Goal: Task Accomplishment & Management: Manage account settings

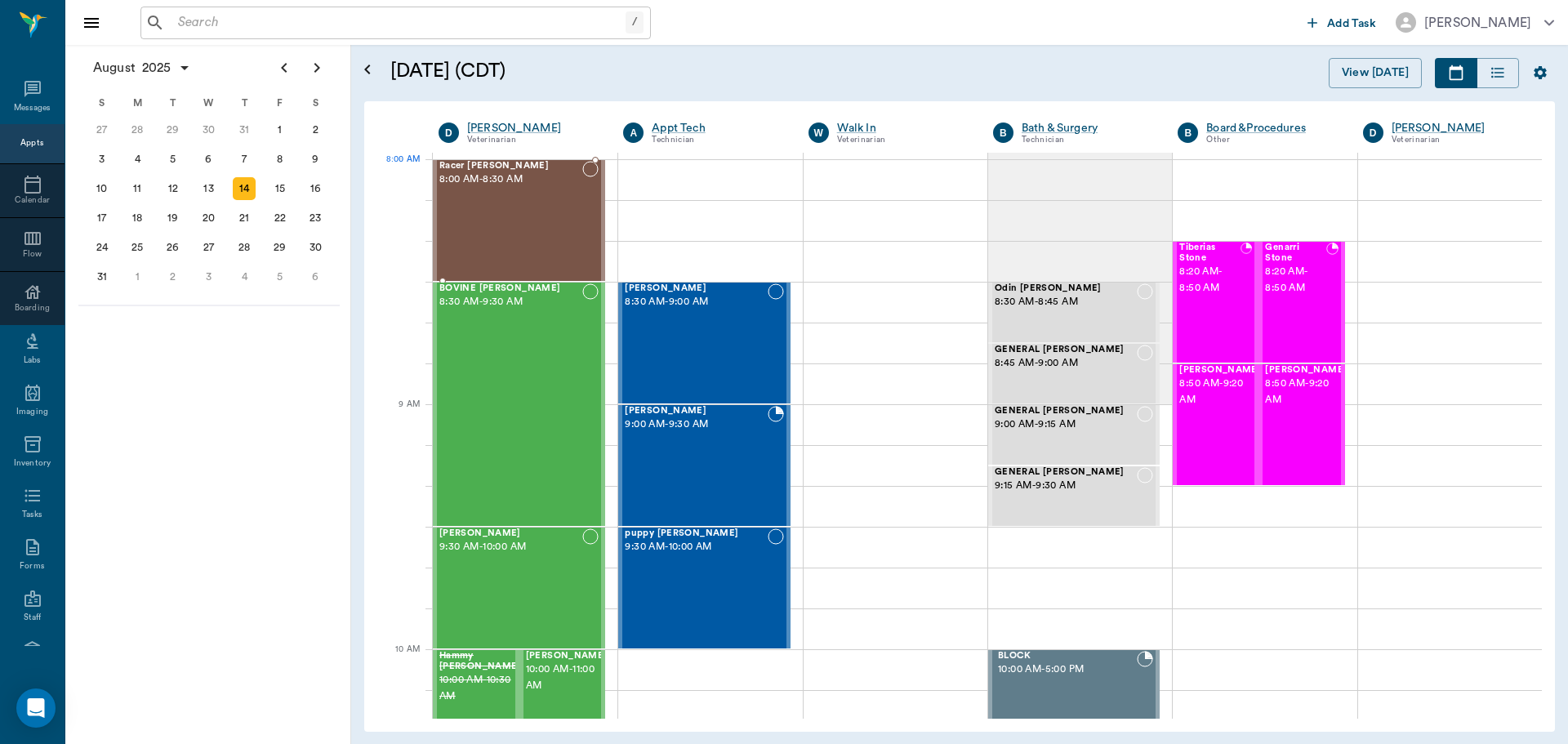
click at [526, 193] on div "Racer Ream 8:00 AM - 8:30 AM" at bounding box center [510, 220] width 143 height 119
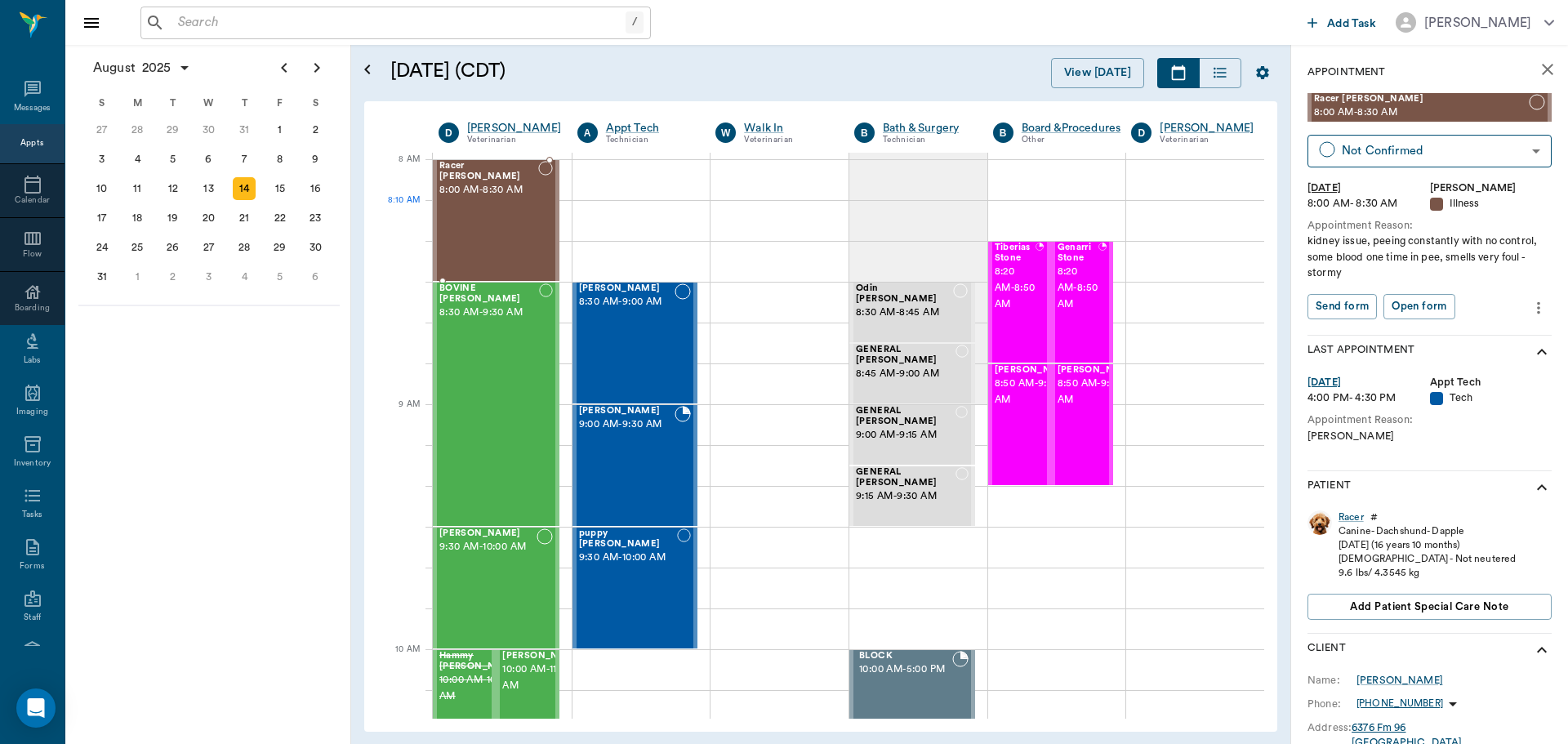
click at [489, 206] on div "Racer Ream 8:00 AM - 8:30 AM" at bounding box center [489, 220] width 99 height 119
click at [501, 212] on div "Racer Ream 8:00 AM - 8:30 AM" at bounding box center [489, 220] width 99 height 119
click at [502, 415] on div "BOVINE Whatley 8:30 AM - 9:30 AM" at bounding box center [489, 404] width 100 height 241
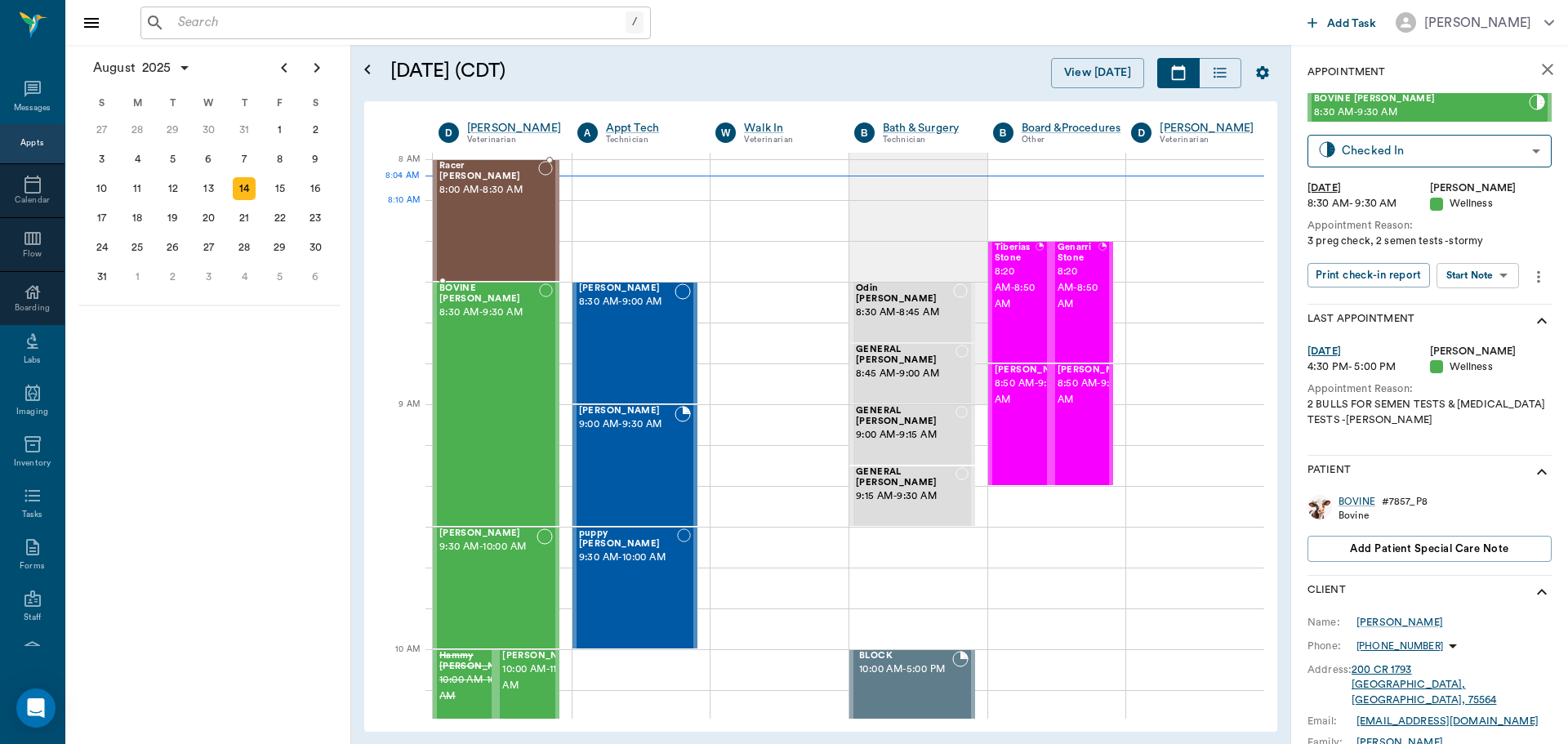
click at [487, 218] on div "Racer Ream 8:00 AM - 8:30 AM" at bounding box center [489, 220] width 99 height 119
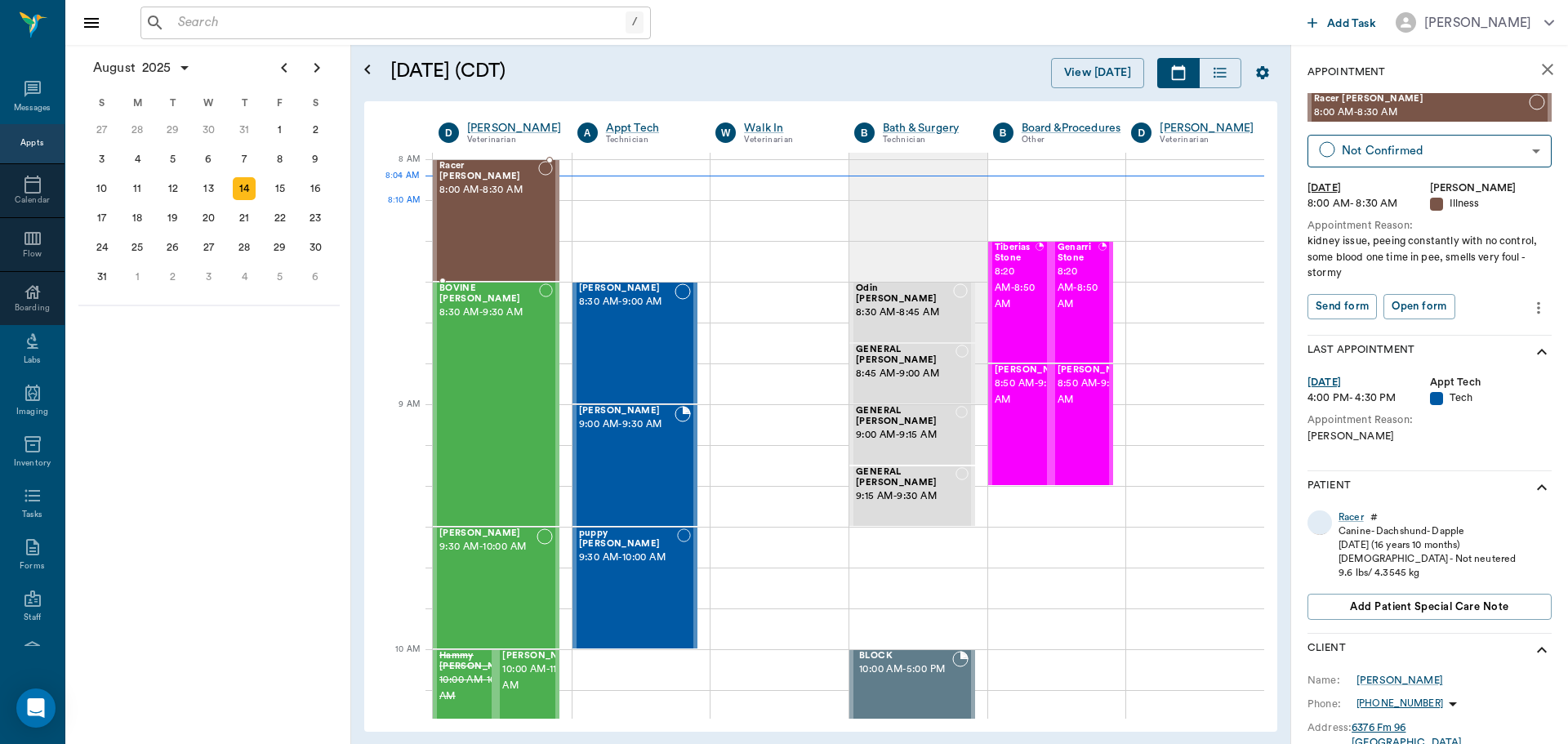
type input "CHECKED_IN"
click at [1479, 311] on body "/ ​ Add Task Dr. Bert Ellsworth Nectar Messages Appts Calendar Flow Boarding La…" at bounding box center [784, 372] width 1568 height 744
click at [1476, 339] on button "Start SOAP" at bounding box center [1459, 340] width 55 height 19
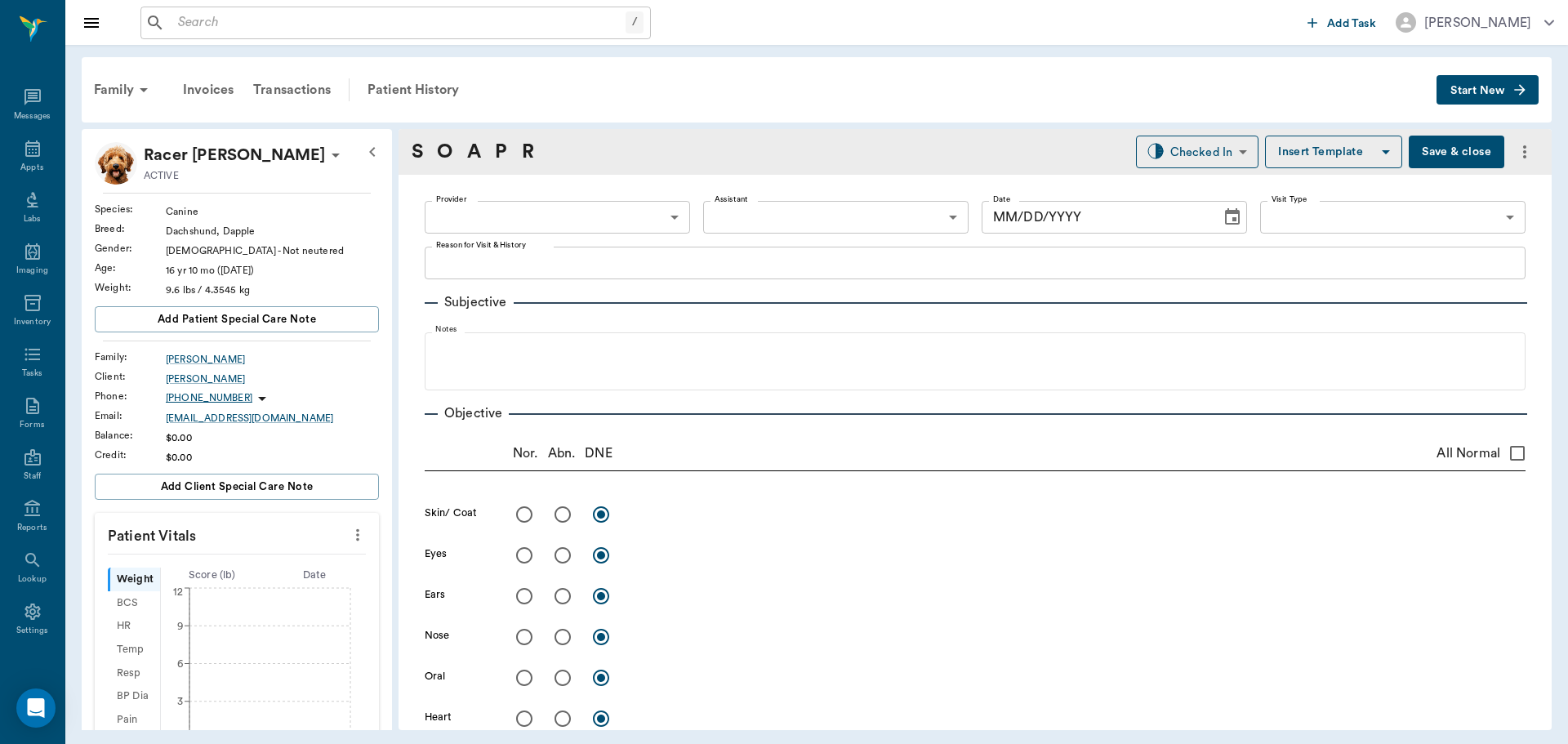
type input "63ec2f075fda476ae8351a4d"
type input "65d2be4f46e3a538d89b8c15"
type textarea "kidney issue, peeing constantly with no control, some blood one time in pee, sm…"
type input "[DATE]"
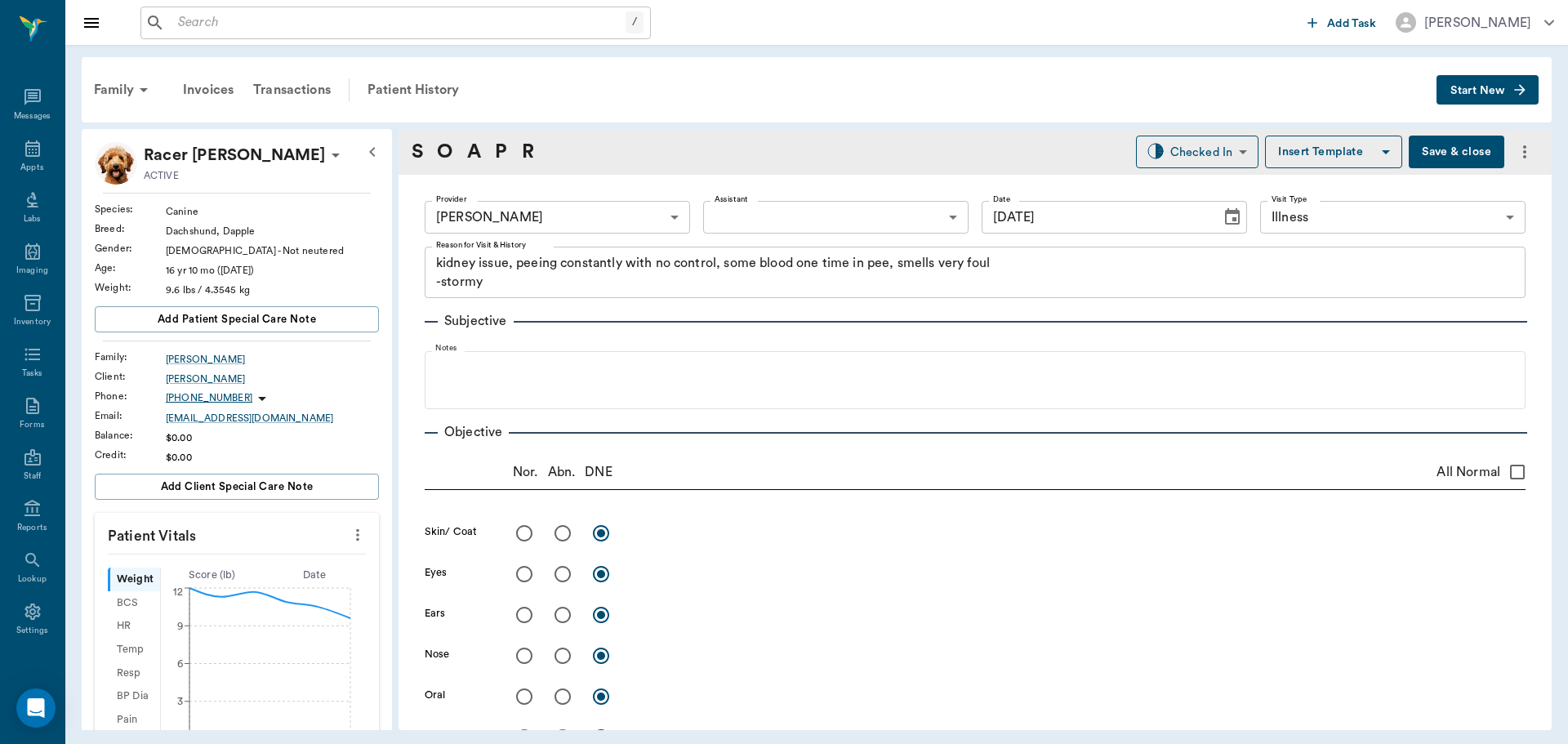
click at [349, 534] on icon "more" at bounding box center [358, 534] width 18 height 20
click at [240, 563] on span "Enter Vitals" at bounding box center [277, 563] width 137 height 17
click at [211, 591] on input "text" at bounding box center [236, 584] width 142 height 32
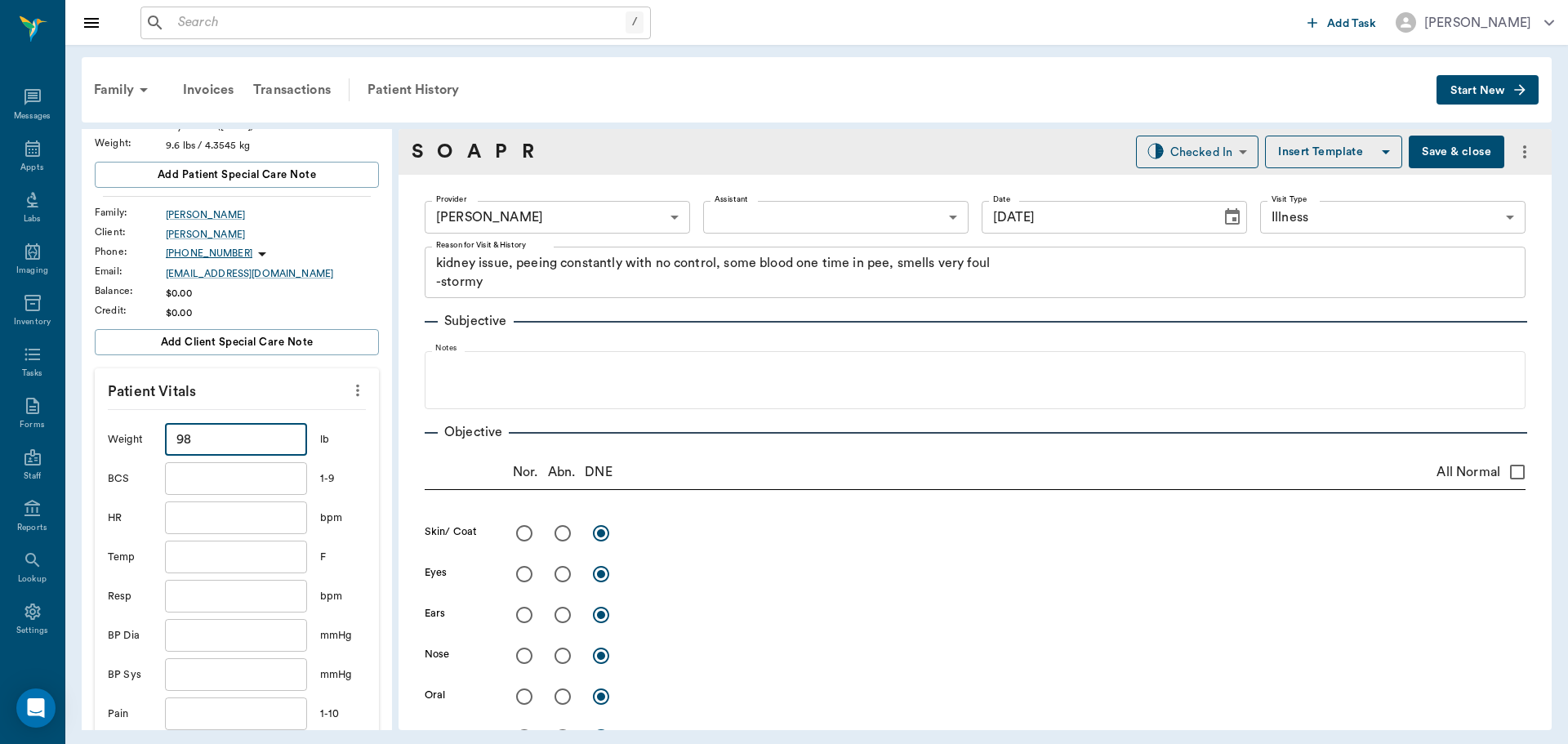
scroll to position [163, 0]
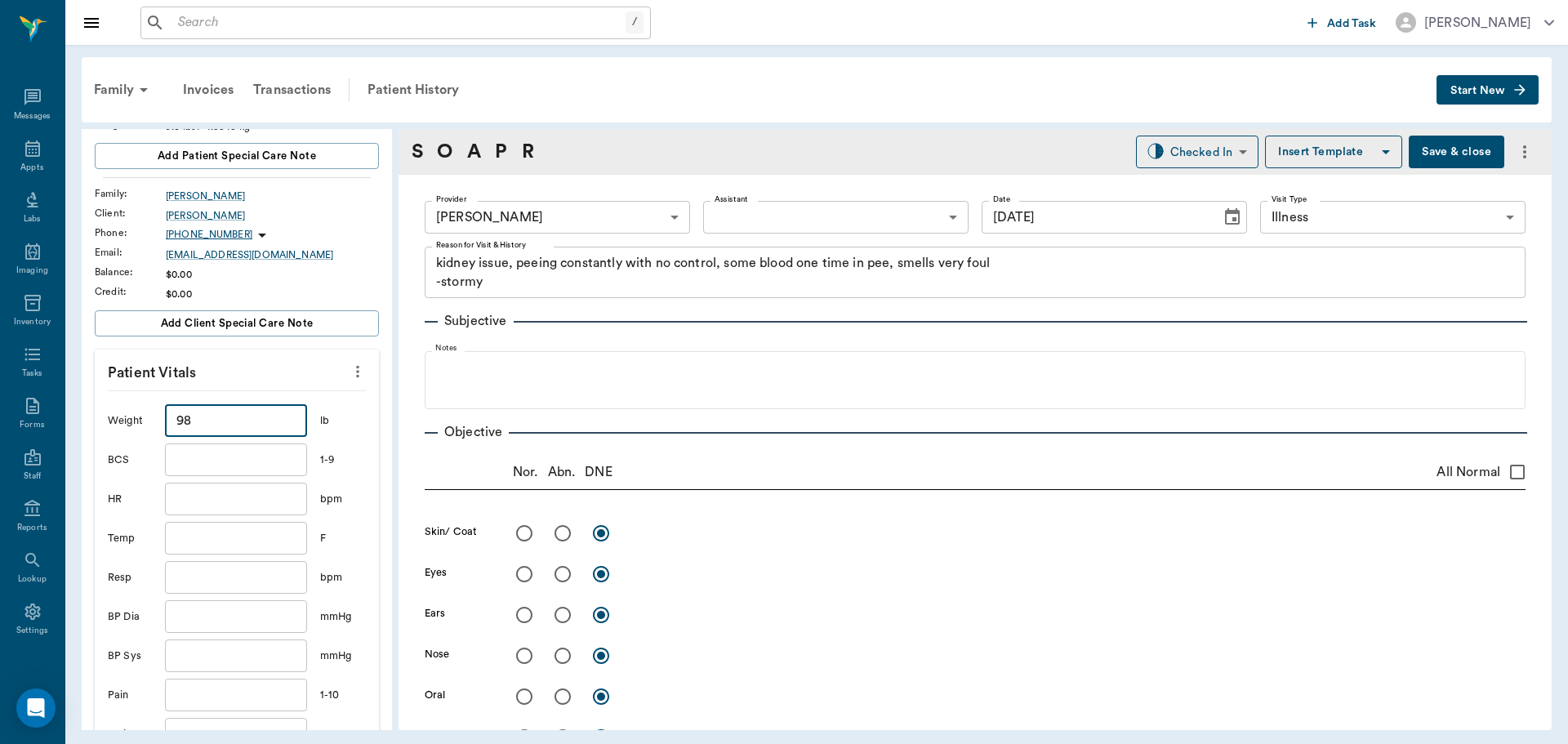
type input "9"
click at [230, 416] on input "text" at bounding box center [236, 421] width 142 height 32
type input "9.2"
click at [230, 532] on input "text" at bounding box center [236, 538] width 142 height 32
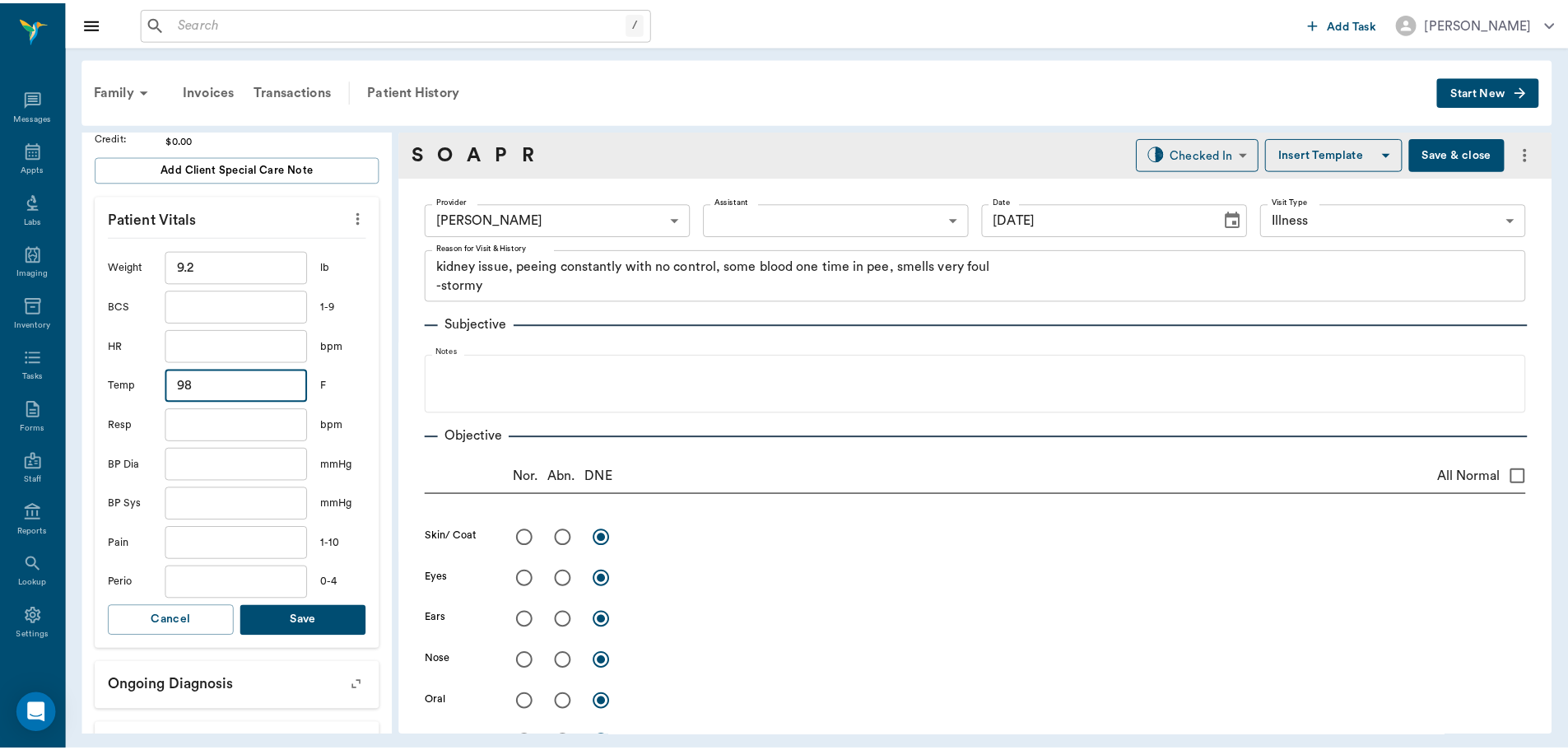
scroll to position [411, 0]
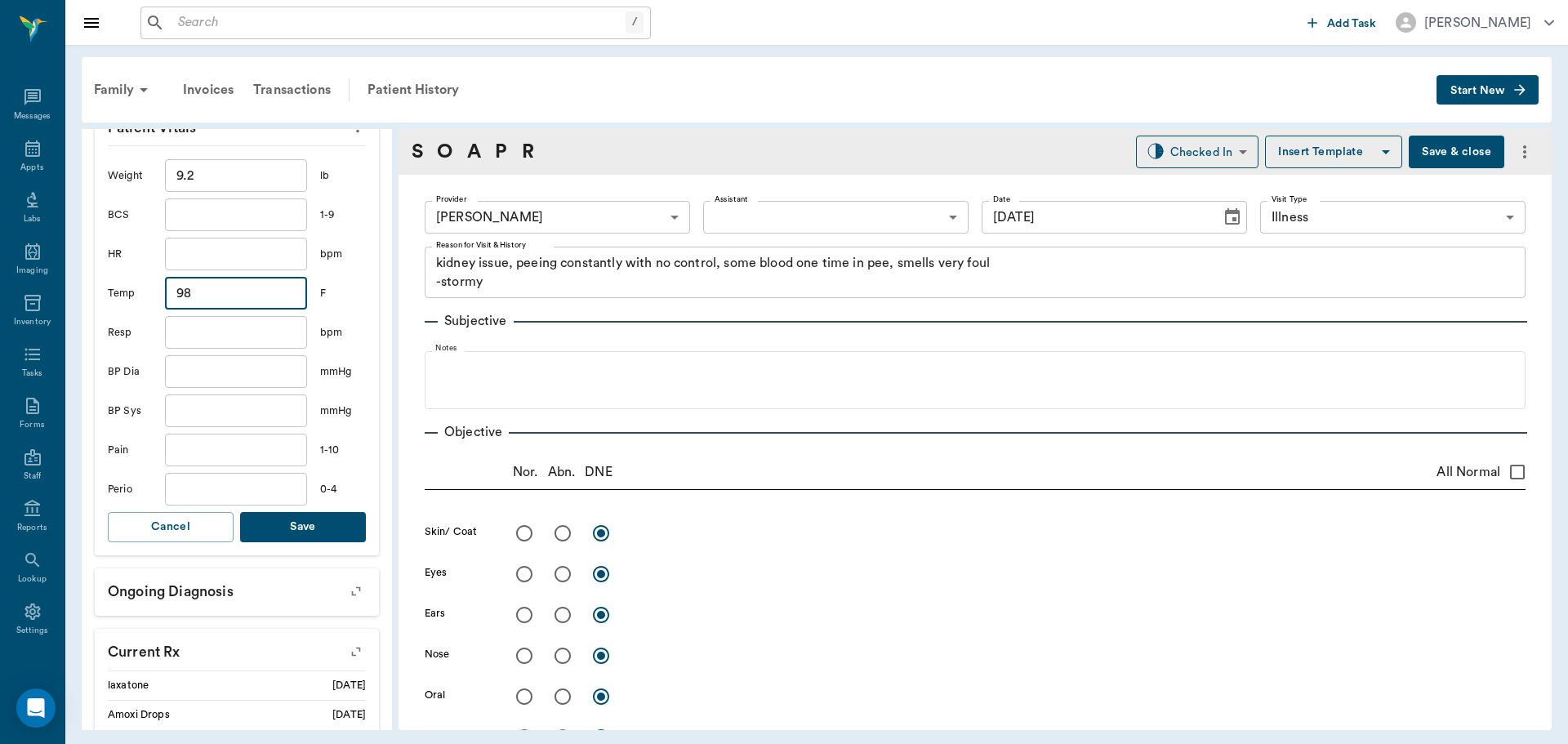
type input "98"
click at [305, 527] on button "Save" at bounding box center [302, 526] width 125 height 30
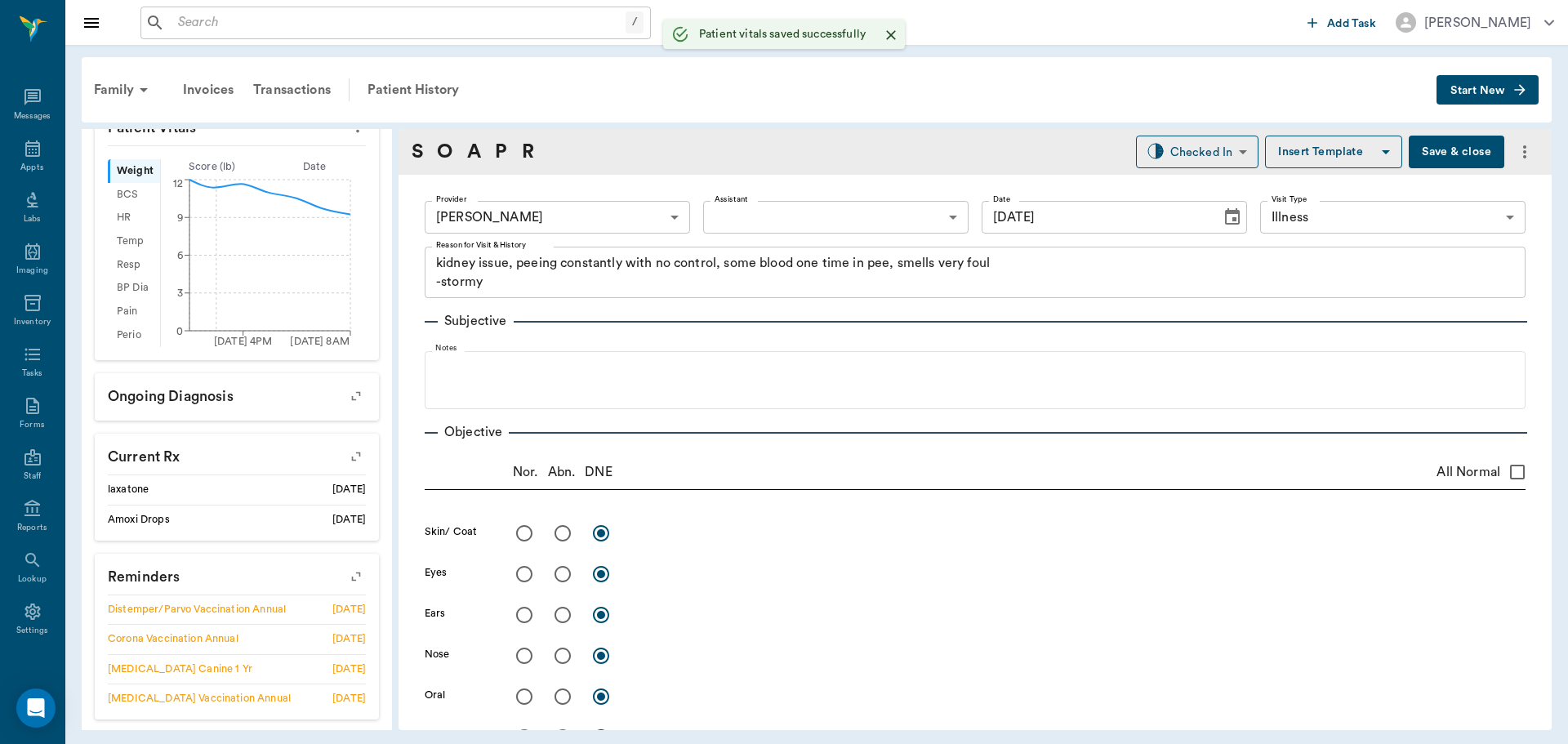
click at [796, 210] on body "/ ​ Add Task Dr. Bert Ellsworth Nectar Messages Appts Labs Imaging Inventory Ta…" at bounding box center [784, 372] width 1568 height 744
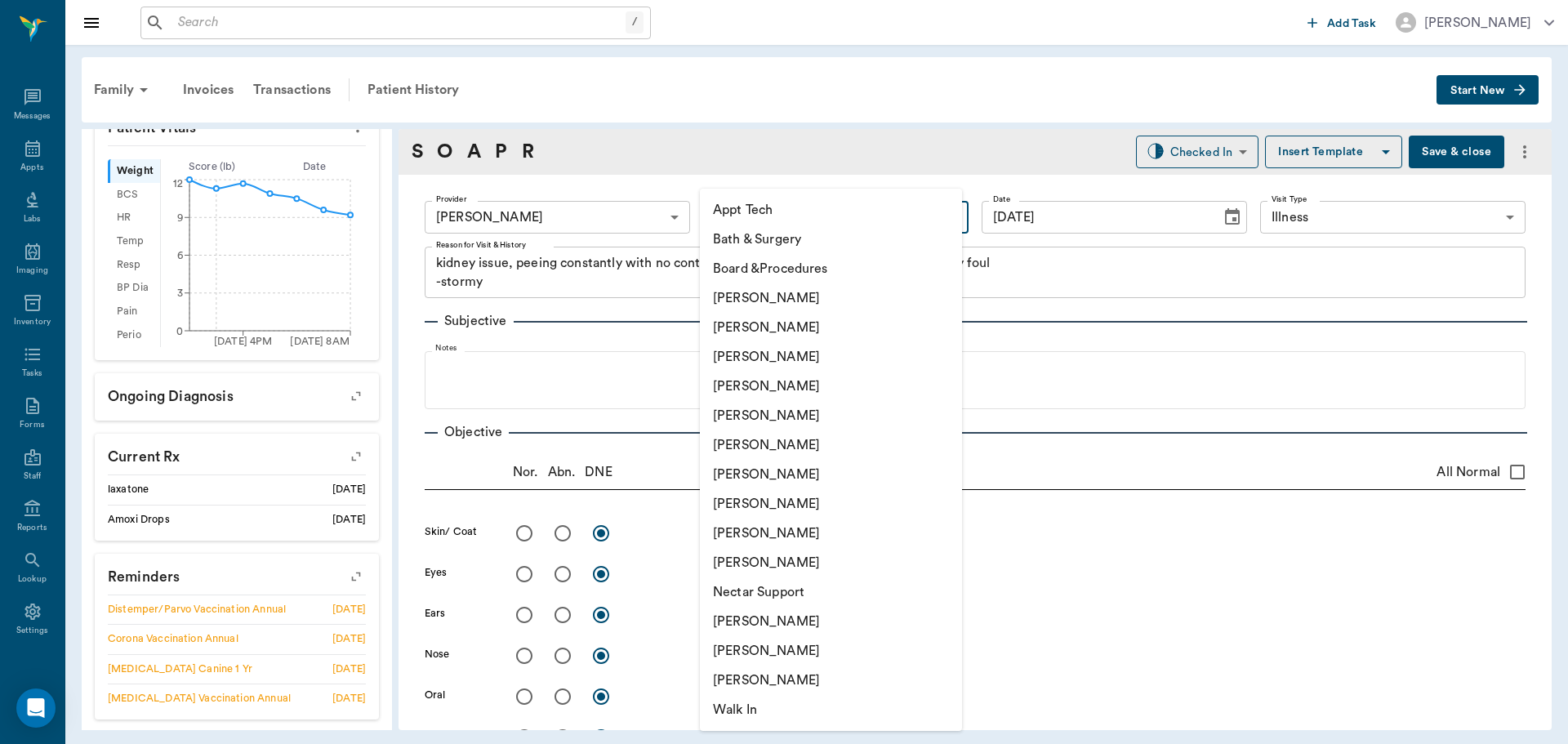
click at [752, 510] on li "[PERSON_NAME]" at bounding box center [831, 503] width 262 height 29
type input "63ec2e7e52e12b0ba117b124"
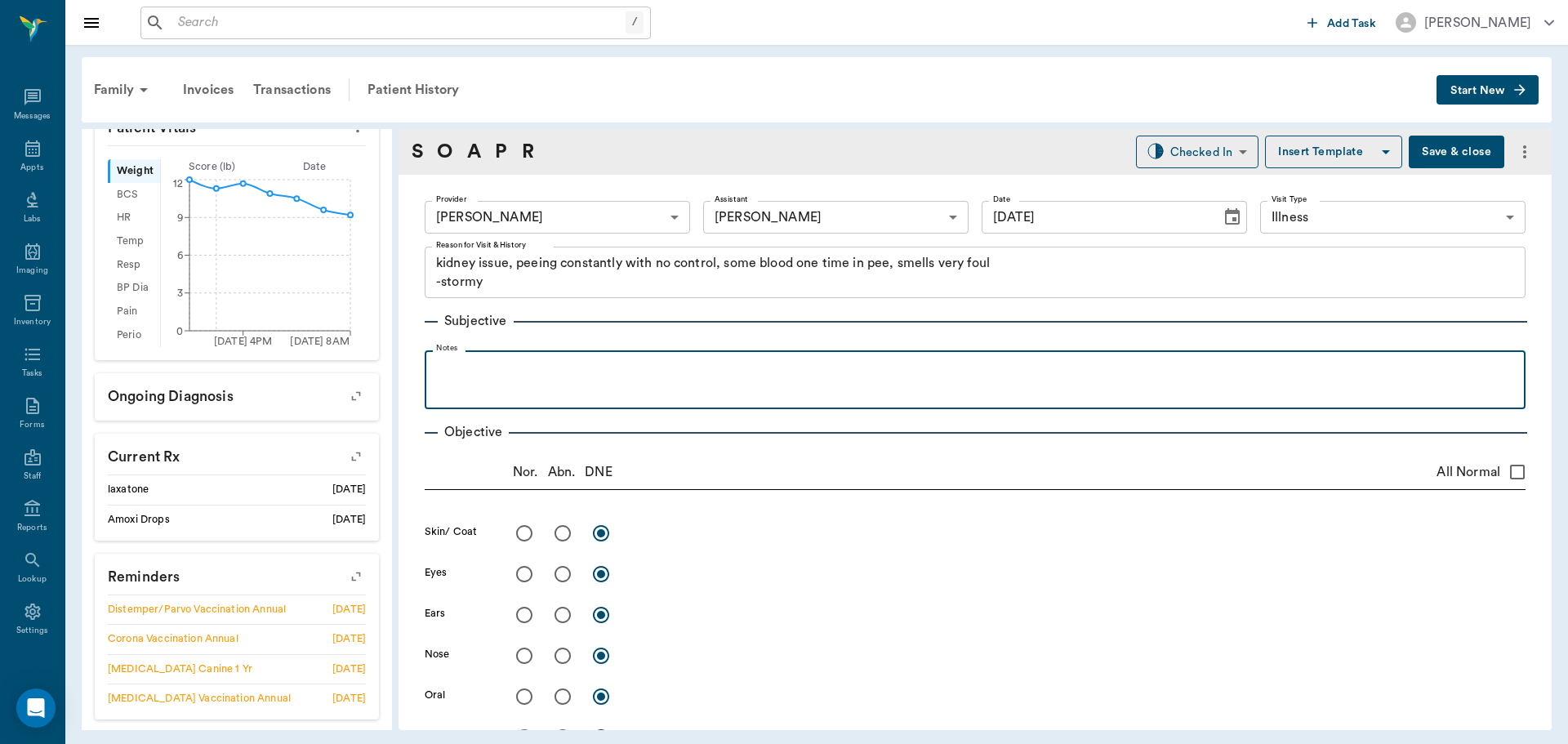
click at [468, 379] on div at bounding box center [975, 379] width 1085 height 41
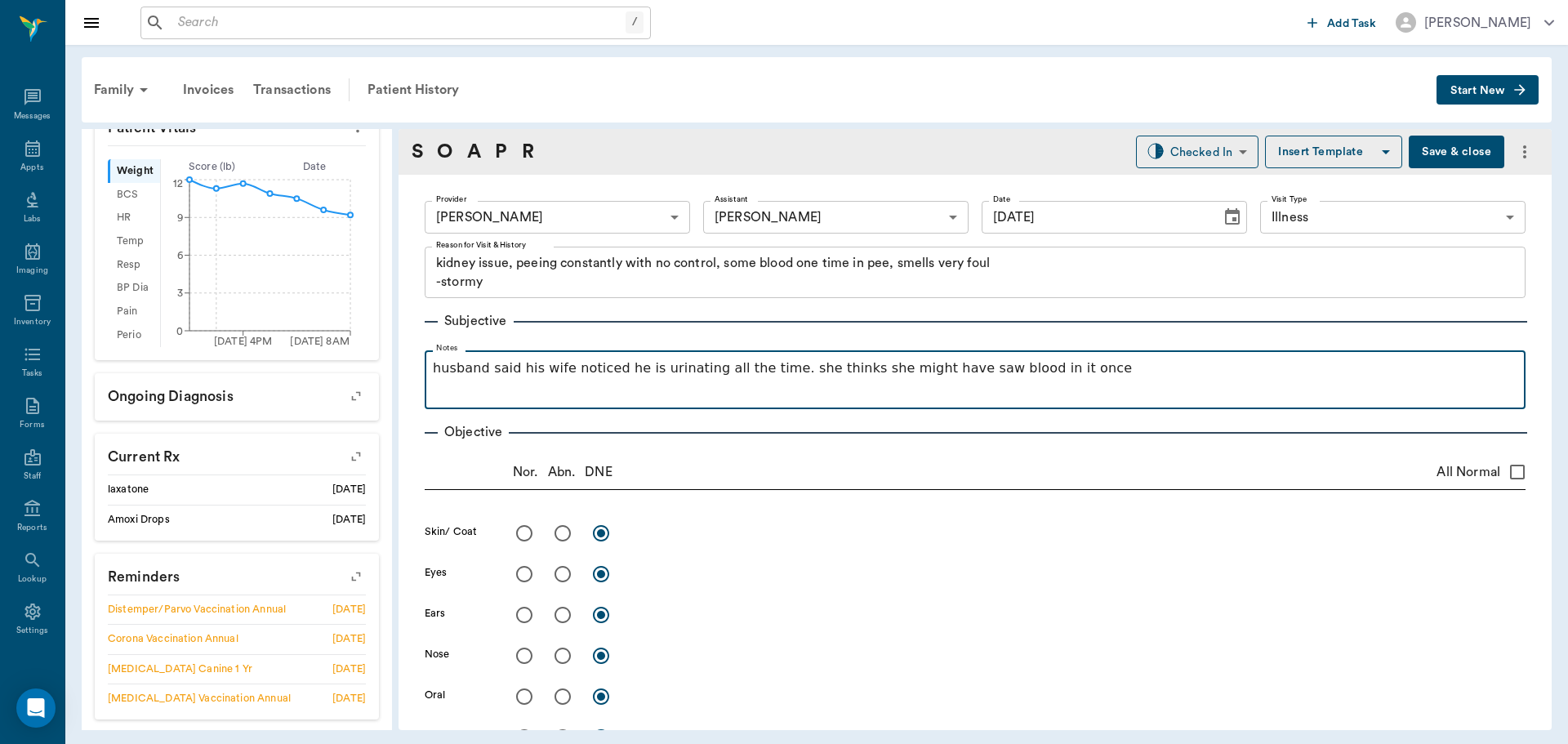
click at [1052, 370] on p "husband said his wife noticed he is urinating all the time. she thinks she migh…" at bounding box center [975, 368] width 1085 height 20
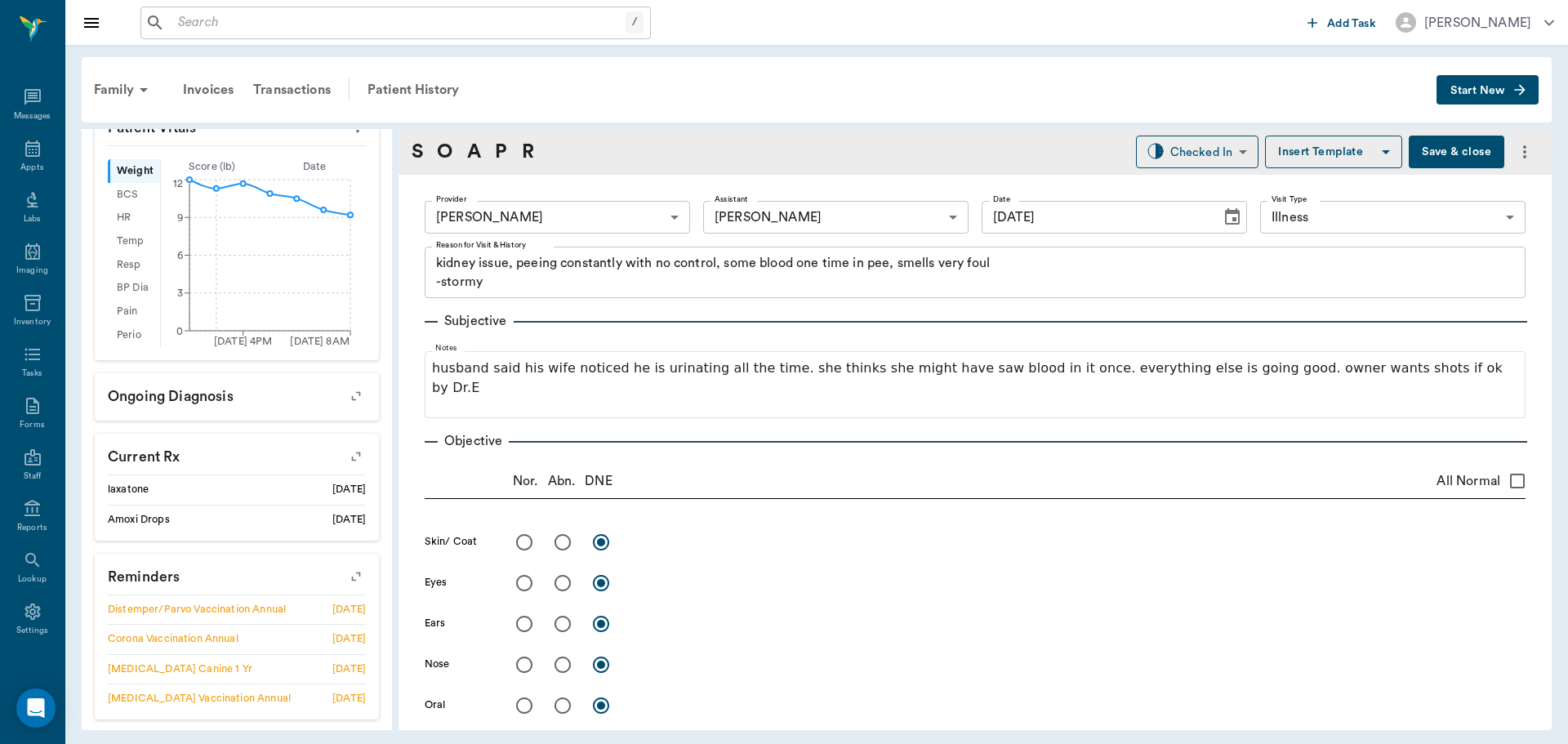
click at [1427, 148] on button "Save & close" at bounding box center [1456, 152] width 96 height 32
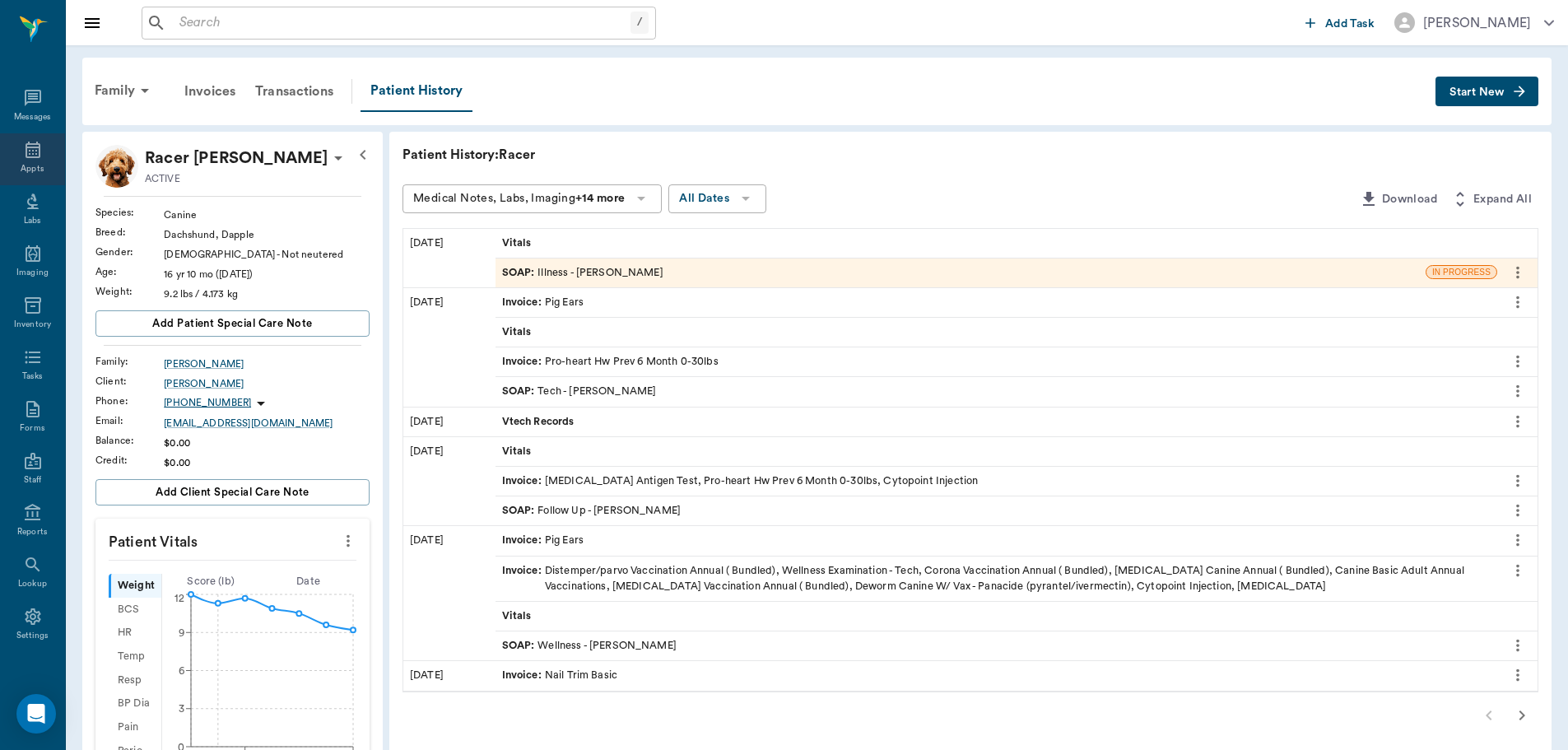
click at [47, 152] on div "Appts" at bounding box center [33, 159] width 65 height 52
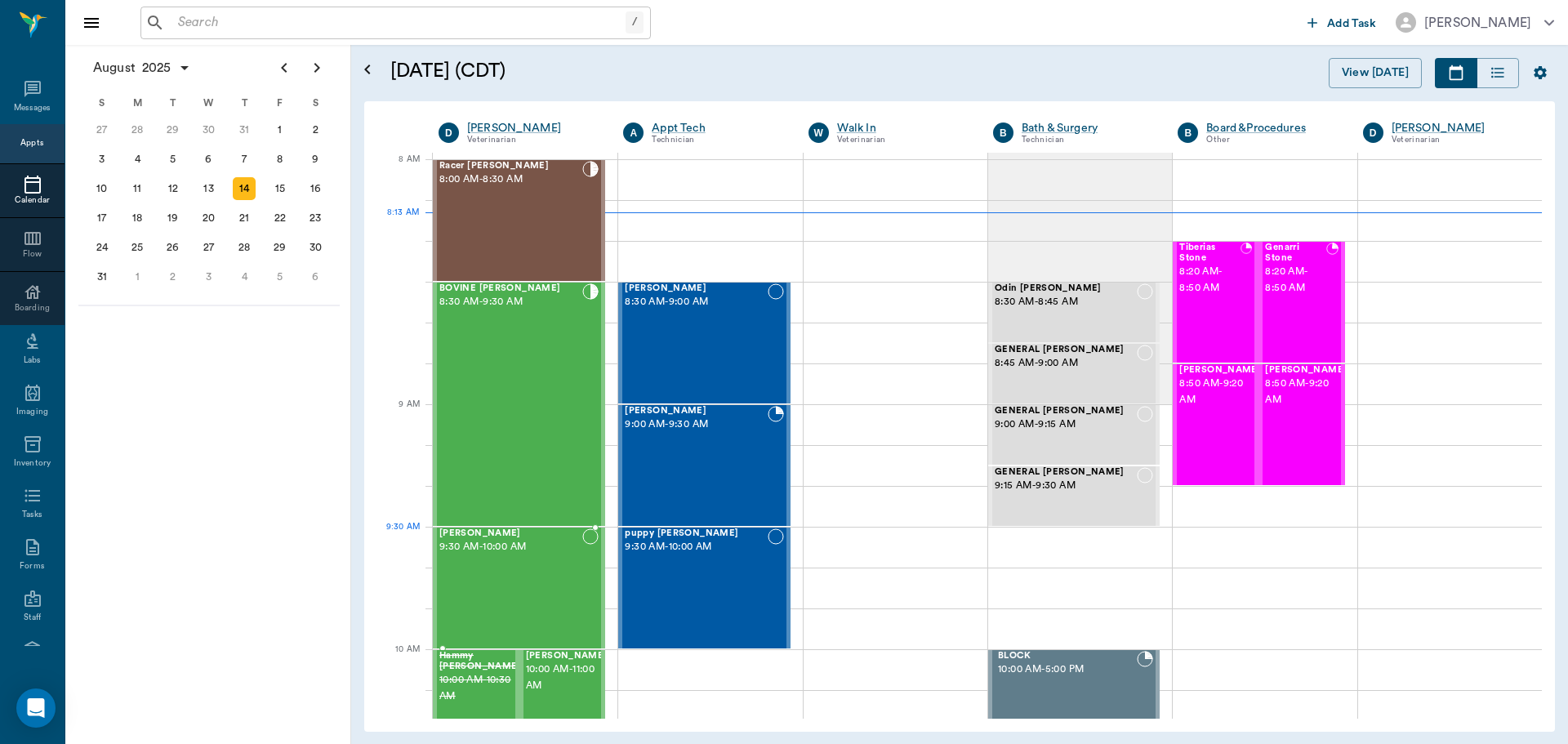
click at [586, 552] on div at bounding box center [590, 588] width 16 height 119
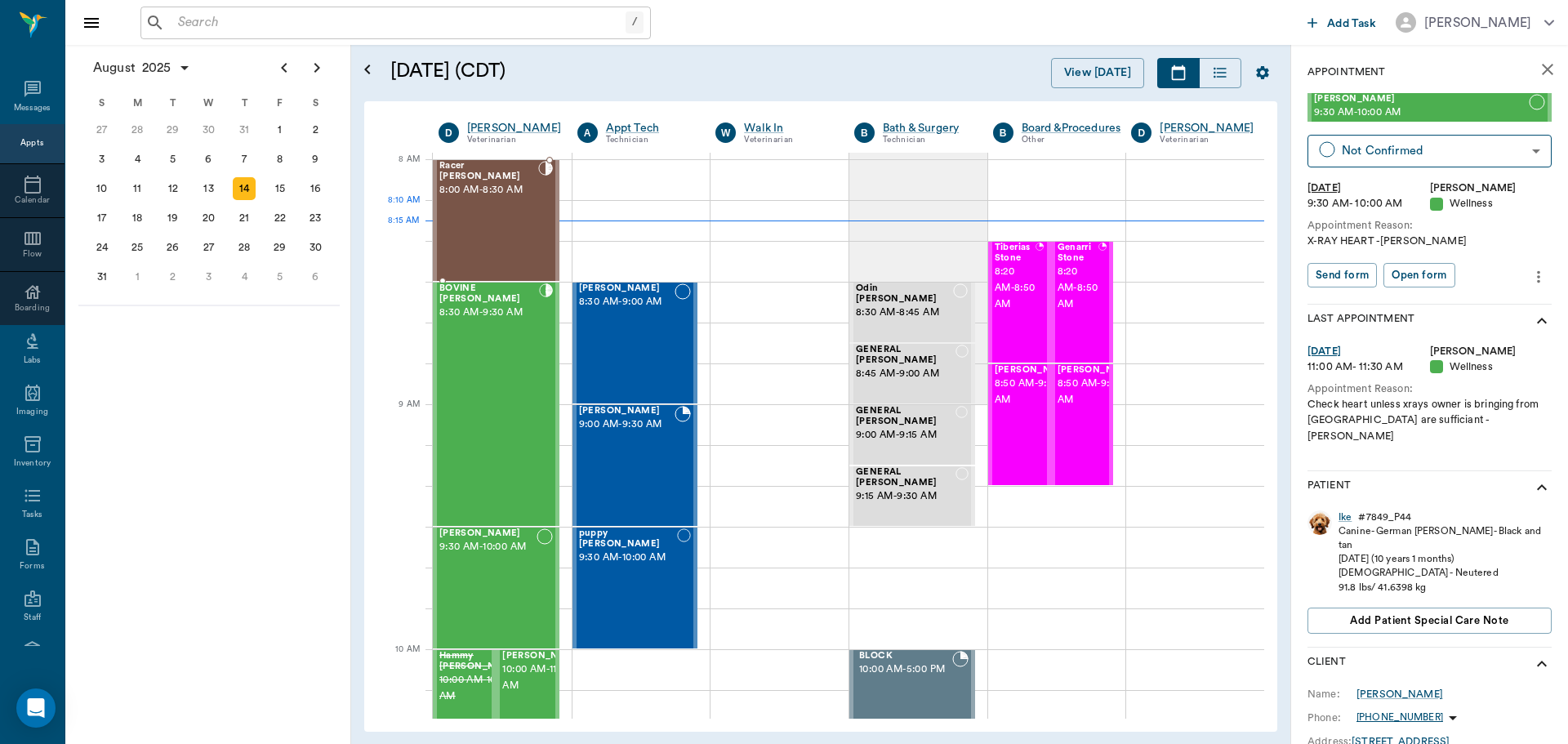
click at [523, 212] on div "Racer Ream 8:00 AM - 8:30 AM" at bounding box center [489, 220] width 99 height 119
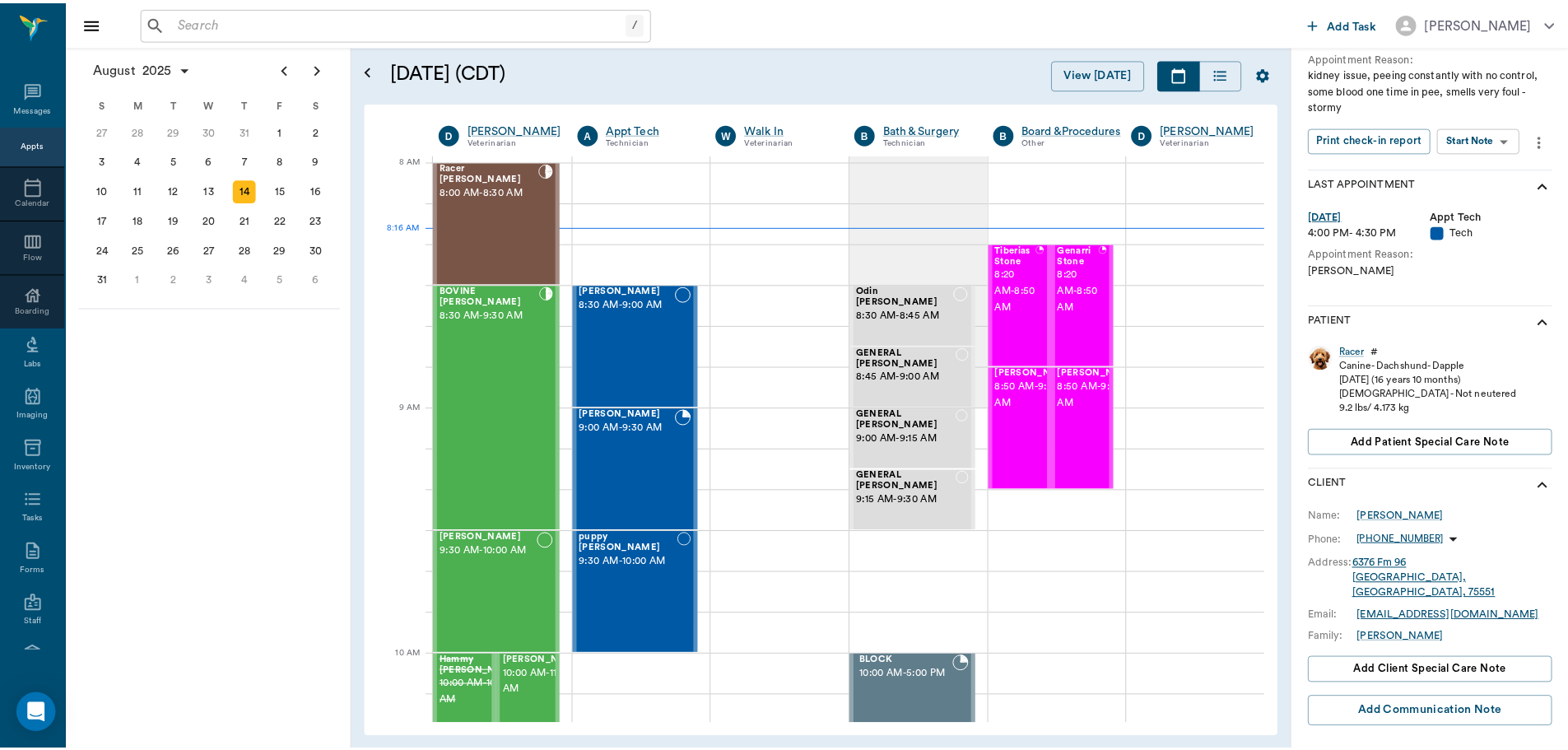
scroll to position [247, 0]
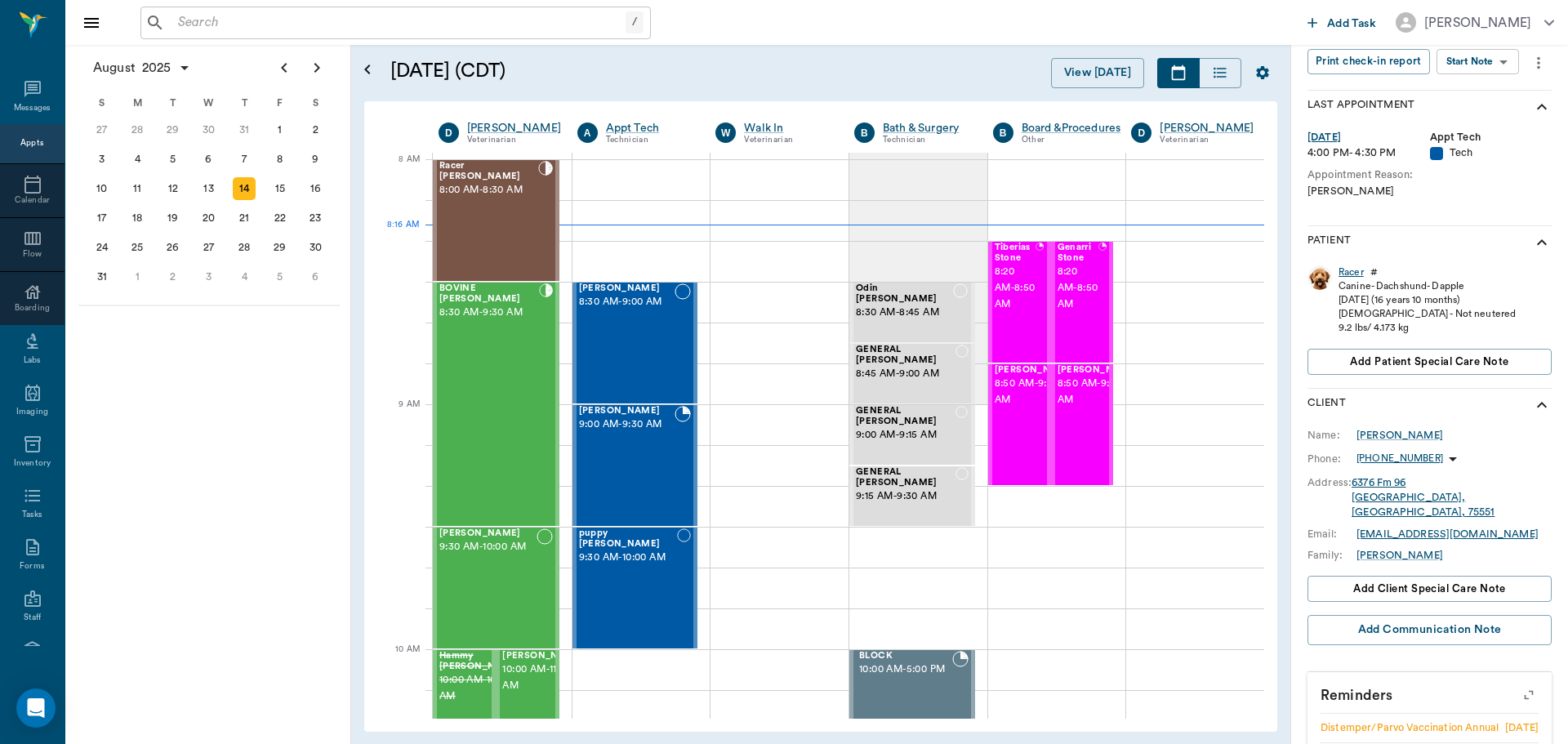
click at [1349, 270] on div "Racer" at bounding box center [1351, 272] width 26 height 14
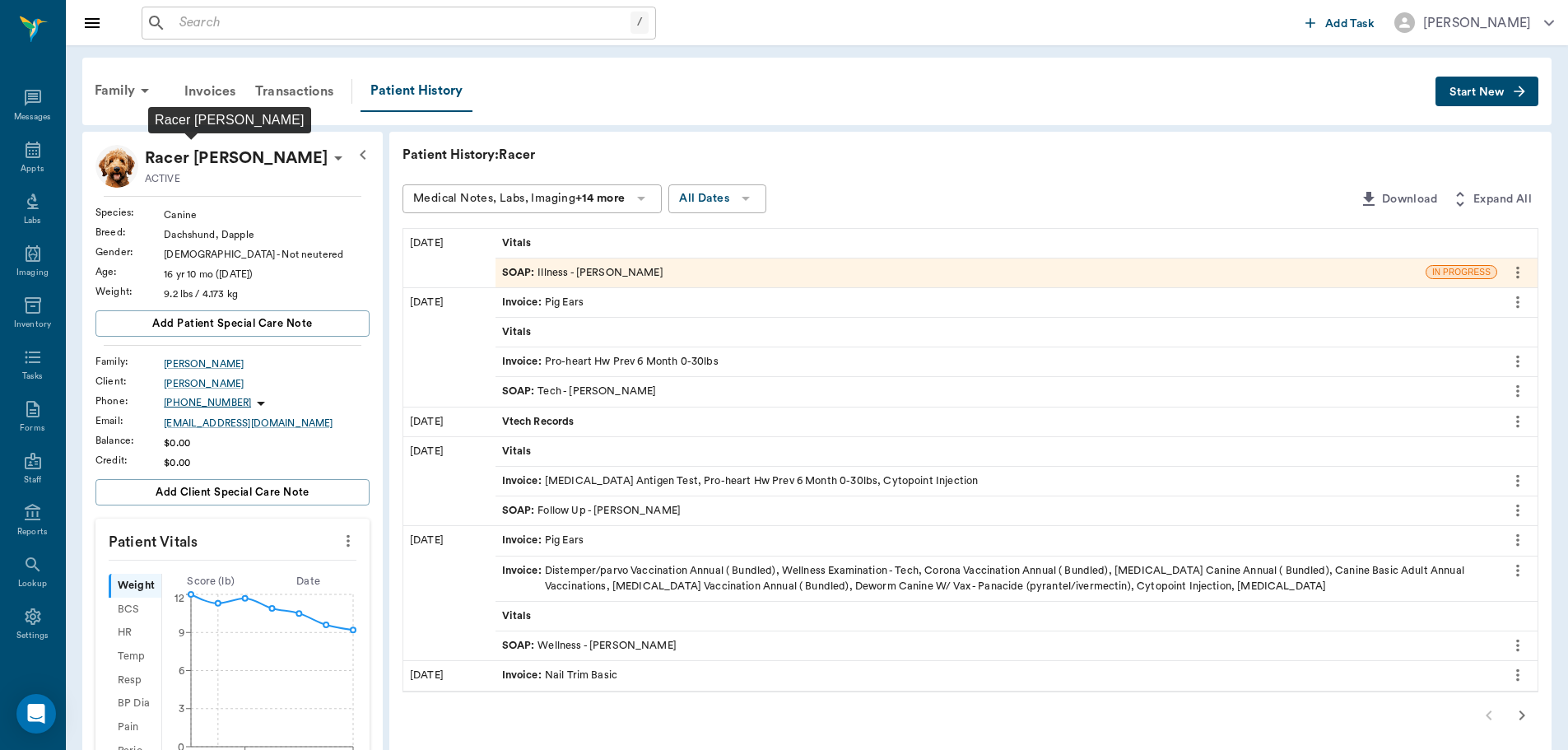
click at [212, 158] on p "Racer [PERSON_NAME]" at bounding box center [236, 157] width 183 height 27
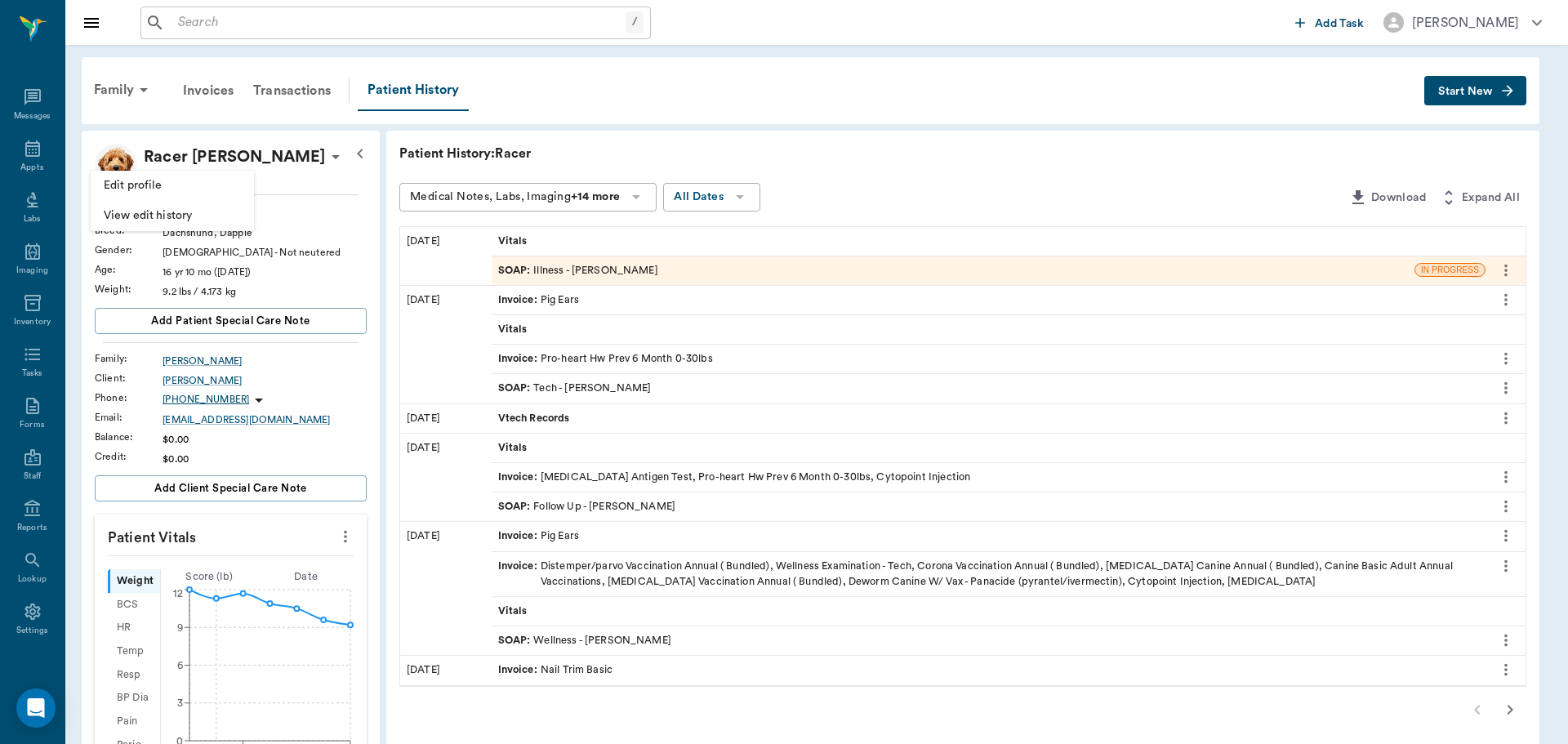
click at [346, 185] on div at bounding box center [784, 372] width 1568 height 744
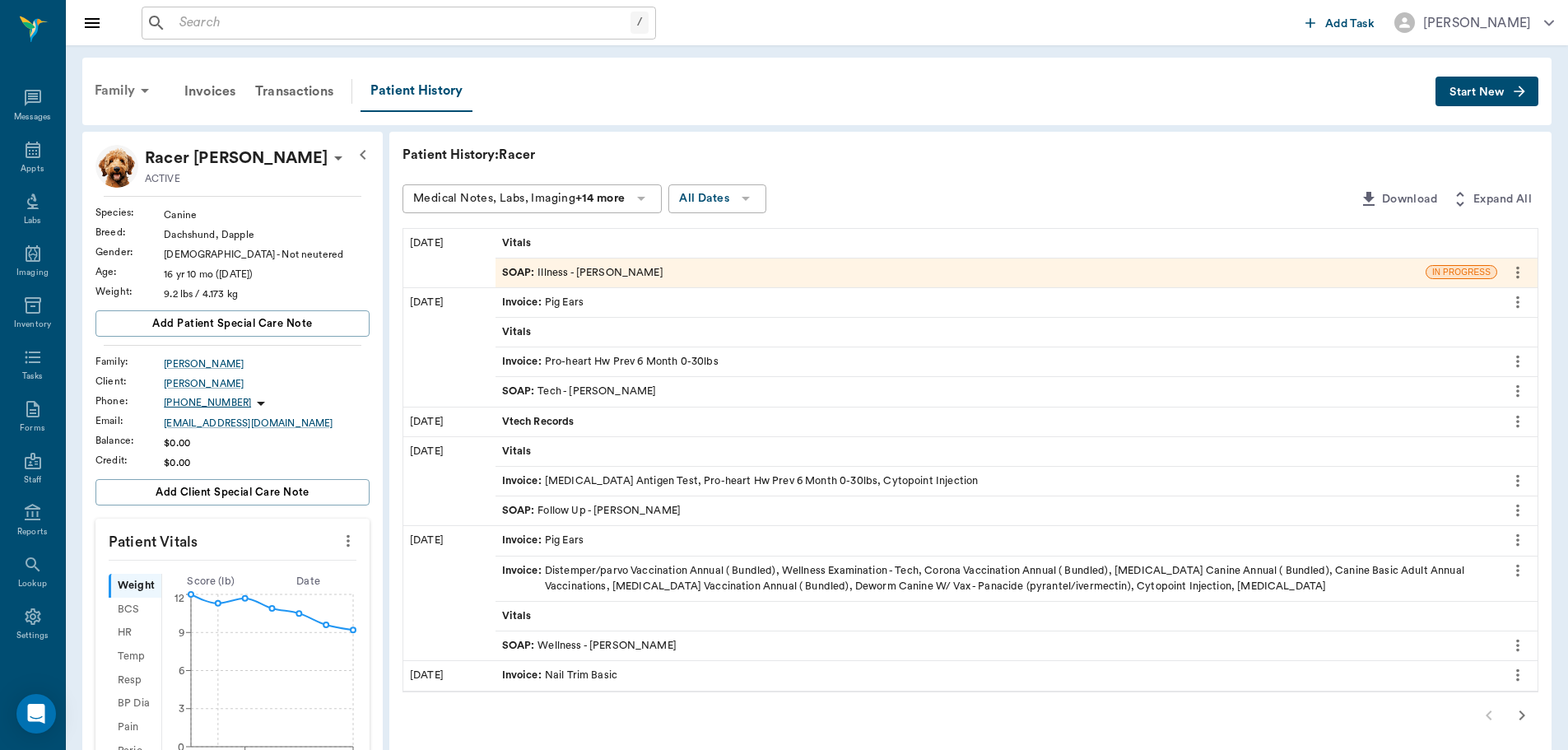
click at [111, 89] on div "Family" at bounding box center [125, 90] width 80 height 40
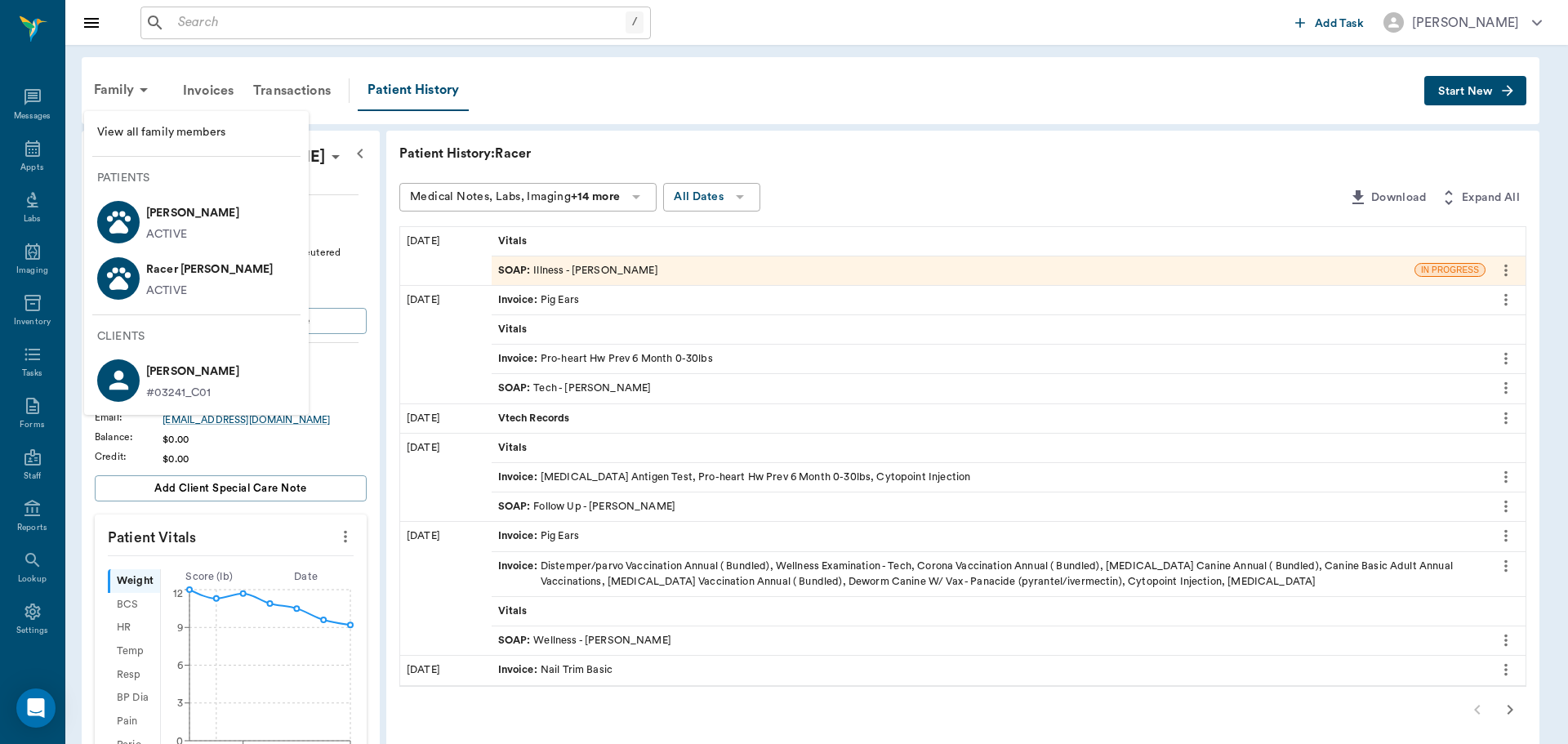
click at [776, 267] on div at bounding box center [784, 372] width 1568 height 744
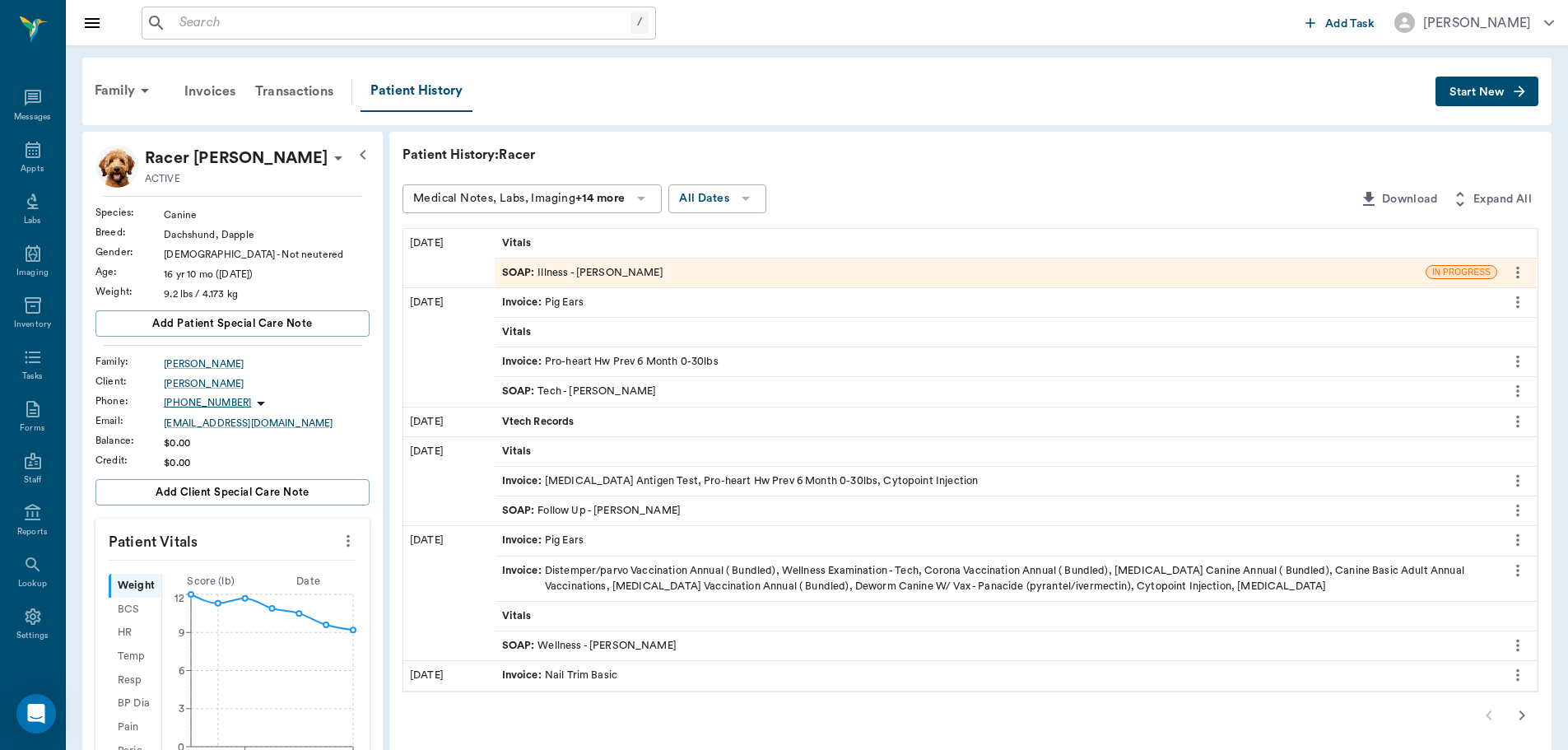
click at [668, 270] on div "SOAP : Illness - Dr. Bert Ellsworth" at bounding box center [960, 272] width 930 height 28
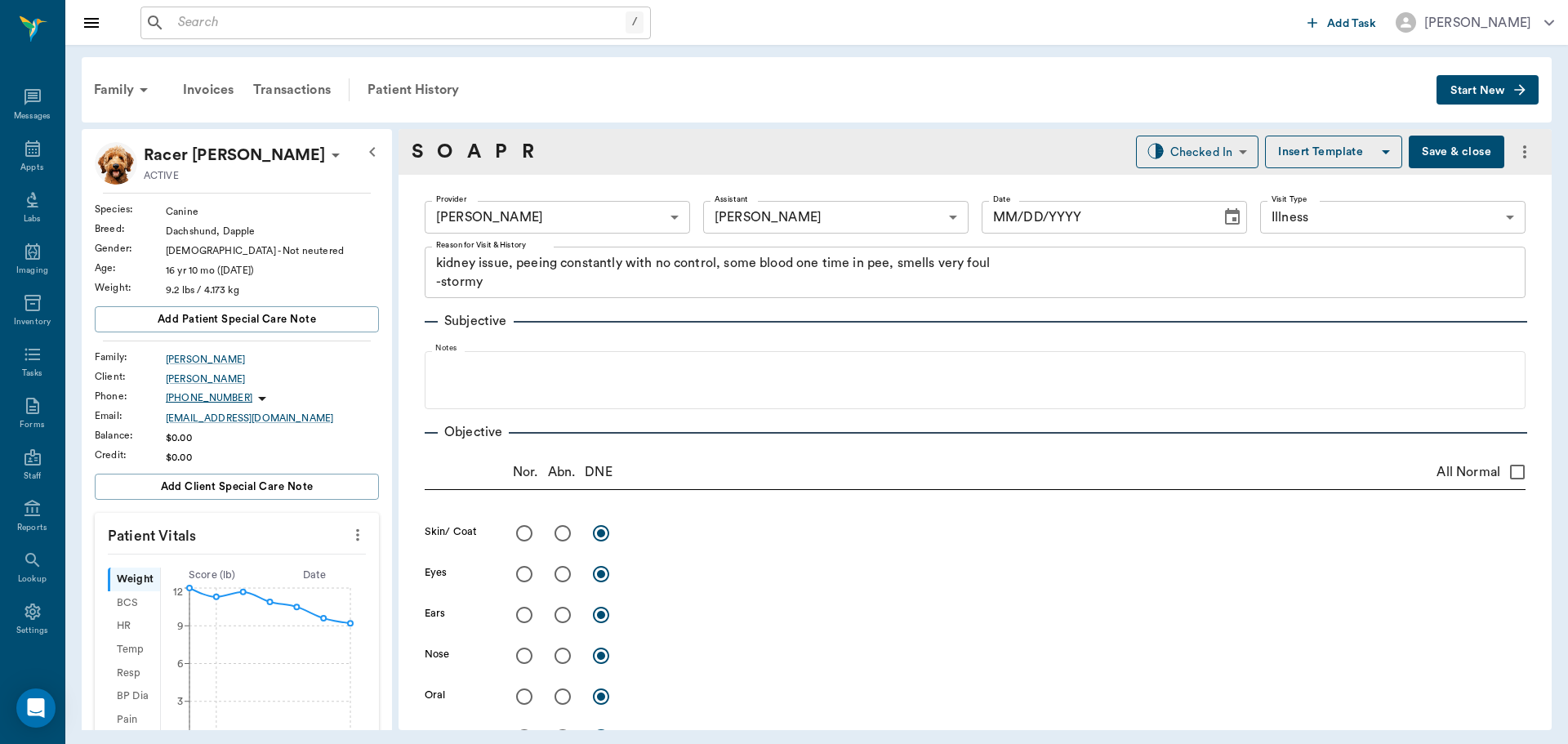
type input "63ec2f075fda476ae8351a4d"
type input "63ec2e7e52e12b0ba117b124"
type input "65d2be4f46e3a538d89b8c15"
type textarea "kidney issue, peeing constantly with no control, some blood one time in pee, sm…"
type input "[DATE]"
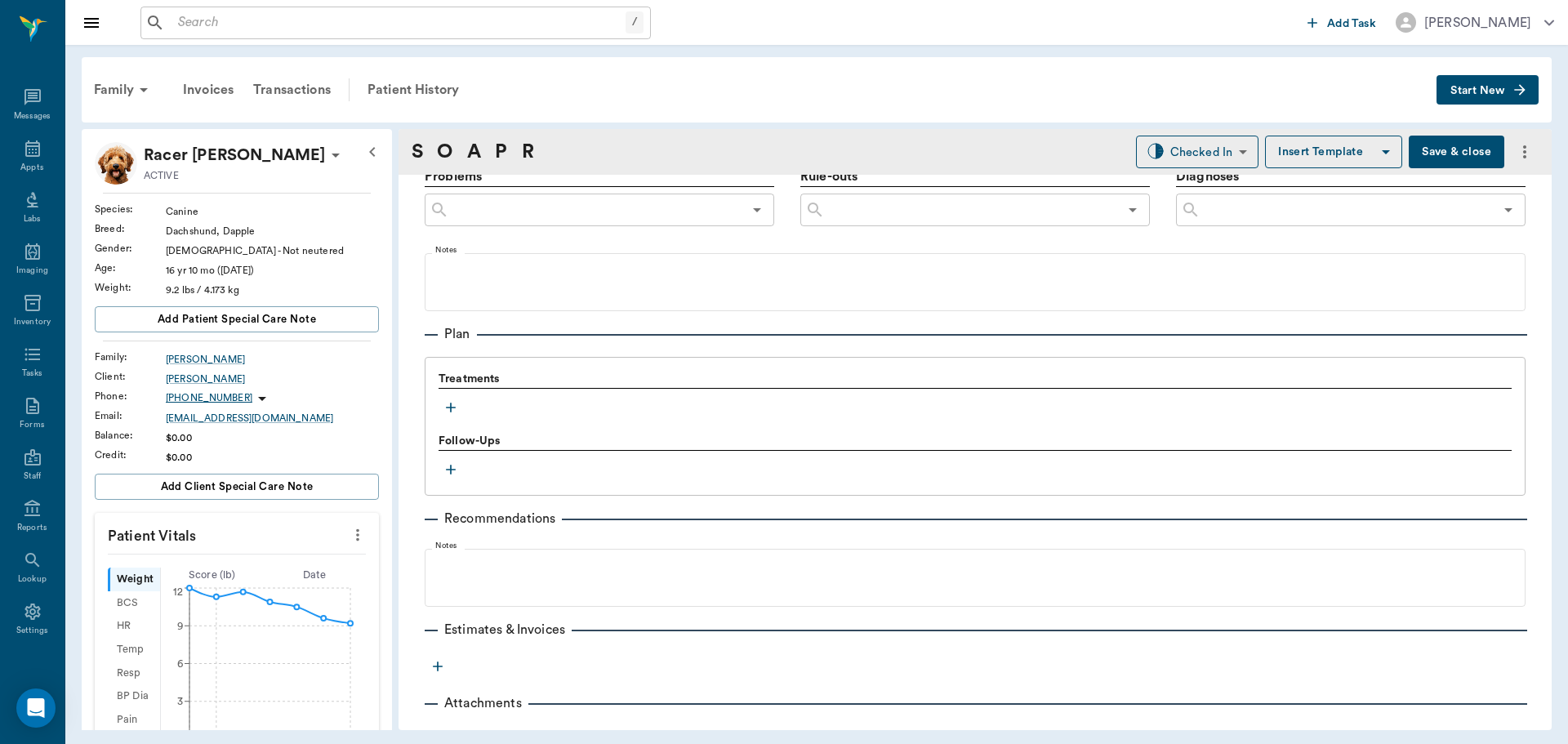
scroll to position [973, 0]
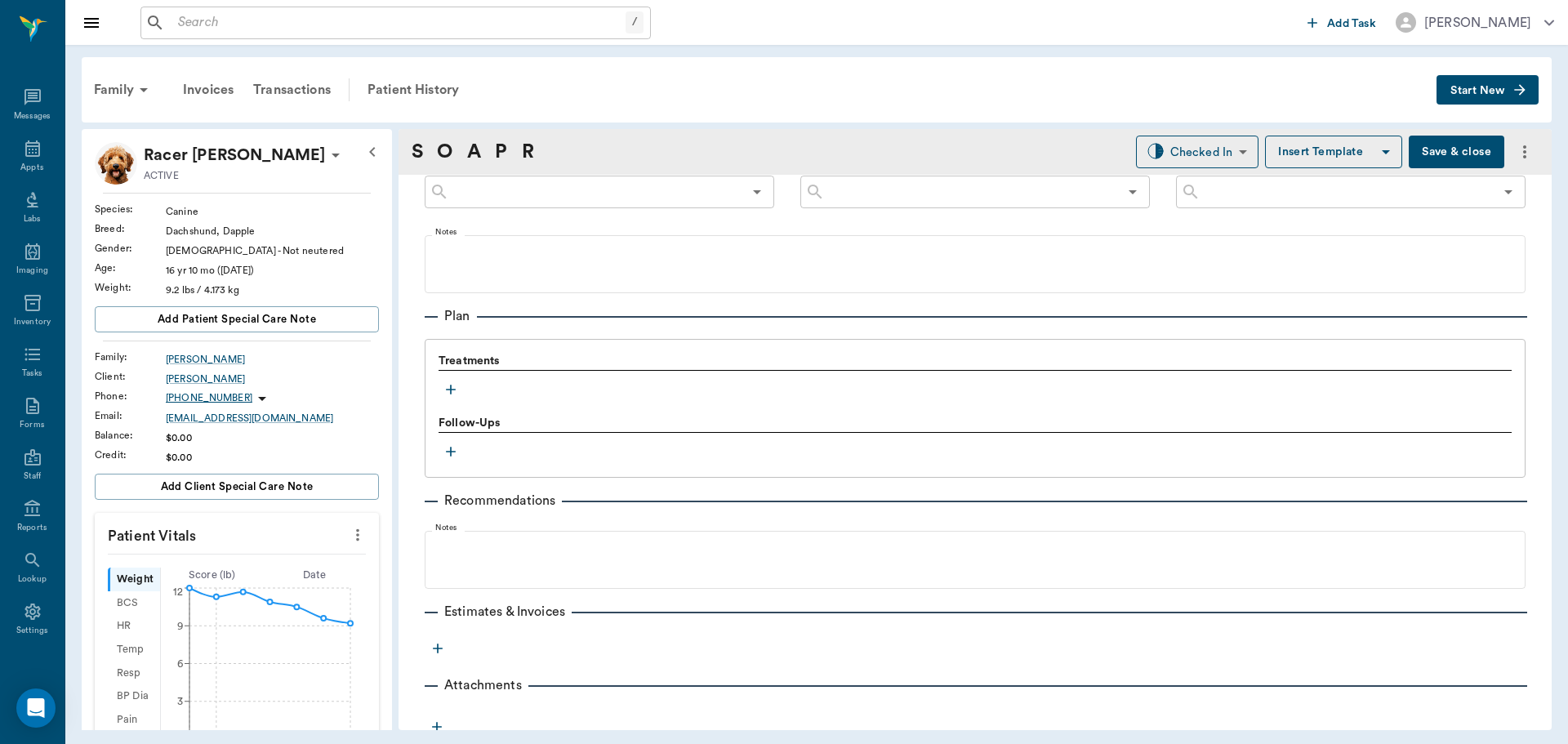
click at [457, 387] on icon "button" at bounding box center [451, 389] width 16 height 16
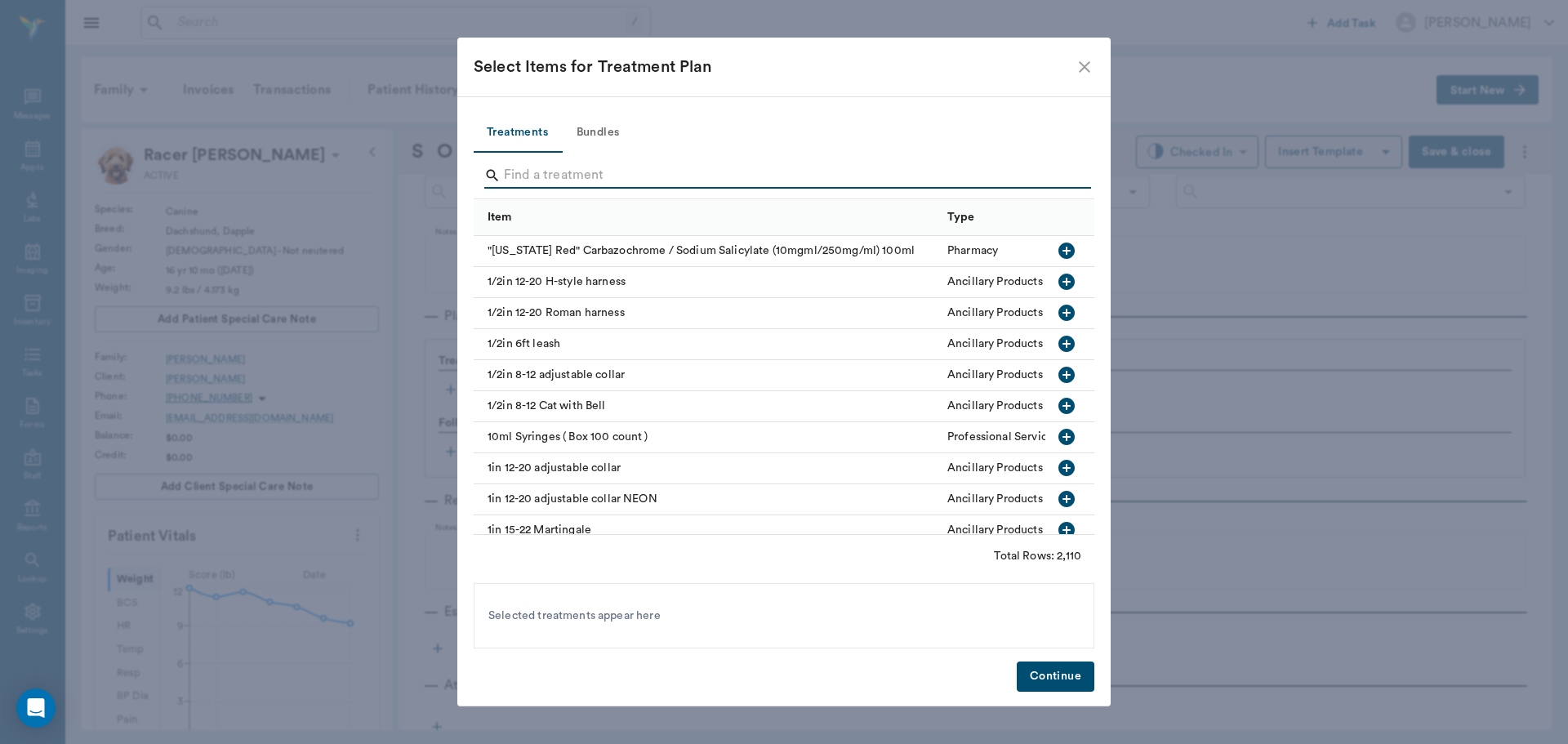
click at [519, 165] on input "Search" at bounding box center [784, 175] width 562 height 26
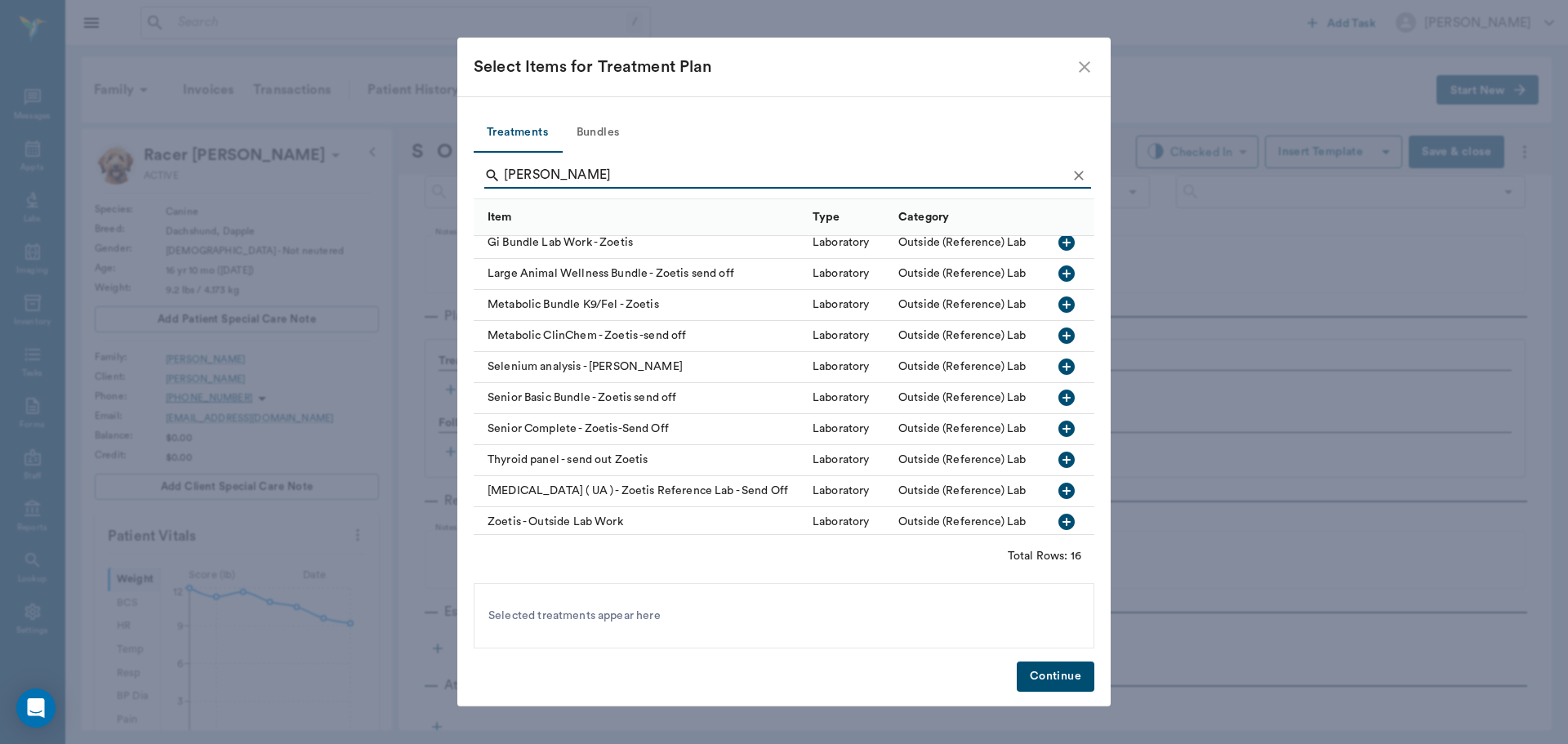
scroll to position [210, 0]
type input "ZOET"
click at [1057, 416] on icon "button" at bounding box center [1066, 425] width 20 height 20
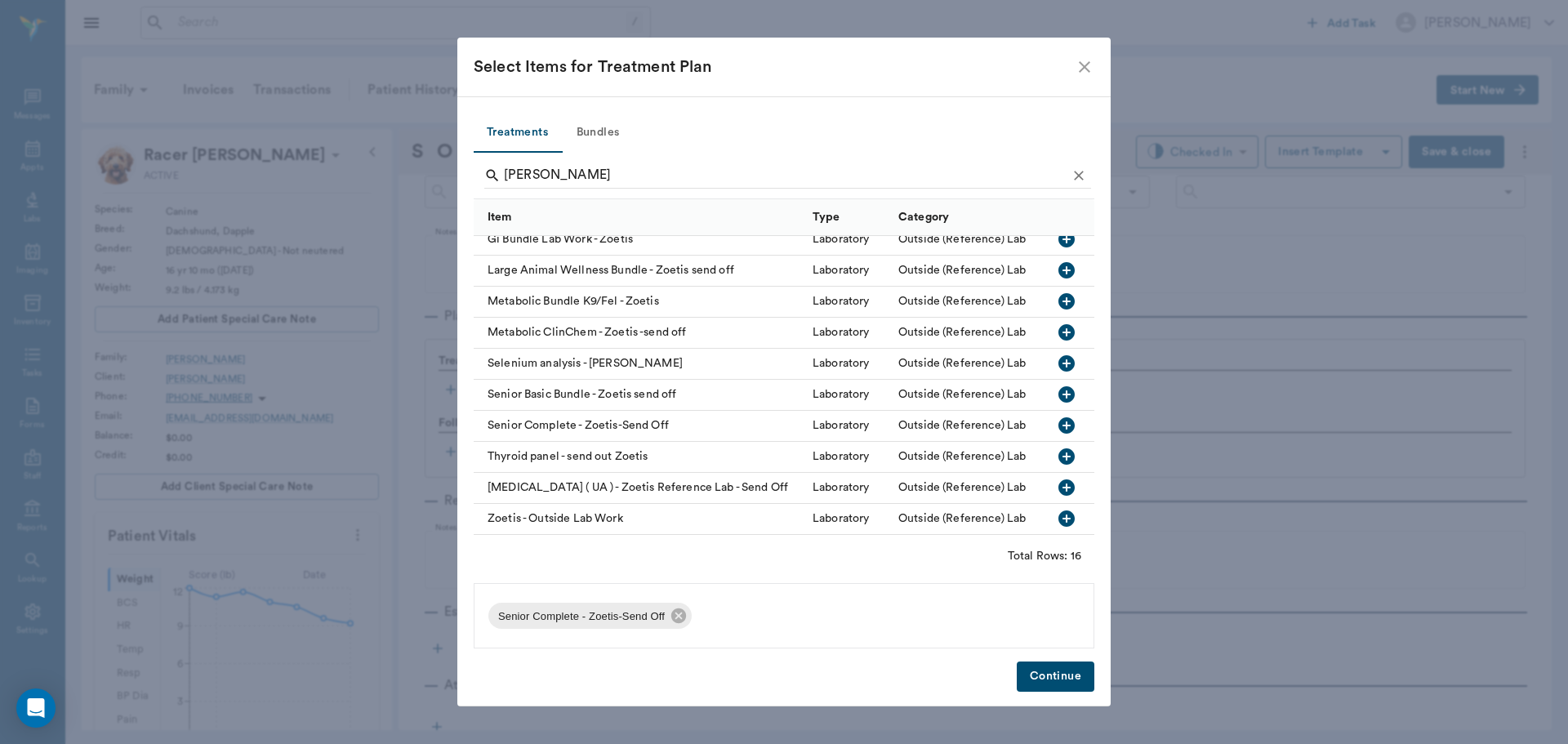
click at [1036, 673] on button "Continue" at bounding box center [1055, 676] width 78 height 30
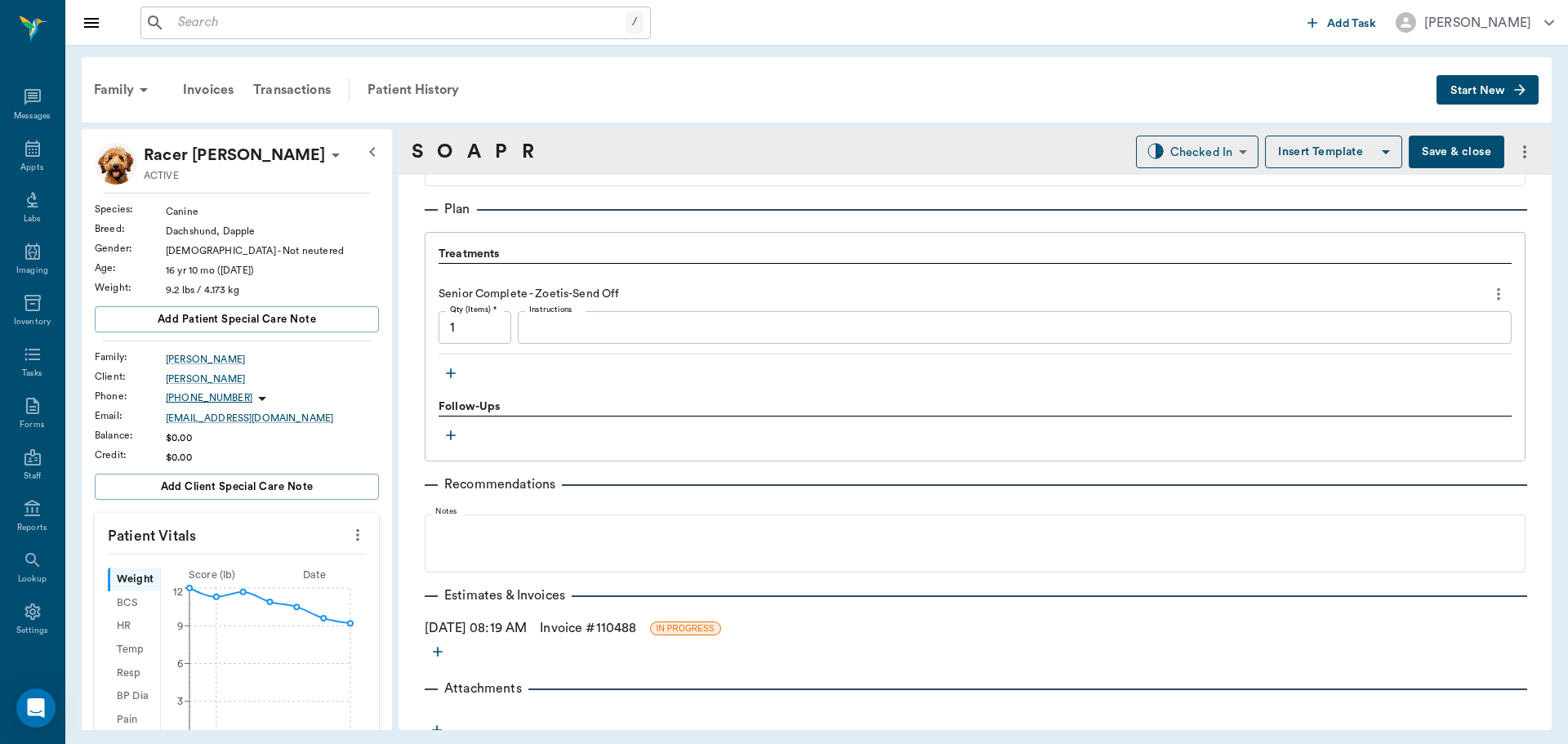
scroll to position [1083, 0]
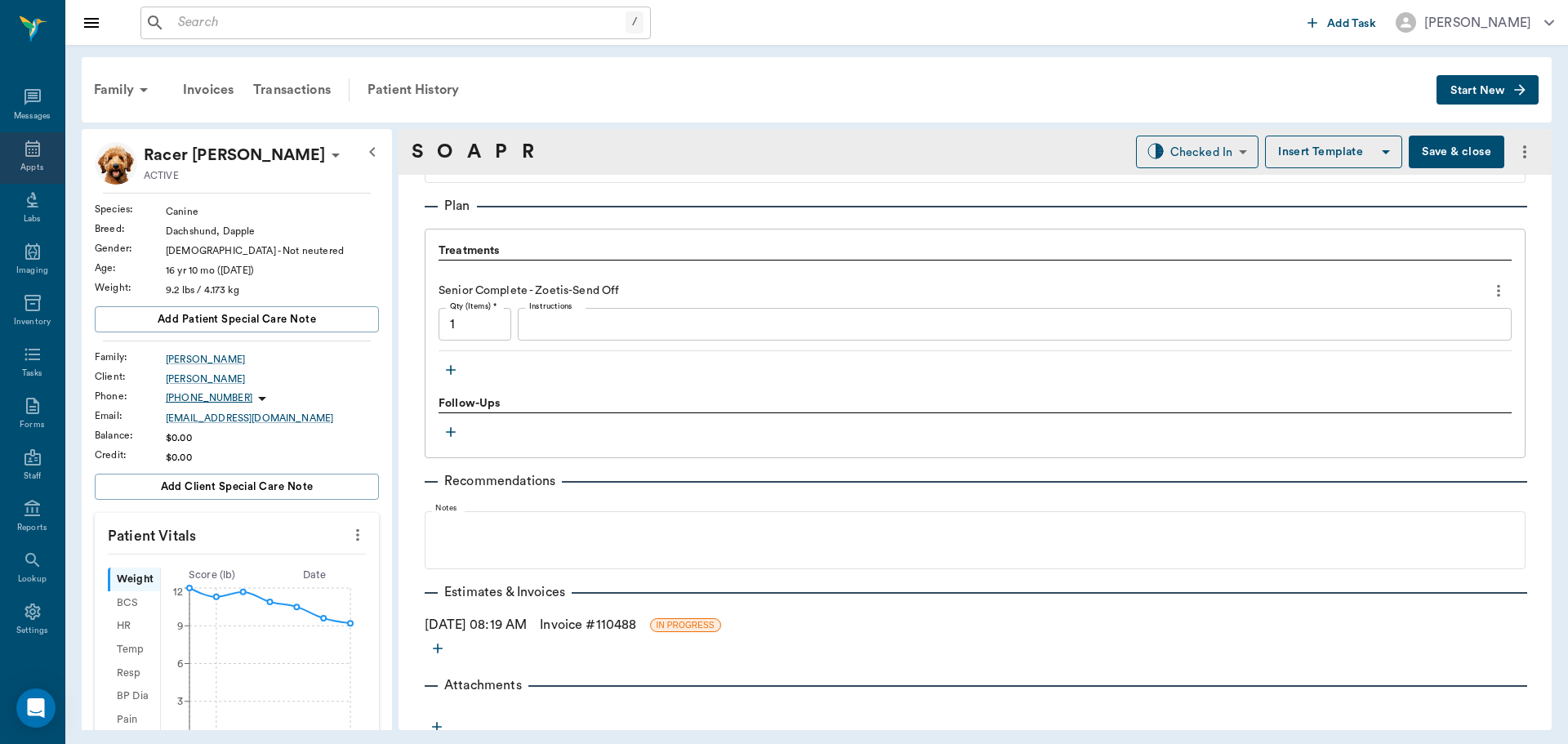
click at [44, 160] on div "Appts" at bounding box center [32, 158] width 65 height 51
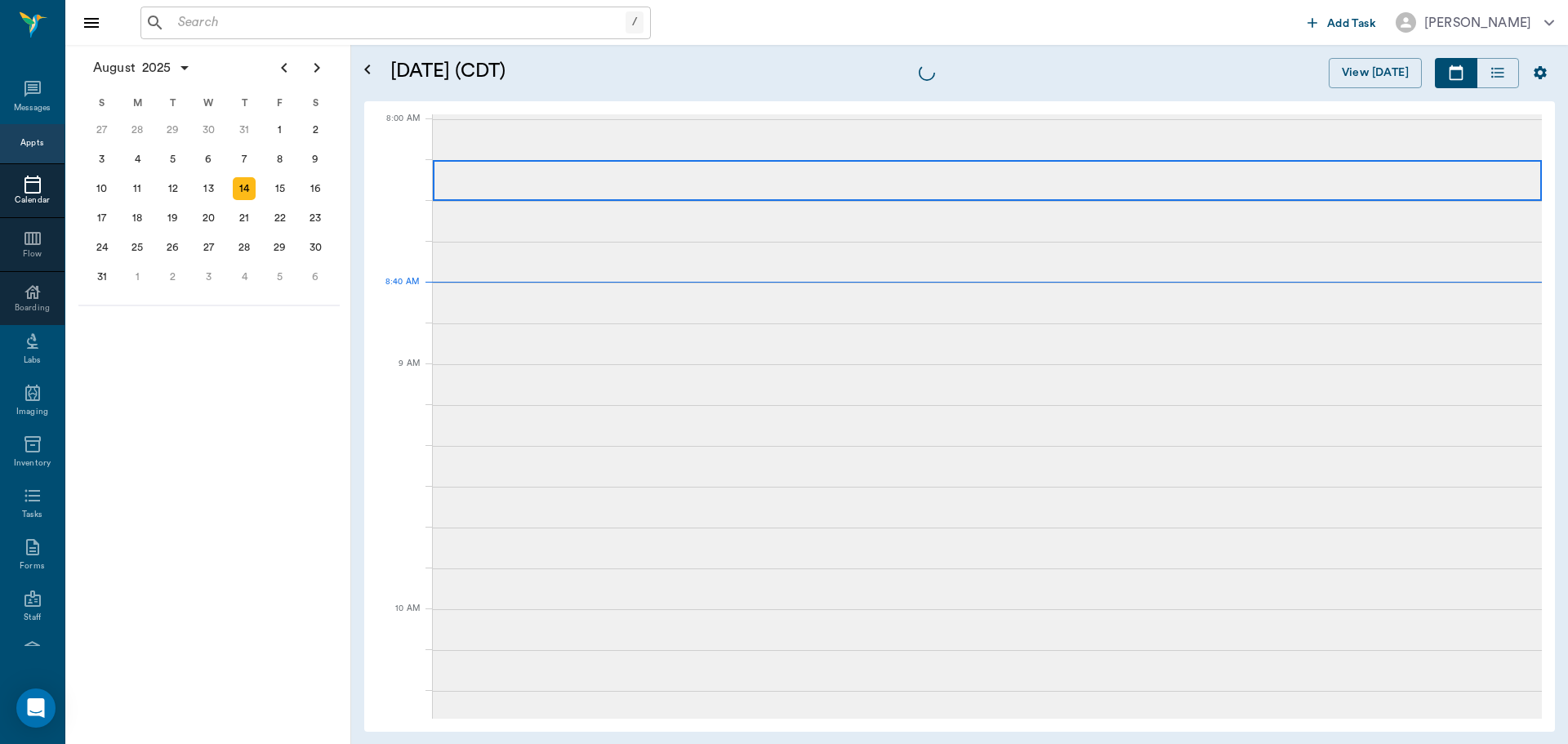
scroll to position [3, 0]
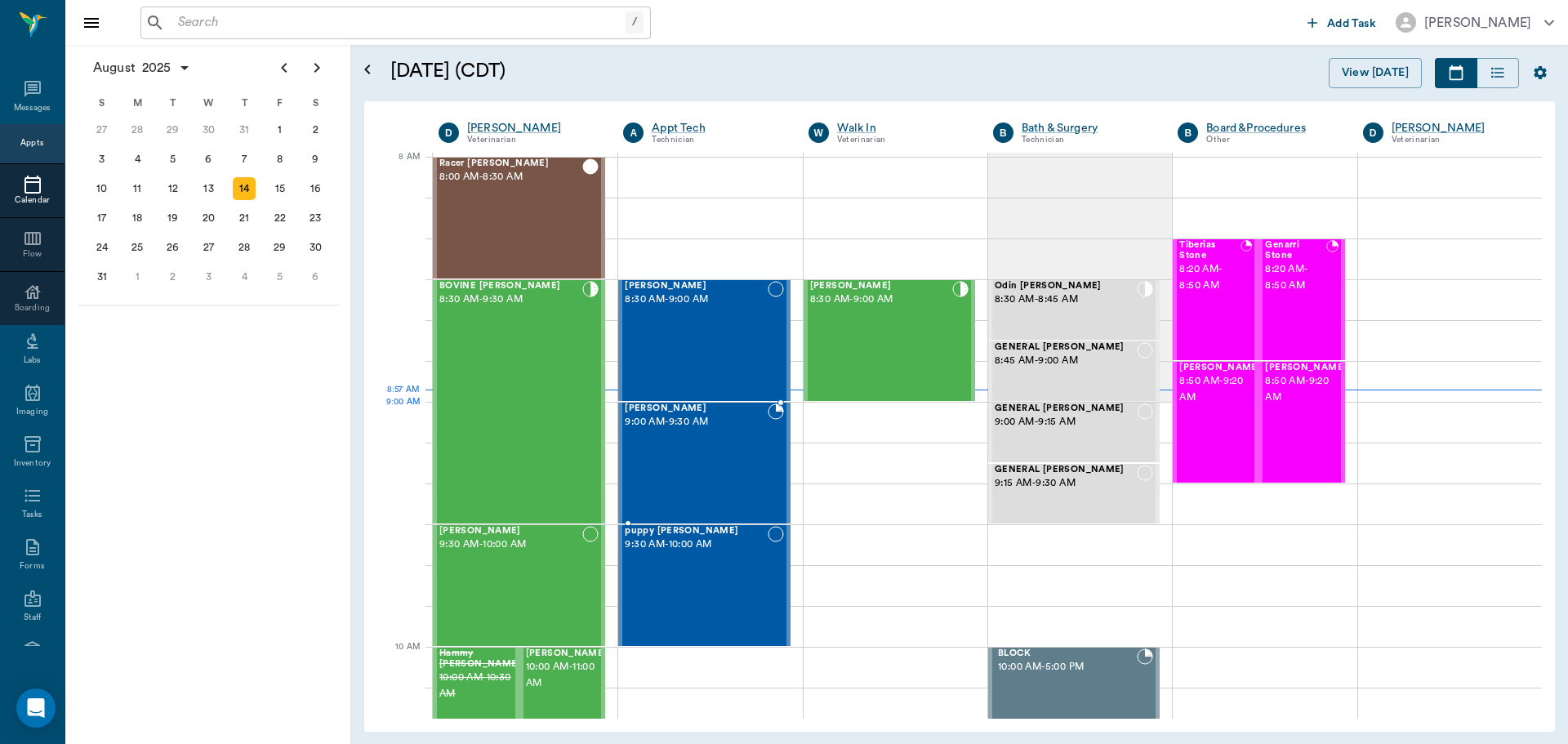
click at [691, 416] on span "9:00 AM - 9:30 AM" at bounding box center [696, 421] width 142 height 16
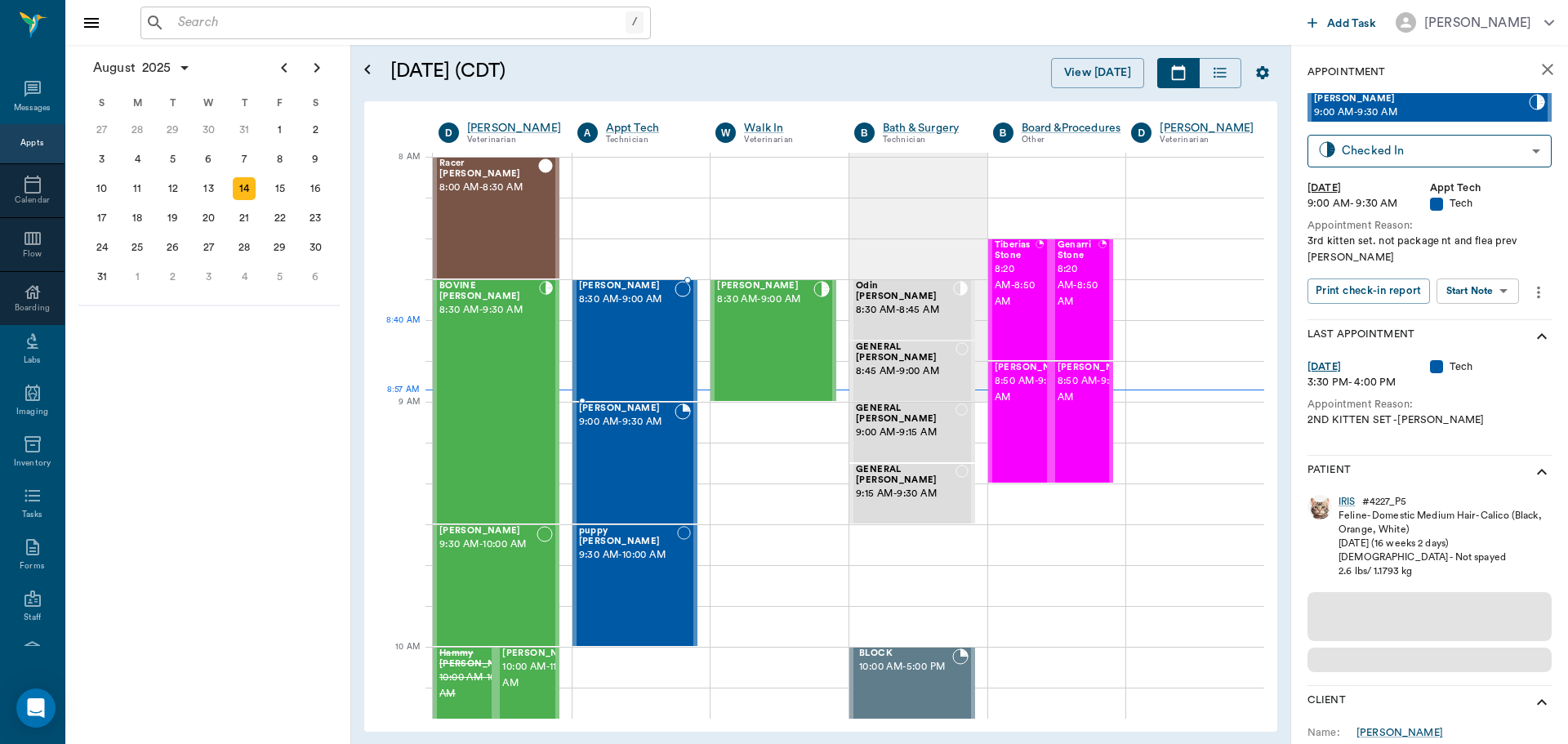
click at [655, 345] on div "Tula Clark 8:30 AM - 9:00 AM" at bounding box center [627, 340] width 96 height 119
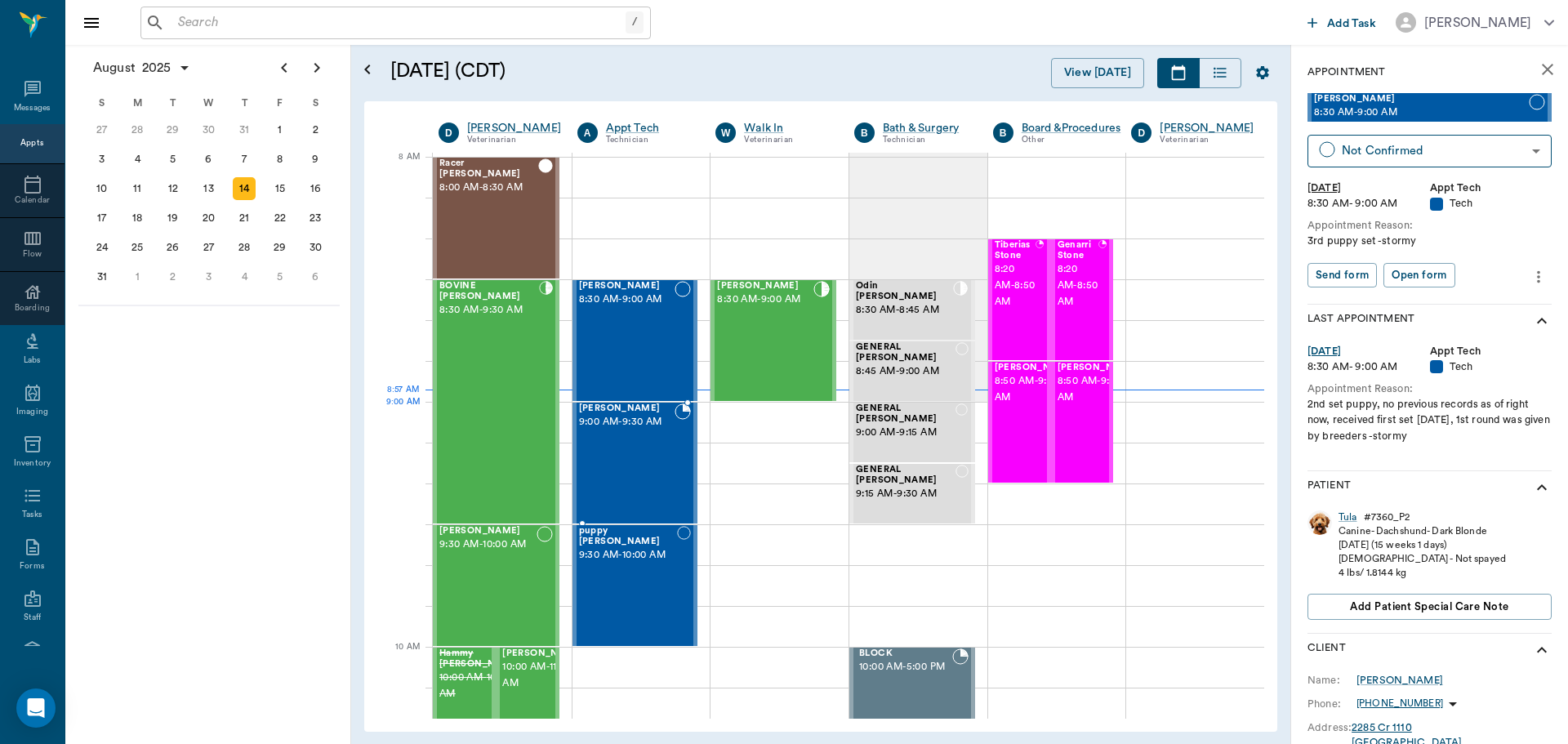
click at [667, 441] on div "IRIS Norman 9:00 AM - 9:30 AM" at bounding box center [627, 463] width 96 height 119
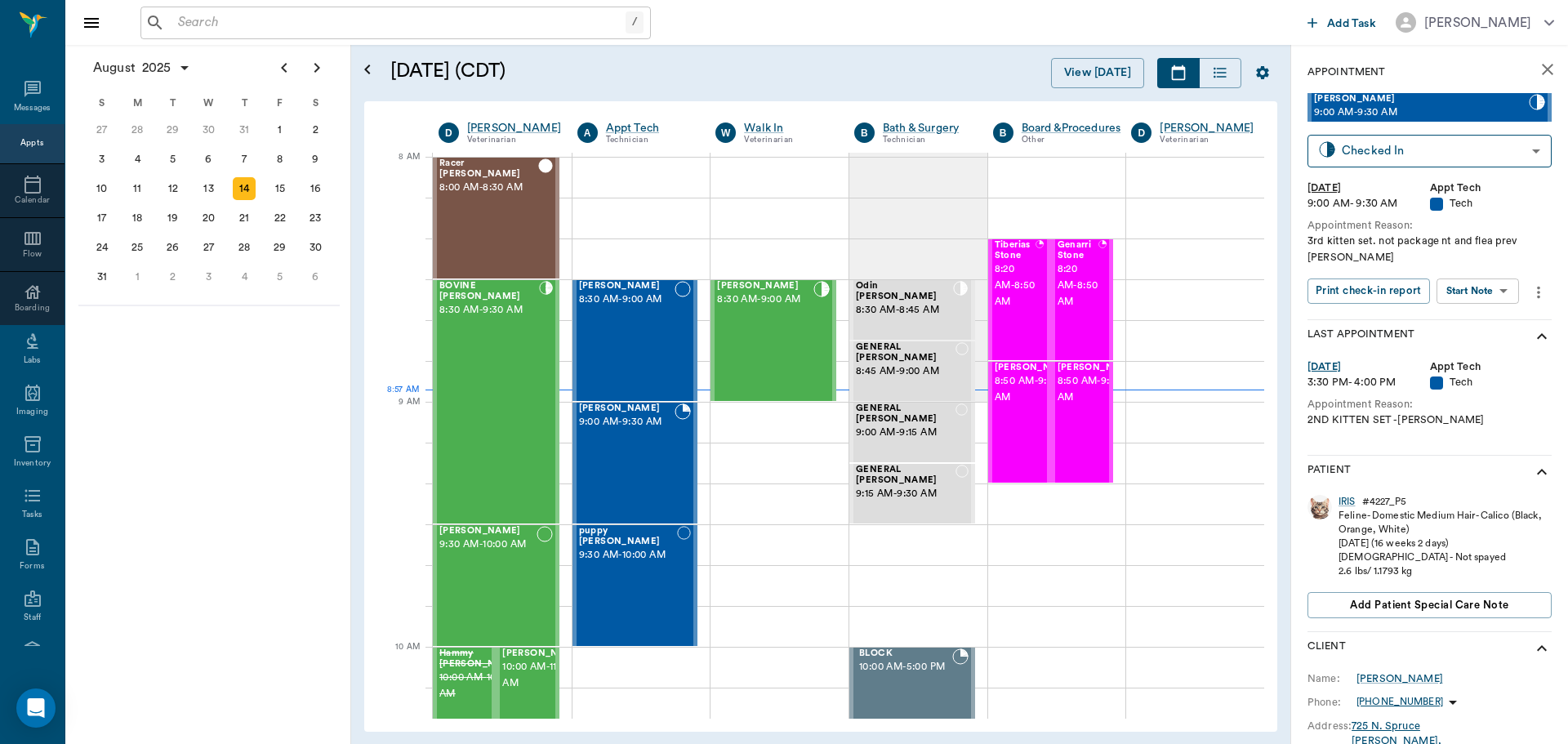
click at [1501, 270] on body "/ ​ Add Task Dr. Bert Ellsworth Nectar Messages Appts Calendar Flow Boarding La…" at bounding box center [784, 372] width 1568 height 744
click at [1475, 316] on button "Start SOAP" at bounding box center [1459, 309] width 55 height 19
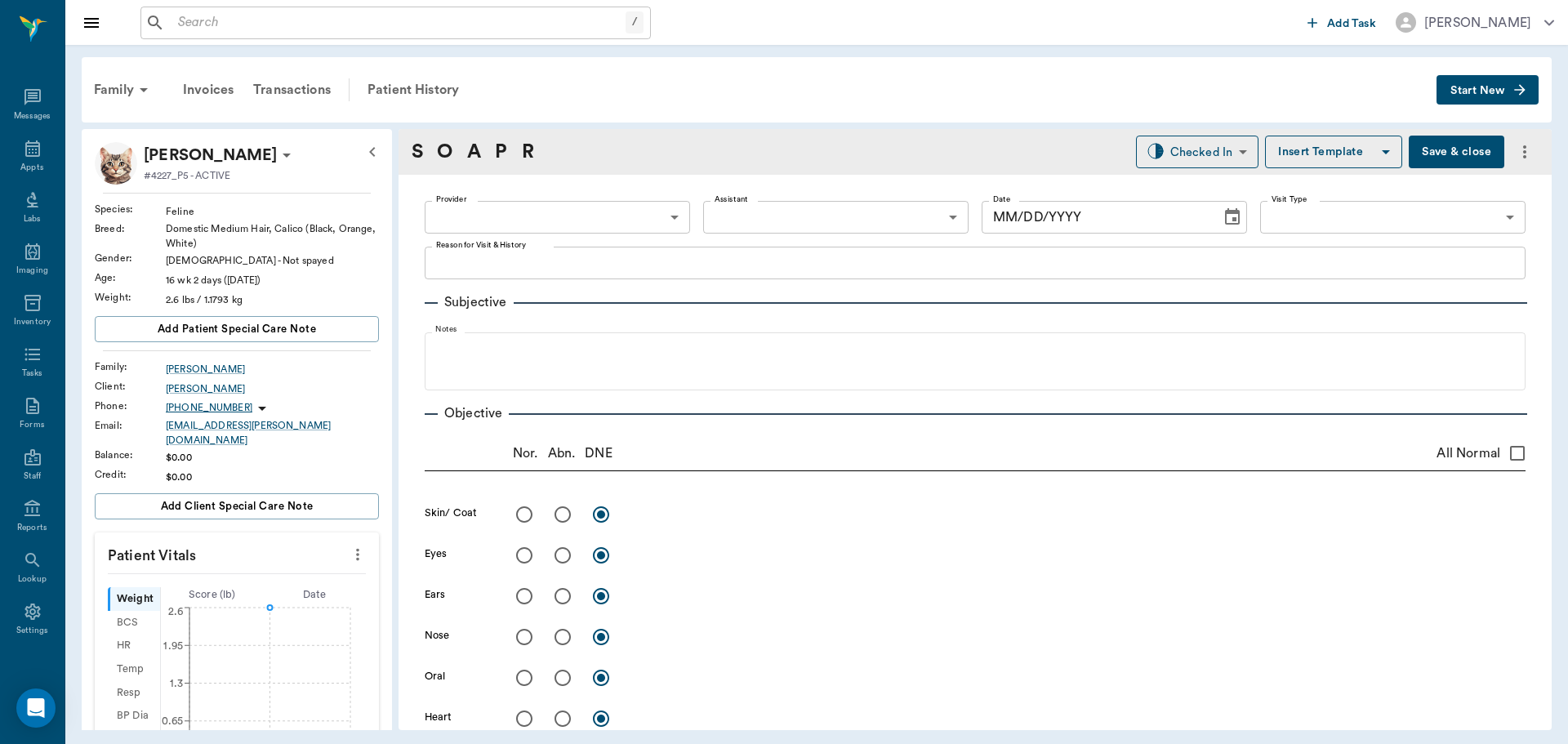
type input "63ec2f075fda476ae8351a4c"
type input "65d2be4f46e3a538d89b8c1a"
type textarea "3rd kitten set. not package nt and flea prev lory"
type input "[DATE]"
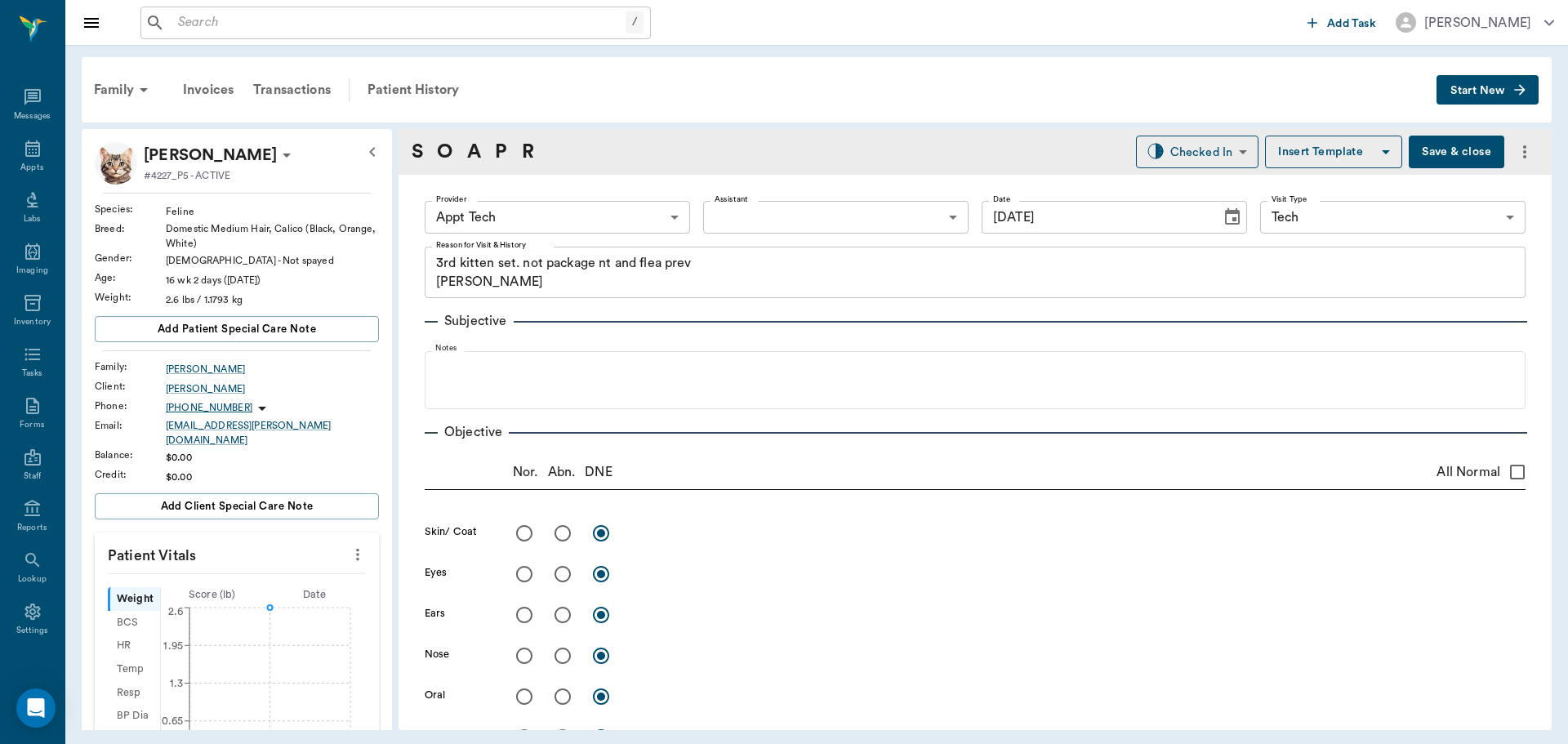
click at [349, 550] on icon "more" at bounding box center [358, 554] width 18 height 20
click at [293, 564] on span "Enter Vitals" at bounding box center [277, 573] width 137 height 17
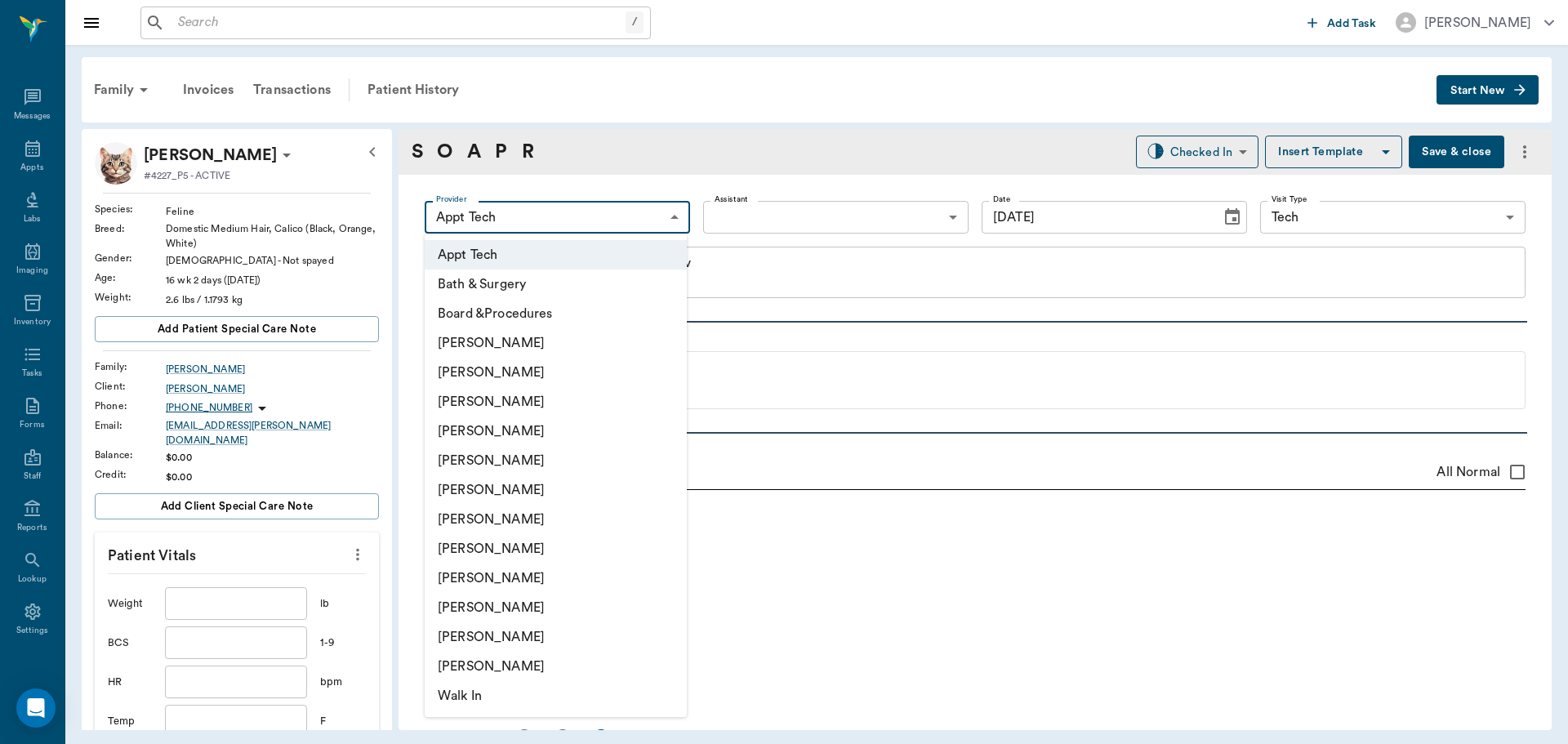
click at [537, 221] on body "/ ​ Add Task Dr. Bert Ellsworth Nectar Messages Appts Labs Imaging Inventory Ta…" at bounding box center [784, 372] width 1568 height 744
drag, startPoint x: 518, startPoint y: 540, endPoint x: 527, endPoint y: 532, distance: 12.0
click at [527, 532] on ul "Appt Tech Bath & Surgery Board &Procedures Caryn Watson Daniel Virnala Dr. Bert…" at bounding box center [556, 475] width 262 height 483
click at [539, 551] on li "[PERSON_NAME]" at bounding box center [556, 549] width 262 height 29
type input "63ec2e7e52e12b0ba117b124"
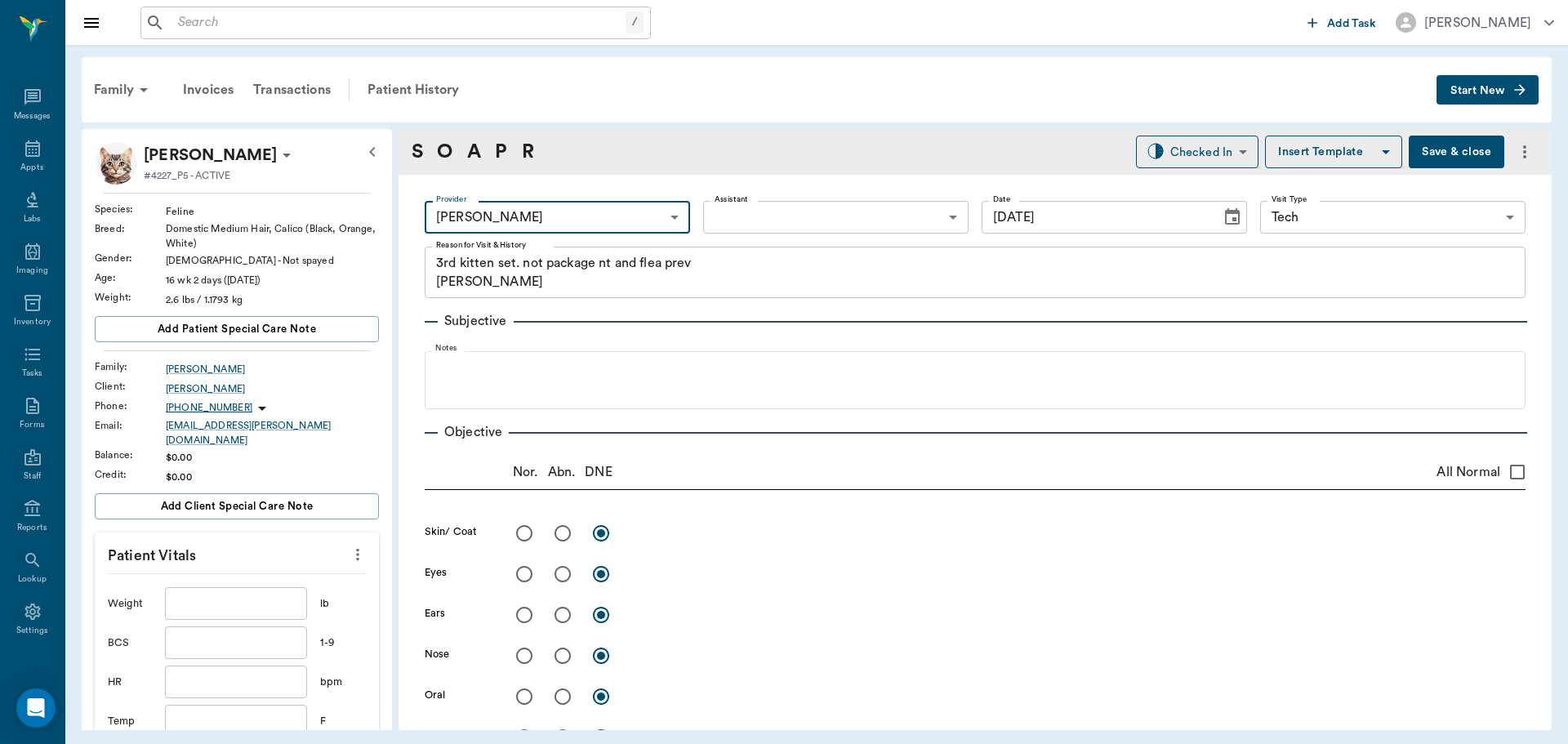
click at [796, 212] on body "/ ​ Add Task Dr. Bert Ellsworth Nectar Messages Appts Labs Imaging Inventory Ta…" at bounding box center [784, 372] width 1568 height 744
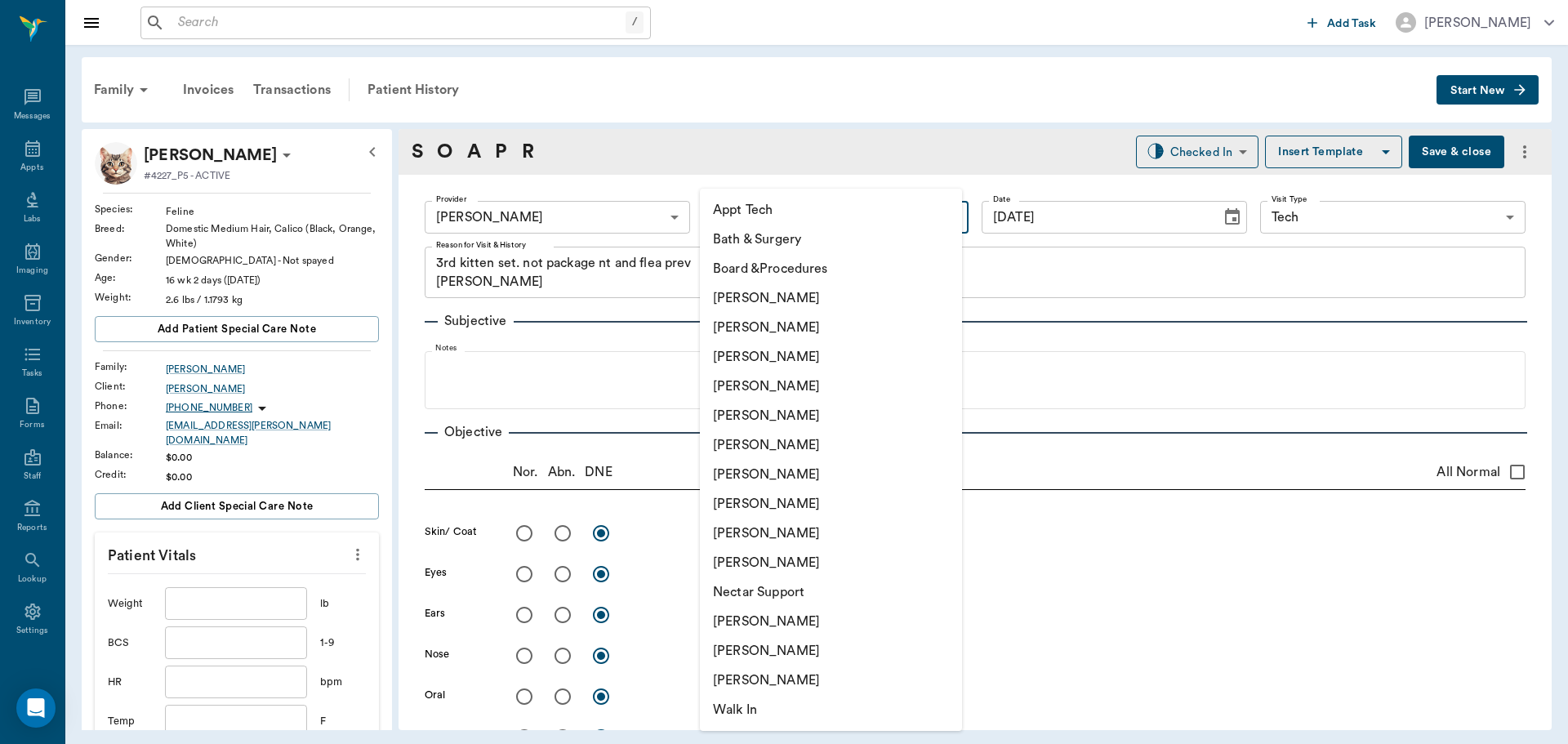
click at [790, 207] on li "Appt Tech" at bounding box center [831, 210] width 262 height 29
type input "63ec2f075fda476ae8351a4c"
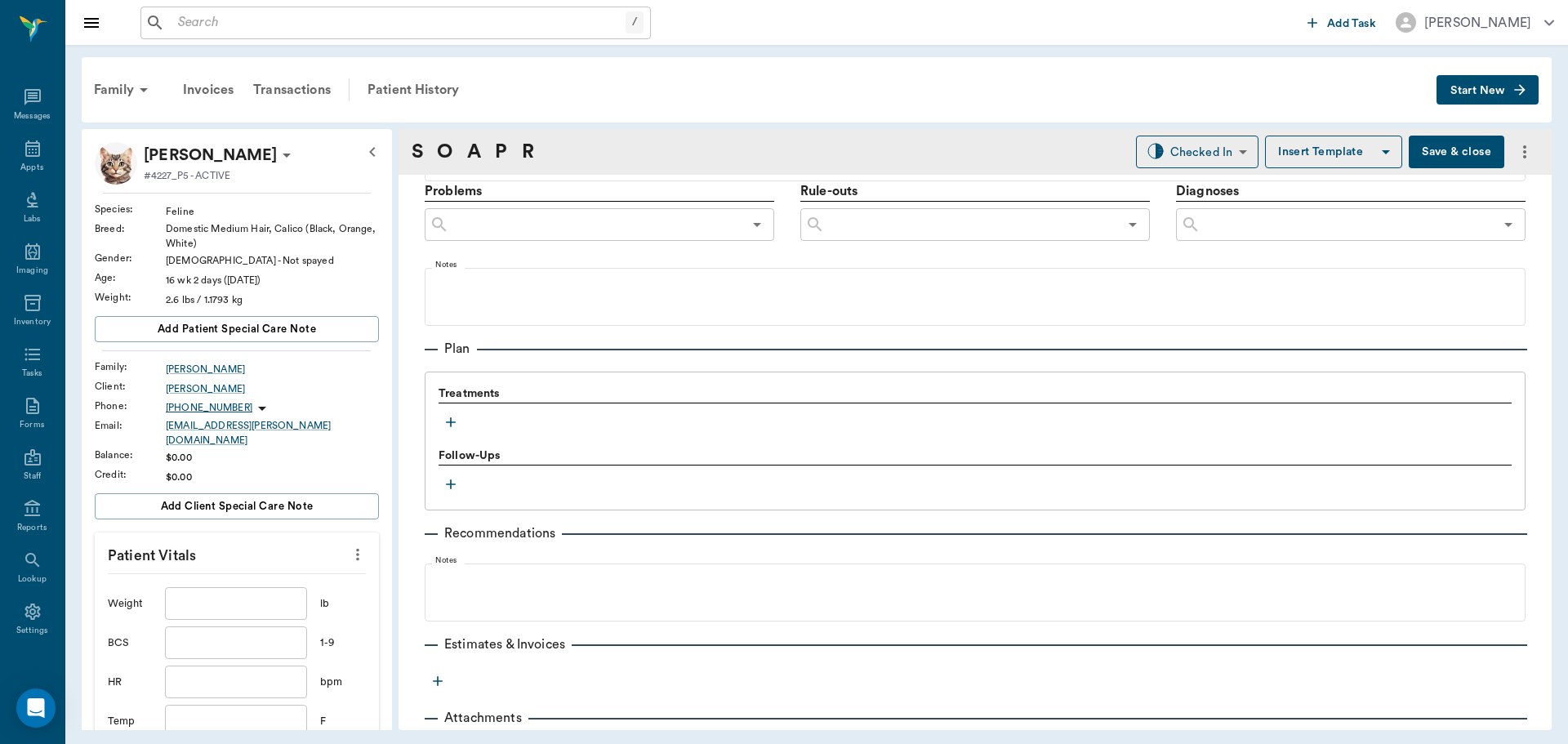
scroll to position [973, 0]
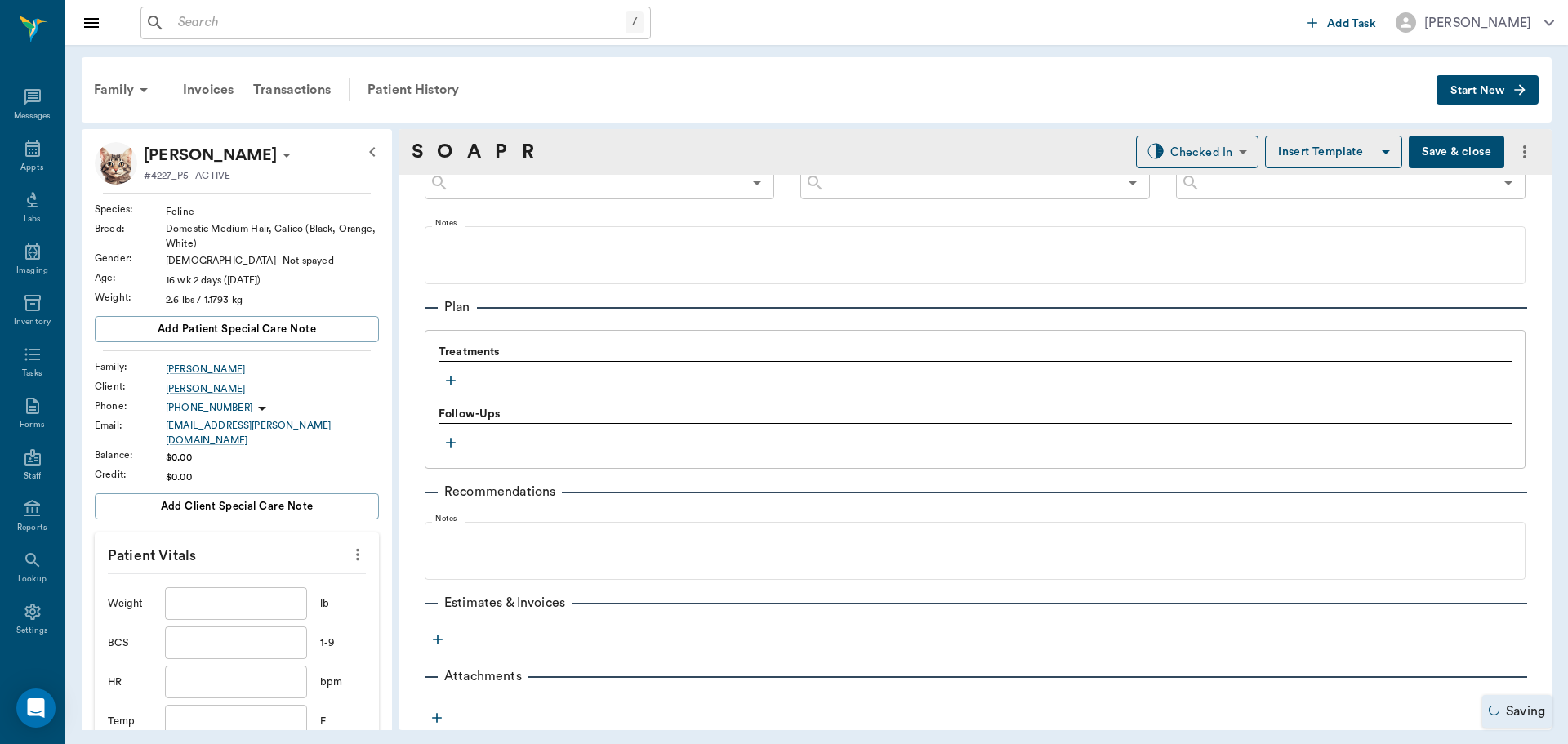
click at [446, 380] on icon "button" at bounding box center [451, 380] width 16 height 16
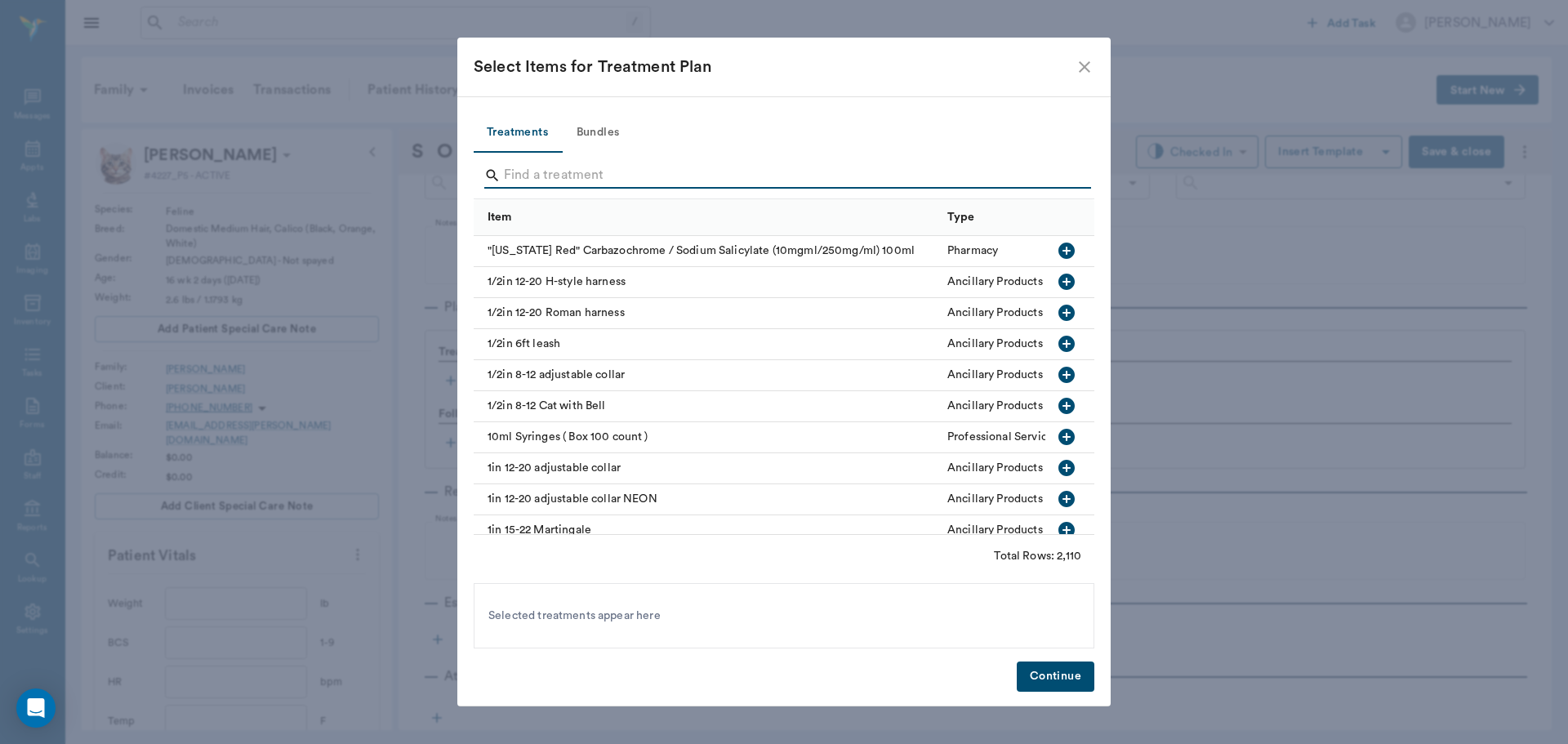
click at [597, 178] on input "Search" at bounding box center [784, 175] width 562 height 26
click at [603, 123] on button "Bundles" at bounding box center [597, 133] width 73 height 39
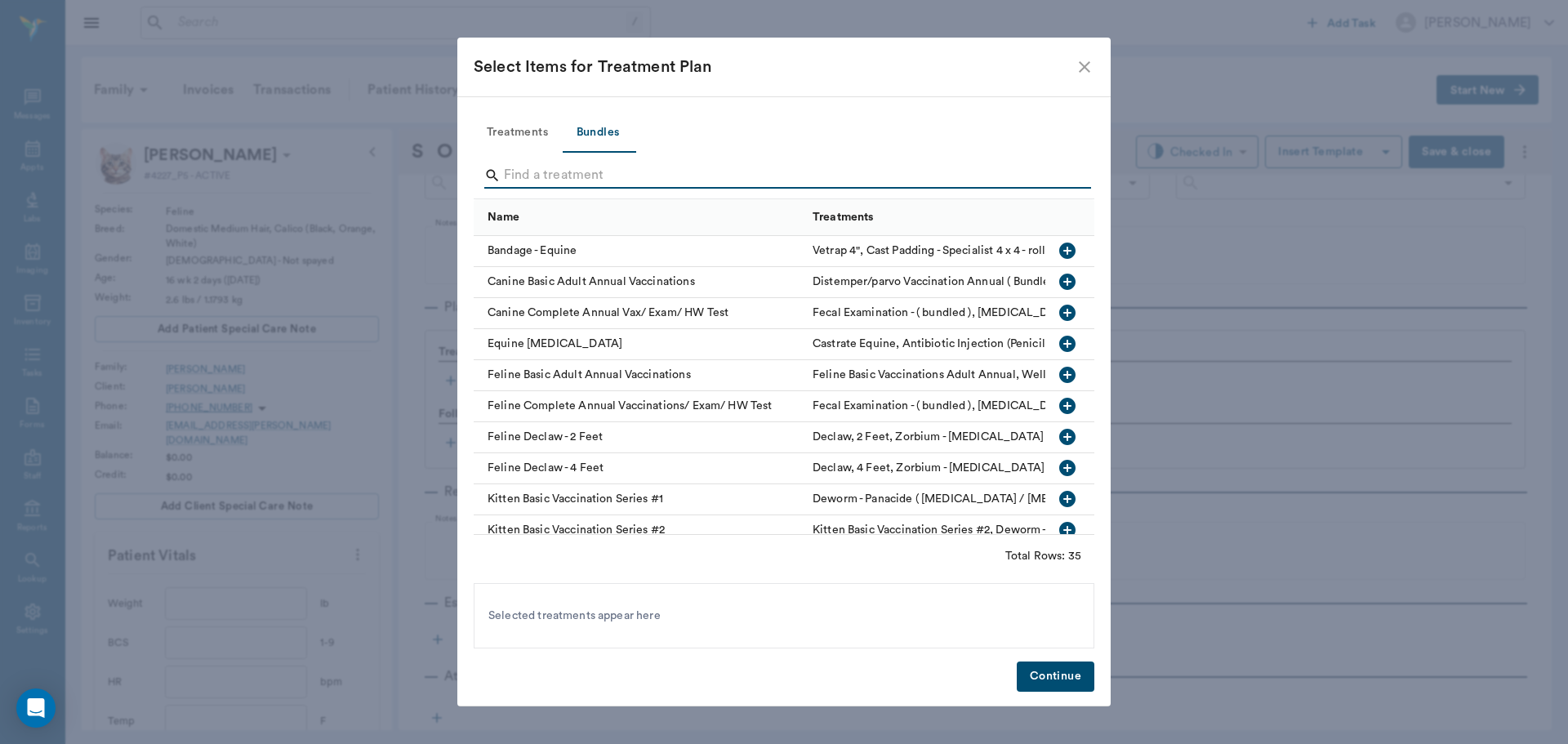
click at [603, 171] on input "Search" at bounding box center [784, 175] width 562 height 26
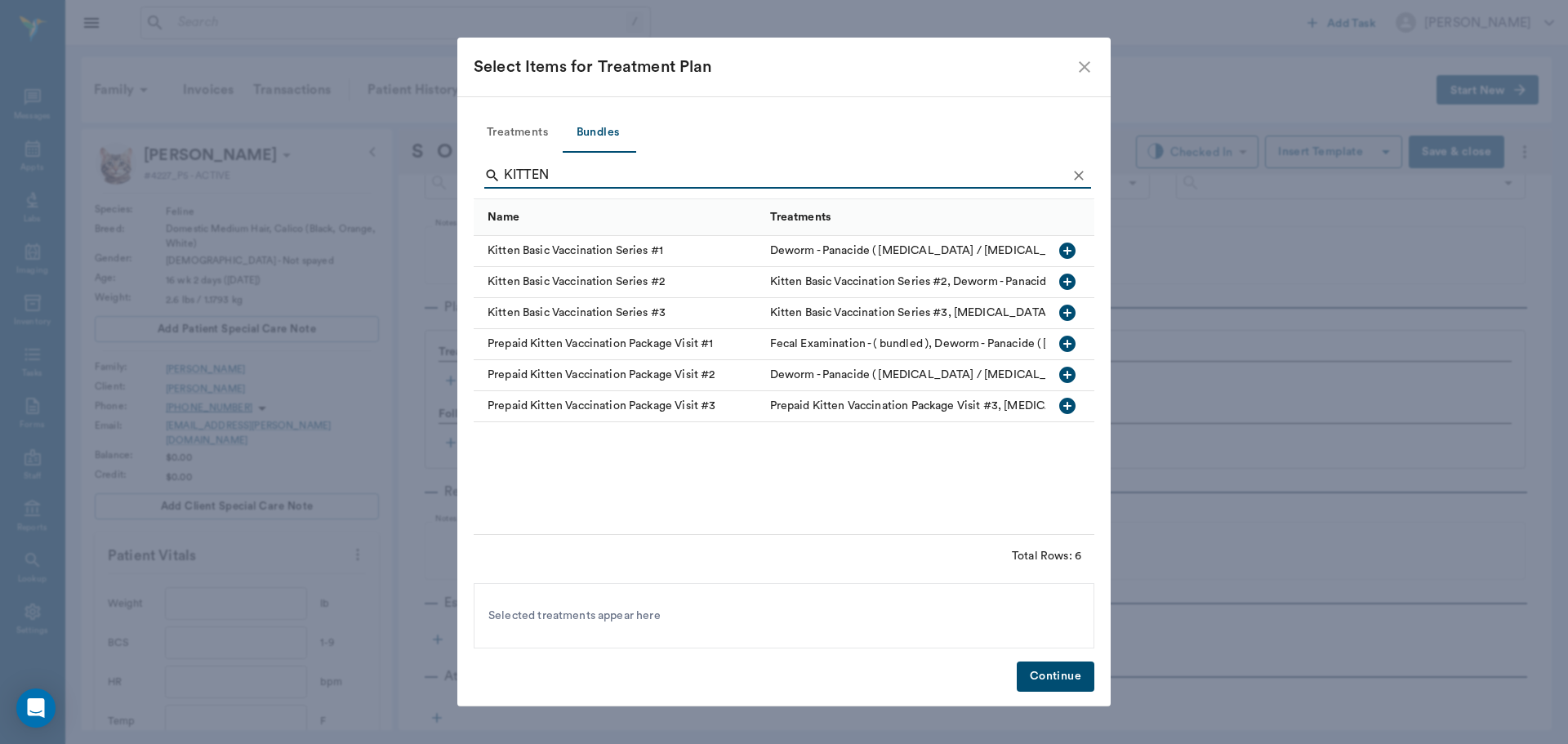
type input "KITTEN"
click at [1068, 306] on icon "button" at bounding box center [1067, 312] width 16 height 16
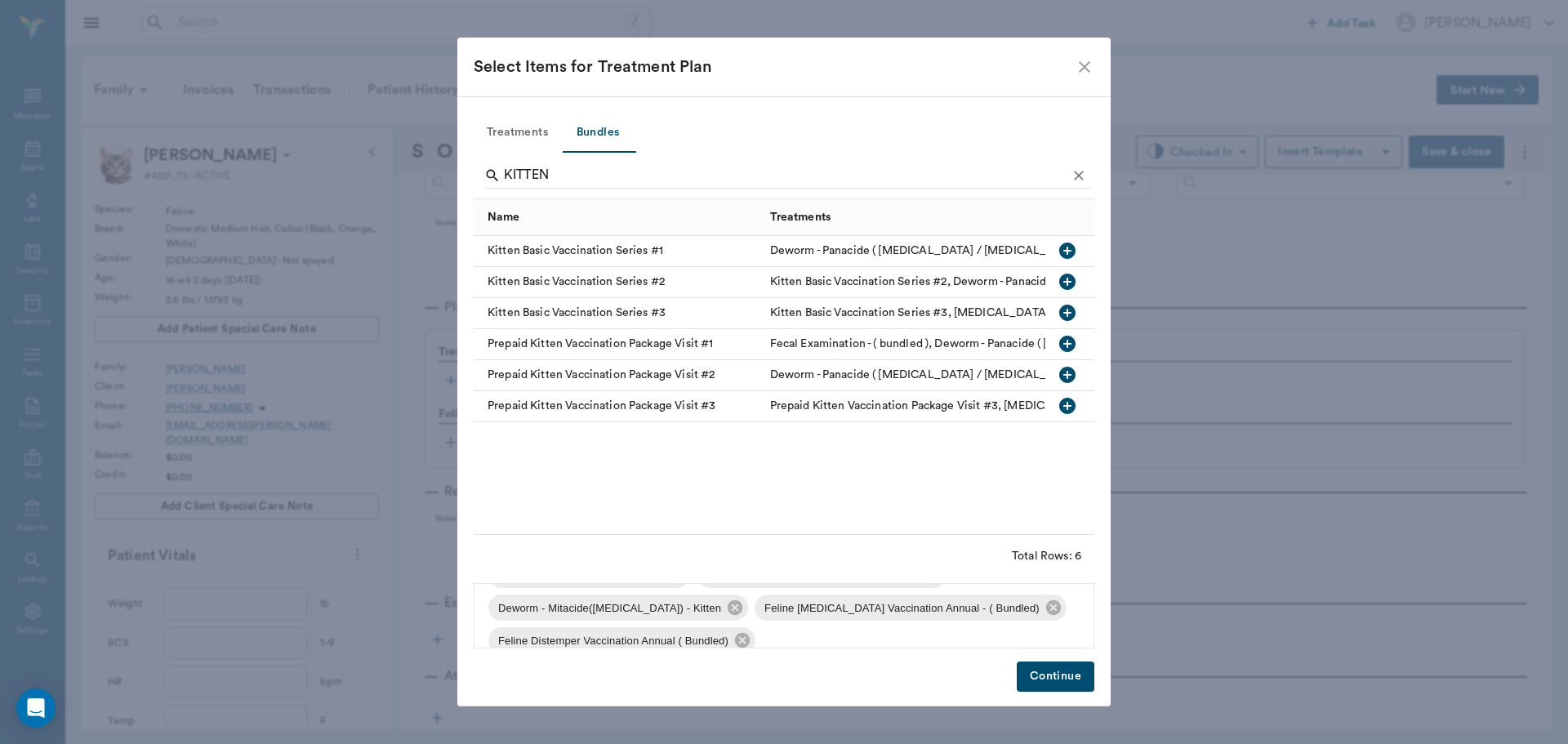
scroll to position [55, 0]
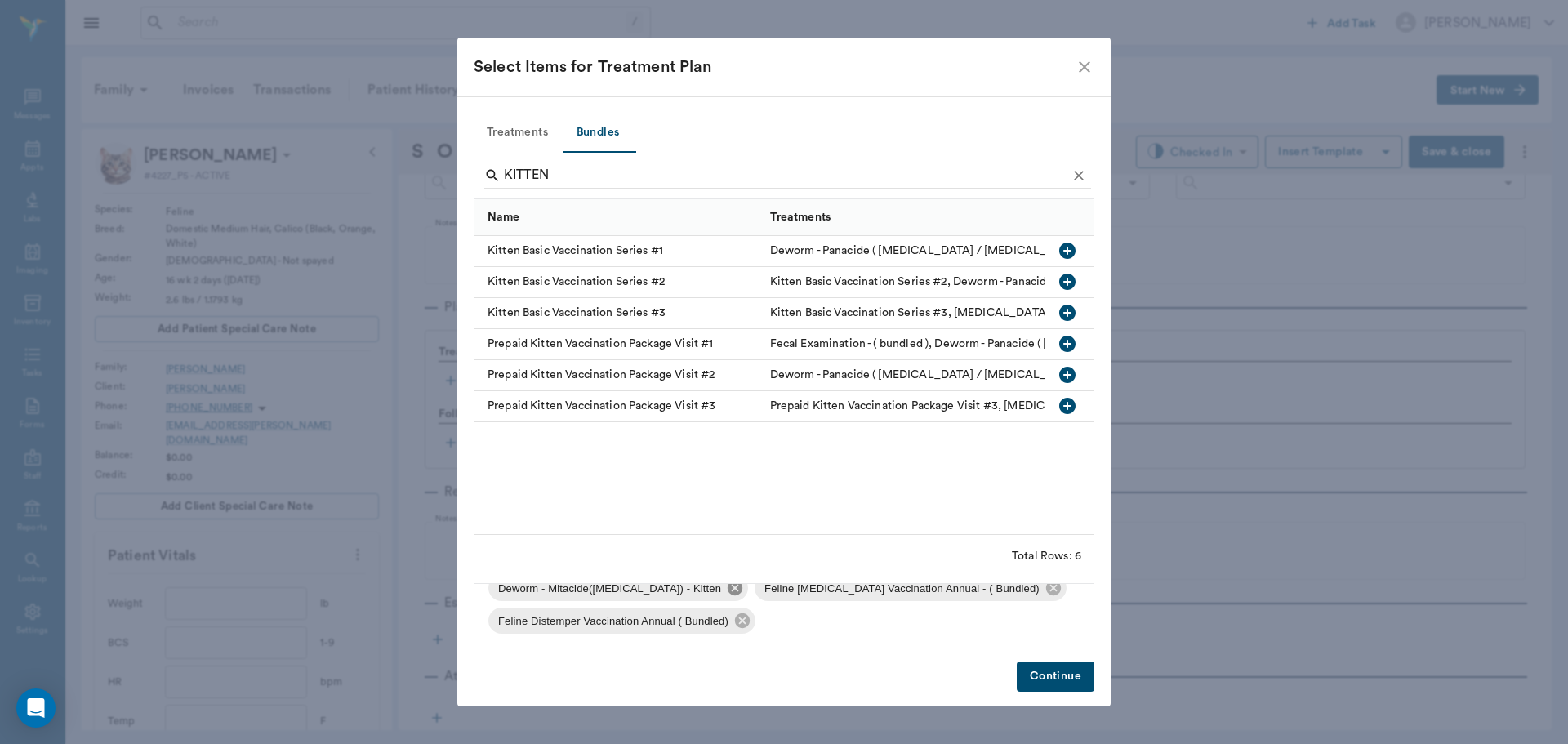
click at [726, 589] on icon at bounding box center [735, 587] width 18 height 18
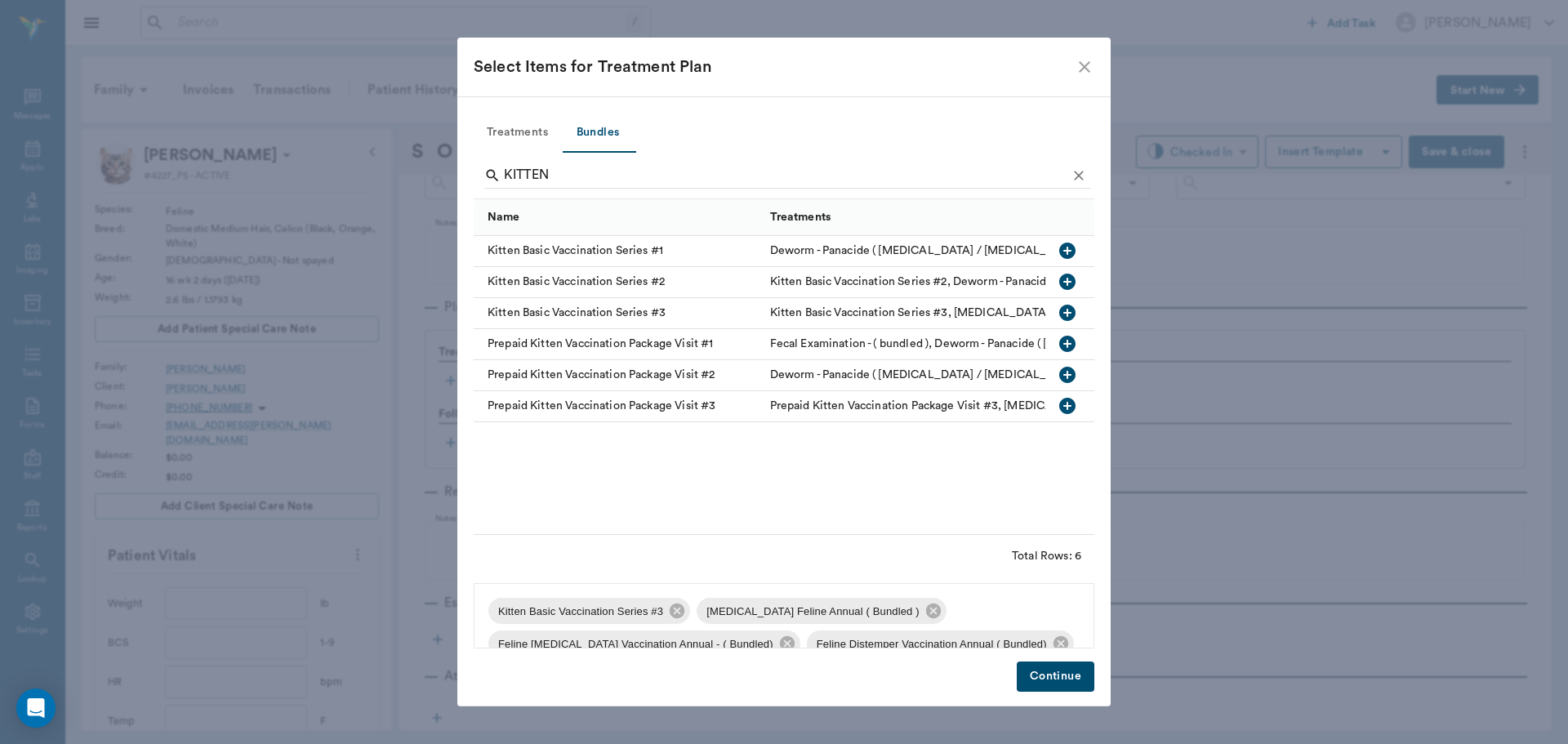
scroll to position [23, 0]
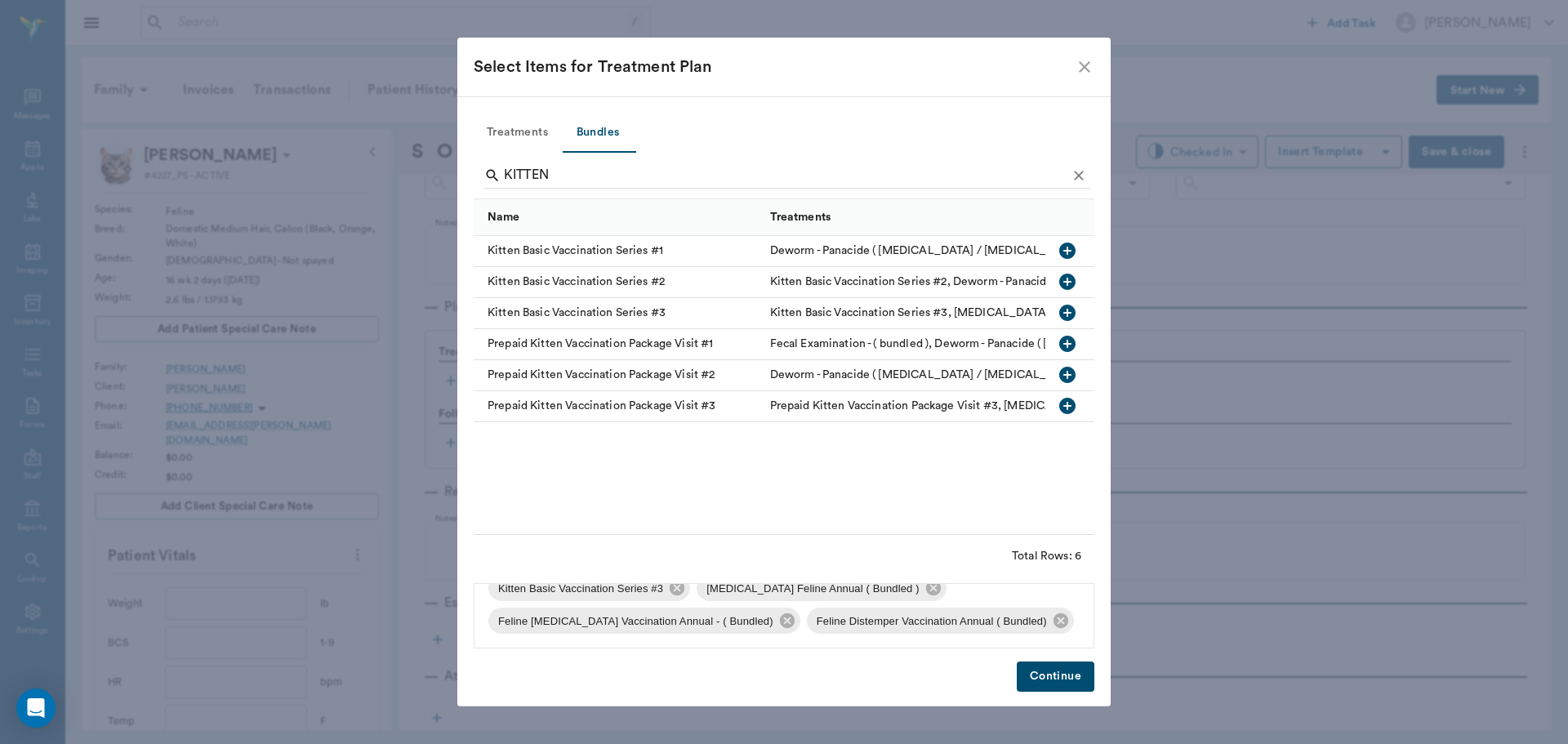
click at [1068, 674] on button "Continue" at bounding box center [1055, 676] width 78 height 30
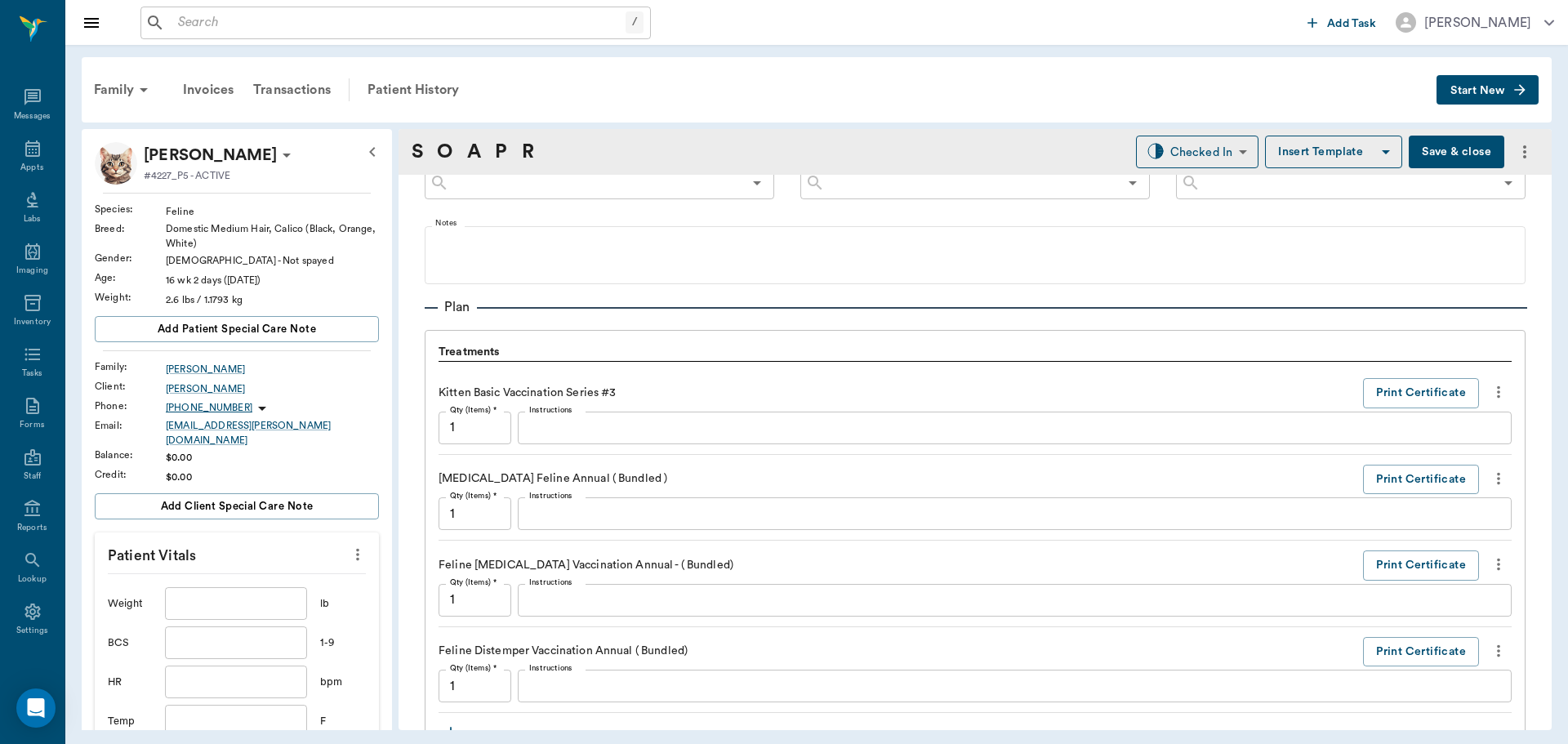
click at [271, 602] on input "text" at bounding box center [236, 603] width 142 height 32
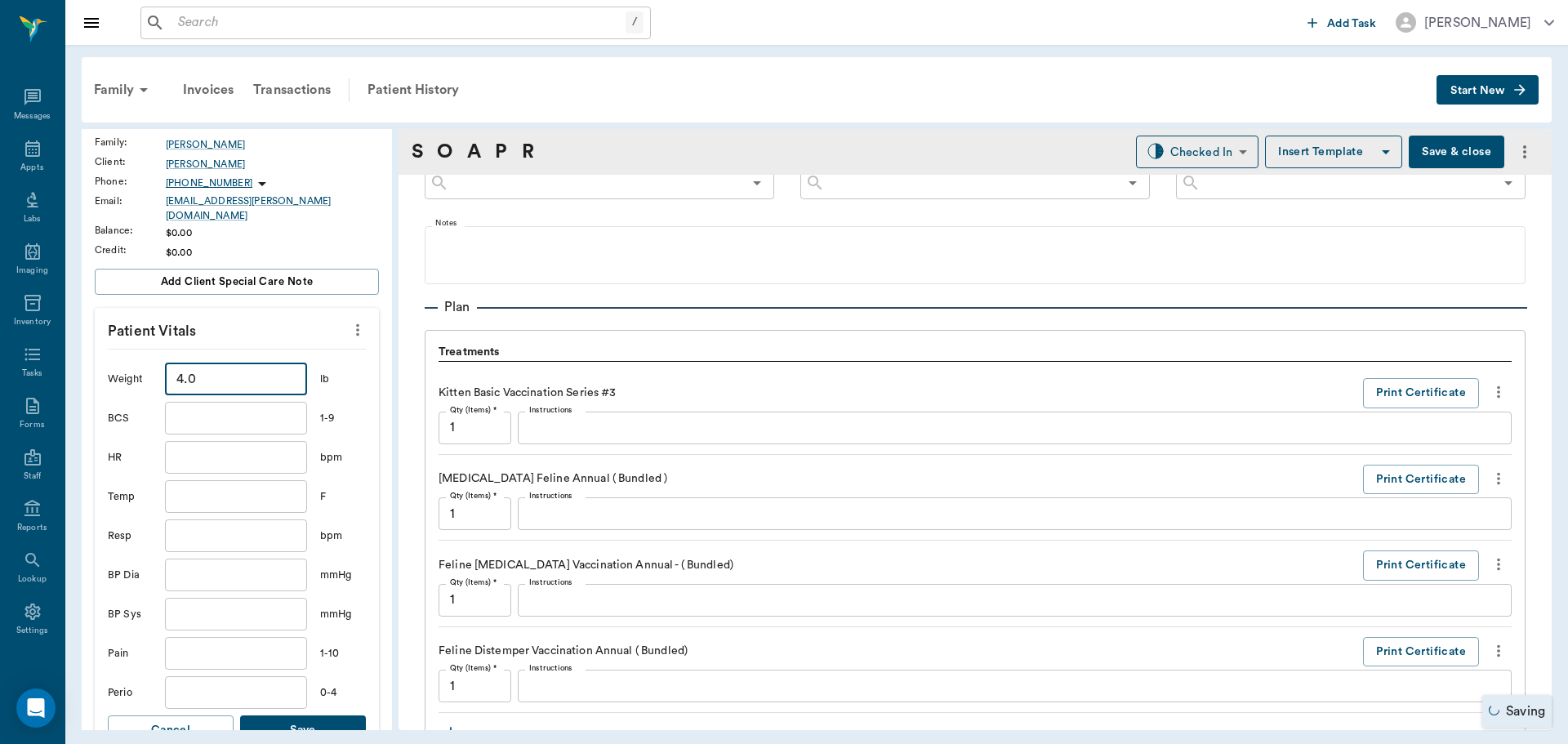
scroll to position [245, 0]
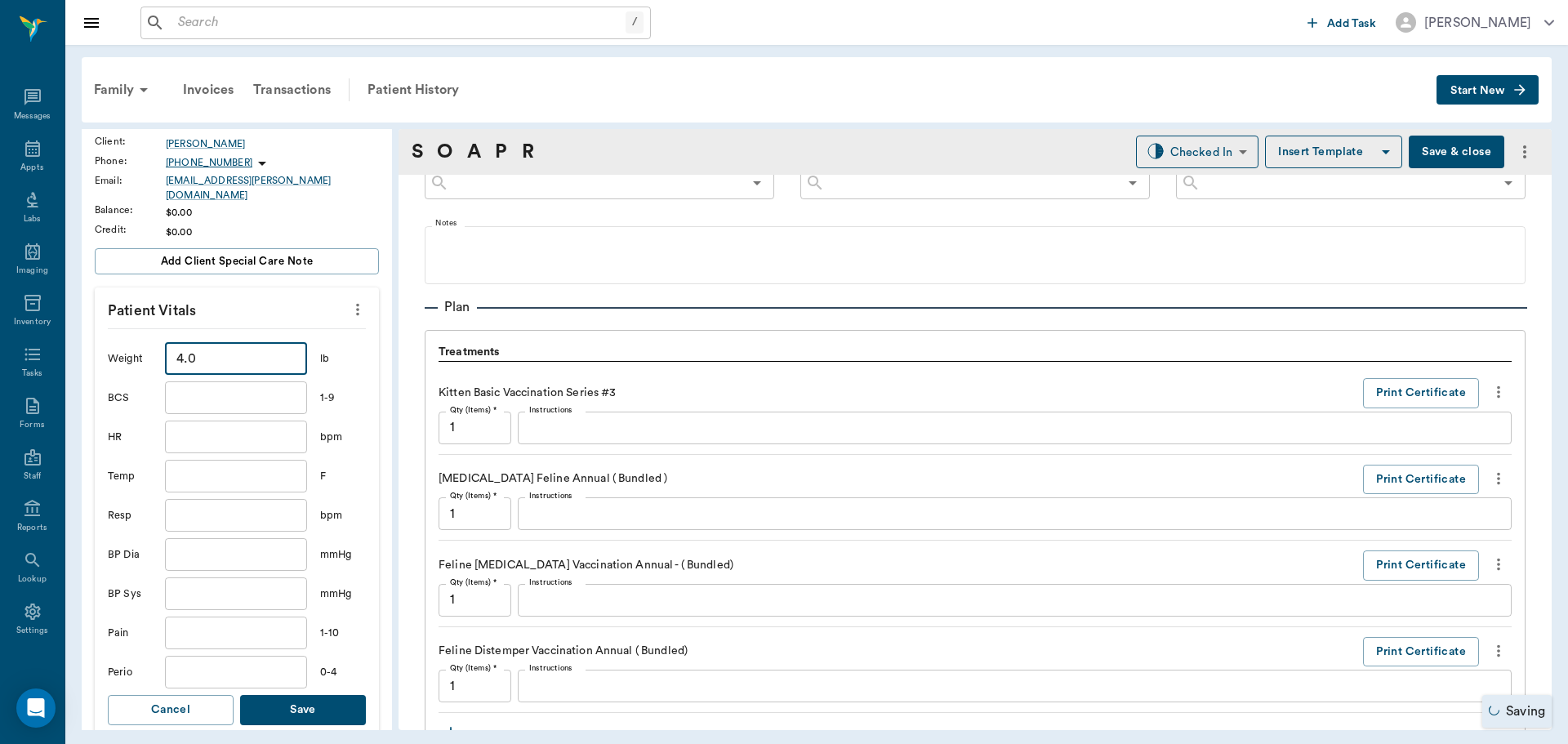
type input "4"
click at [307, 695] on button "Save" at bounding box center [302, 709] width 125 height 30
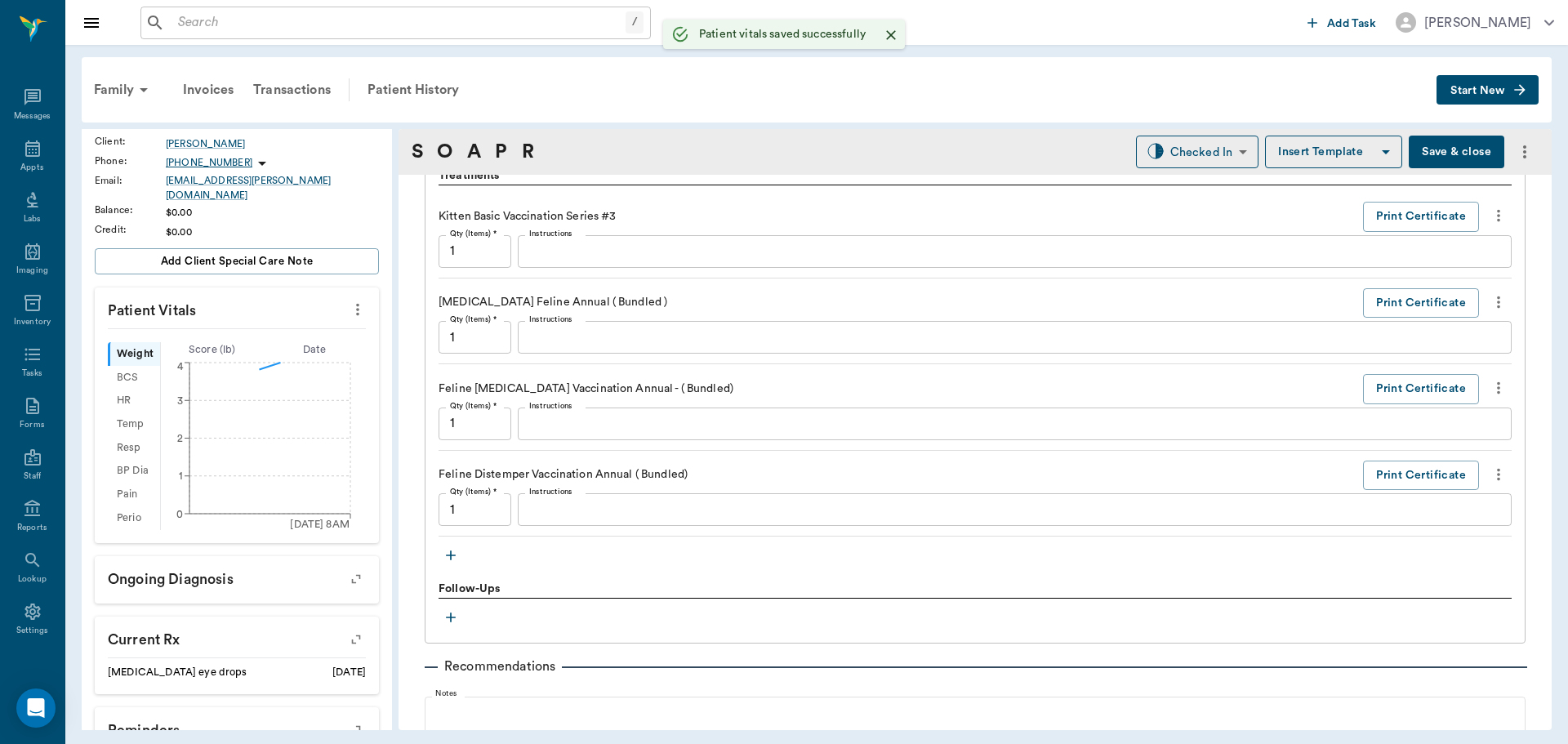
scroll to position [1218, 0]
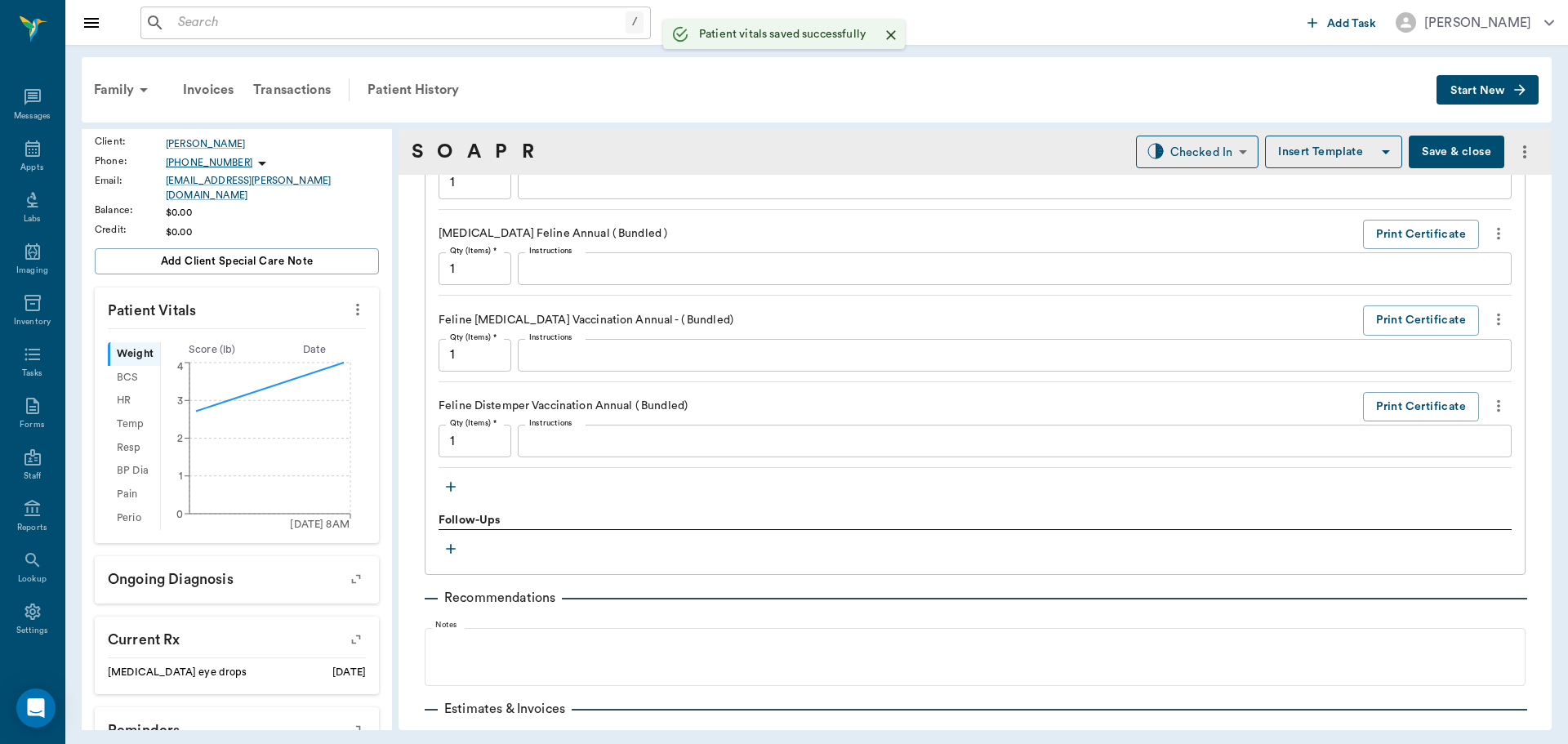
click at [452, 484] on icon "button" at bounding box center [451, 486] width 16 height 16
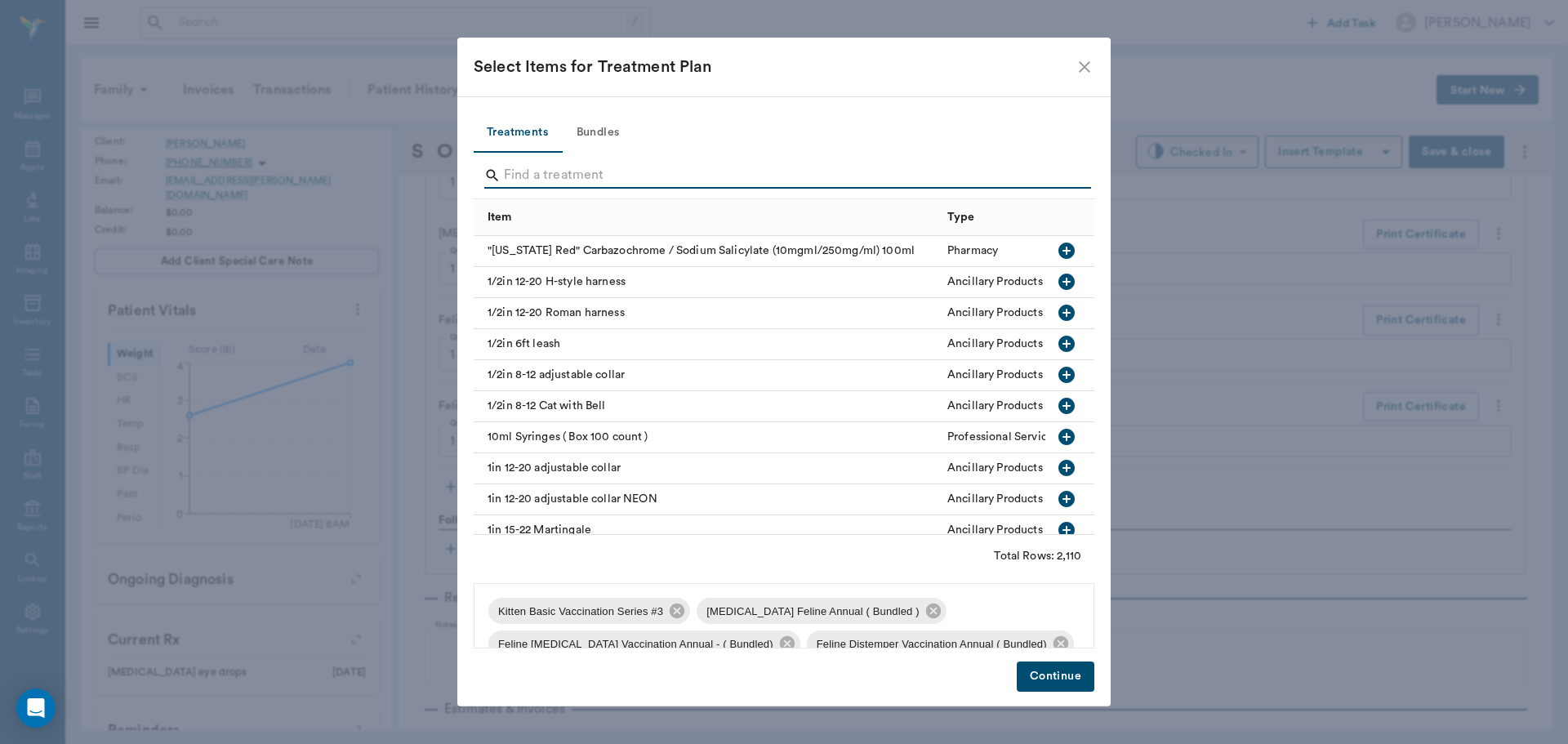
click at [651, 162] on input "Search" at bounding box center [784, 175] width 562 height 26
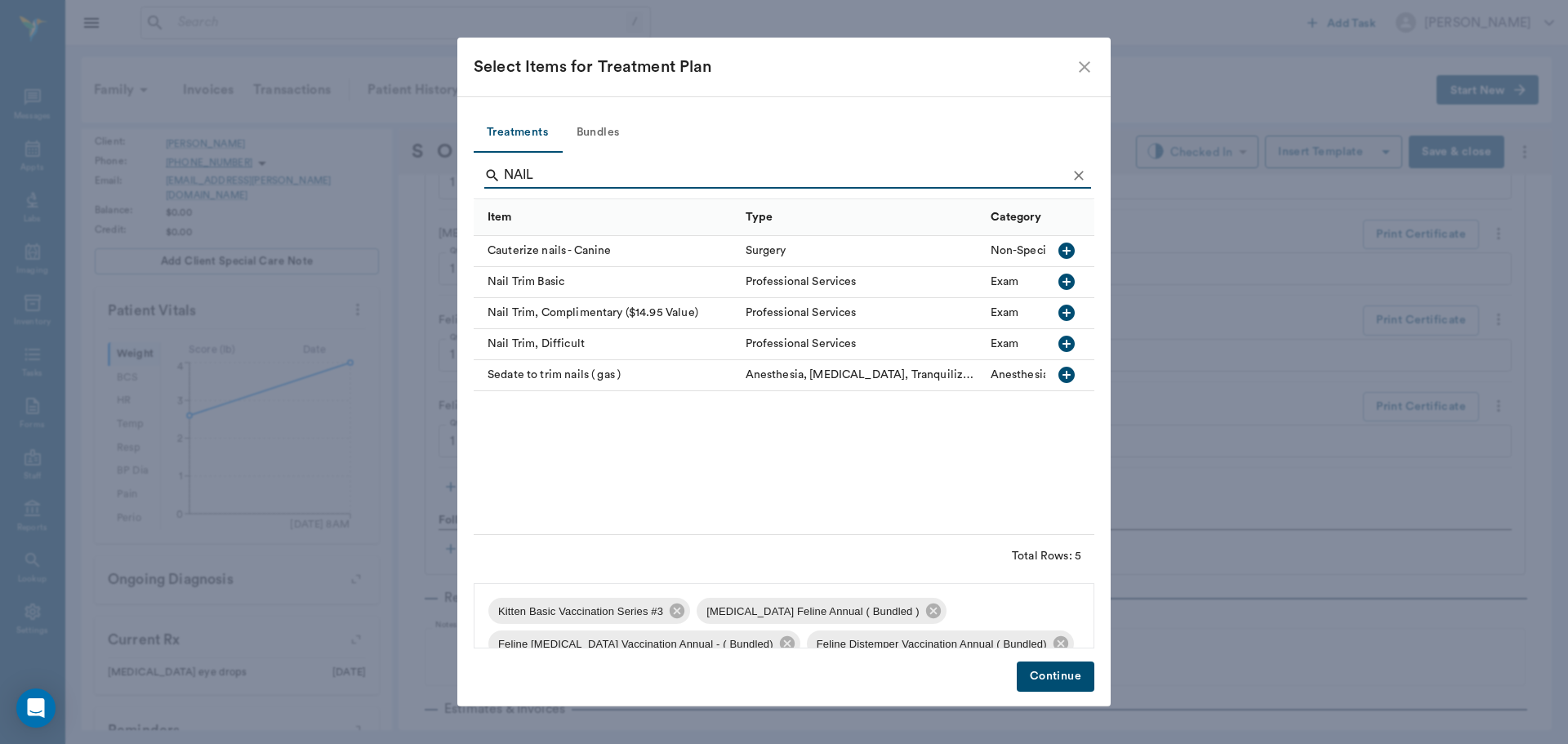
type input "NAIL"
click at [1070, 278] on icon "button" at bounding box center [1066, 282] width 16 height 16
click at [1062, 689] on button "Continue" at bounding box center [1055, 676] width 78 height 30
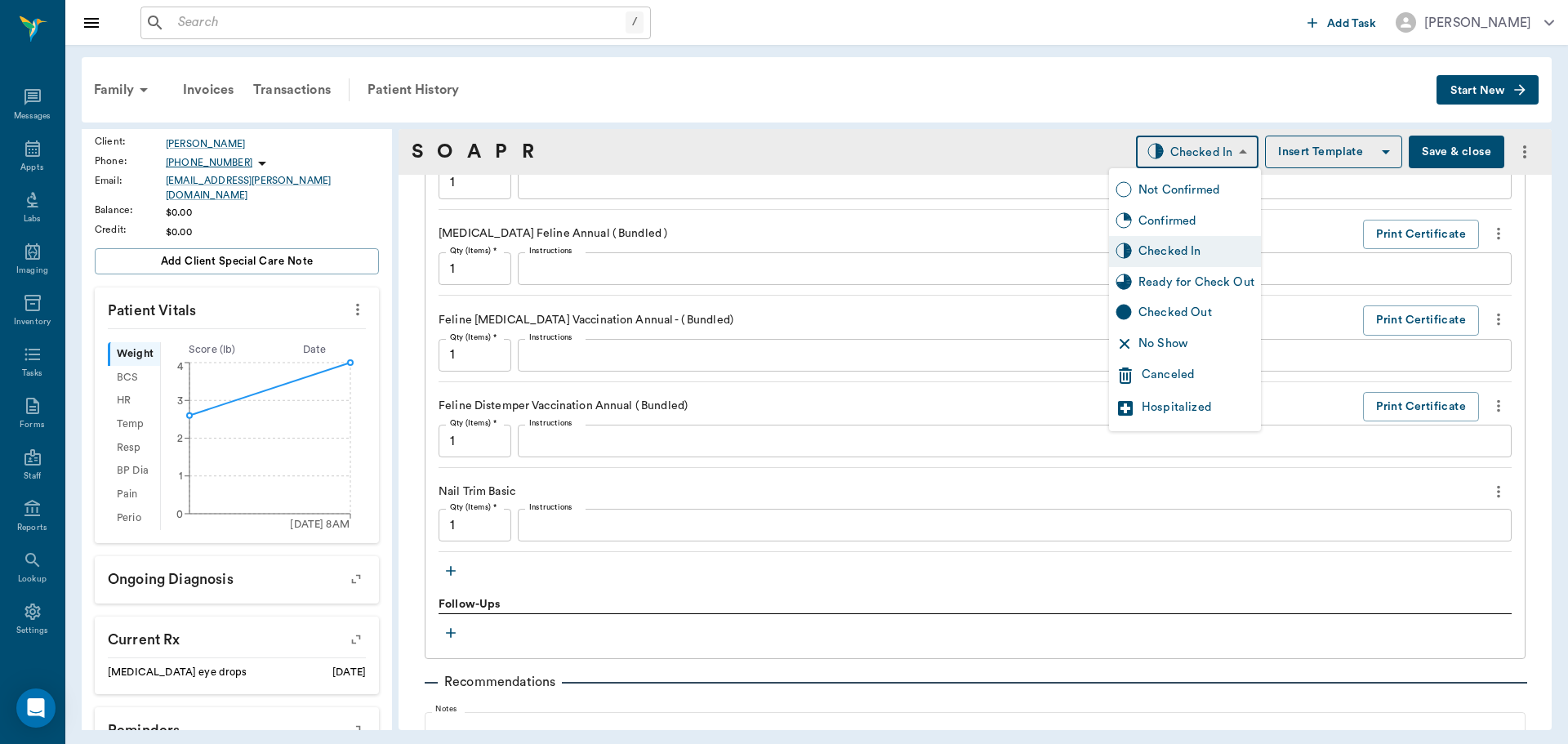
click at [1179, 137] on body "/ ​ Add Task Dr. Bert Ellsworth Nectar Messages Appts Labs Imaging Inventory Ta…" at bounding box center [784, 372] width 1568 height 744
click at [1177, 282] on div "Ready for Check Out" at bounding box center [1197, 282] width 116 height 18
type input "READY_TO_CHECKOUT"
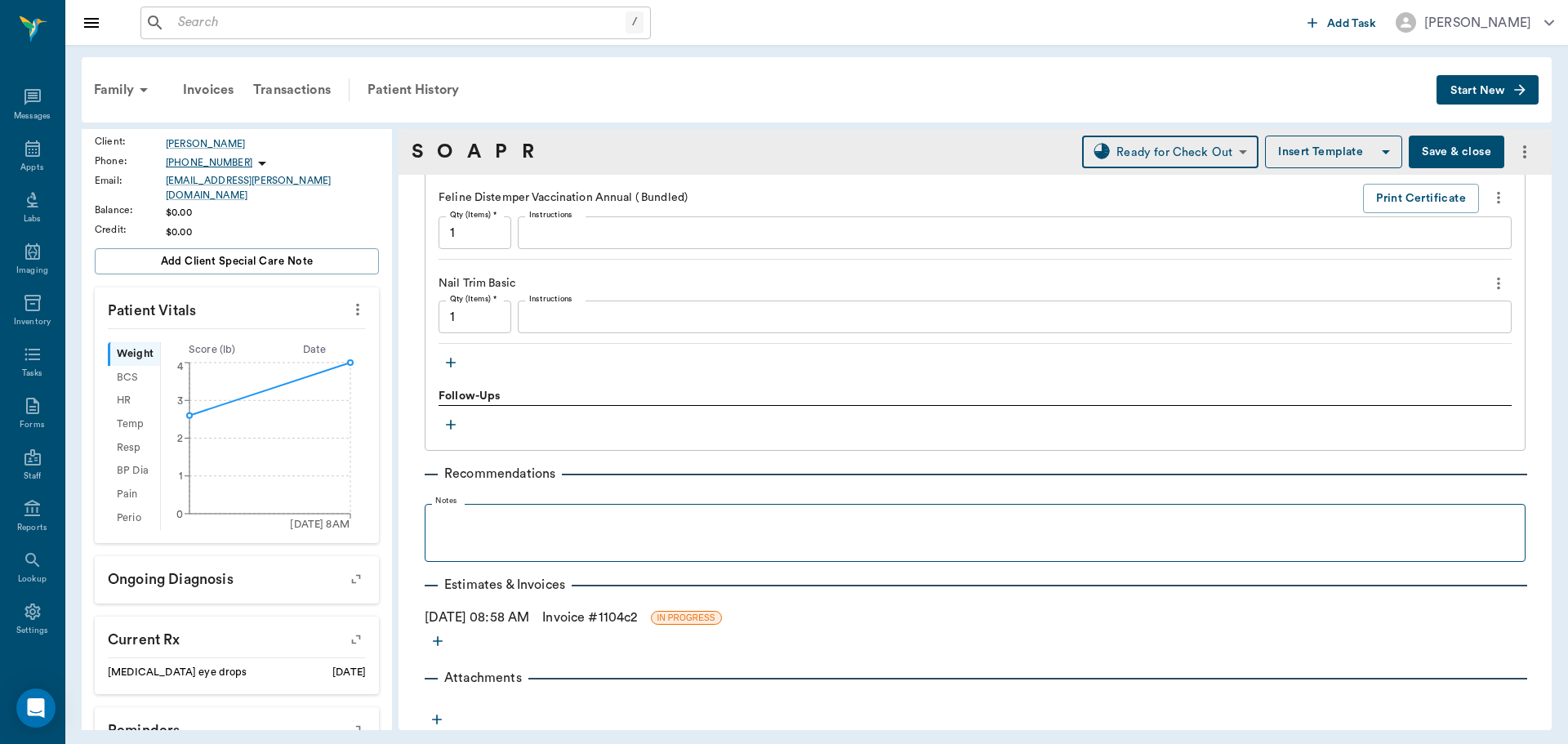
scroll to position [1427, 0]
click at [25, 153] on icon at bounding box center [32, 148] width 20 height 20
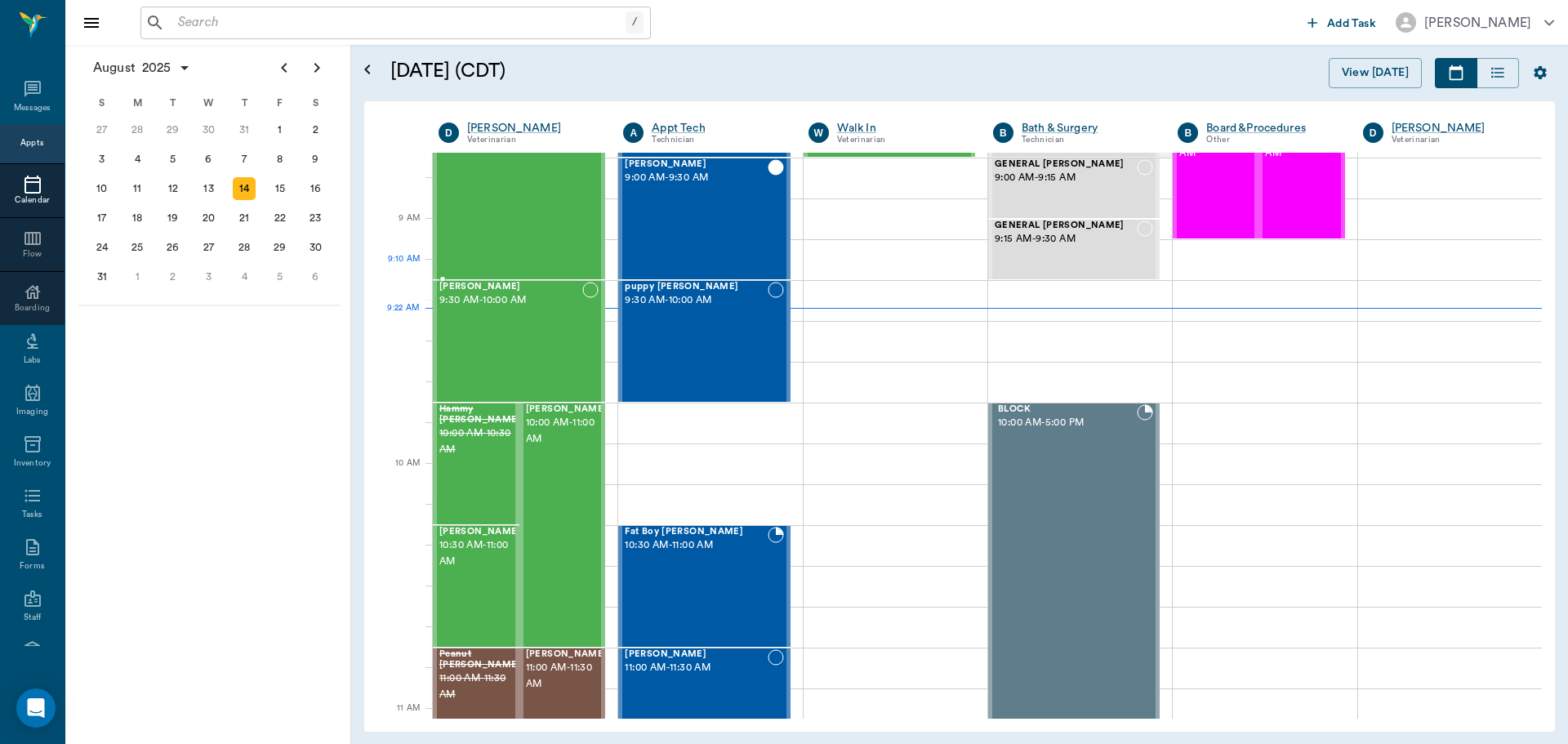
scroll to position [84, 0]
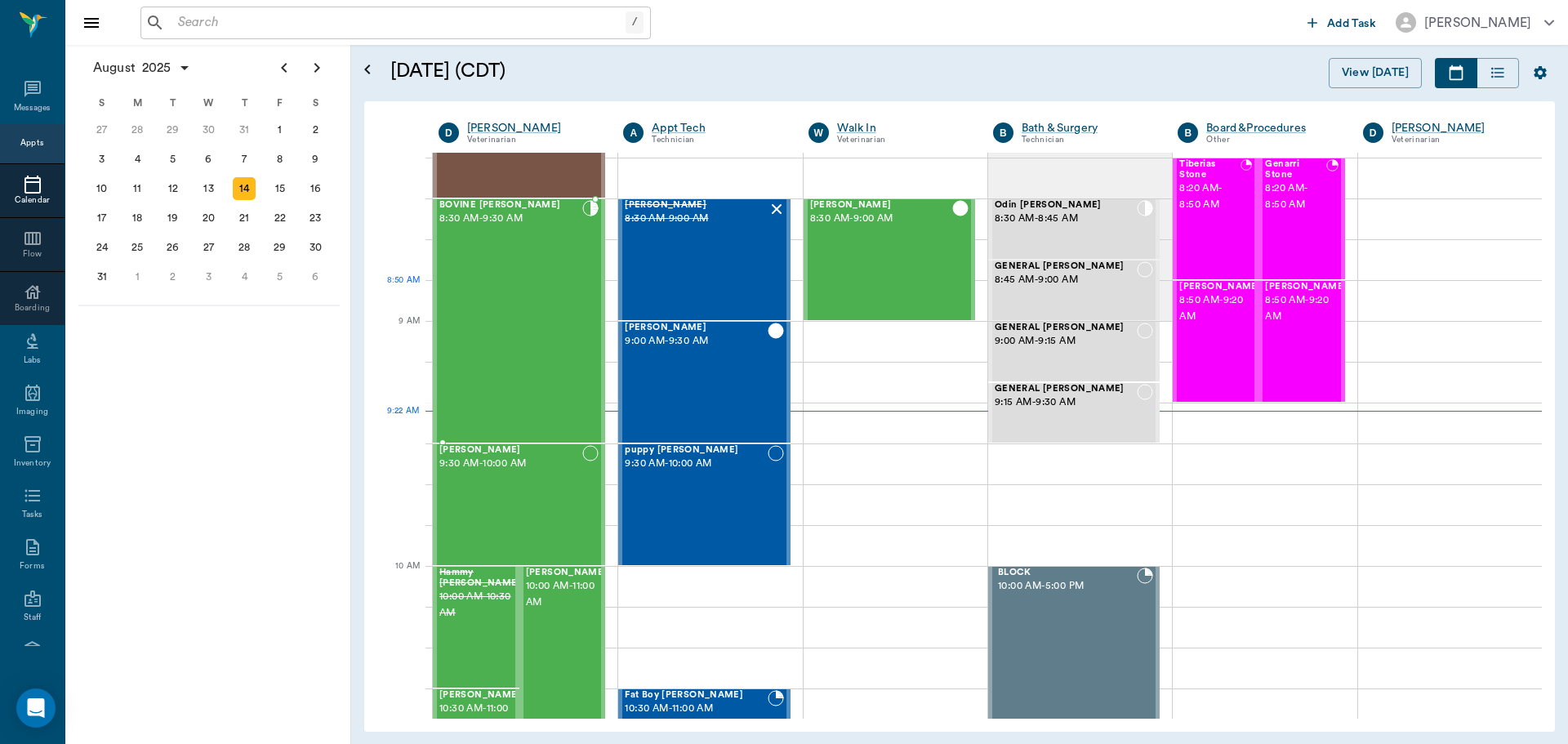
click at [523, 289] on div "BOVINE Whatley 8:30 AM - 9:30 AM" at bounding box center [510, 320] width 143 height 241
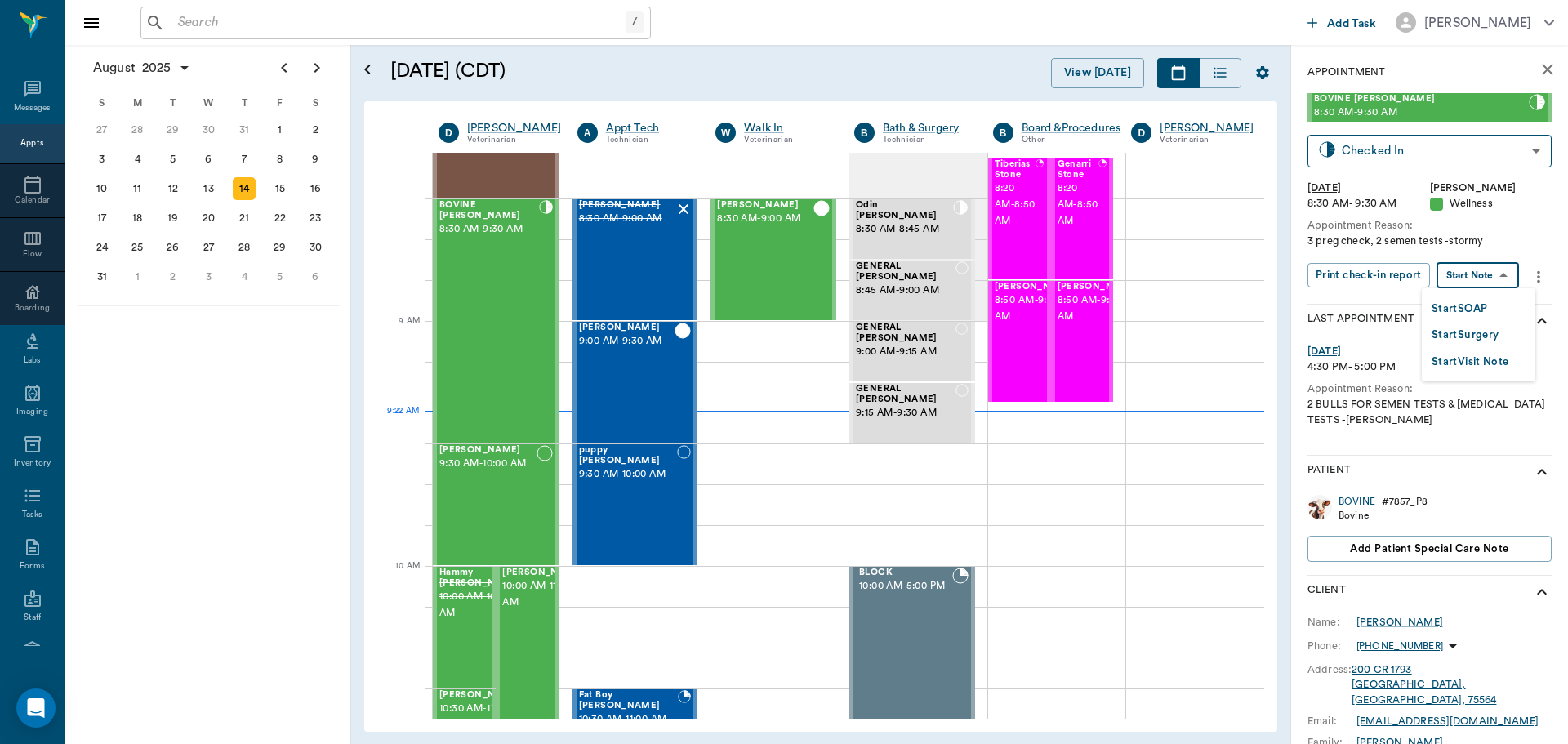
click at [1496, 278] on body "/ ​ Add Task Dr. Bert Ellsworth Nectar Messages Appts Calendar Flow Boarding La…" at bounding box center [784, 372] width 1568 height 744
click at [1471, 305] on button "Start SOAP" at bounding box center [1459, 309] width 55 height 19
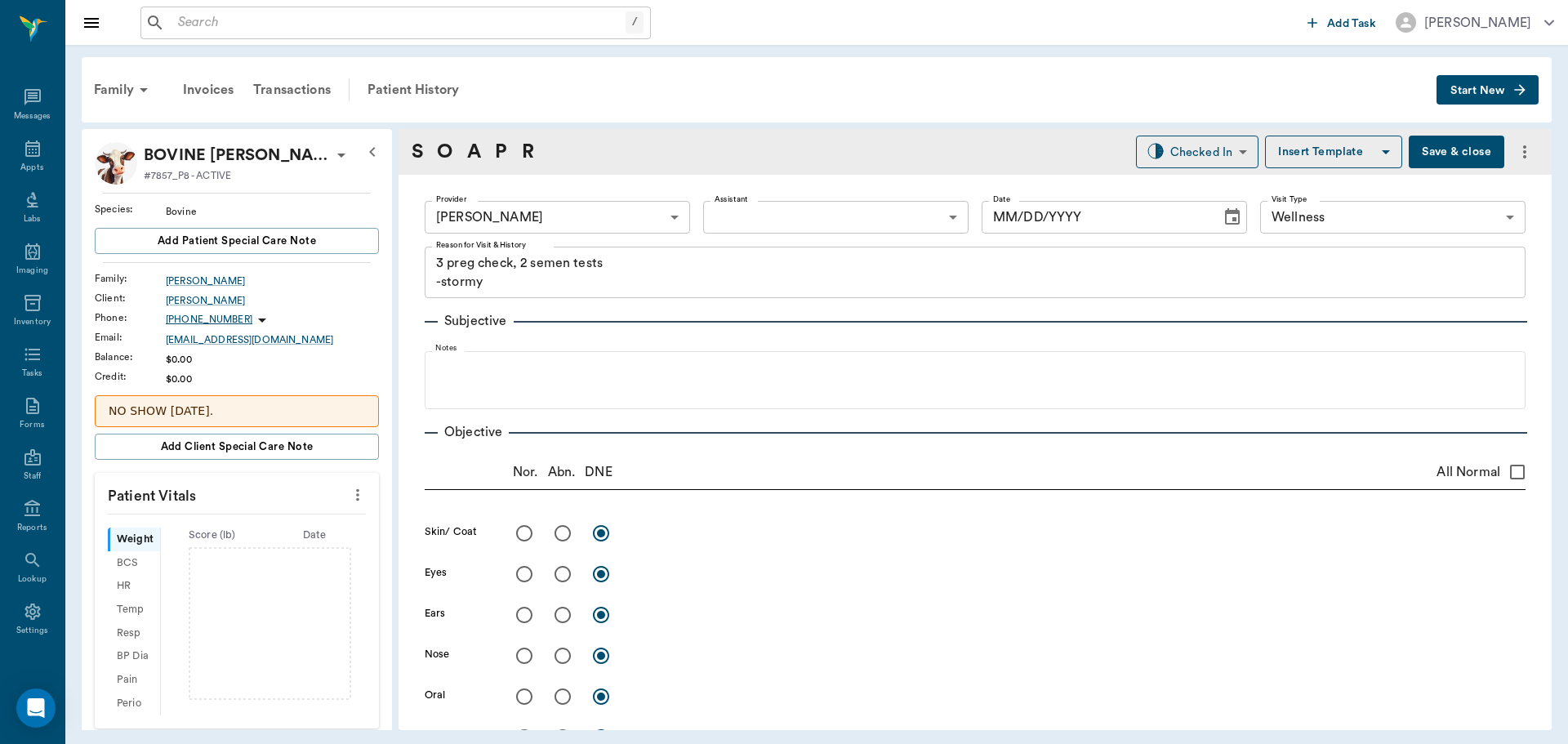
type input "63ec2f075fda476ae8351a4d"
type input "65d2be4f46e3a538d89b8c14"
type textarea "3 preg check, 2 semen tests -stormy"
type input "[DATE]"
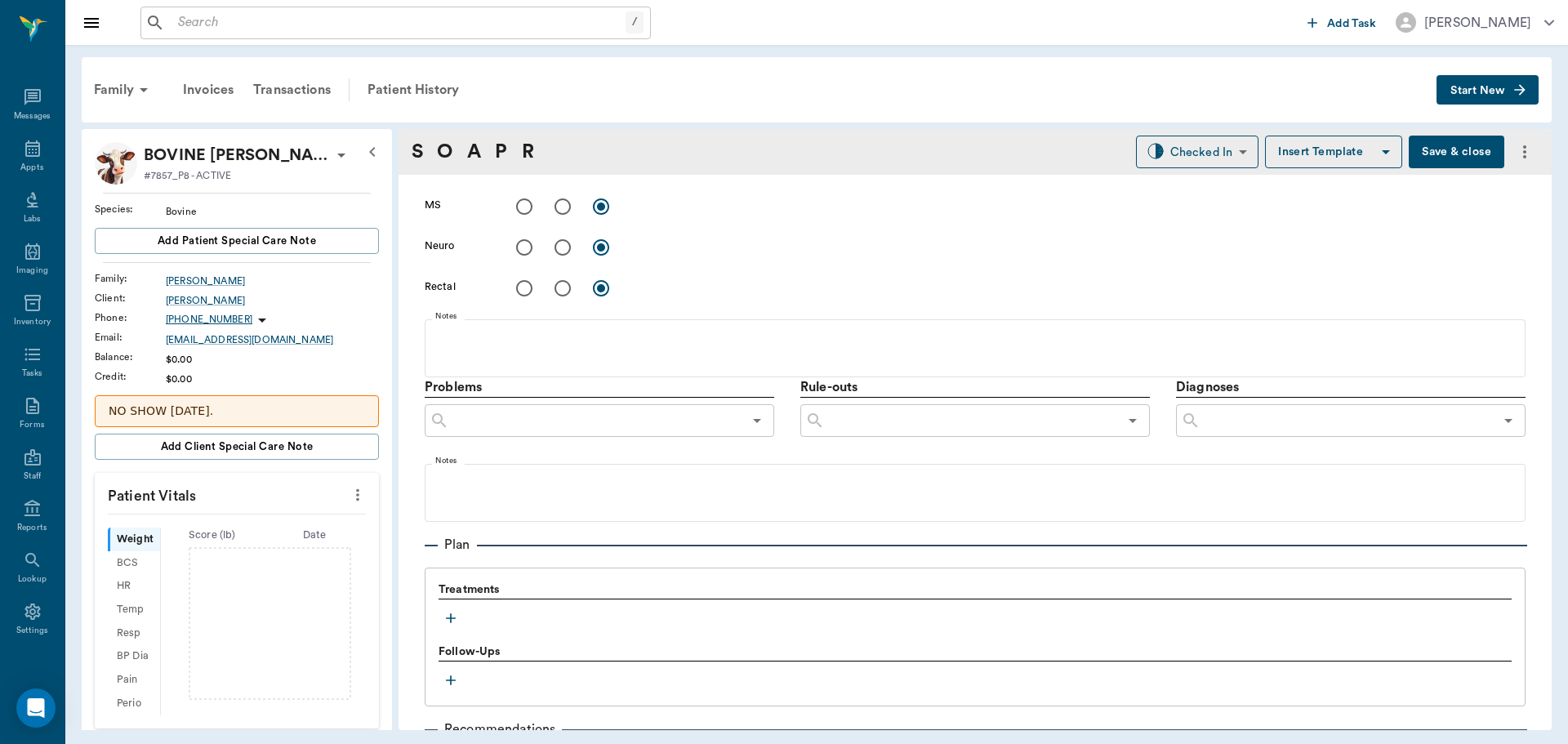
scroll to position [973, 0]
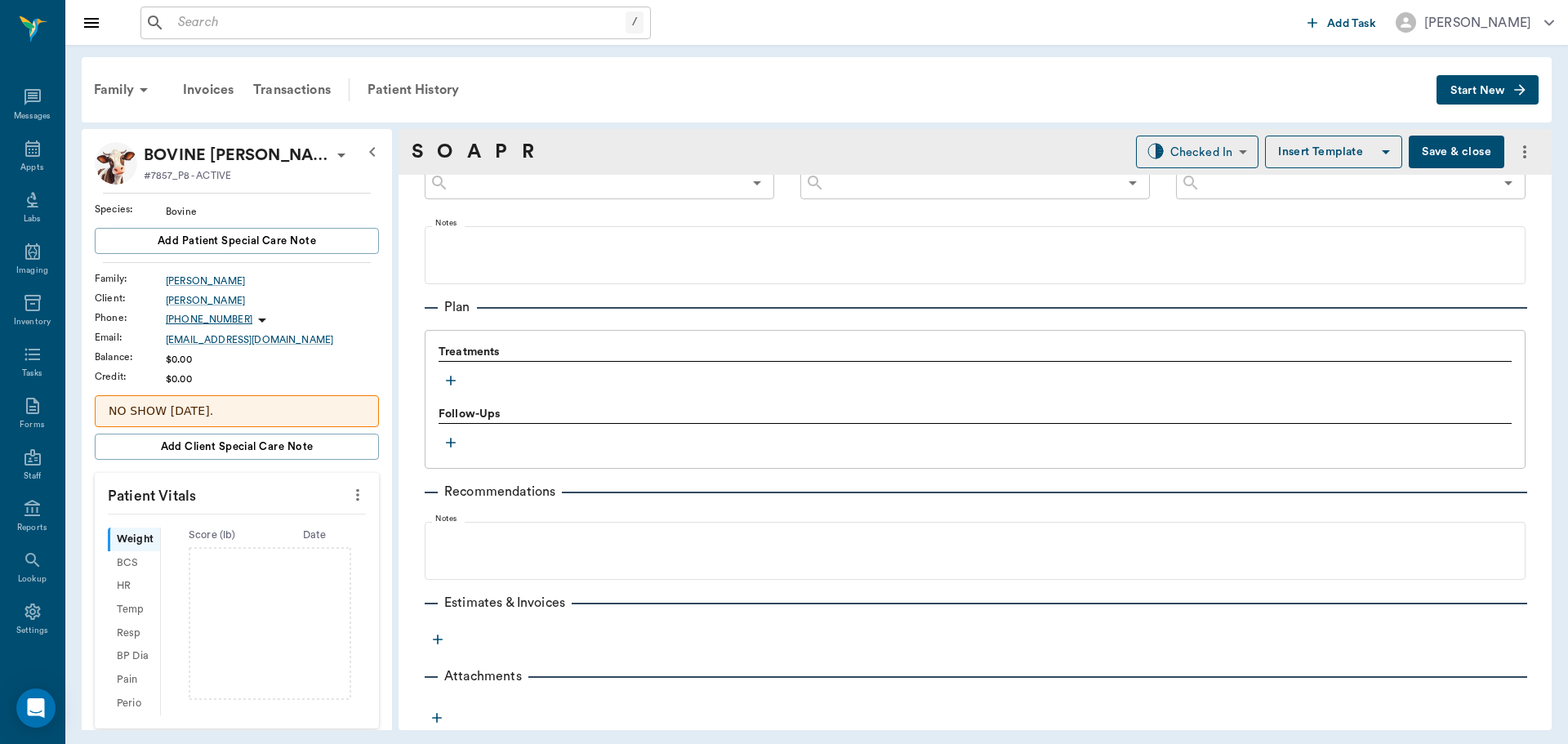
click at [448, 375] on icon "button" at bounding box center [451, 380] width 16 height 16
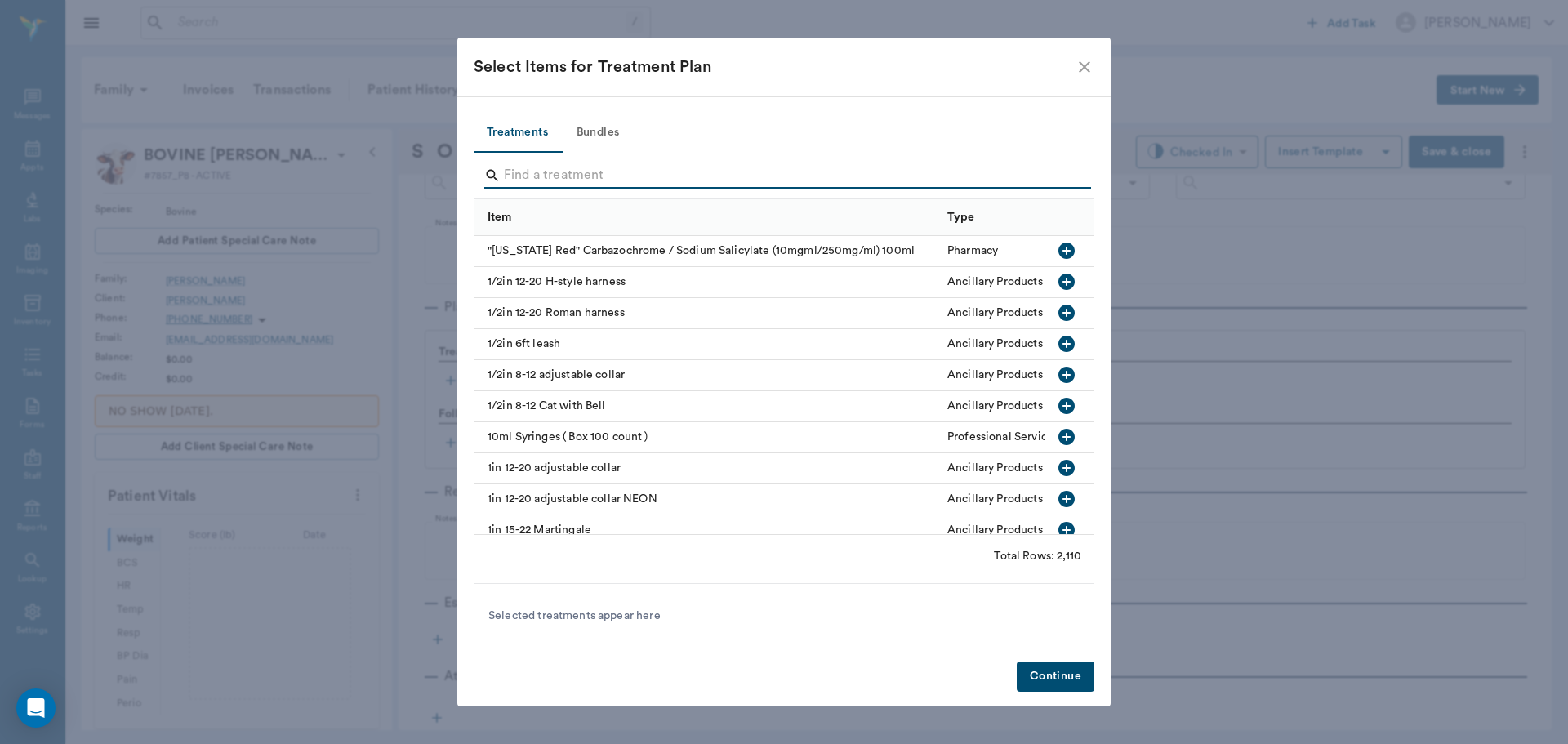
click at [563, 168] on input "Search" at bounding box center [784, 175] width 562 height 26
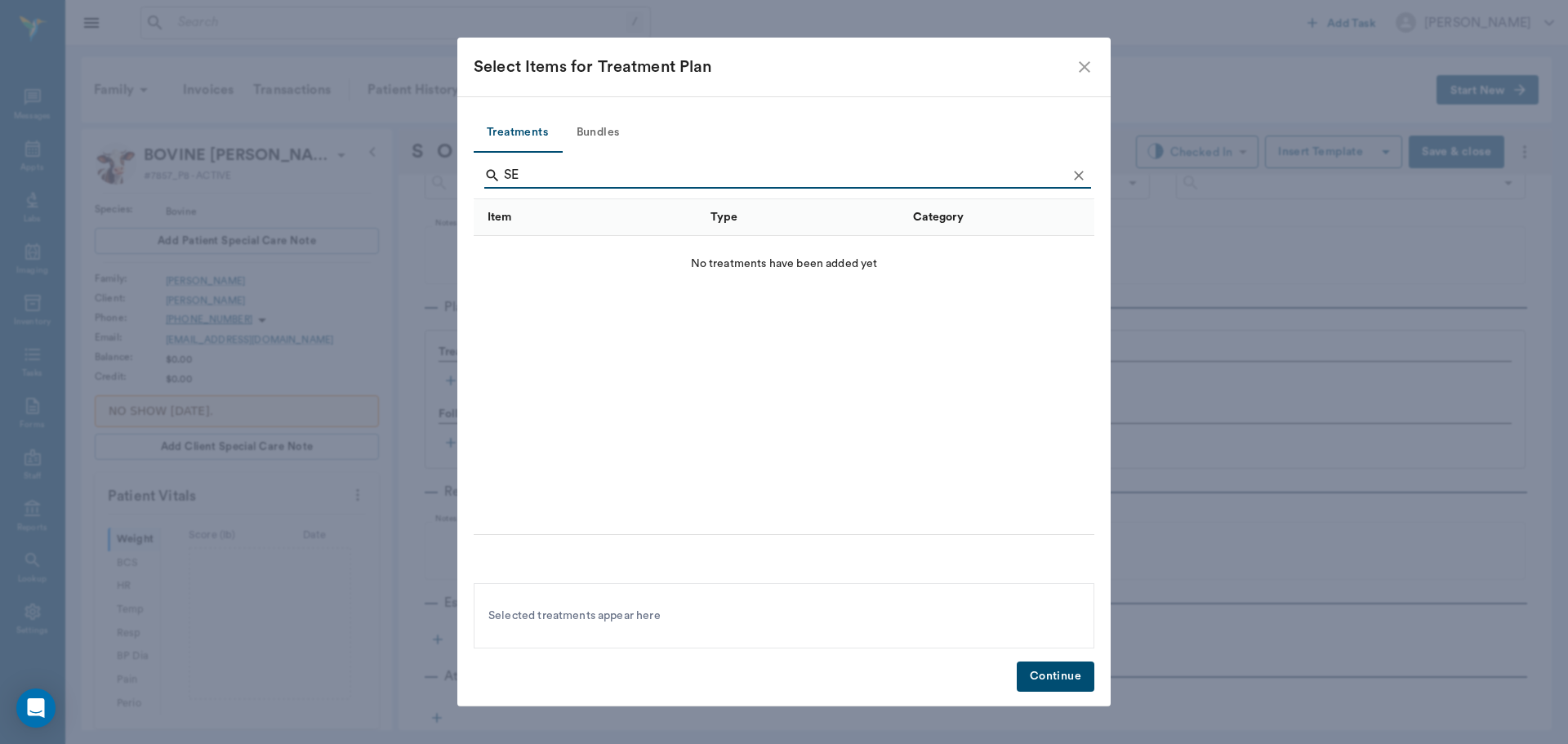
type input "S"
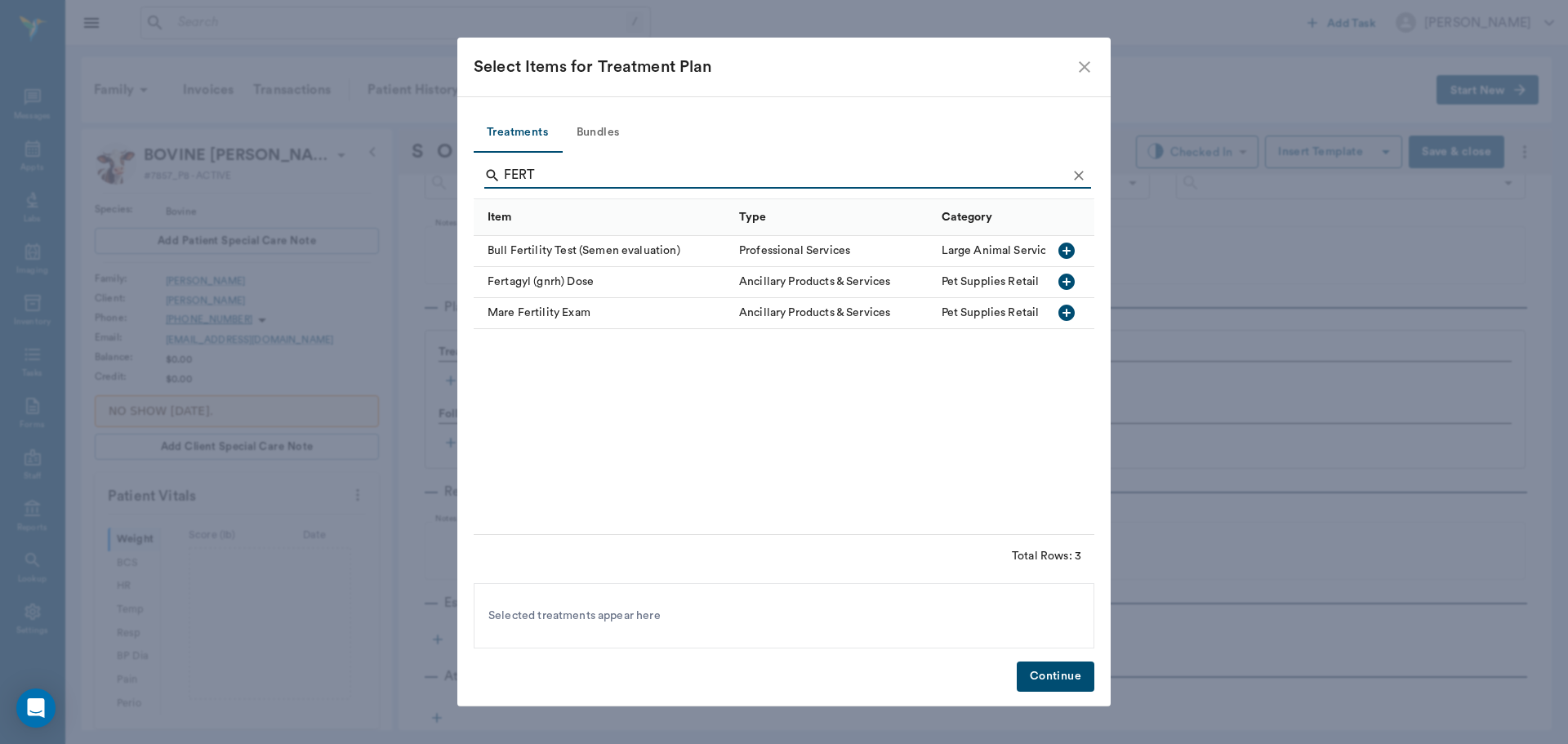
click at [1060, 244] on icon "button" at bounding box center [1066, 250] width 20 height 20
type input "F"
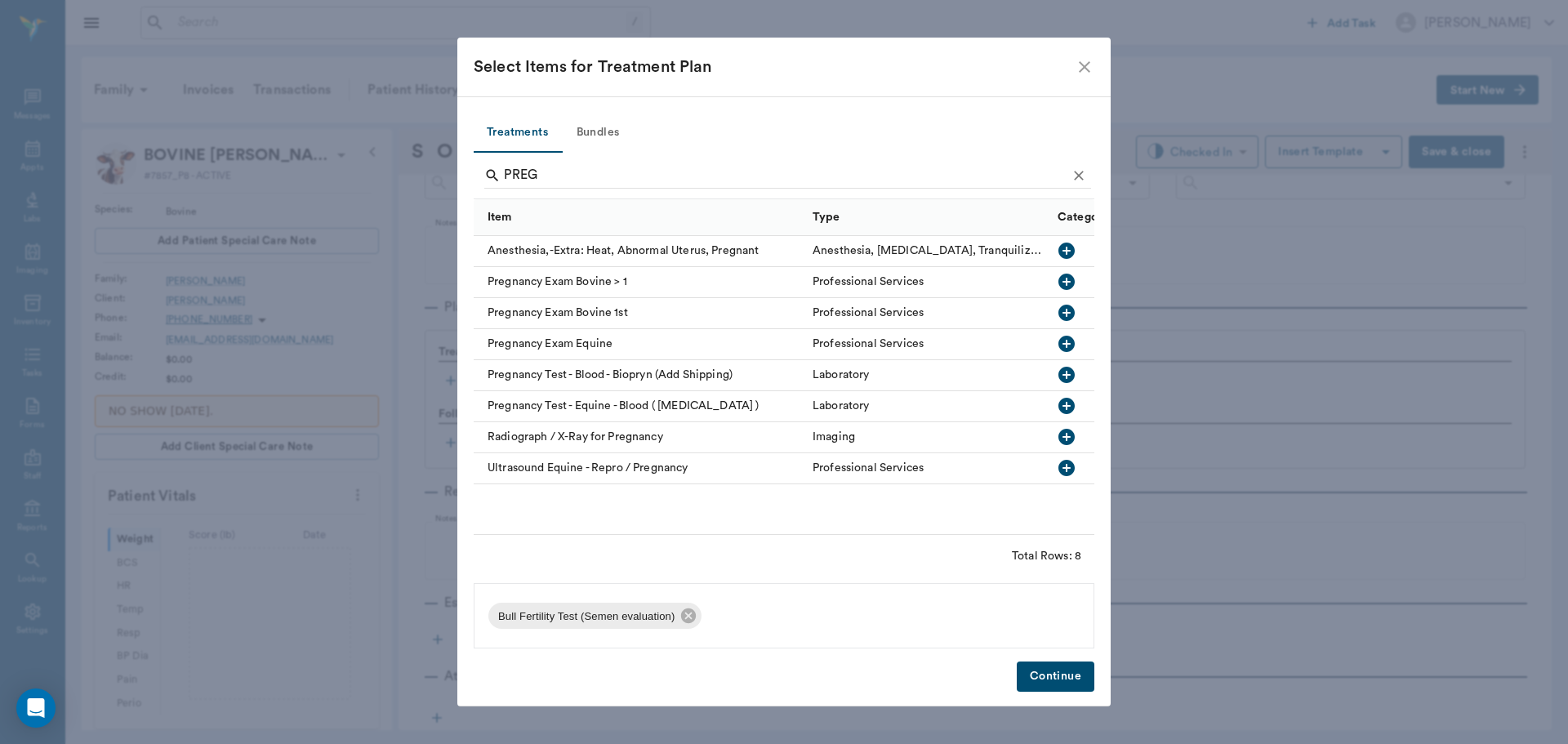
click at [1066, 275] on icon "button" at bounding box center [1066, 282] width 16 height 16
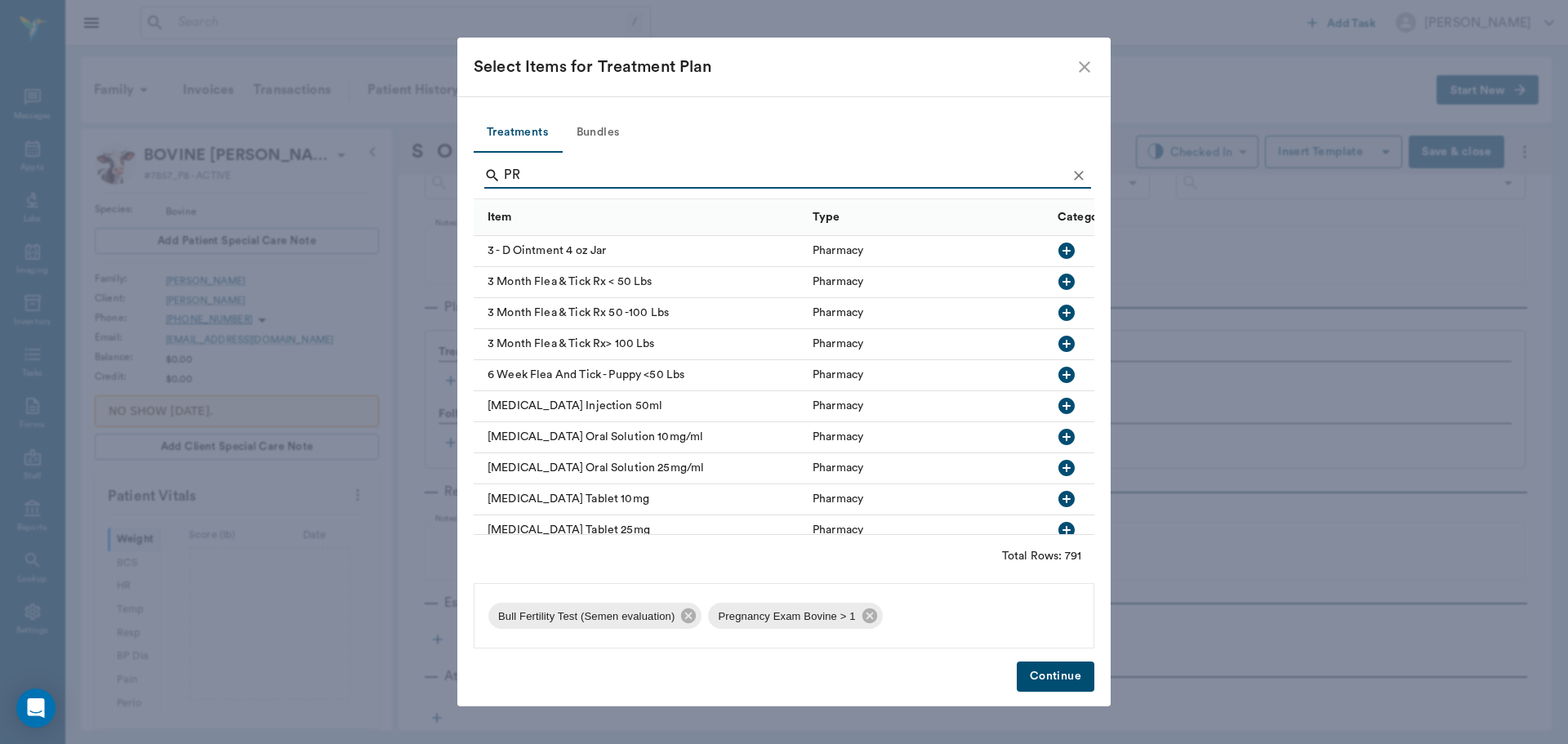
type input "P"
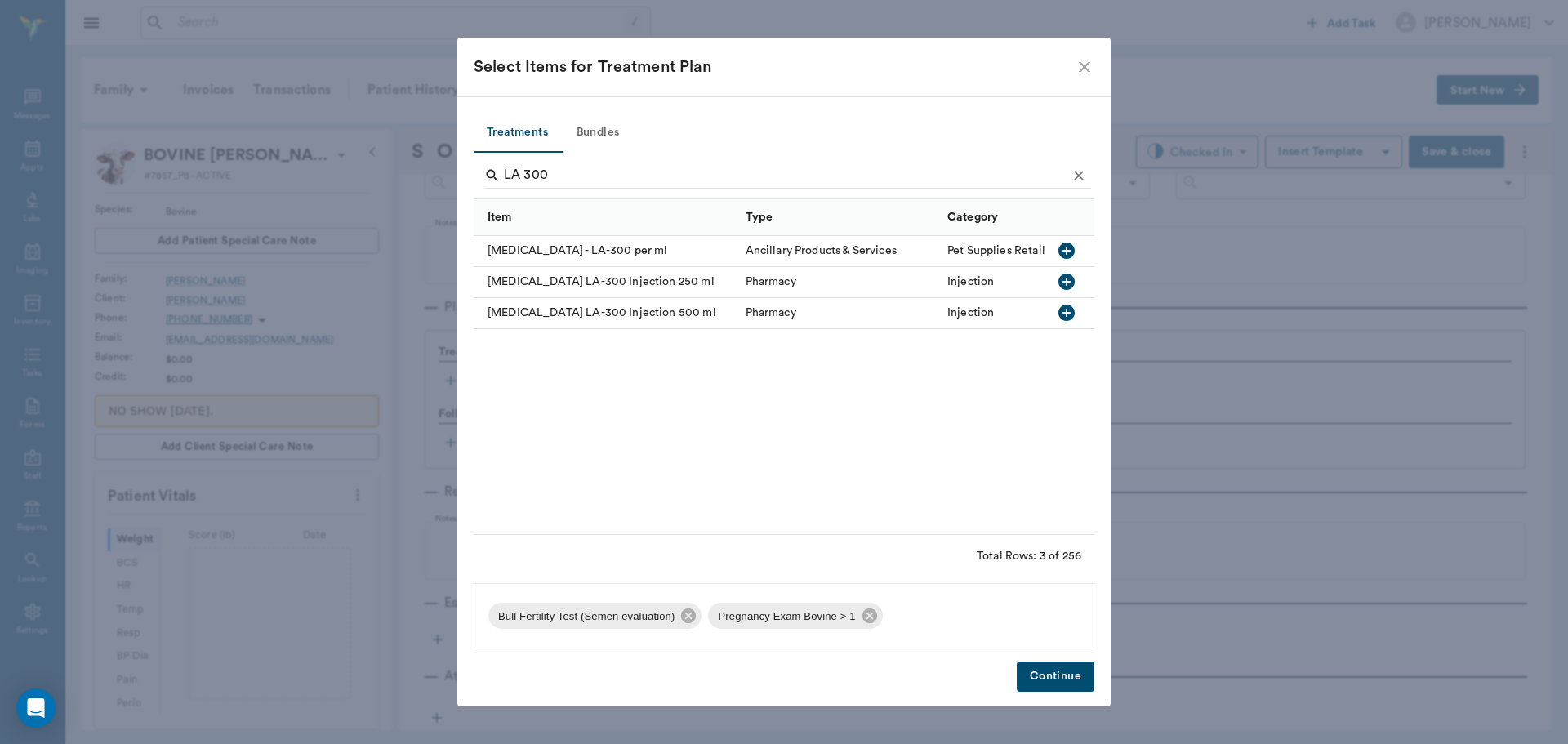
click at [1068, 247] on icon "button" at bounding box center [1066, 250] width 16 height 16
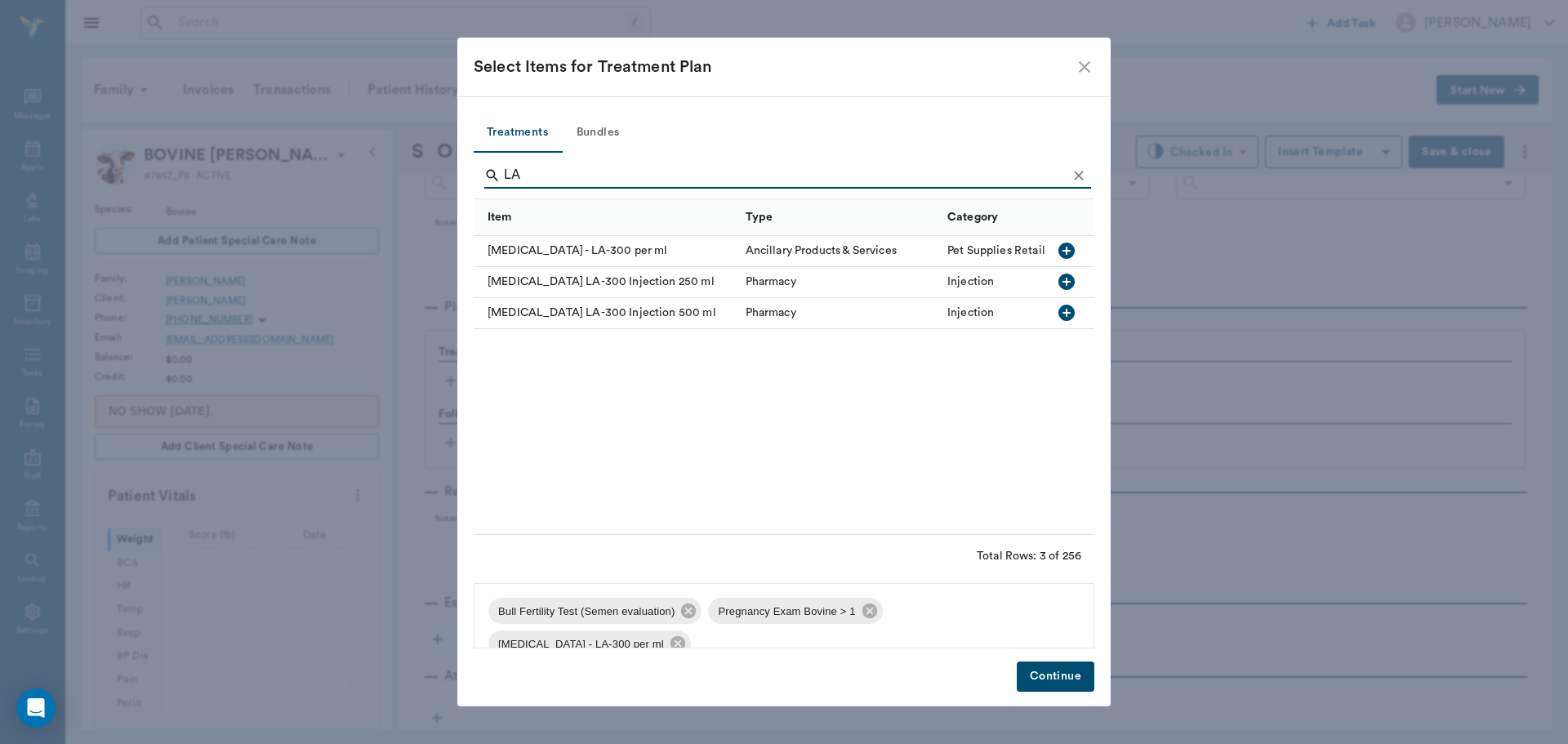
type input "L"
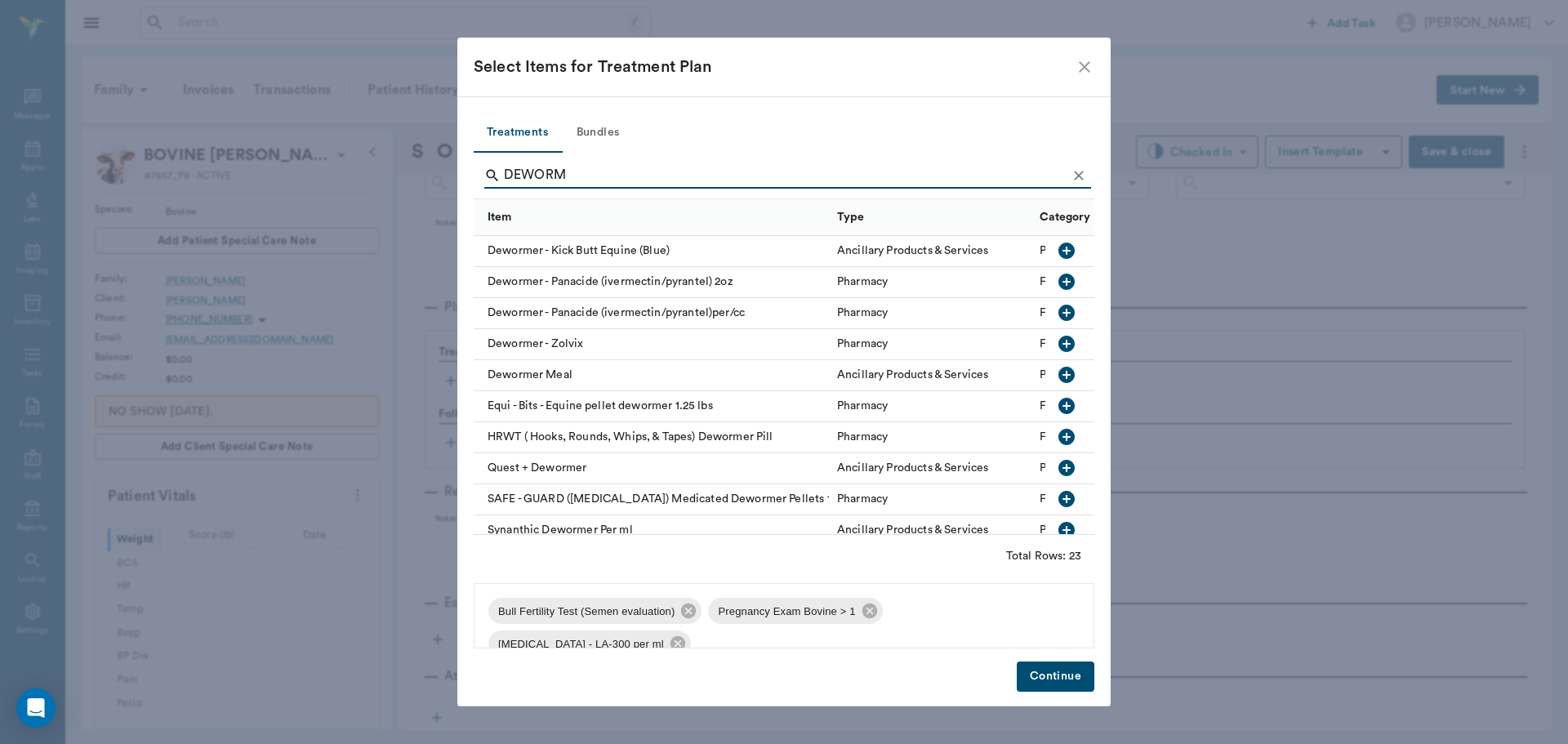
scroll to position [427, 0]
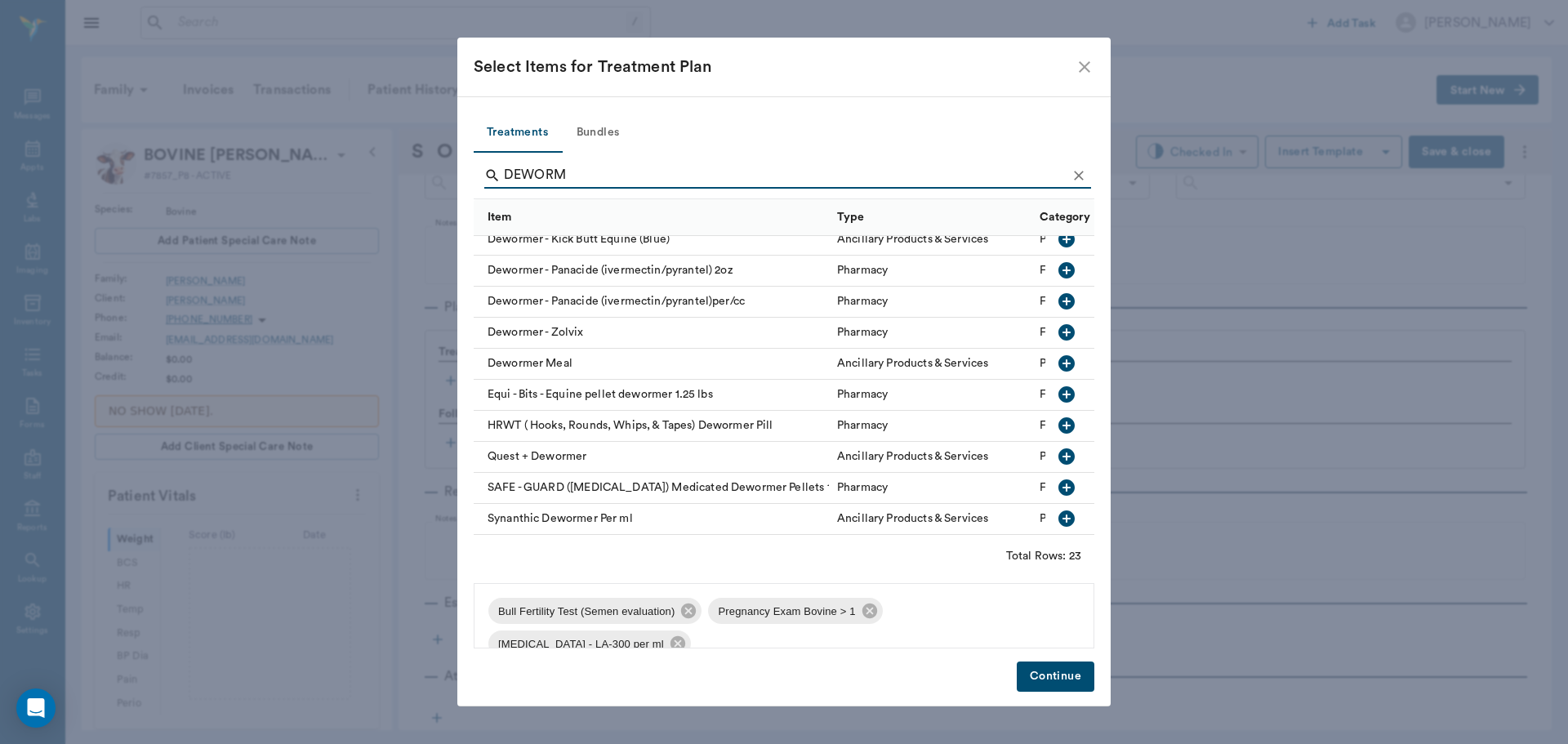
type input "DEWORM"
click at [1058, 510] on icon "button" at bounding box center [1066, 518] width 16 height 16
click at [1045, 671] on button "Continue" at bounding box center [1055, 676] width 78 height 30
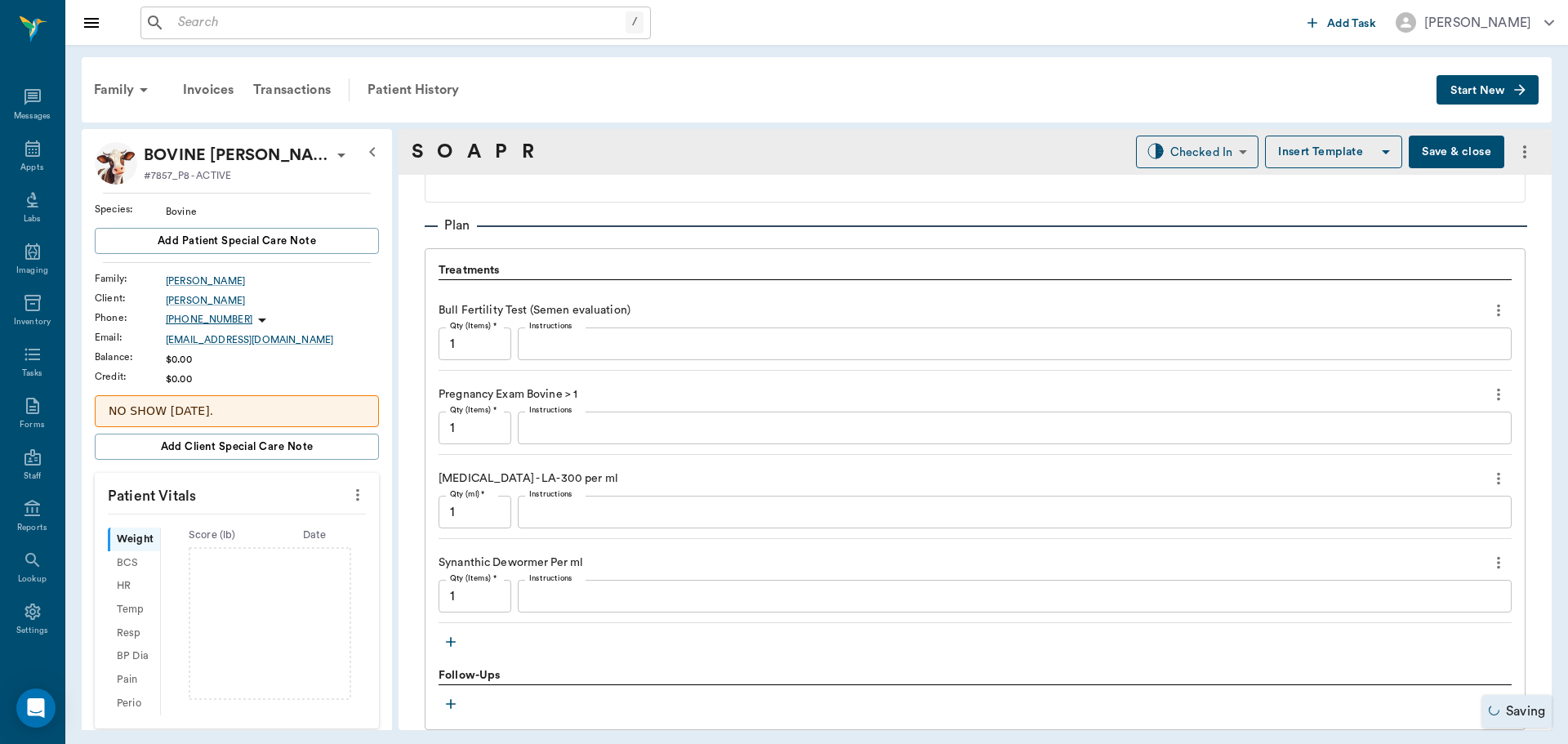
scroll to position [1136, 0]
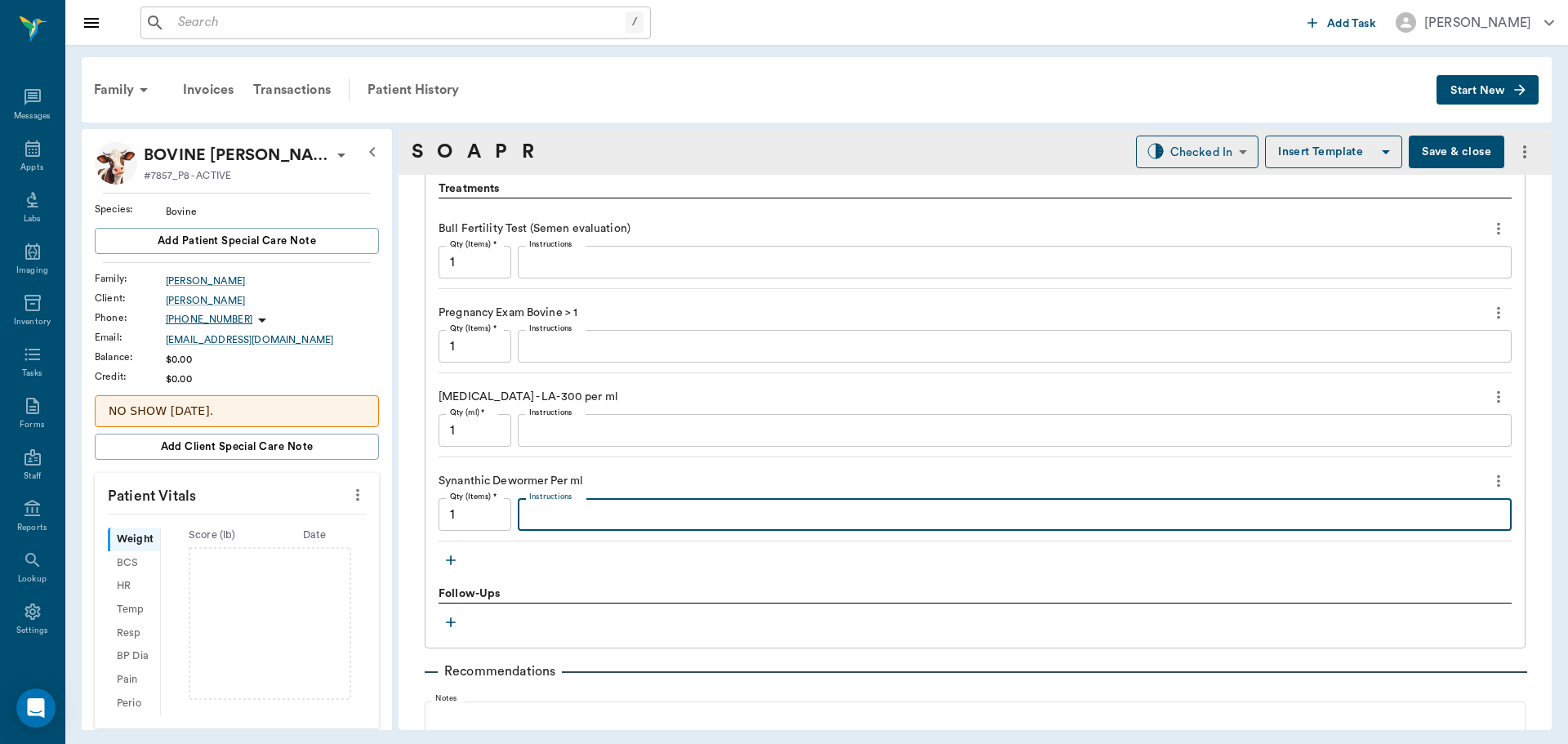
click at [602, 516] on textarea "Instructions" at bounding box center [1015, 514] width 971 height 19
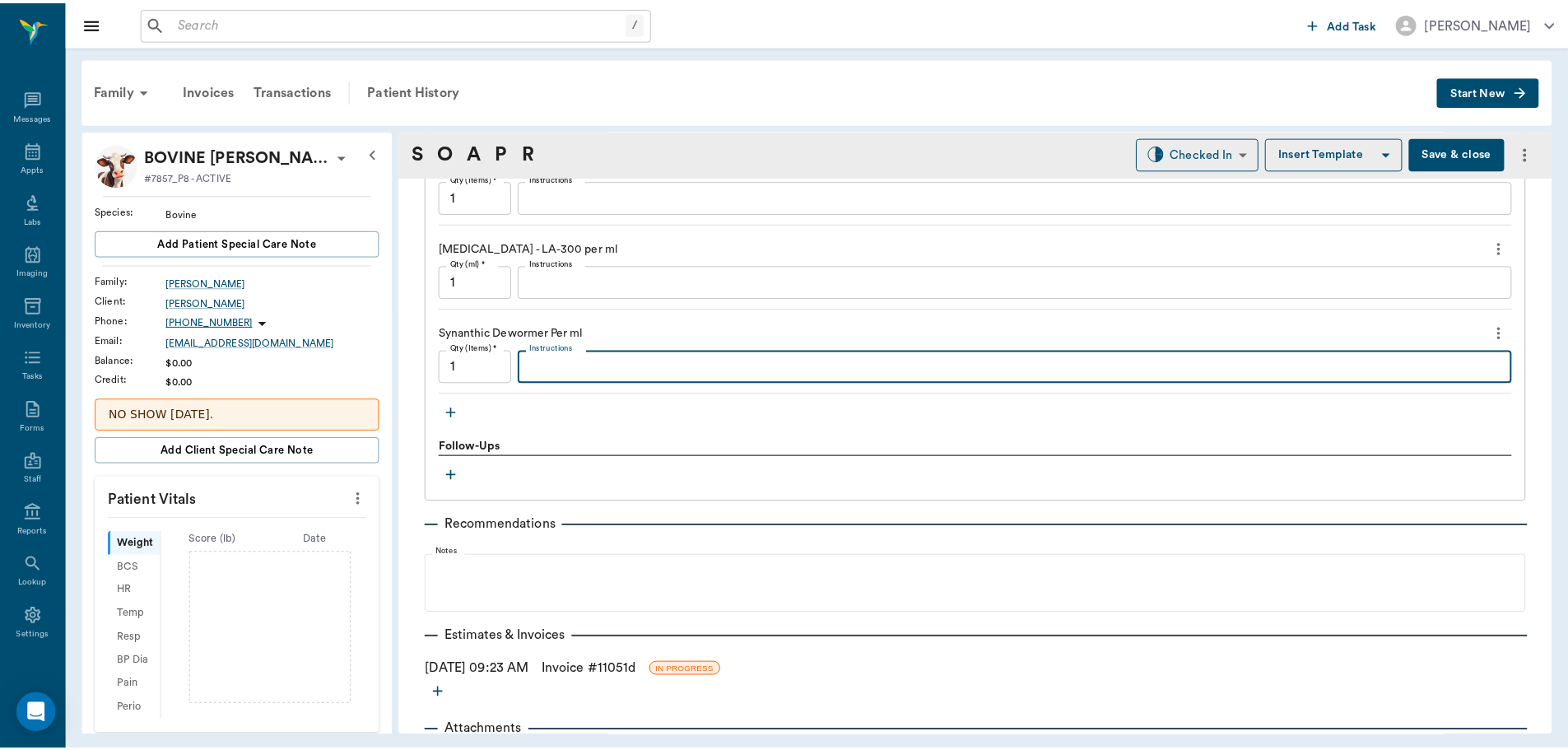
scroll to position [1345, 0]
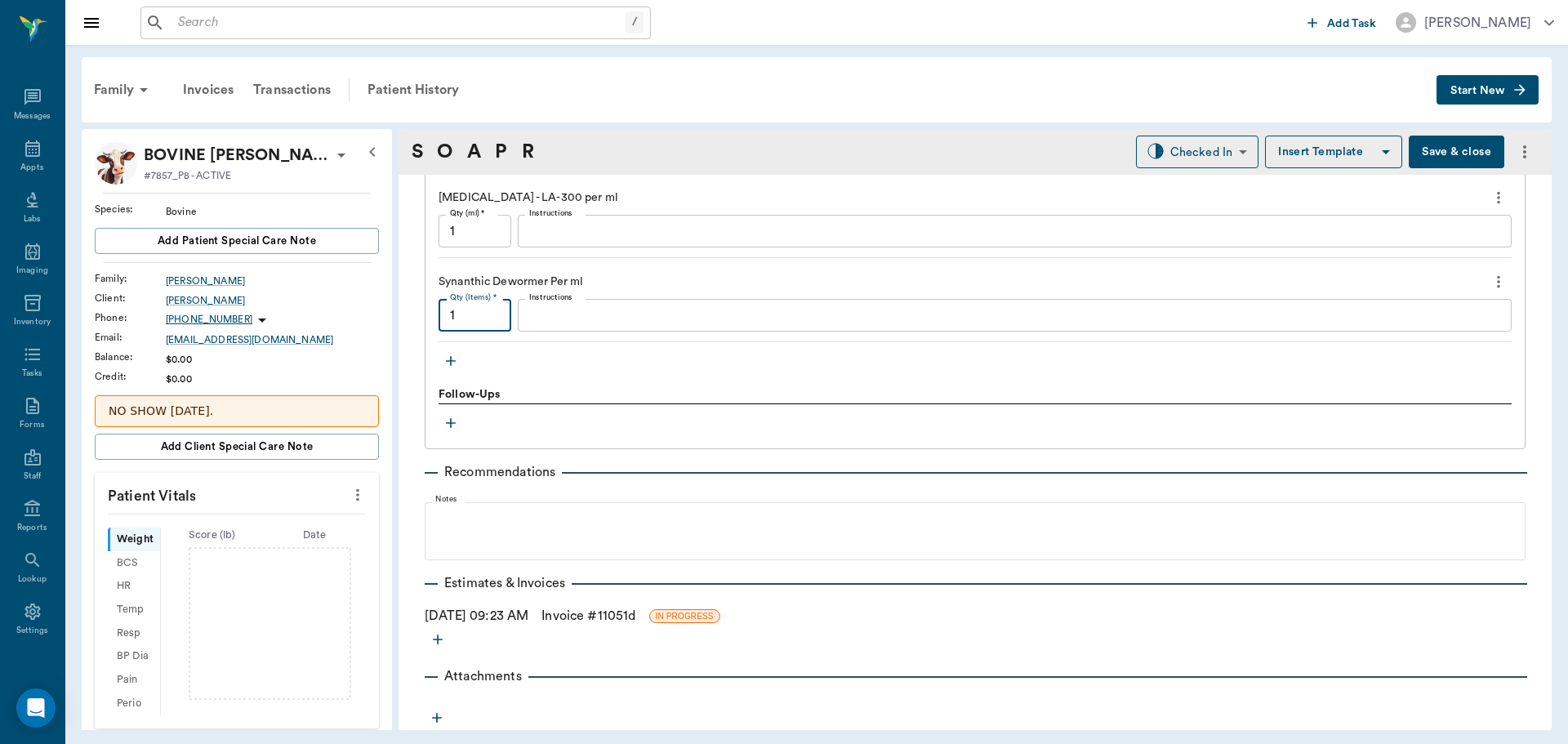
click at [482, 317] on input "1" at bounding box center [475, 315] width 73 height 32
click at [504, 225] on input "1" at bounding box center [475, 231] width 73 height 32
type input "90"
click at [463, 317] on input "1" at bounding box center [475, 315] width 73 height 32
type input "60"
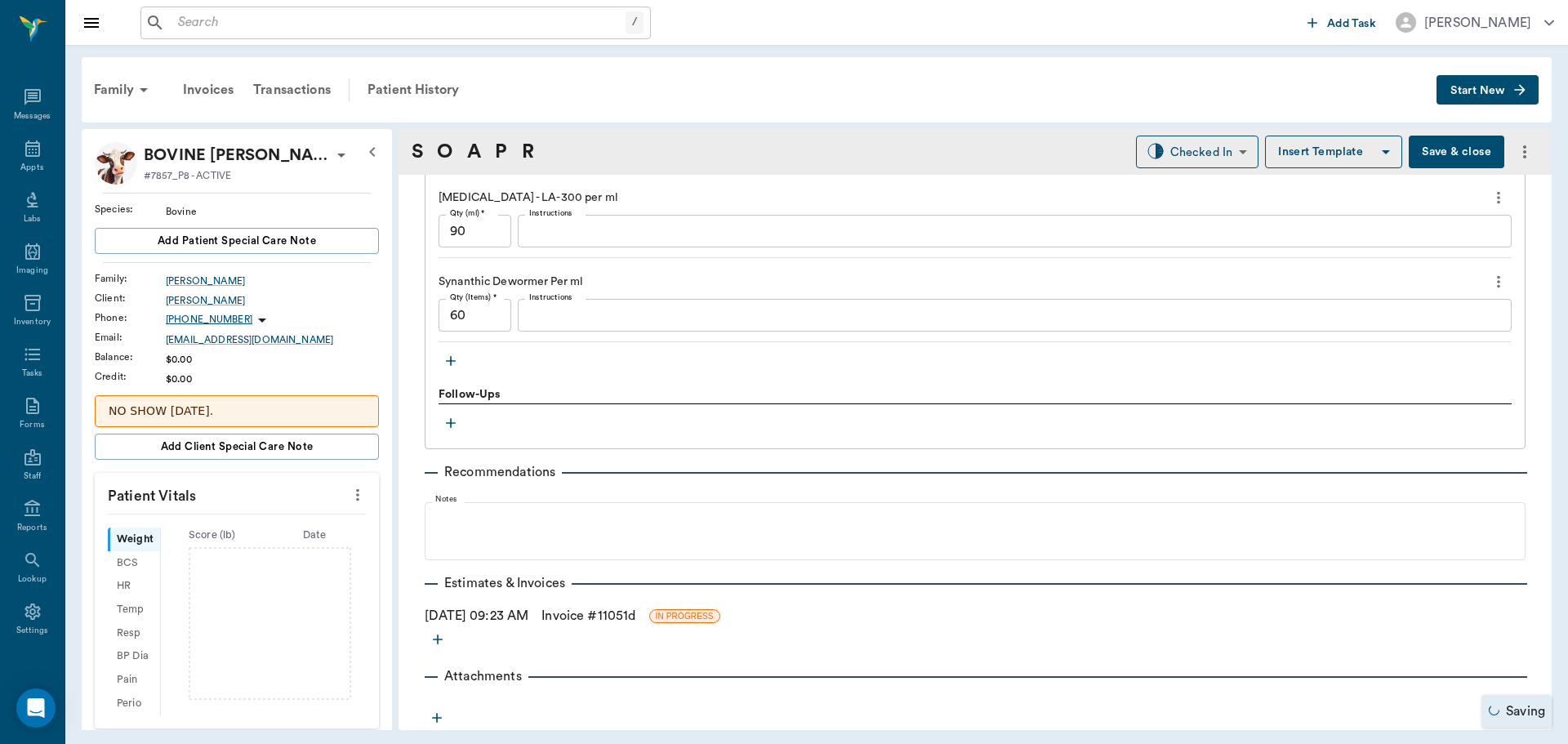
click at [578, 614] on link "Invoice # 11051d" at bounding box center [588, 615] width 94 height 20
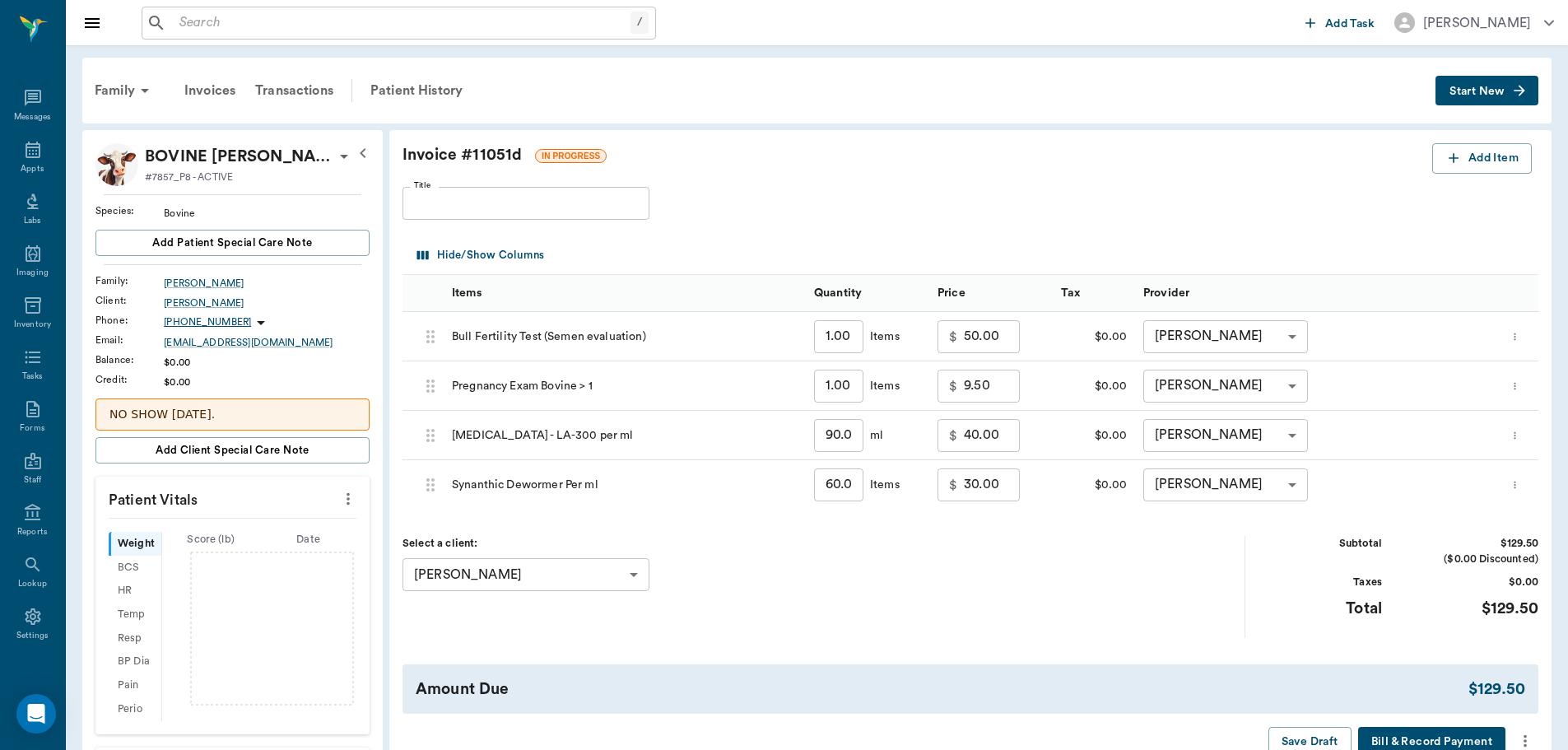
click at [842, 341] on input "1.00" at bounding box center [838, 336] width 49 height 33
type input "2"
type input "100.00"
type input "2"
click at [848, 378] on input "1.00" at bounding box center [838, 386] width 49 height 33
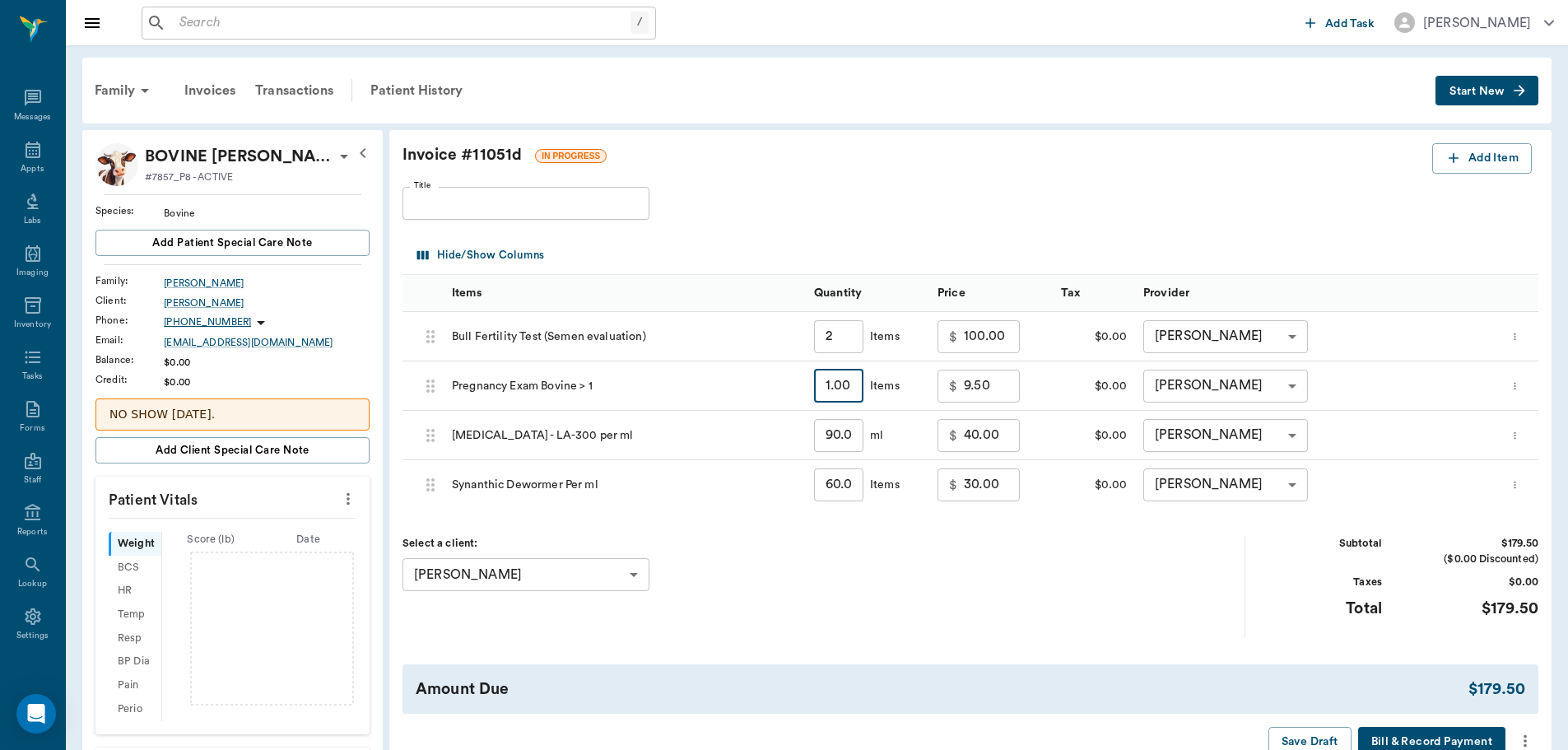
type input "3"
type input "28.50"
type input "3"
click at [1002, 489] on input "30.00" at bounding box center [991, 484] width 56 height 33
type input "25.00"
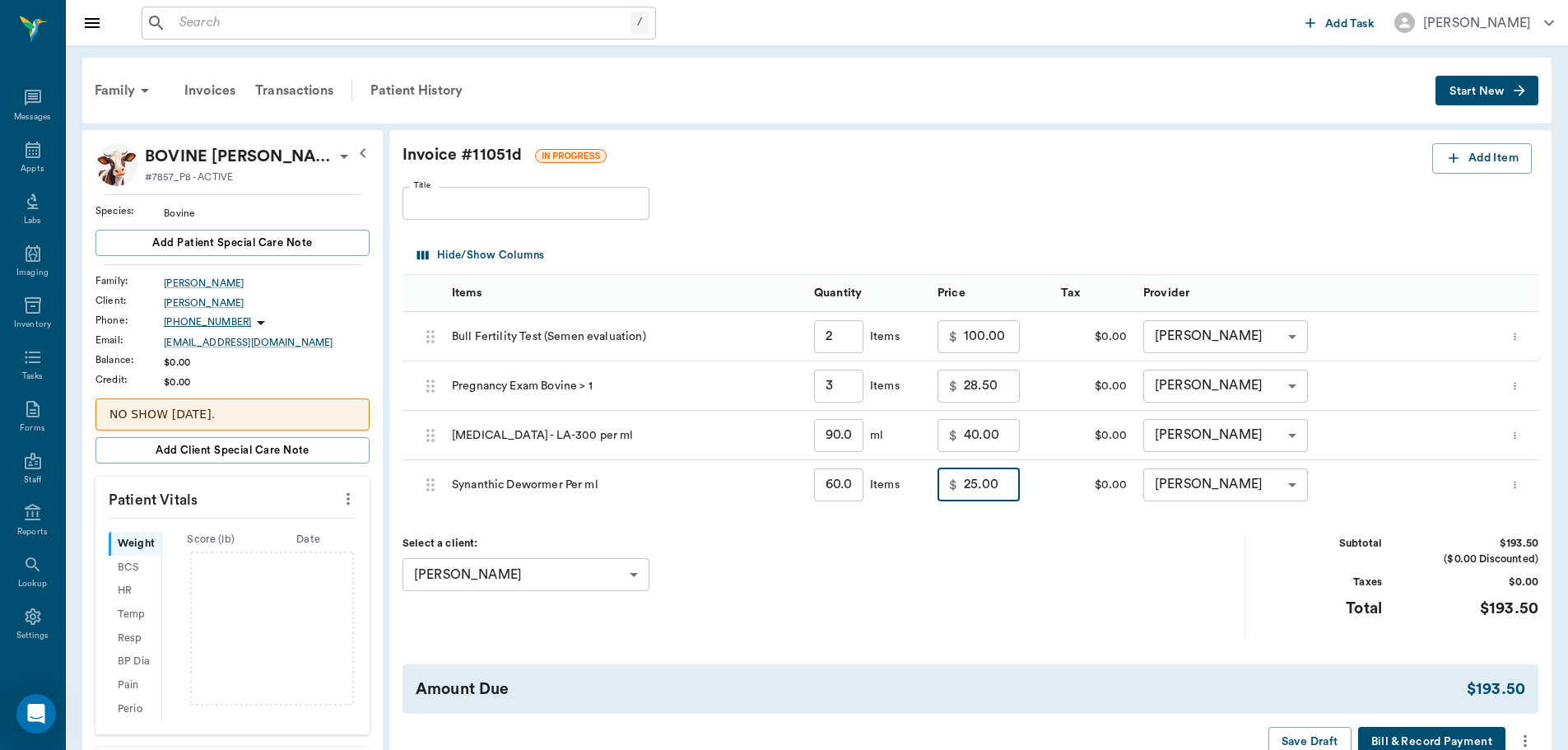
click at [1047, 581] on div "Select a client: Boyce Whatley 63ec2eb852e12b0ba117c58e ​" at bounding box center [824, 587] width 843 height 101
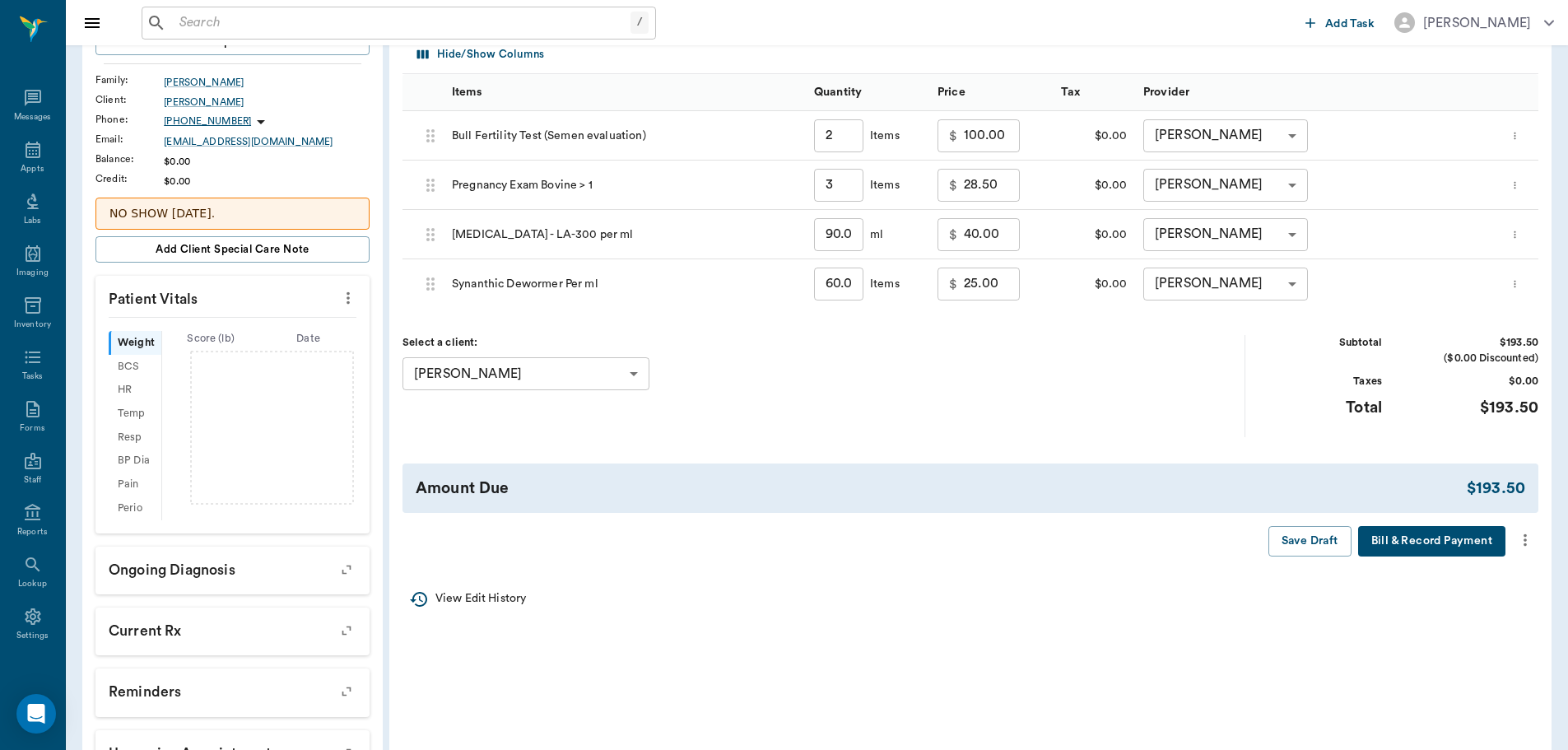
scroll to position [247, 0]
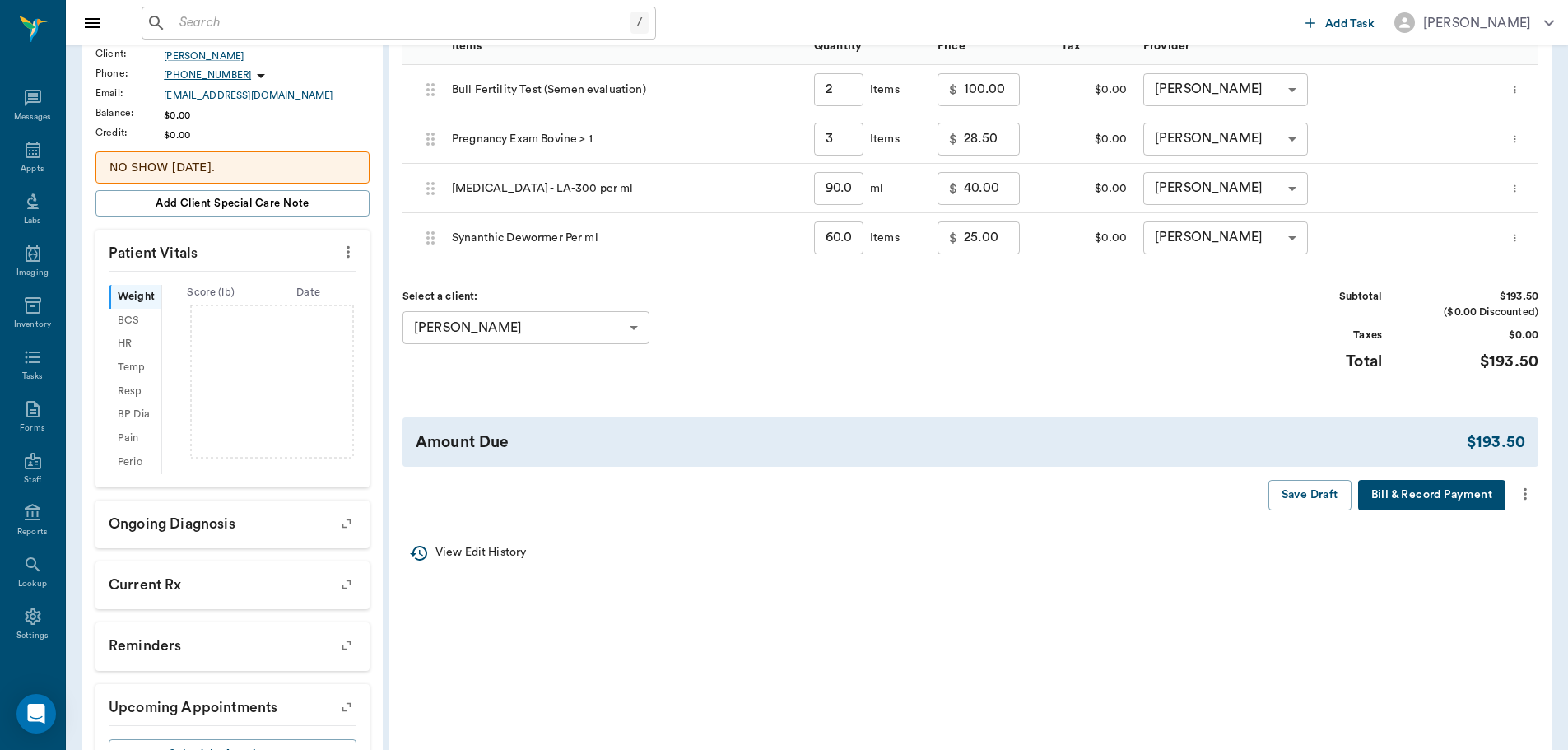
click at [1526, 499] on icon "more" at bounding box center [1525, 494] width 3 height 12
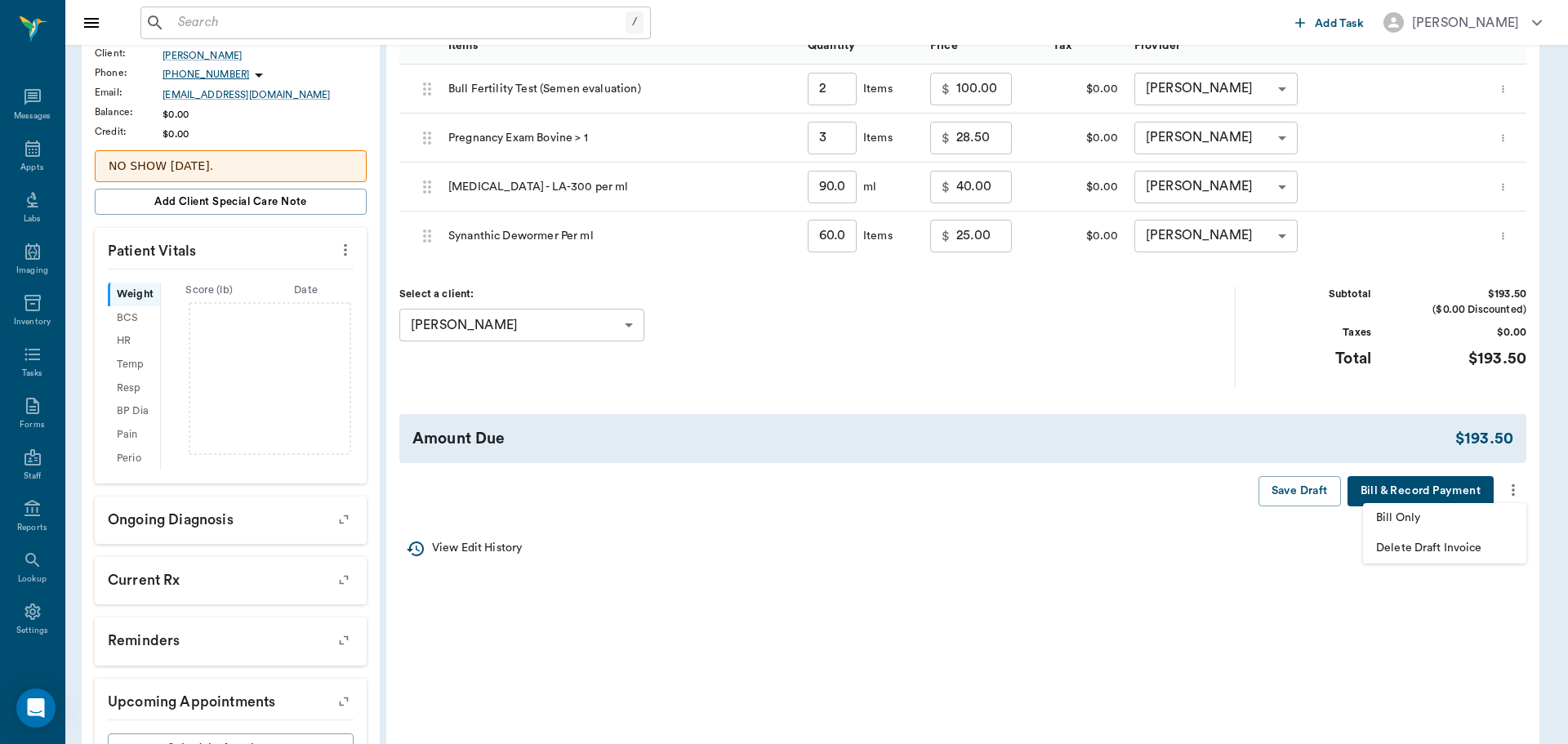
click at [1466, 517] on span "Bill Only" at bounding box center [1444, 518] width 137 height 17
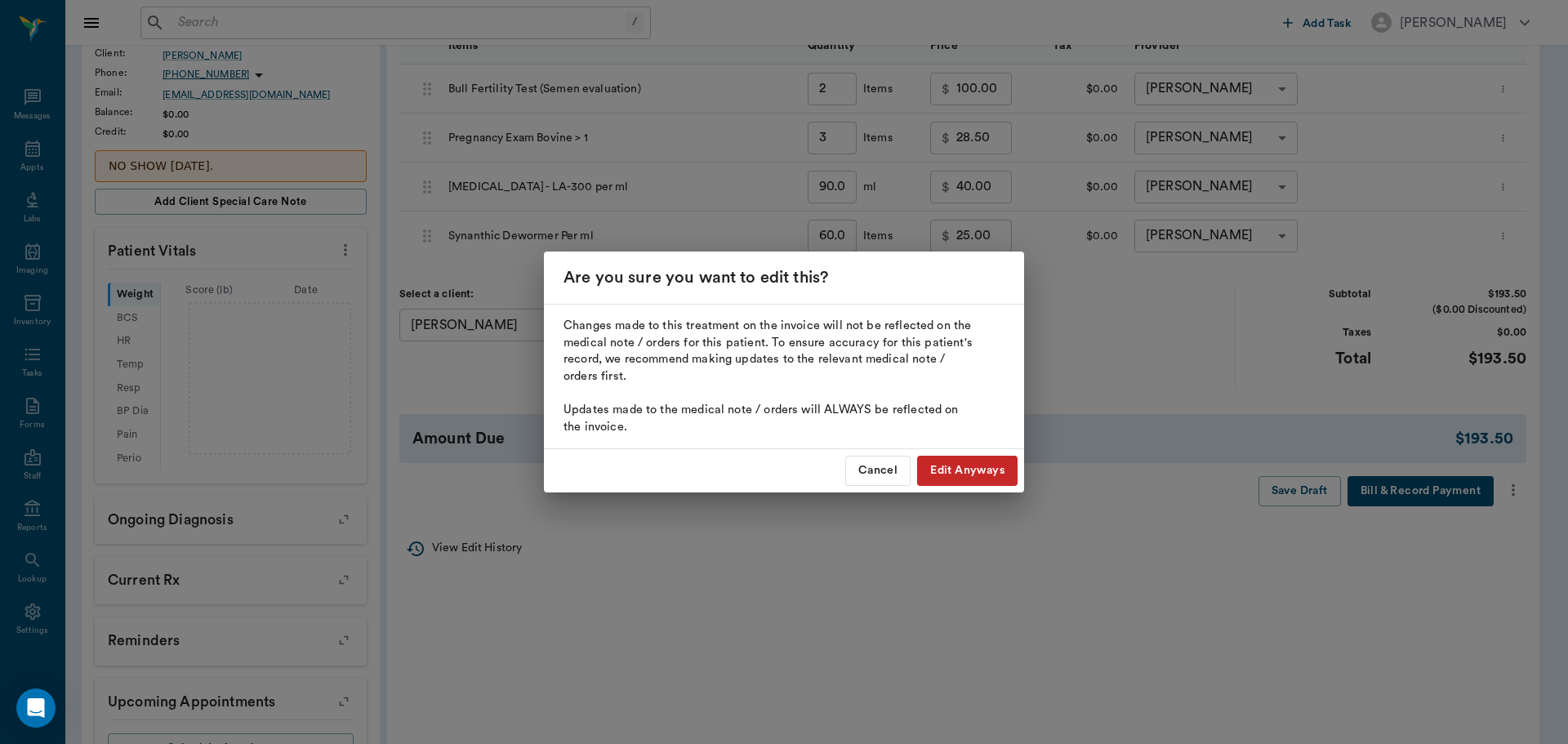
click at [979, 468] on button "Edit Anyways" at bounding box center [967, 470] width 101 height 30
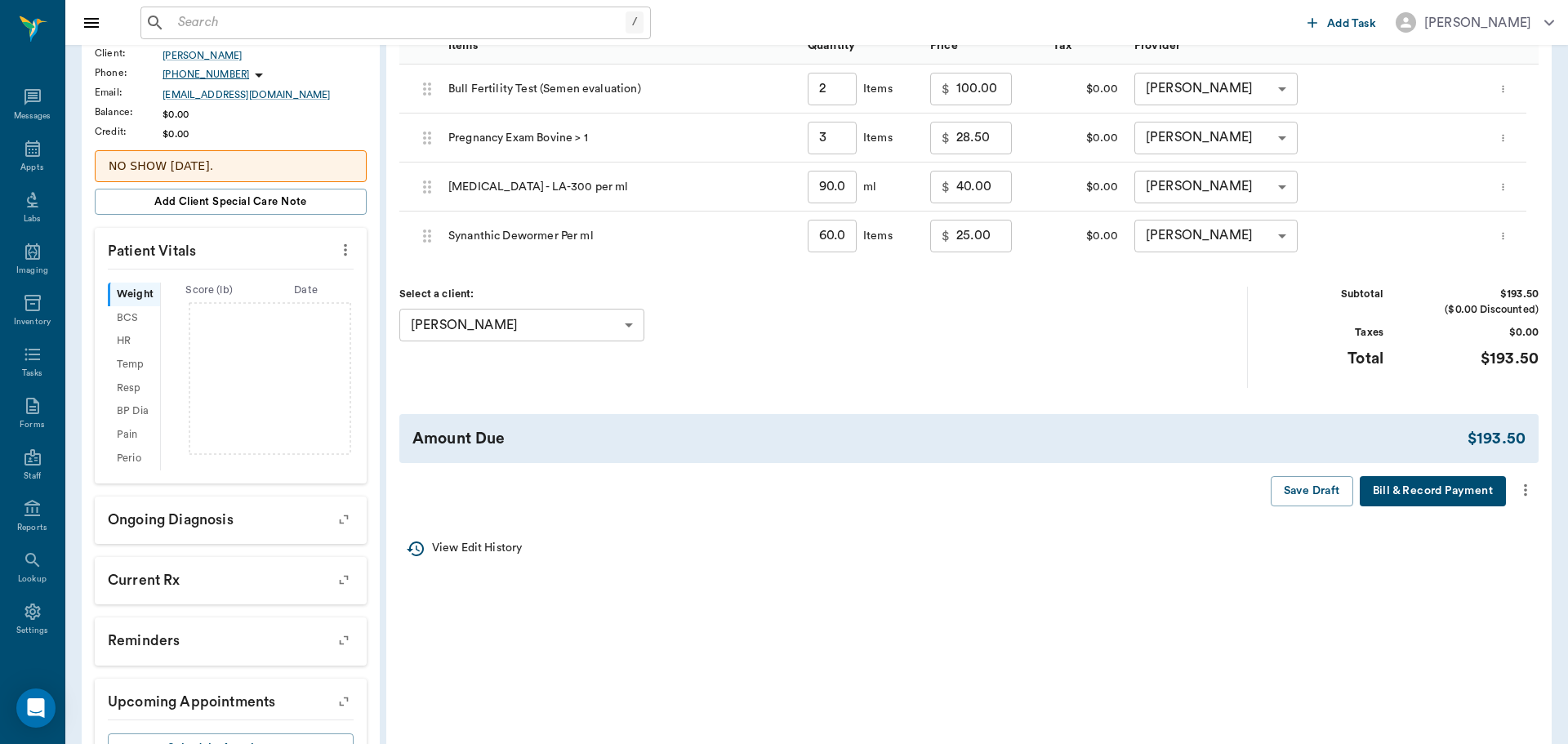
type input "2.00"
type input "3.00"
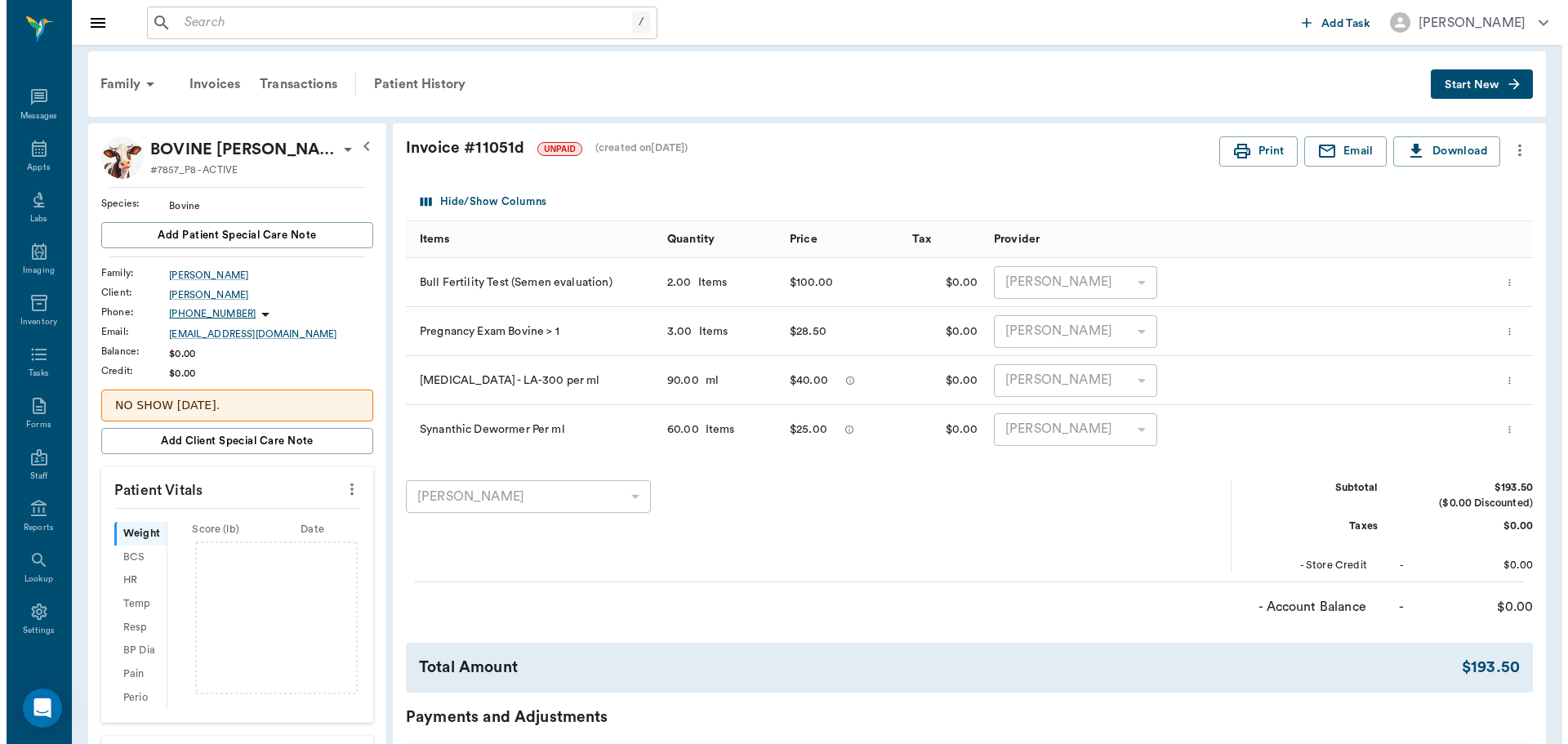
scroll to position [0, 0]
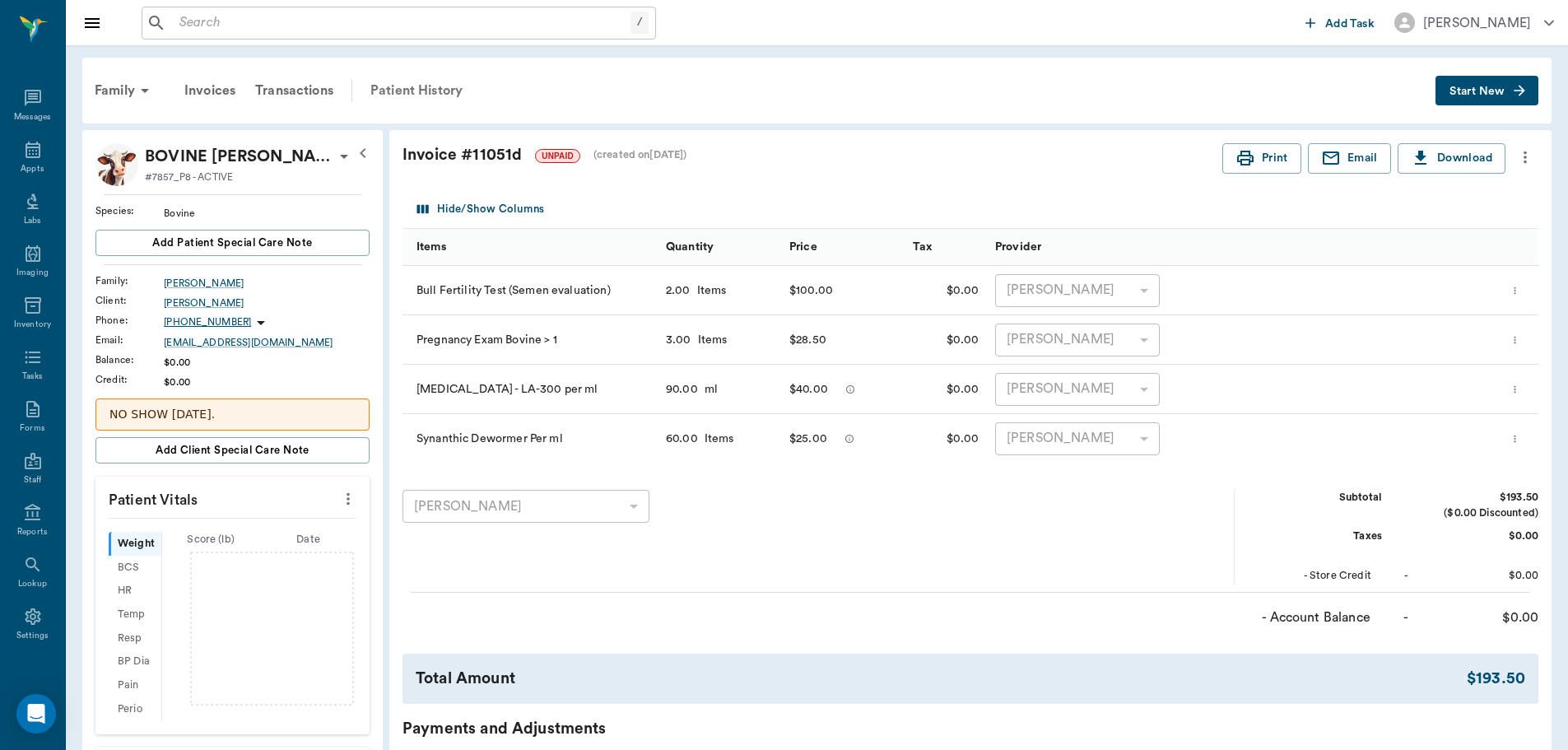
click at [420, 86] on div "Patient History" at bounding box center [416, 90] width 112 height 40
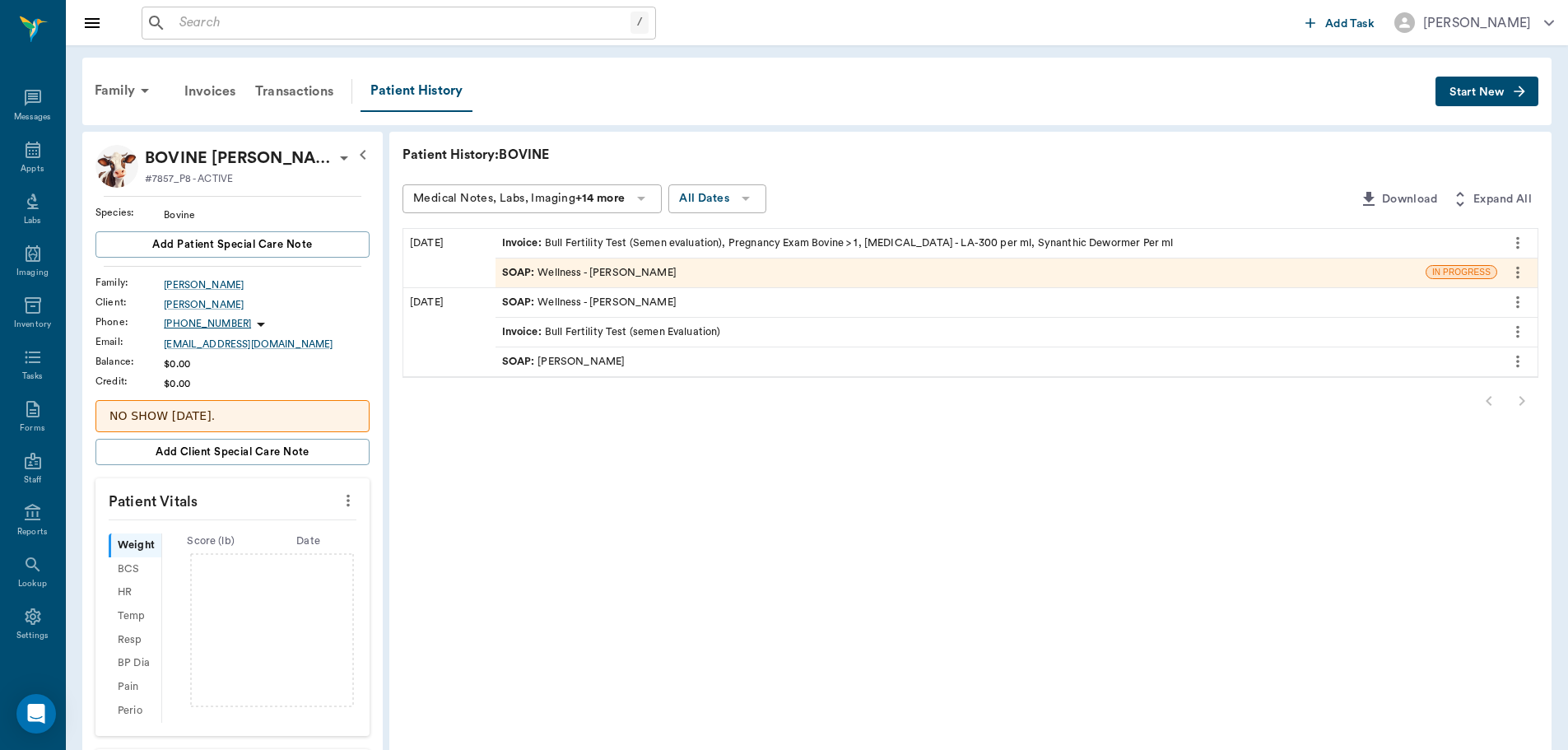
click at [626, 267] on div "SOAP : Wellness - Dr. Bert Ellsworth" at bounding box center [589, 273] width 175 height 15
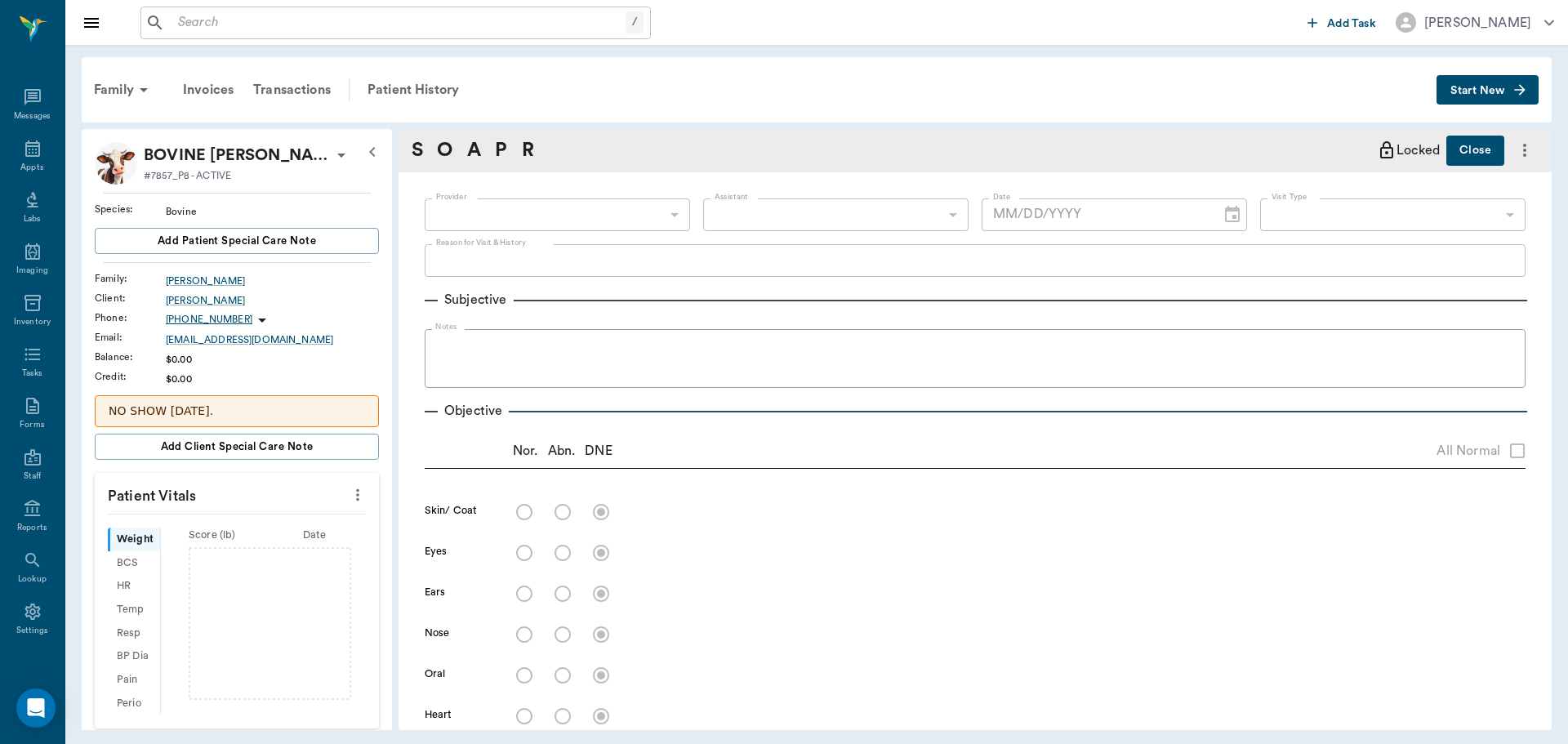
type input "63ec2f075fda476ae8351a4d"
type input "65d2be4f46e3a538d89b8c14"
type textarea "3 preg check, 2 semen tests -stormy"
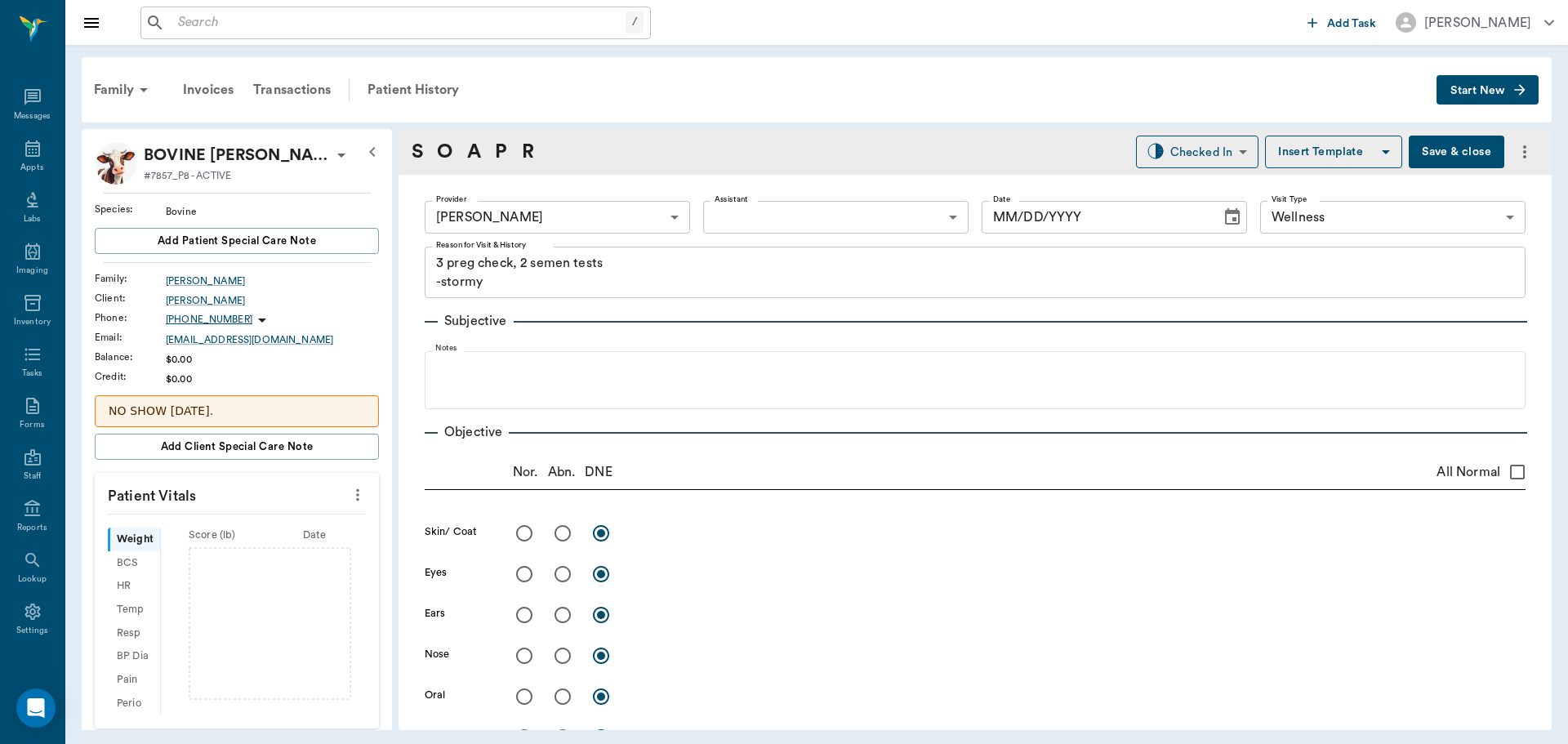
type input "[DATE]"
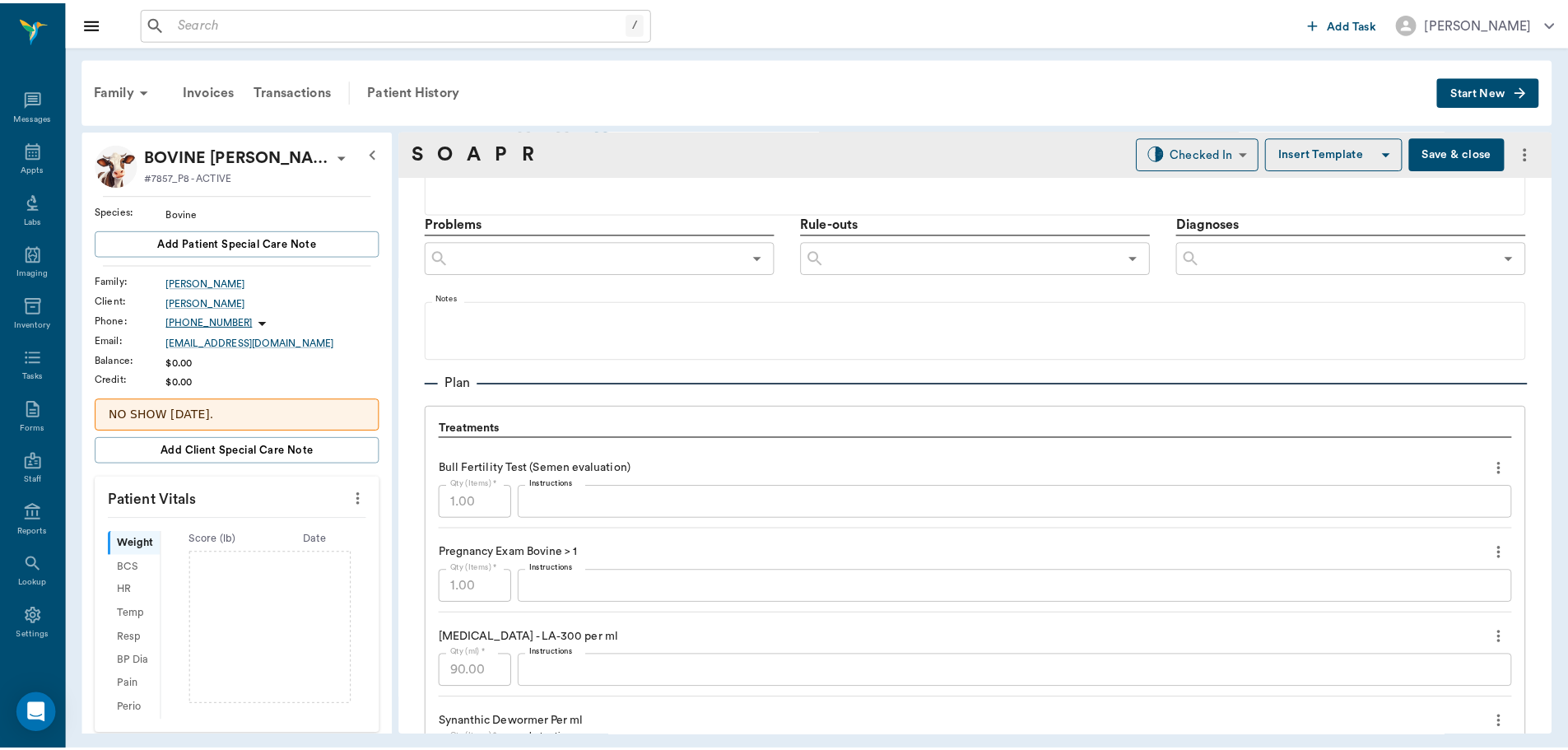
scroll to position [1070, 0]
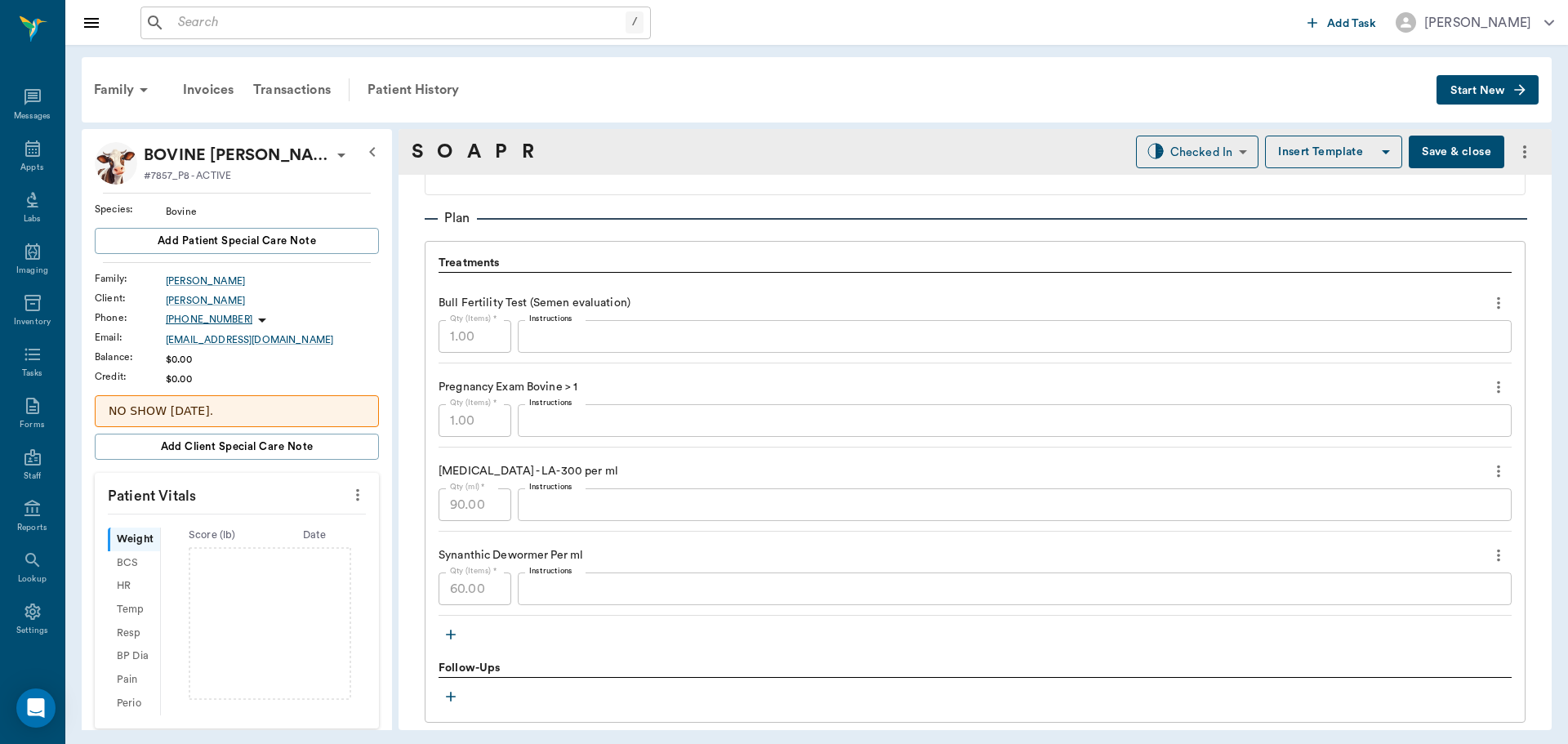
click at [563, 328] on textarea "Instructions" at bounding box center [1015, 337] width 971 height 19
drag, startPoint x: 572, startPoint y: 466, endPoint x: 421, endPoint y: 340, distance: 196.7
click at [421, 340] on div "Provider Dr. Bert Ellsworth 63ec2f075fda476ae8351a4d Provider Assistant ​ Assis…" at bounding box center [975, 58] width 1153 height 1890
click at [409, 85] on div "Patient History" at bounding box center [413, 90] width 111 height 39
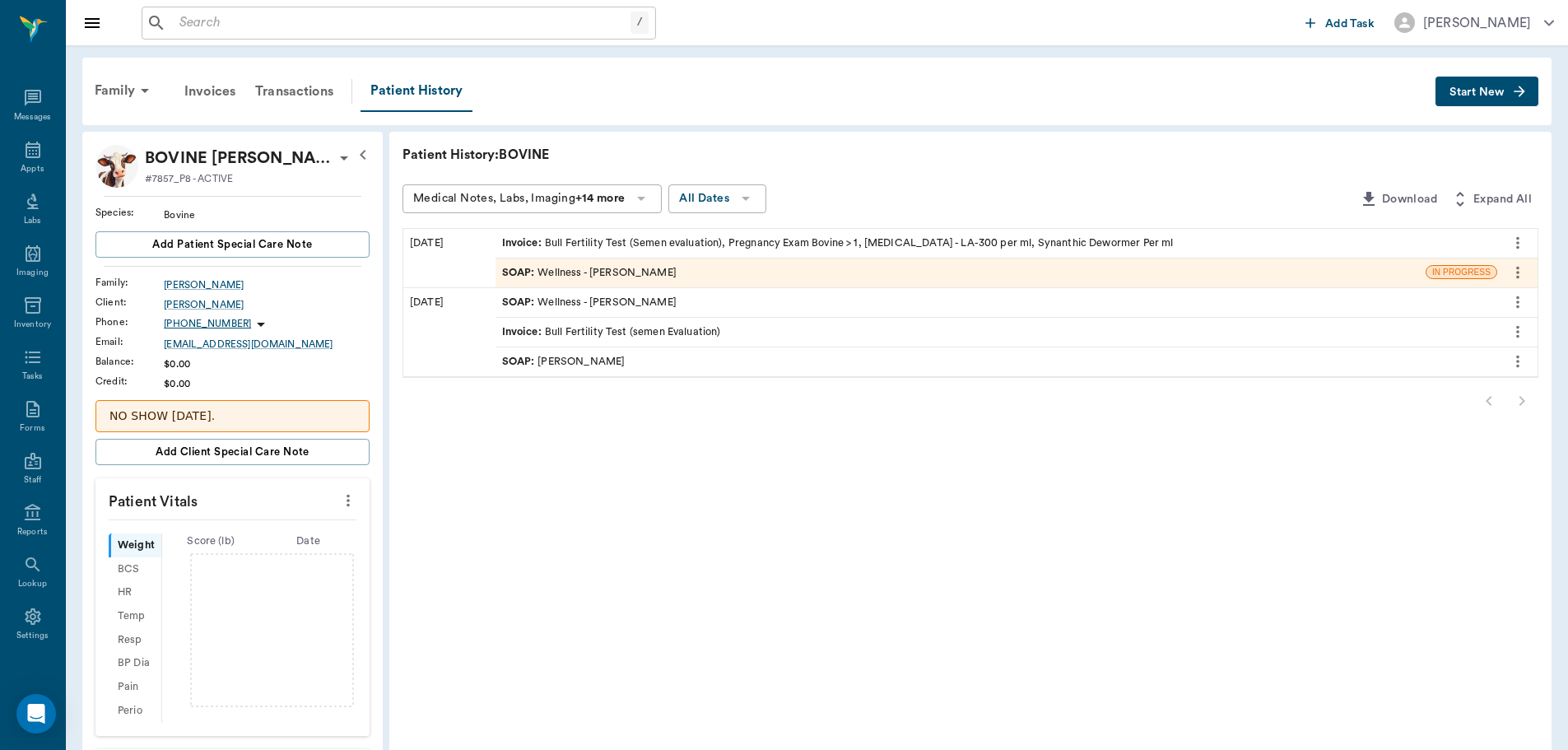
click at [644, 236] on div "Invoice : Bull Fertility Test (Semen evaluation), Pregnancy Exam Bovine > 1, Ox…" at bounding box center [838, 243] width 672 height 15
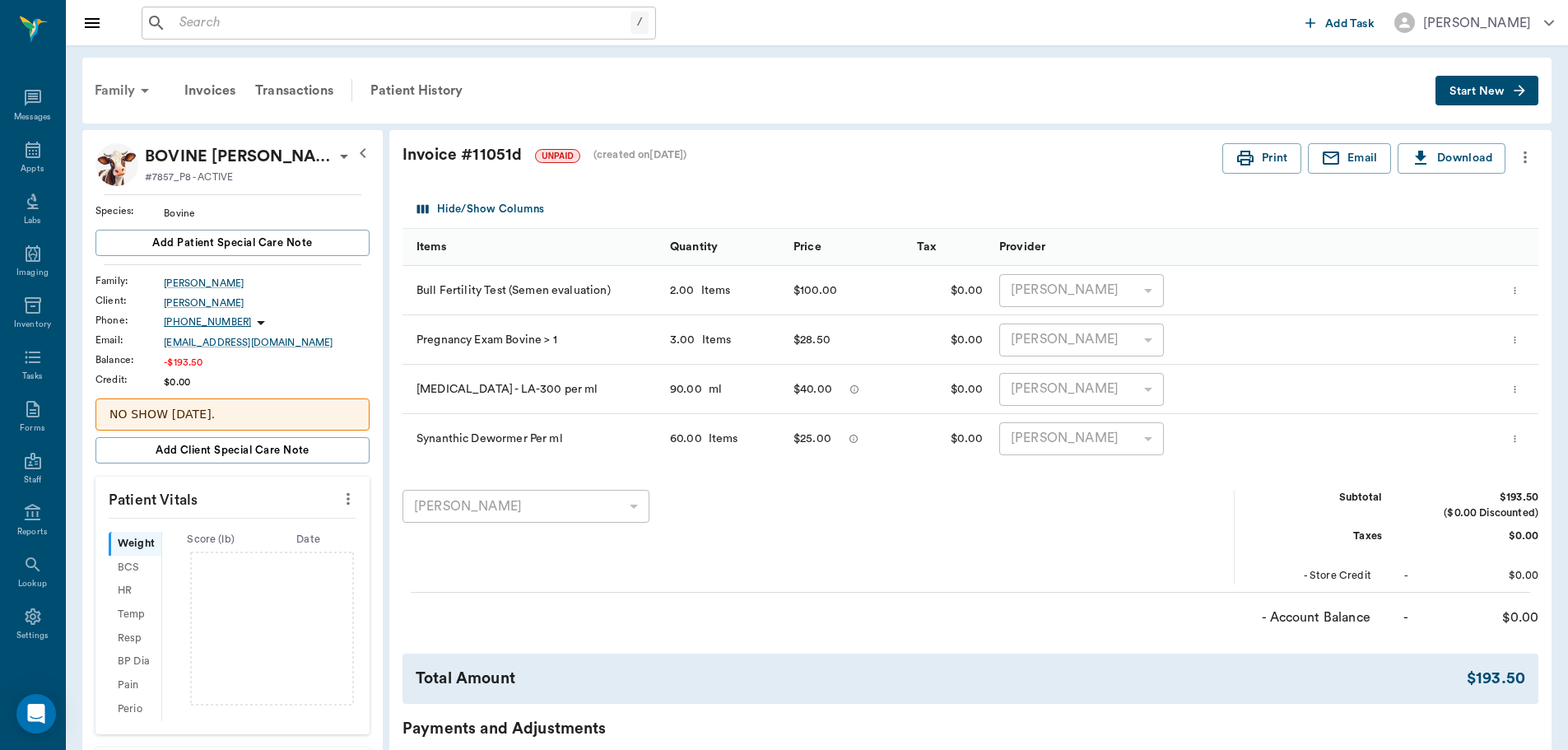
click at [124, 90] on div "Family" at bounding box center [125, 90] width 80 height 40
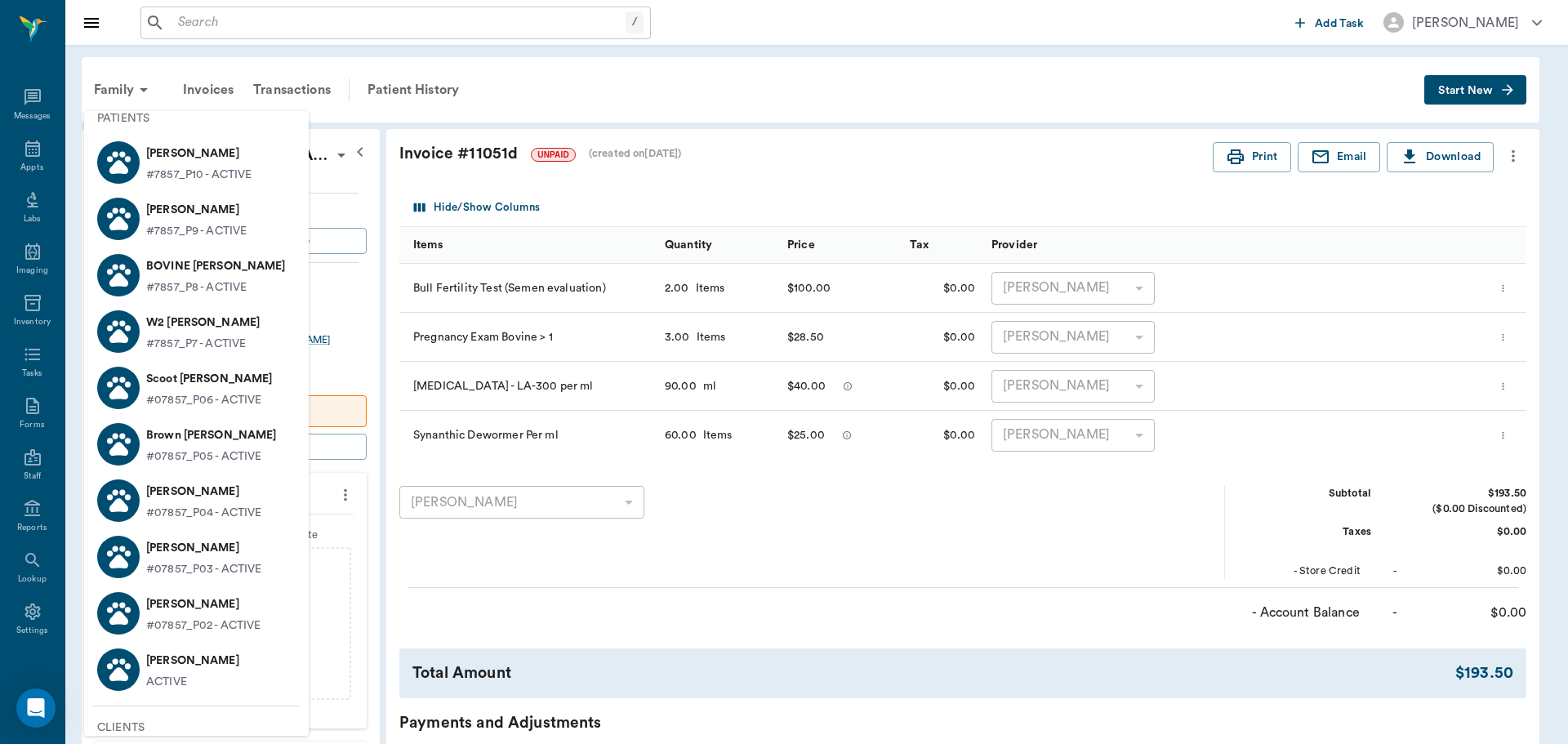
scroll to position [130, 0]
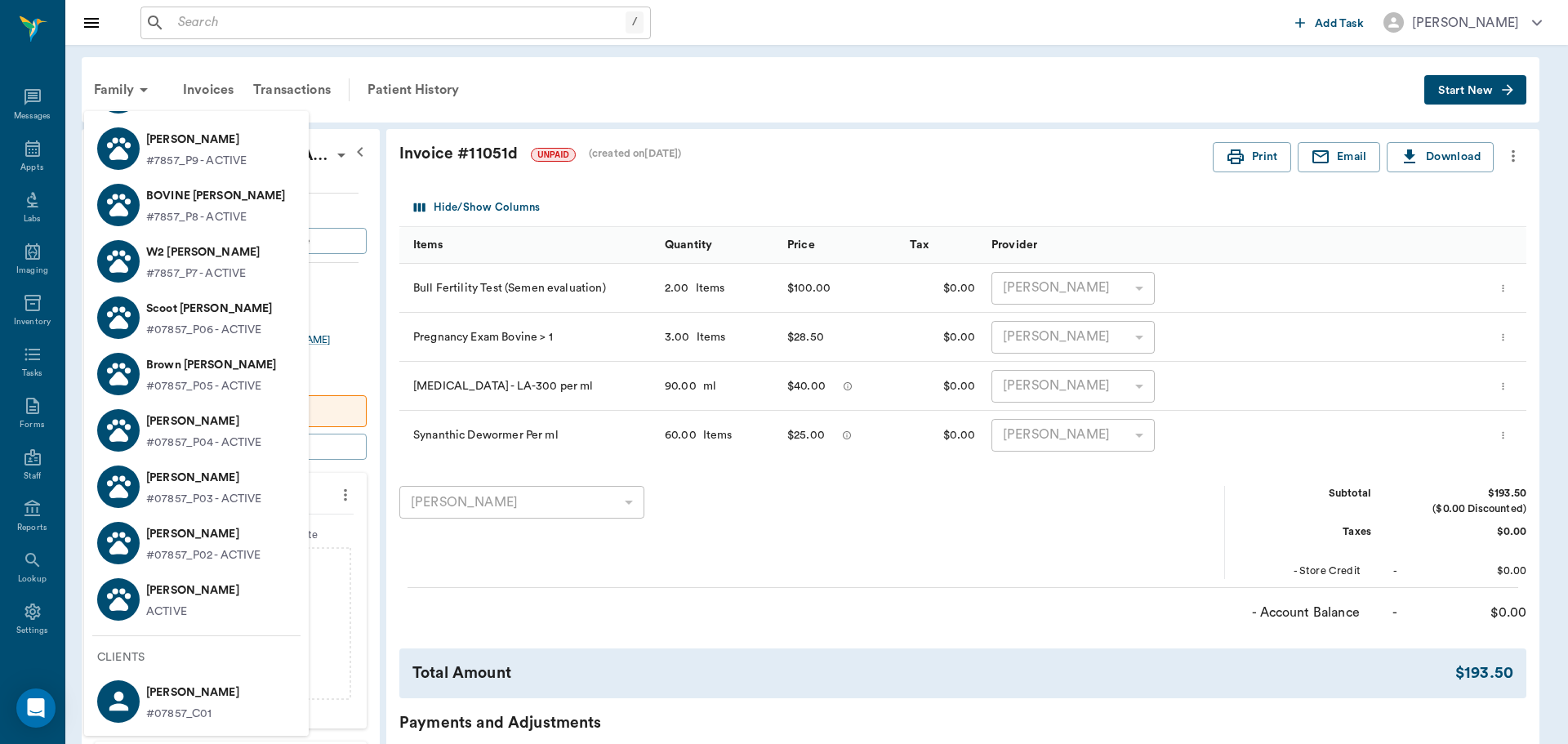
click at [245, 154] on p "#7857_P9 - ACTIVE" at bounding box center [196, 161] width 101 height 17
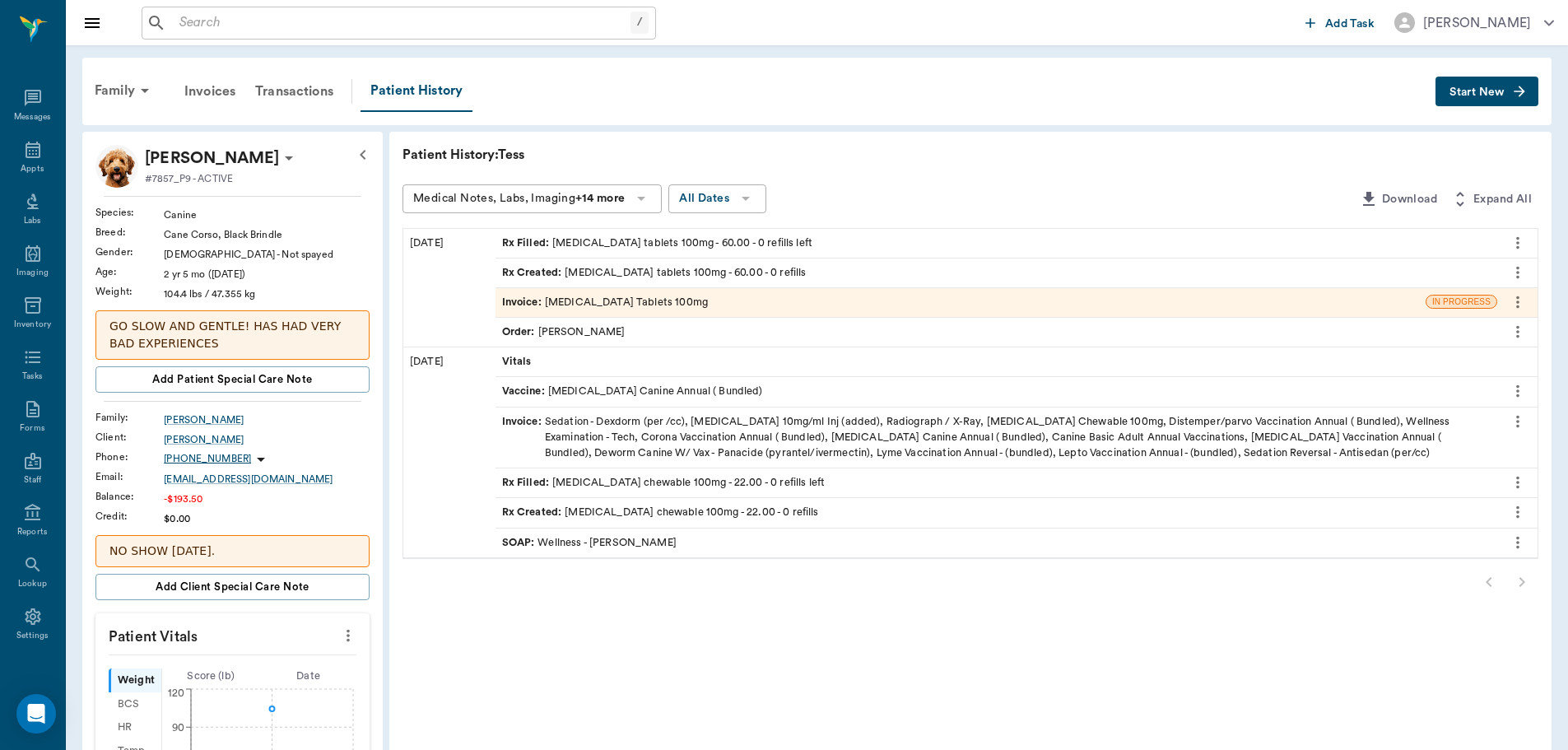
click at [615, 331] on div "Order : Dr. Bert Ellsworth" at bounding box center [564, 332] width 124 height 15
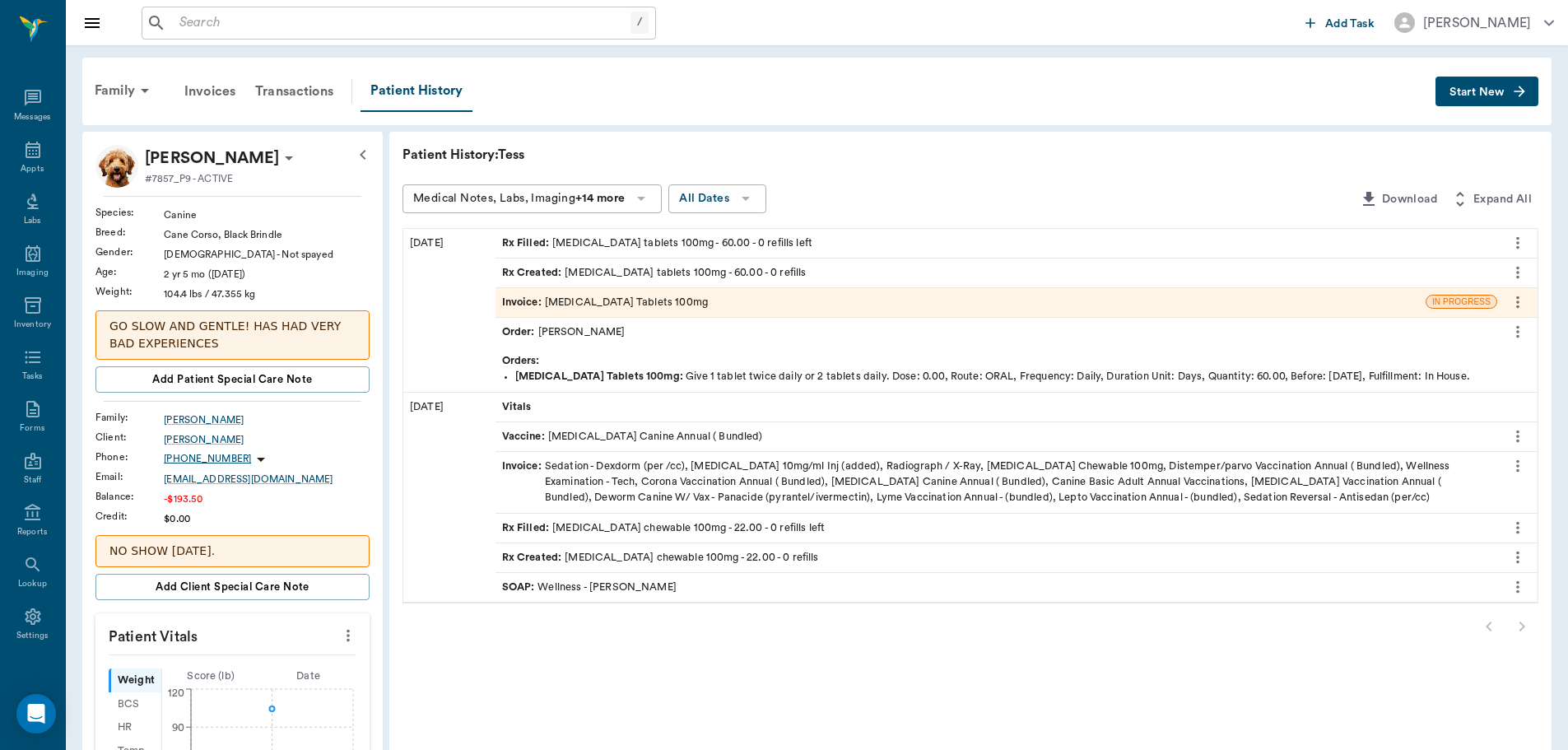
click at [684, 295] on div "Invoice : Carprofen Tablets 100mg" at bounding box center [960, 302] width 930 height 28
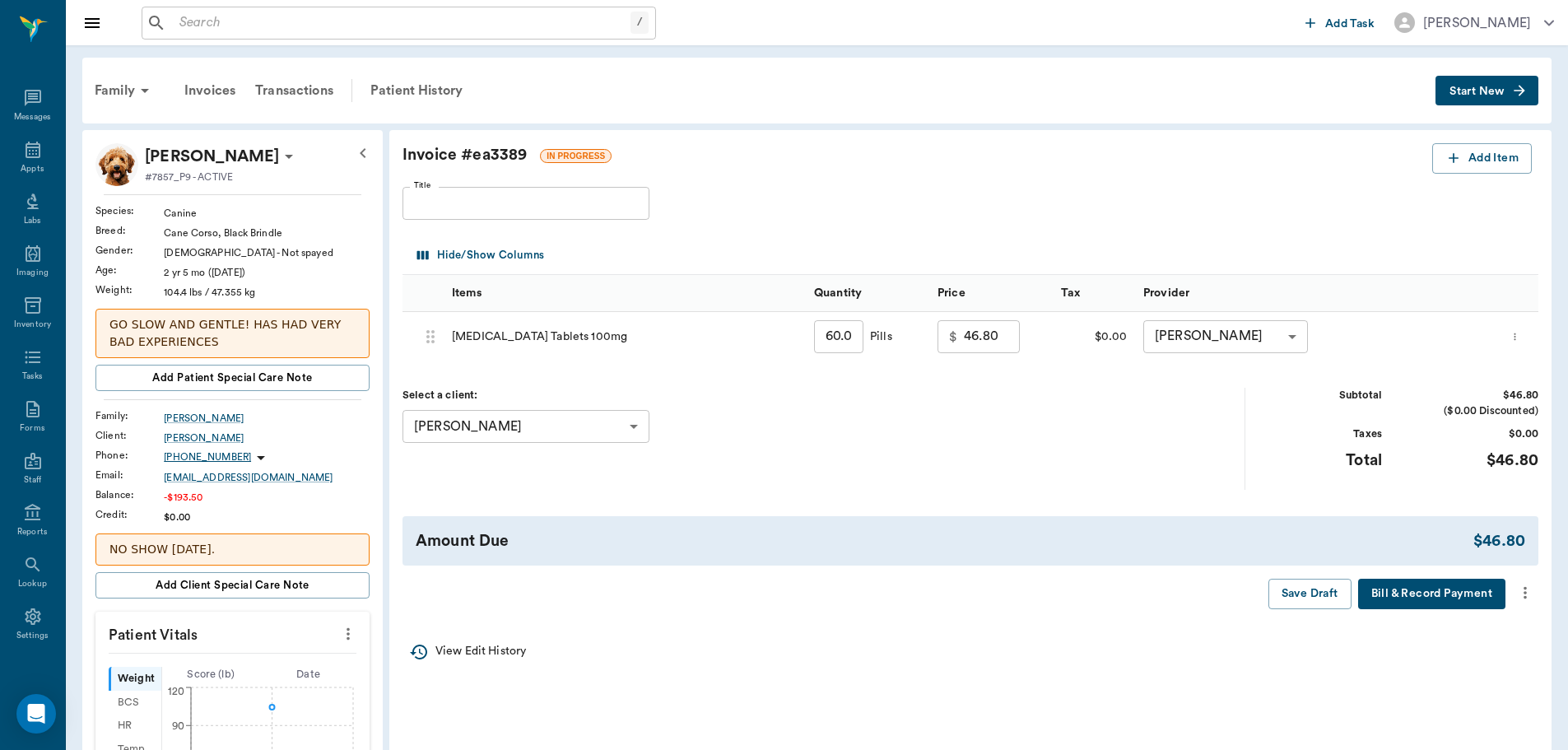
click at [1529, 587] on icon "more" at bounding box center [1524, 592] width 18 height 20
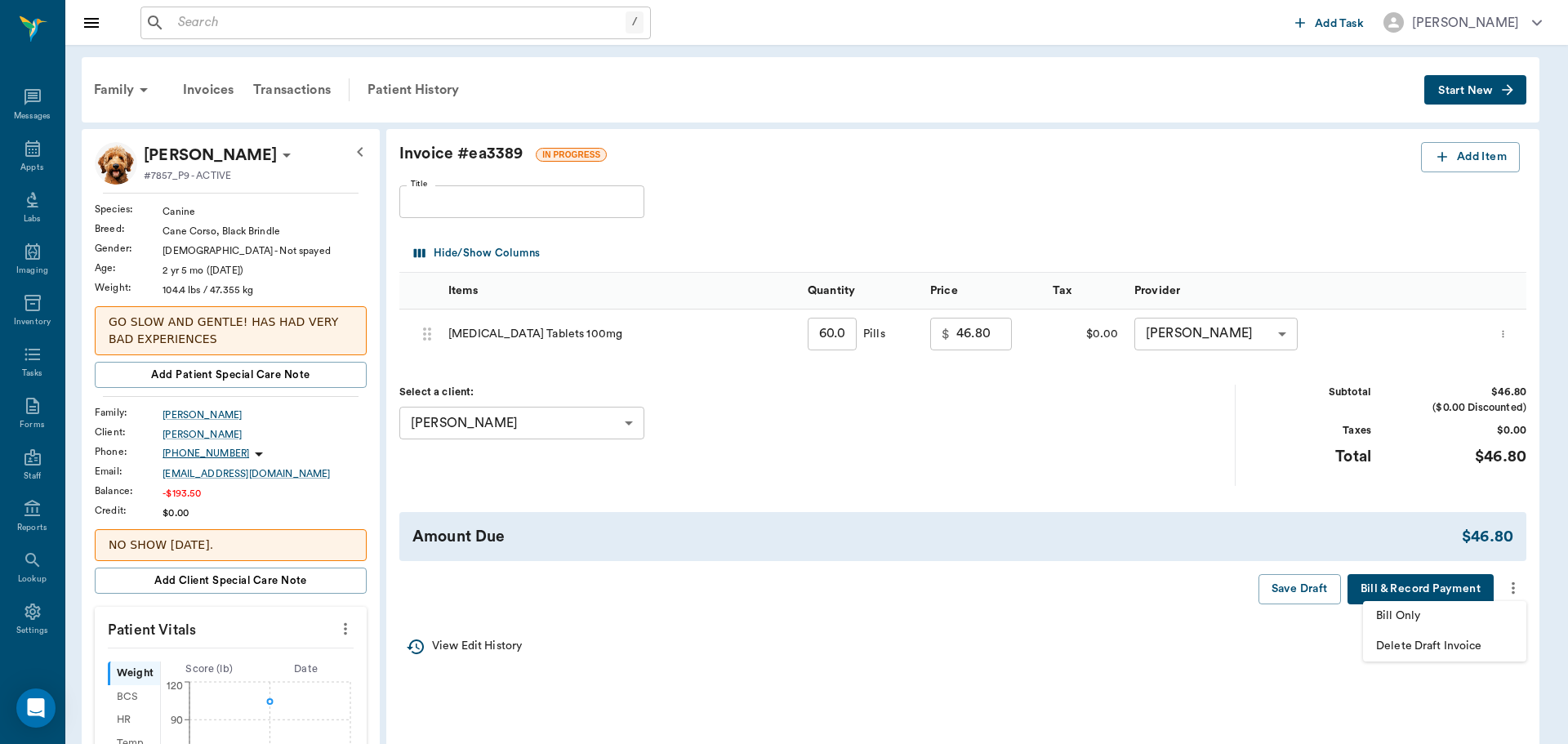
click at [1443, 617] on span "Bill Only" at bounding box center [1444, 616] width 137 height 17
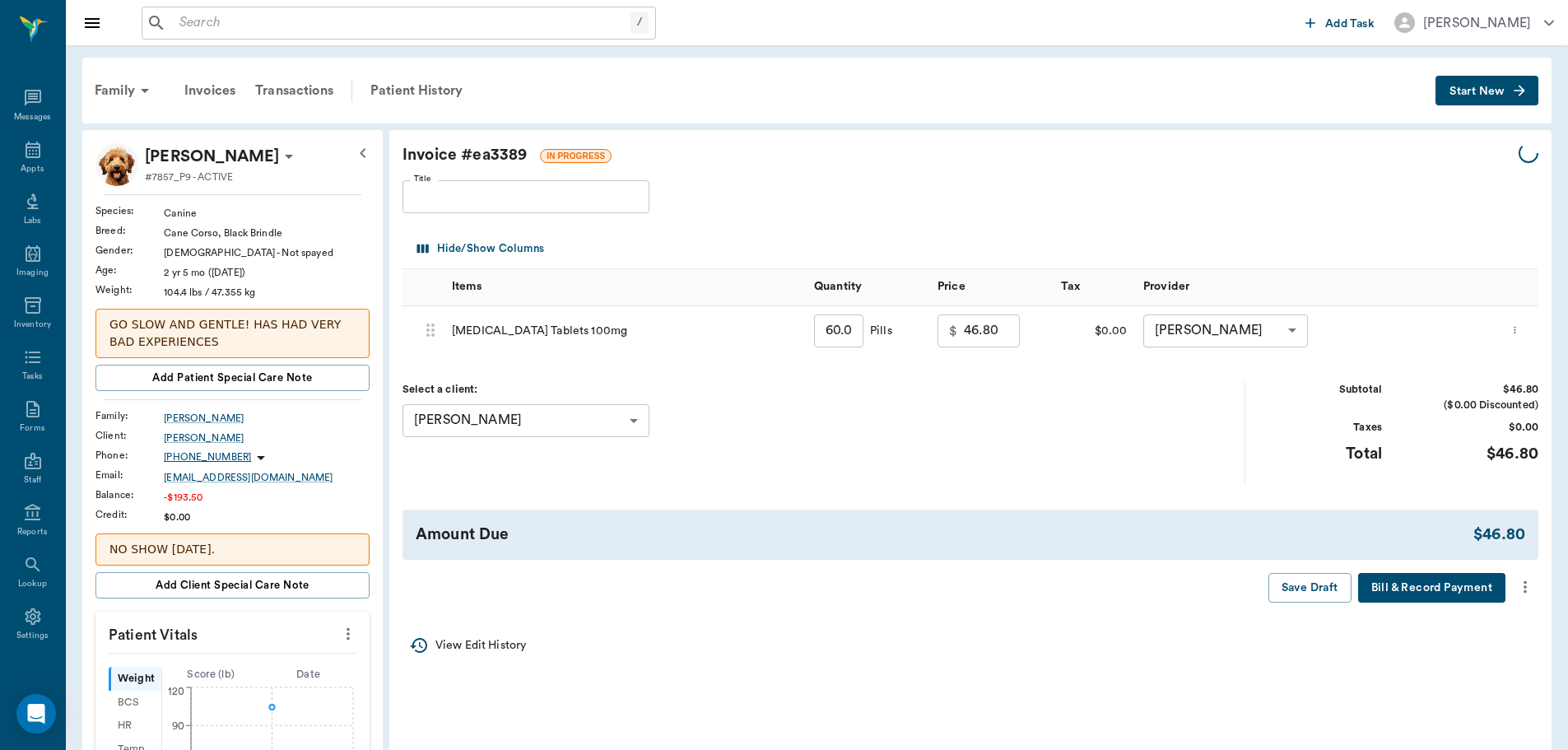
type input "41.40"
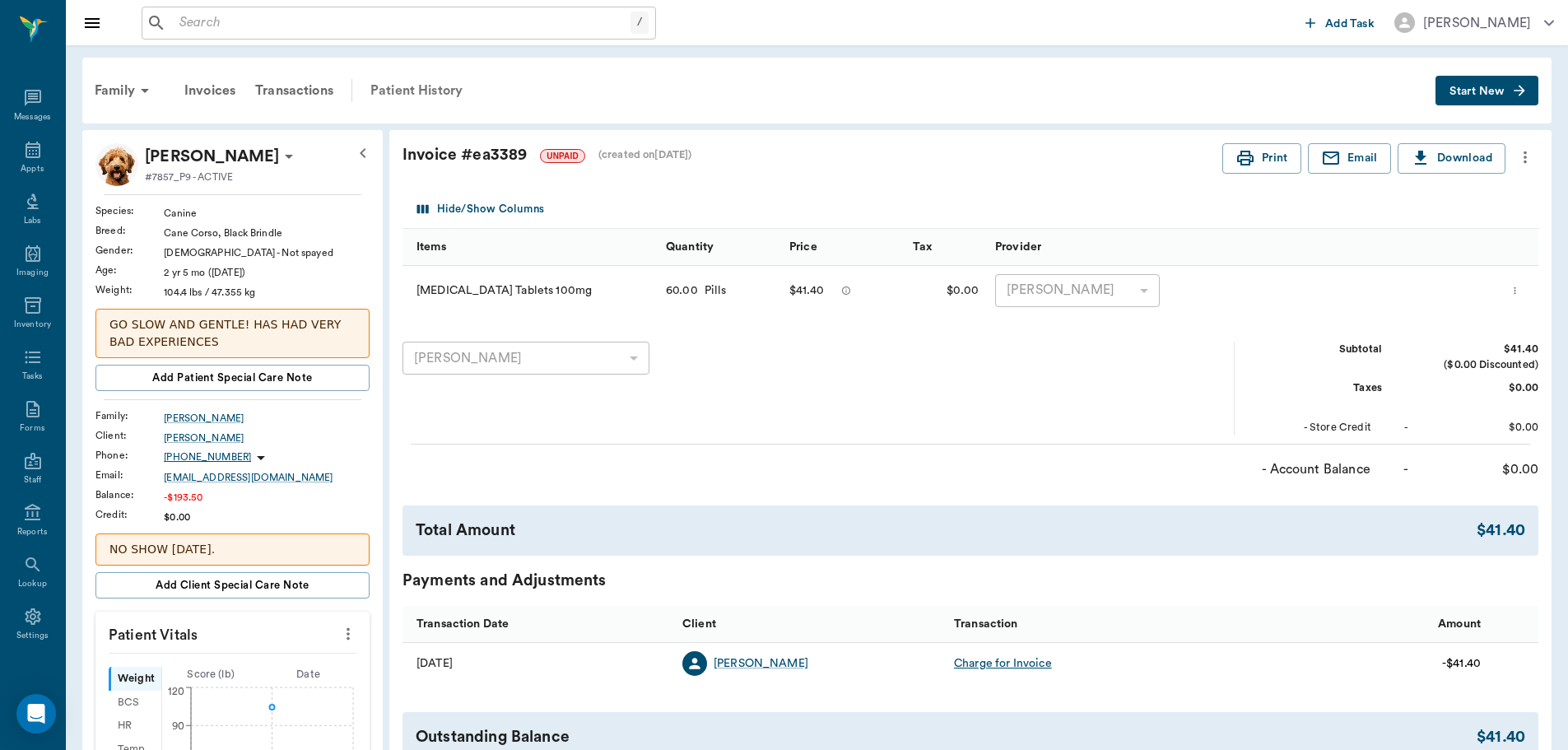
click at [384, 88] on div "Patient History" at bounding box center [416, 90] width 112 height 40
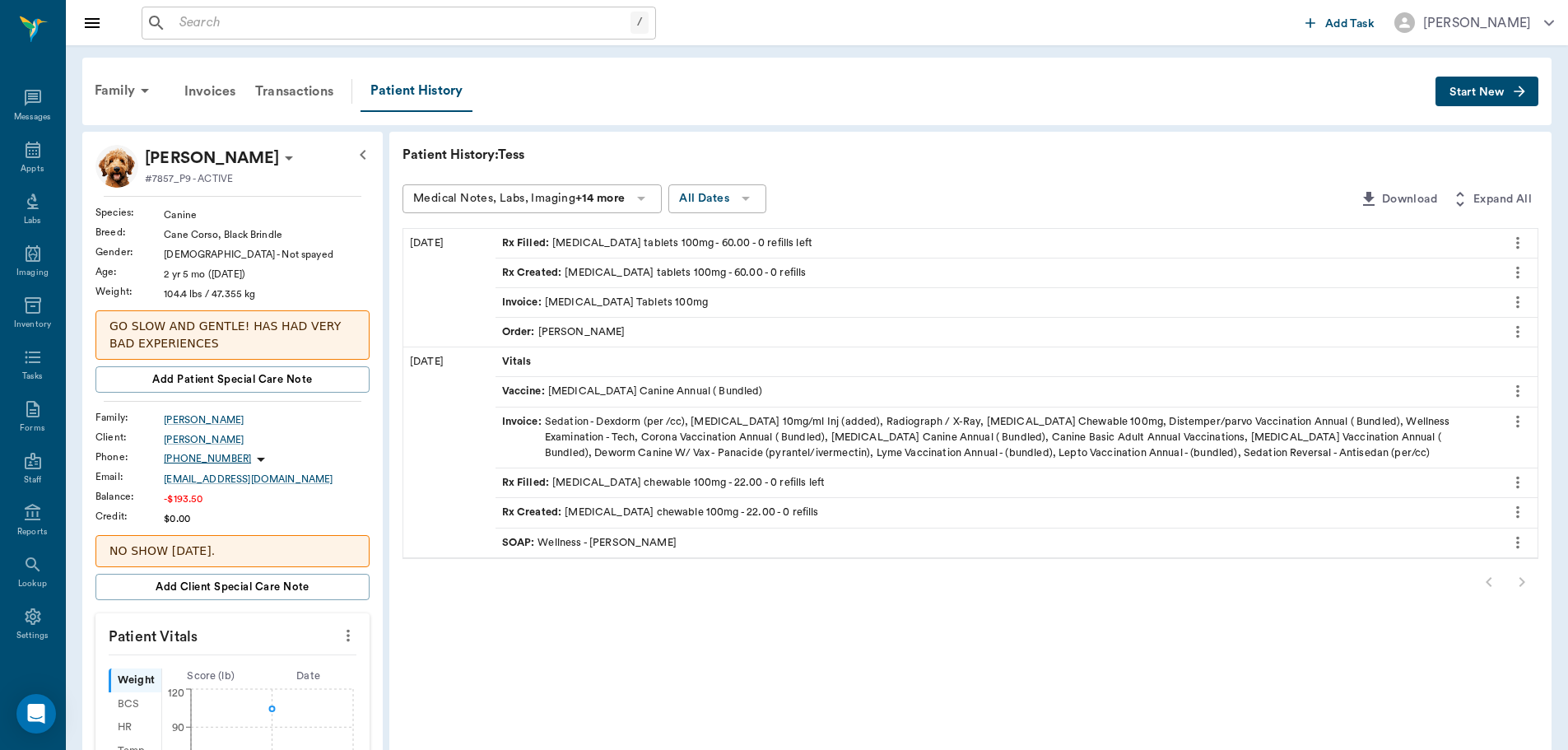
click at [641, 271] on div "Rx Created : carprofen tablets 100mg - 60.00 - 0 refills" at bounding box center [655, 273] width 304 height 15
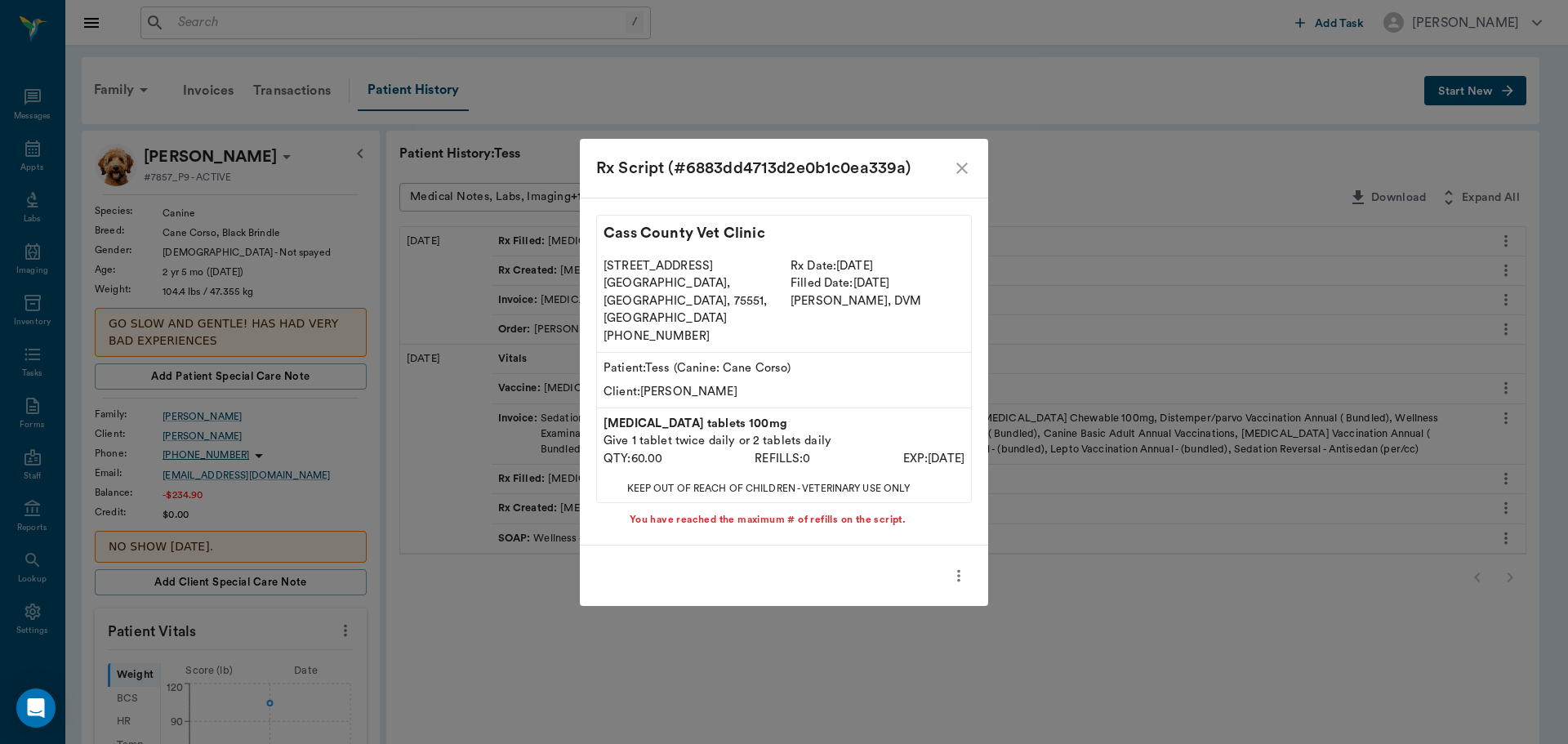
click at [960, 566] on icon "more" at bounding box center [959, 575] width 18 height 20
click at [957, 182] on div at bounding box center [784, 372] width 1568 height 744
click at [968, 178] on icon "close" at bounding box center [962, 168] width 20 height 20
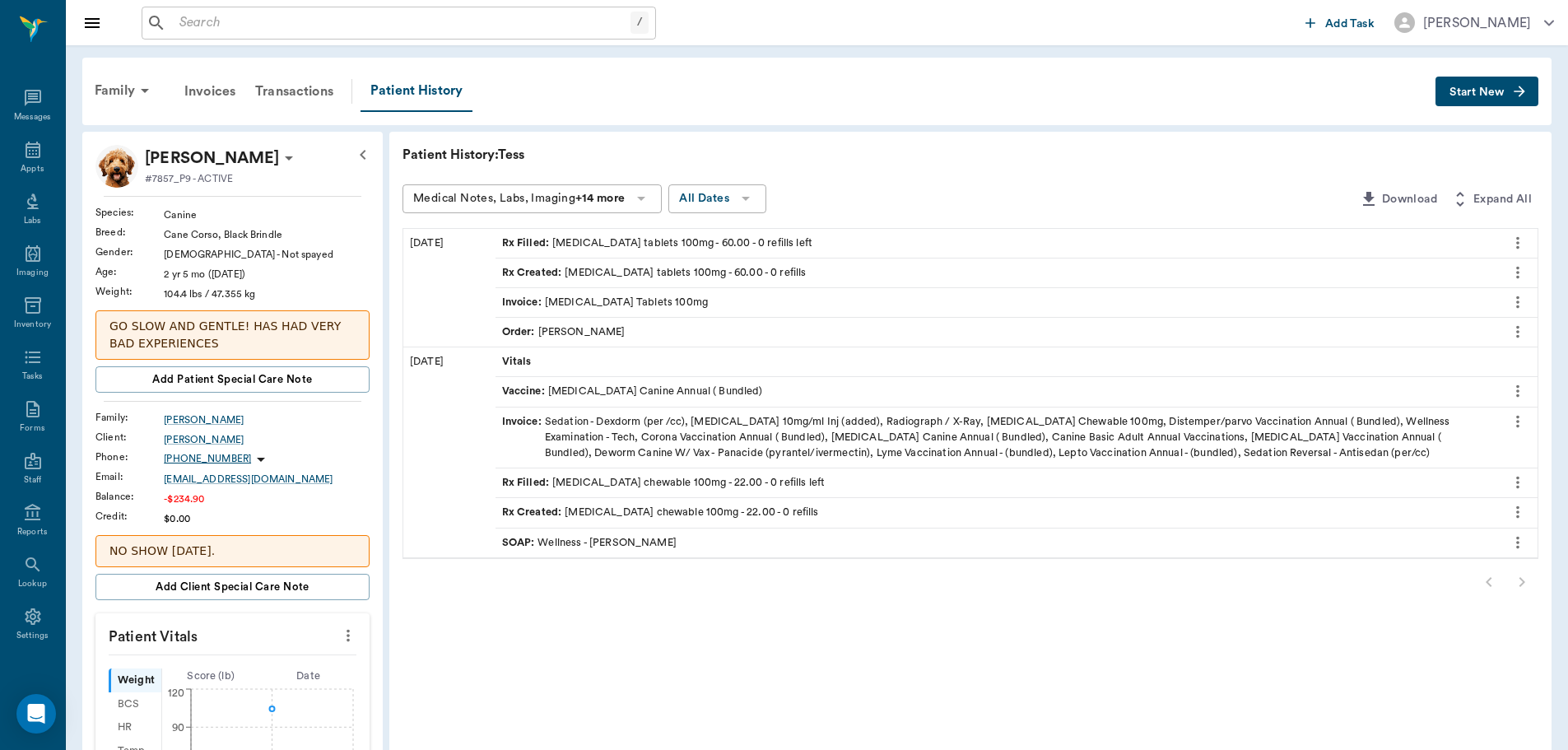
click at [877, 248] on div "Rx Filled : carprofen tablets 100mg - 60.00 - 0 refills left" at bounding box center [996, 243] width 1001 height 28
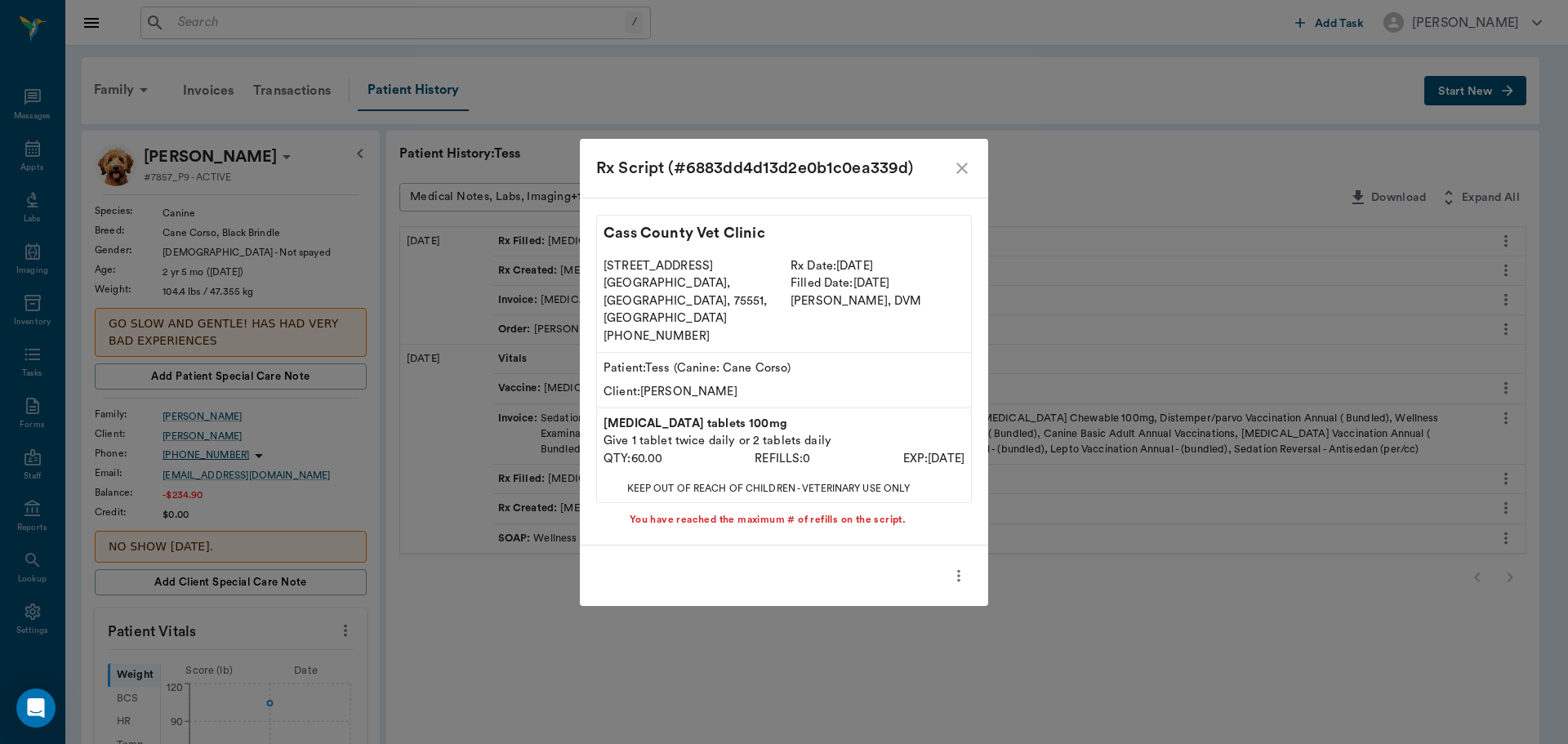
click at [956, 566] on icon "more" at bounding box center [959, 575] width 18 height 20
click at [922, 584] on span "Print Label" at bounding box center [890, 585] width 137 height 17
click at [969, 178] on icon "close" at bounding box center [962, 168] width 20 height 20
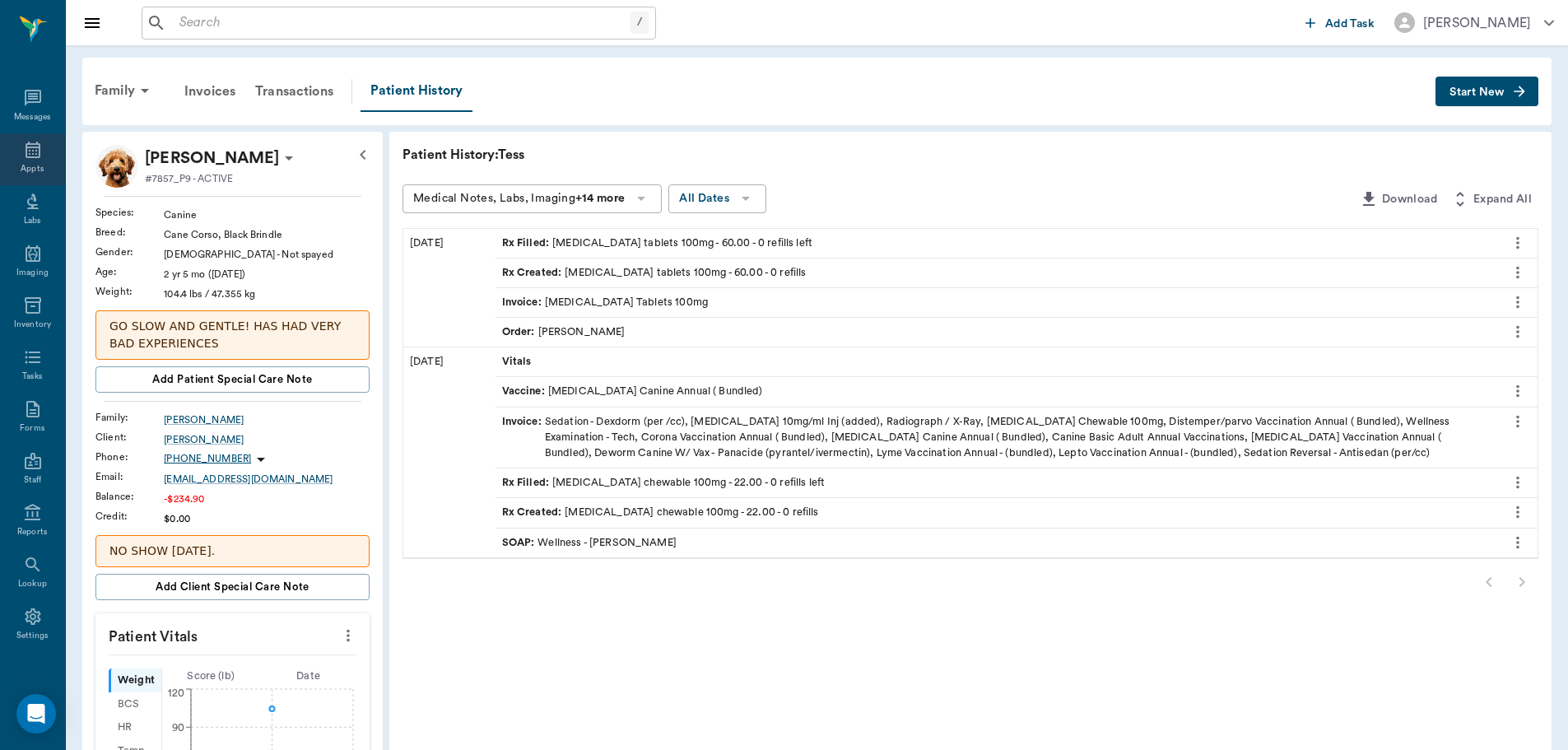
click at [34, 151] on icon at bounding box center [33, 150] width 15 height 16
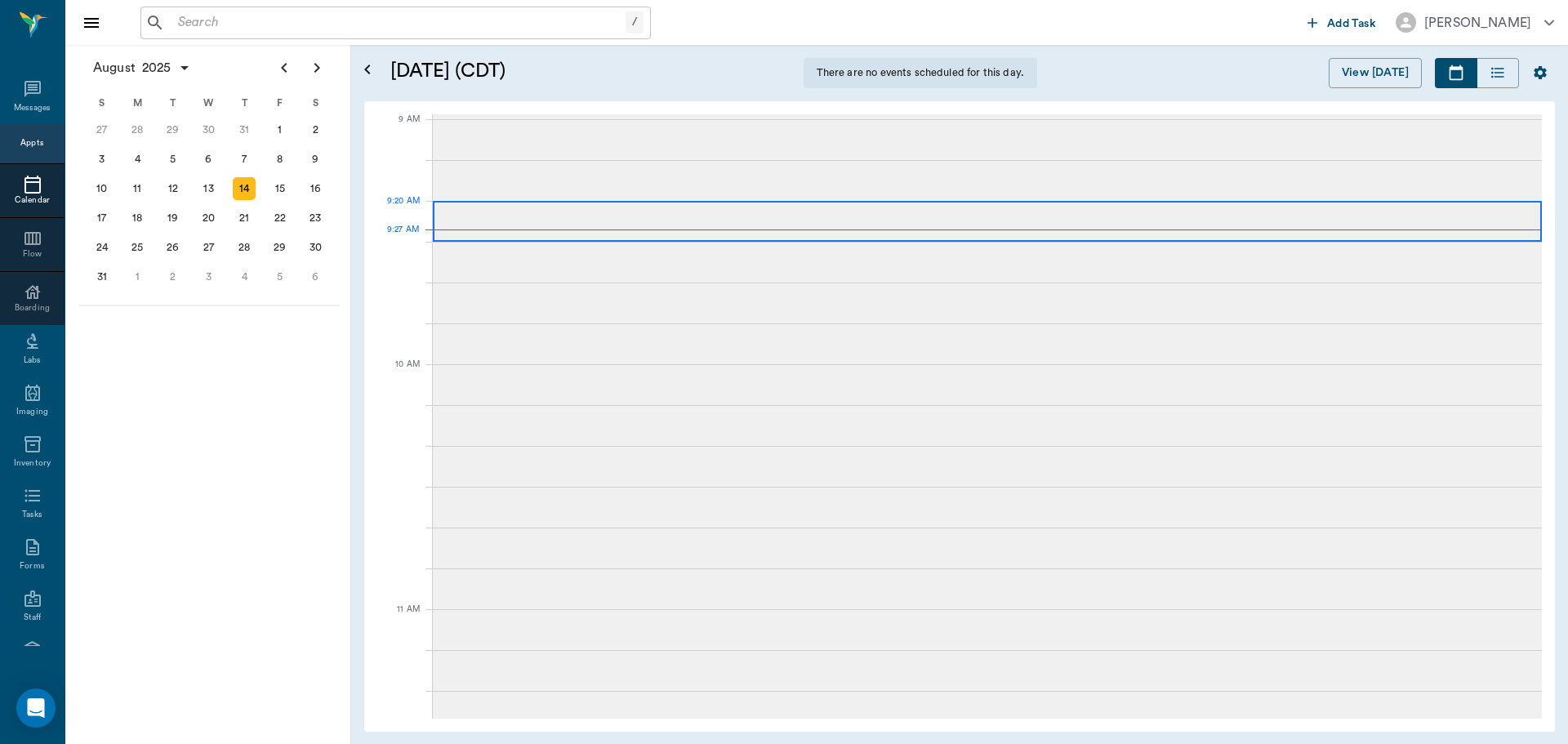
scroll to position [249, 0]
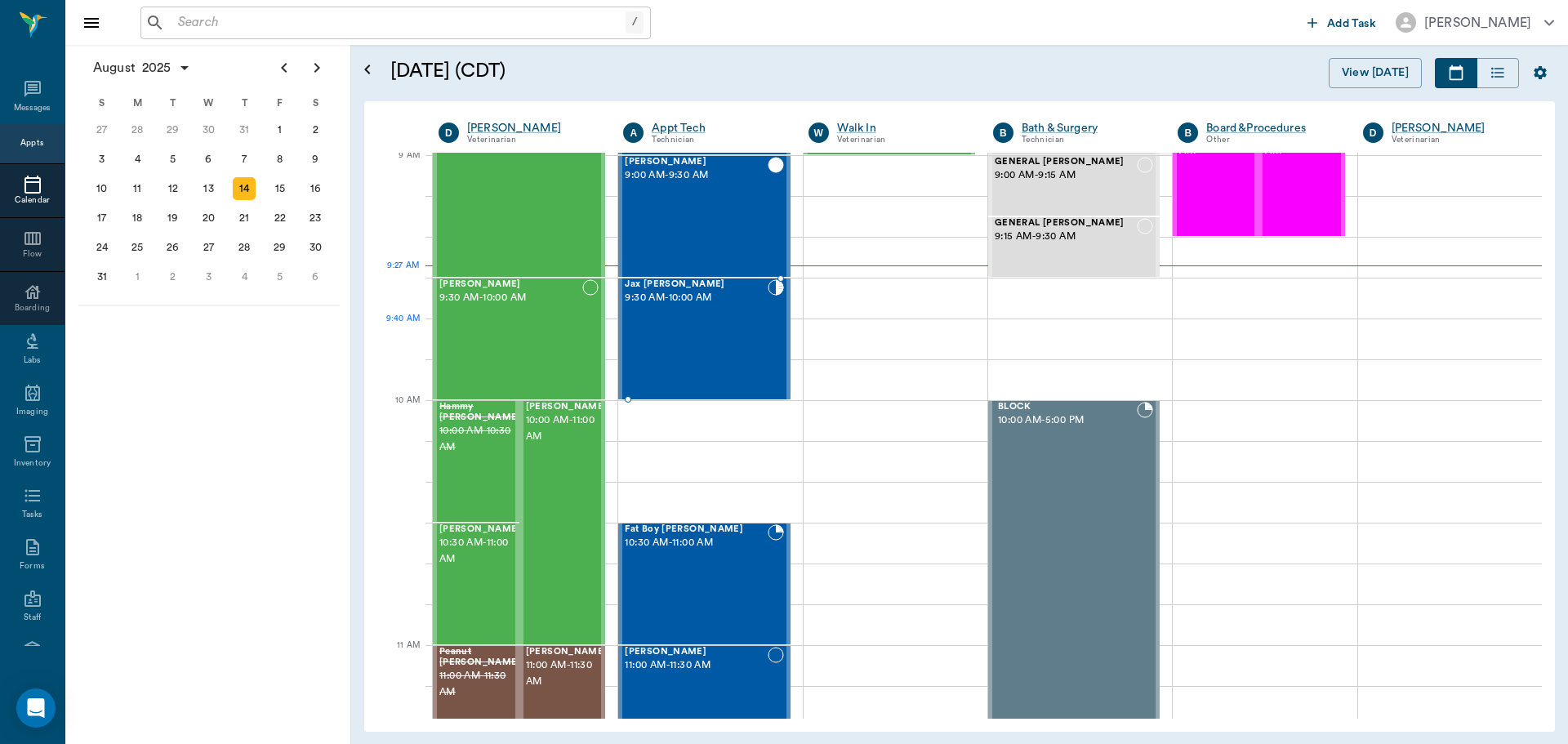
click at [697, 327] on div "Jax Kilgore 9:30 AM - 10:00 AM" at bounding box center [696, 339] width 142 height 119
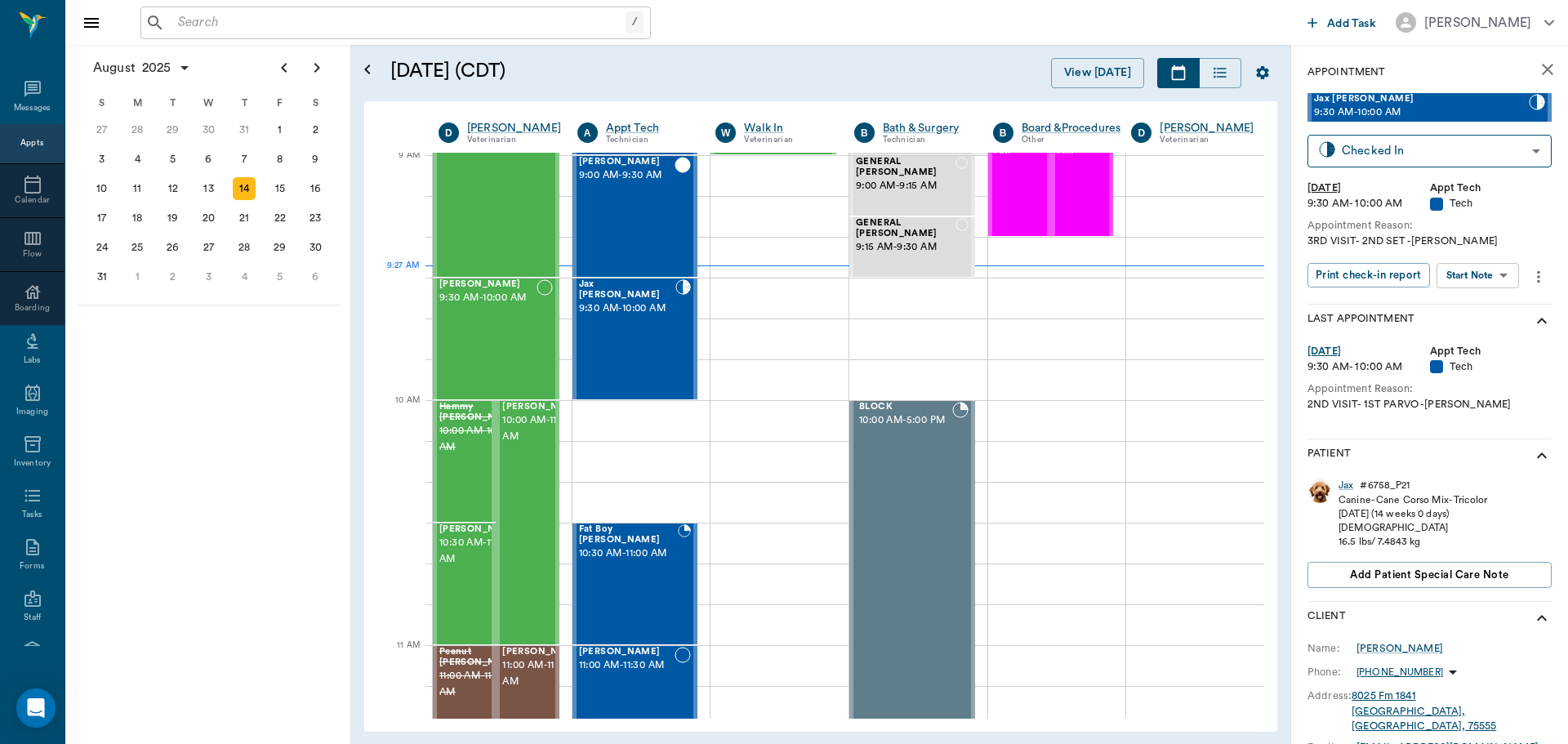
click at [1483, 275] on body "/ ​ Add Task Dr. Bert Ellsworth Nectar Messages Appts Calendar Flow Boarding La…" at bounding box center [784, 372] width 1568 height 744
click at [1495, 311] on li "Start SOAP" at bounding box center [1478, 308] width 114 height 27
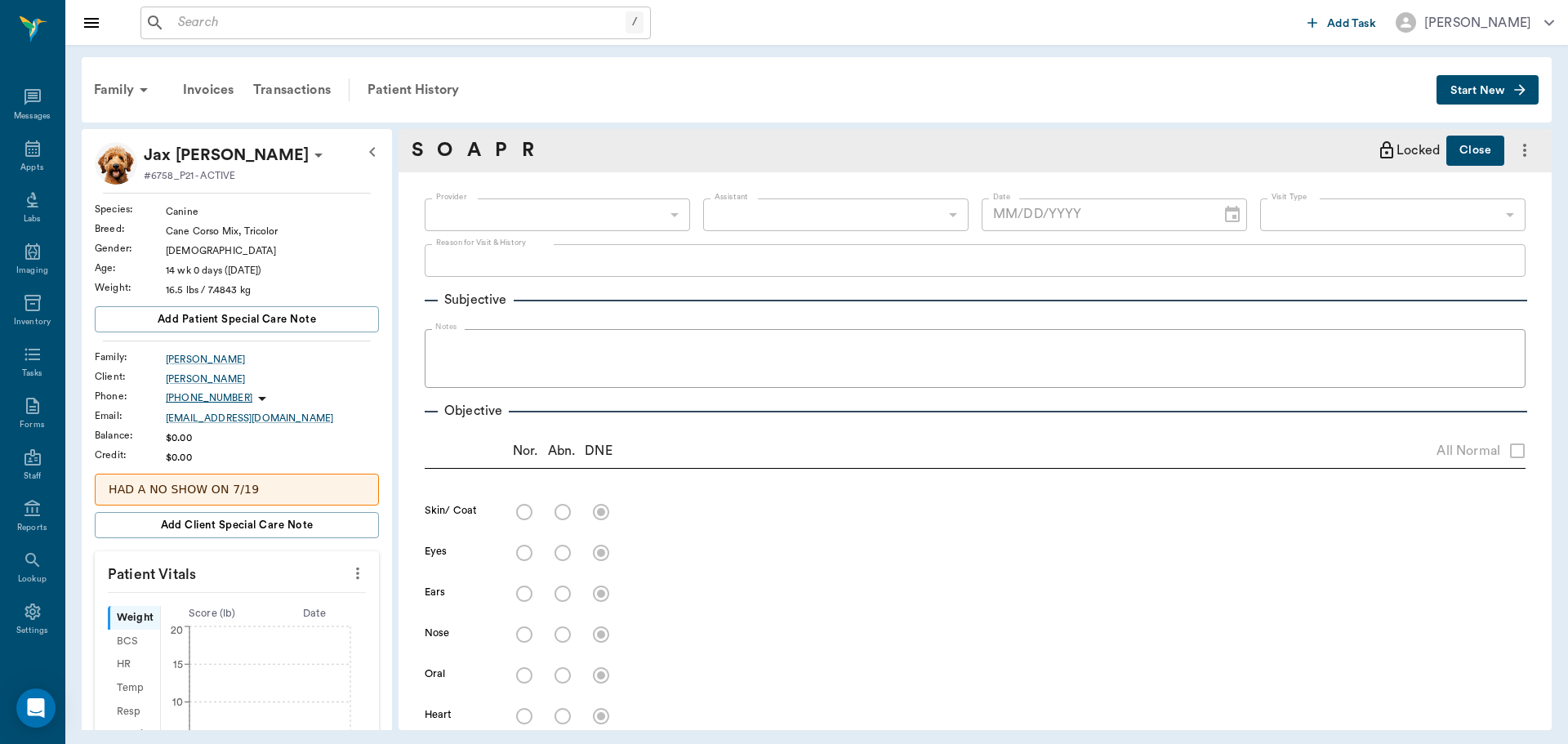
type input "63ec2f075fda476ae8351a4c"
type input "65d2be4f46e3a538d89b8c1a"
type textarea "3RD VISIT- 2ND SET -JESS"
type input "[DATE]"
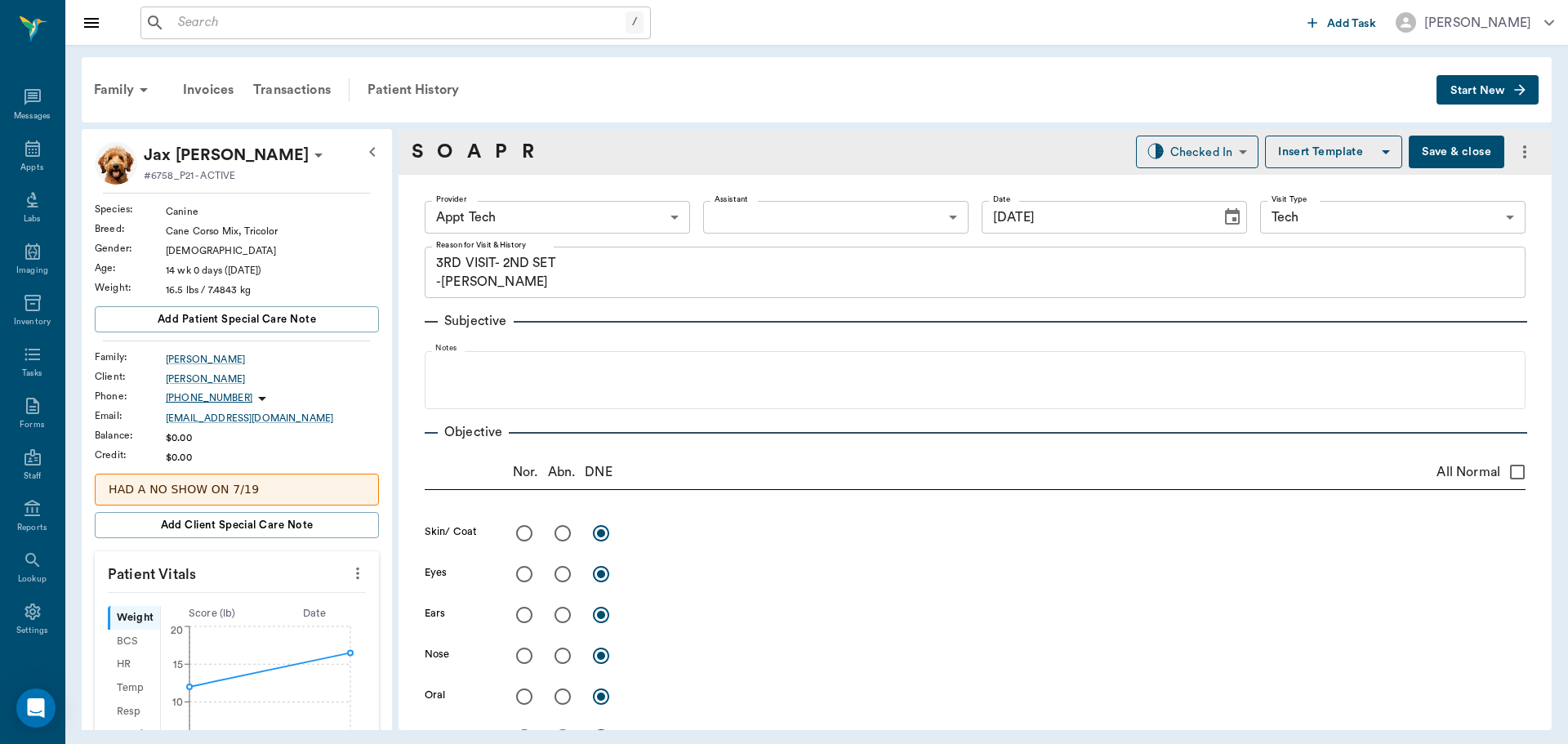
click at [654, 221] on body "/ ​ Add Task Dr. Bert Ellsworth Nectar Messages Appts Labs Imaging Inventory Ta…" at bounding box center [784, 372] width 1568 height 744
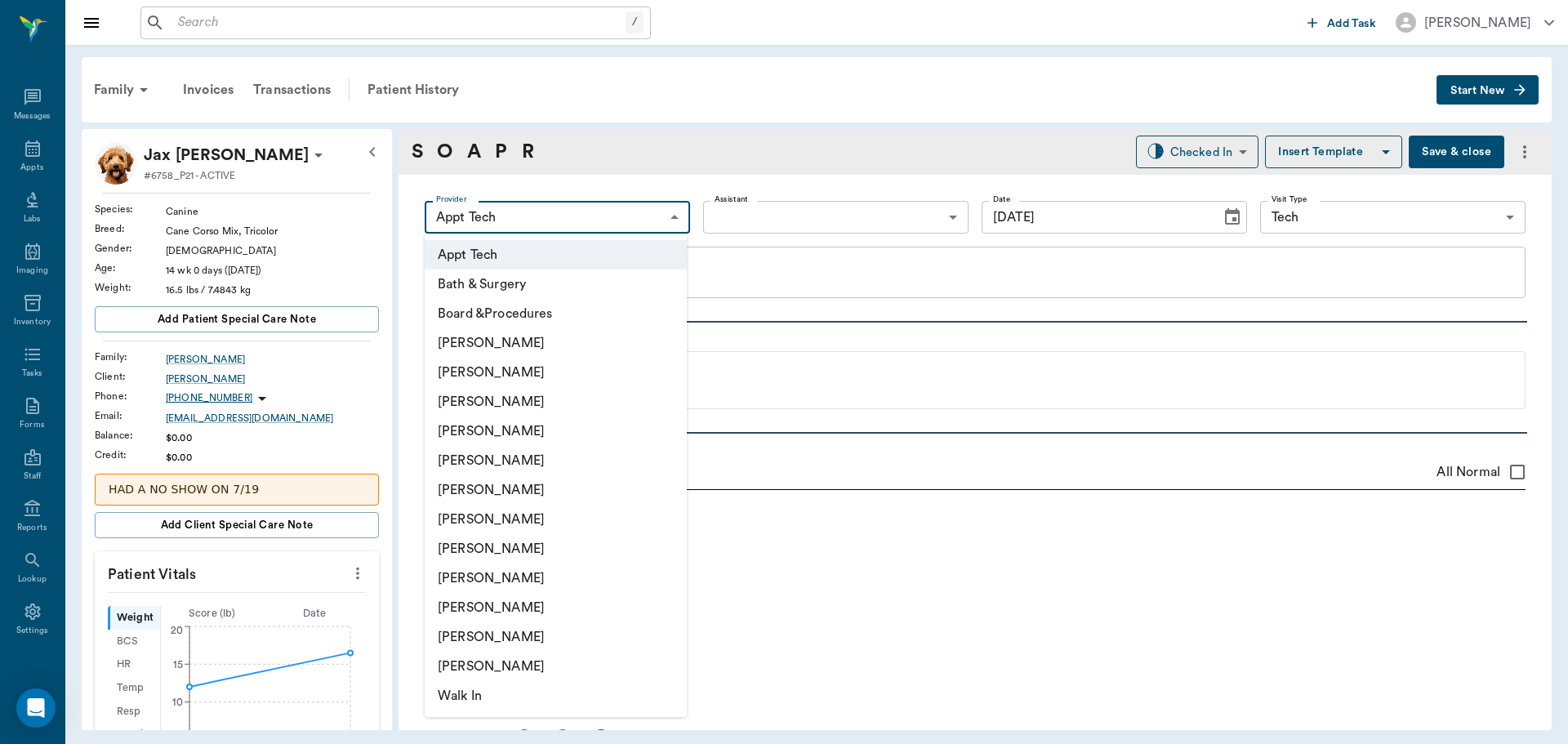
click at [583, 371] on li "[PERSON_NAME]" at bounding box center [556, 372] width 262 height 29
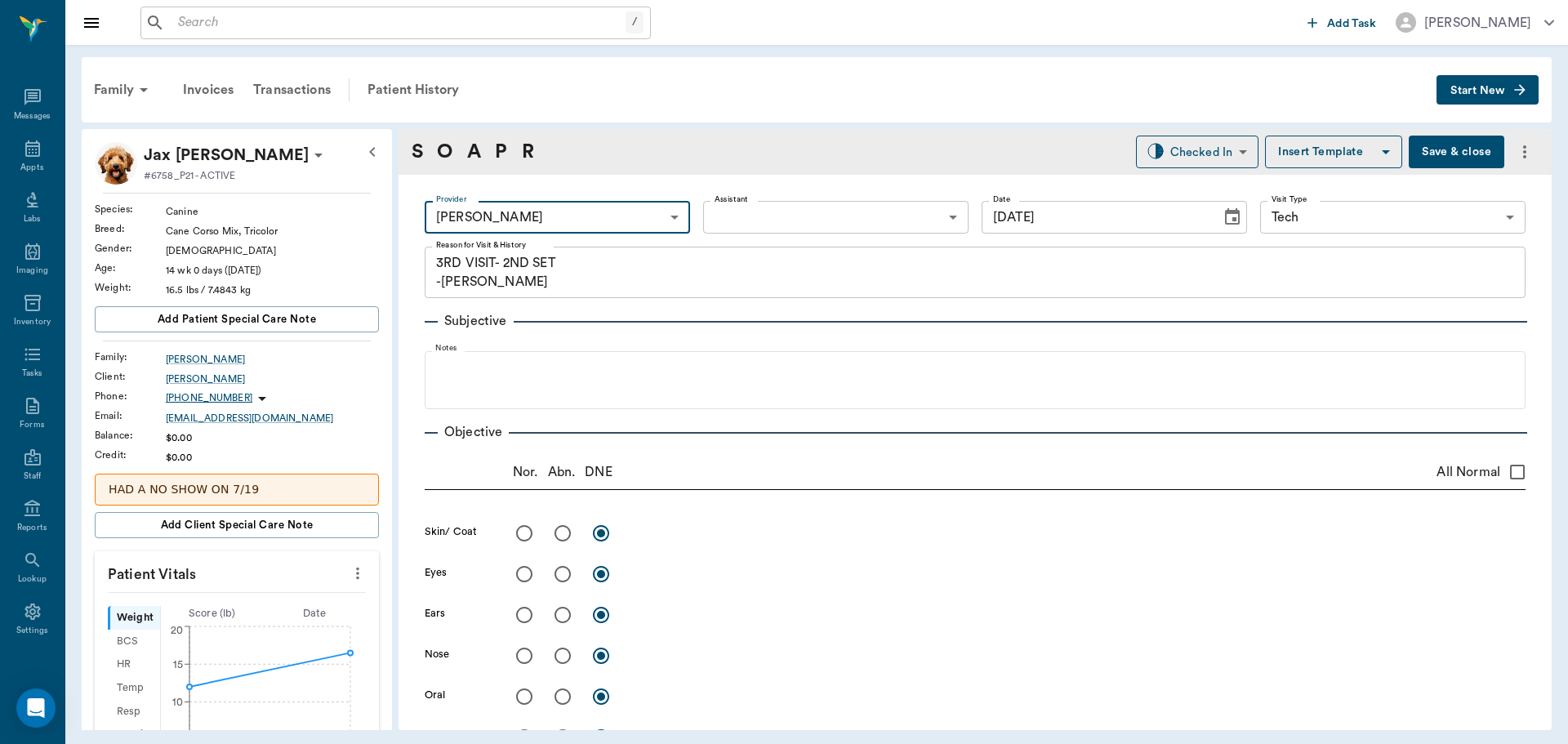
type input "642ef10e332a41444de2bad1"
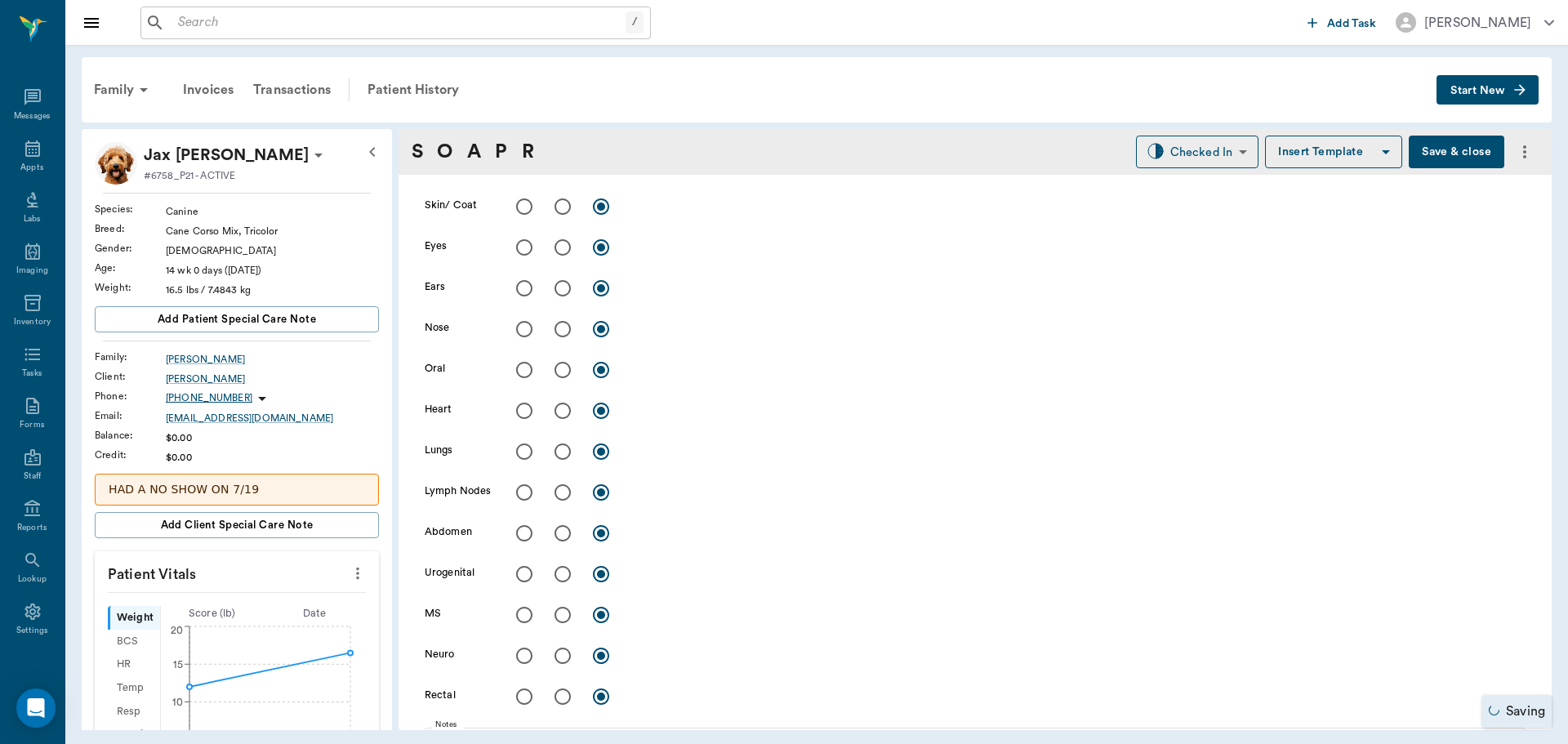
click at [345, 584] on button "more" at bounding box center [358, 573] width 26 height 28
click at [330, 602] on span "Enter Vitals" at bounding box center [277, 602] width 137 height 17
click at [259, 620] on input "text" at bounding box center [236, 622] width 142 height 32
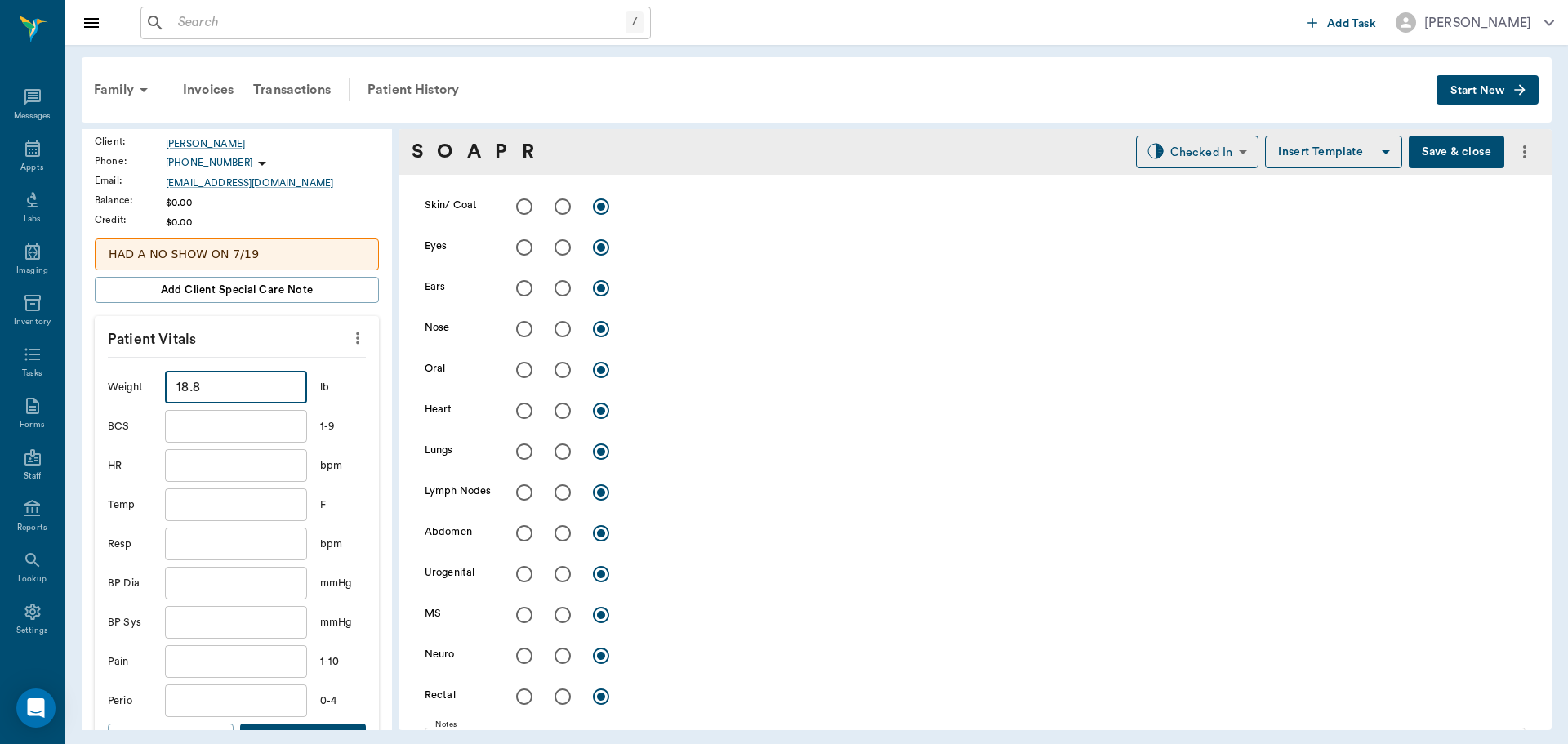
scroll to position [245, 0]
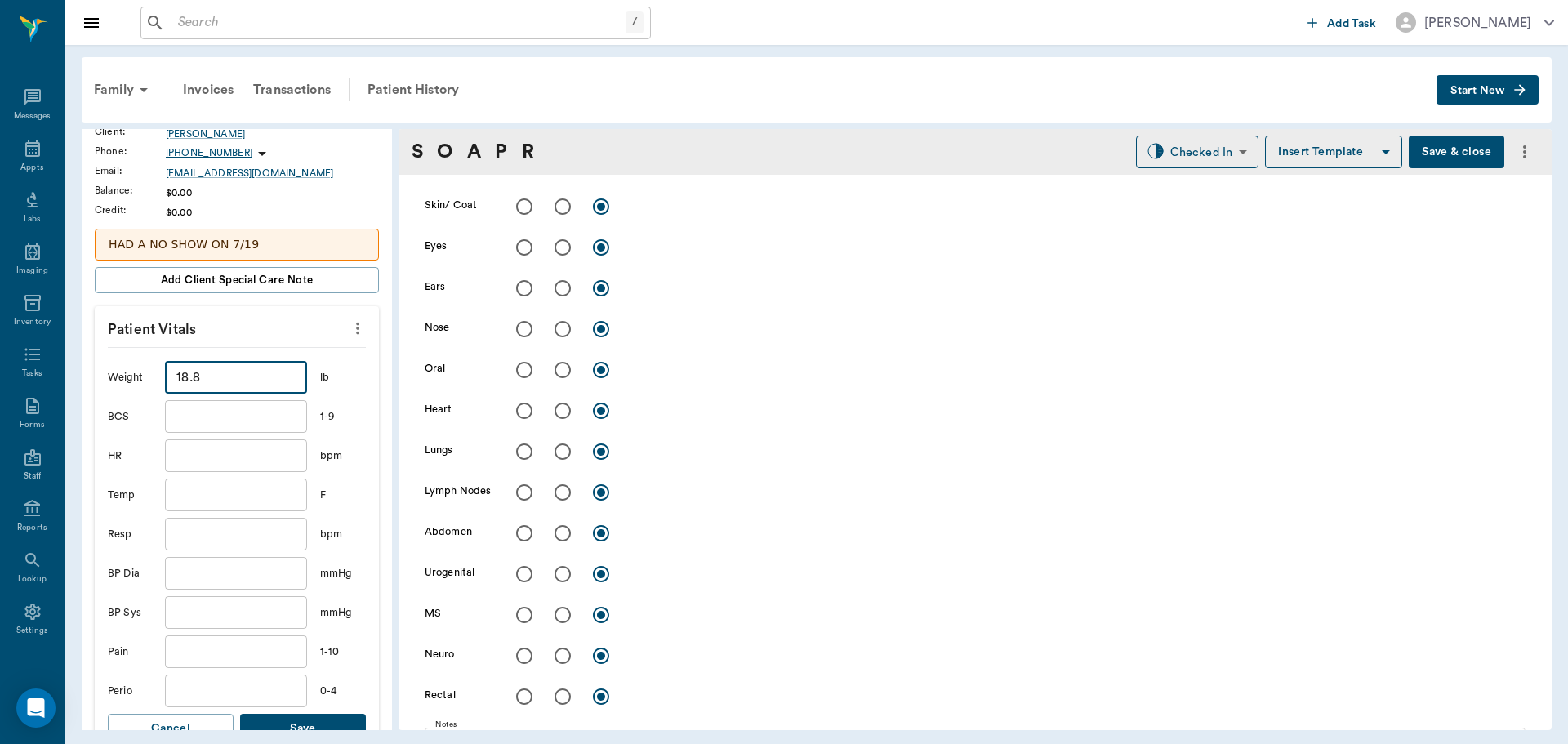
type input "18.8"
click at [324, 718] on button "Save" at bounding box center [302, 728] width 125 height 30
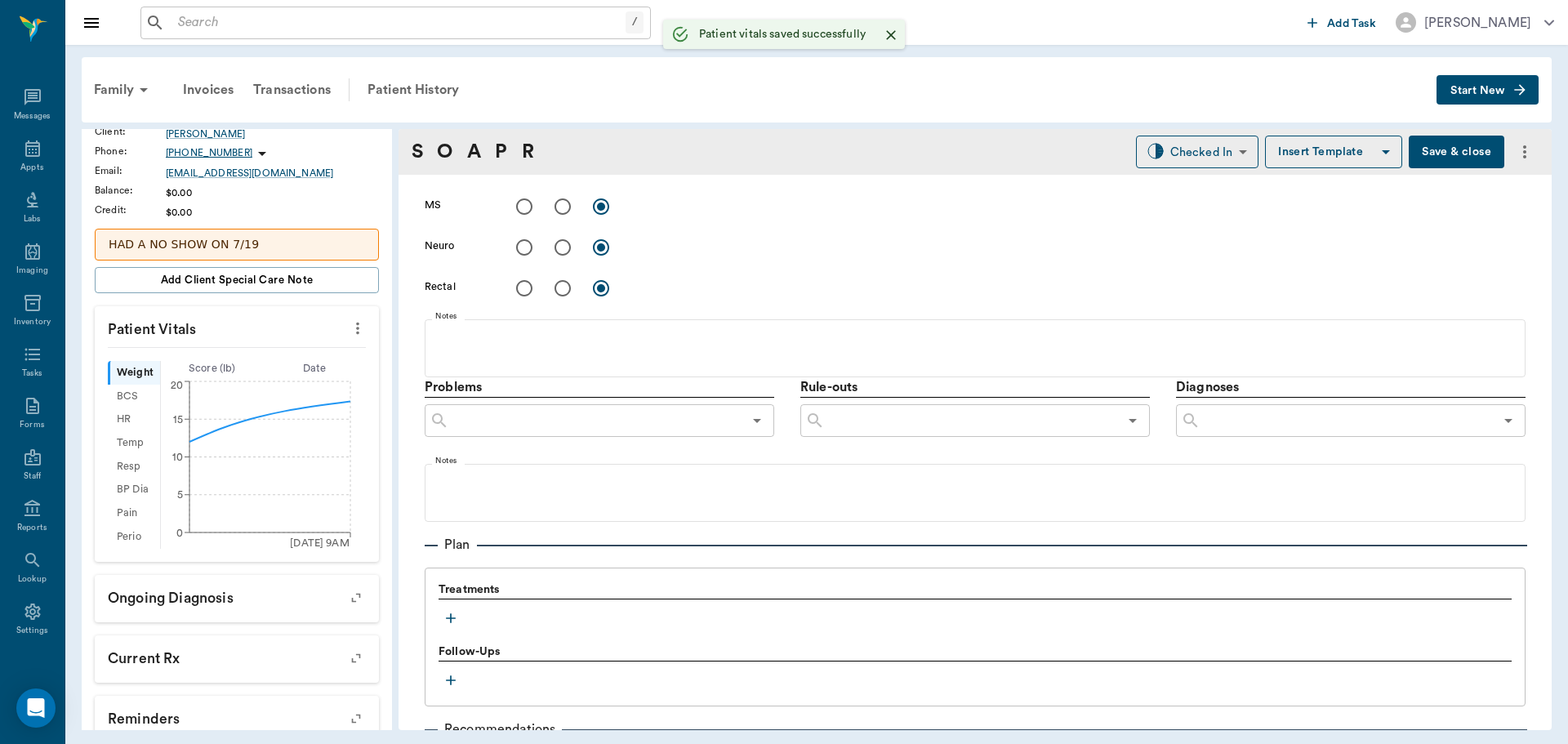
scroll to position [973, 0]
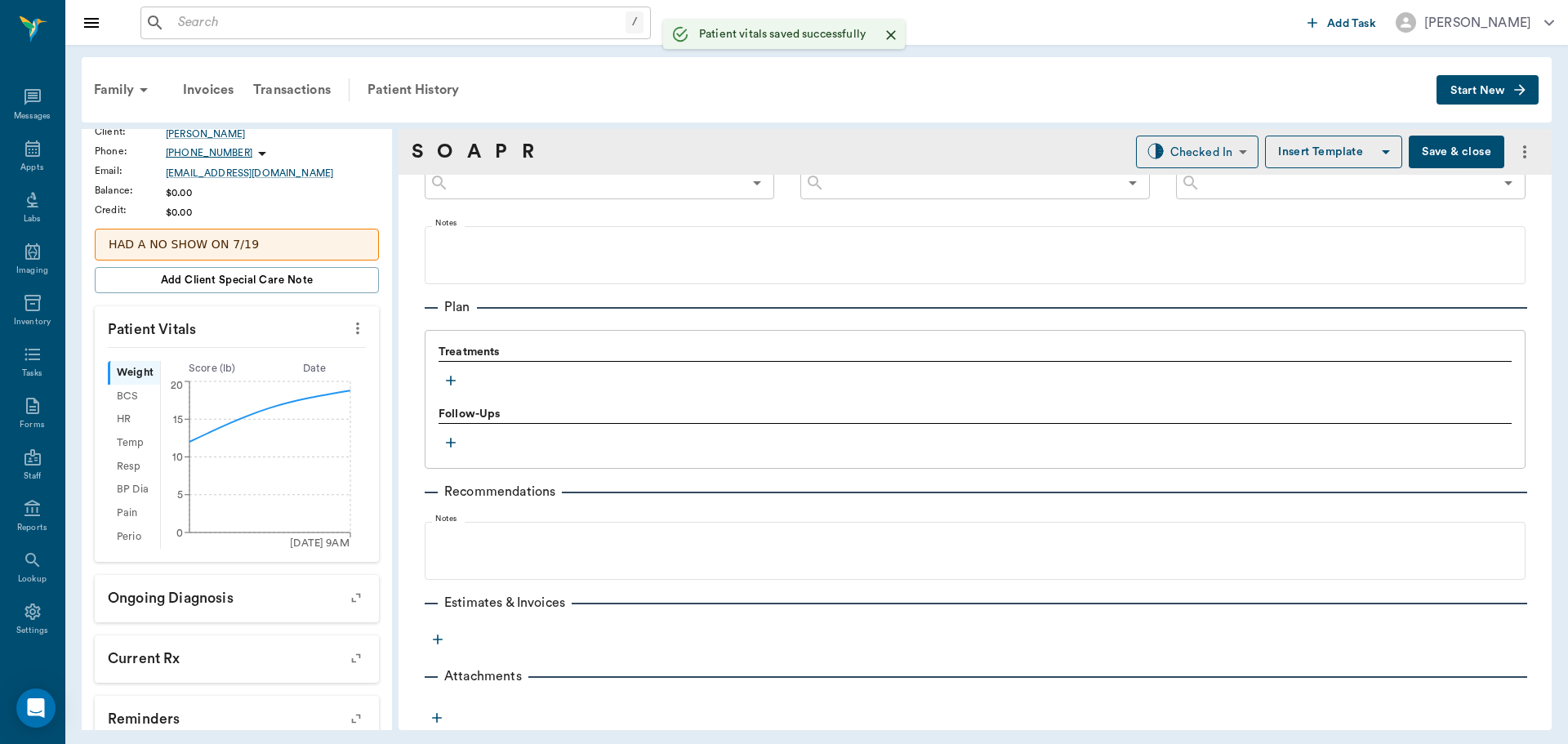
click at [441, 380] on button "button" at bounding box center [451, 381] width 25 height 25
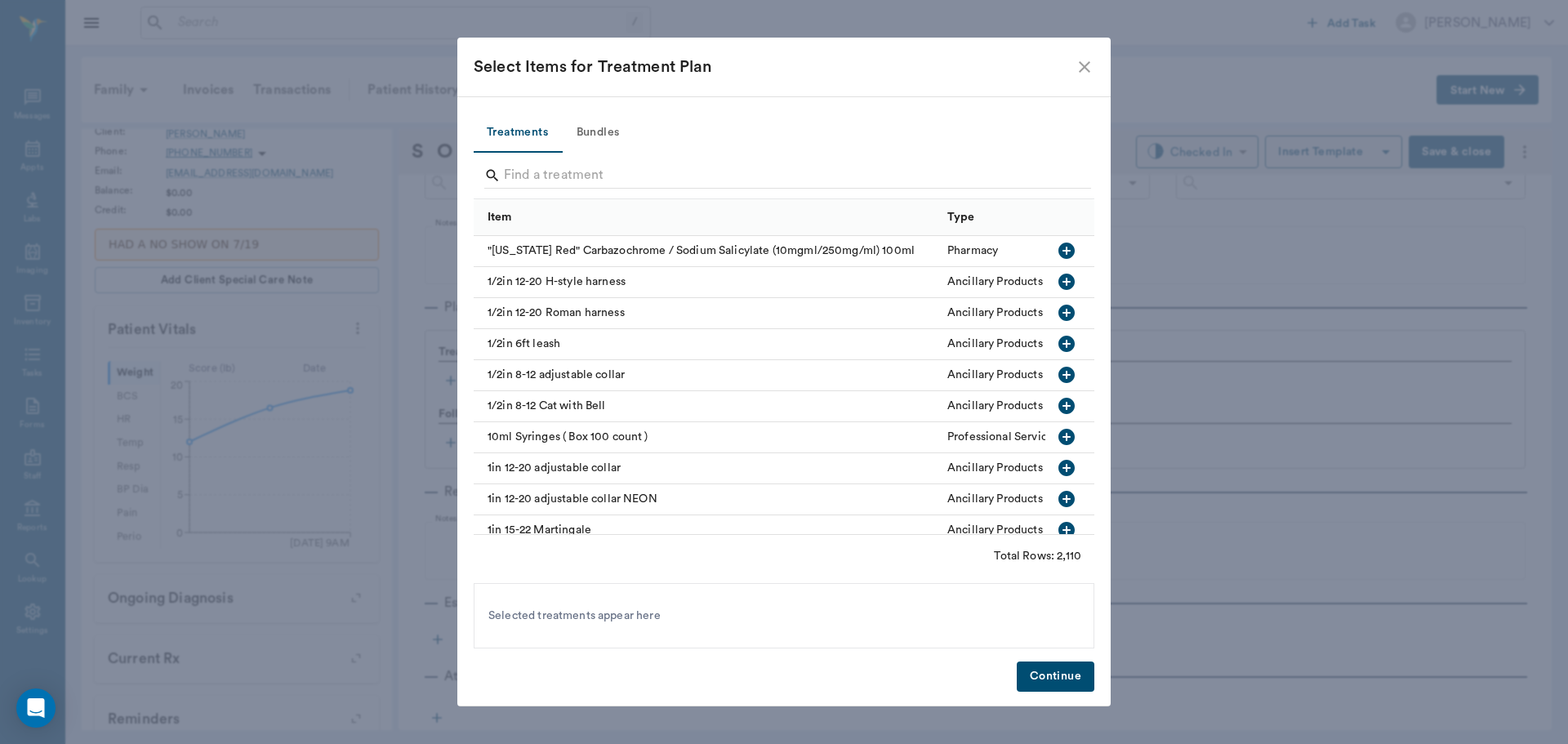
click at [594, 127] on button "Bundles" at bounding box center [597, 133] width 73 height 39
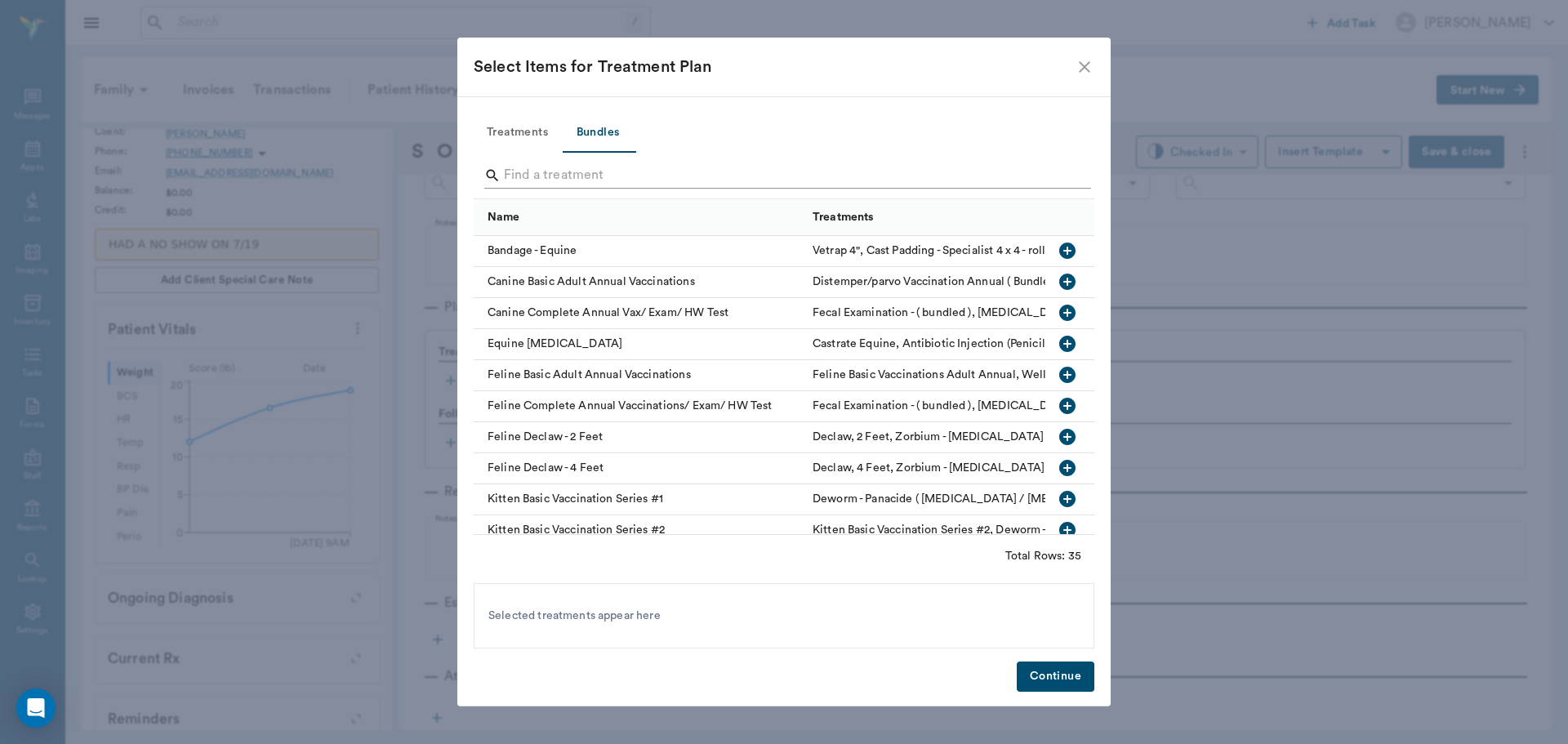
click at [639, 184] on input "Search" at bounding box center [784, 175] width 562 height 26
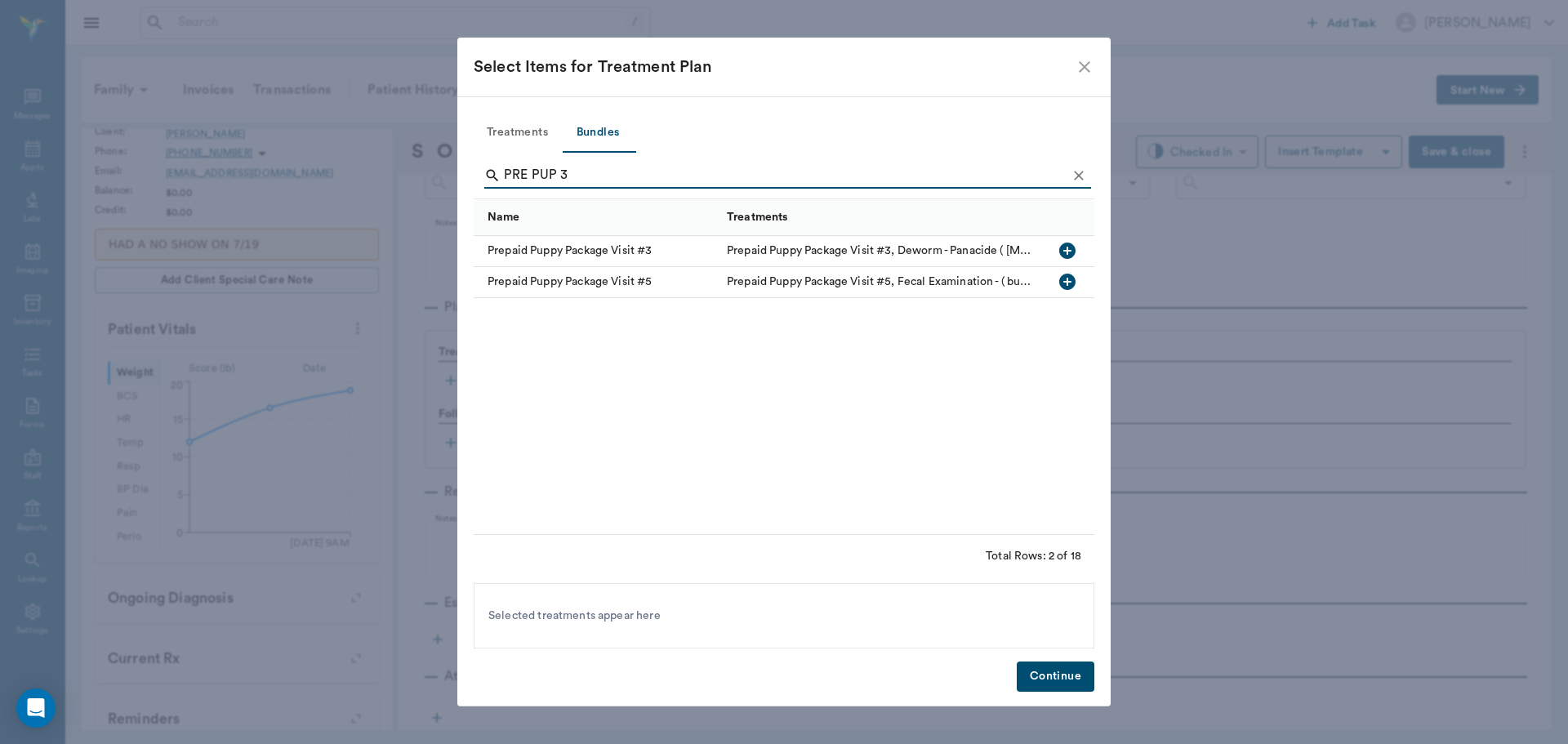
type input "PRE PUP 3"
click at [1073, 247] on icon "button" at bounding box center [1067, 250] width 16 height 16
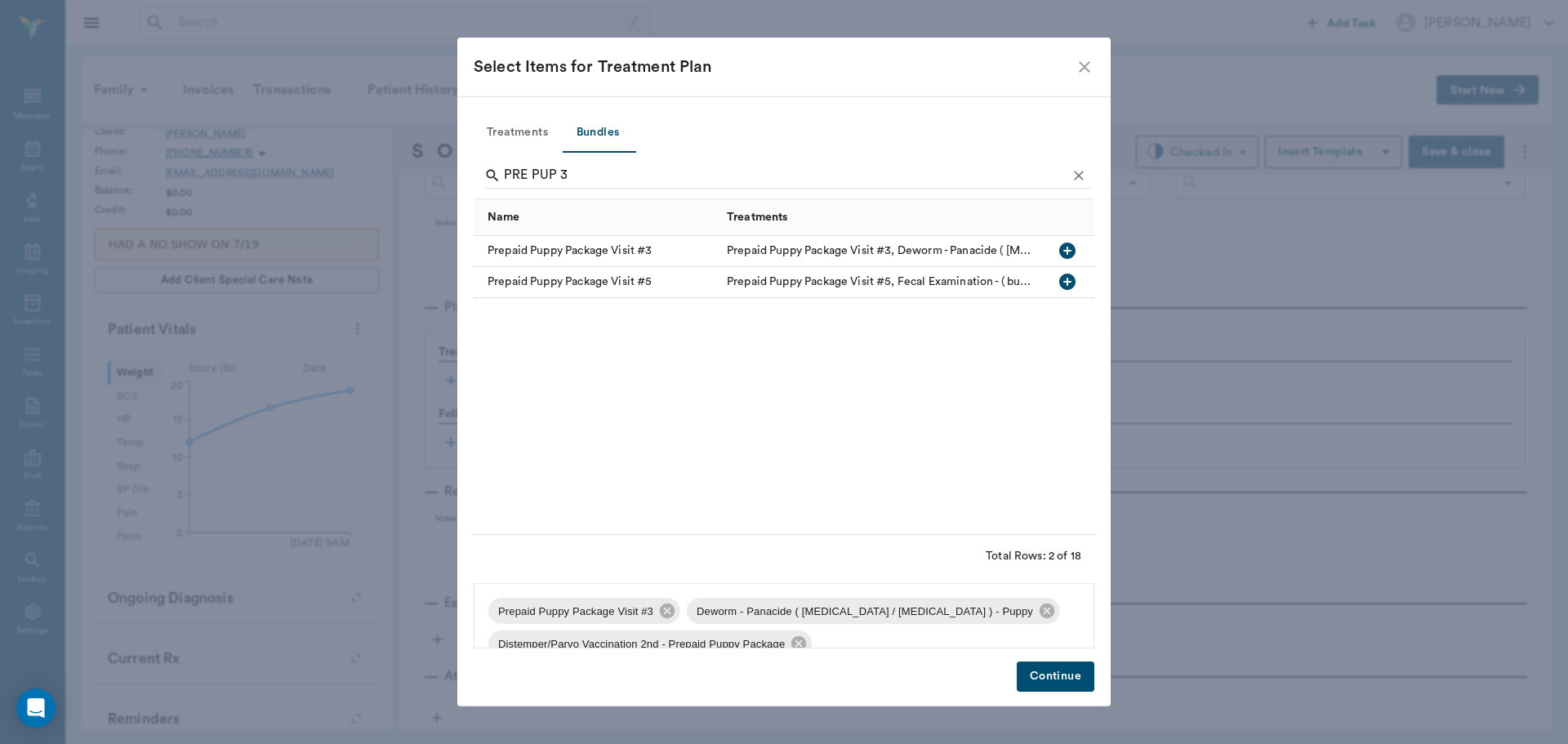
click at [1064, 677] on button "Continue" at bounding box center [1055, 676] width 78 height 30
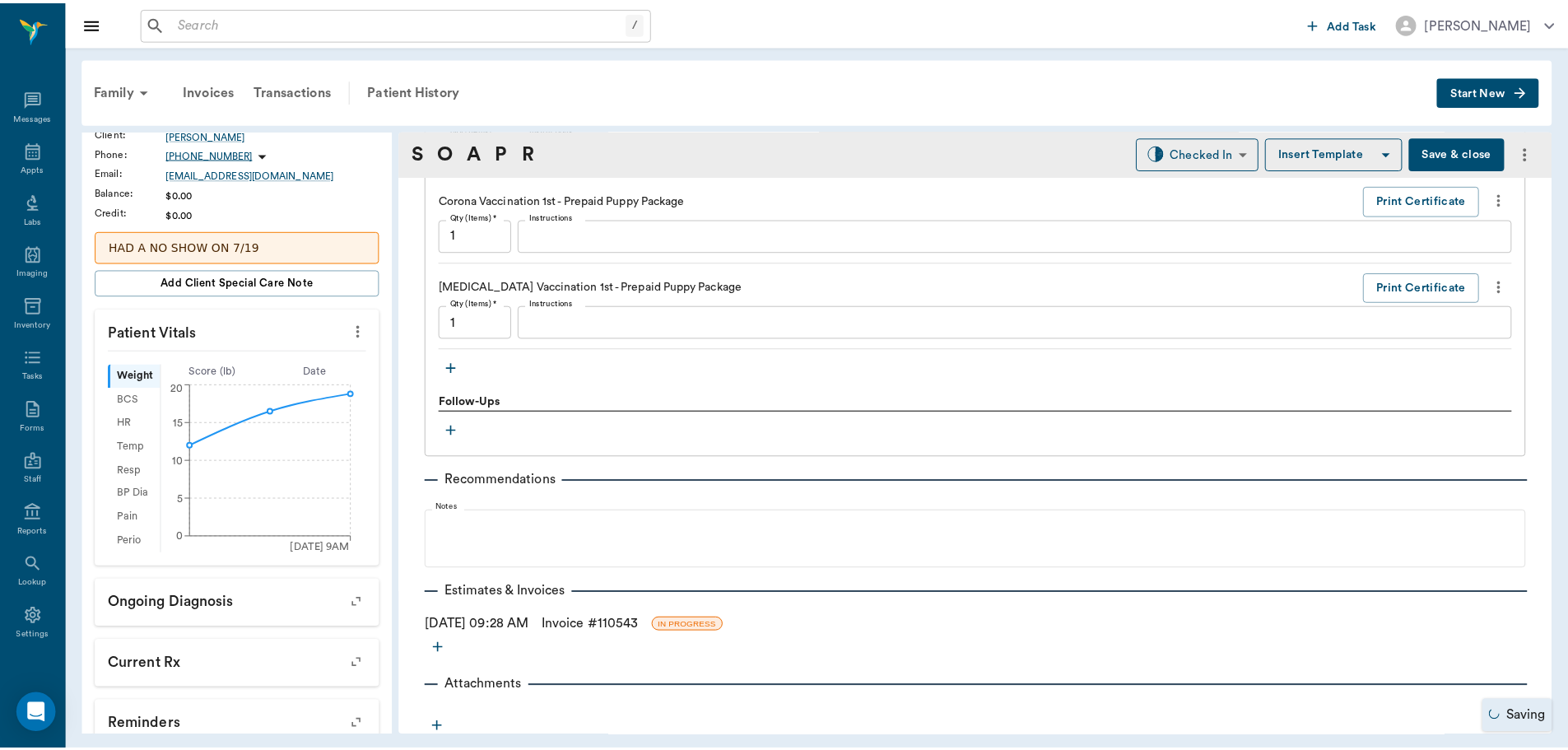
scroll to position [1438, 0]
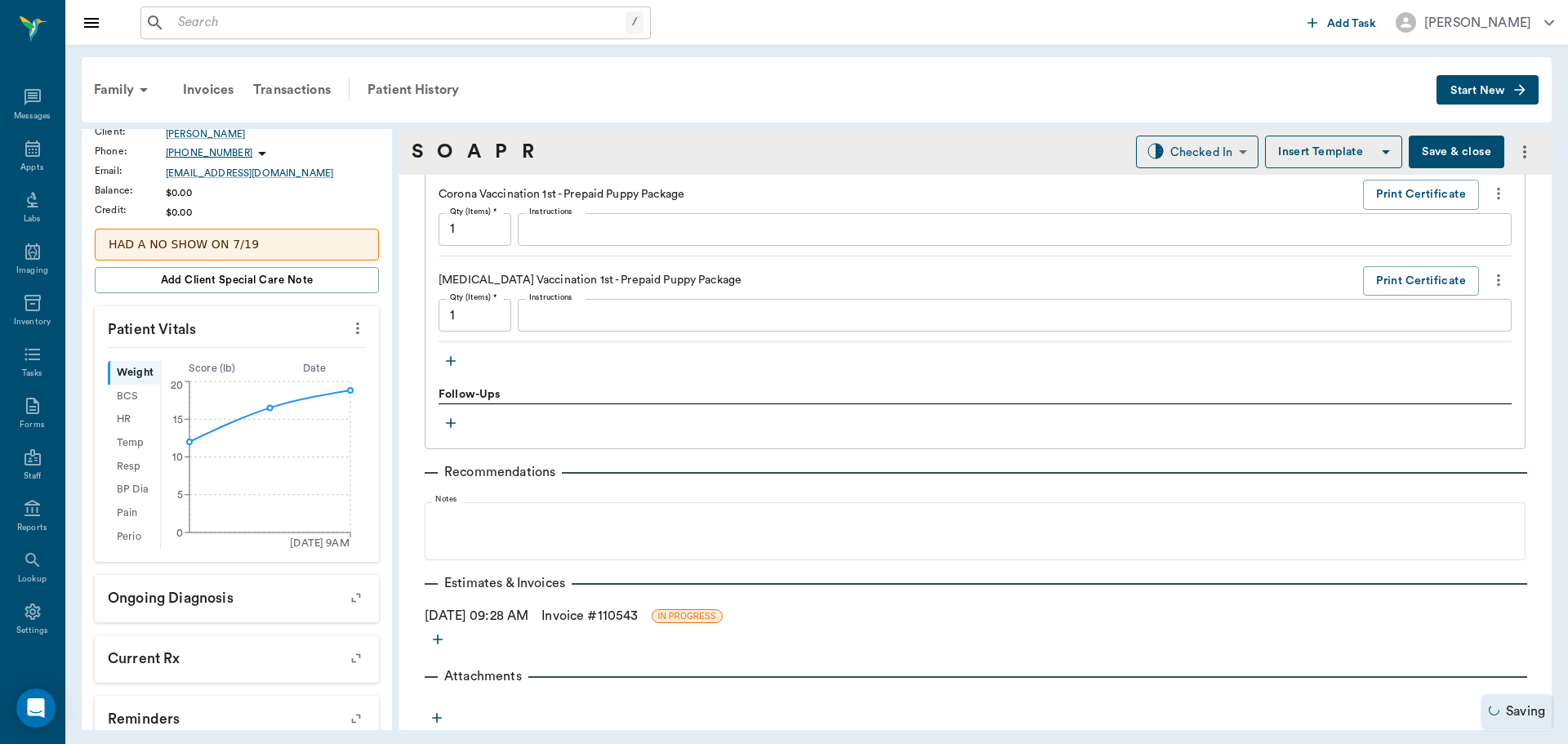
click at [636, 617] on link "Invoice # 110543" at bounding box center [589, 615] width 96 height 20
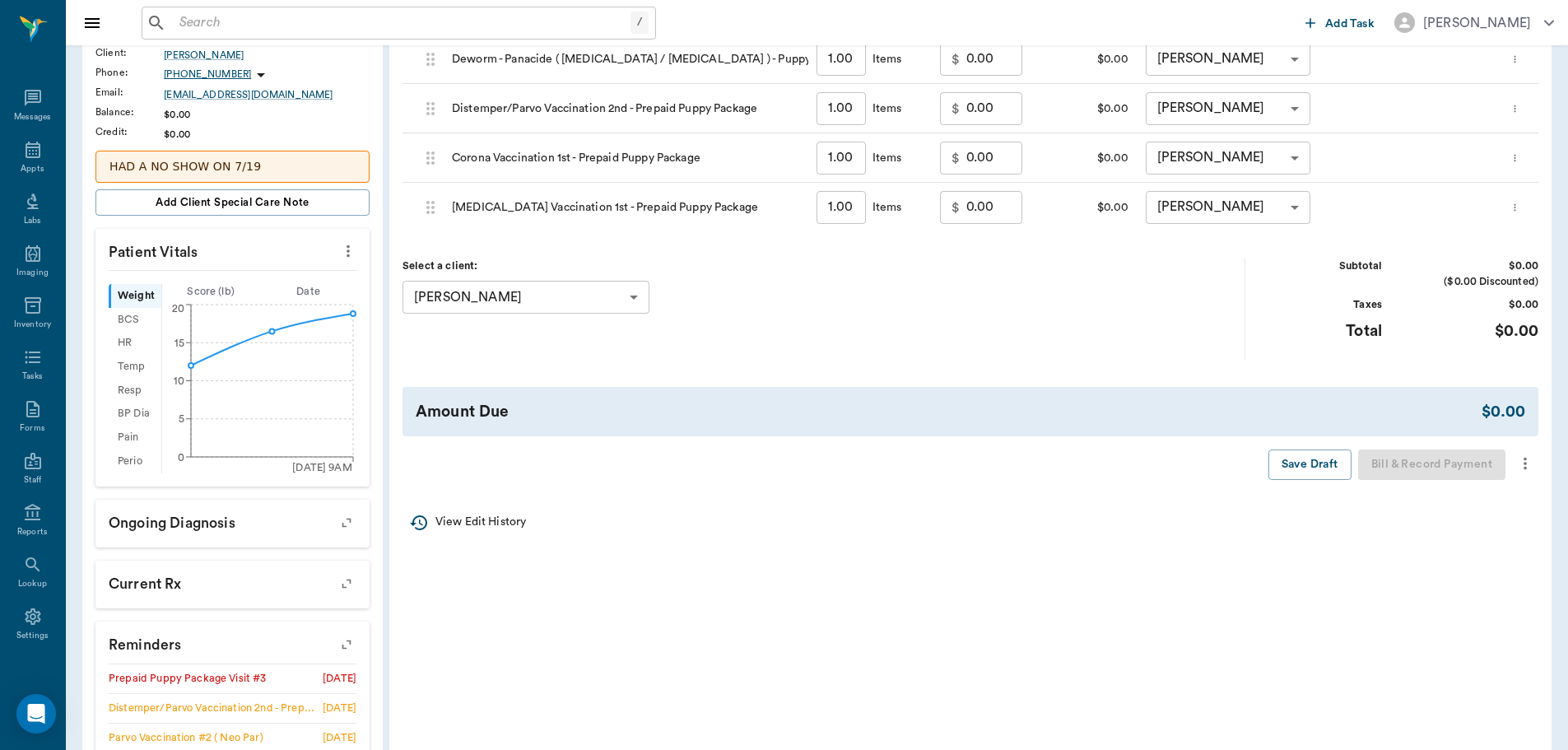
scroll to position [329, 0]
click at [1533, 464] on icon "more" at bounding box center [1524, 460] width 18 height 20
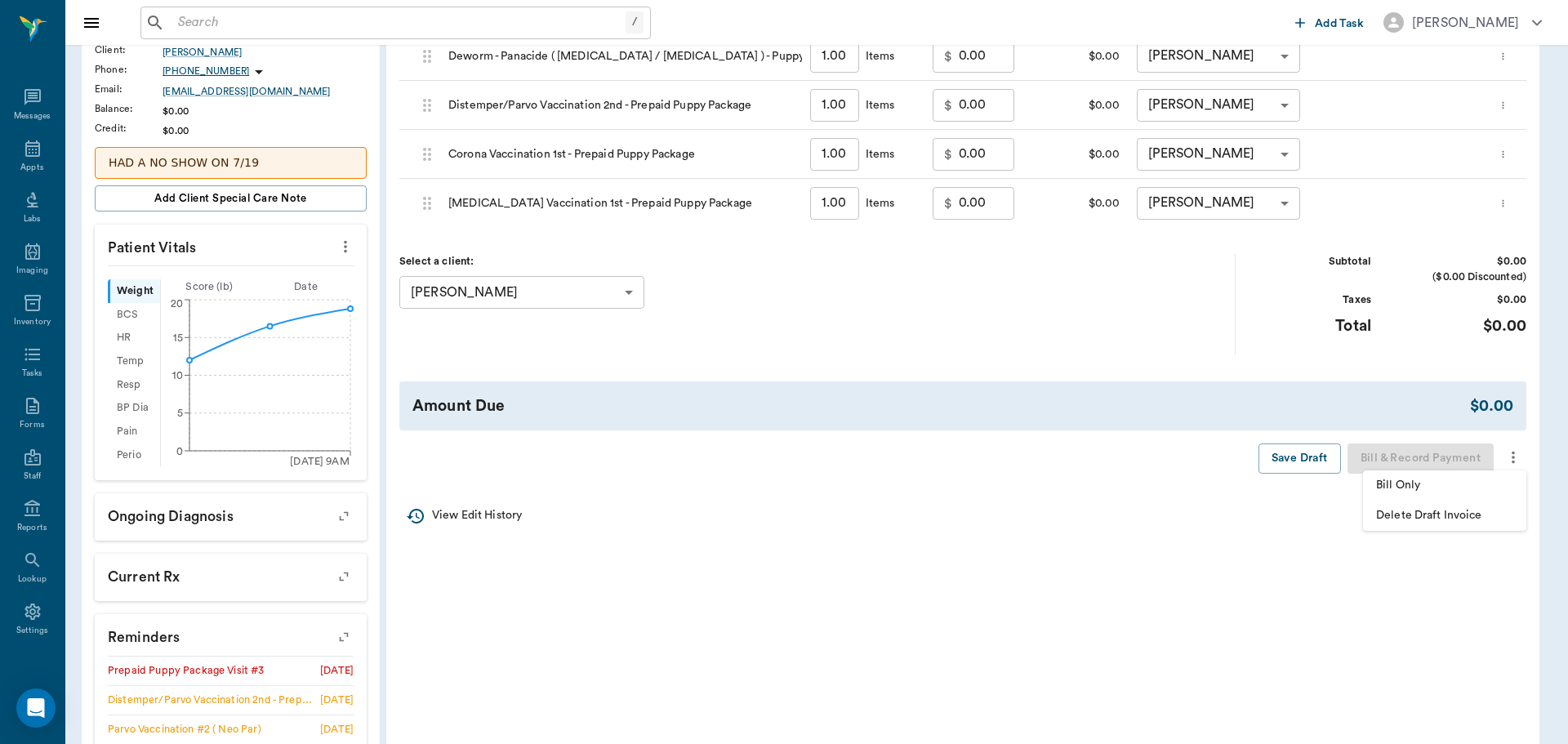
click at [1466, 481] on span "Bill Only" at bounding box center [1444, 485] width 137 height 17
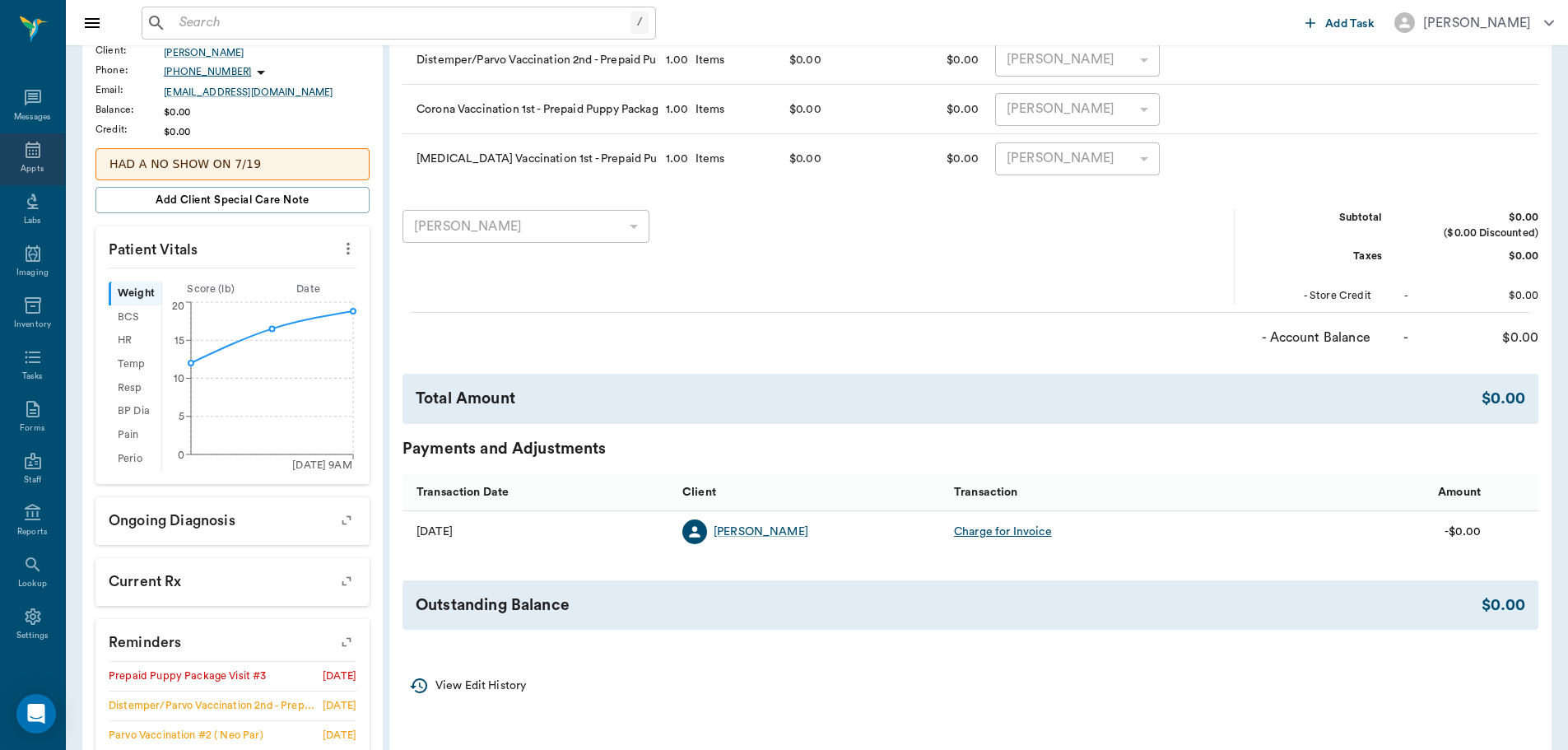
click at [30, 142] on icon at bounding box center [33, 150] width 15 height 16
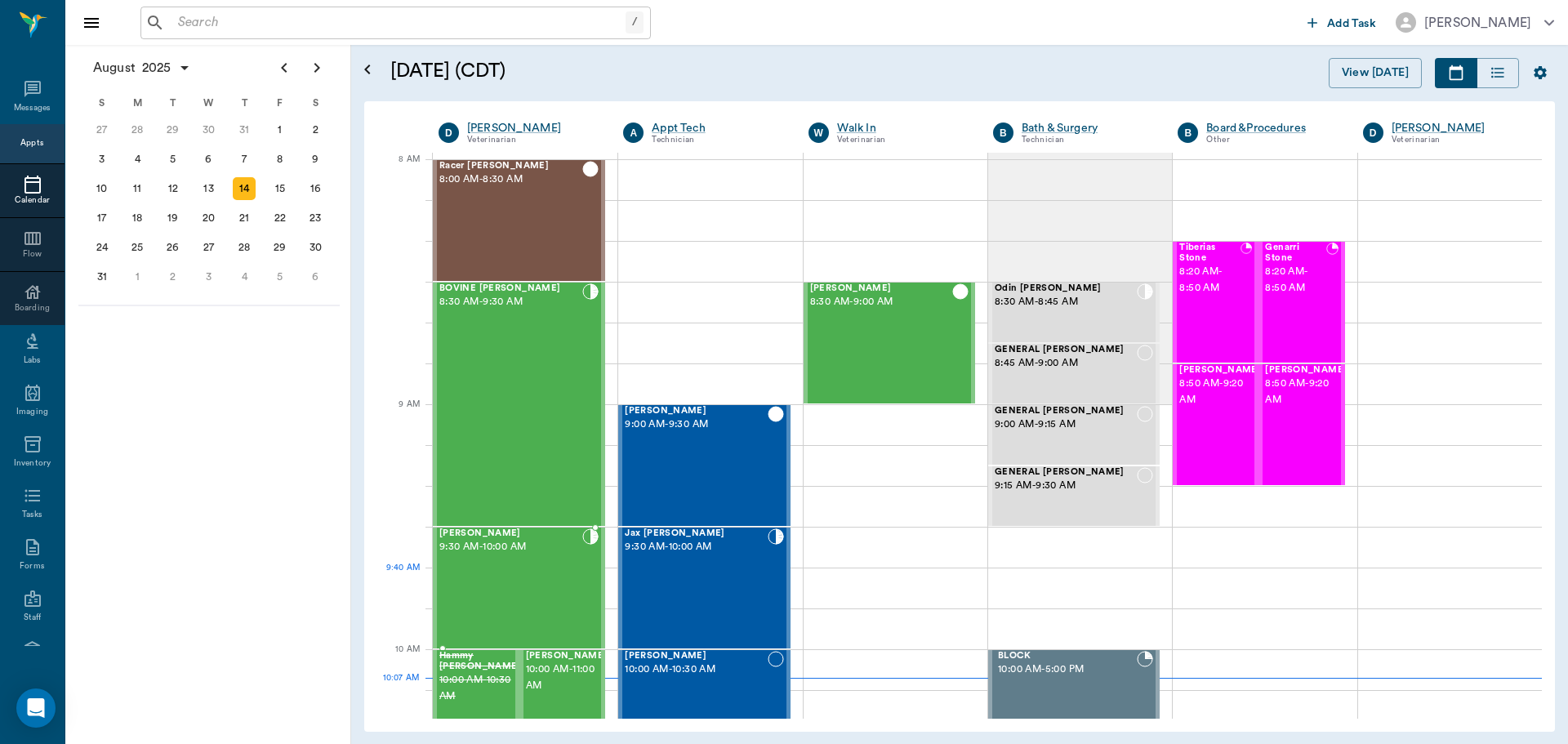
click at [502, 575] on div "Ike Smith 9:30 AM - 10:00 AM" at bounding box center [510, 588] width 143 height 119
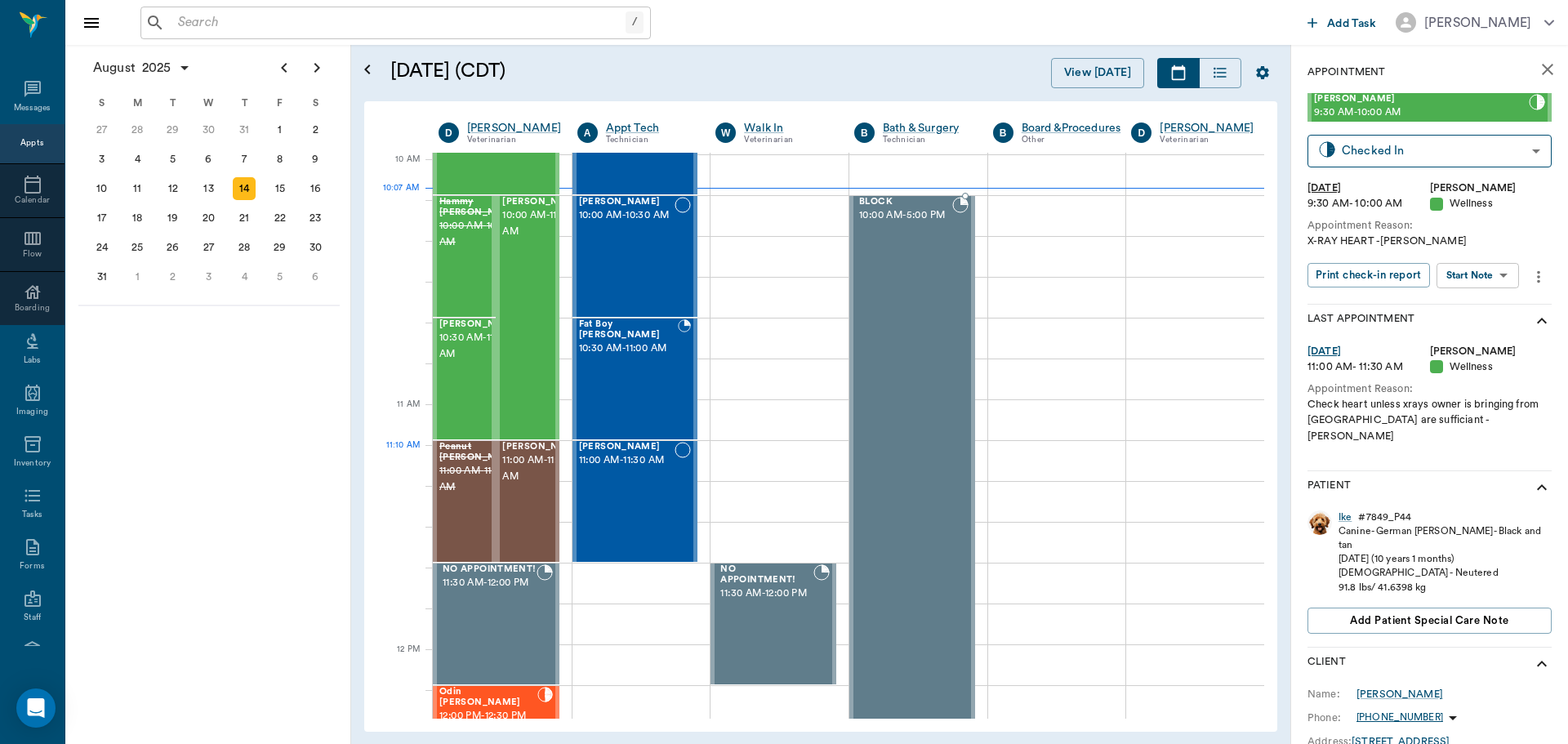
scroll to position [490, 0]
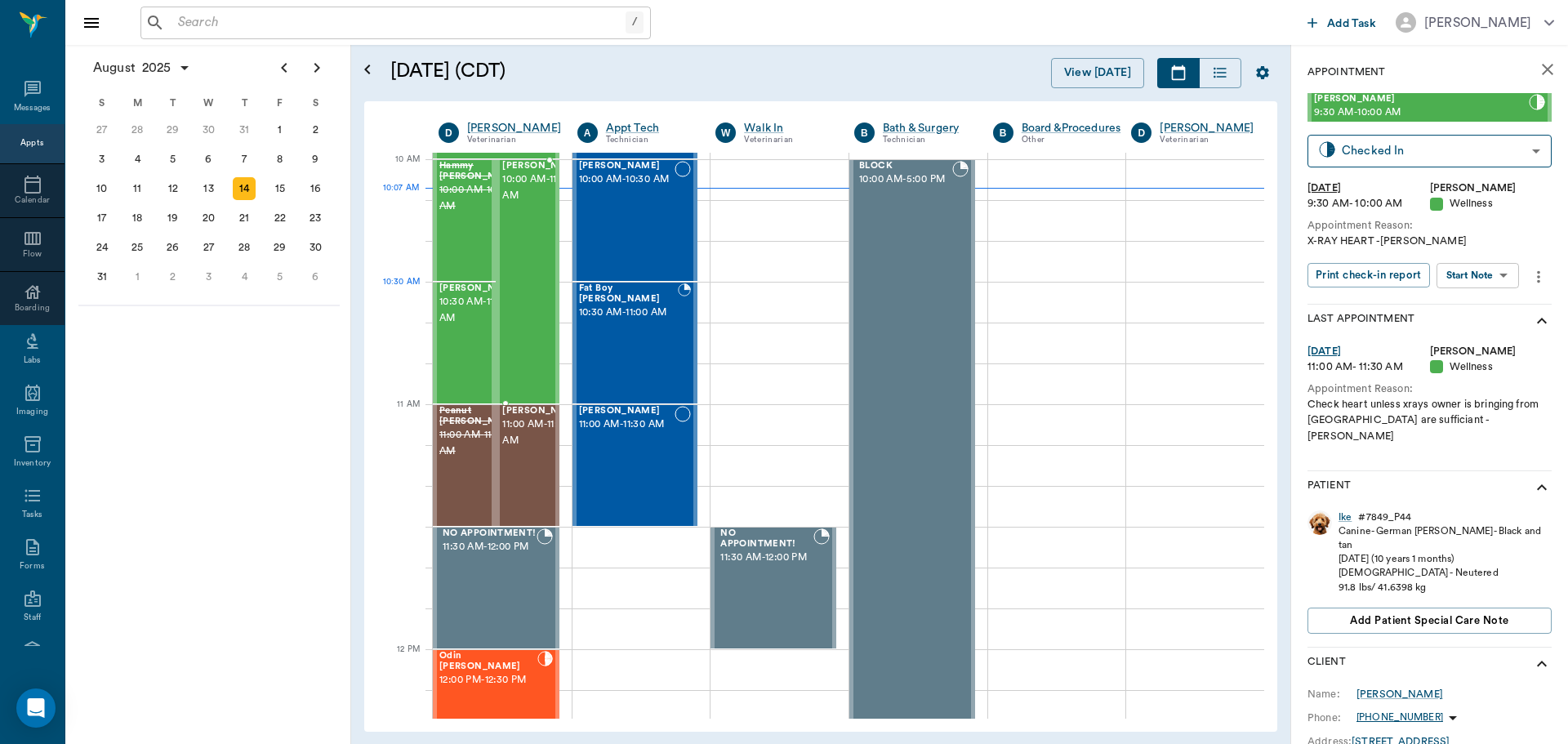
click at [539, 293] on div "Woodrow Vaughan 10:00 AM - 11:00 AM" at bounding box center [543, 281] width 82 height 241
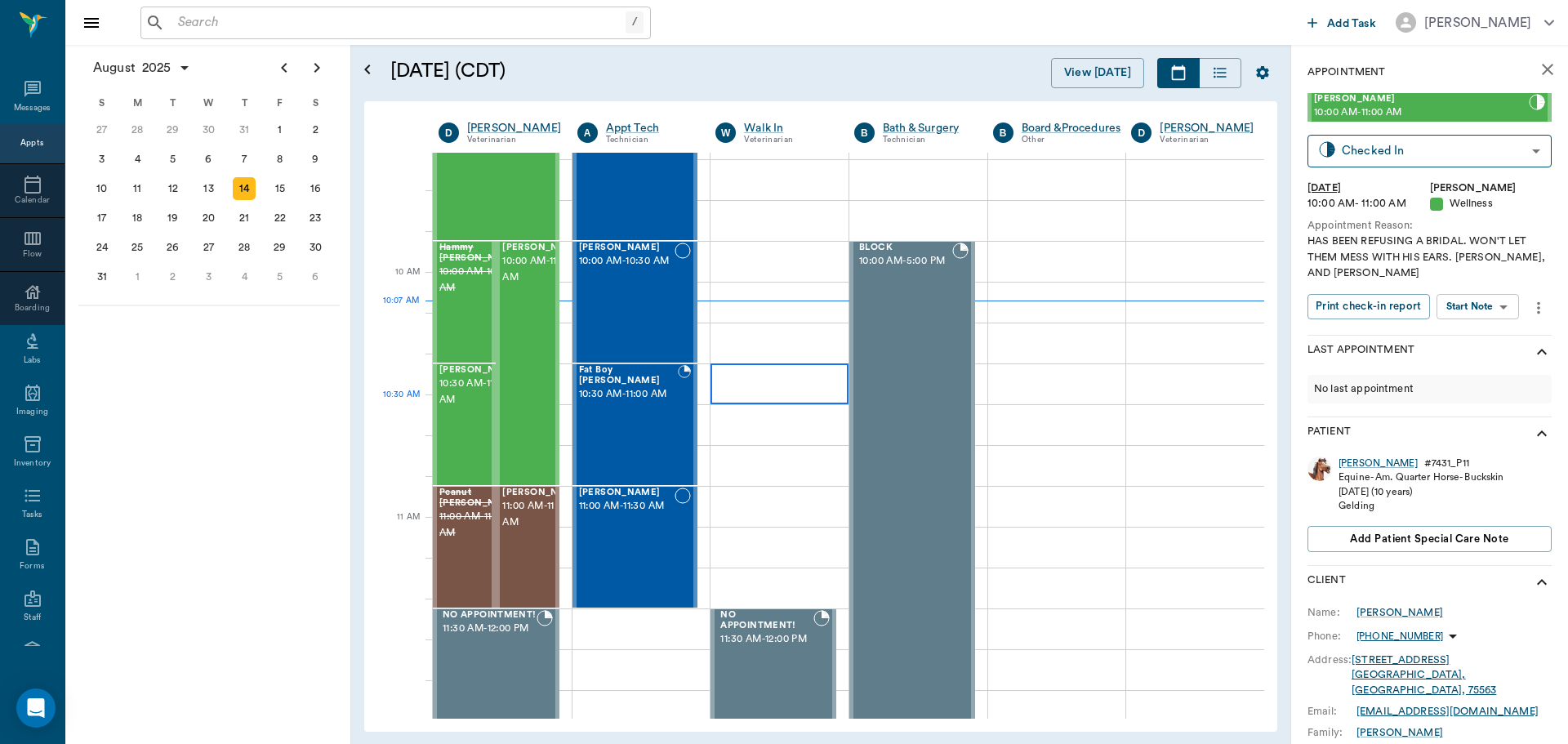
scroll to position [327, 0]
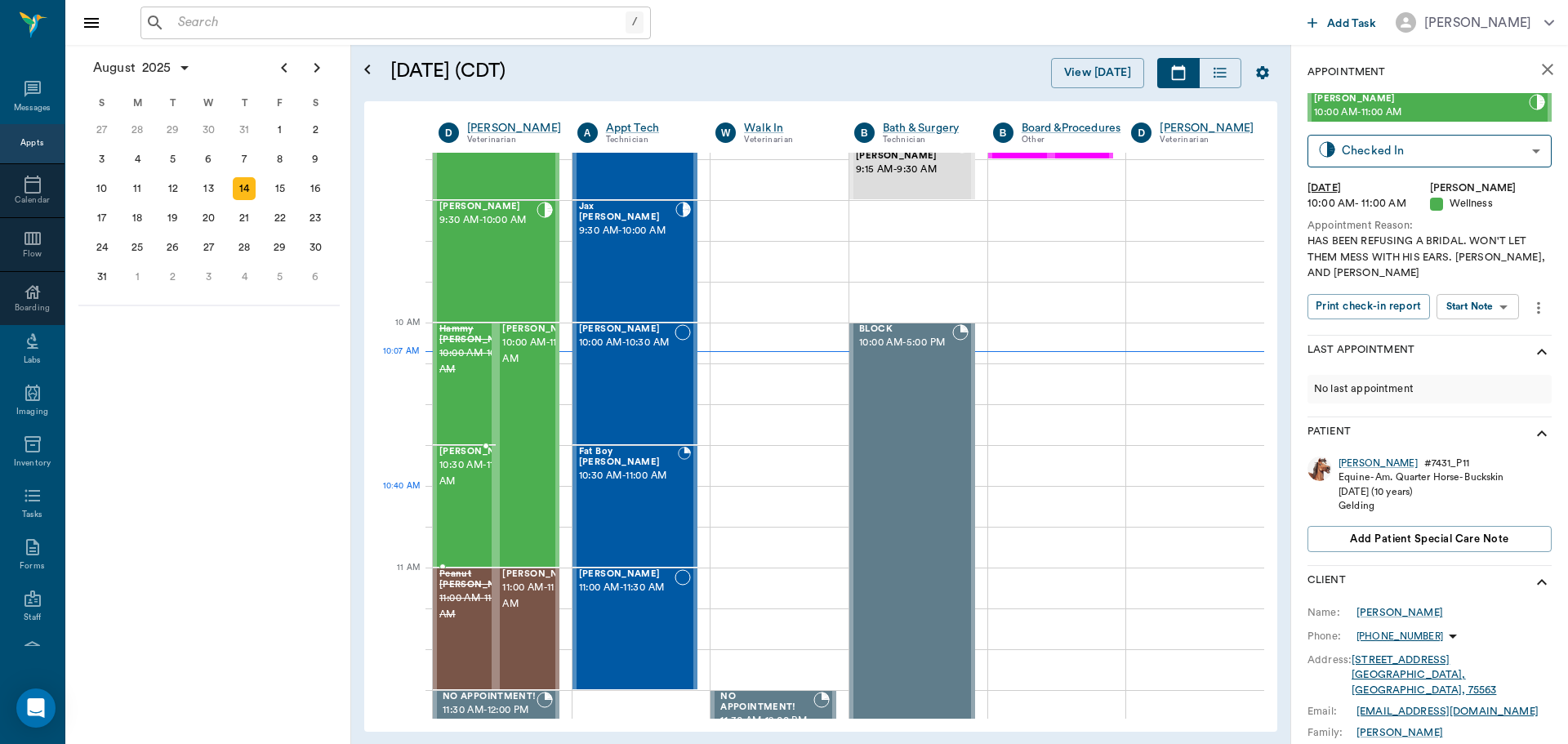
click at [467, 490] on span "10:30 AM - 11:00 AM" at bounding box center [481, 474] width 82 height 32
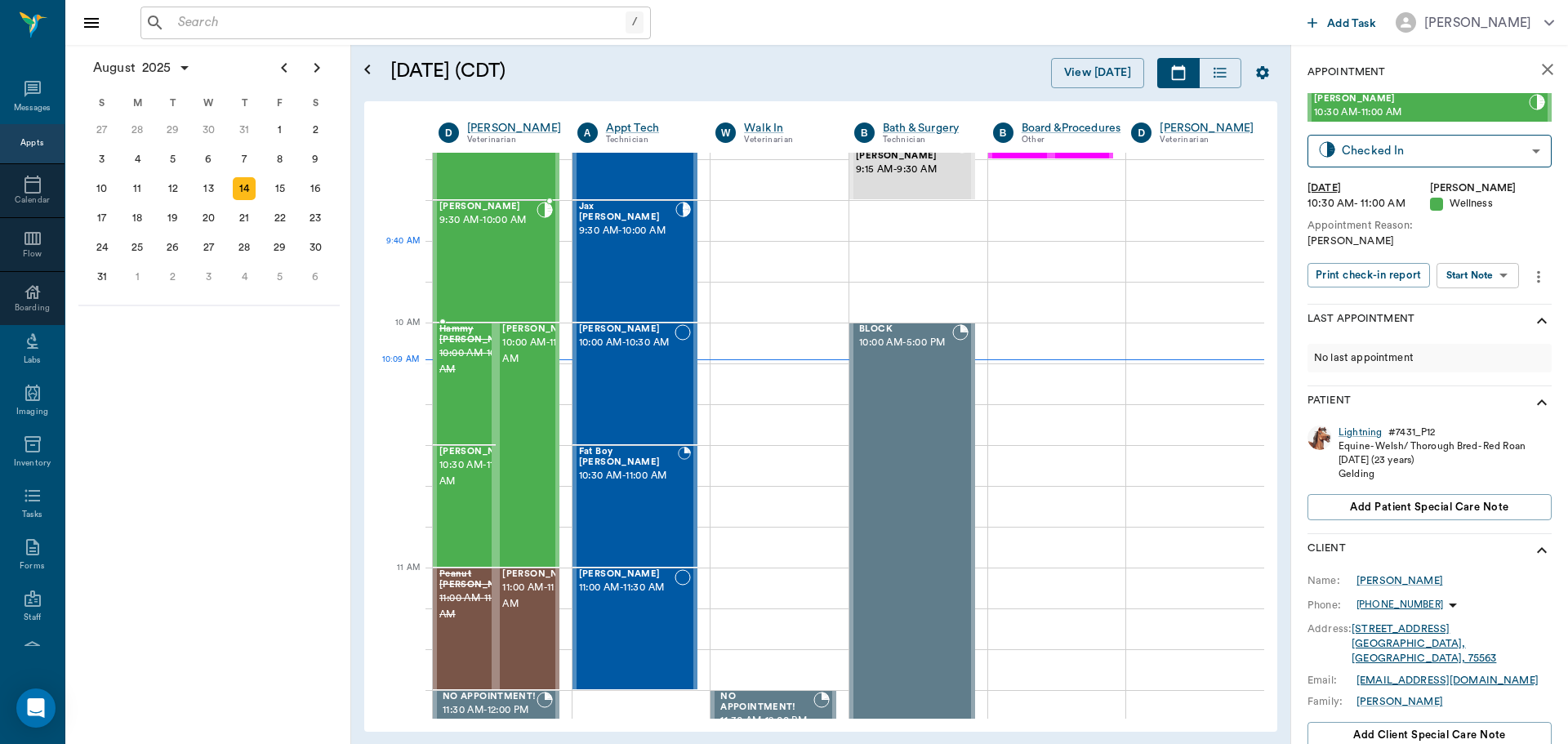
click at [434, 247] on div "Ike Smith 9:30 AM - 10:00 AM" at bounding box center [496, 261] width 126 height 121
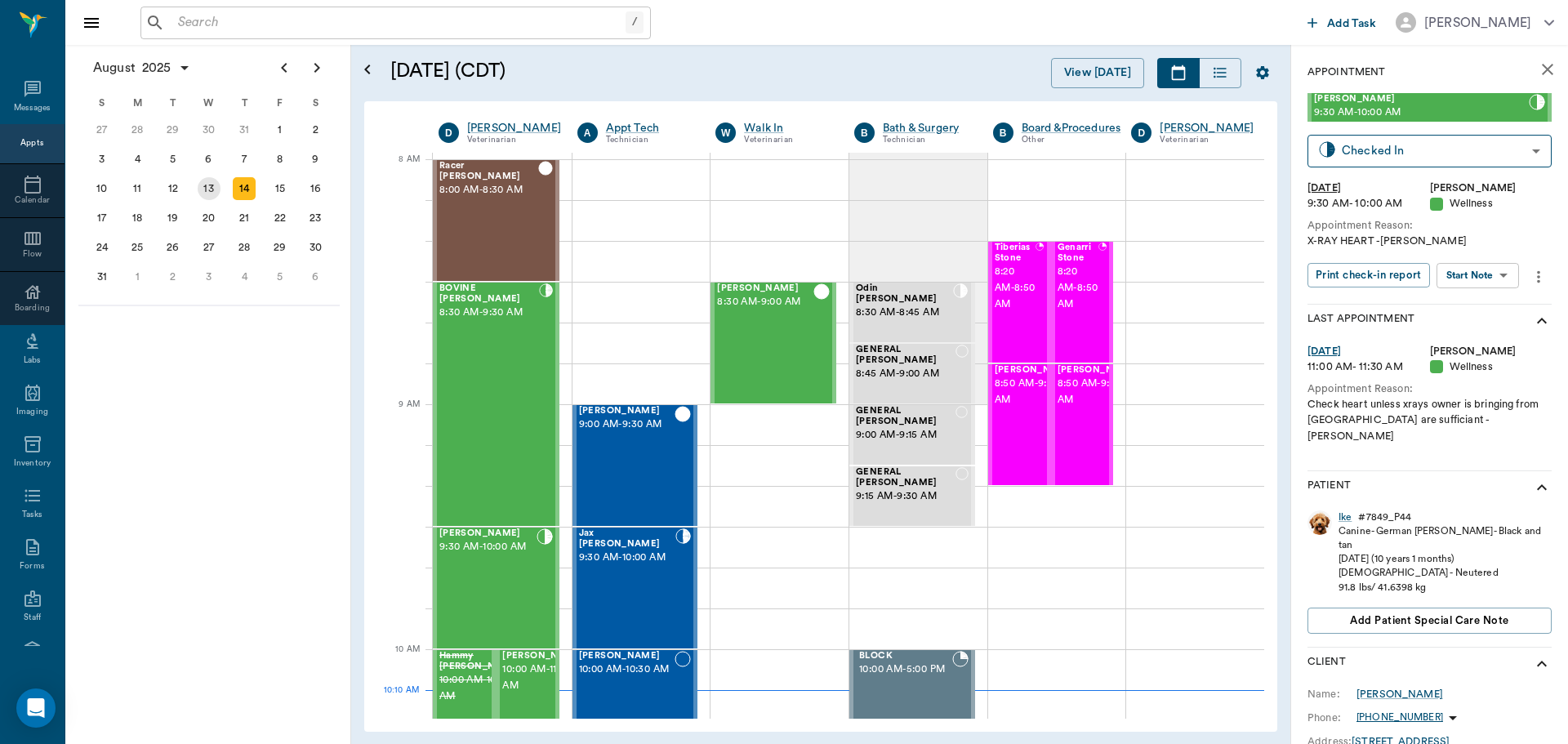
click at [219, 200] on div "13" at bounding box center [209, 189] width 36 height 29
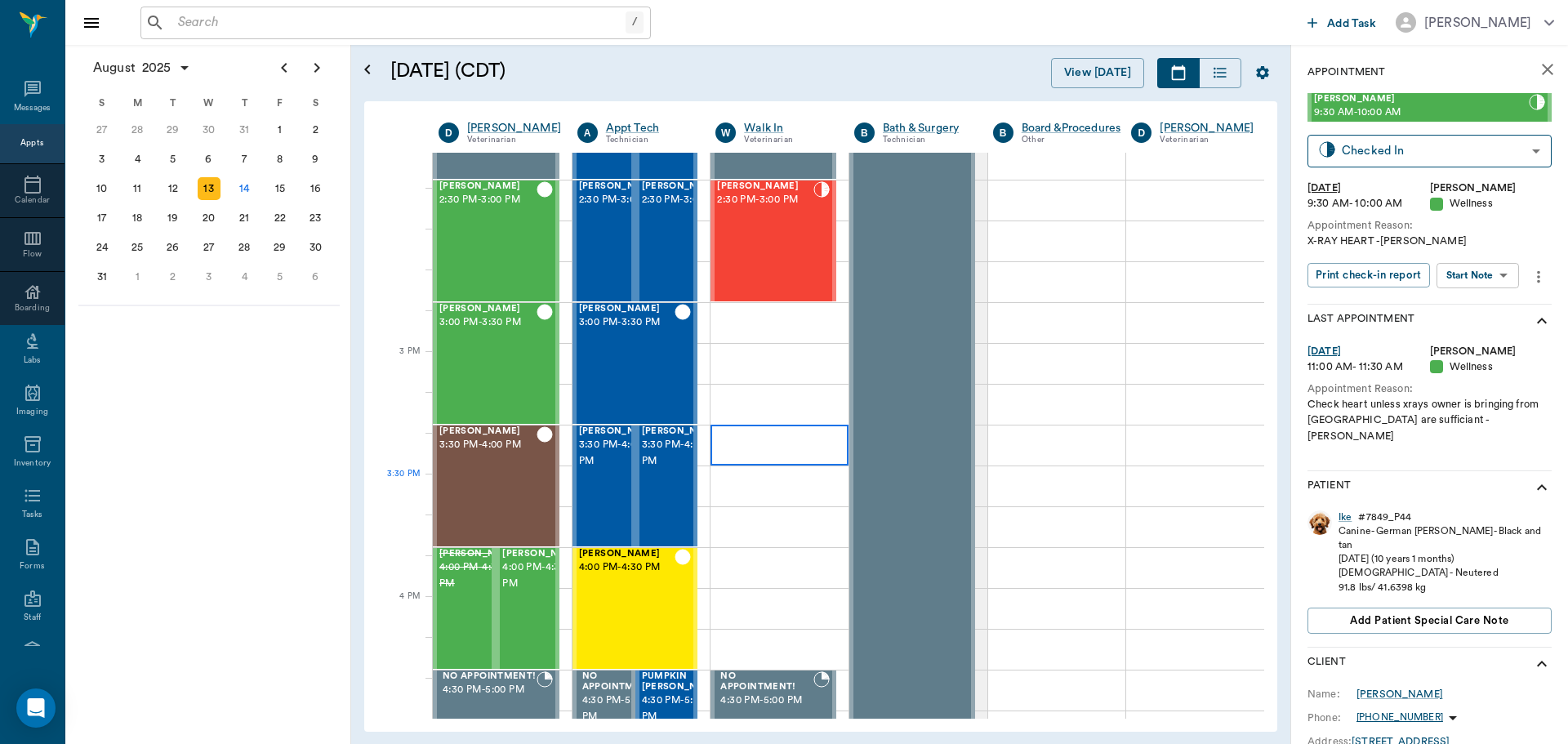
scroll to position [1469, 0]
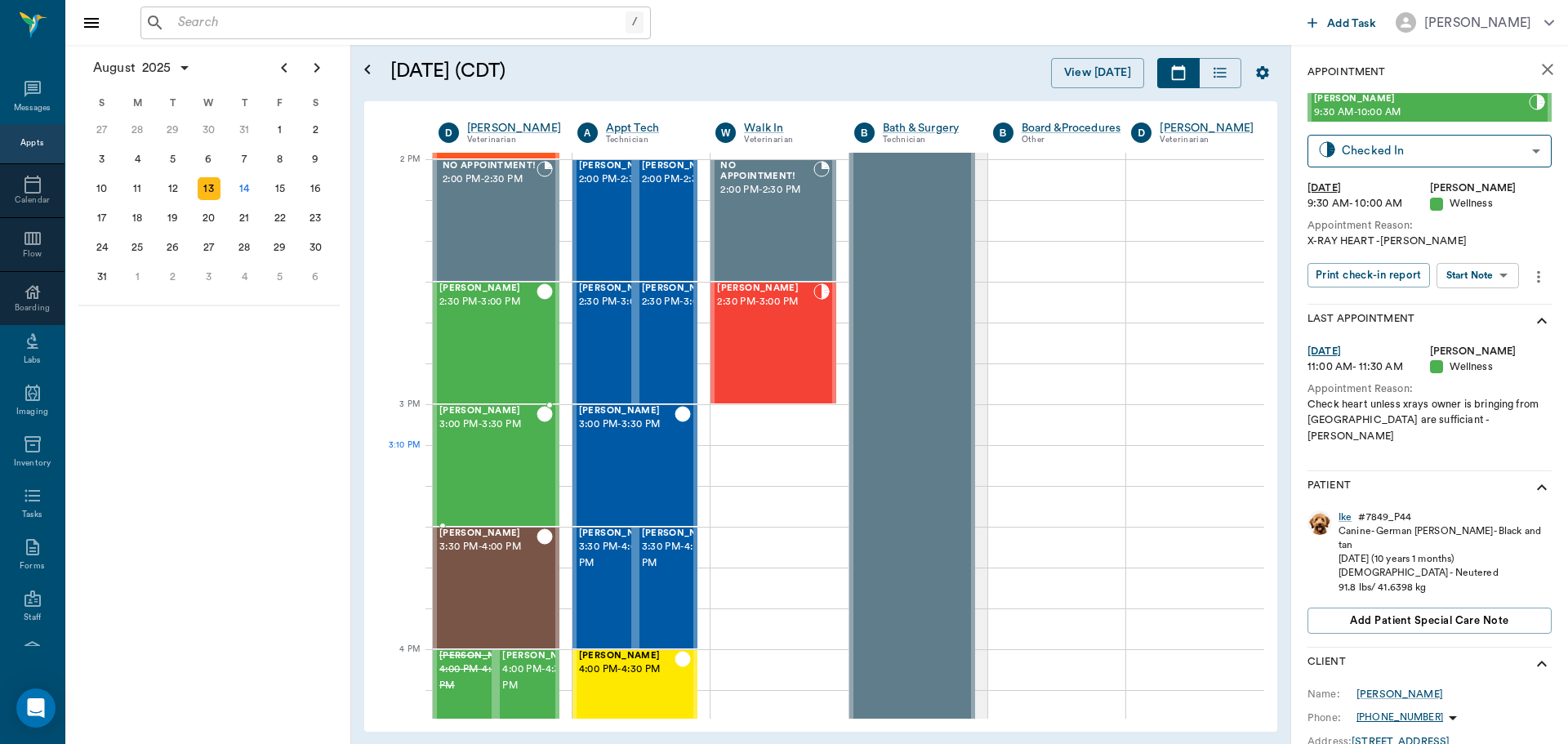
click at [491, 458] on div "Roxie Nipper 3:00 PM - 3:30 PM" at bounding box center [488, 466] width 97 height 119
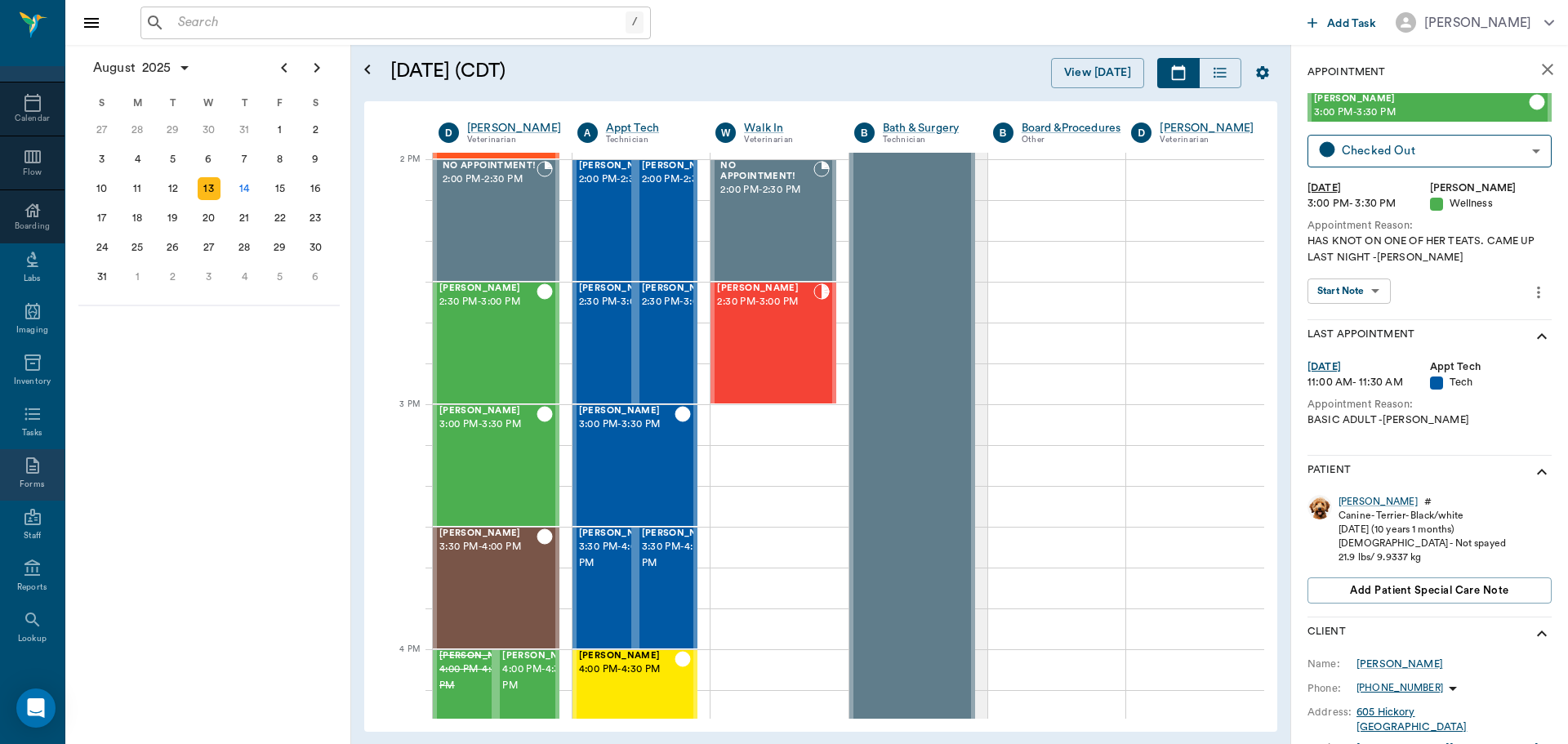
scroll to position [148, 0]
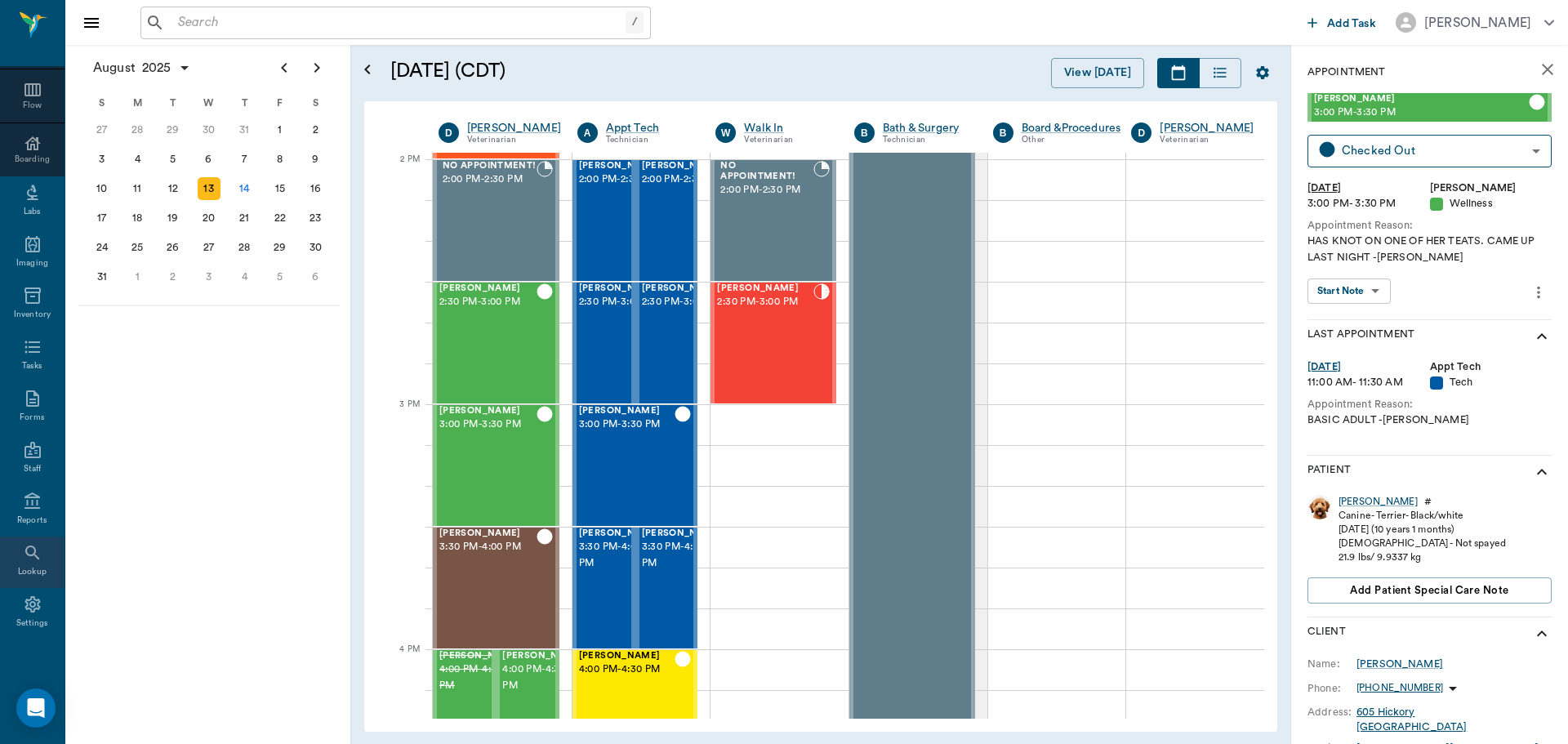
click at [23, 561] on icon at bounding box center [32, 552] width 20 height 20
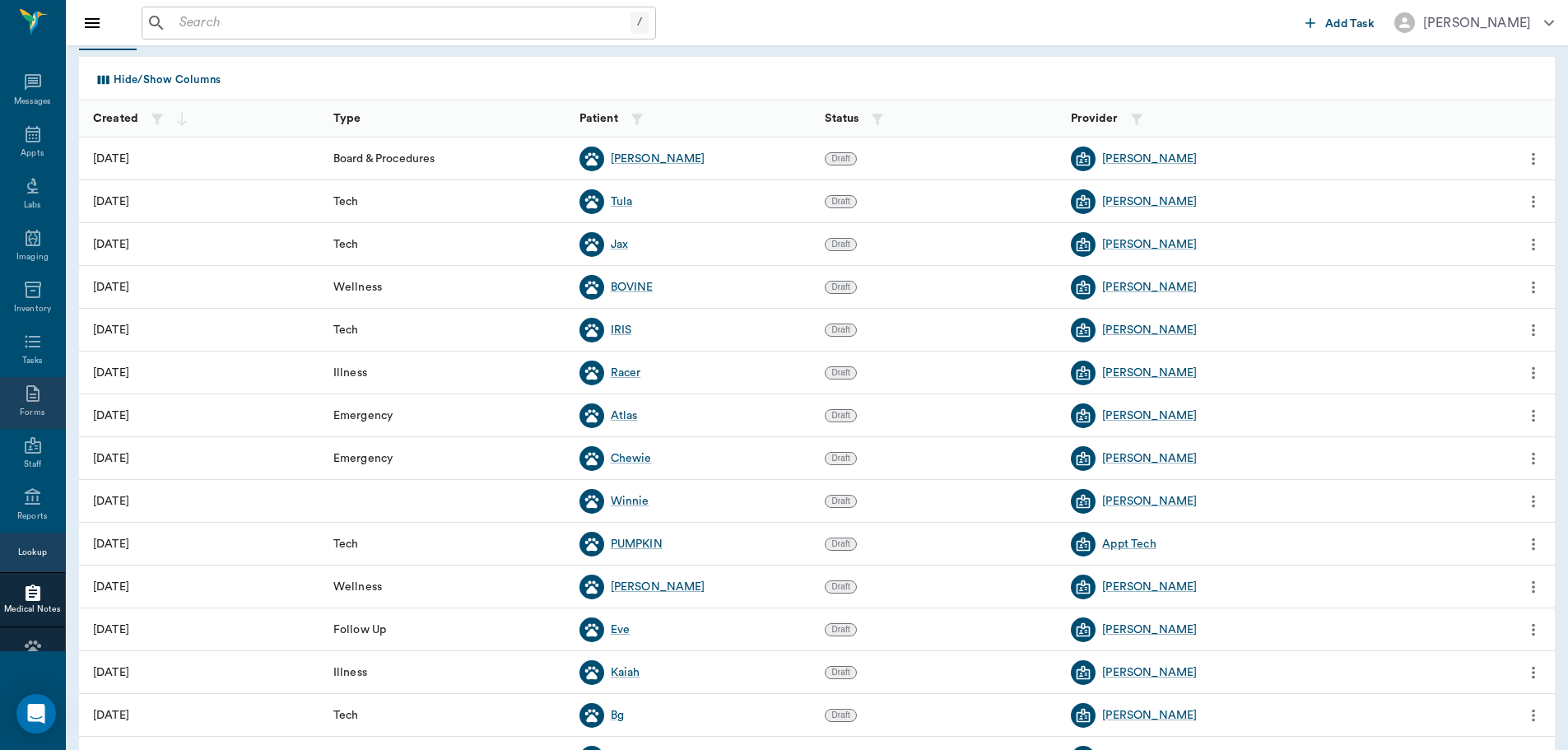
click at [45, 401] on div "Forms" at bounding box center [33, 403] width 65 height 52
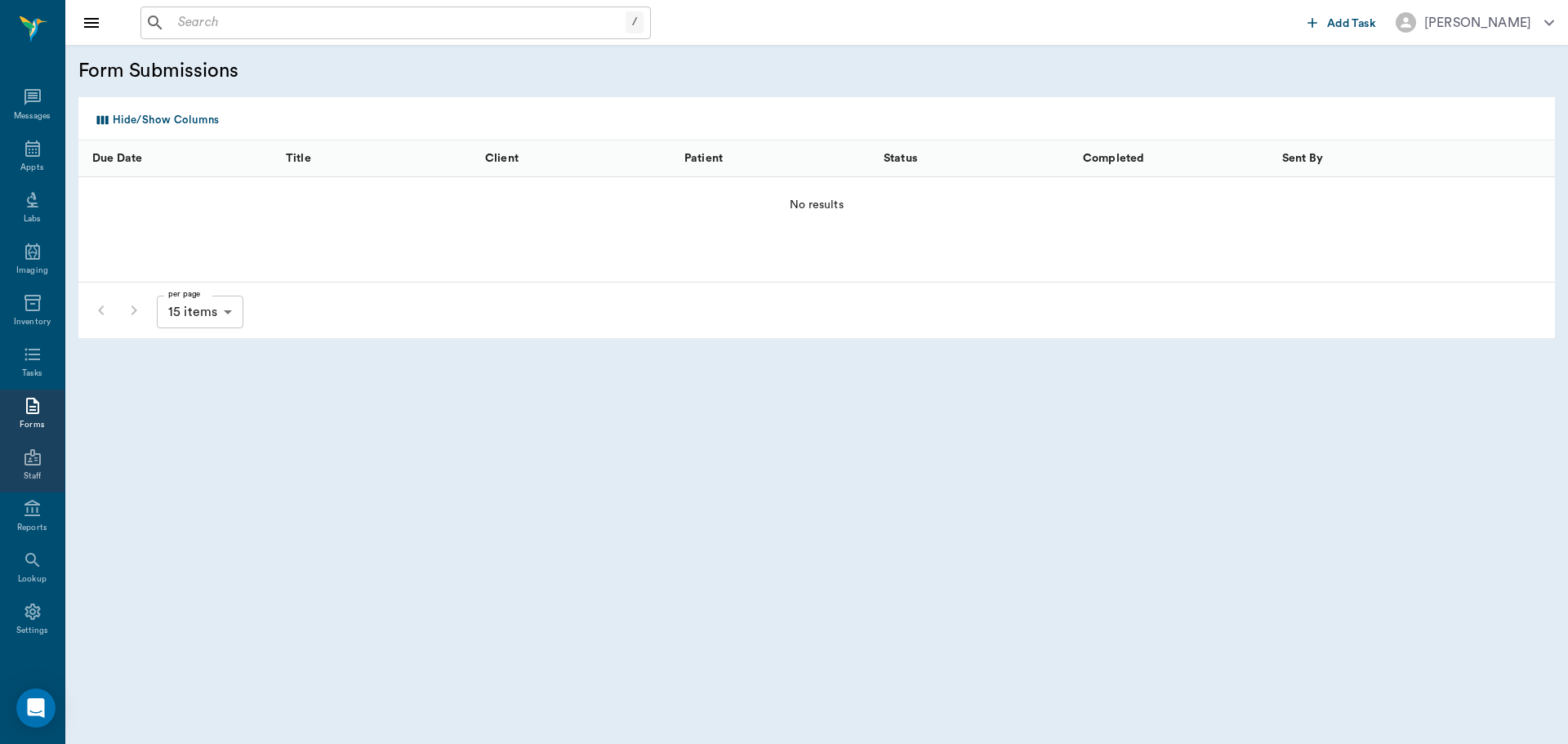
click at [24, 462] on icon at bounding box center [32, 456] width 20 height 20
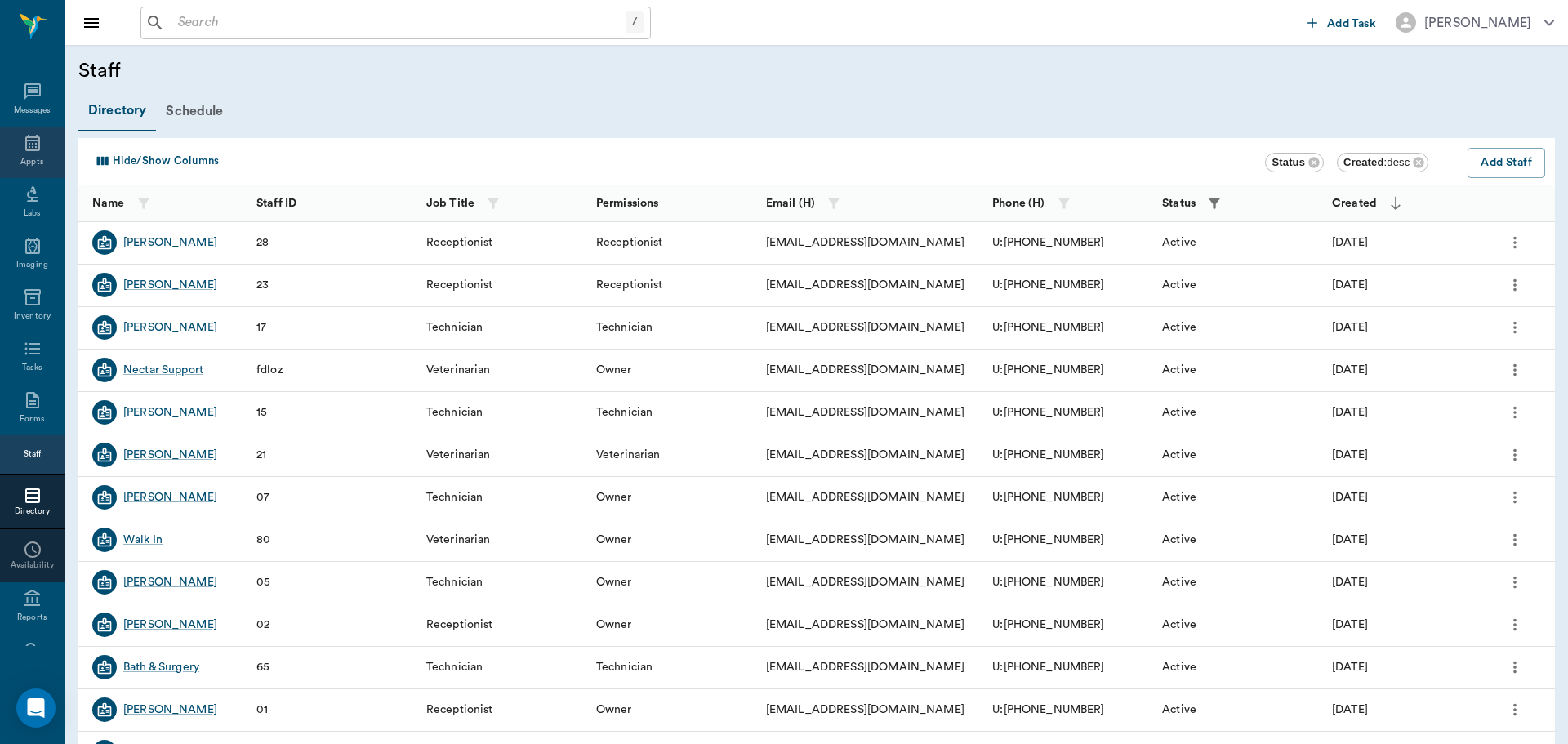
click at [28, 151] on icon at bounding box center [32, 142] width 20 height 20
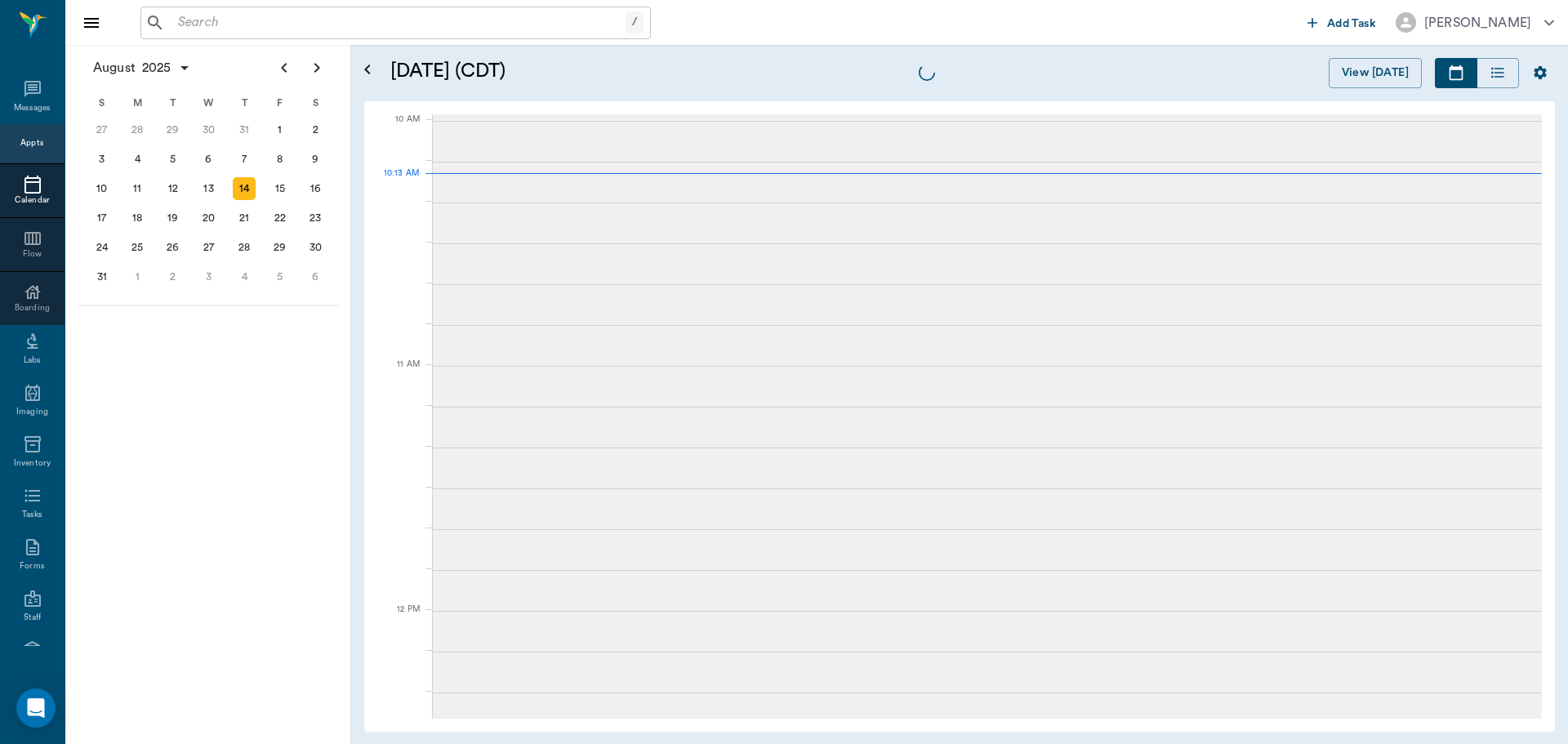
scroll to position [491, 0]
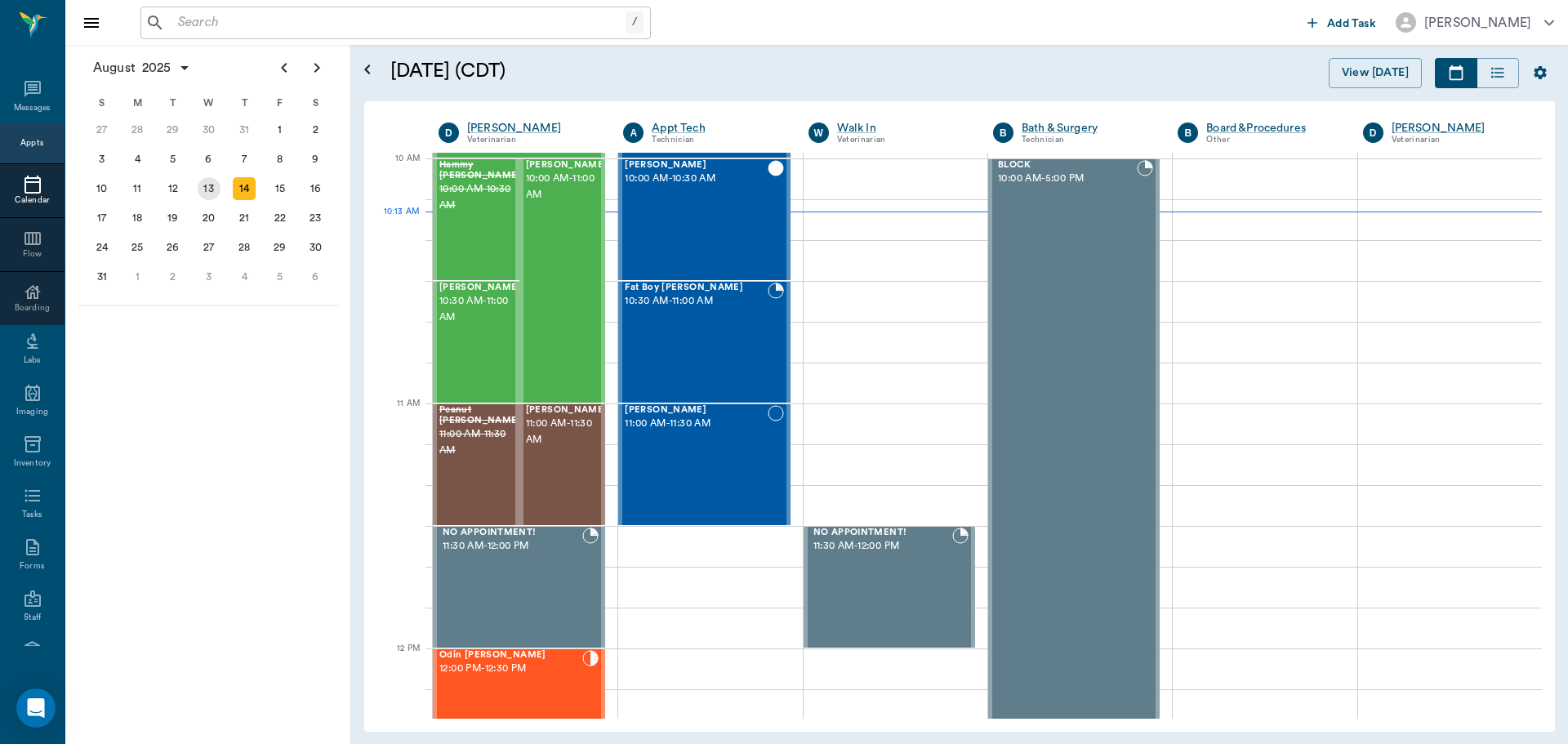
click at [211, 195] on div "13" at bounding box center [209, 189] width 23 height 23
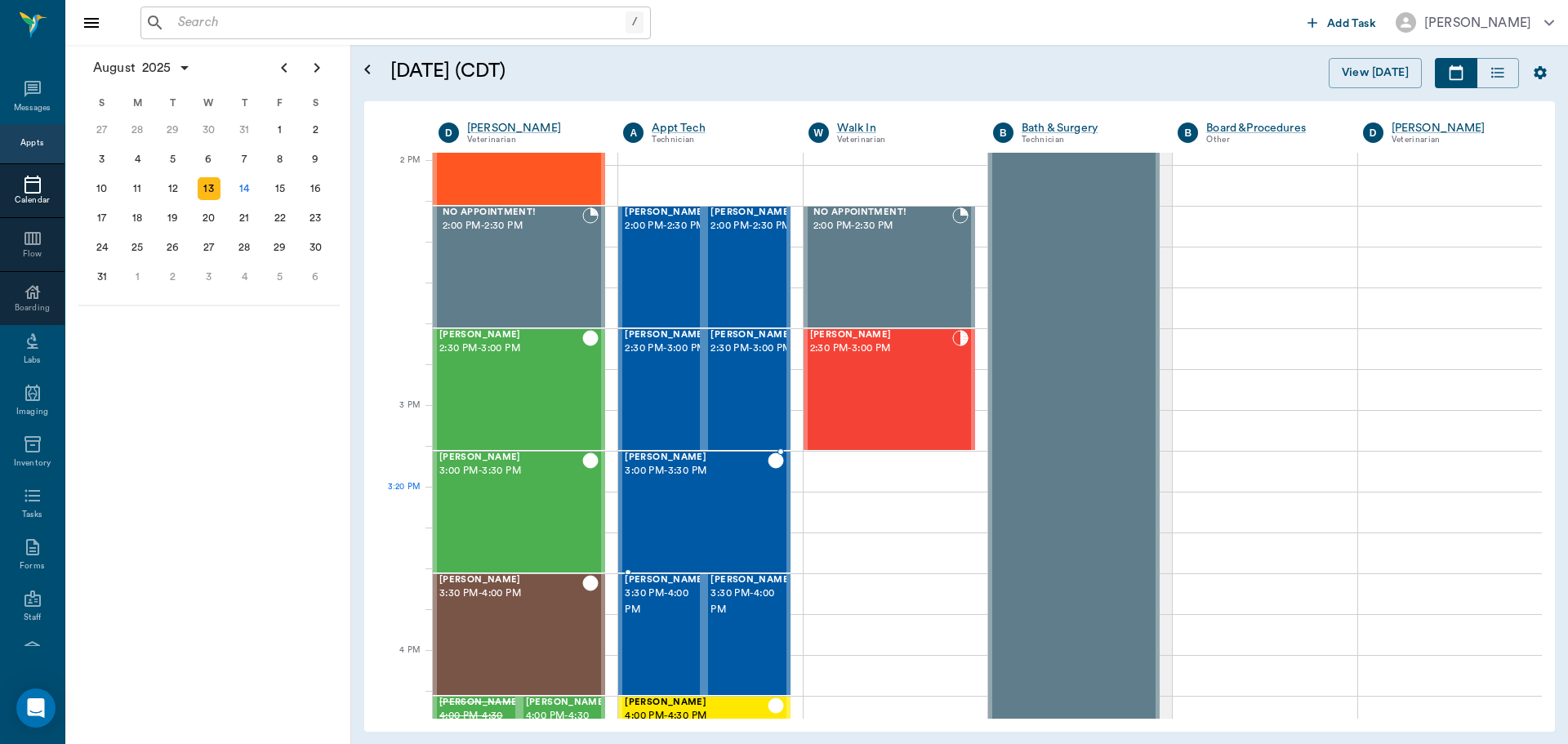
scroll to position [1469, 0]
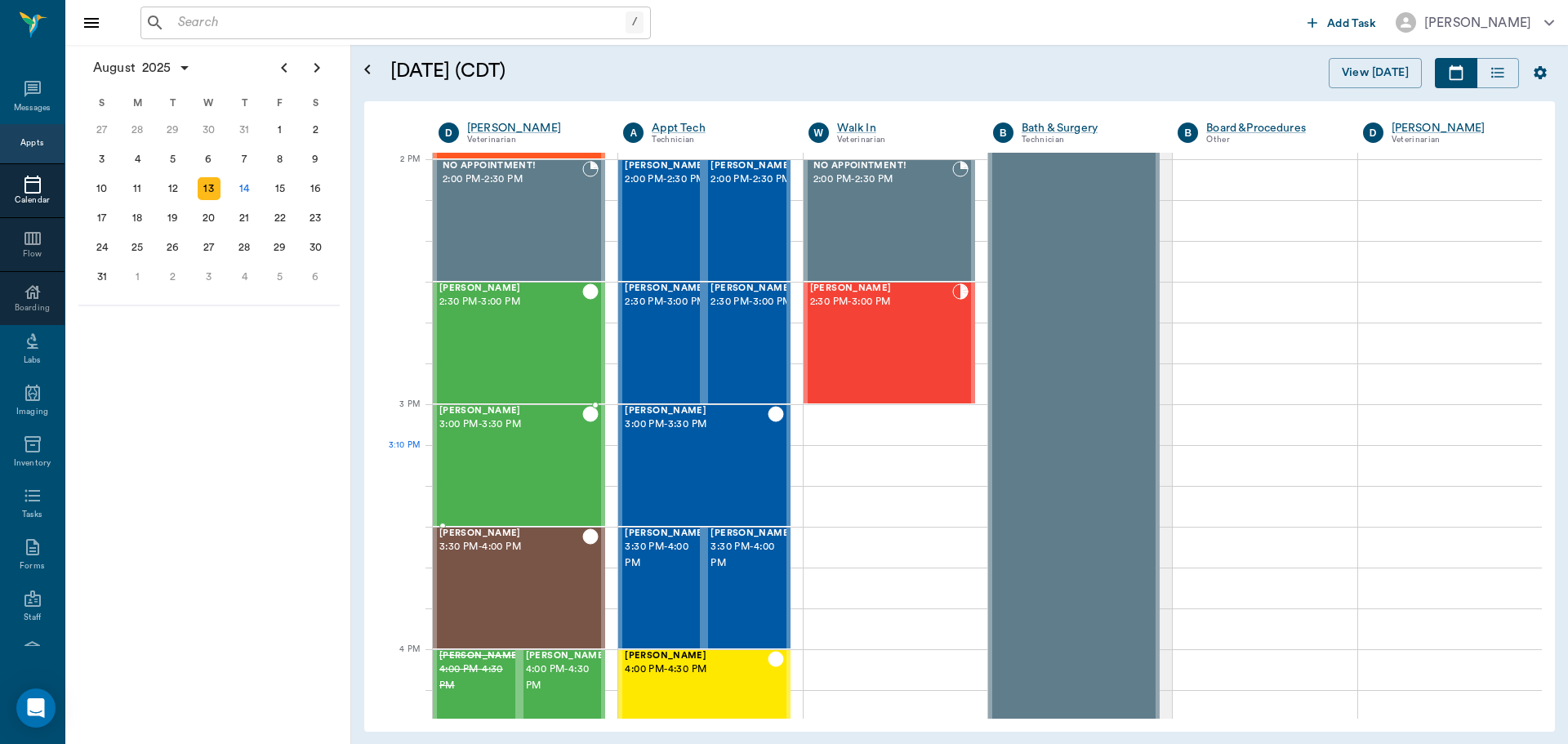
click at [561, 456] on div "Roxie Nipper 3:00 PM - 3:30 PM" at bounding box center [510, 466] width 143 height 119
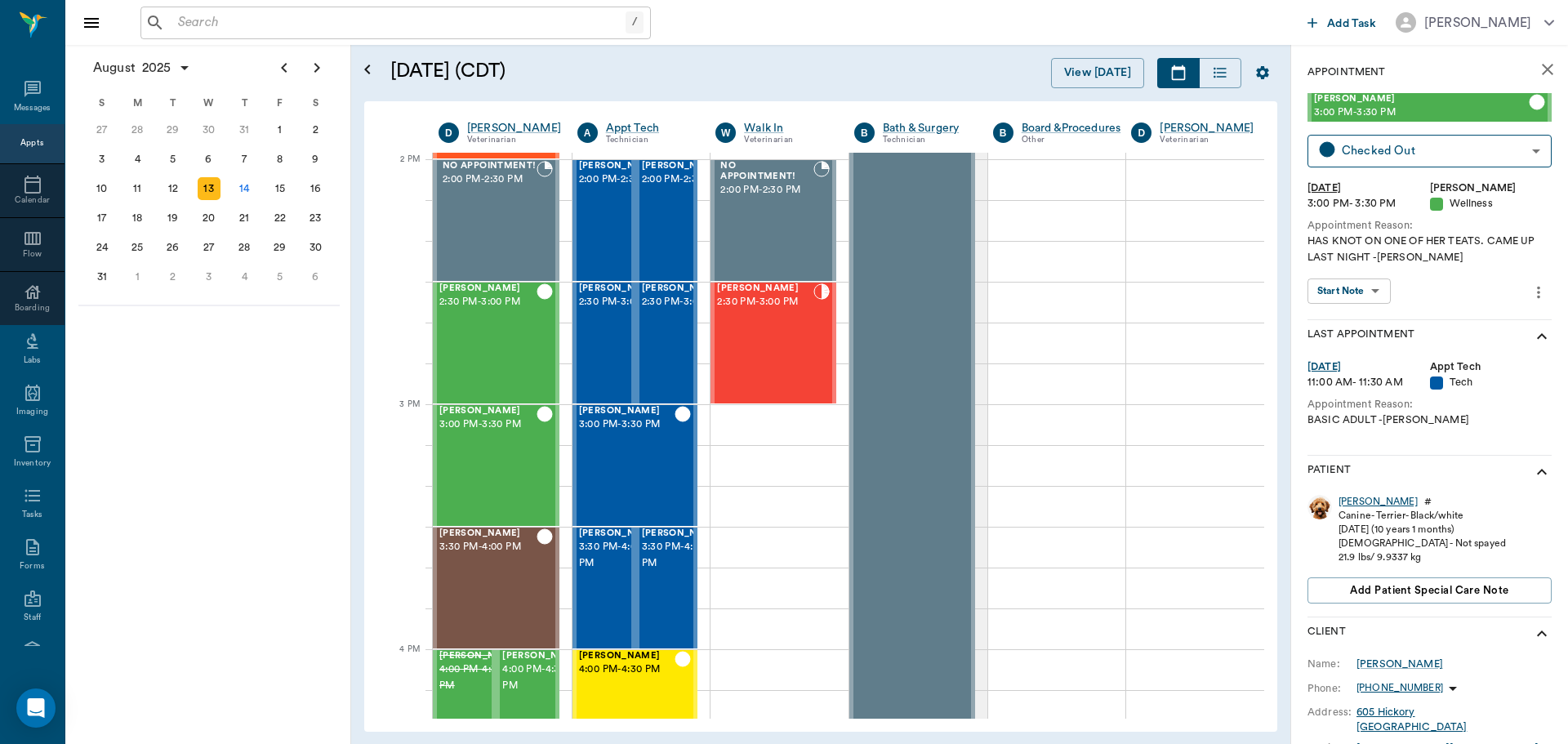
click at [1349, 503] on div "[PERSON_NAME]" at bounding box center [1378, 502] width 79 height 14
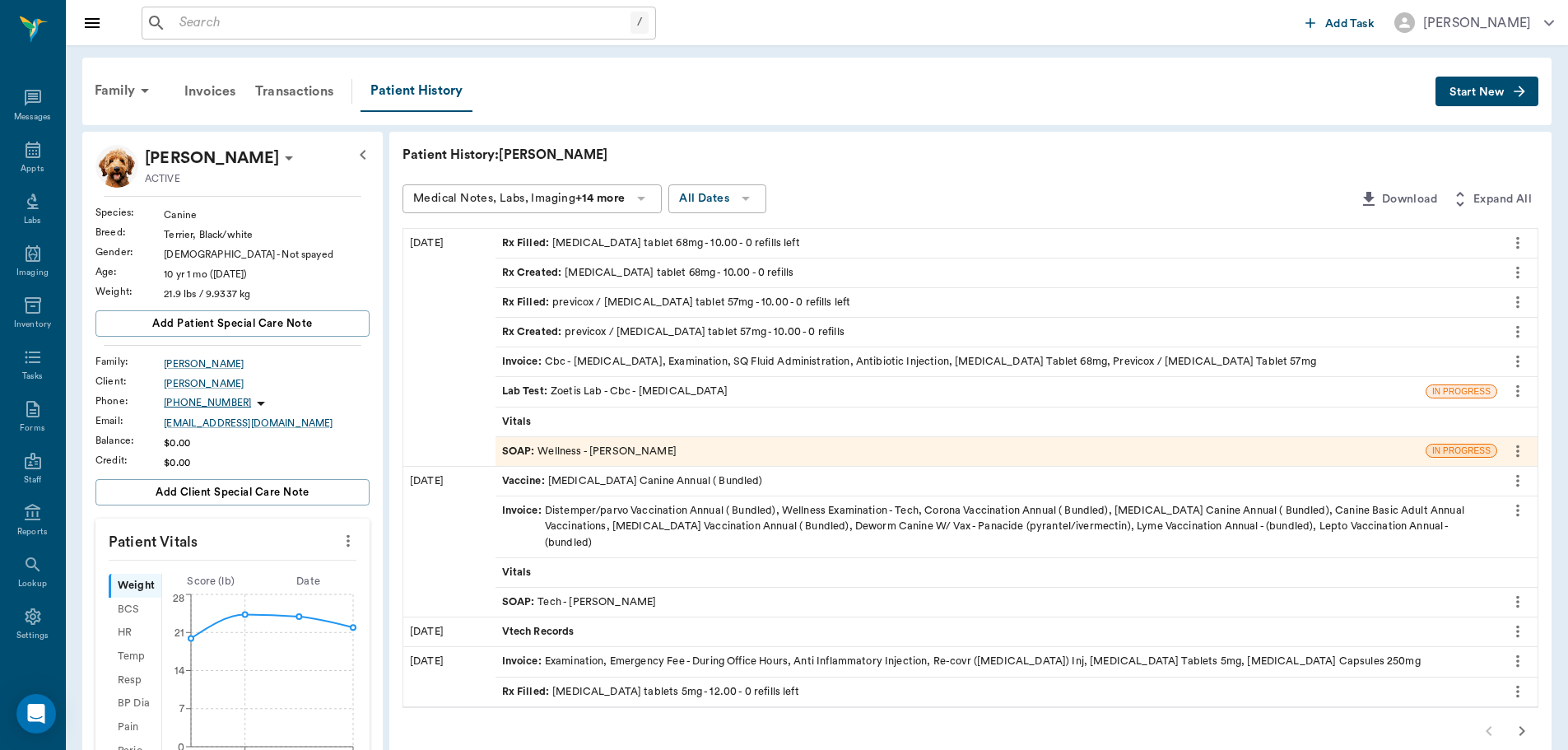
click at [1519, 393] on icon "more" at bounding box center [1517, 390] width 18 height 20
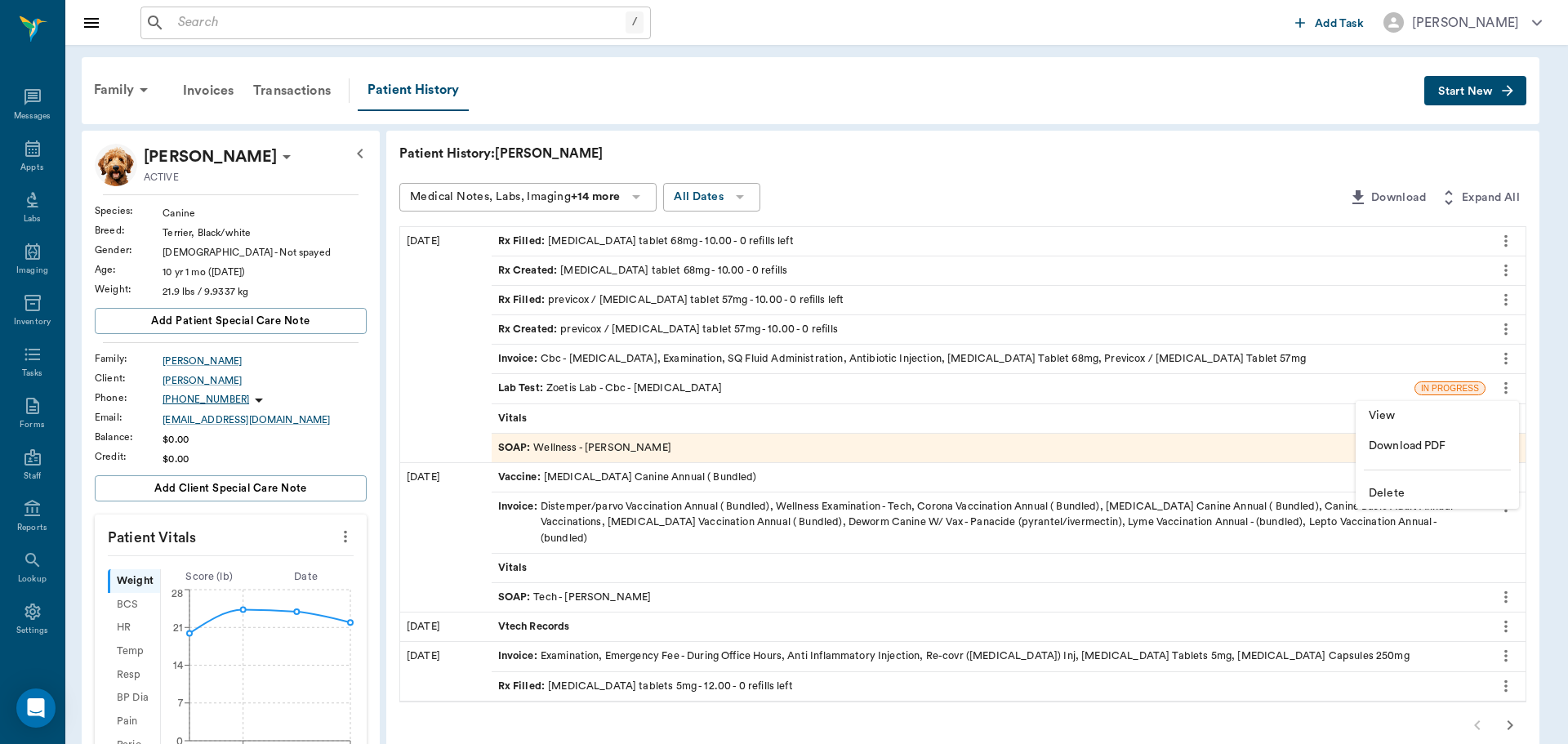
click at [1402, 410] on span "View" at bounding box center [1437, 416] width 137 height 17
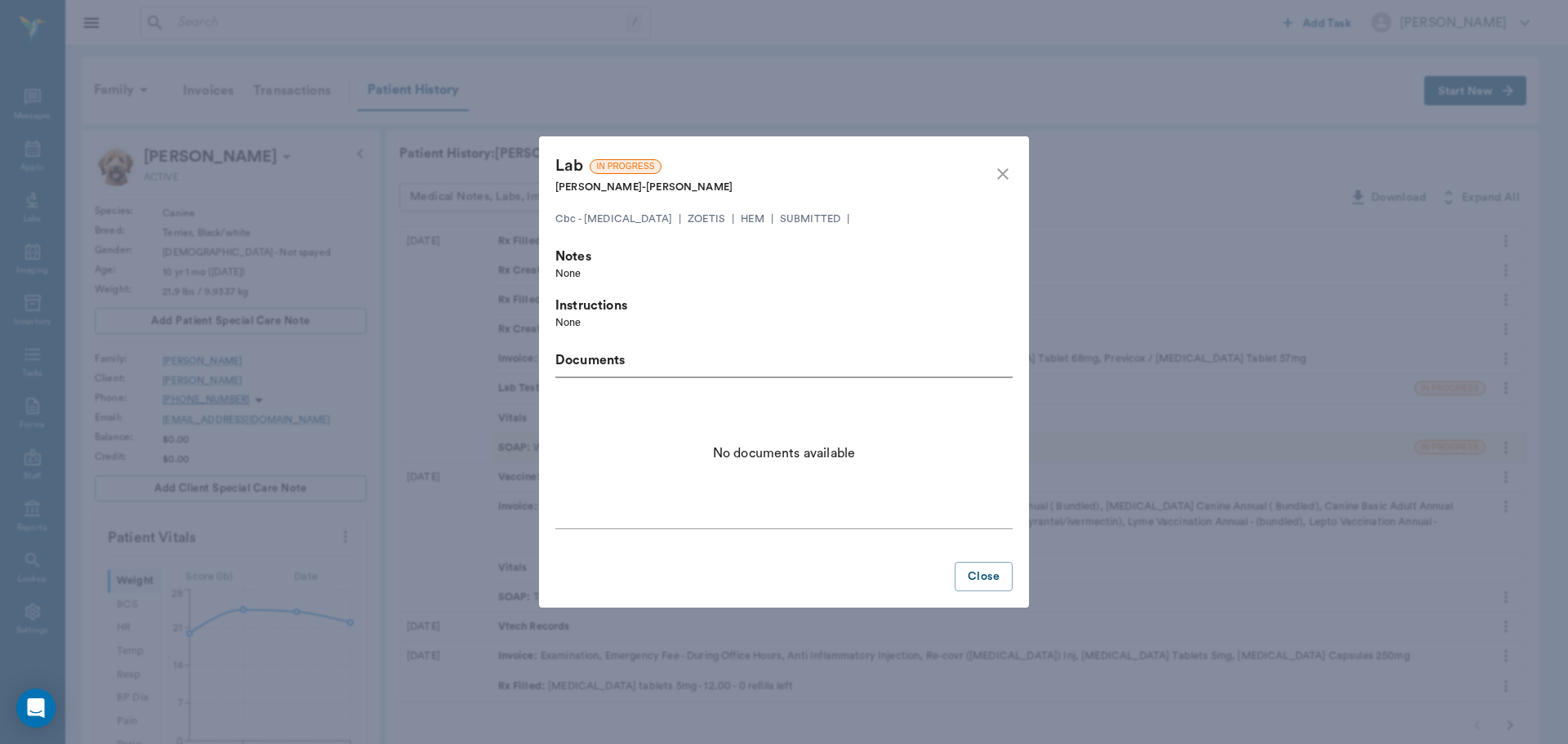
click at [1002, 175] on icon "close" at bounding box center [1002, 173] width 11 height 11
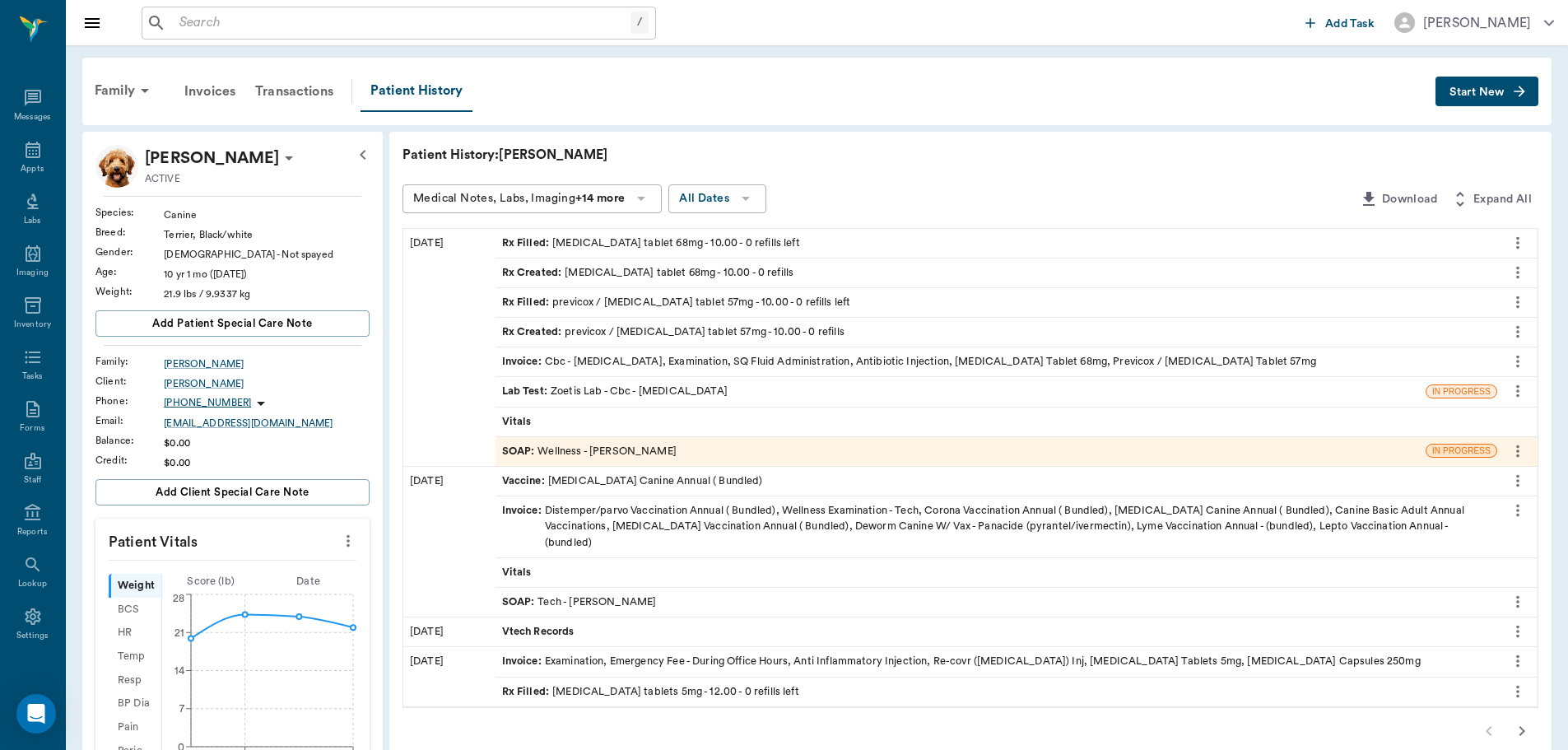
click at [751, 447] on div "SOAP : Wellness - Dr. Bert Ellsworth" at bounding box center [960, 451] width 930 height 28
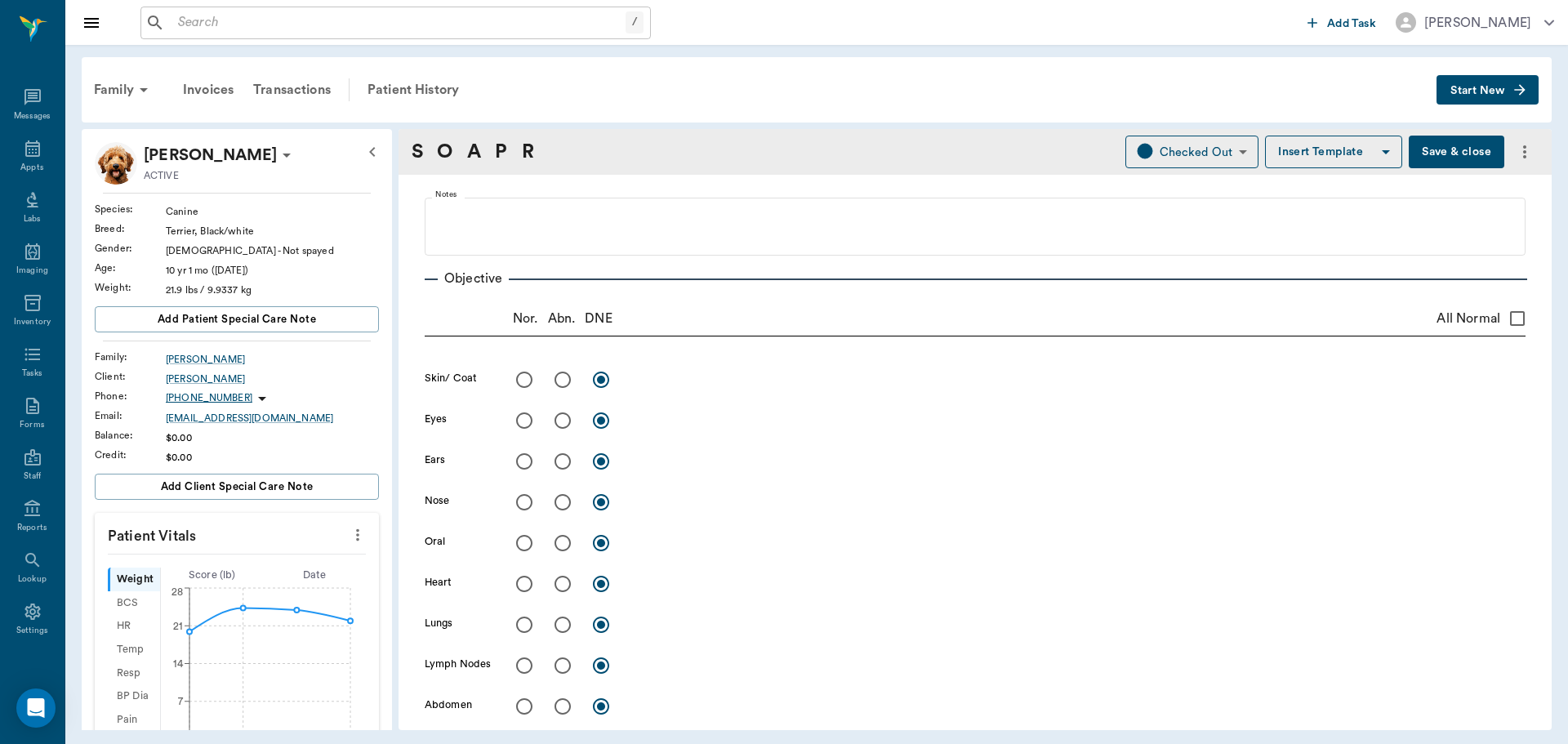
type input "63ec2f075fda476ae8351a4d"
type input "65d2be4f46e3a538d89b8c14"
type textarea "HAS KNOT ON ONE OF HER TEATS. CAME UP LAST NIGHT -LORY"
radio input "true"
type textarea "6% dehydrated skin tent"
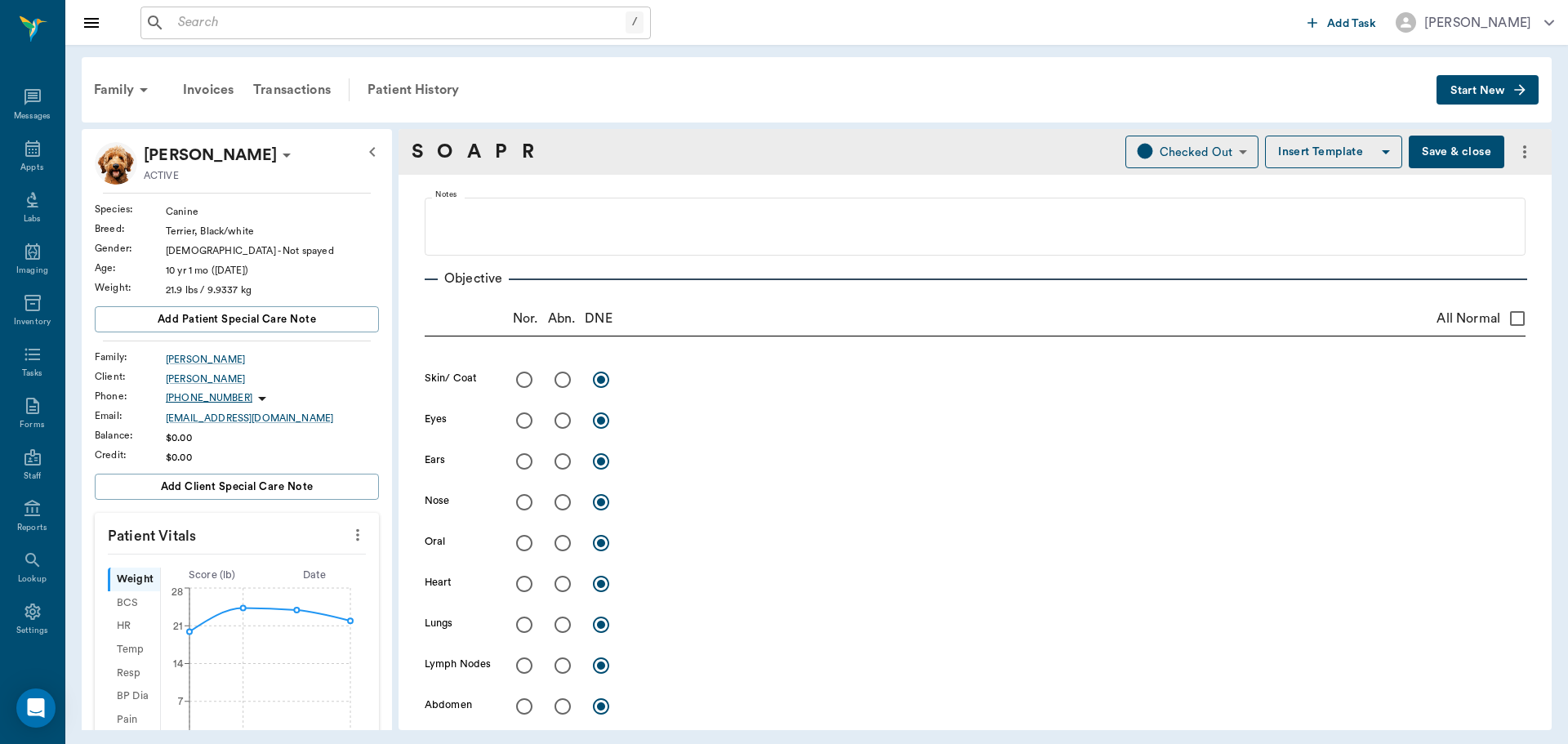
radio input "true"
type textarea "R cranial mammary glands enlarged, FNA: puss, inflammatory cells."
type input "08/13/2025"
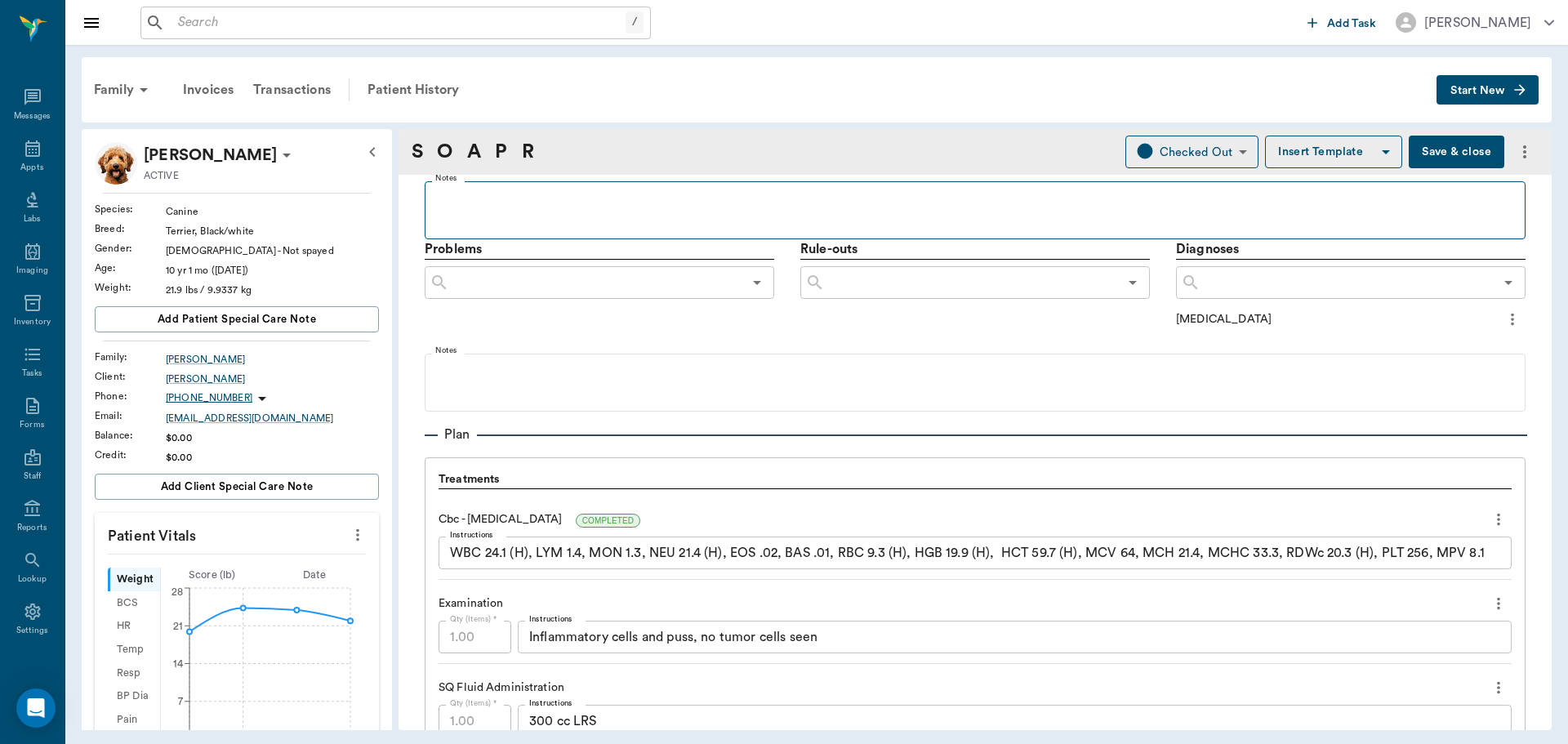
scroll to position [878, 0]
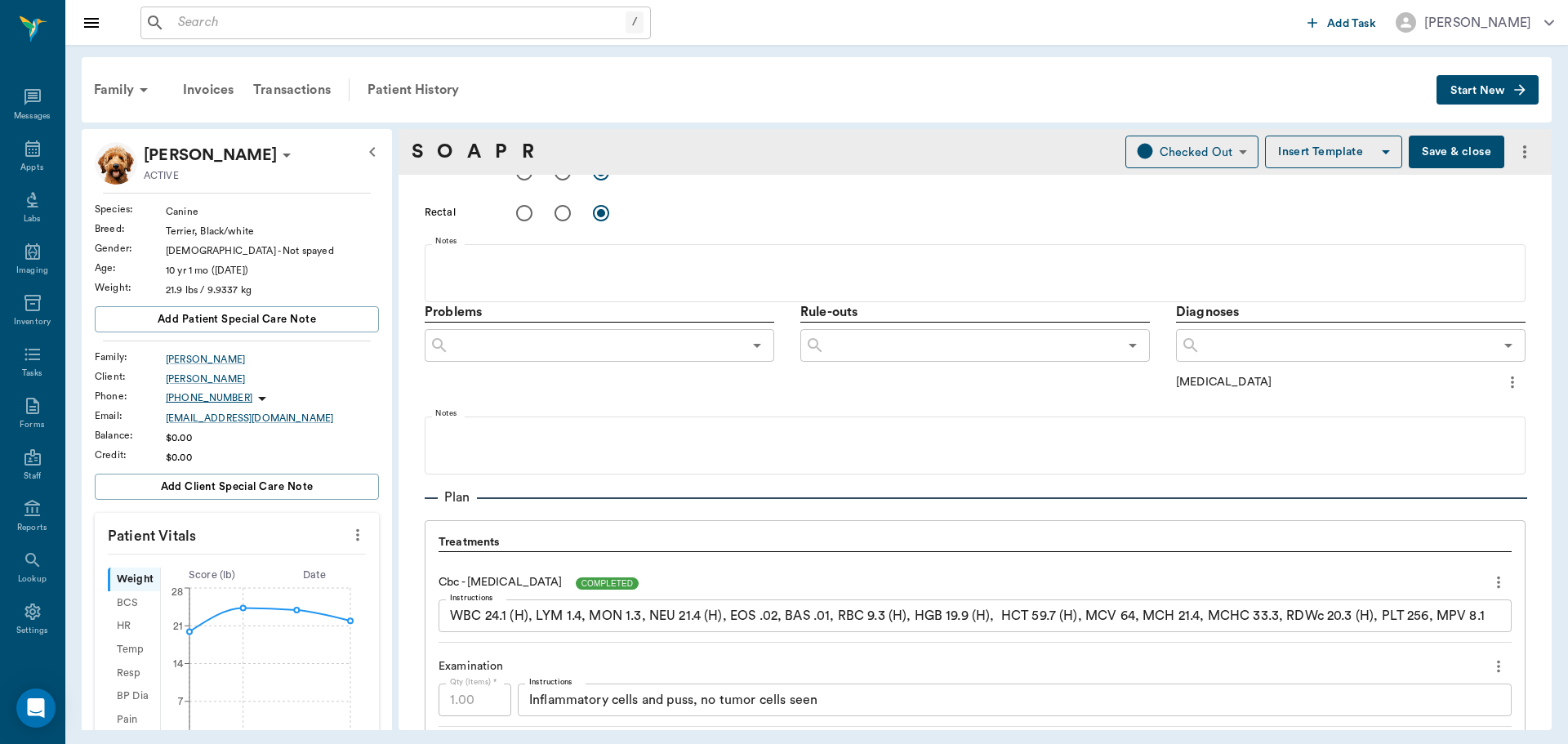
click at [639, 584] on span "COMPLETED" at bounding box center [608, 583] width 64 height 12
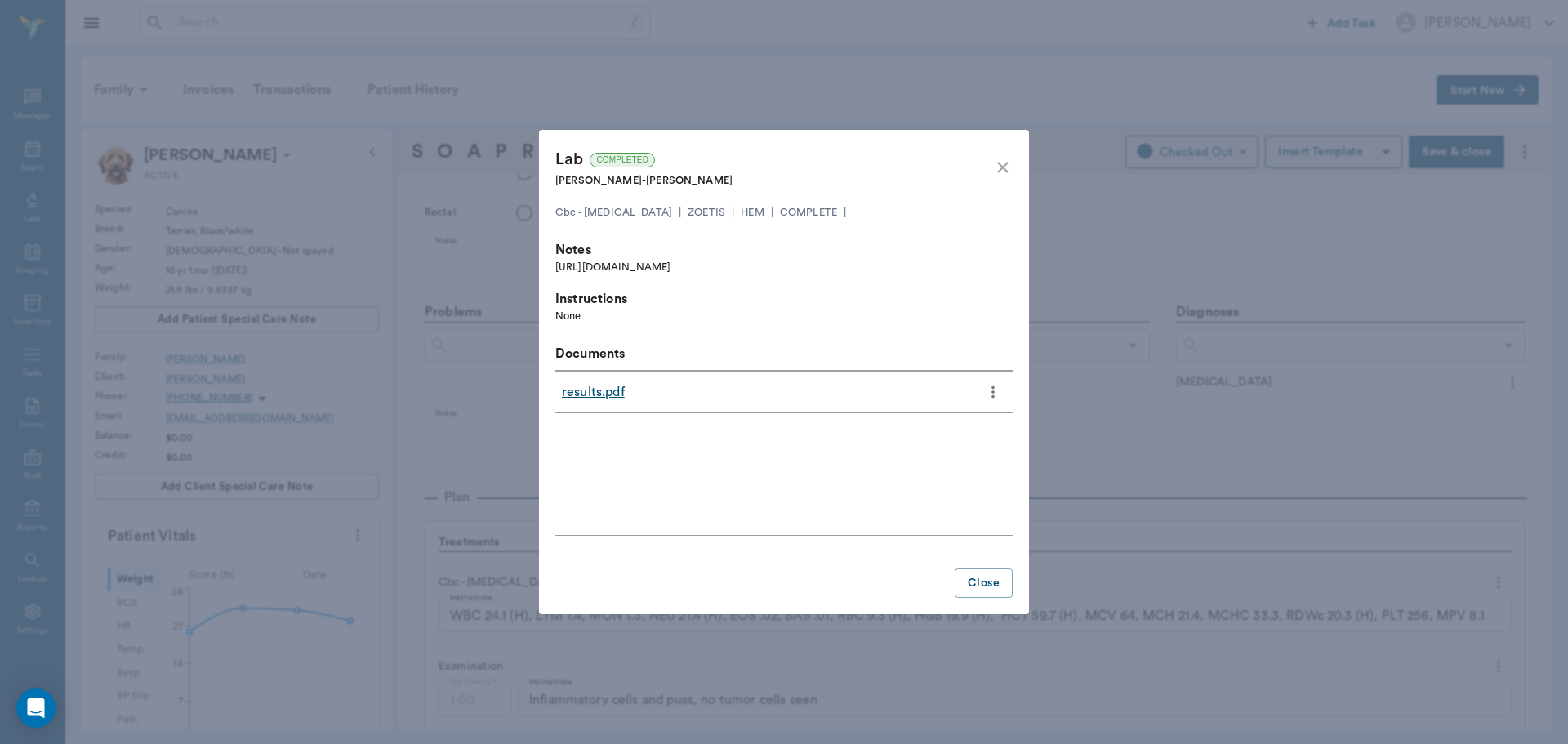
click at [613, 388] on link "results.pdf" at bounding box center [593, 392] width 63 height 20
click at [1005, 168] on icon "close" at bounding box center [1002, 166] width 11 height 11
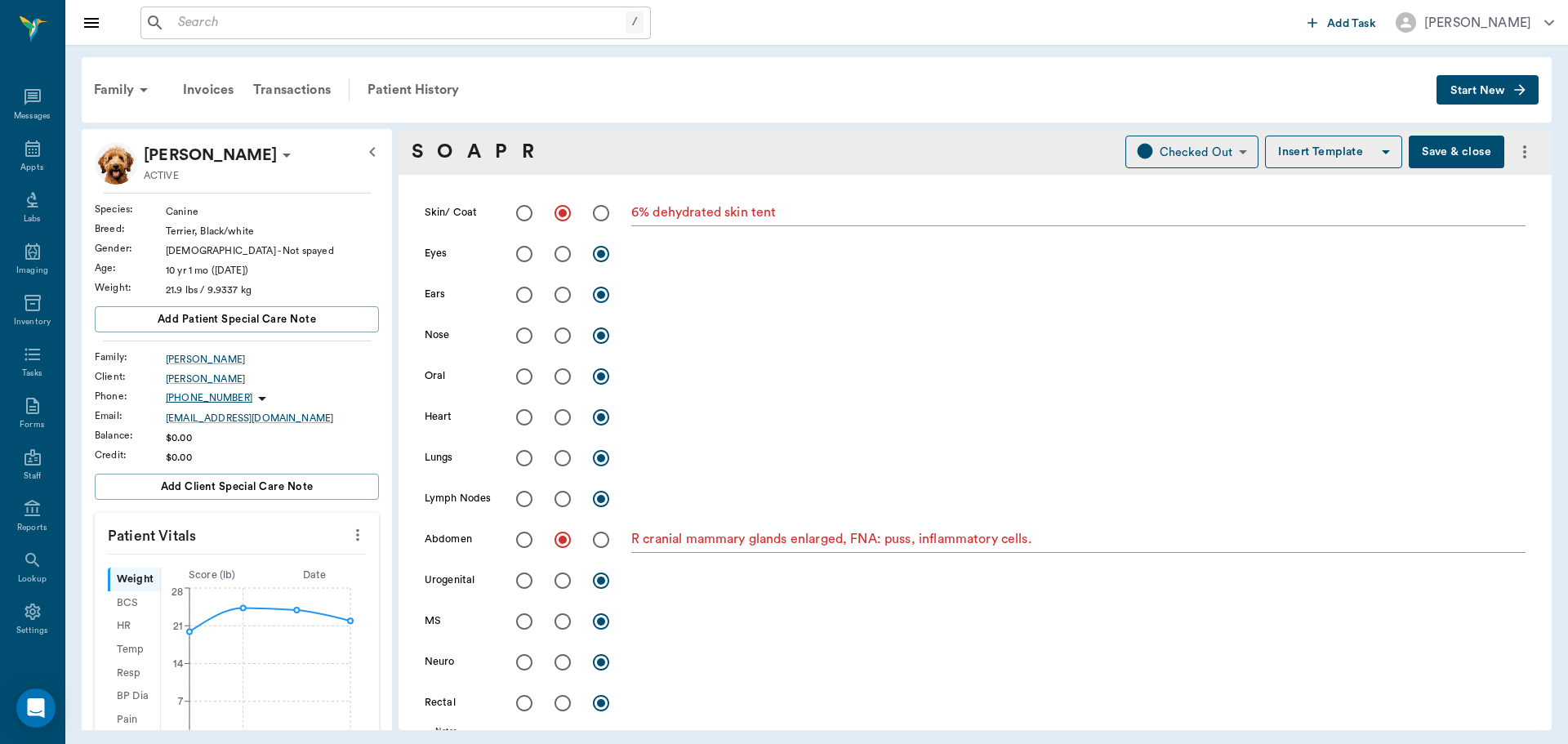
scroll to position [0, 0]
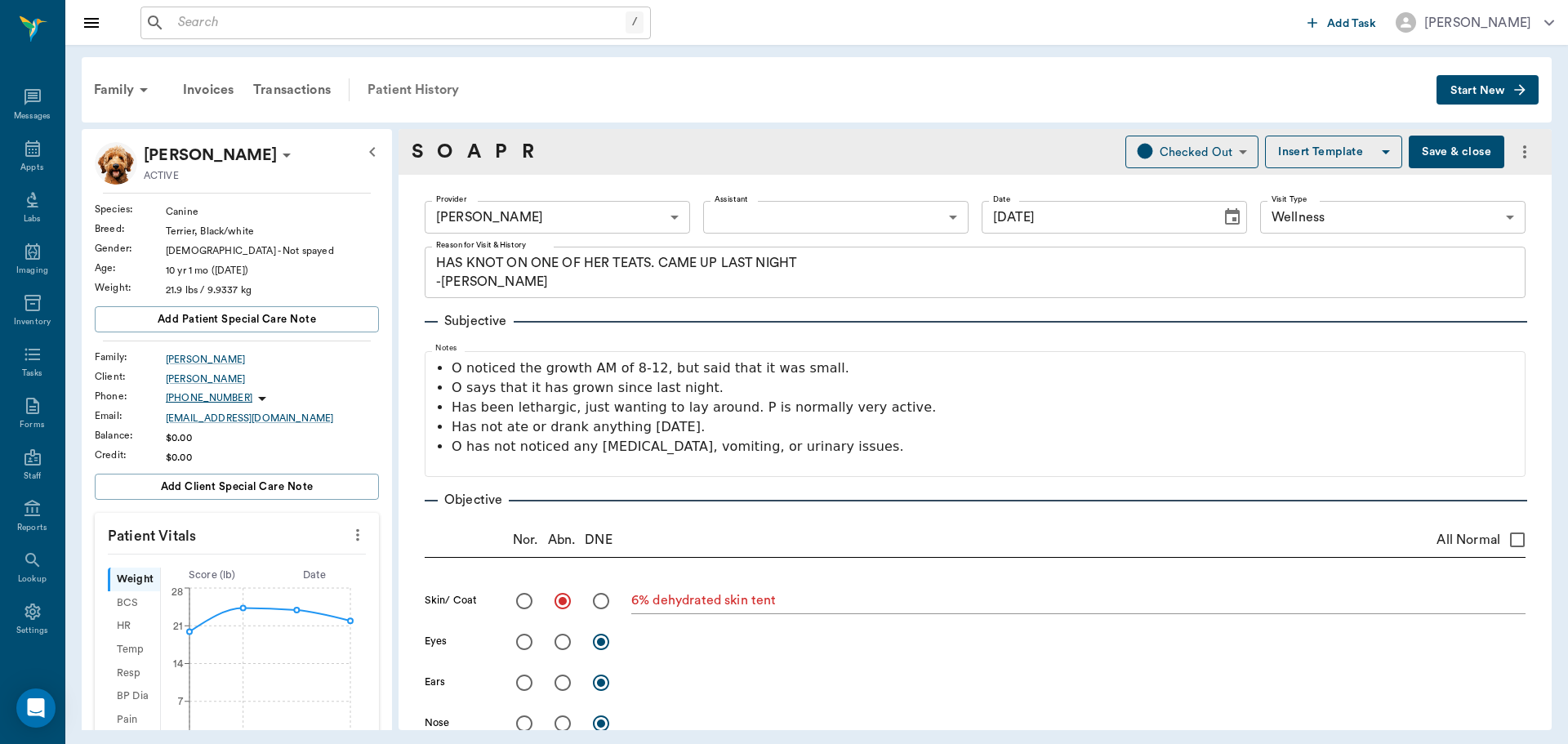
click at [385, 87] on div "Patient History" at bounding box center [413, 90] width 111 height 39
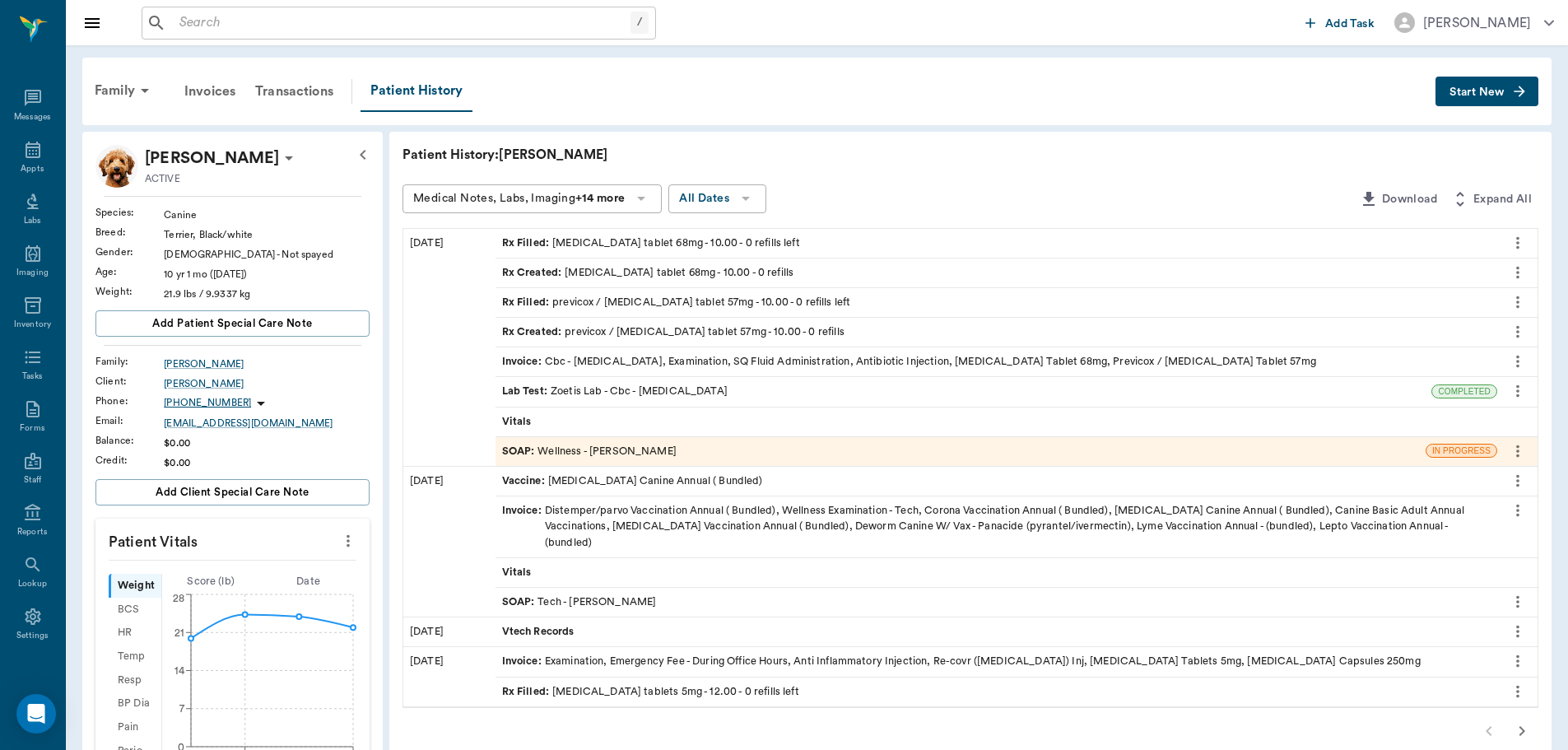
click at [279, 157] on icon at bounding box center [288, 157] width 20 height 20
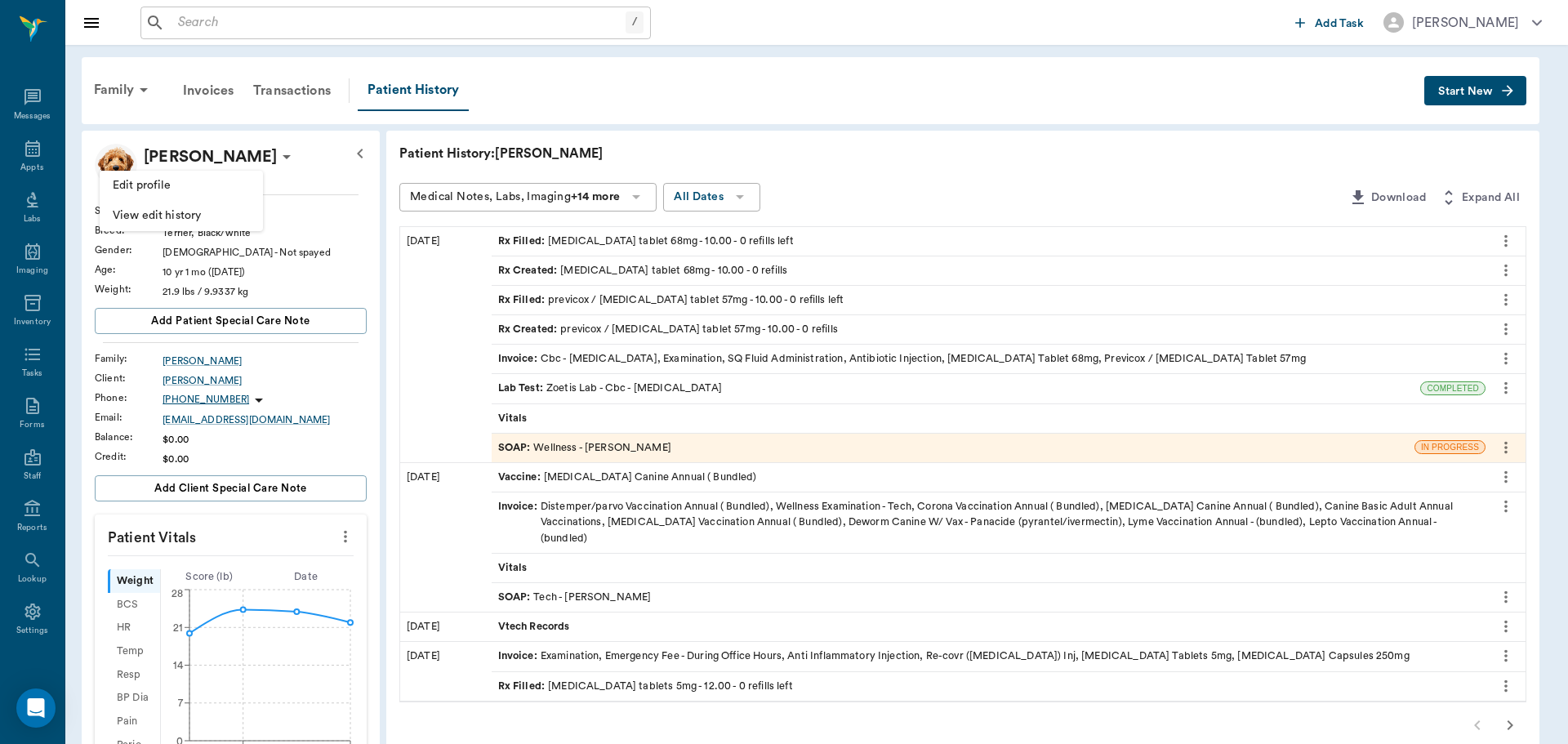
click at [203, 187] on span "Edit profile" at bounding box center [181, 186] width 137 height 17
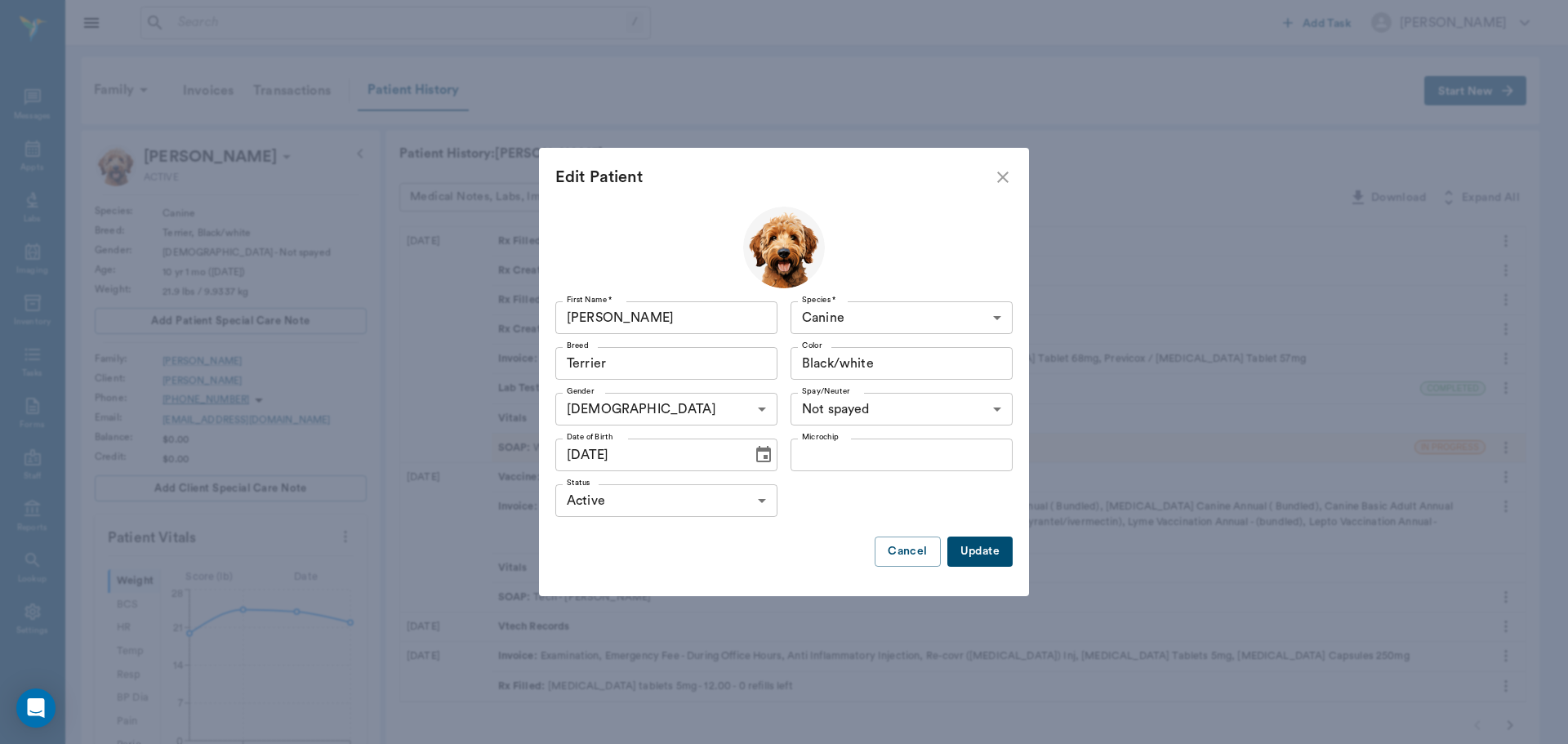
click at [1011, 165] on form "Edit Patient" at bounding box center [784, 177] width 490 height 59
click at [1015, 177] on form "Edit Patient" at bounding box center [784, 177] width 490 height 59
click at [1000, 177] on icon "close" at bounding box center [1002, 177] width 20 height 20
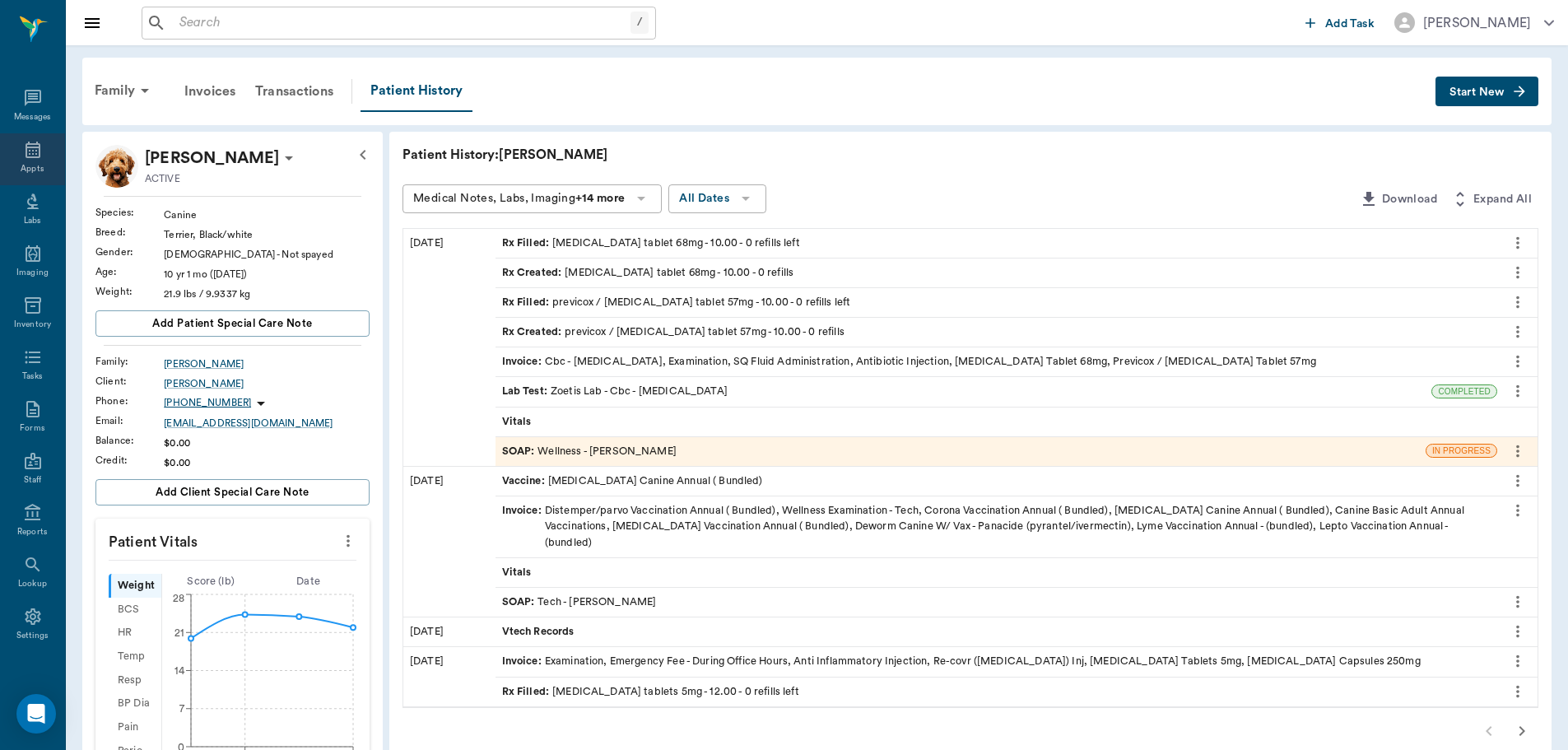
click at [25, 149] on icon at bounding box center [33, 150] width 20 height 20
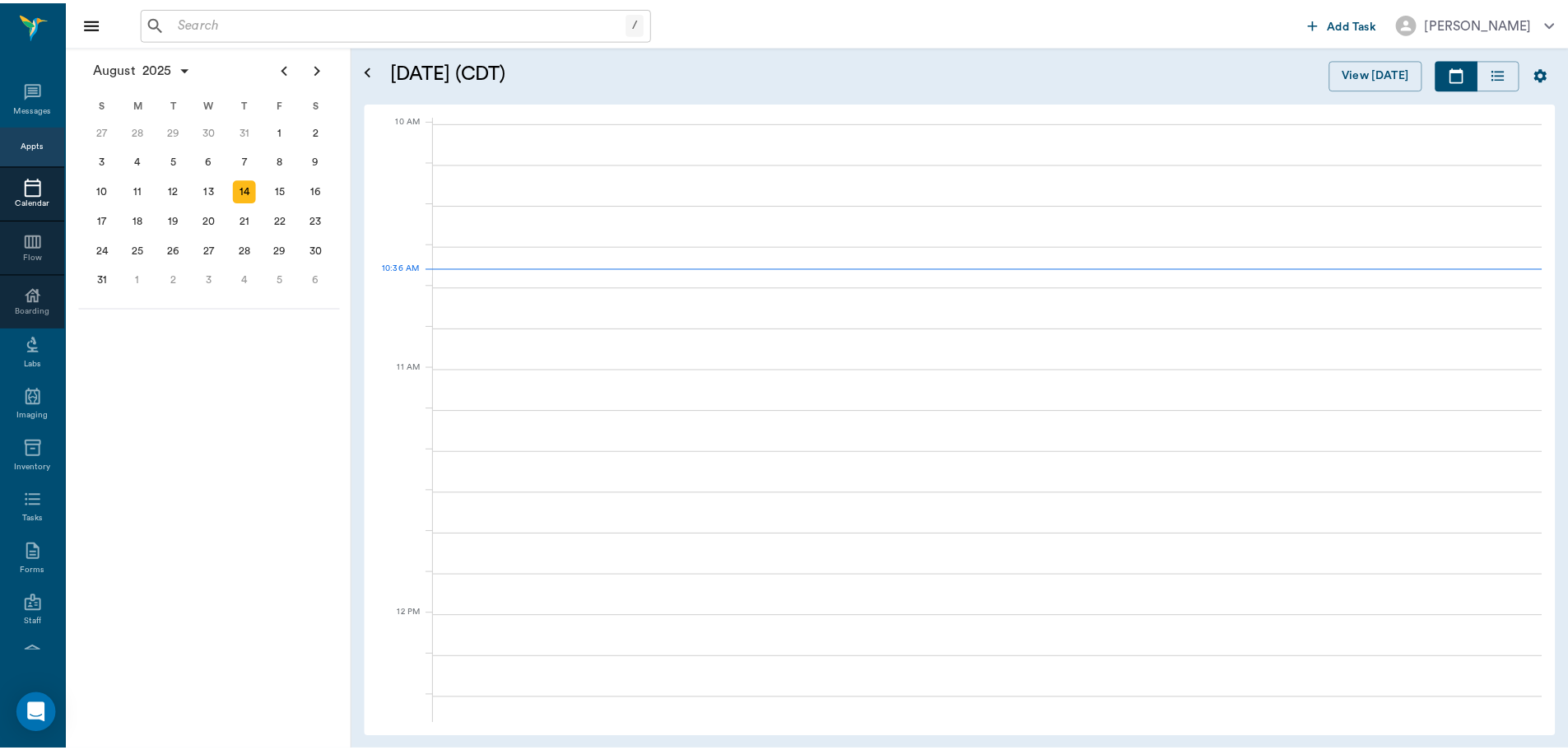
scroll to position [496, 0]
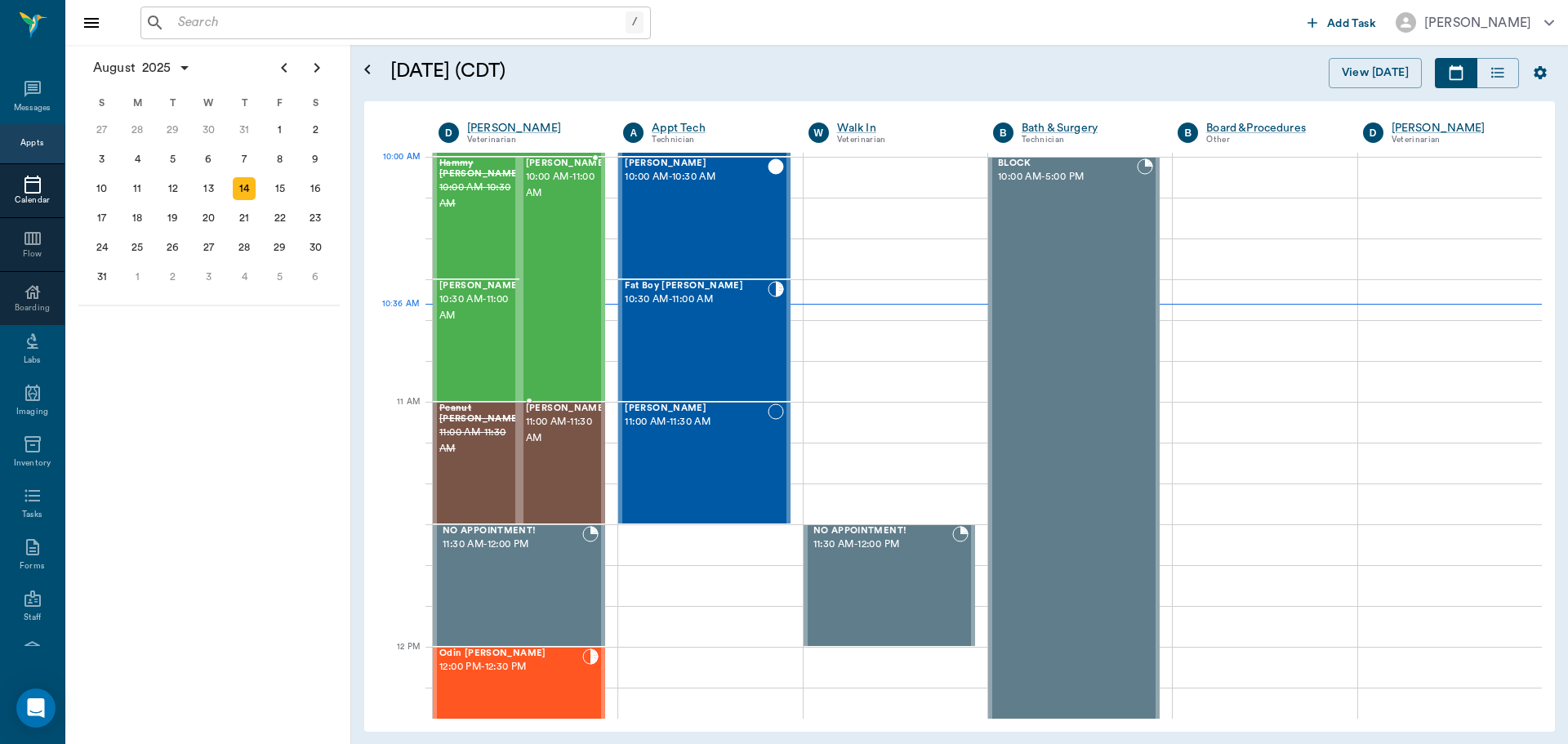
click at [561, 181] on span "10:00 AM - 11:00 AM" at bounding box center [567, 185] width 82 height 32
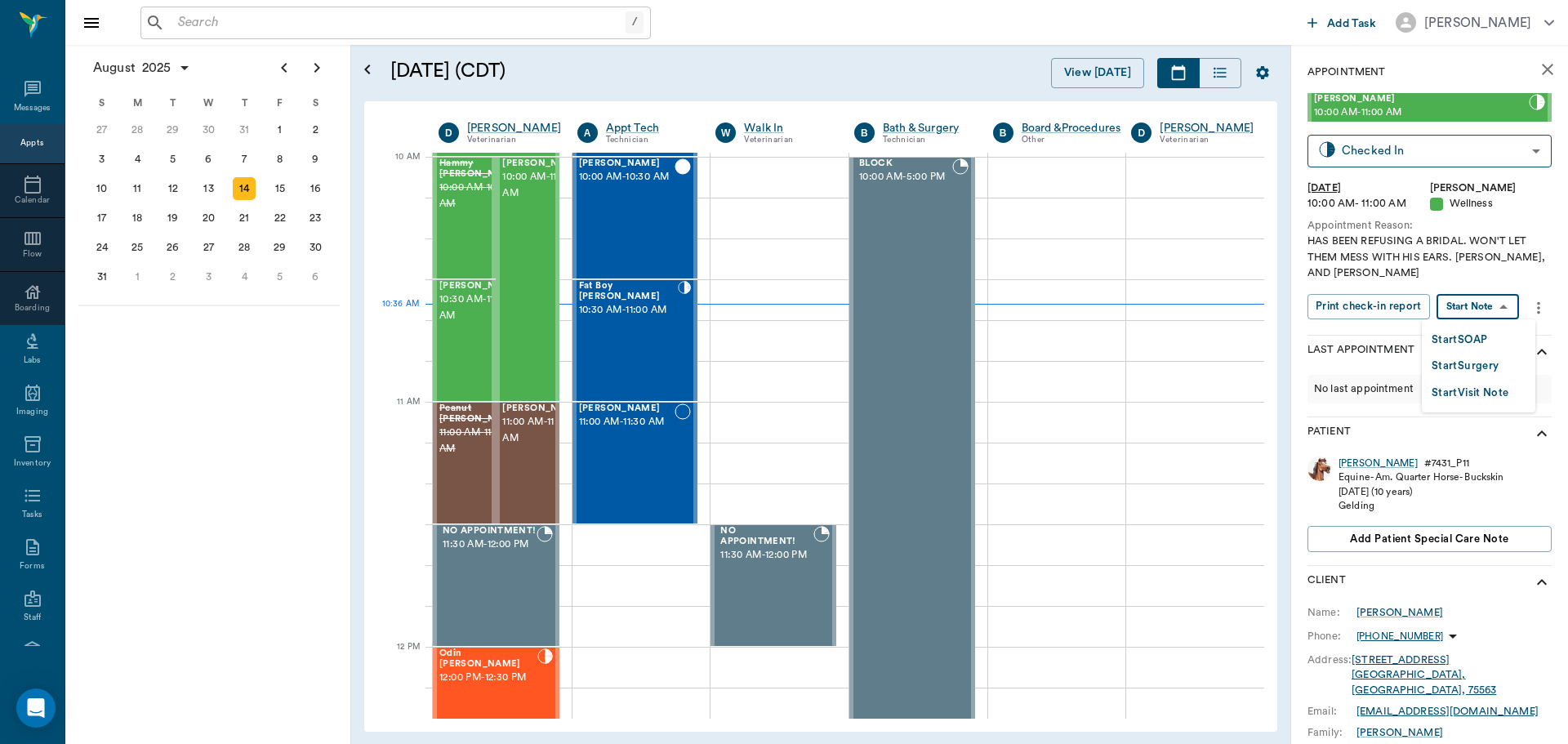
click at [1489, 300] on body "/ ​ Add Task Dr. Bert Ellsworth Nectar Messages Appts Calendar Flow Boarding La…" at bounding box center [784, 372] width 1568 height 744
click at [1454, 328] on li "Start SOAP" at bounding box center [1478, 340] width 114 height 27
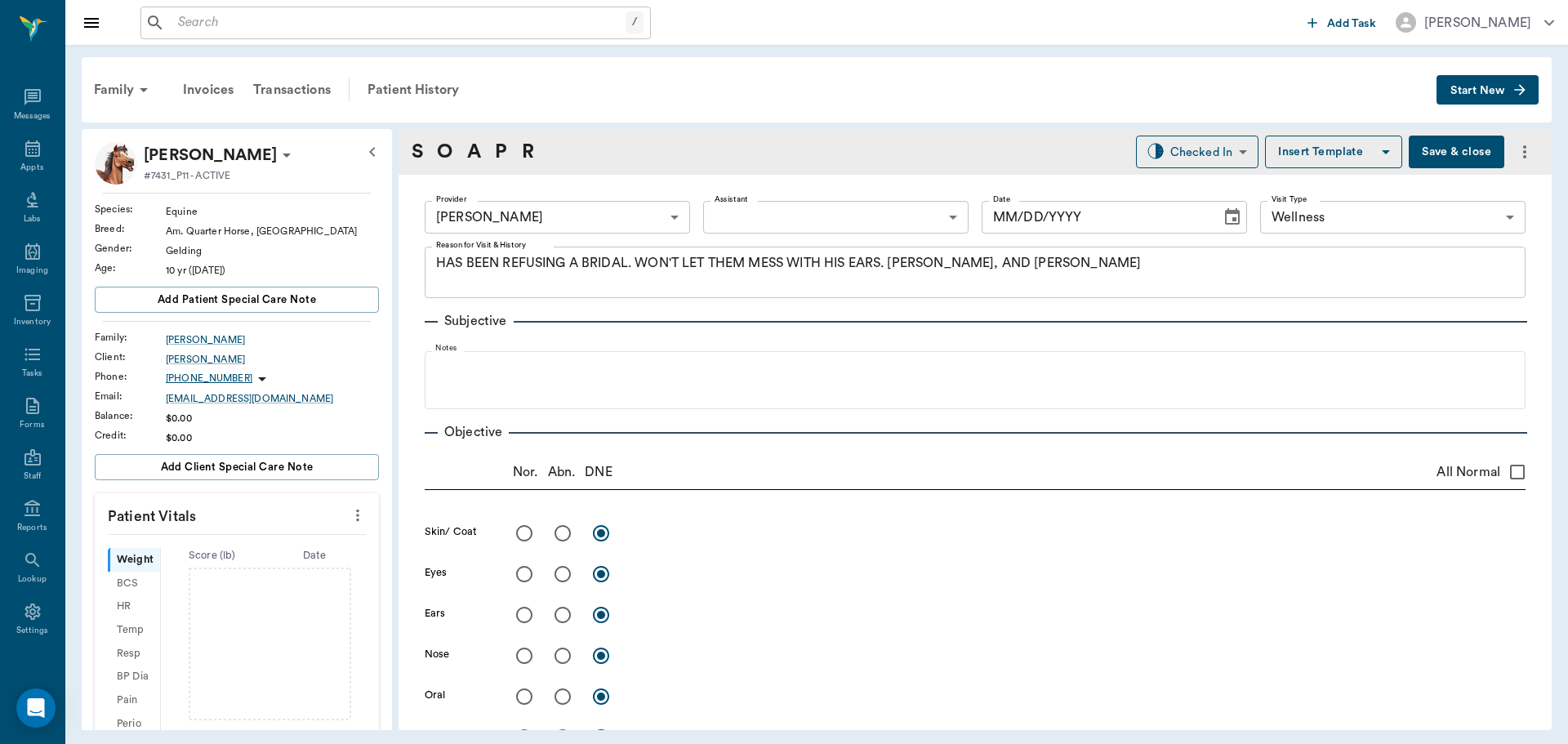
type input "63ec2f075fda476ae8351a4d"
type input "65d2be4f46e3a538d89b8c14"
type textarea "HAS BEEN REFUSING A BRIDAL. WON'T LET THEM MESS WITH HIS EARS. DEBEAN, AND COGG…"
type input "[DATE]"
click at [23, 199] on icon at bounding box center [32, 200] width 20 height 20
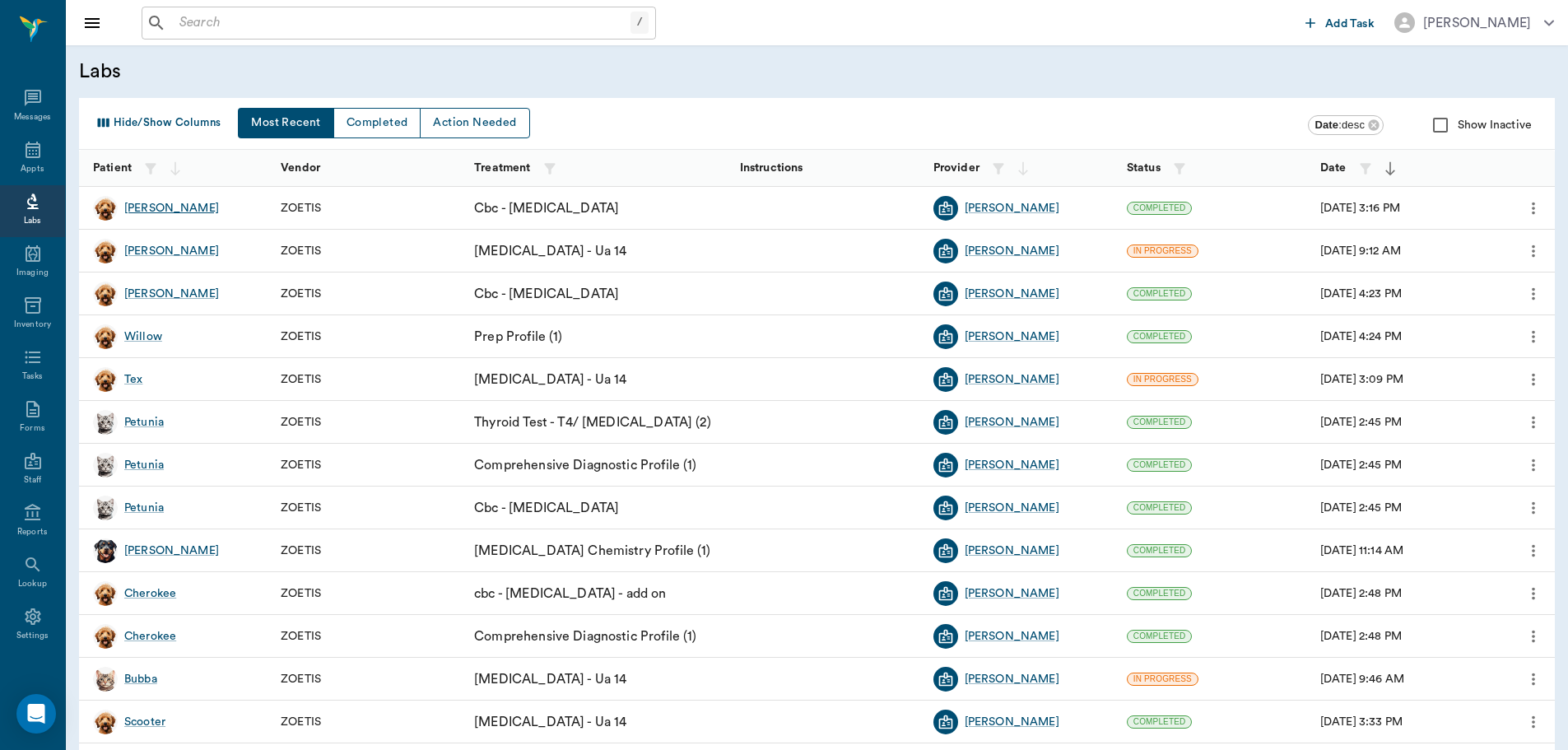
click at [130, 206] on div "[PERSON_NAME]" at bounding box center [171, 207] width 95 height 16
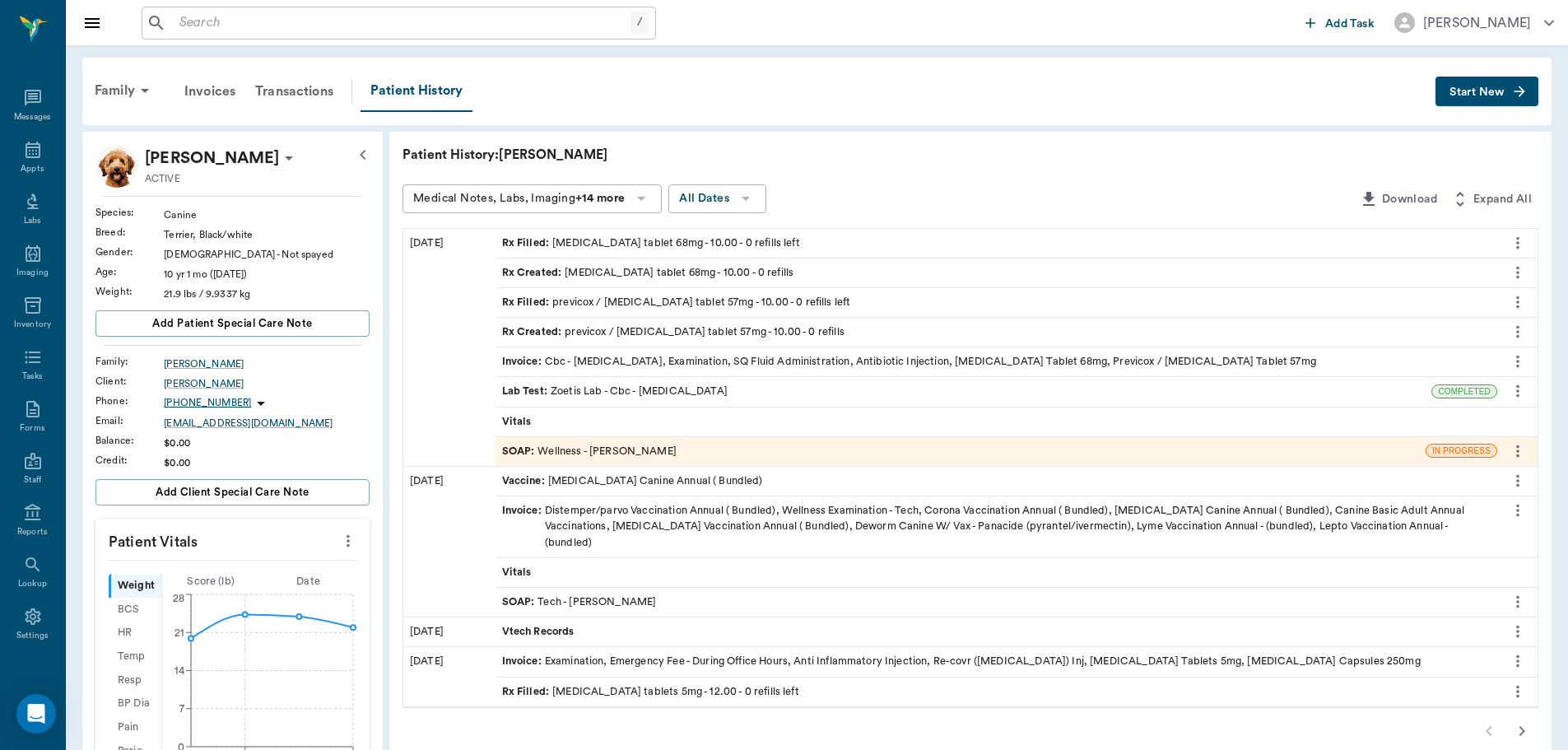
click at [527, 384] on span "Lab Test :" at bounding box center [526, 391] width 48 height 15
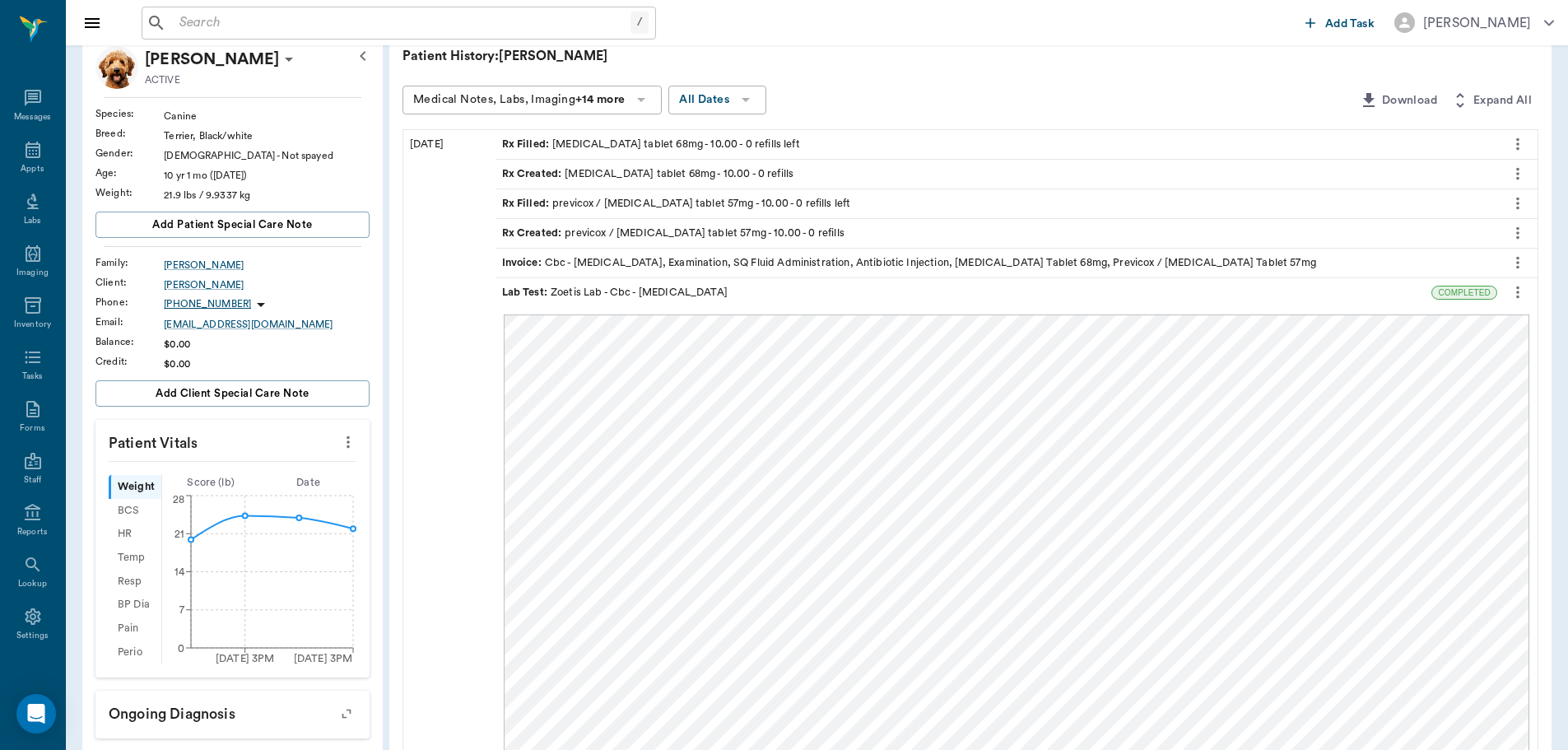
scroll to position [247, 0]
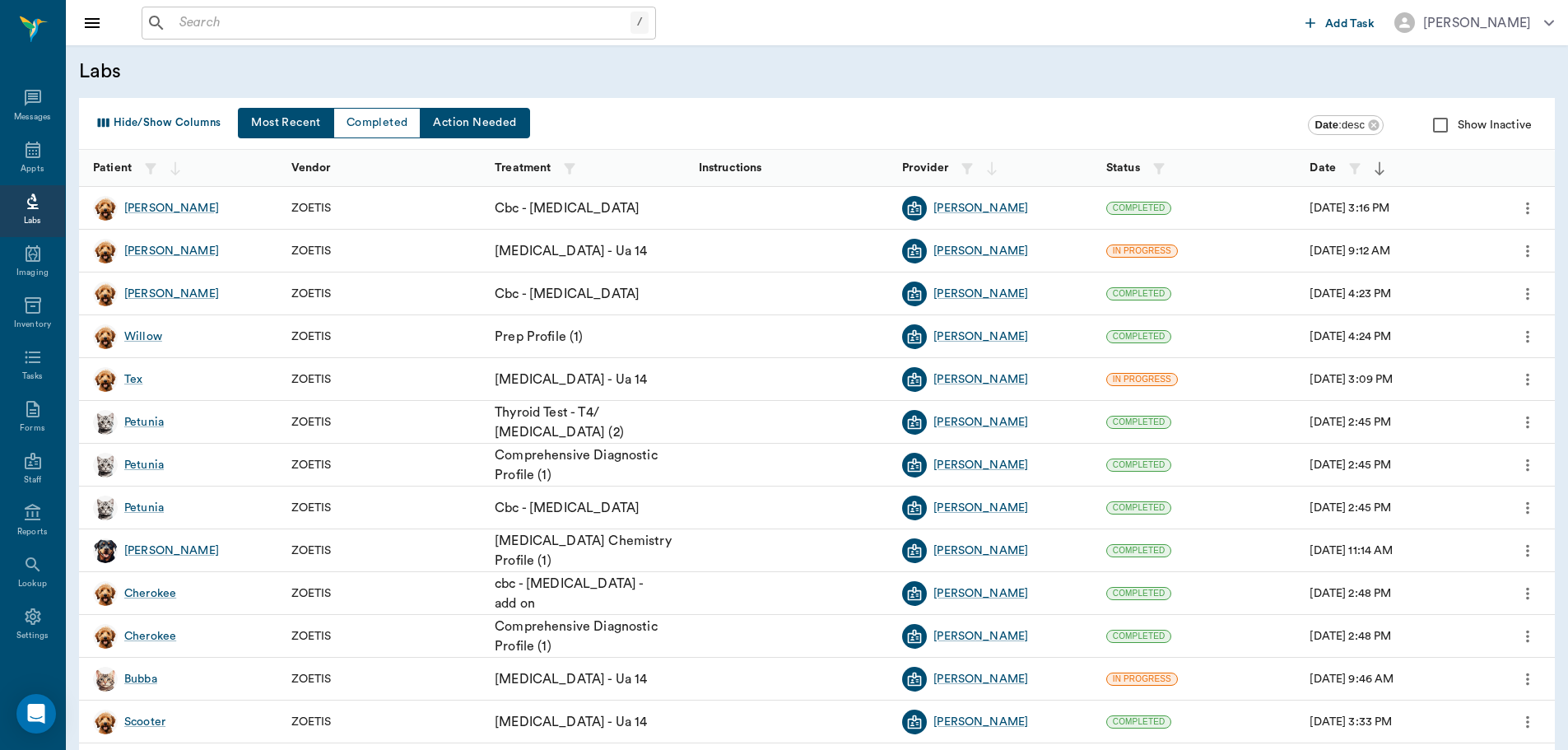
click at [501, 121] on button "Action Needed" at bounding box center [474, 122] width 109 height 30
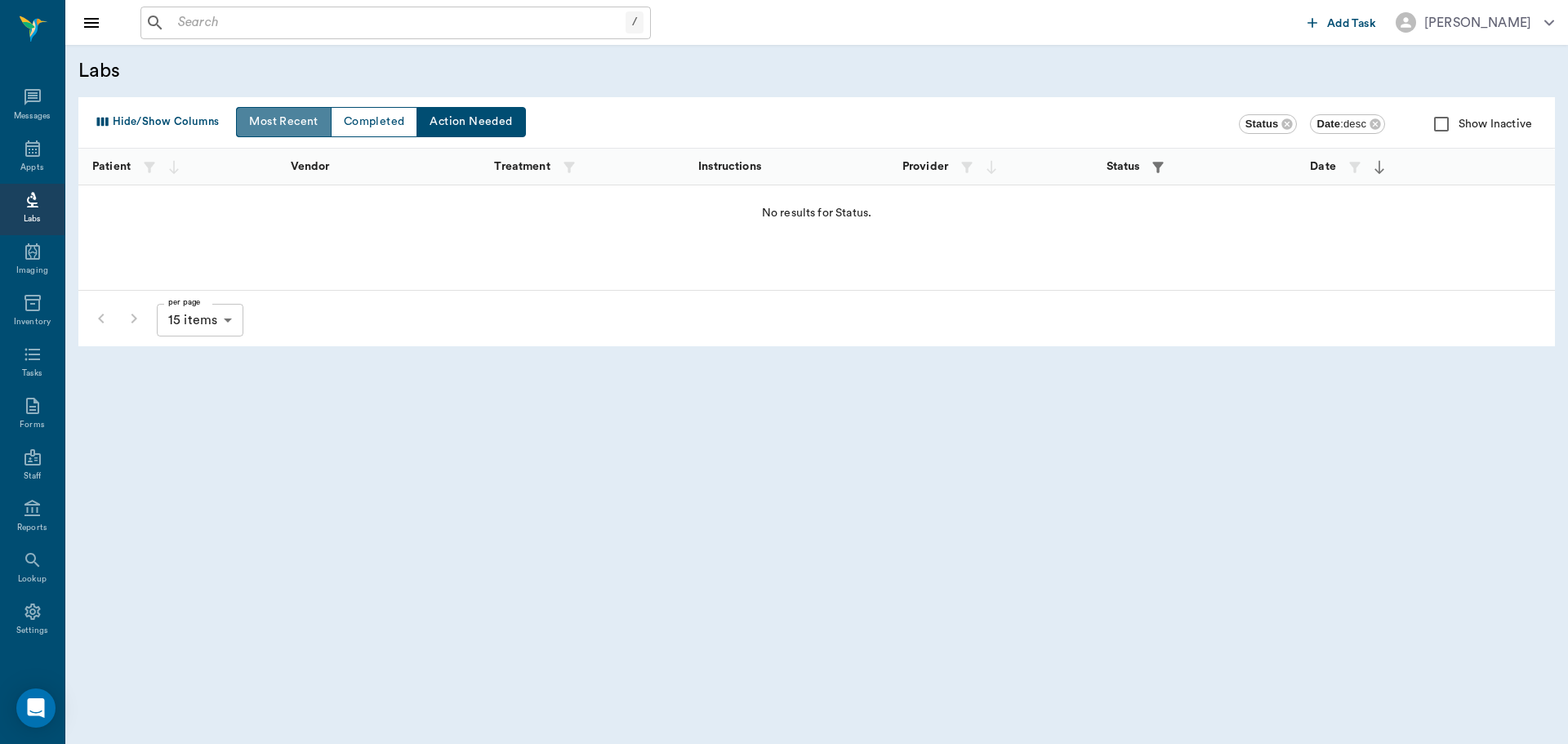
click at [268, 116] on button "Most Recent" at bounding box center [283, 121] width 95 height 30
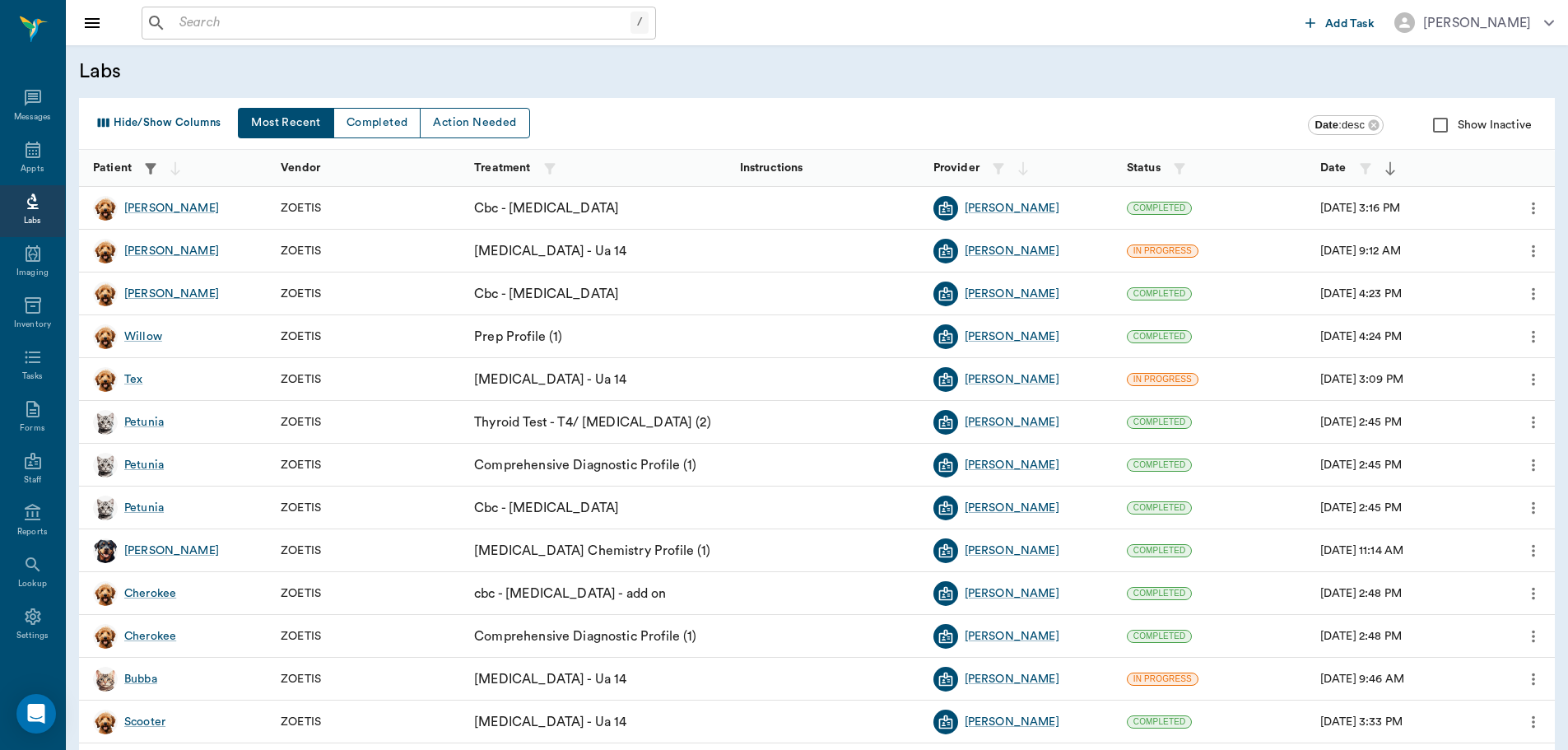
click at [151, 165] on icon "button" at bounding box center [150, 168] width 10 height 10
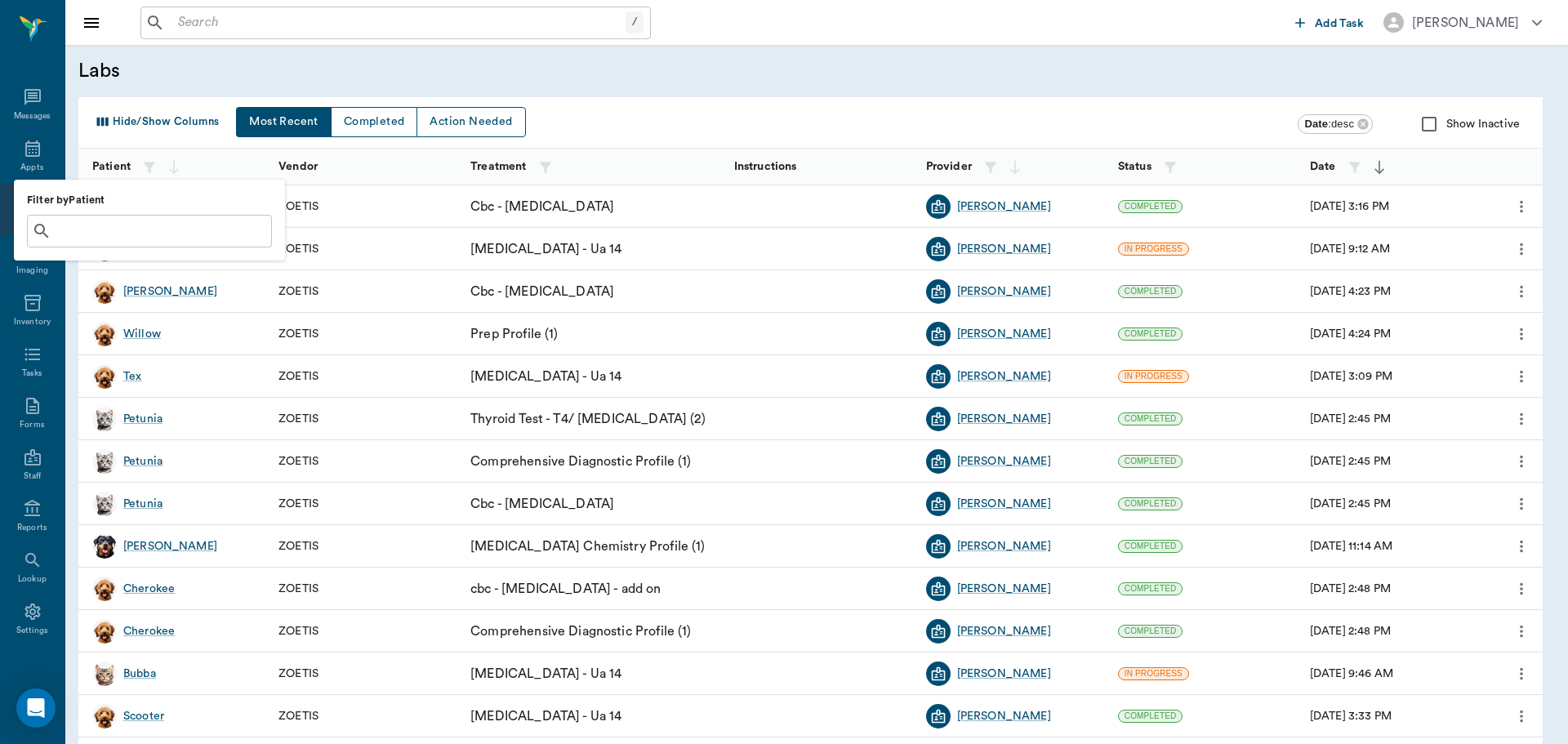
click at [128, 225] on input "text" at bounding box center [161, 230] width 207 height 23
type input "[PERSON_NAME]"
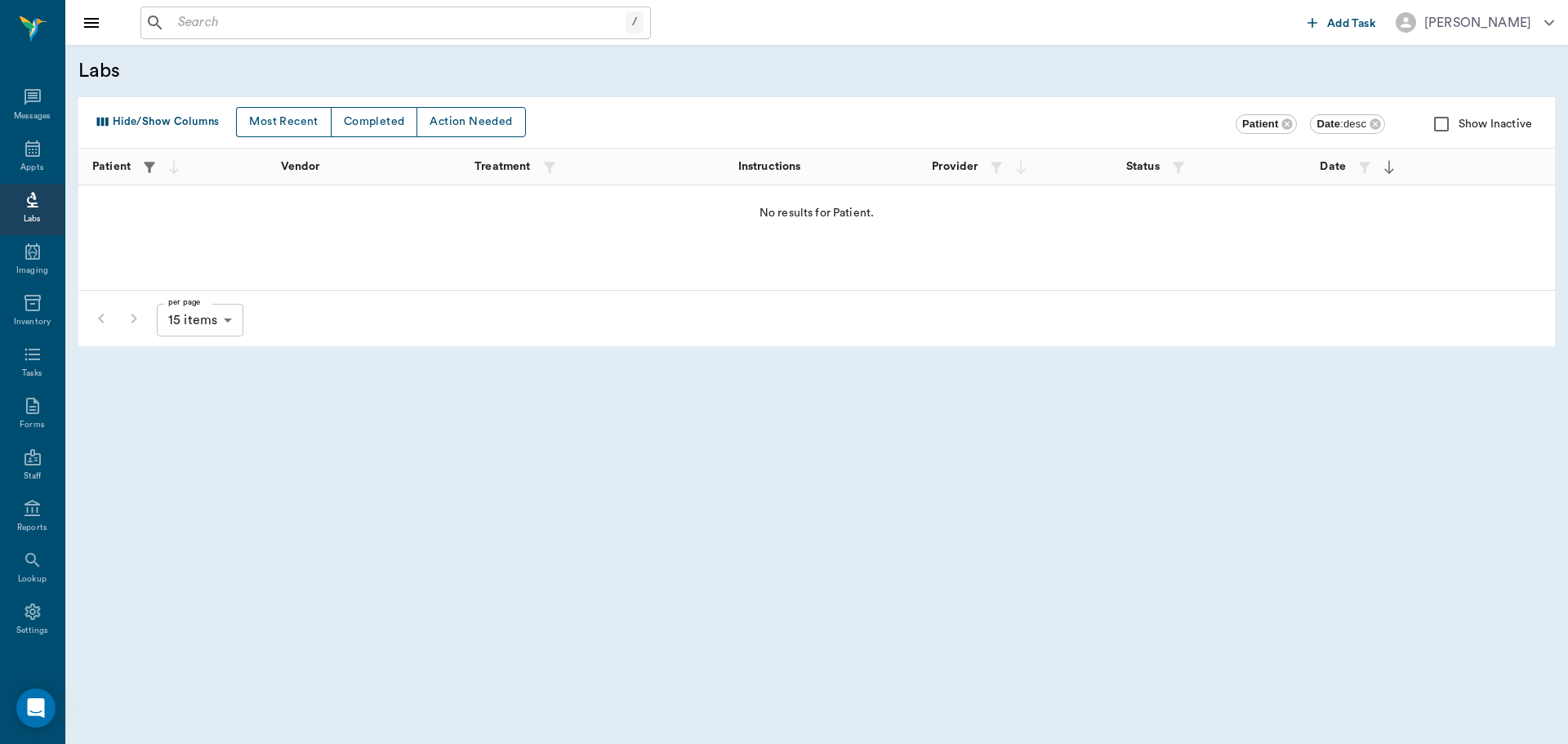
click at [151, 168] on icon "button" at bounding box center [149, 167] width 16 height 16
click at [100, 225] on input "text" at bounding box center [161, 230] width 207 height 23
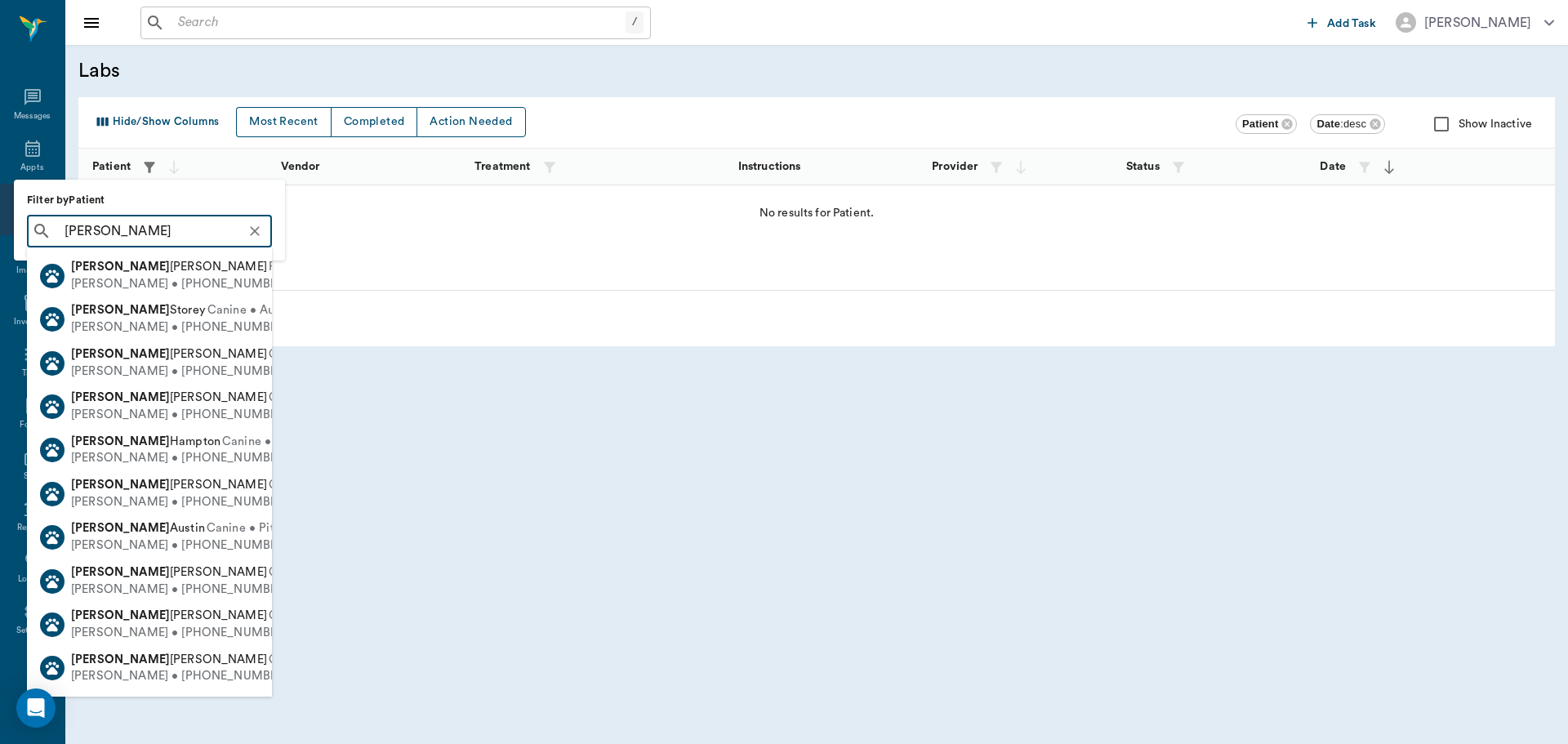
click at [35, 228] on icon at bounding box center [41, 230] width 14 height 14
type input "[object Object]"
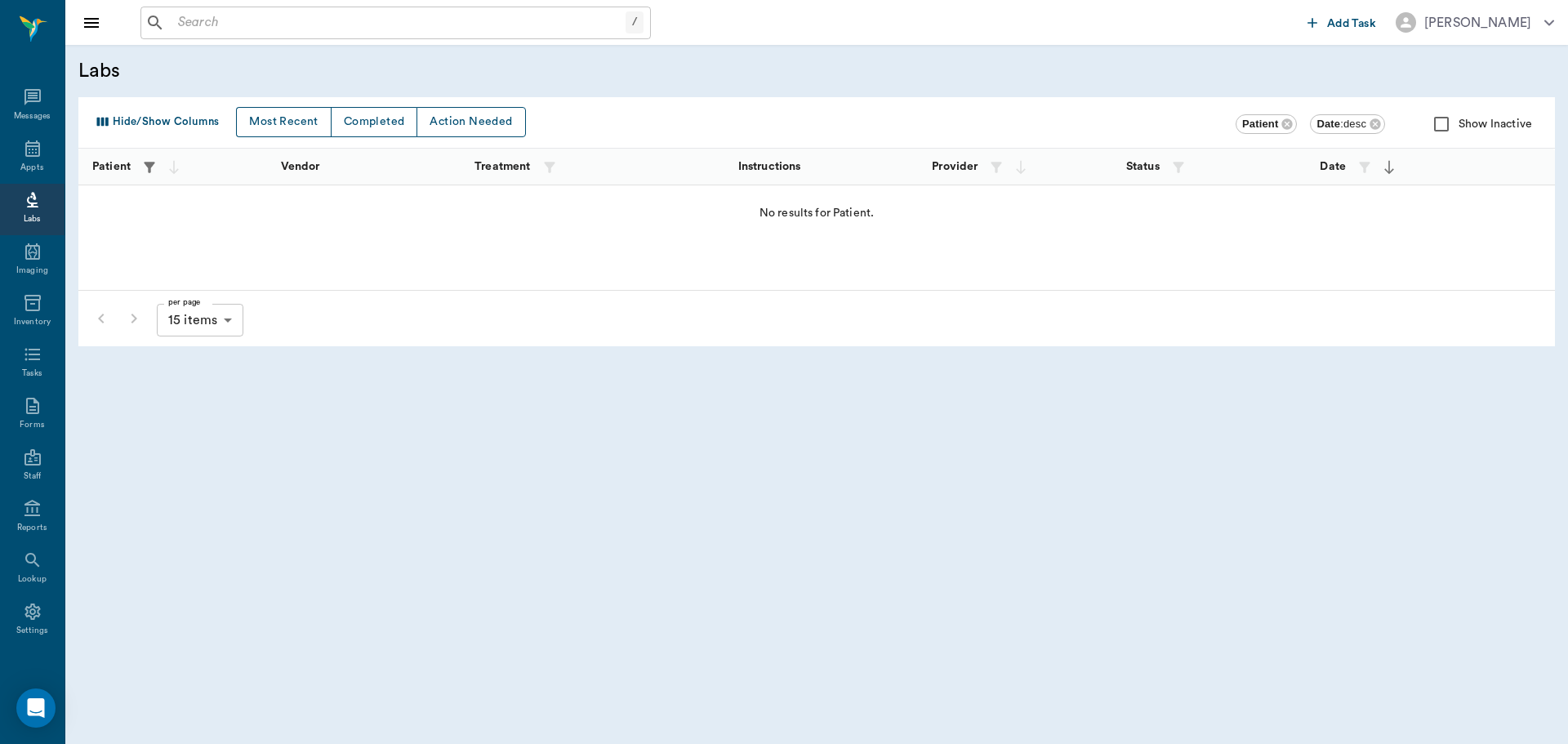
click at [148, 173] on icon "button" at bounding box center [149, 167] width 16 height 16
click at [145, 171] on div at bounding box center [784, 372] width 1568 height 744
click at [149, 163] on icon "button" at bounding box center [149, 166] width 10 height 10
click at [104, 168] on div at bounding box center [784, 372] width 1568 height 744
click at [174, 166] on icon "button" at bounding box center [173, 167] width 9 height 14
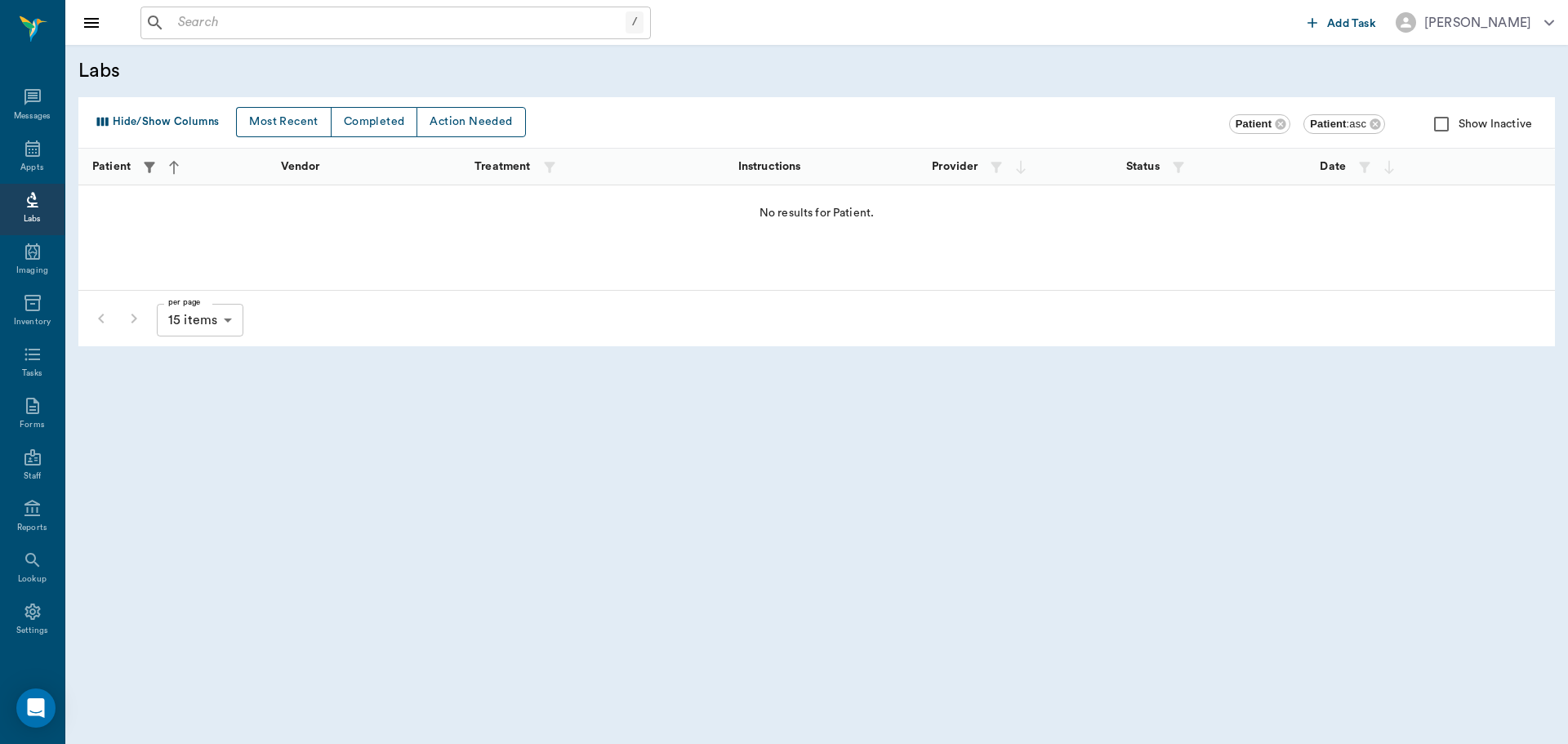
click at [154, 167] on icon "button" at bounding box center [149, 167] width 16 height 16
click at [172, 160] on div at bounding box center [784, 372] width 1568 height 744
click at [148, 169] on icon "button" at bounding box center [149, 167] width 16 height 16
click at [73, 222] on input "text" at bounding box center [161, 230] width 207 height 23
click at [432, 495] on div at bounding box center [784, 372] width 1568 height 744
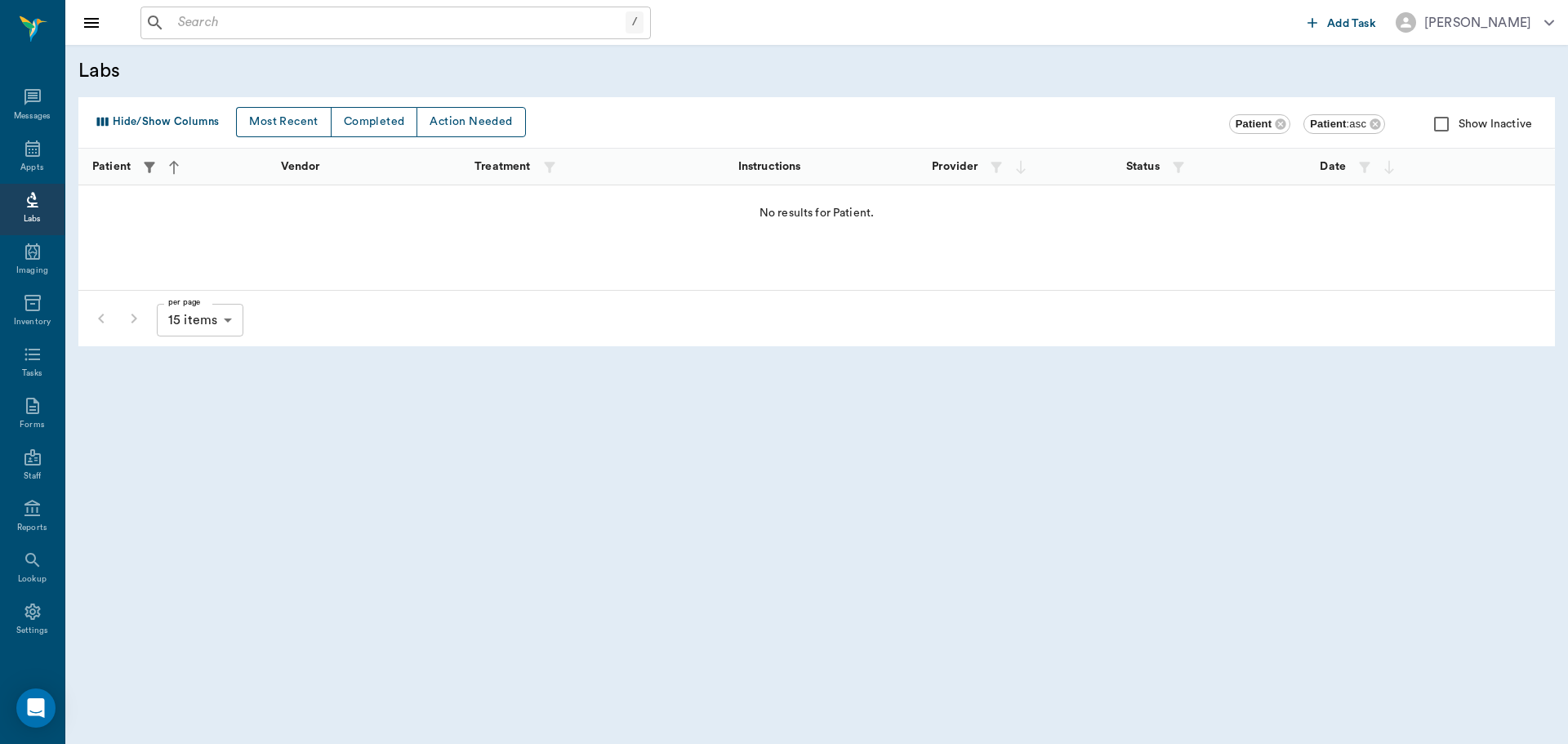
click at [37, 207] on div "Labs" at bounding box center [32, 209] width 65 height 51
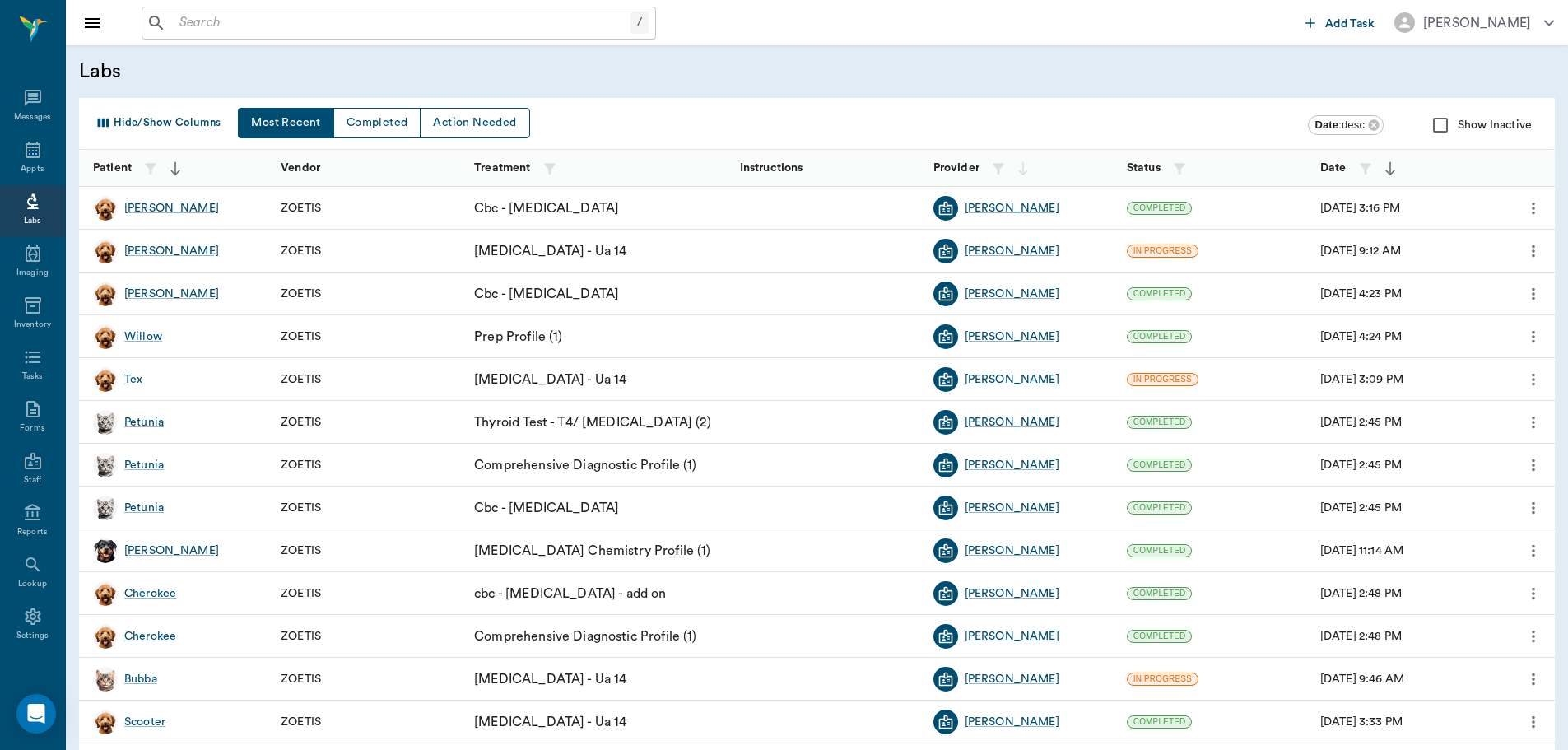
scroll to position [149, 0]
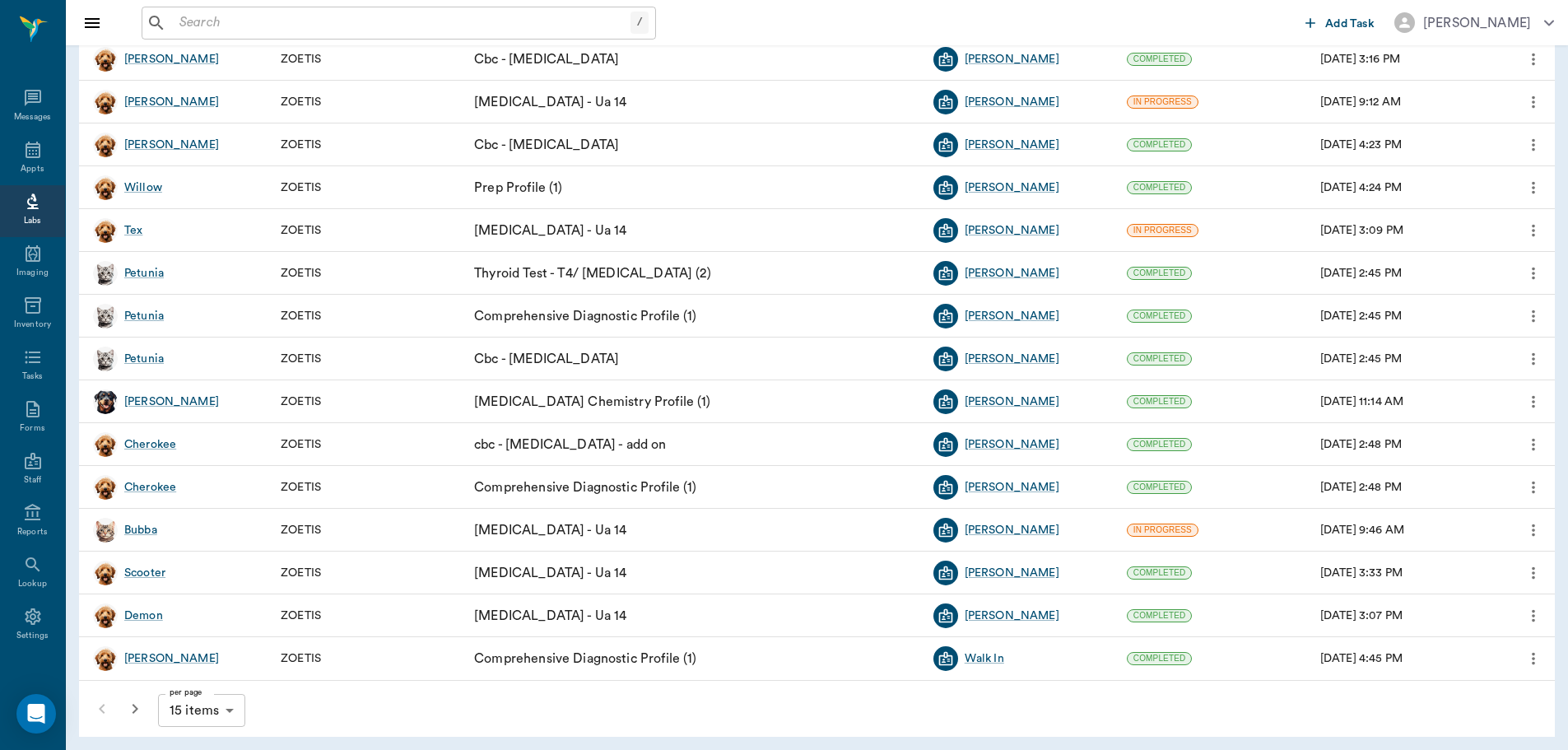
click at [227, 711] on body "/ ​ Add Task [PERSON_NAME] Nectar Messages Appts Labs Imaging Inventory Tasks F…" at bounding box center [784, 300] width 1568 height 899
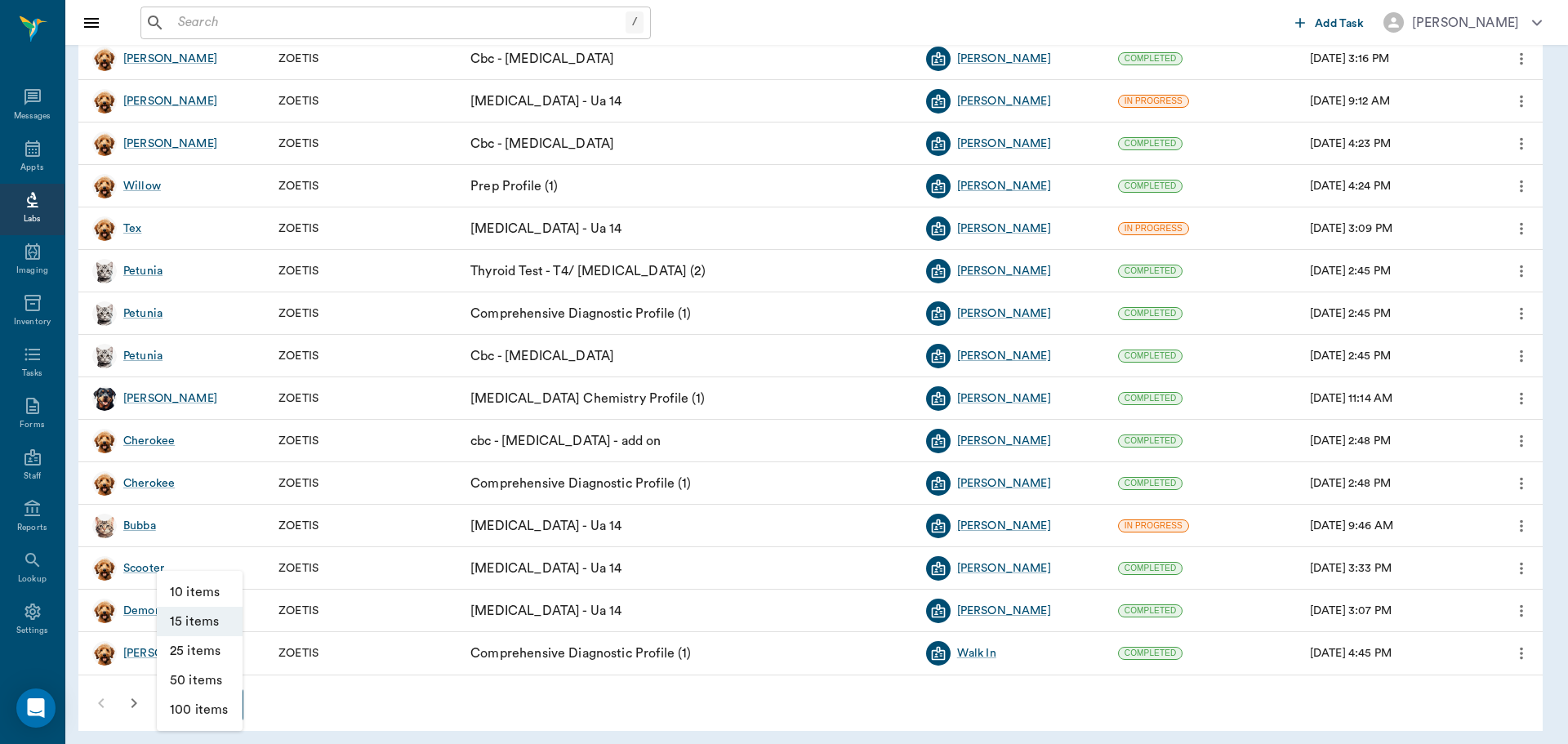
click at [209, 710] on li "100 items" at bounding box center [200, 709] width 85 height 29
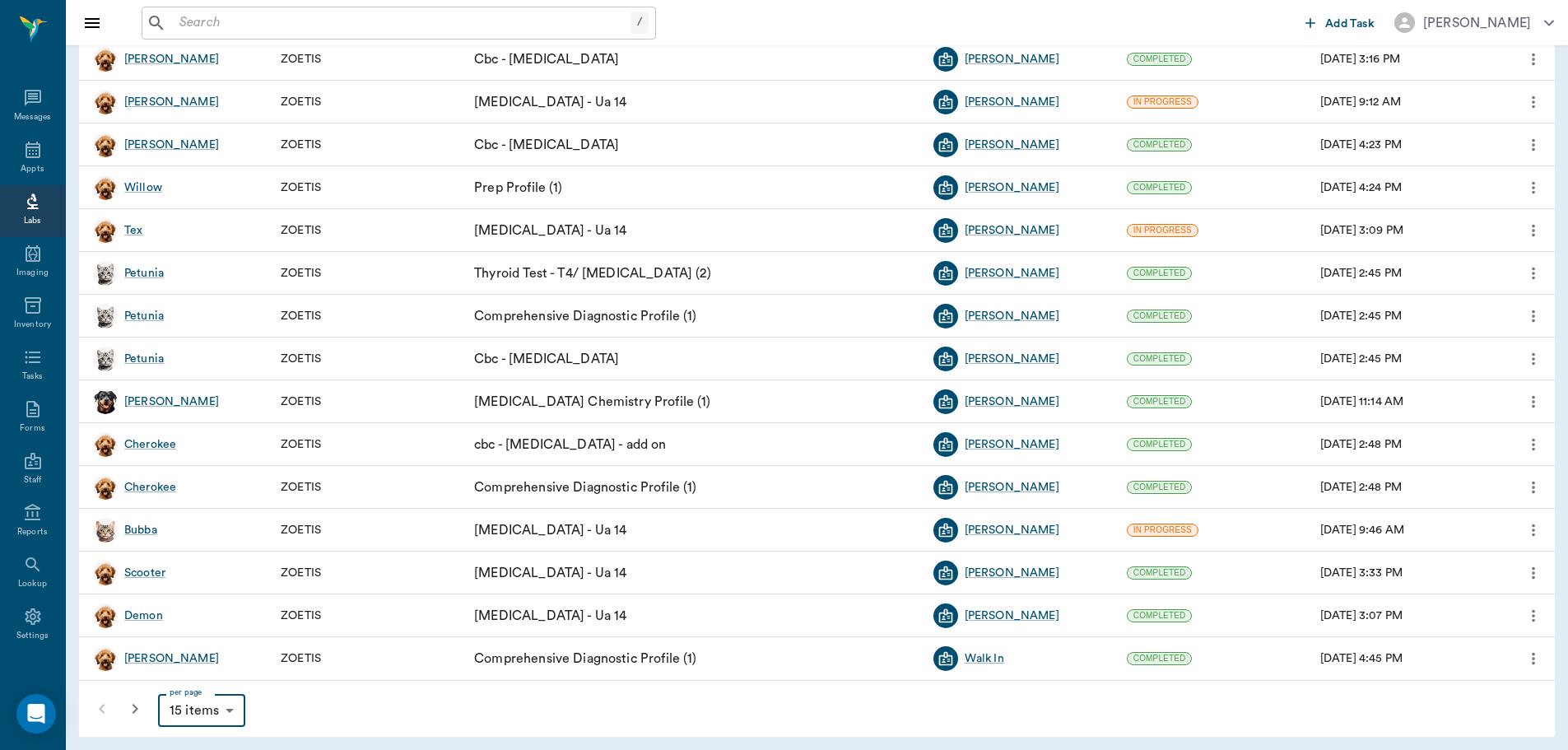
type input "100"
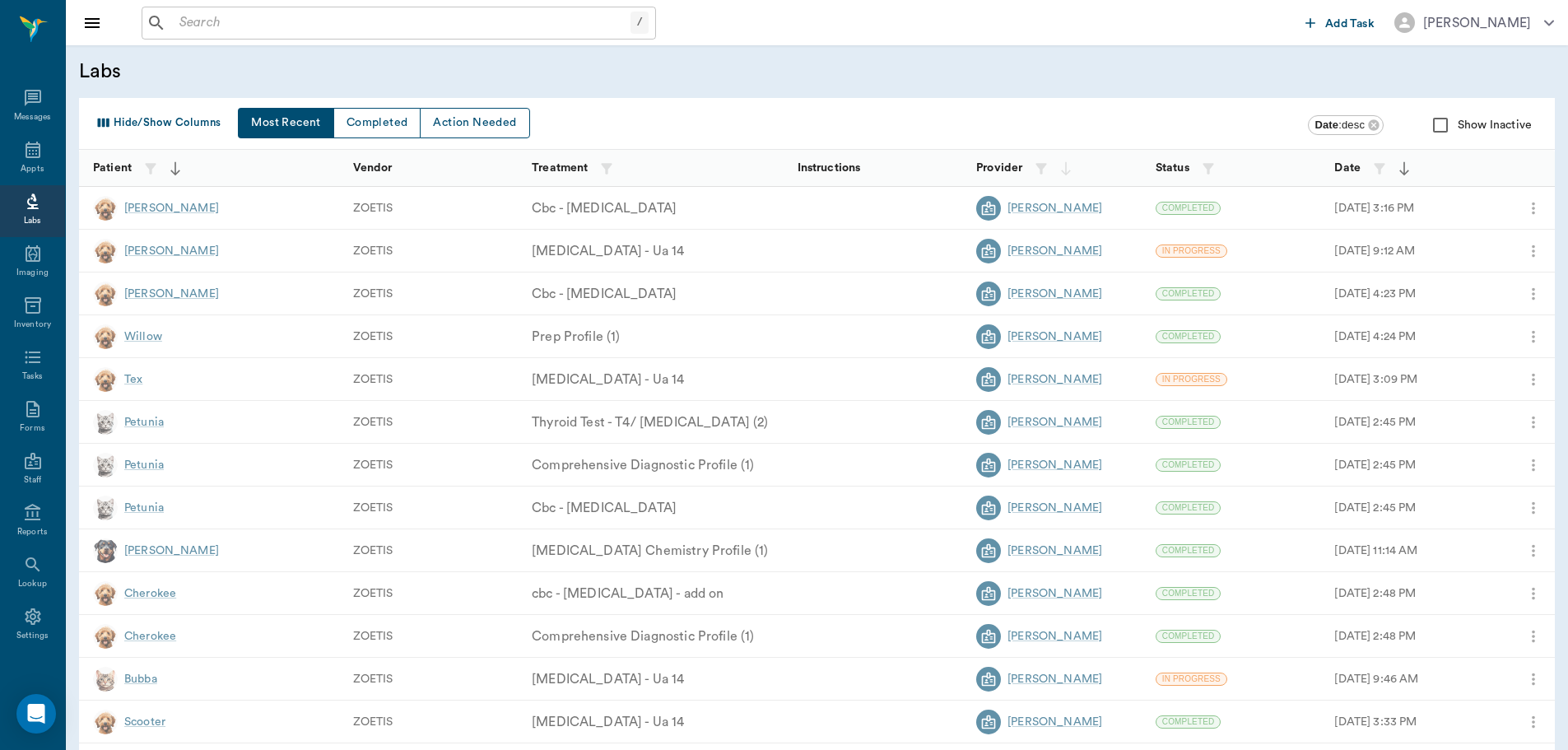
click at [1404, 163] on icon "button" at bounding box center [1404, 169] width 9 height 14
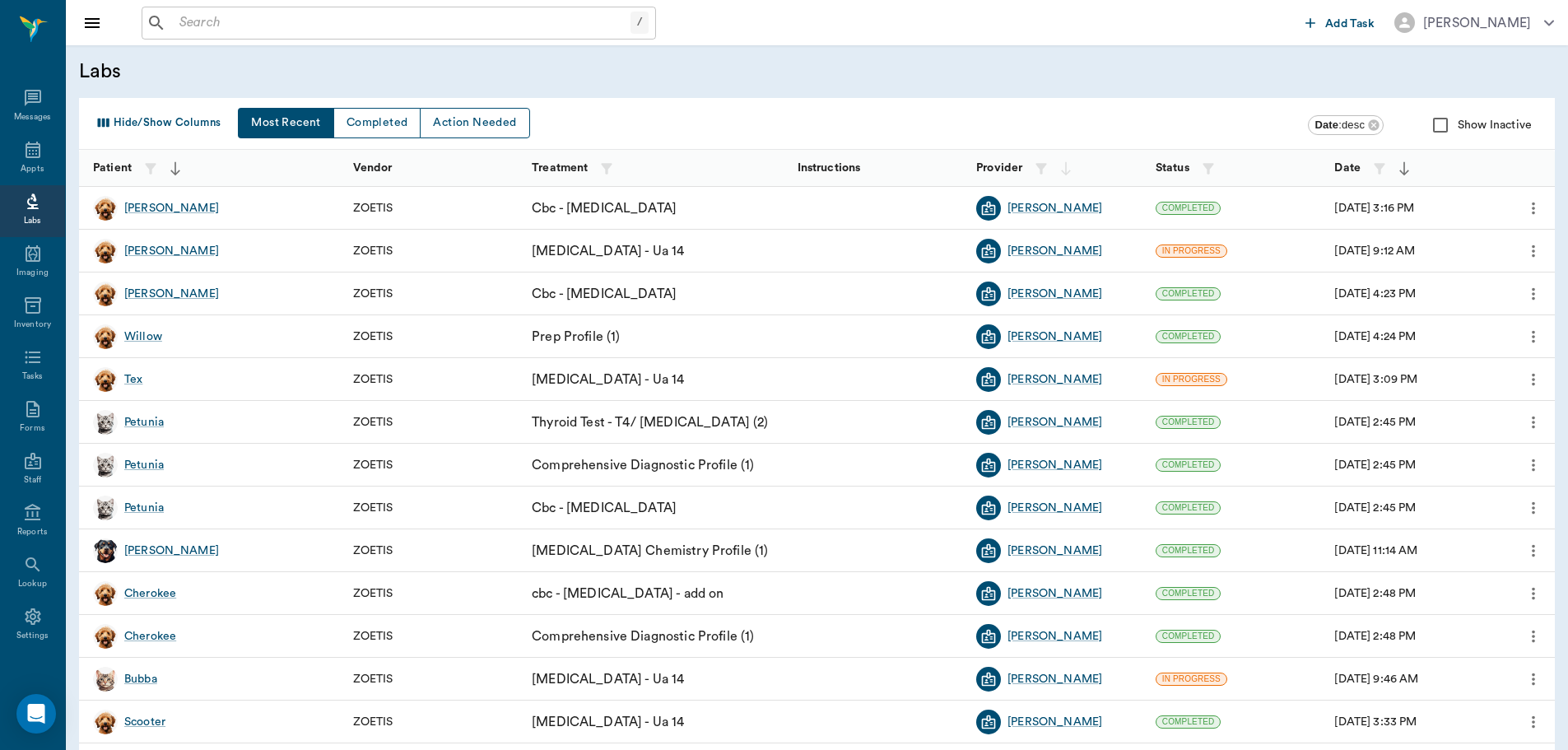
click at [1404, 169] on icon "button" at bounding box center [1404, 169] width 9 height 14
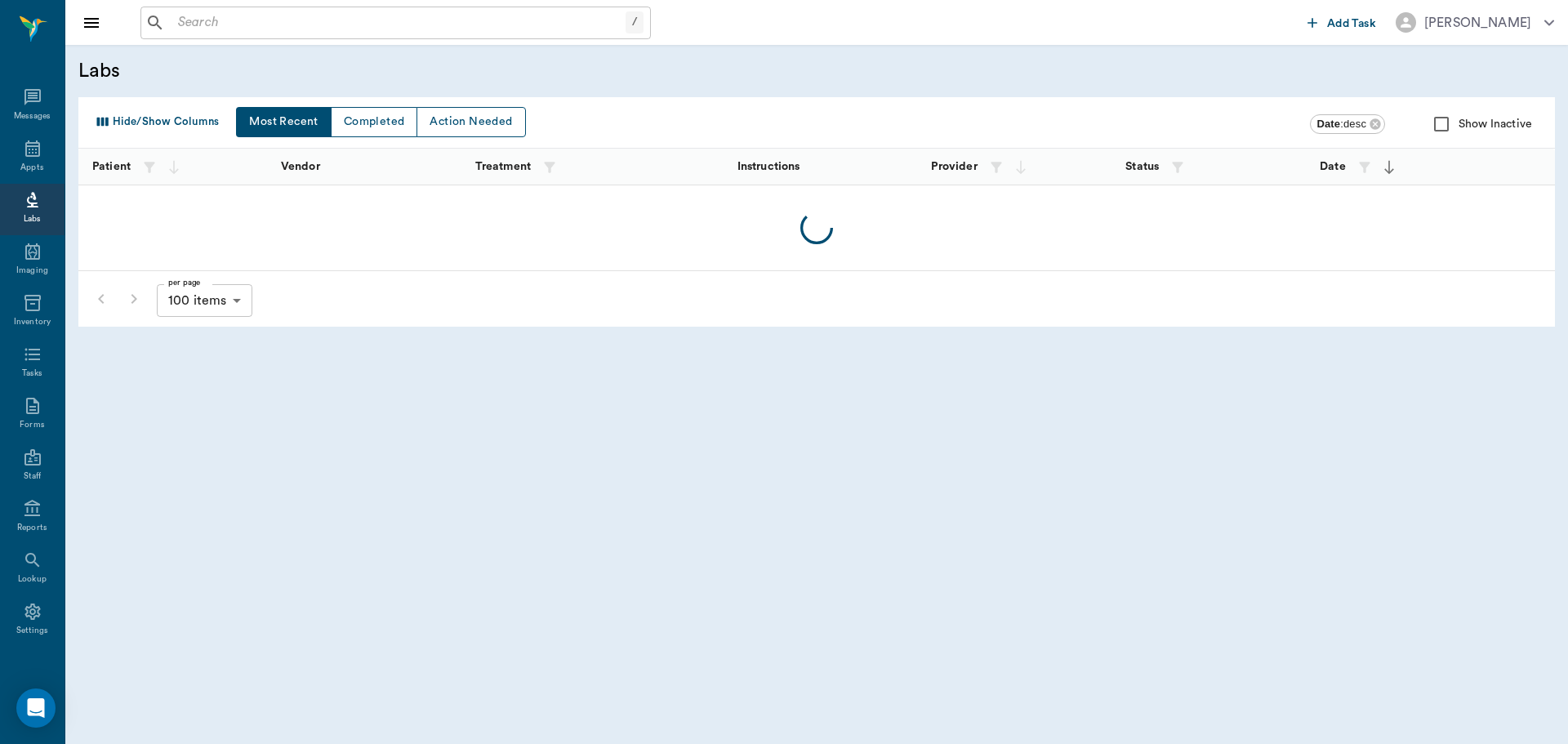
click at [131, 703] on body "/ ​ Add Task [PERSON_NAME] Nectar Messages Appts Labs Imaging Inventory Tasks F…" at bounding box center [784, 372] width 1568 height 744
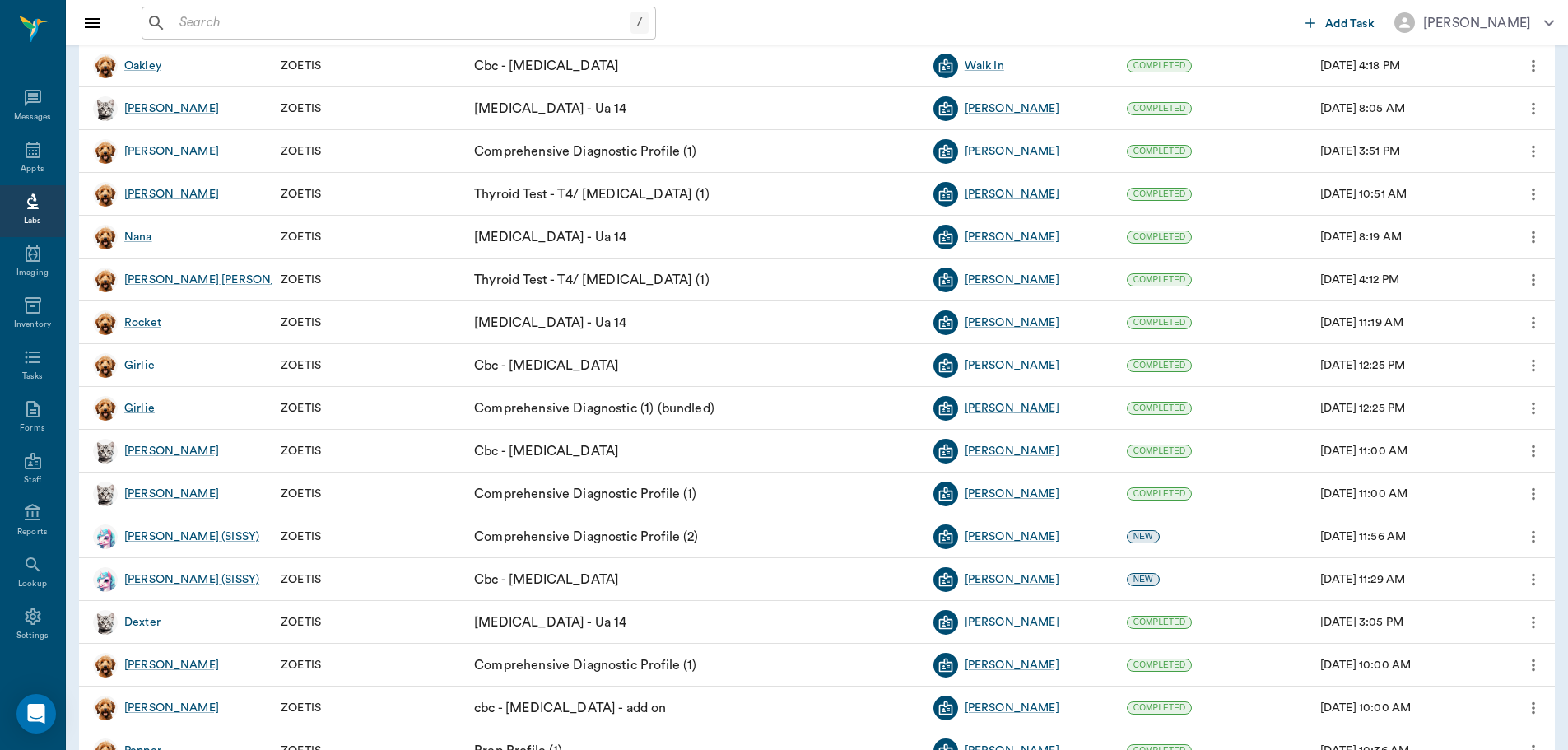
scroll to position [3786, 0]
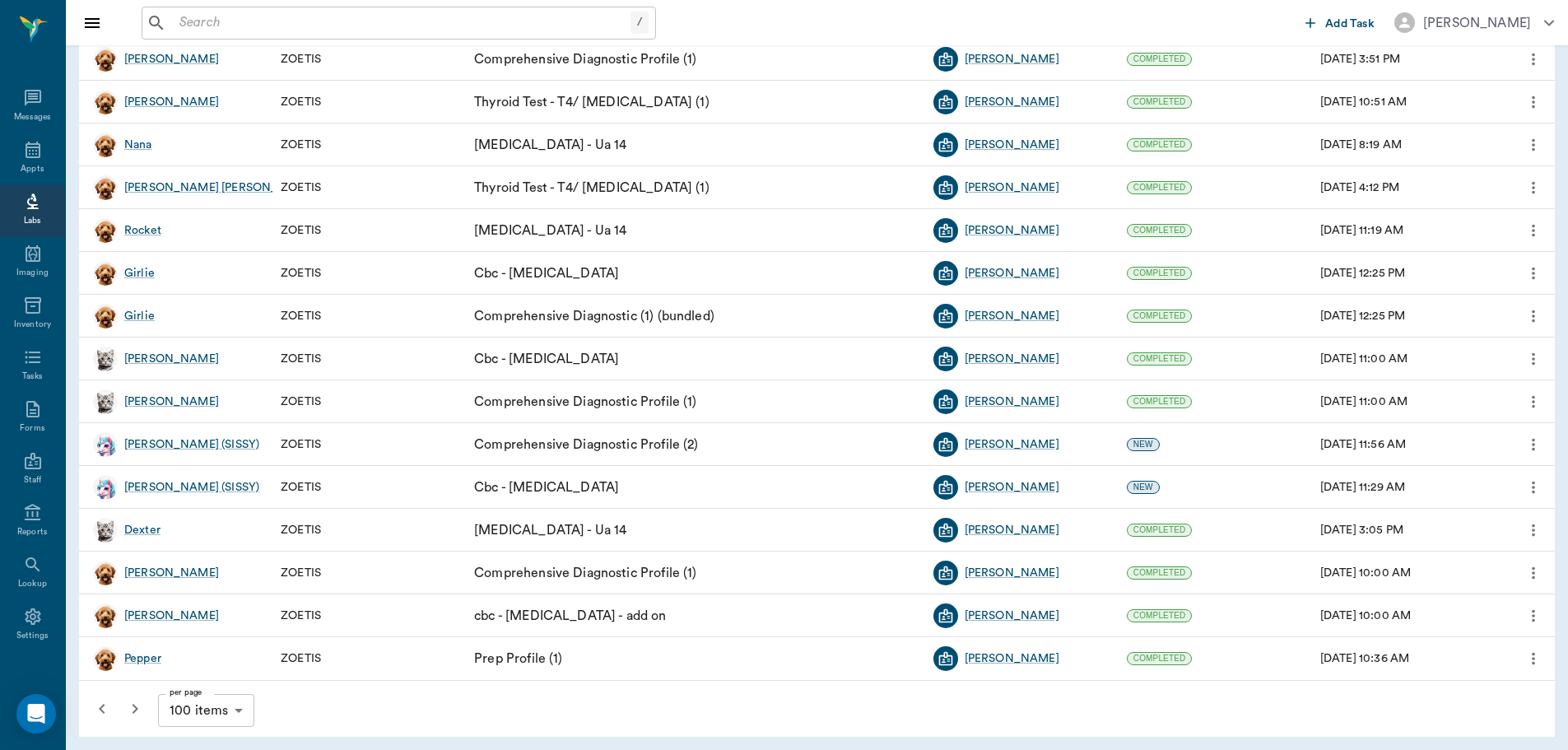
click at [96, 703] on icon "button" at bounding box center [101, 708] width 20 height 20
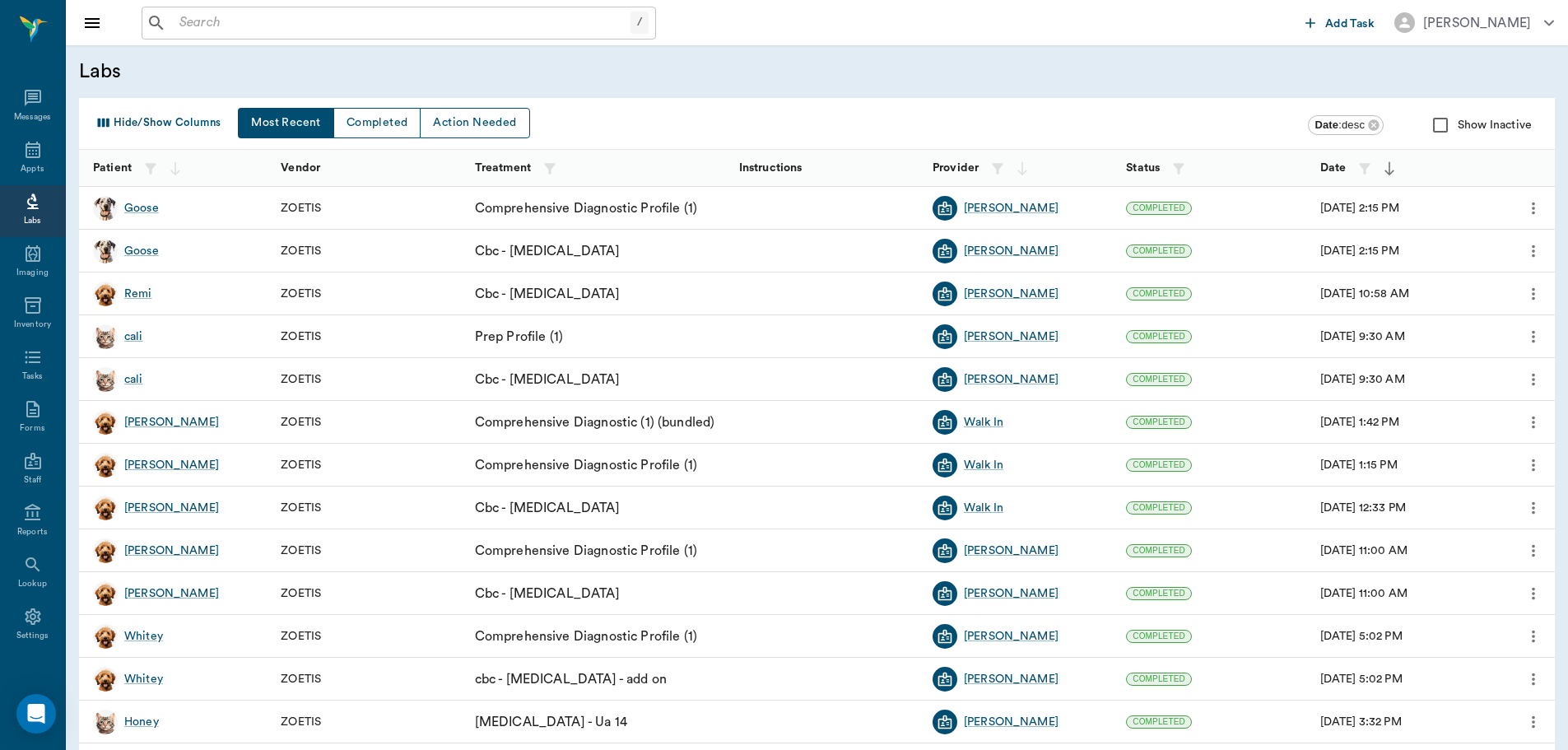
click at [769, 87] on div "Labs" at bounding box center [817, 71] width 1502 height 52
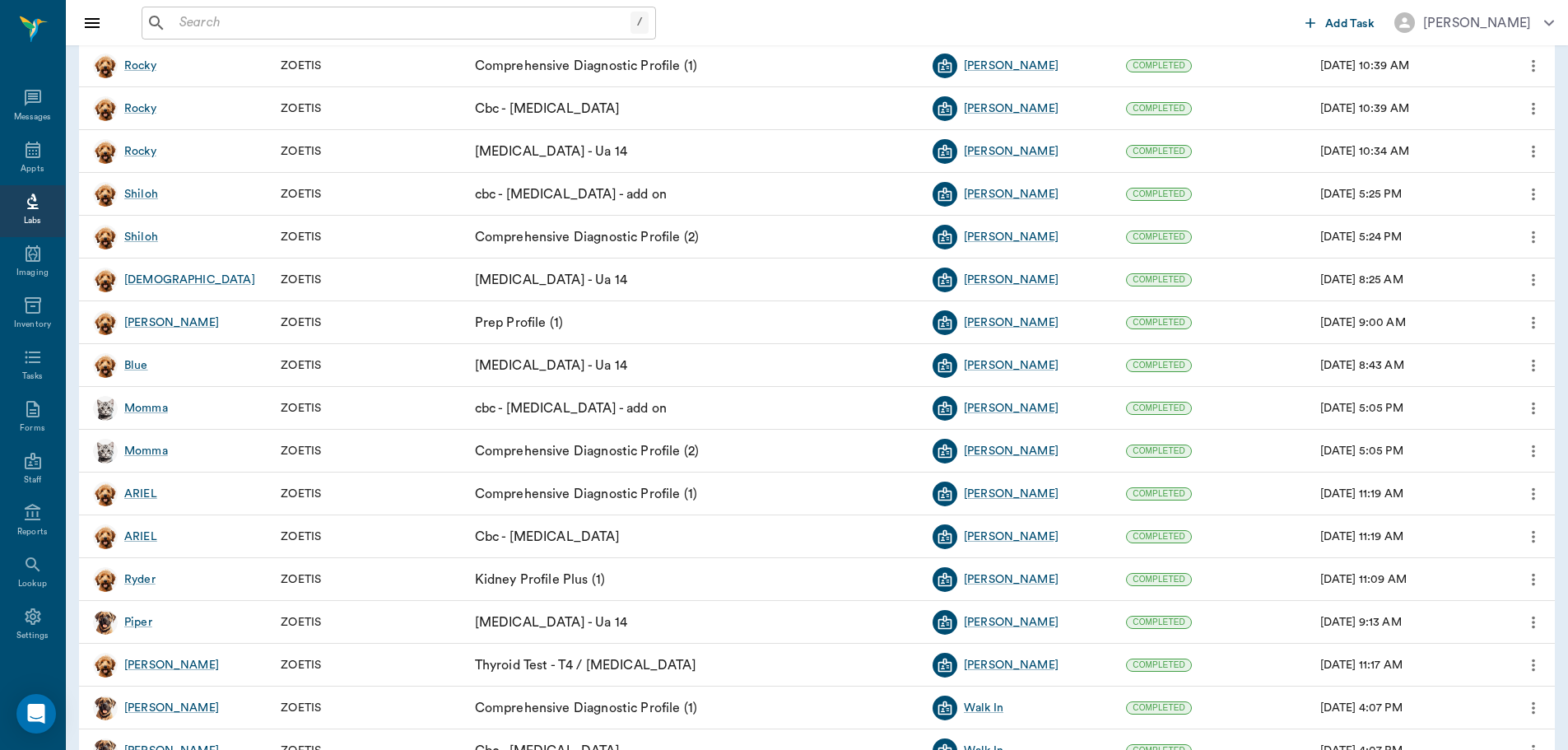
scroll to position [3786, 0]
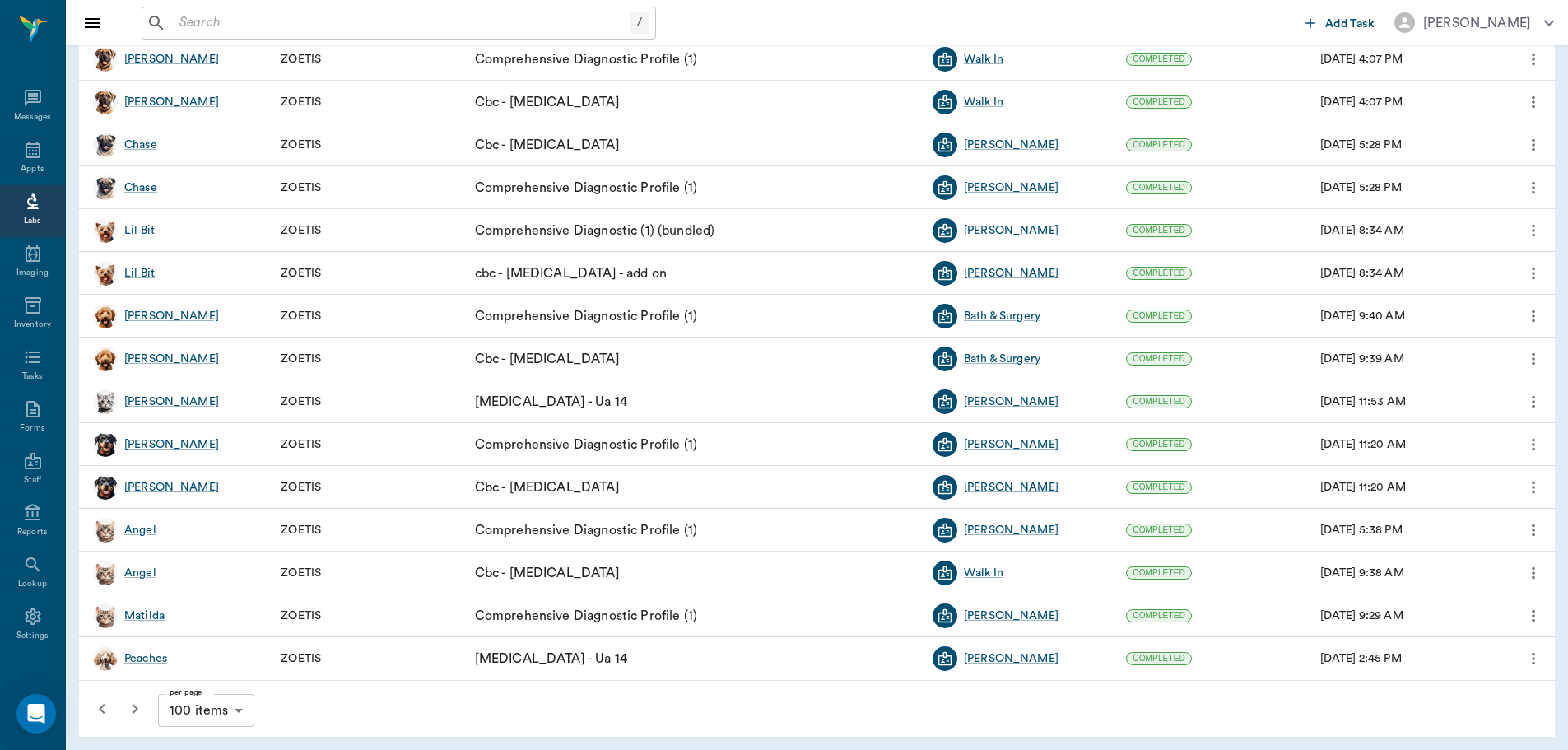
click at [101, 702] on icon "button" at bounding box center [101, 708] width 20 height 20
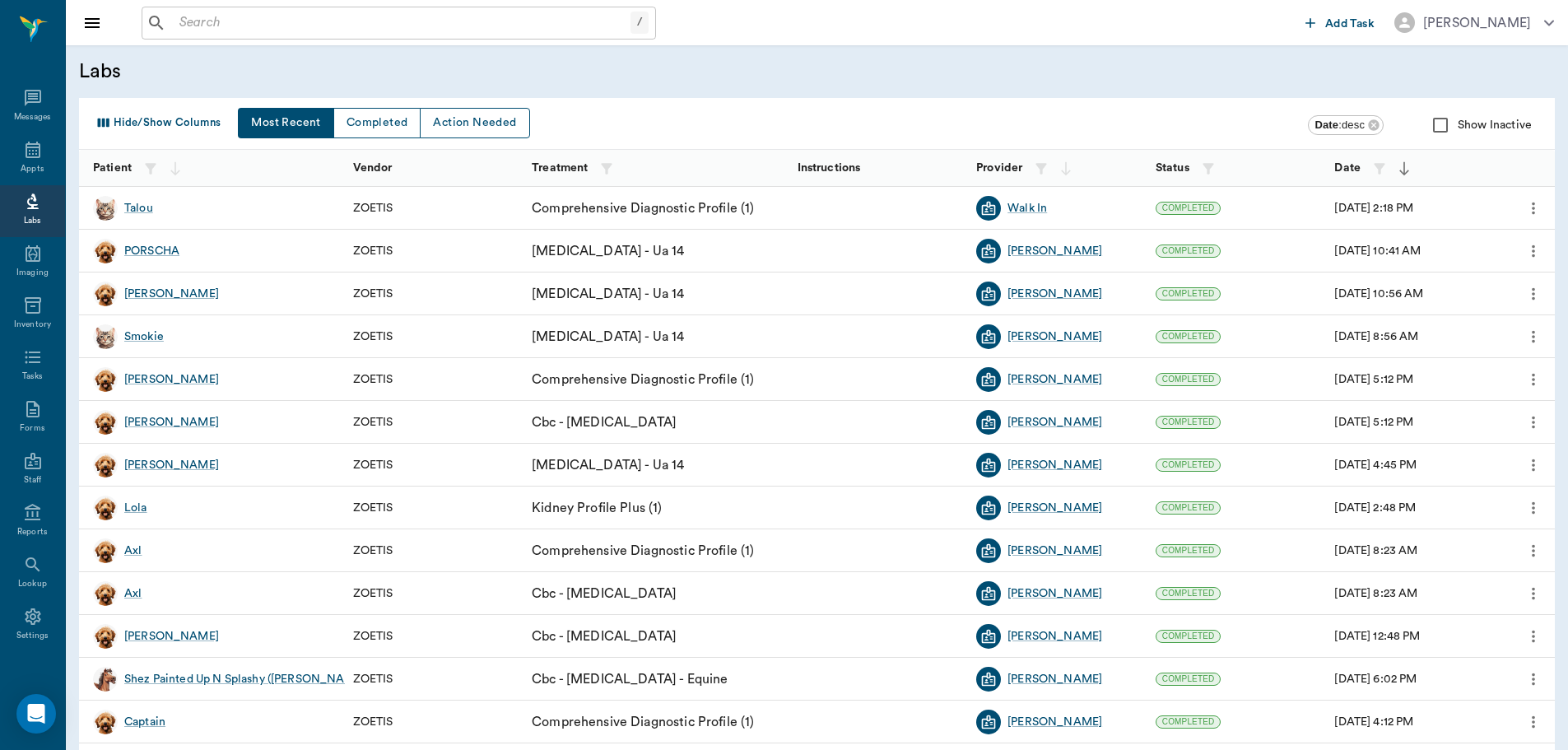
click at [1048, 104] on div "Hide/Show Columns Most Recent Completed Action Needed Date : desc Show Inactive" at bounding box center [820, 125] width 1461 height 47
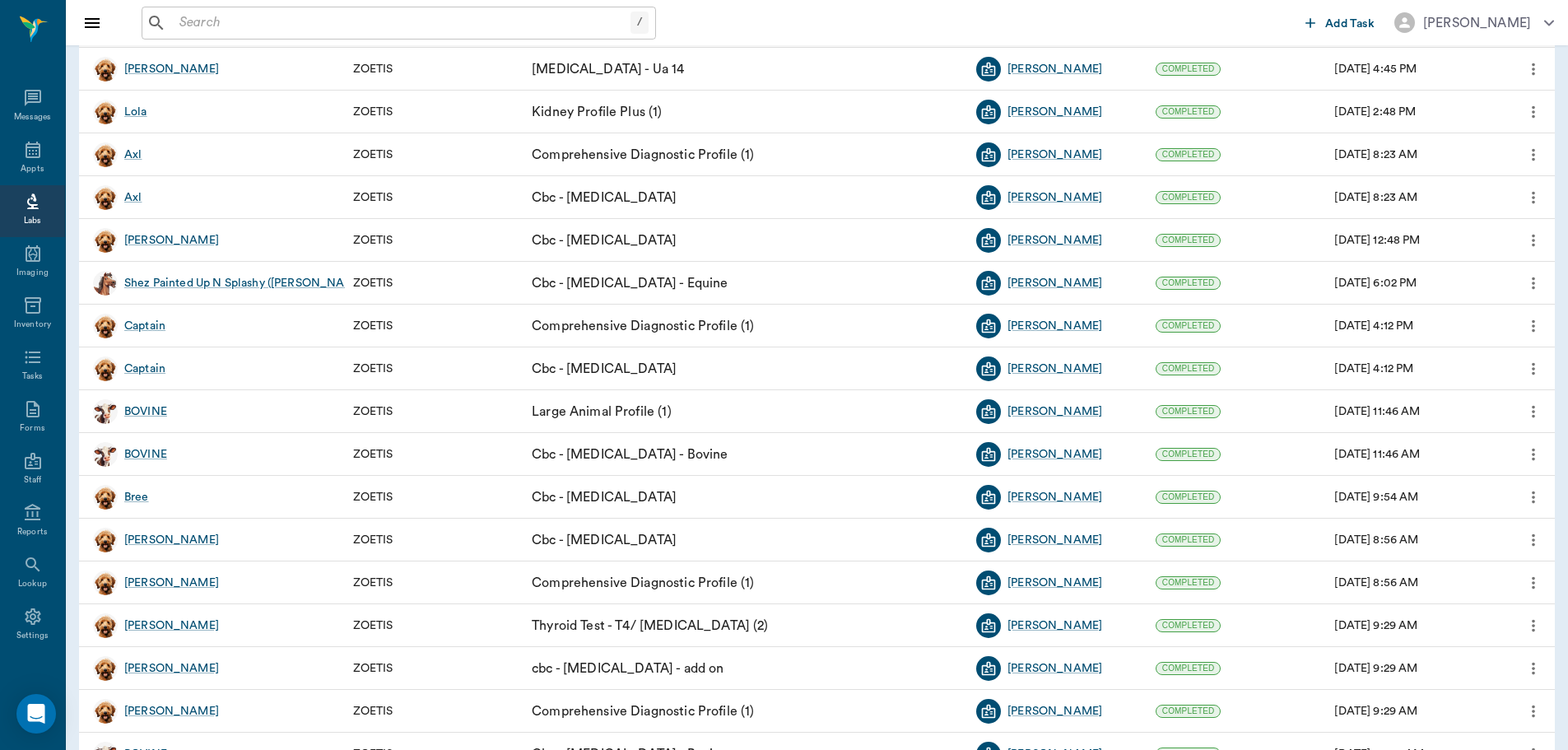
scroll to position [3786, 0]
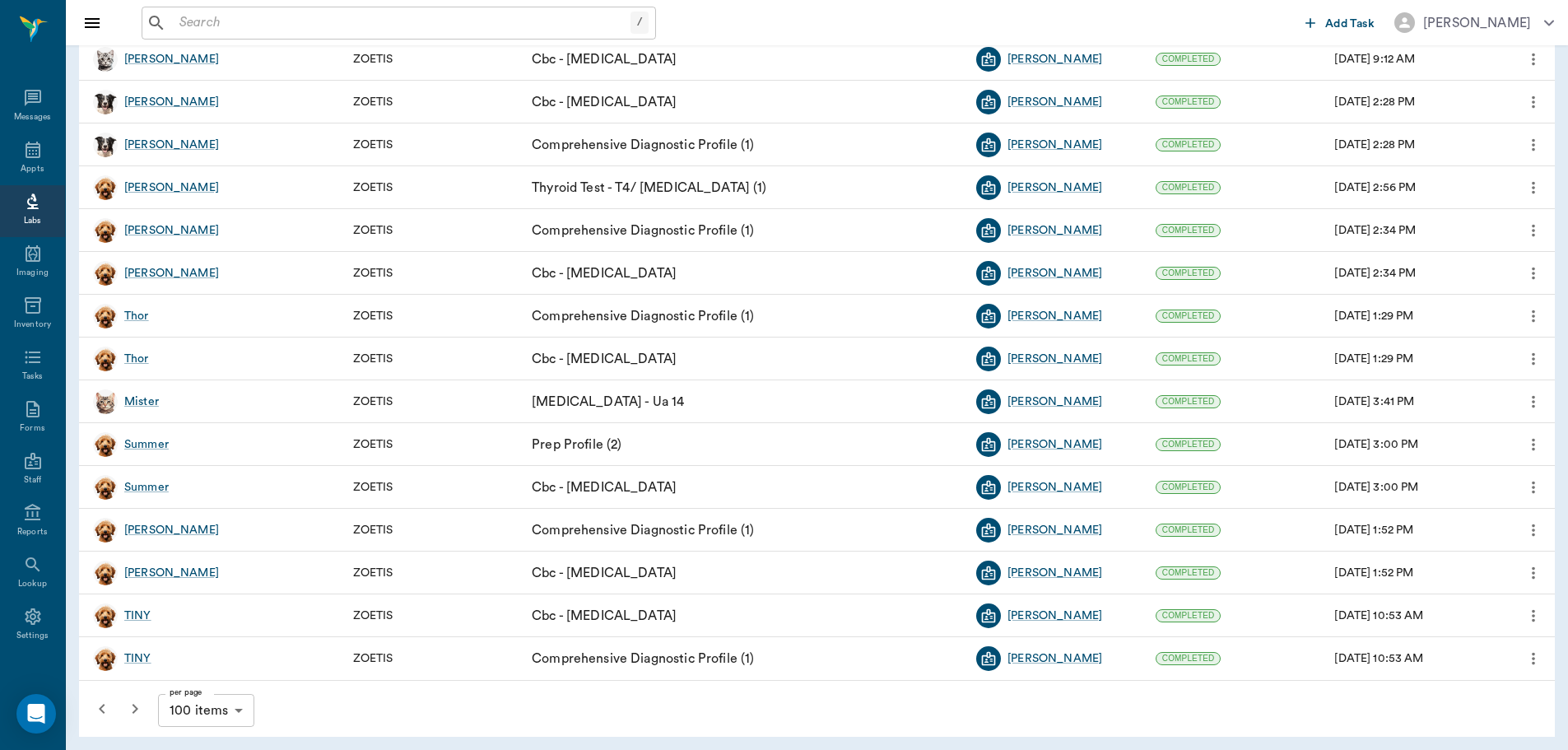
click at [107, 703] on icon "button" at bounding box center [101, 708] width 20 height 20
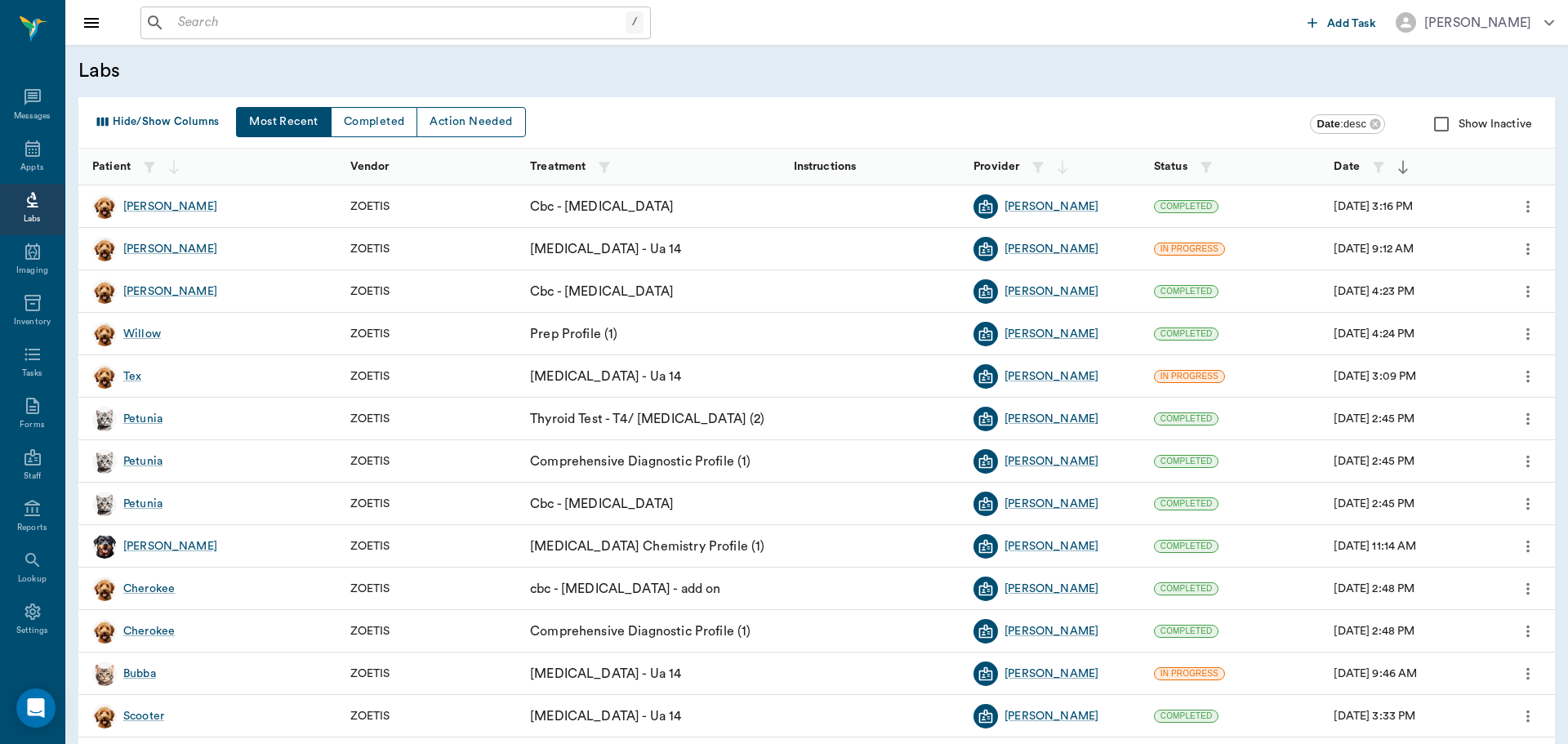
click at [29, 208] on icon at bounding box center [32, 200] width 20 height 20
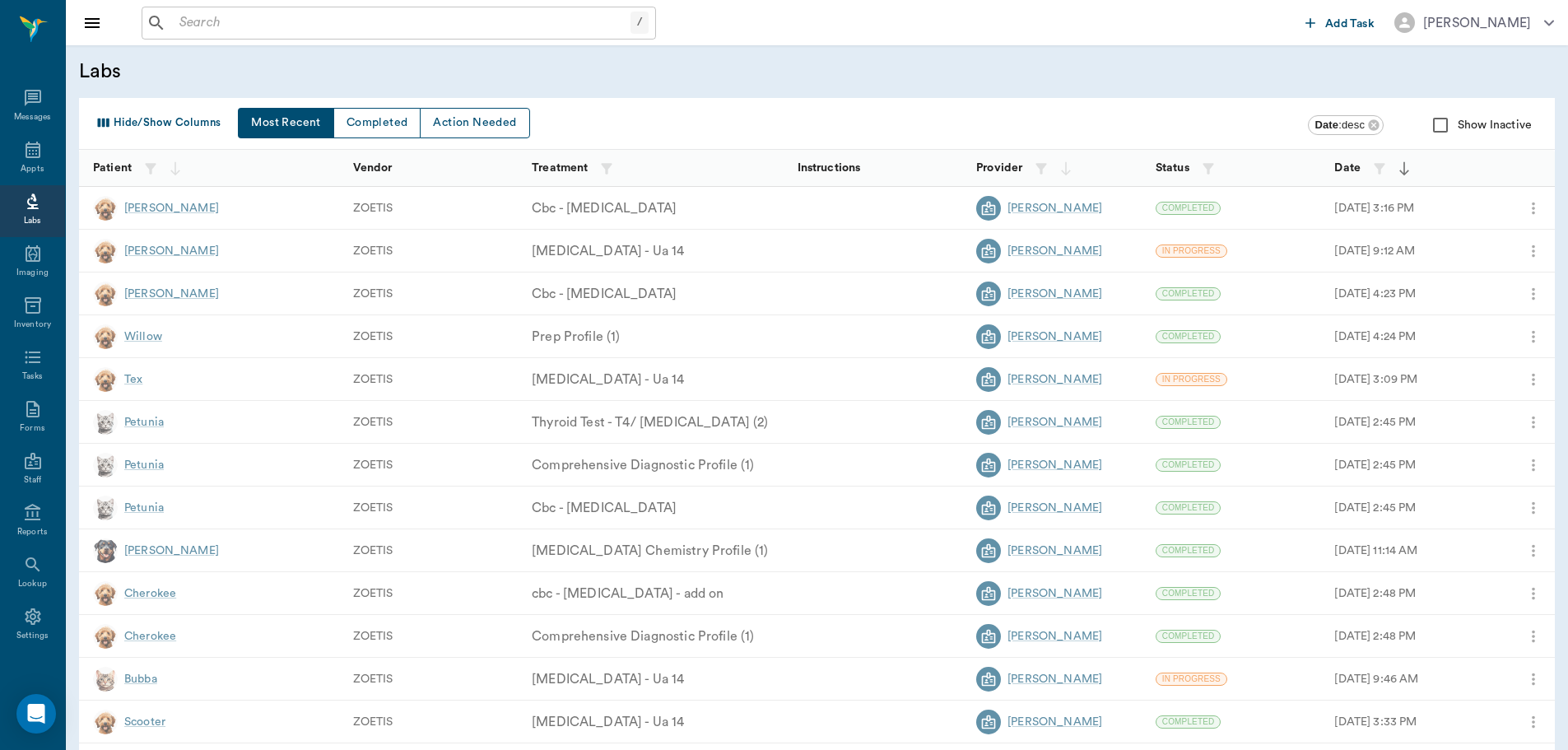
type input "15"
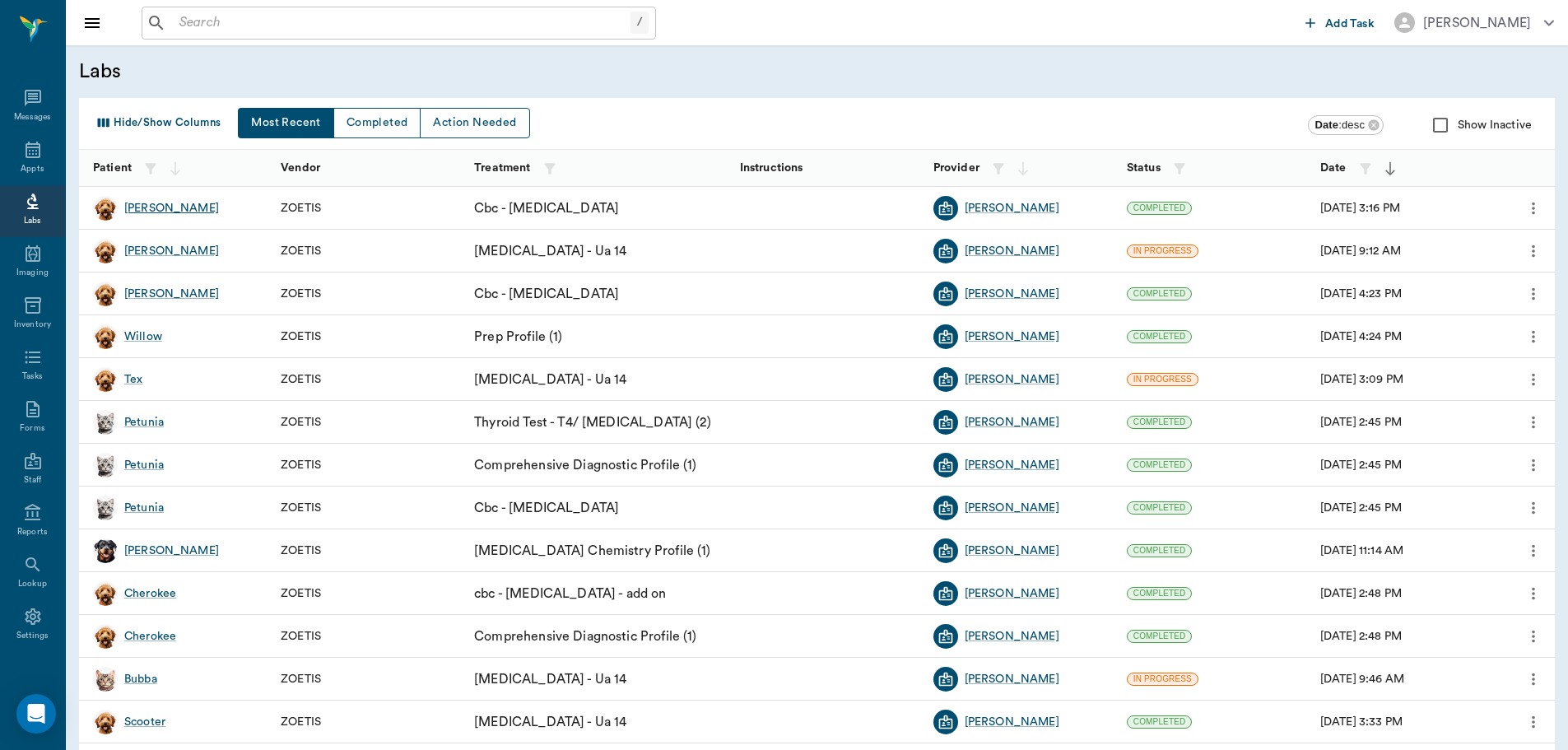
click at [132, 207] on div "[PERSON_NAME]" at bounding box center [171, 207] width 95 height 16
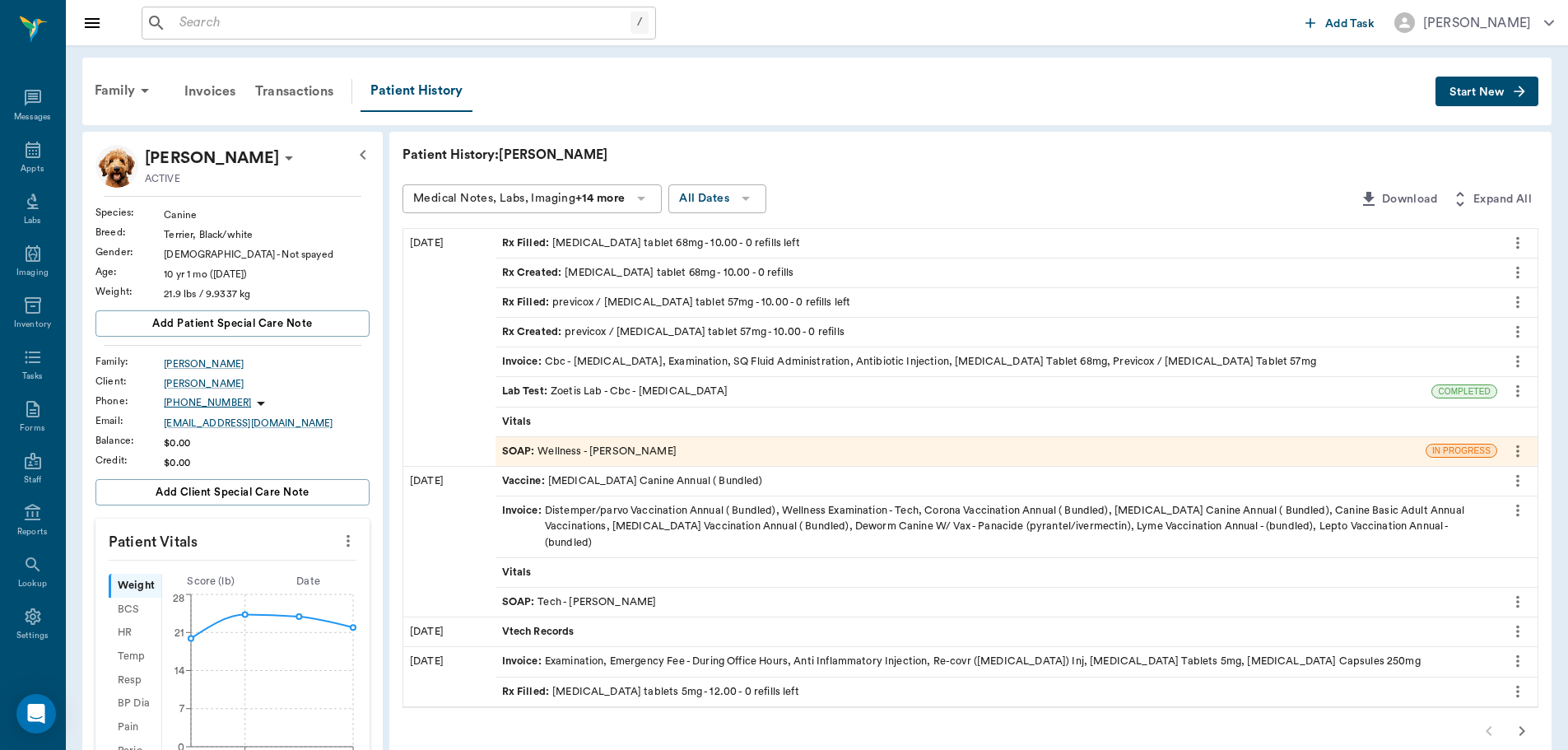
click at [590, 387] on div "Lab Test : Zoetis Lab - Cbc - [MEDICAL_DATA]" at bounding box center [615, 391] width 225 height 15
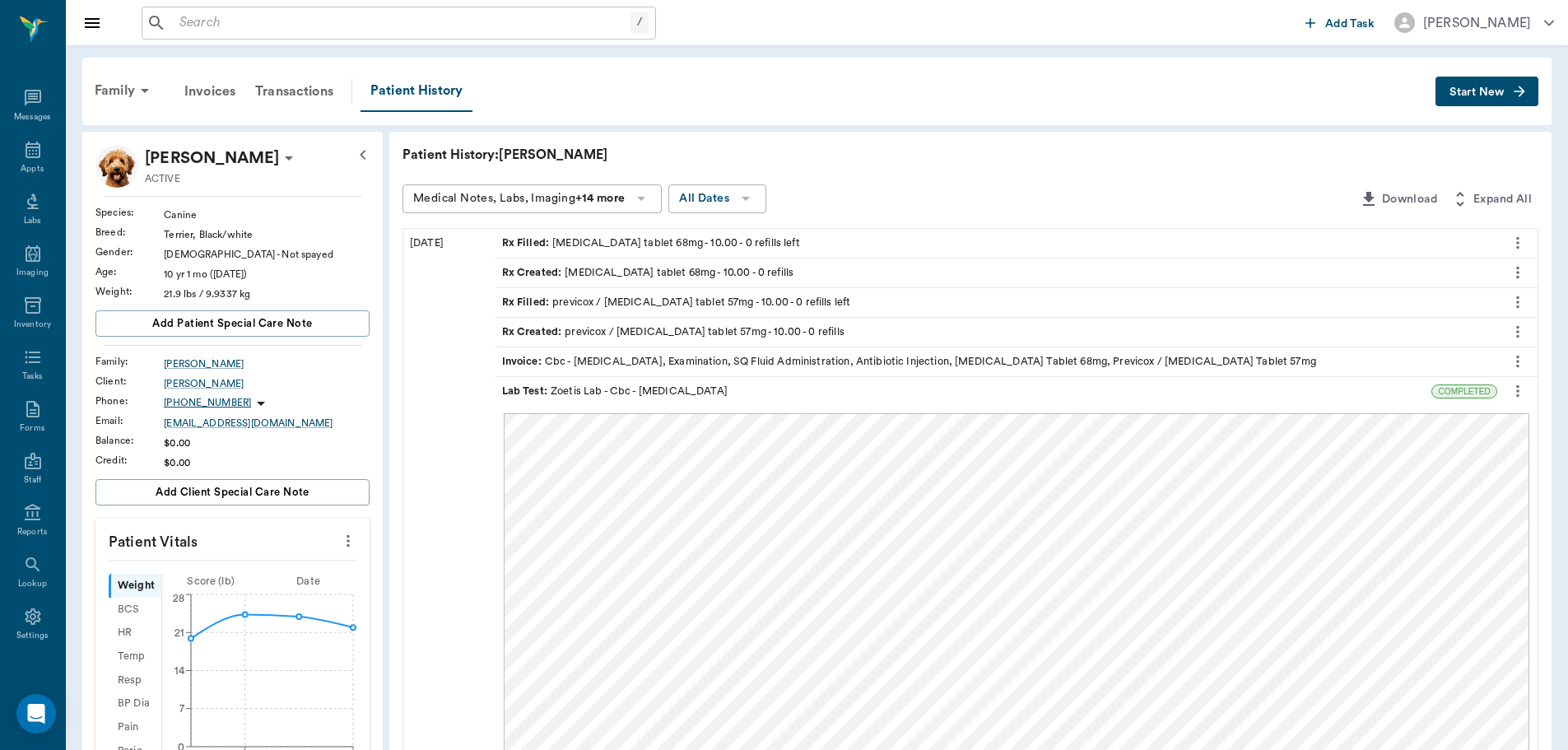
click at [588, 390] on div "Lab Test : Zoetis Lab - Cbc - [MEDICAL_DATA]" at bounding box center [615, 391] width 225 height 15
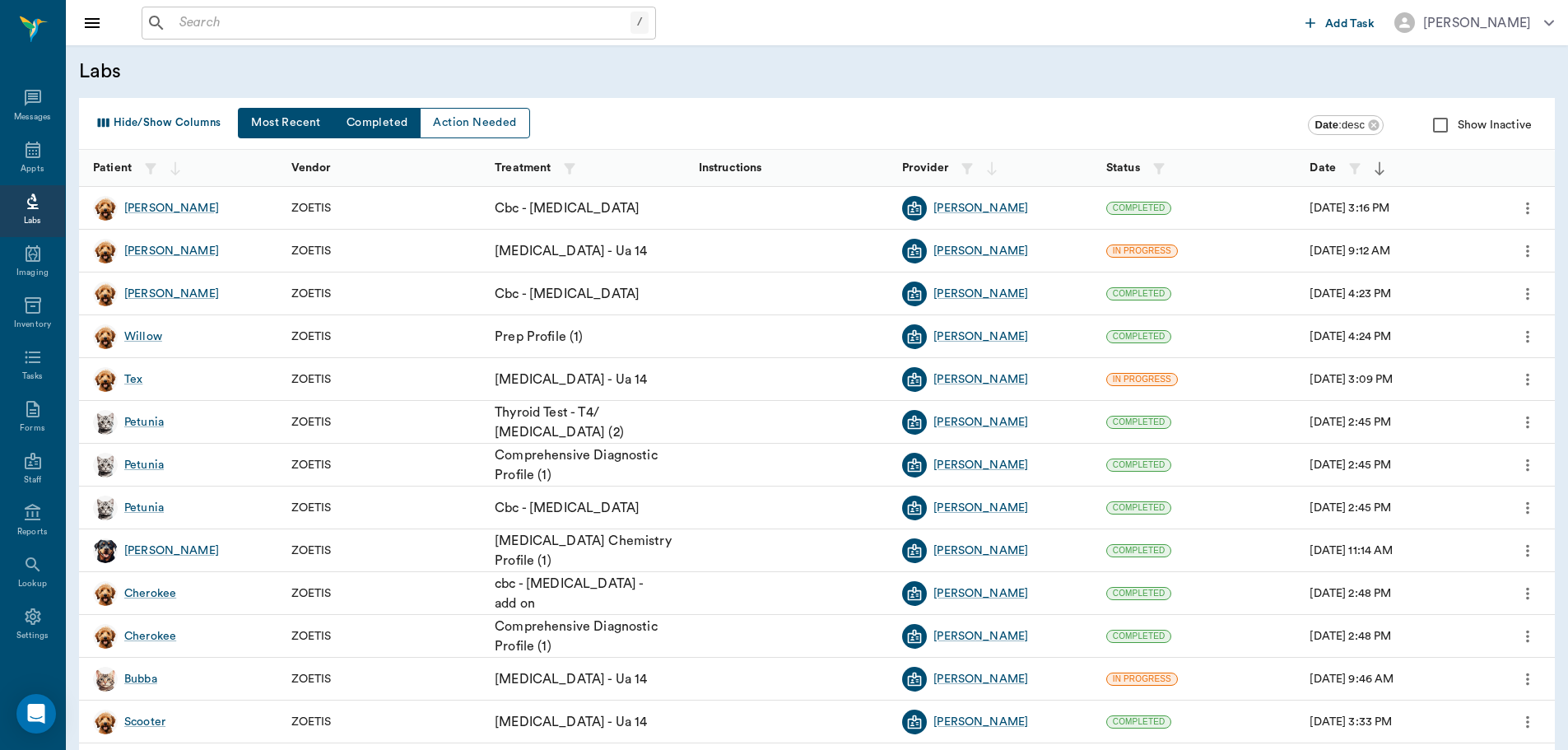
click at [371, 115] on button "Completed" at bounding box center [377, 122] width 88 height 30
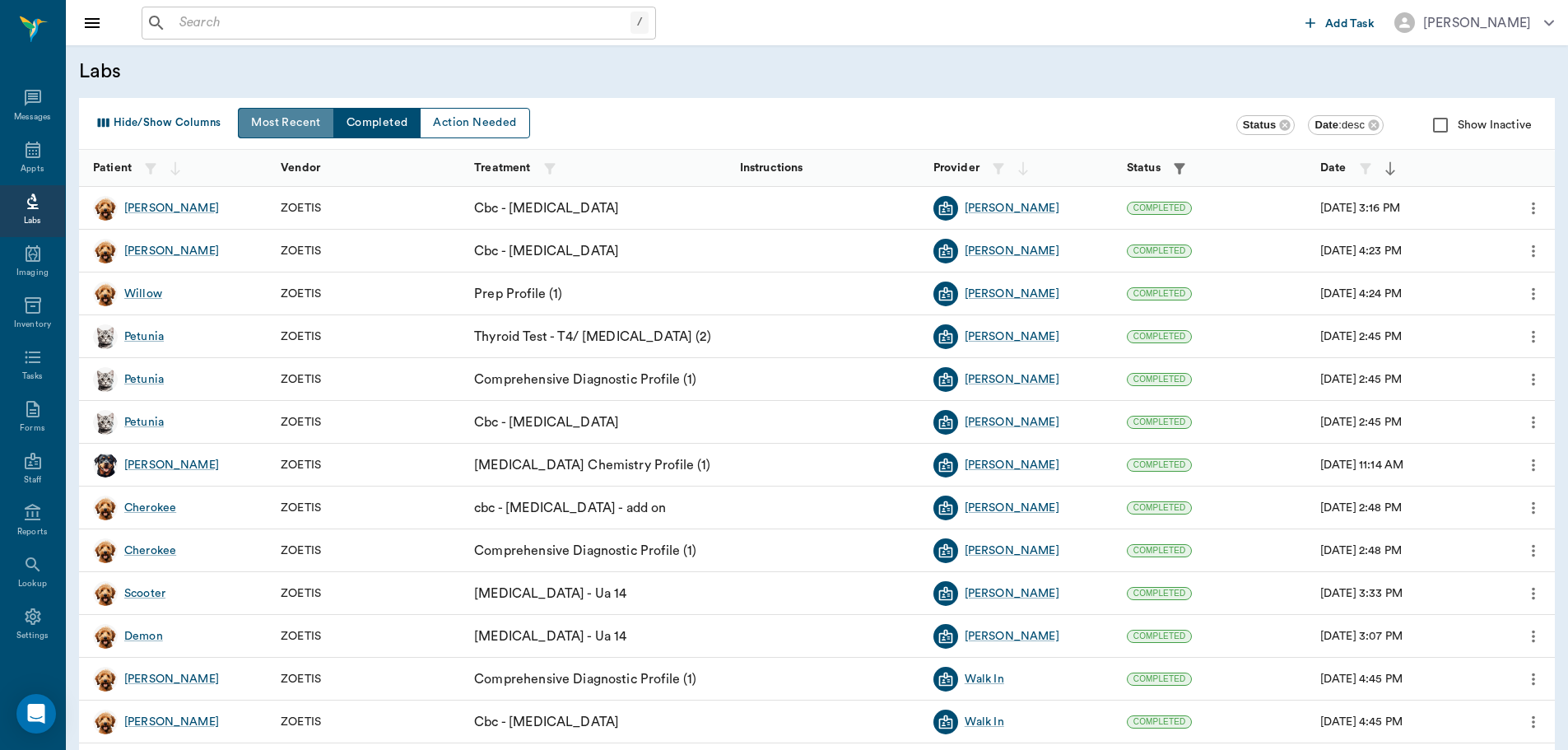
click at [294, 117] on button "Most Recent" at bounding box center [286, 122] width 95 height 30
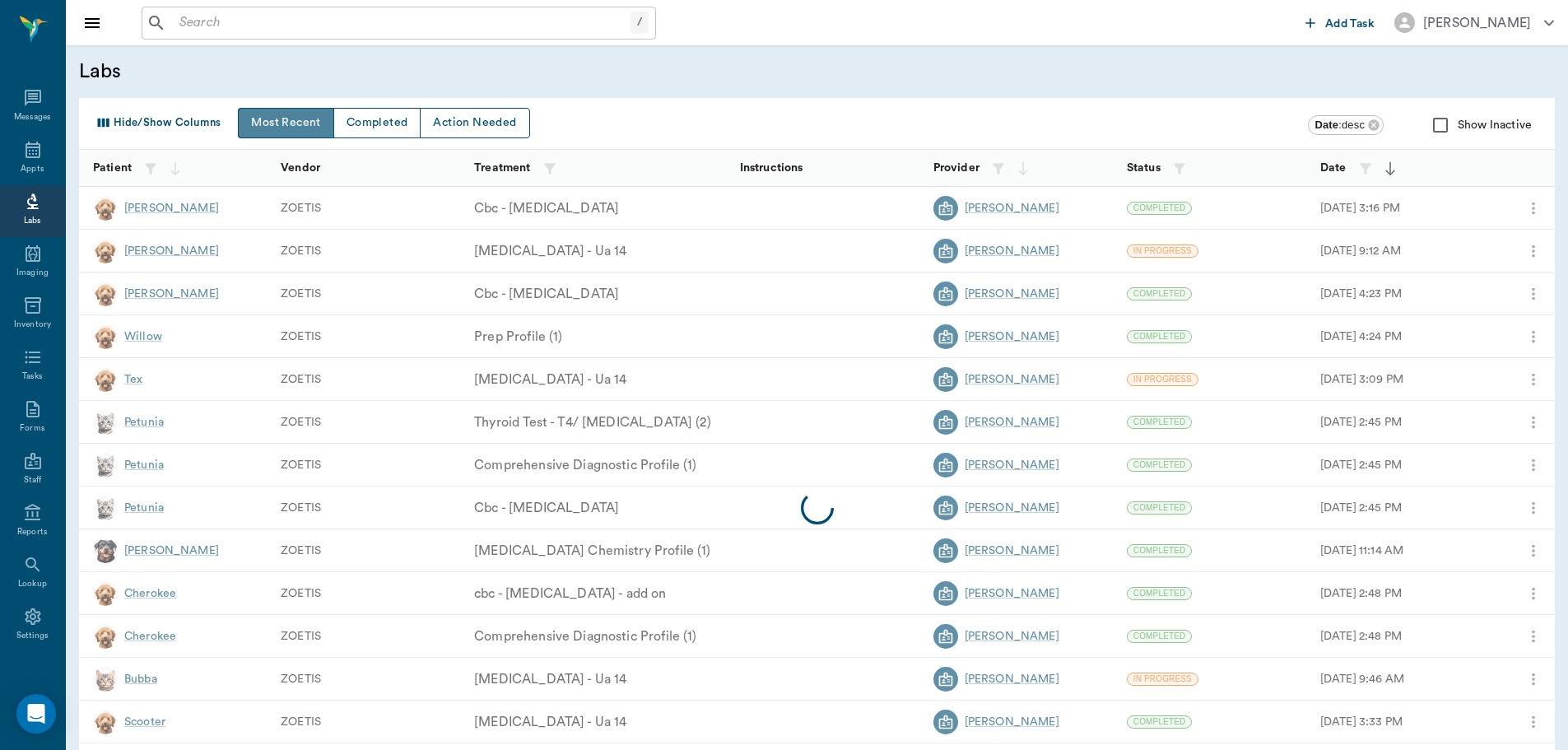
click at [292, 123] on button "Most Recent" at bounding box center [286, 122] width 95 height 30
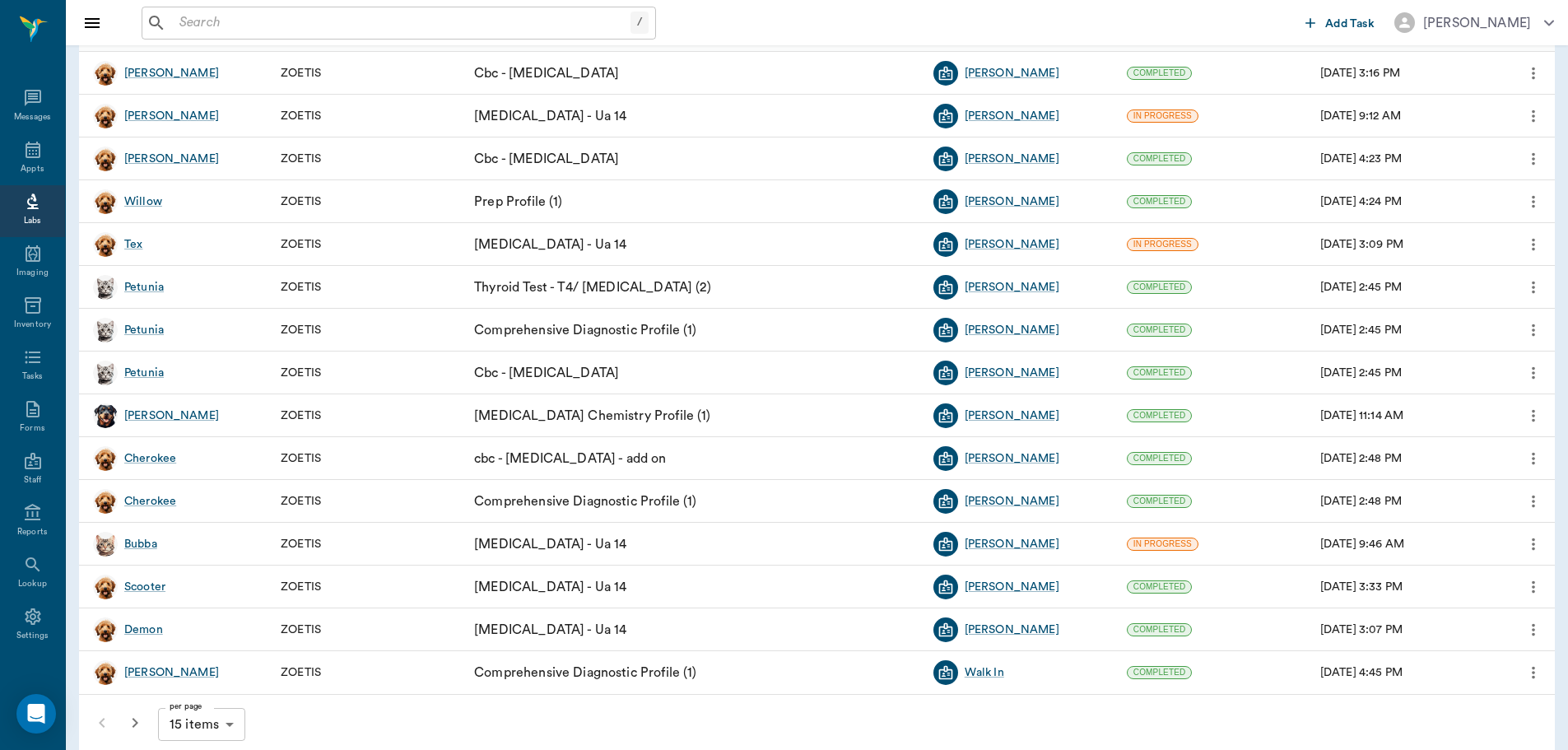
scroll to position [149, 0]
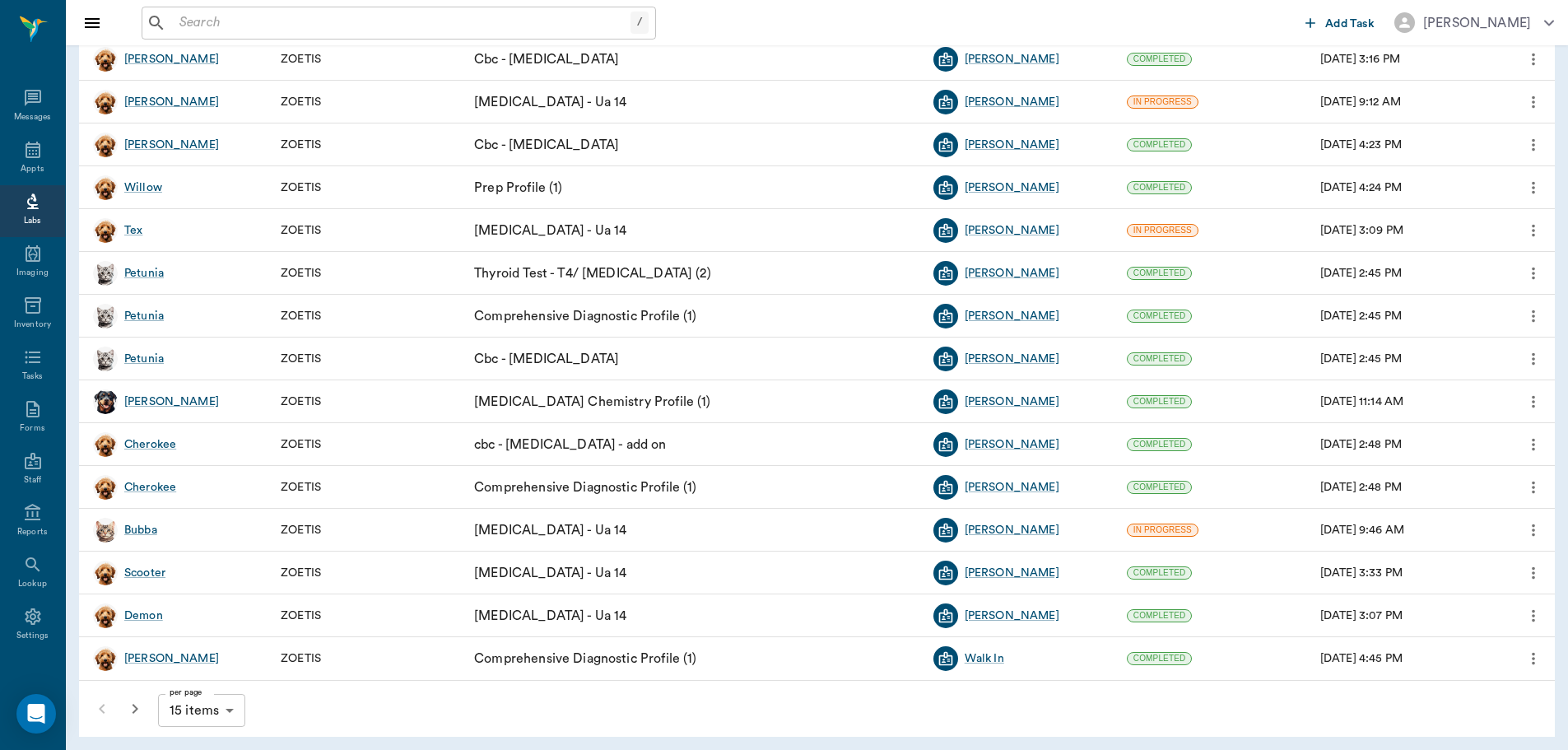
click at [101, 704] on div "per page 15 items 15 per page" at bounding box center [166, 709] width 160 height 43
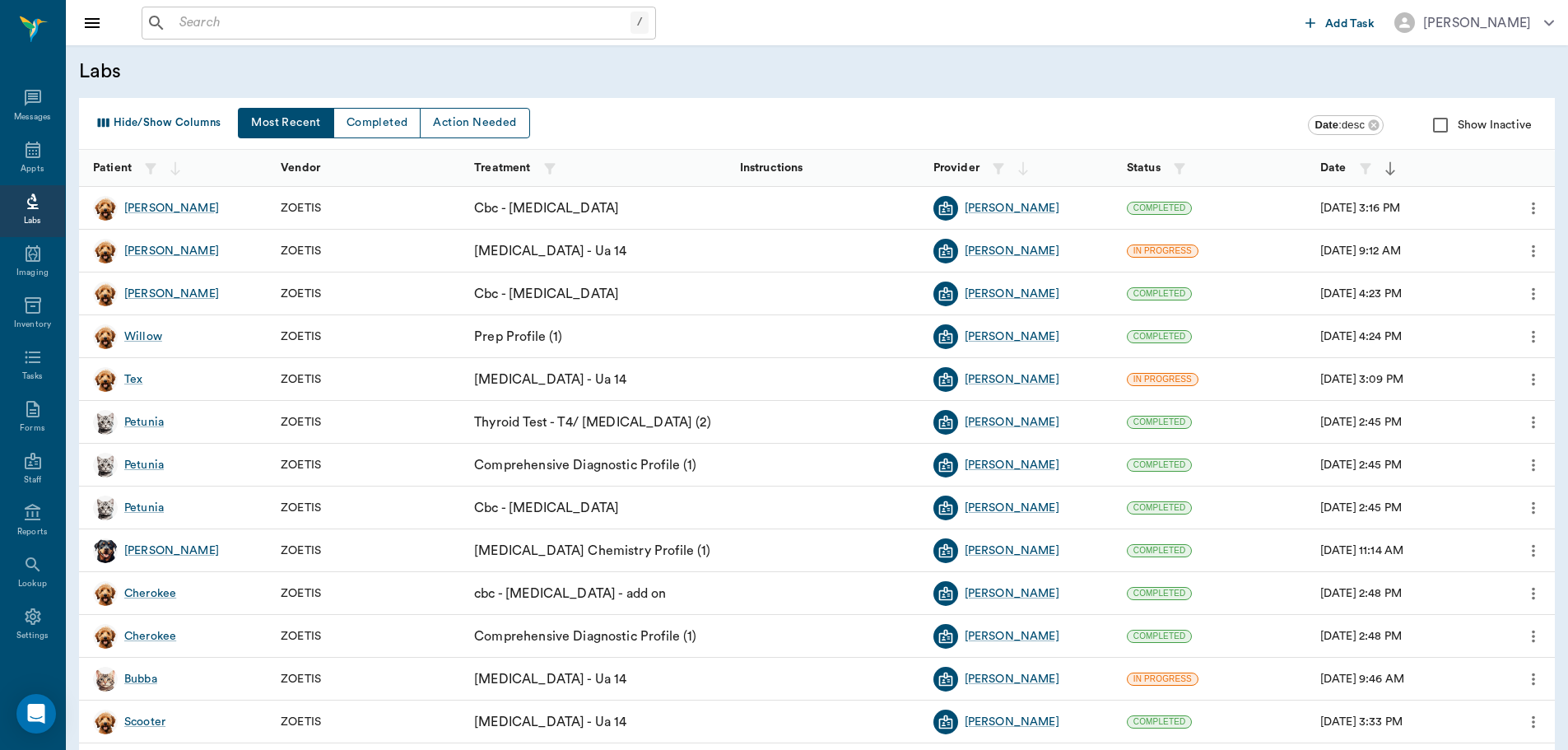
click at [381, 101] on div "Hide/Show Columns Most Recent Completed Action Needed Date : desc Show Inactive" at bounding box center [817, 124] width 1476 height 52
click at [378, 114] on button "Completed" at bounding box center [377, 122] width 88 height 30
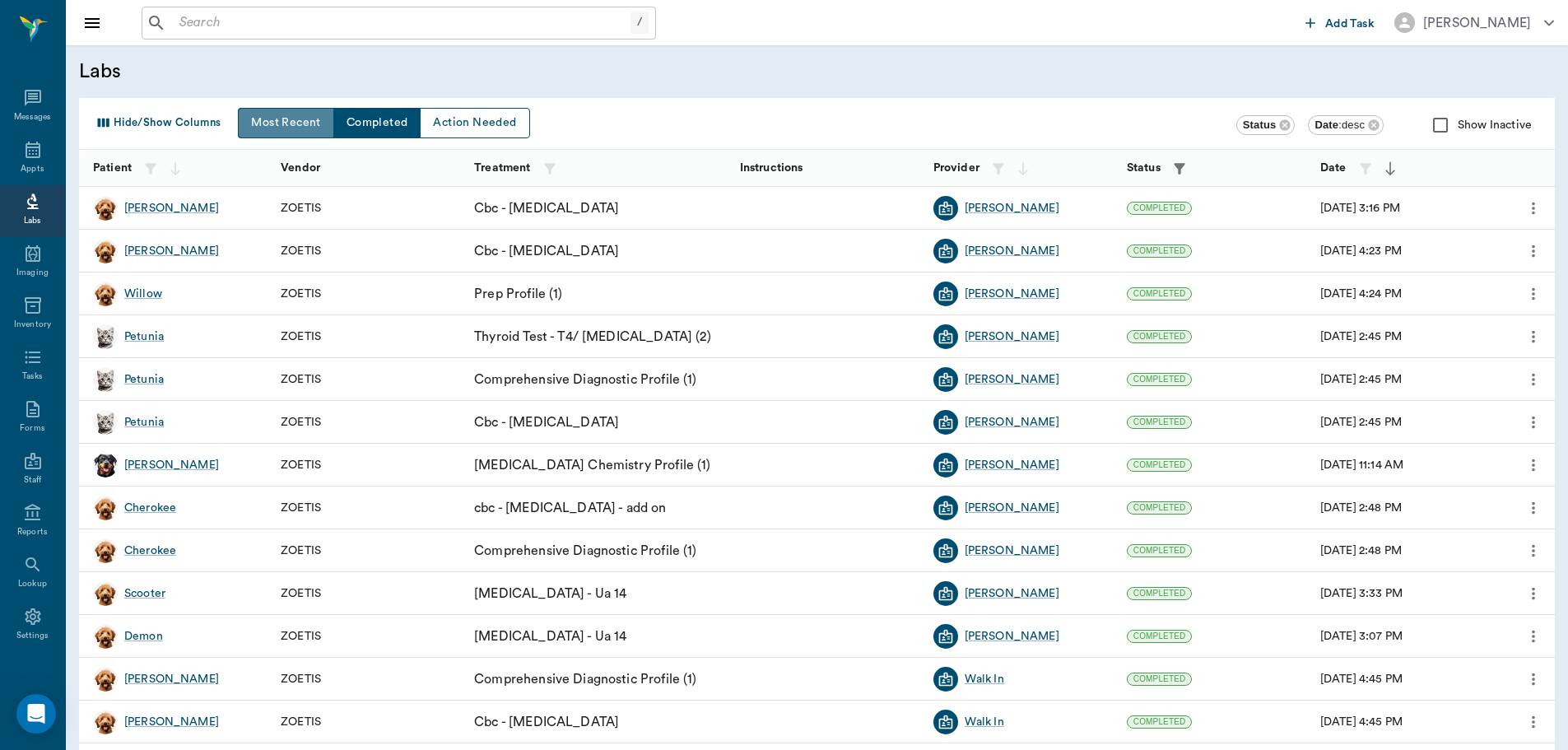
click at [283, 117] on button "Most Recent" at bounding box center [286, 122] width 95 height 30
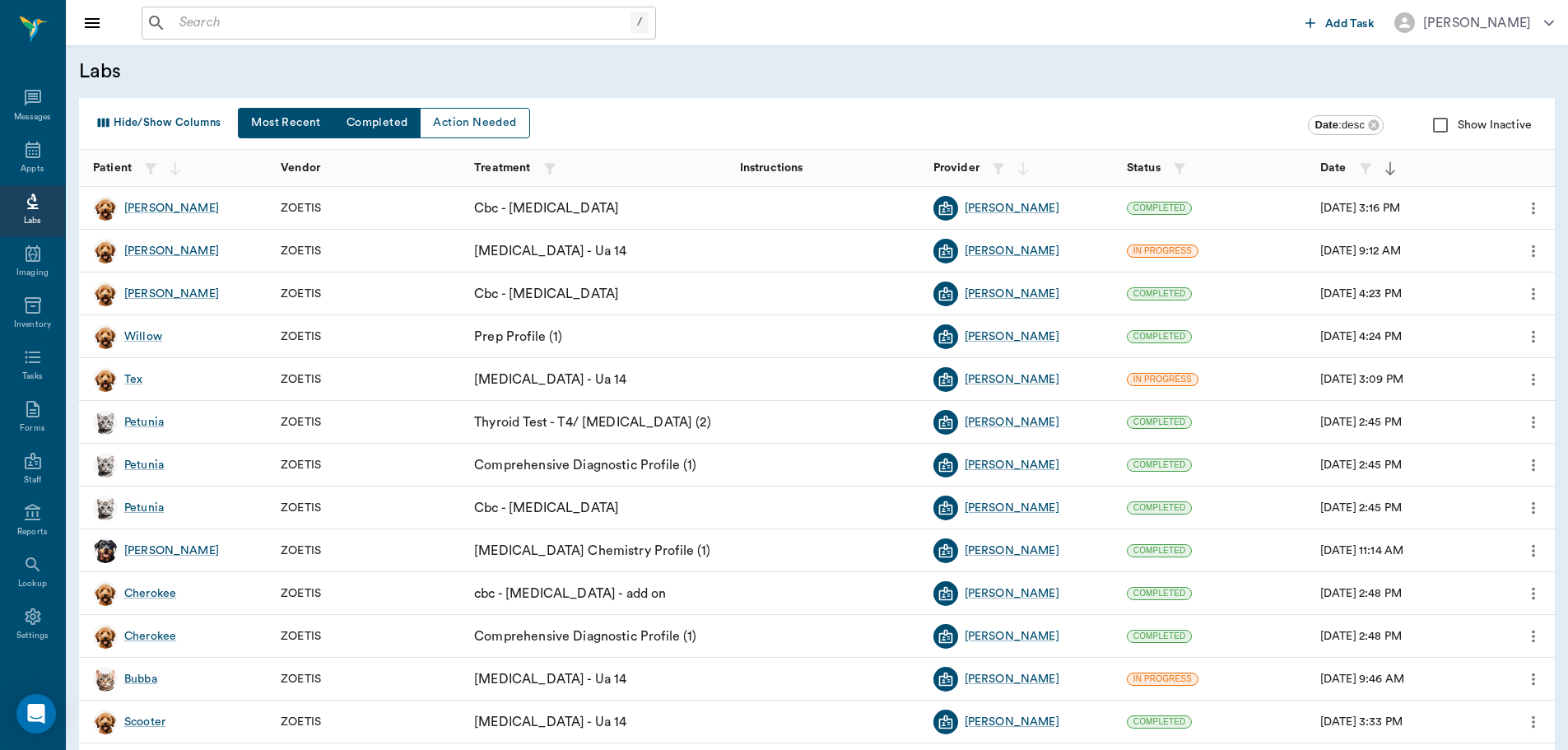
click at [361, 124] on button "Completed" at bounding box center [377, 122] width 88 height 30
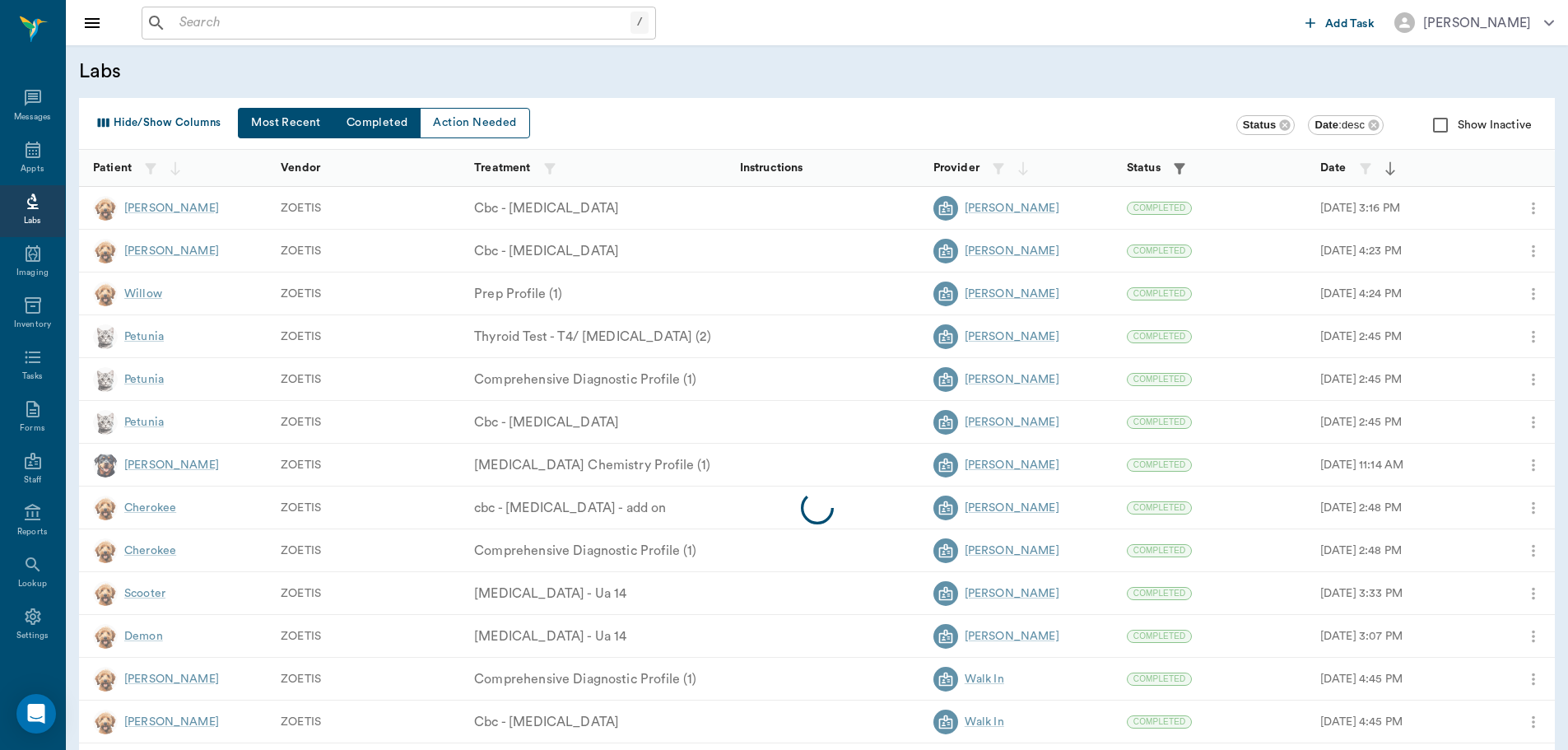
click at [285, 124] on button "Most Recent" at bounding box center [286, 122] width 95 height 30
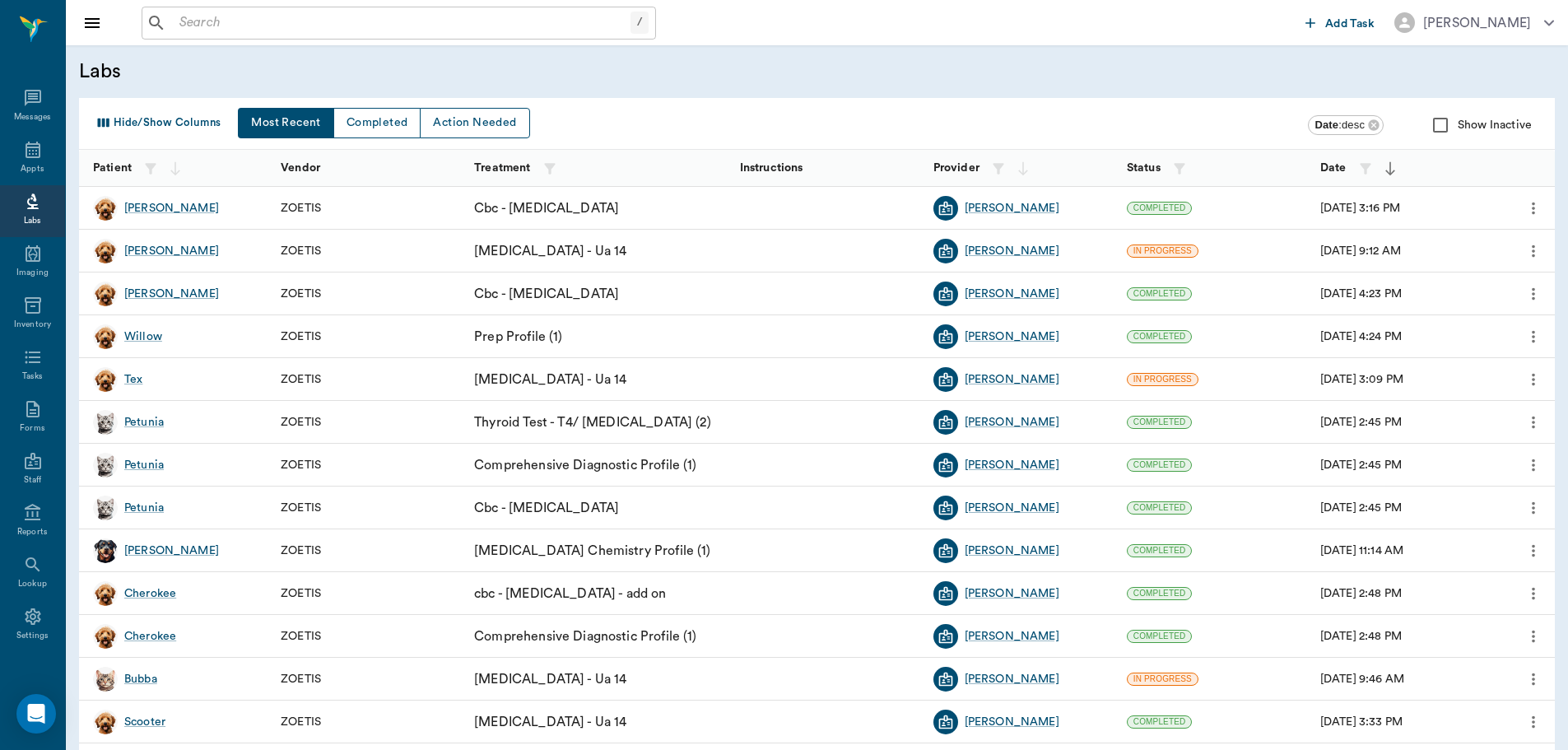
click at [29, 210] on icon at bounding box center [33, 201] width 20 height 20
click at [136, 212] on div "[PERSON_NAME]" at bounding box center [171, 207] width 95 height 16
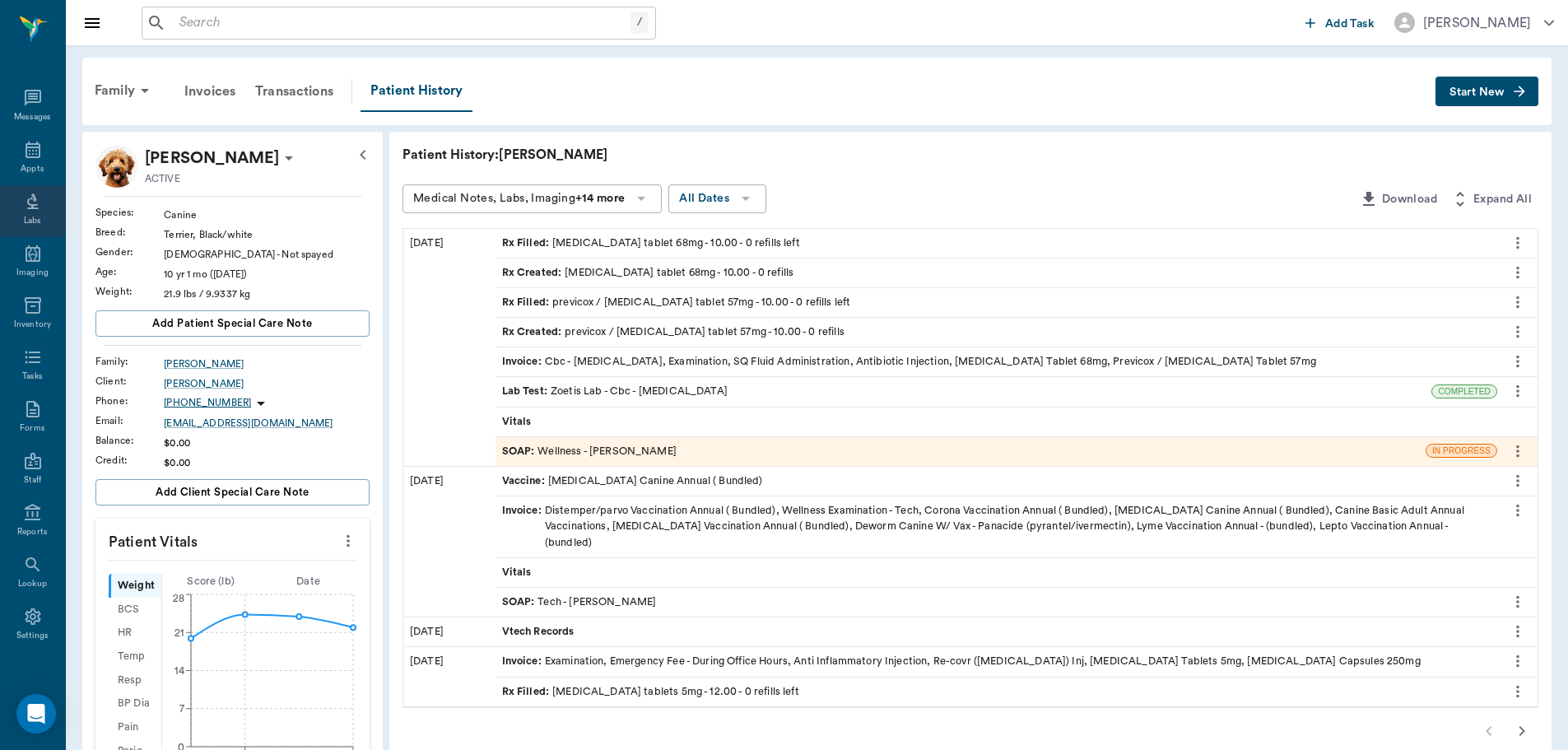
click at [23, 206] on icon at bounding box center [33, 201] width 20 height 20
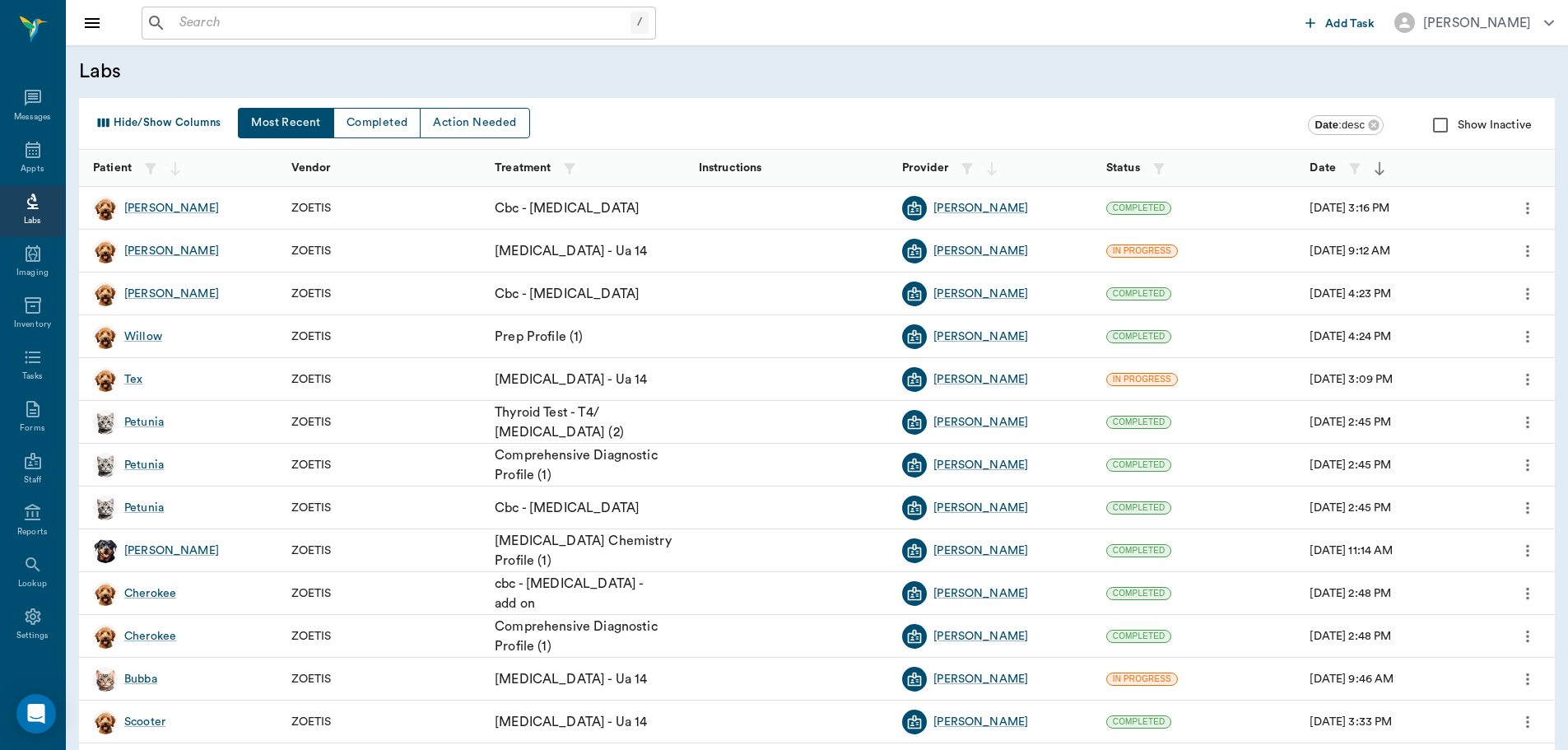
click at [1441, 124] on input "checkbox" at bounding box center [1440, 125] width 34 height 34
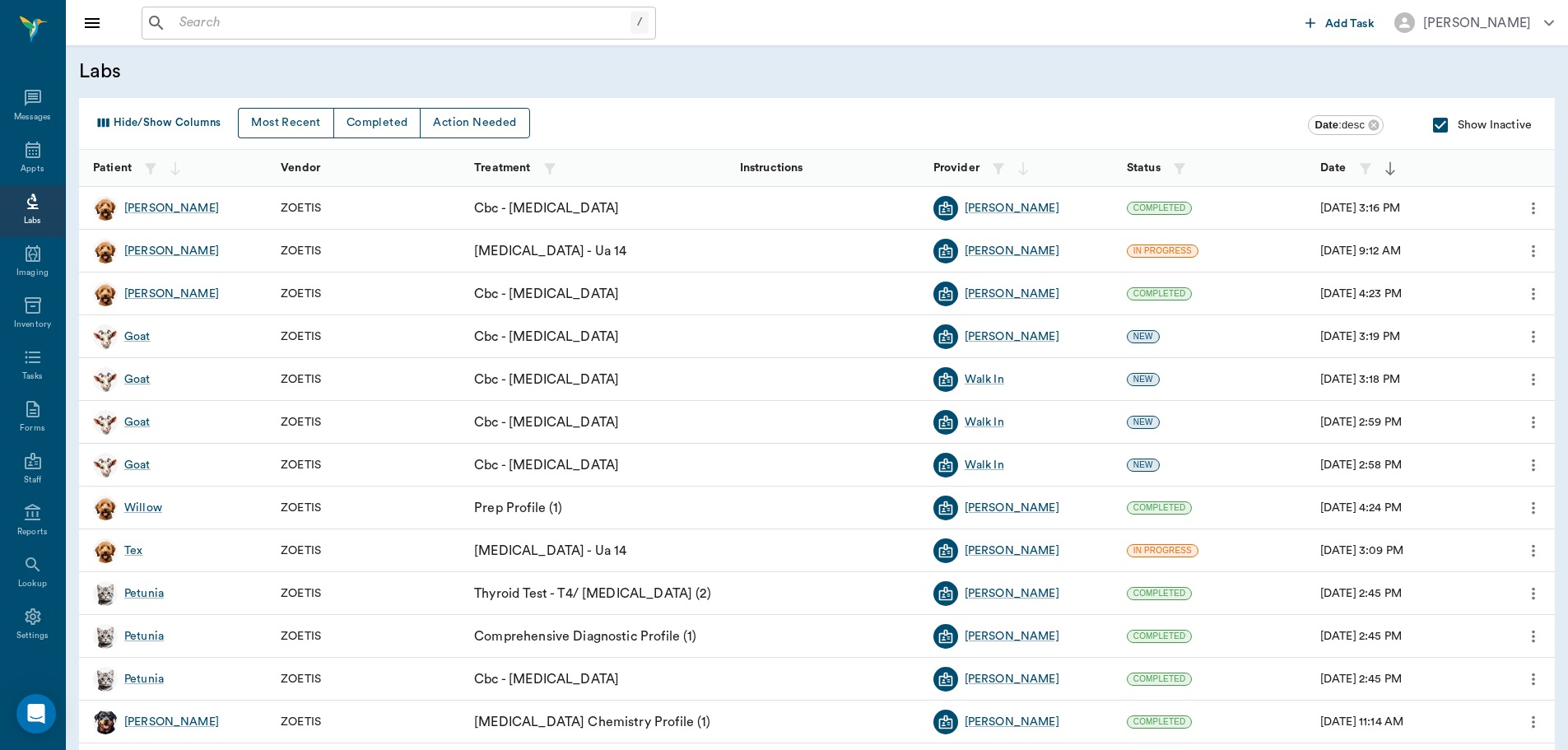
click at [1439, 123] on input "checkbox" at bounding box center [1440, 125] width 34 height 34
checkbox input "false"
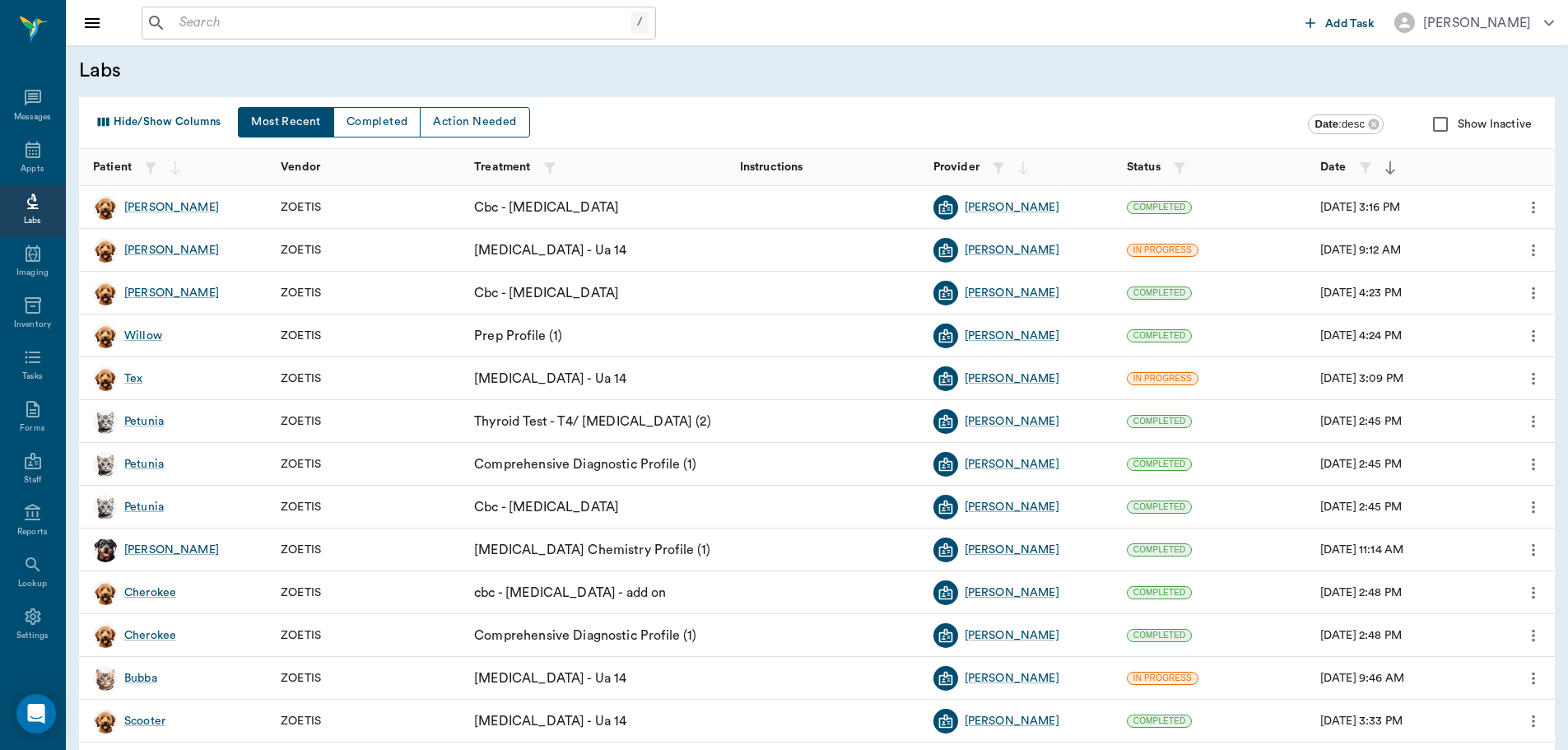
scroll to position [149, 0]
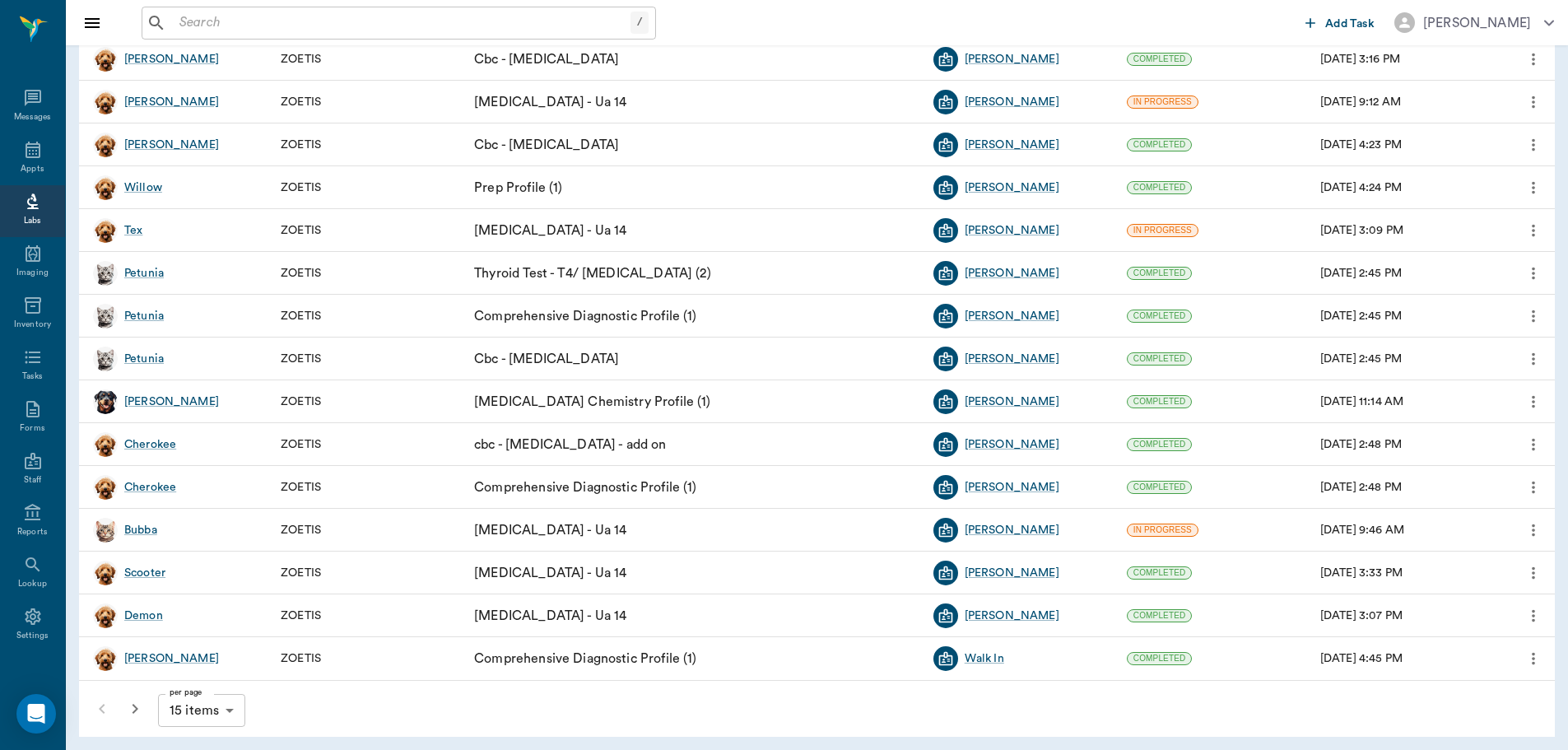
click at [228, 710] on body "/ ​ Add Task [PERSON_NAME] Nectar Messages Appts Labs Imaging Inventory Tasks F…" at bounding box center [784, 300] width 1568 height 899
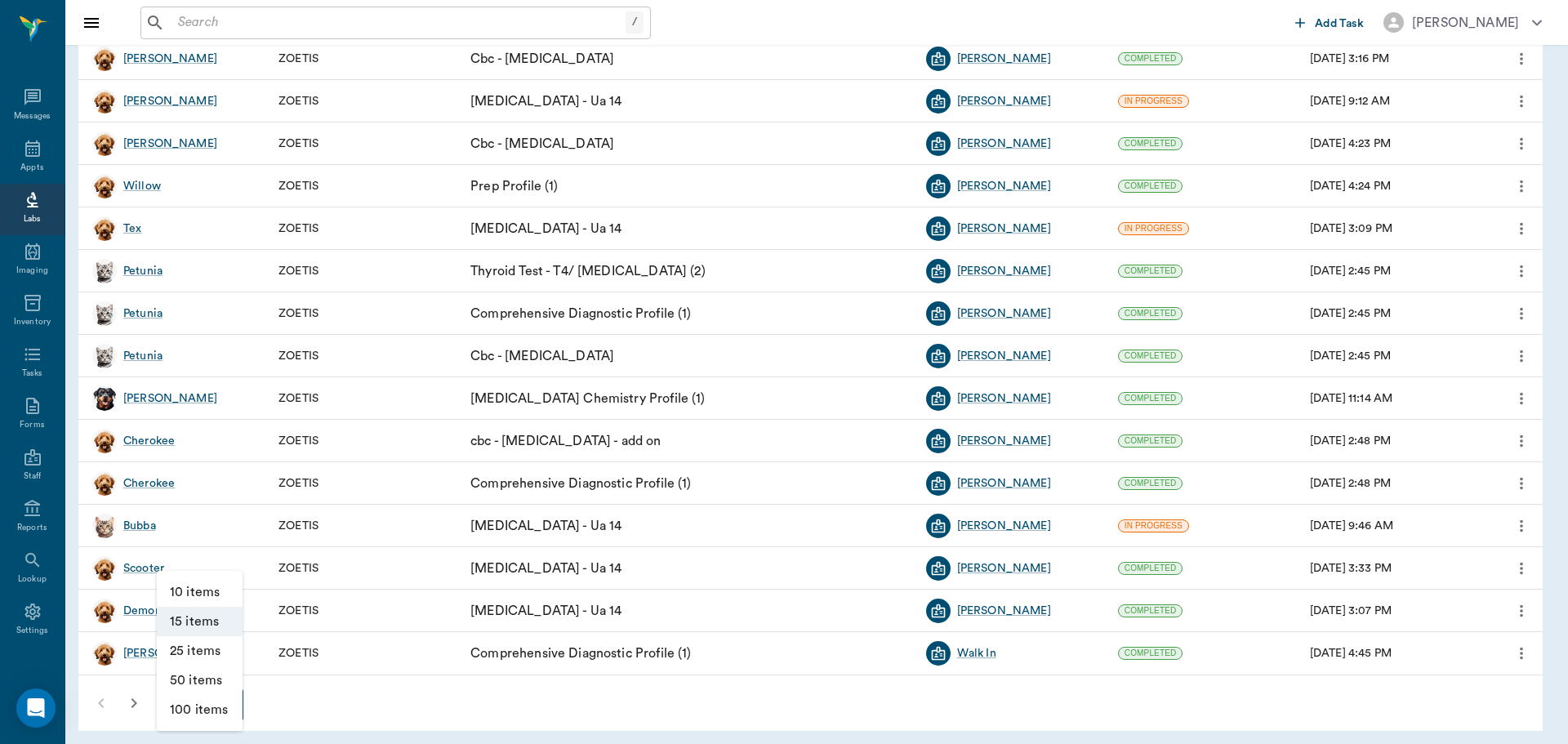
click at [193, 704] on li "100 items" at bounding box center [200, 709] width 85 height 29
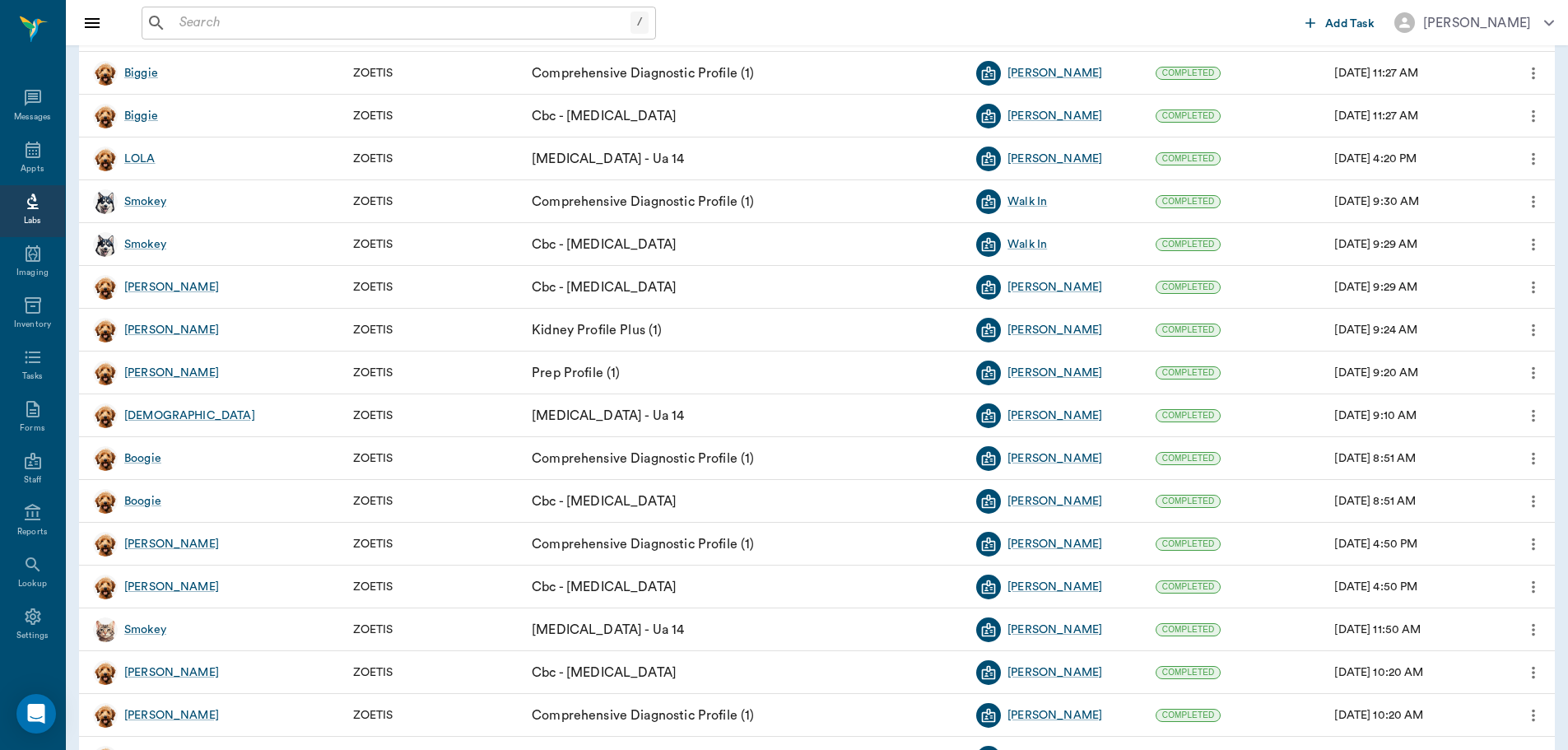
scroll to position [3786, 0]
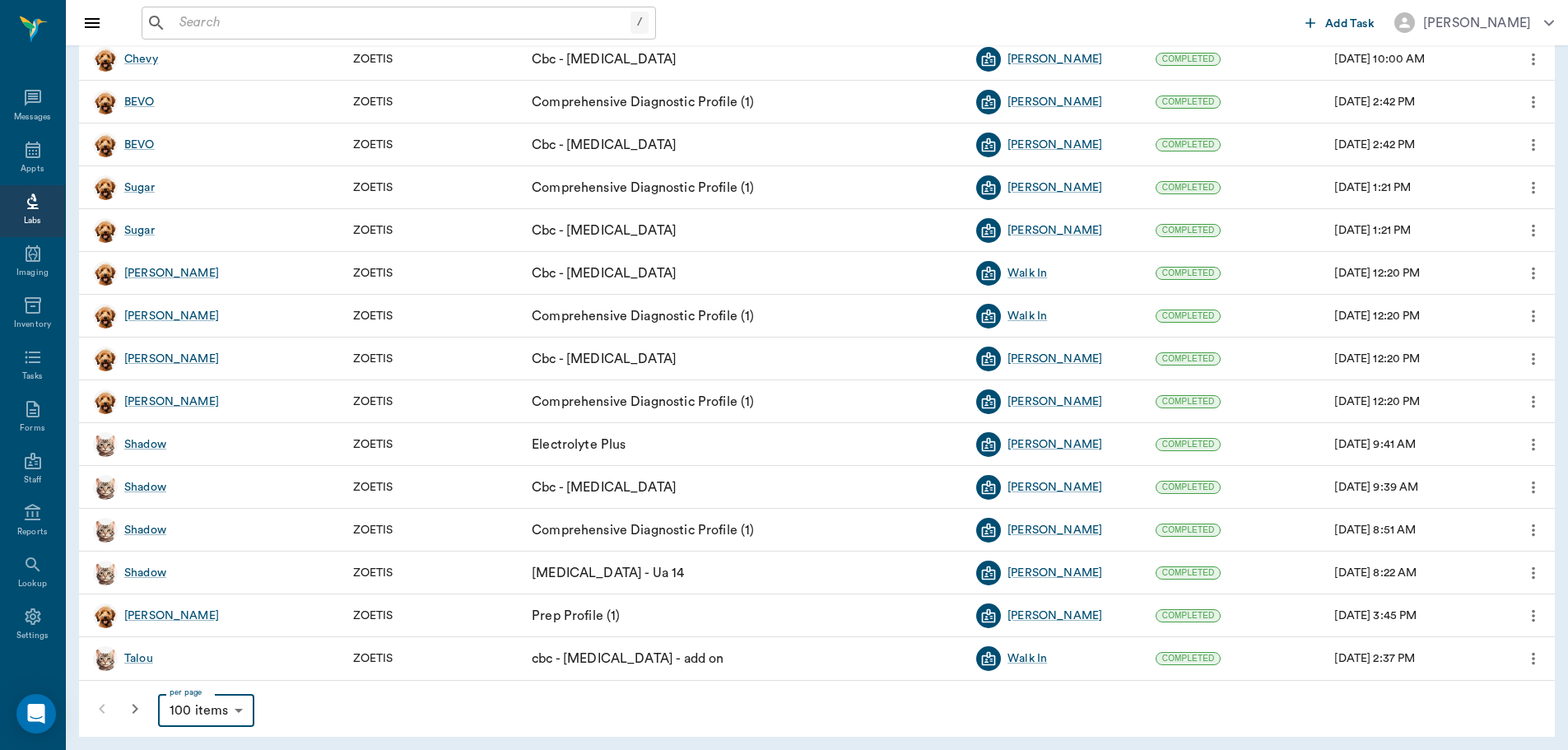
click at [136, 698] on icon "button" at bounding box center [134, 708] width 20 height 20
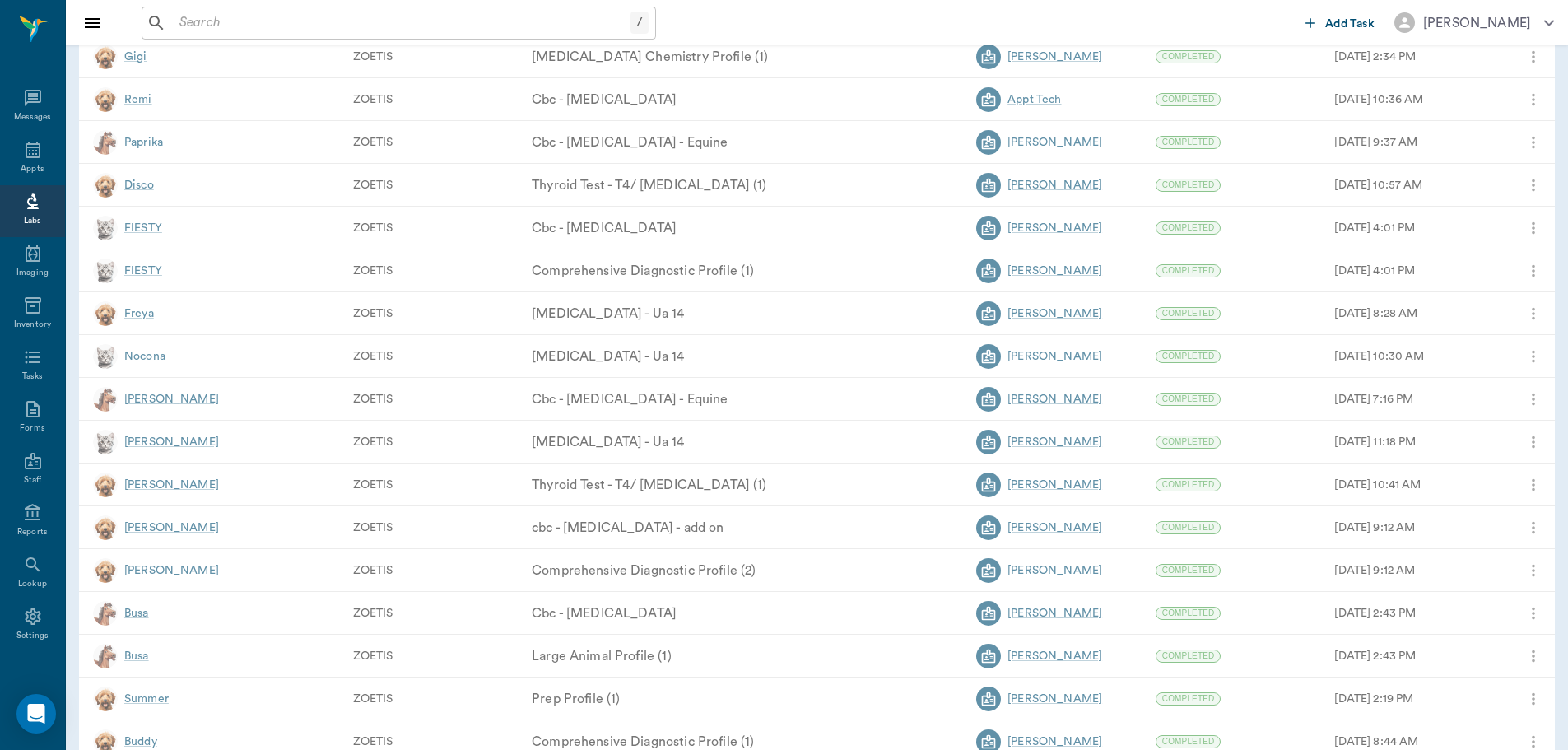
scroll to position [3786, 0]
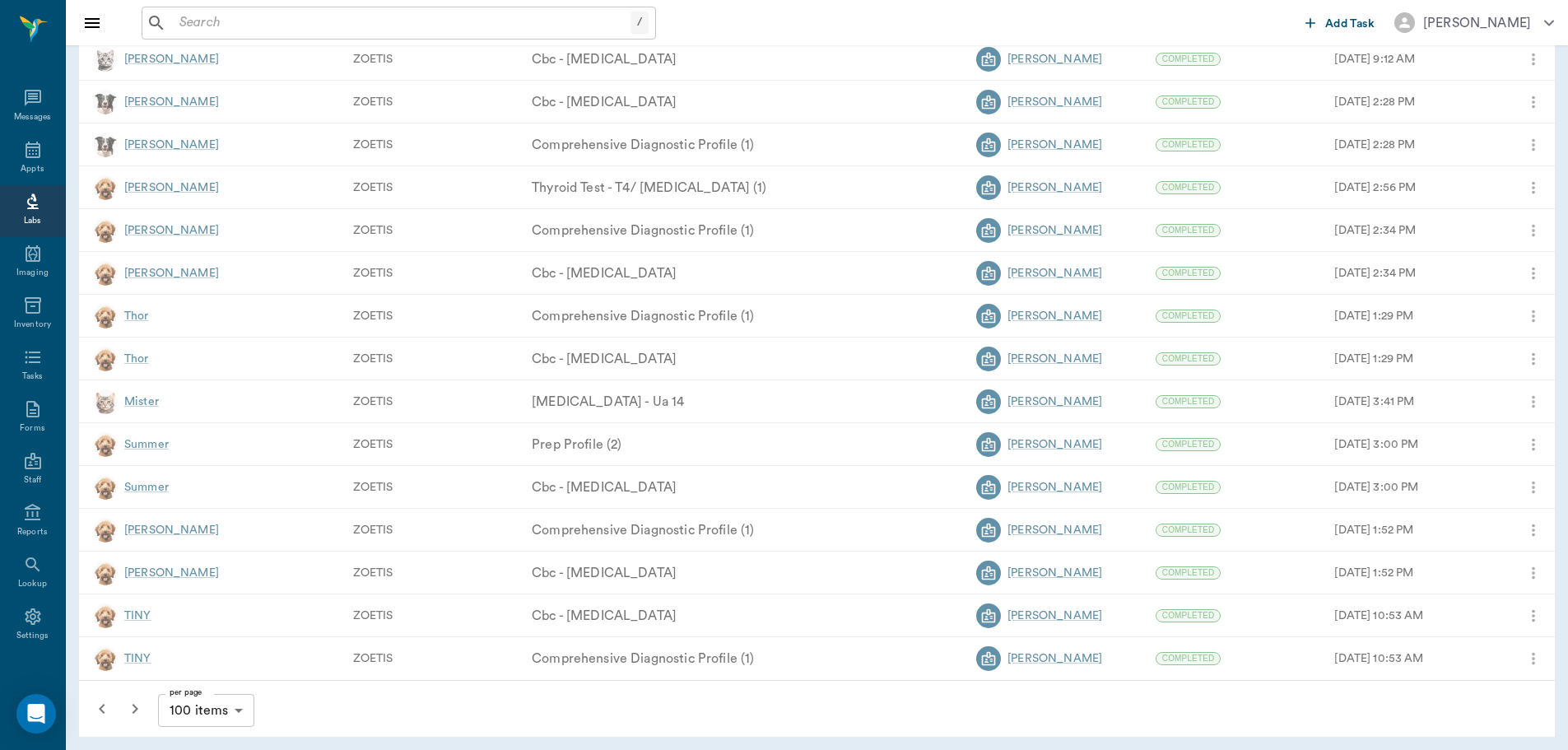
click at [130, 702] on icon "button" at bounding box center [134, 708] width 20 height 20
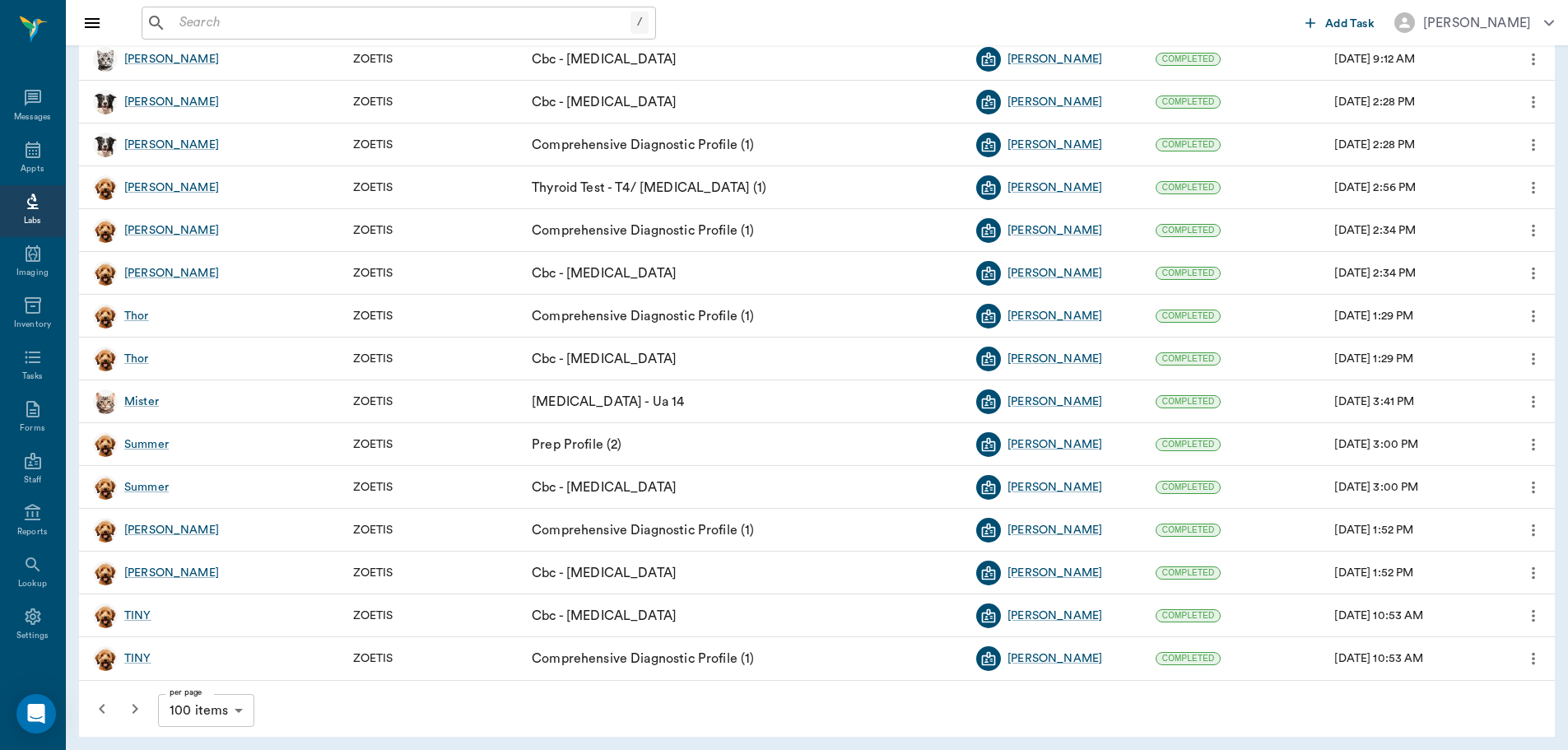
click at [136, 709] on icon "button" at bounding box center [134, 708] width 20 height 20
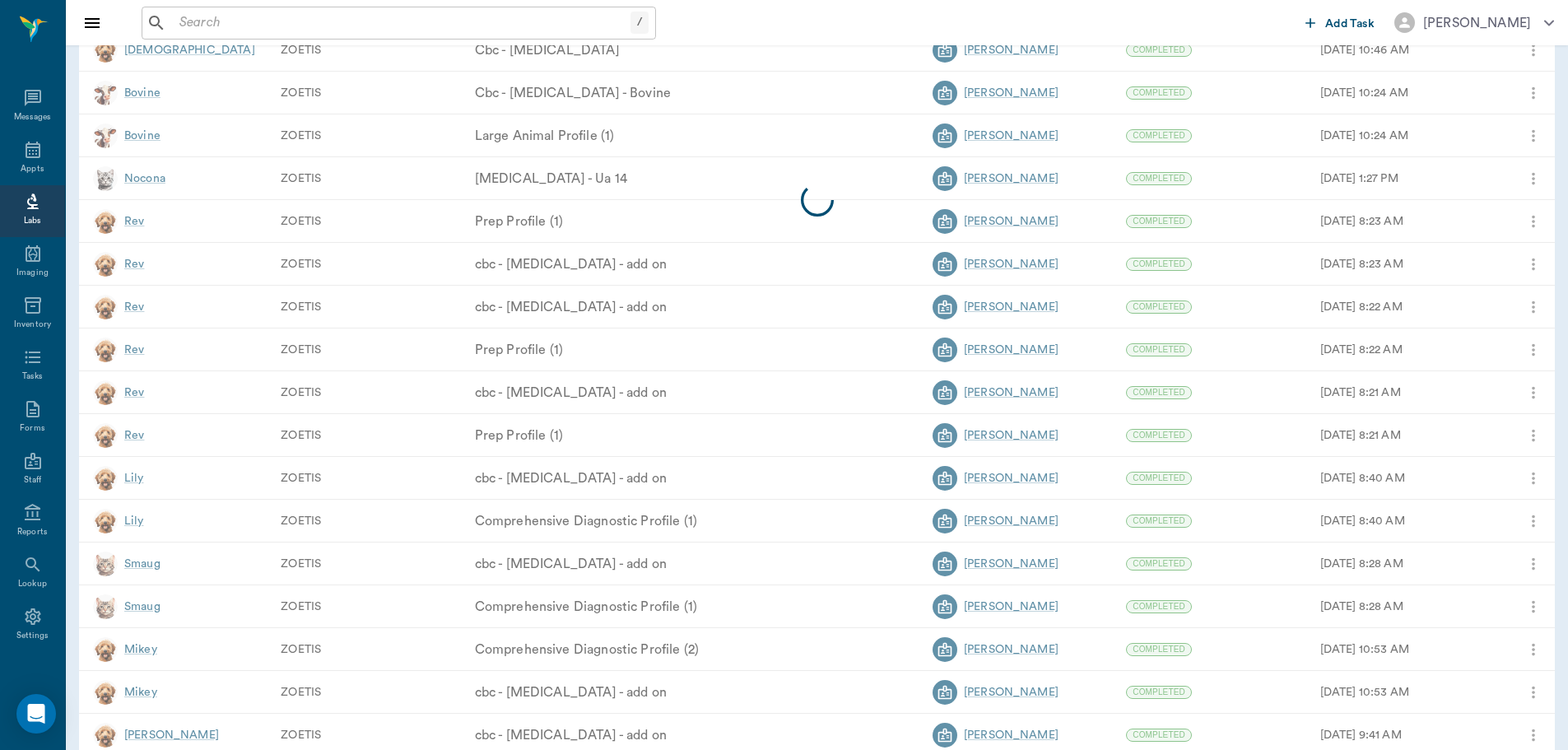
scroll to position [3786, 0]
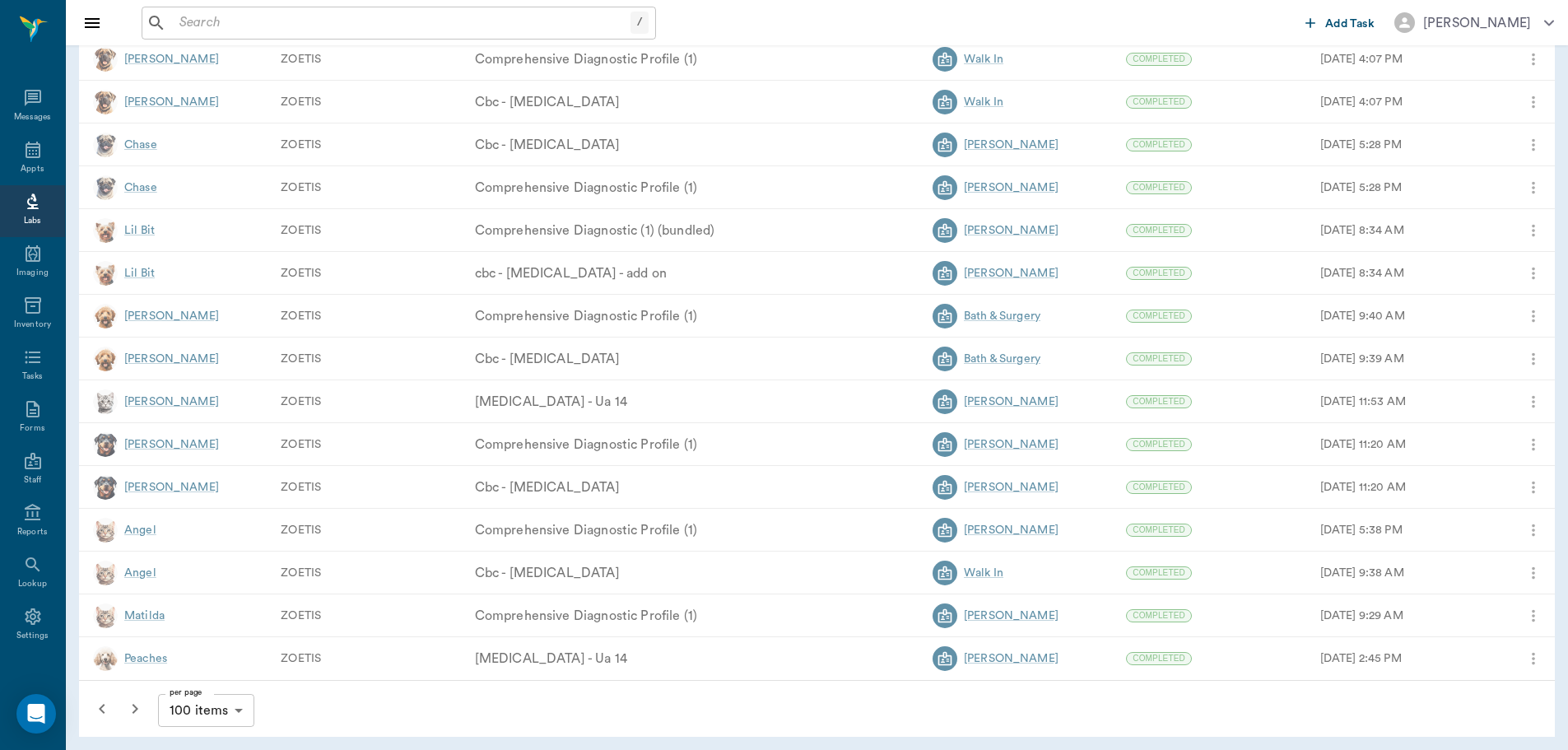
click at [138, 709] on icon "button" at bounding box center [134, 708] width 20 height 20
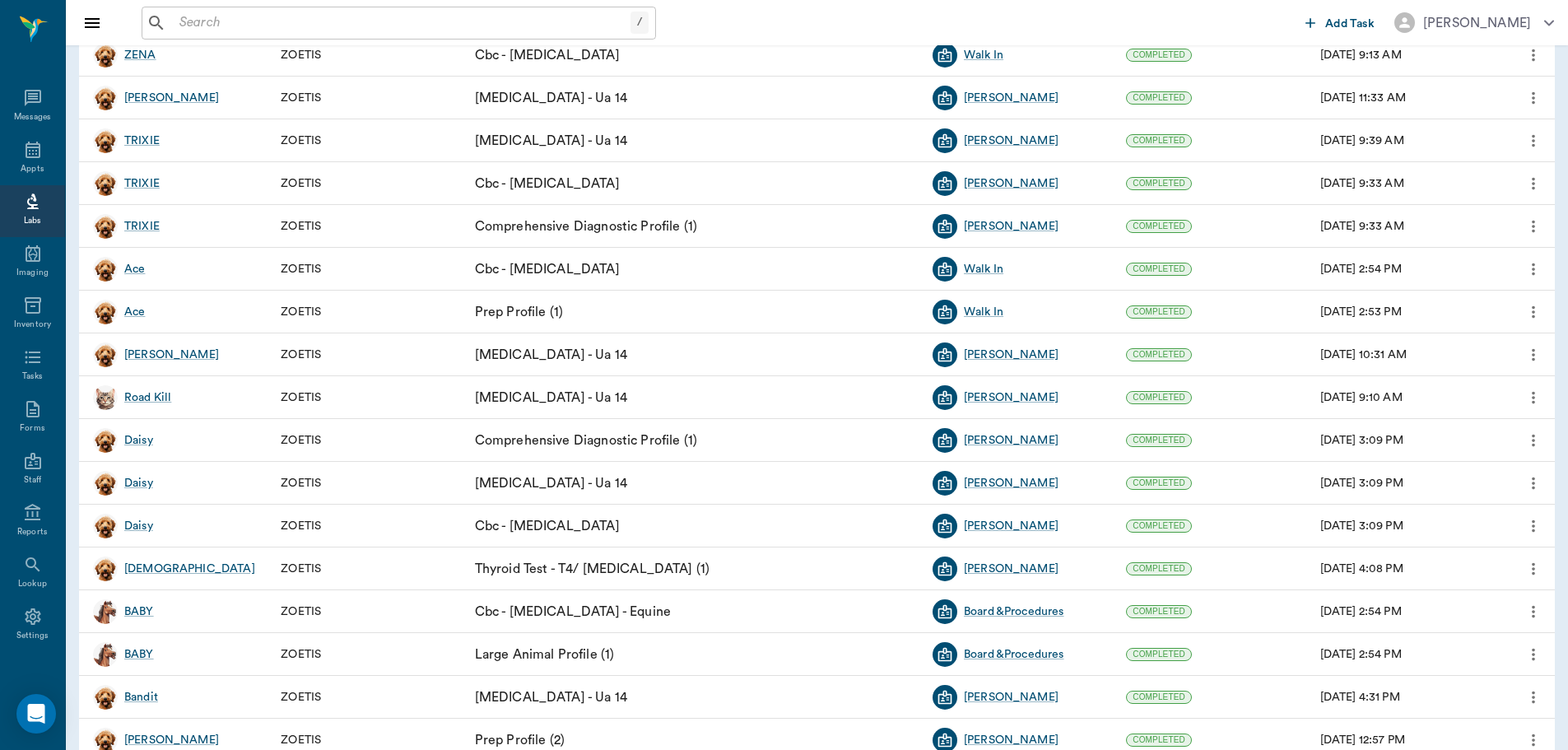
scroll to position [658, 0]
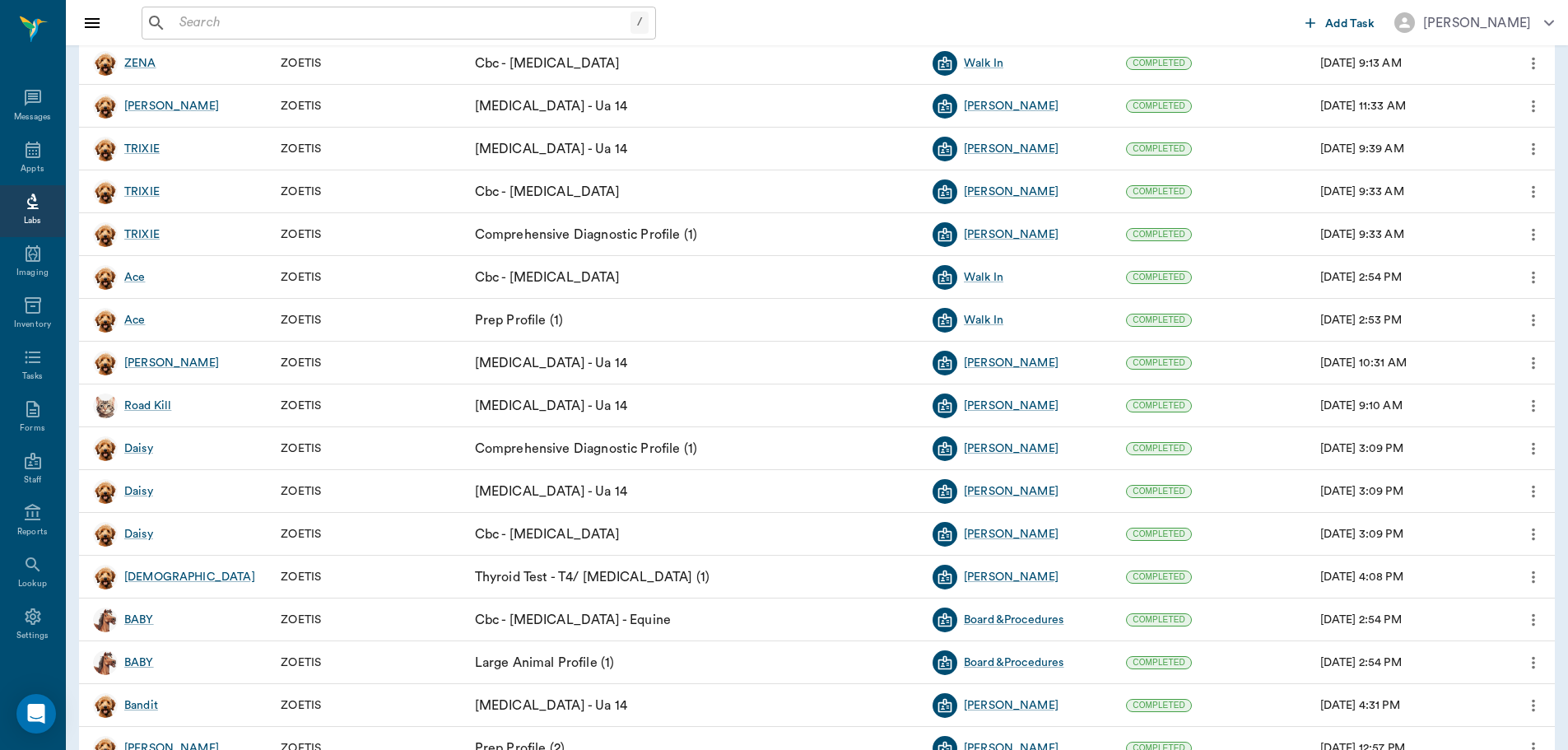
click at [33, 210] on icon at bounding box center [33, 201] width 20 height 20
type input "15"
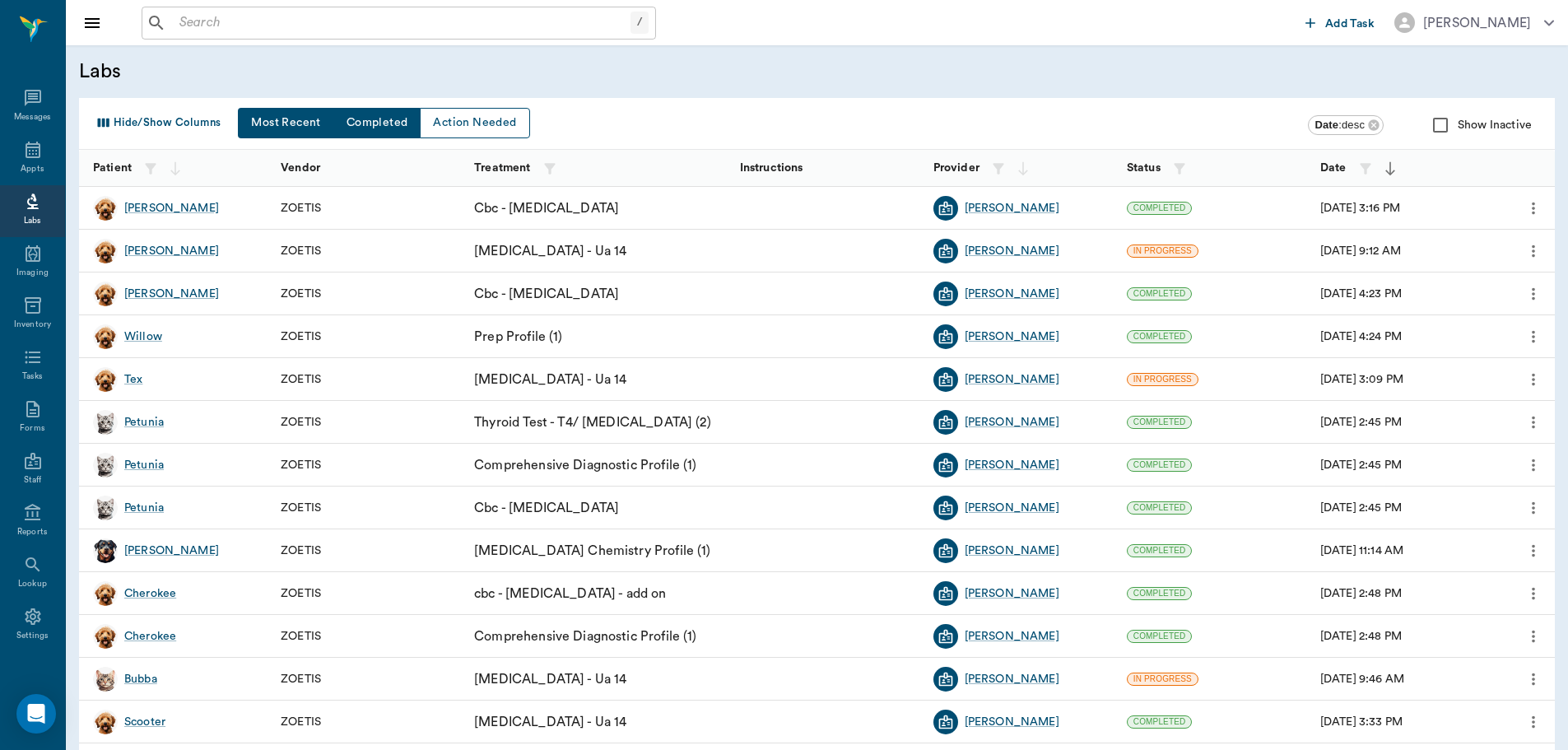
click at [387, 115] on button "Completed" at bounding box center [377, 122] width 88 height 30
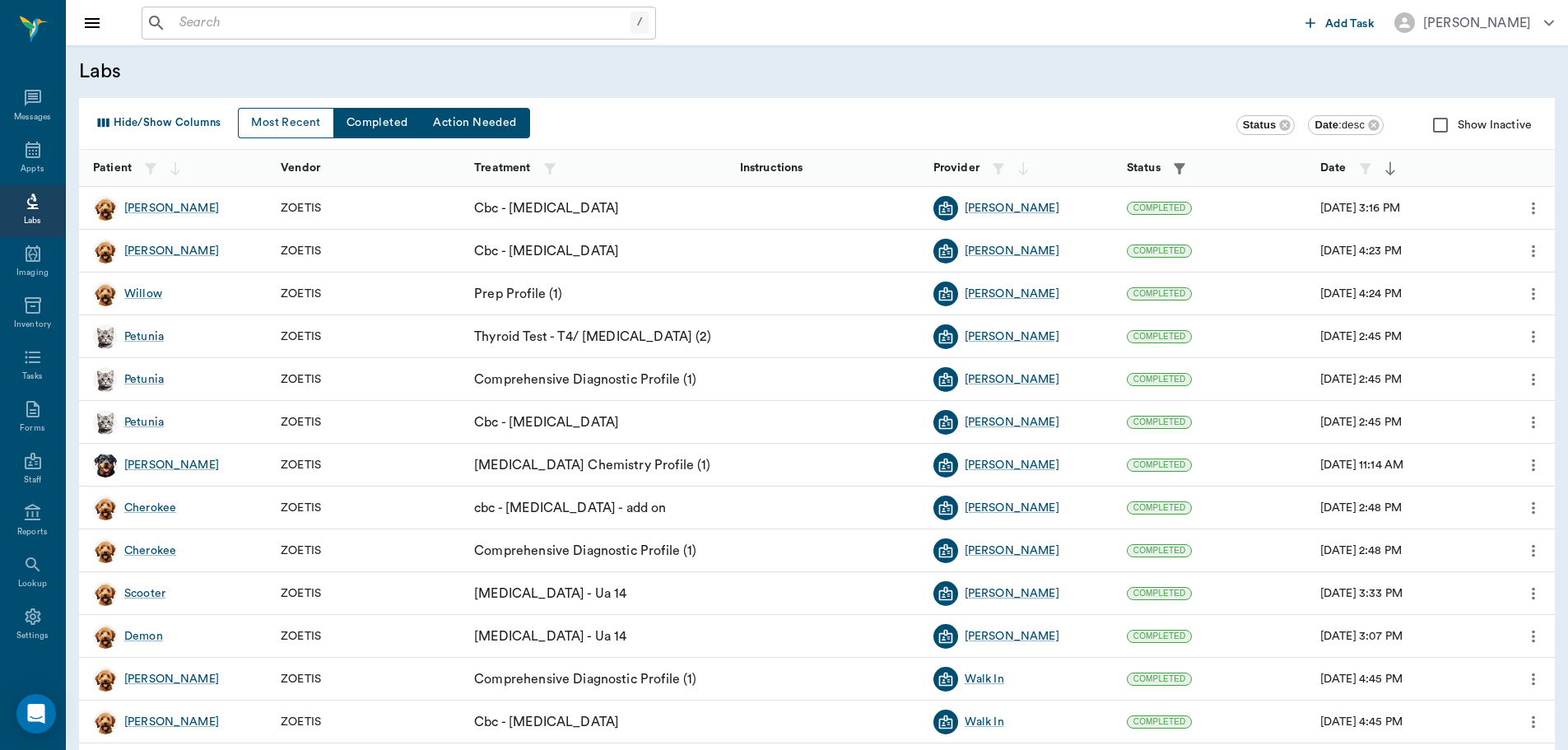
click at [459, 121] on button "Action Needed" at bounding box center [474, 122] width 109 height 30
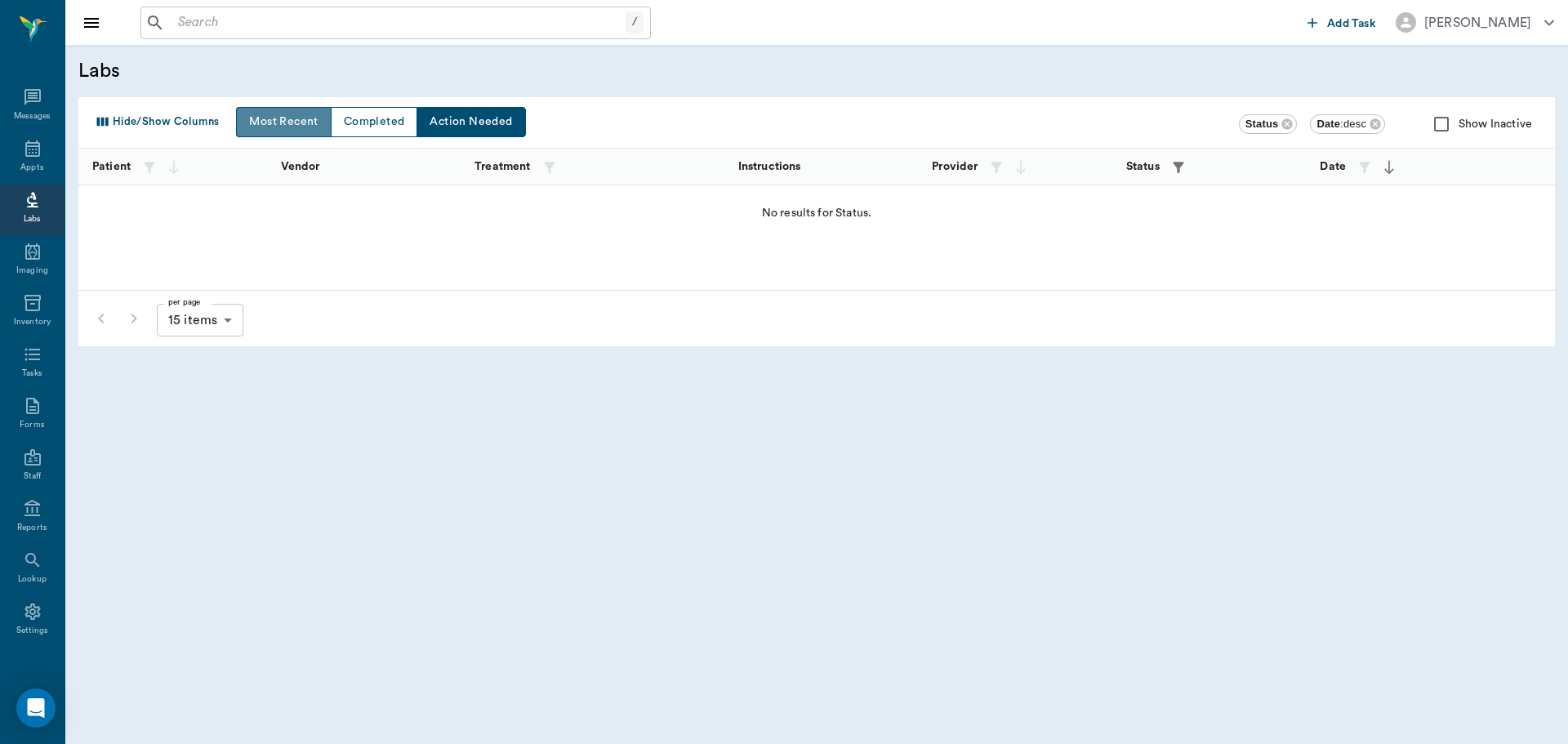
click at [277, 122] on button "Most Recent" at bounding box center [283, 121] width 95 height 30
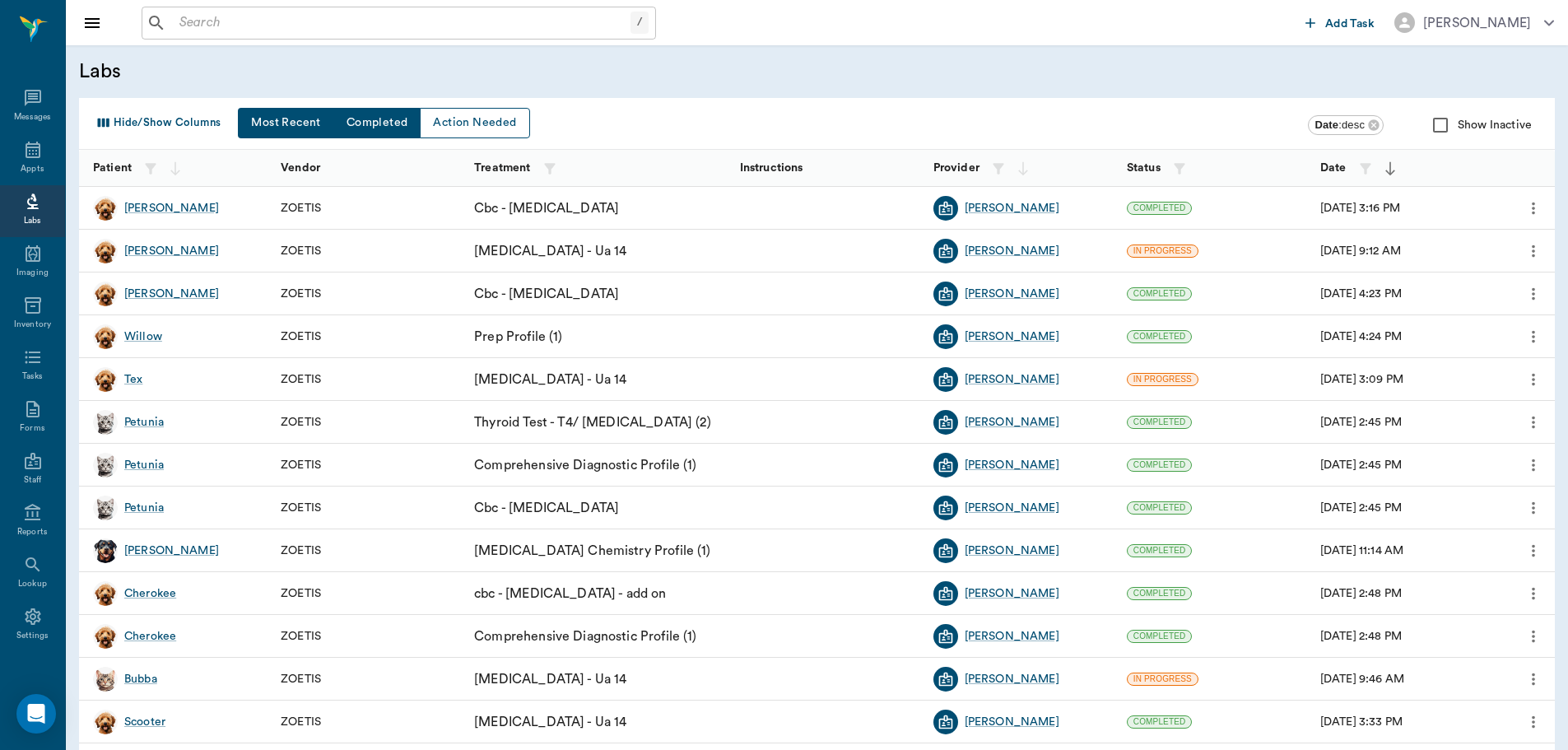
click at [360, 116] on button "Completed" at bounding box center [377, 122] width 88 height 30
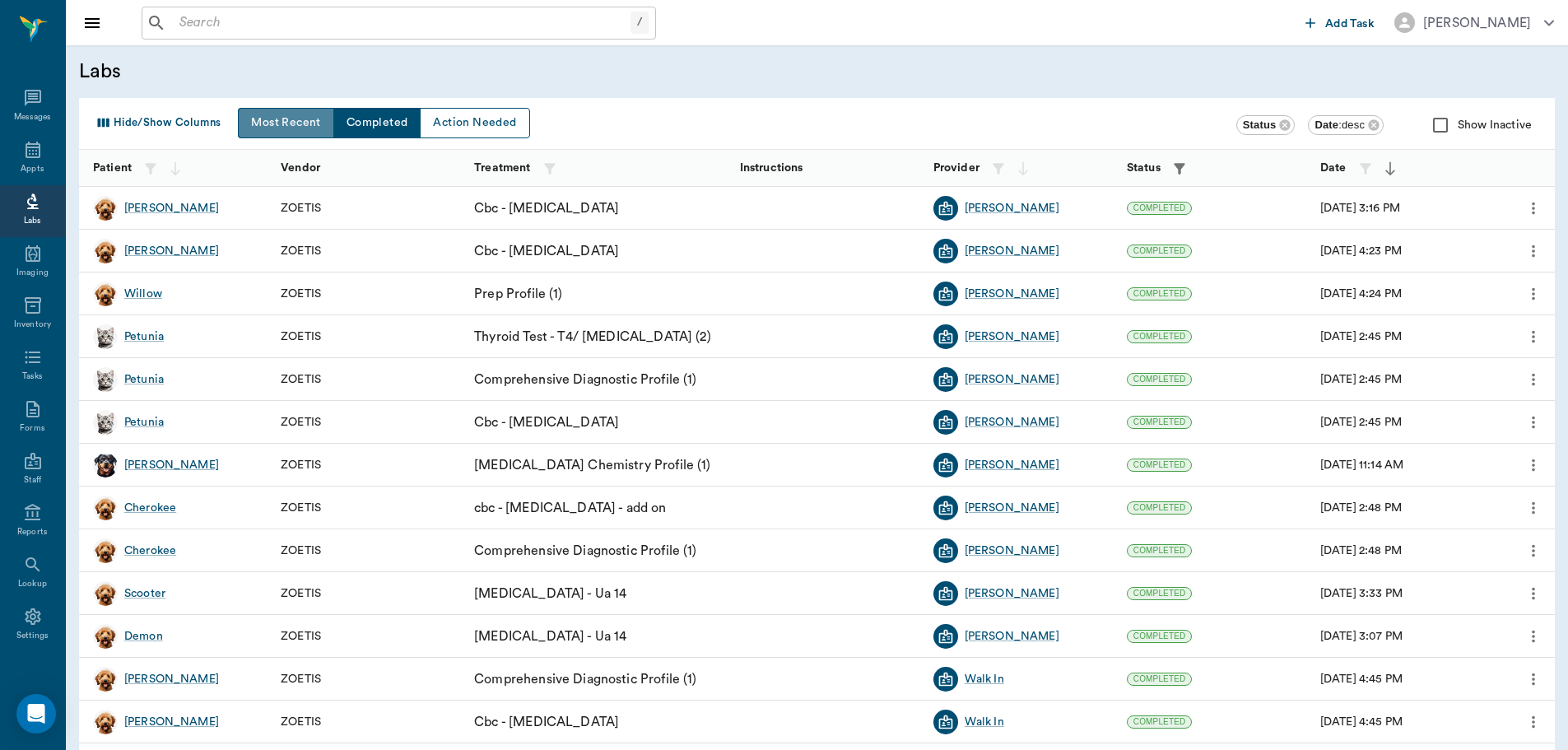
click at [268, 118] on button "Most Recent" at bounding box center [286, 122] width 95 height 30
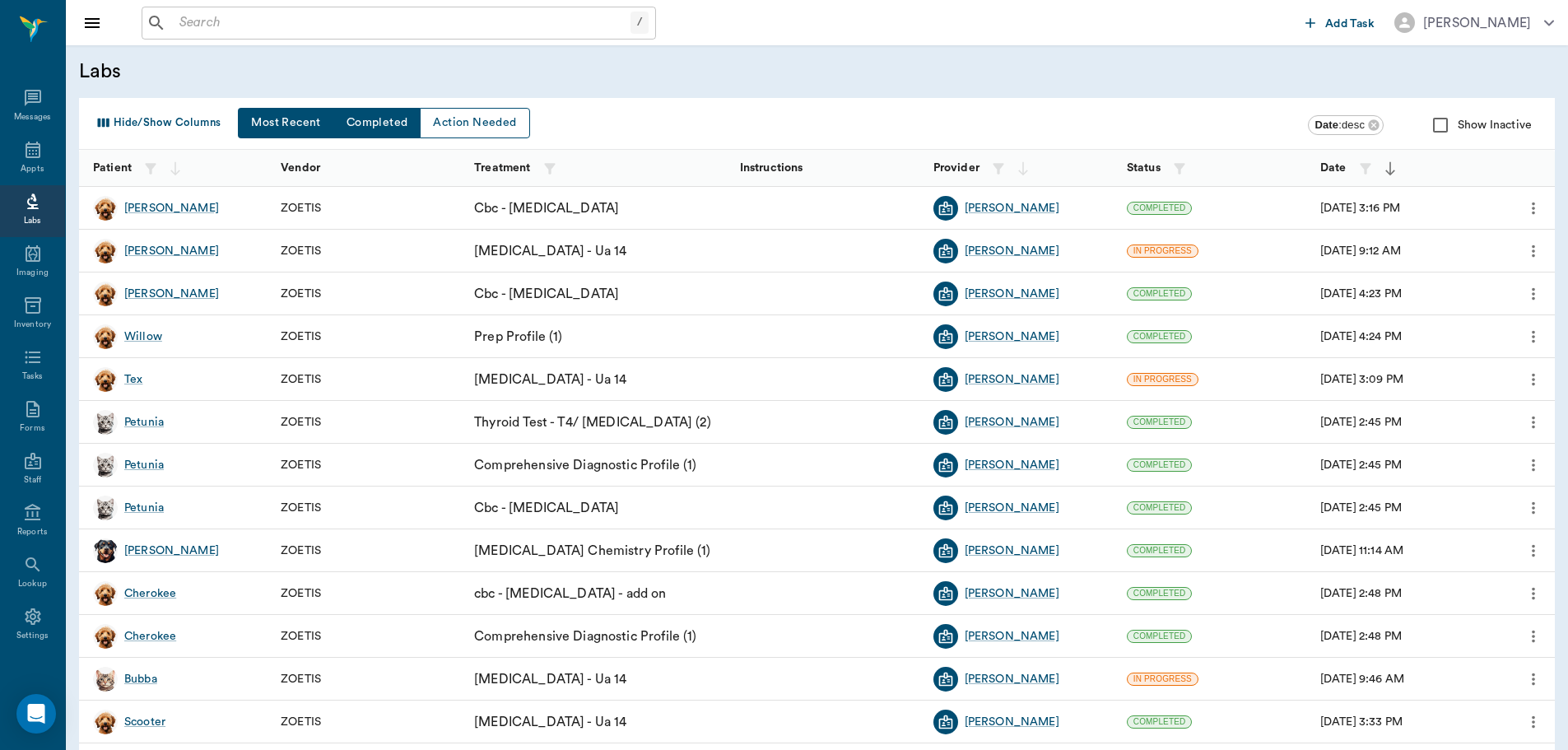
click at [383, 132] on button "Completed" at bounding box center [377, 122] width 88 height 30
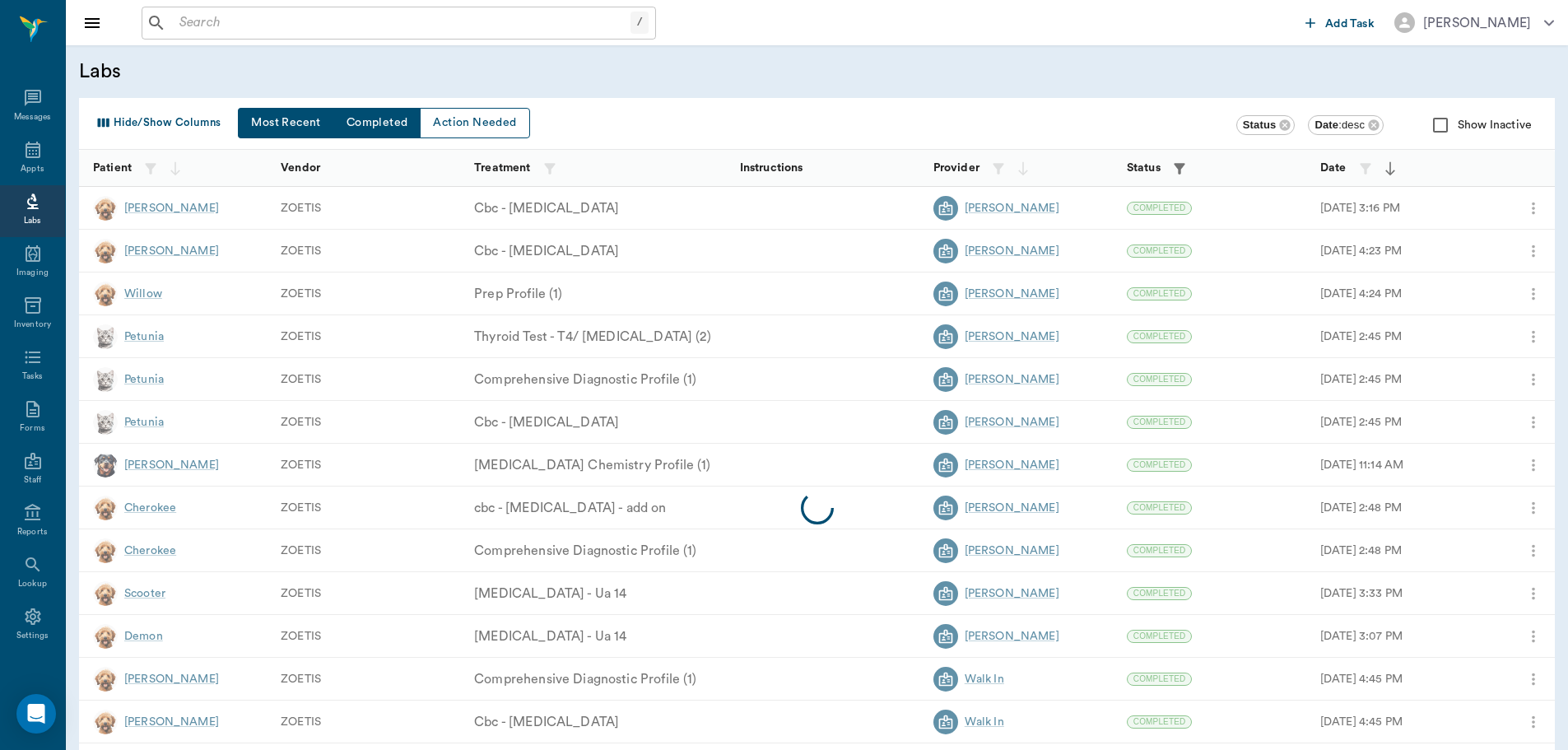
click at [279, 123] on button "Most Recent" at bounding box center [286, 122] width 95 height 30
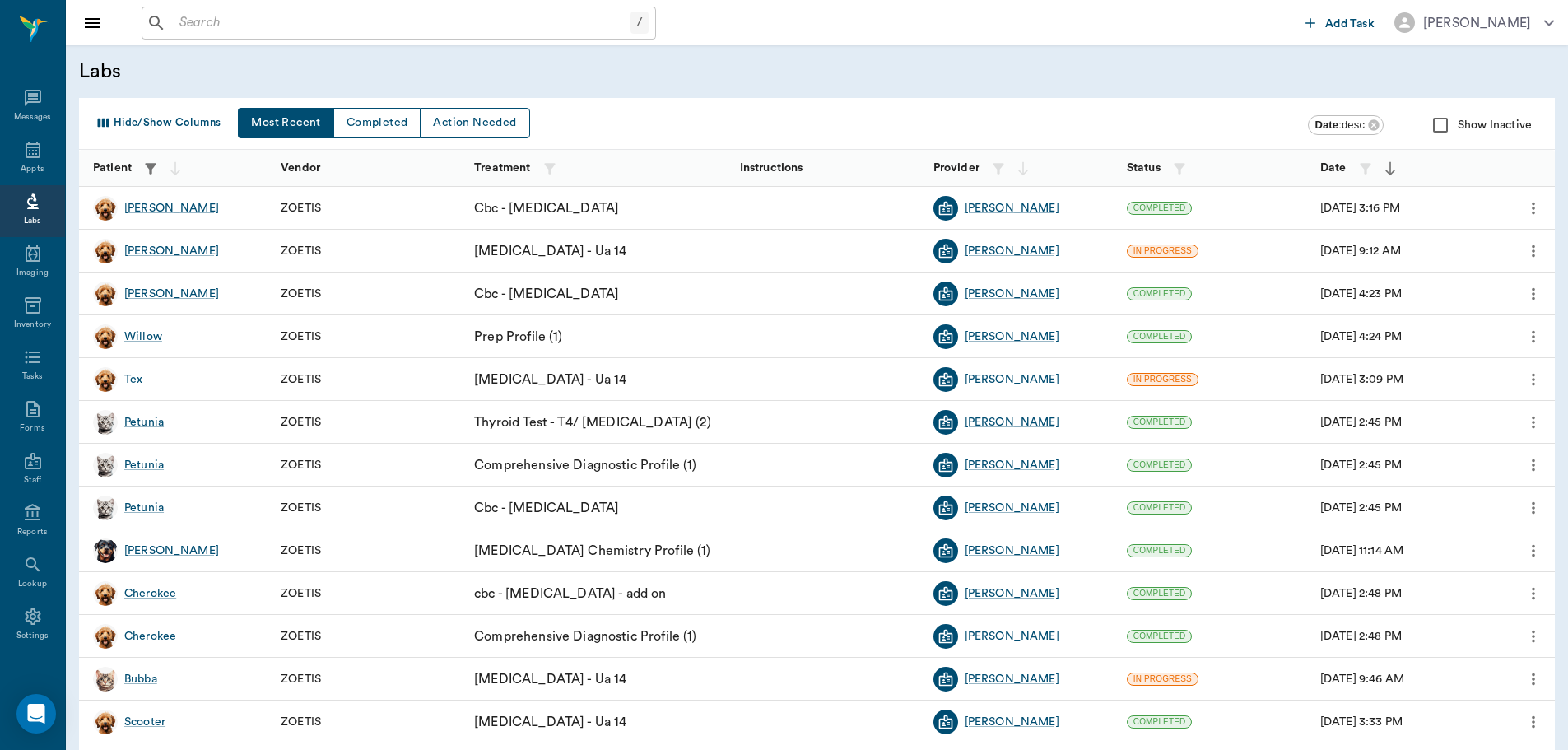
click at [151, 169] on icon "button" at bounding box center [150, 168] width 10 height 10
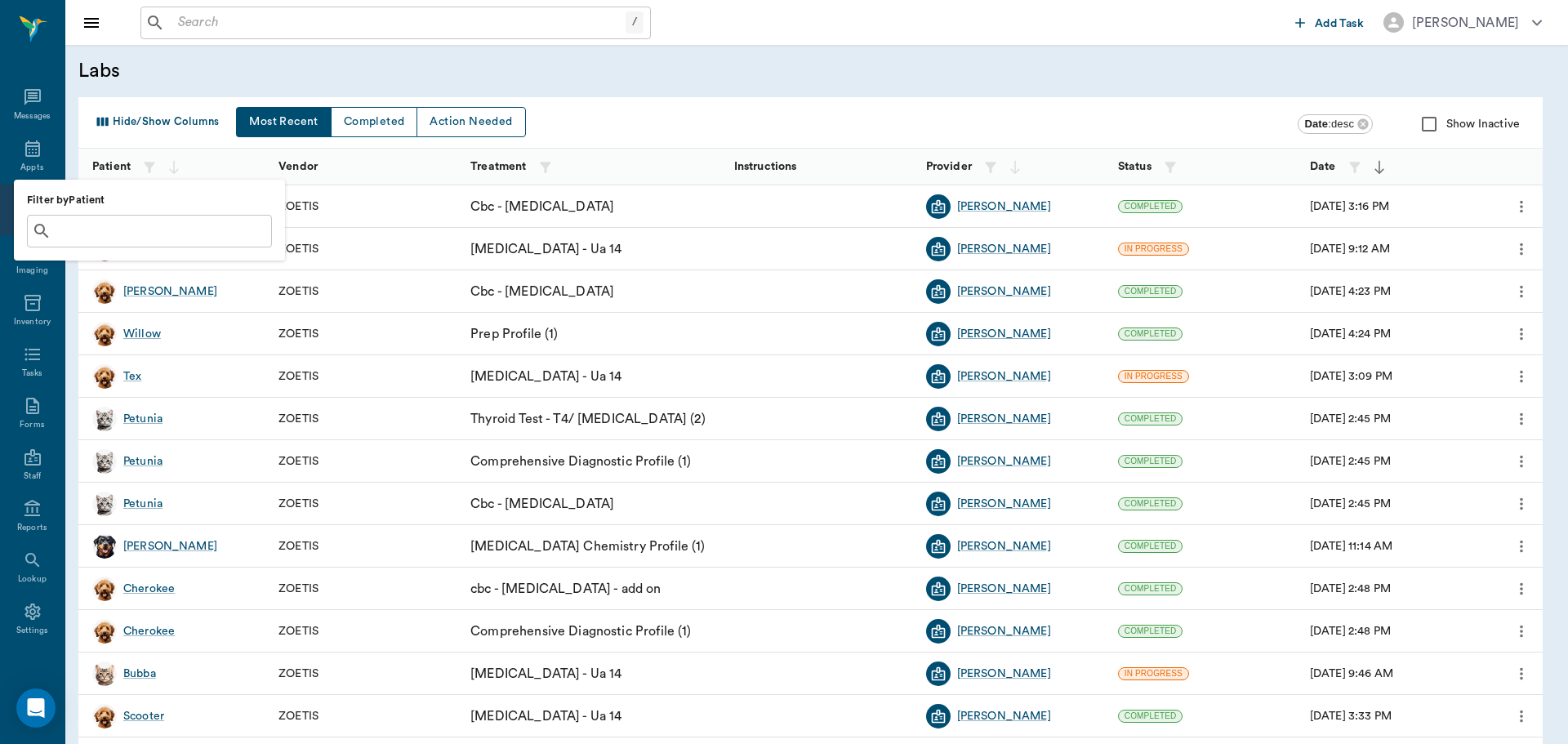
click at [93, 229] on input "text" at bounding box center [161, 230] width 207 height 23
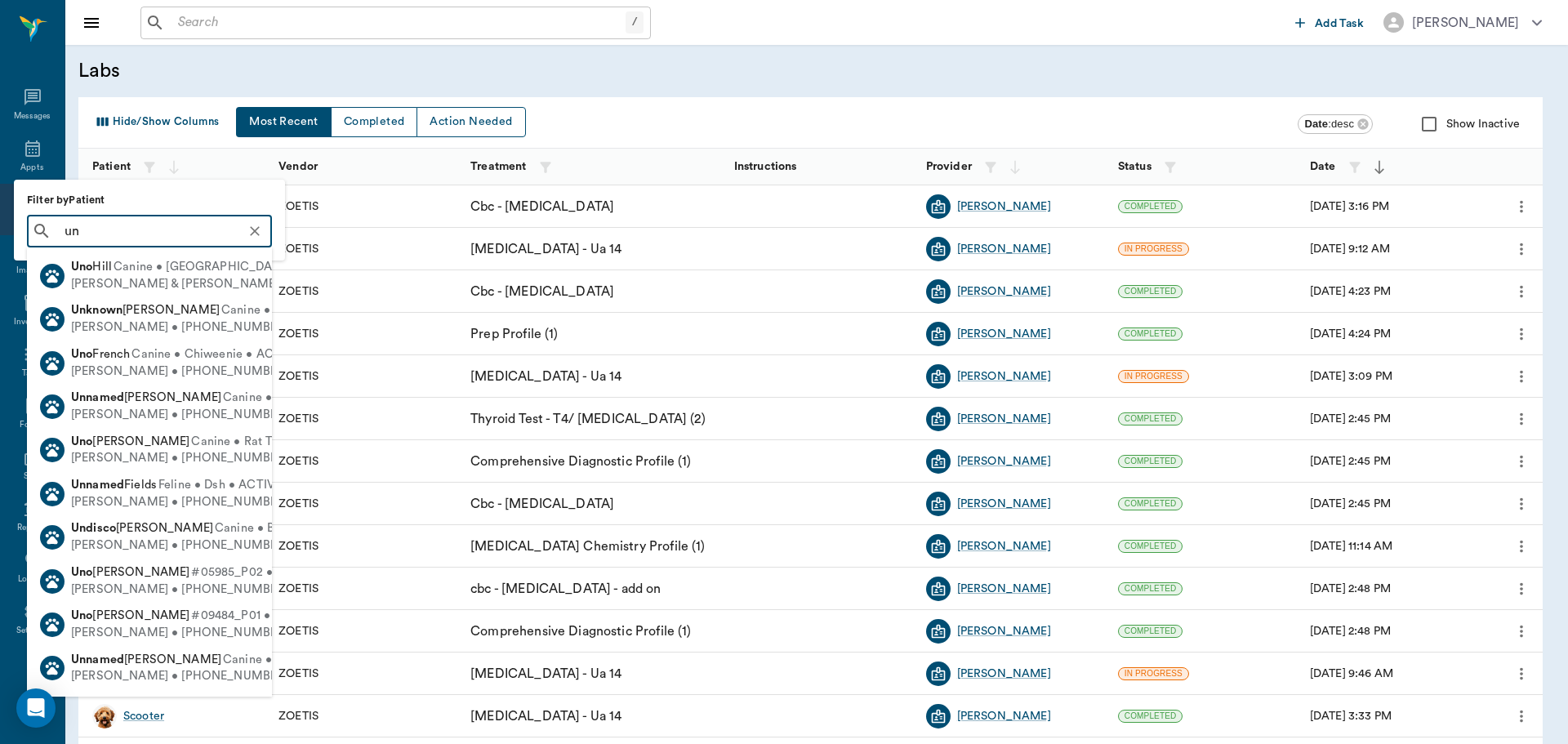
type input "u"
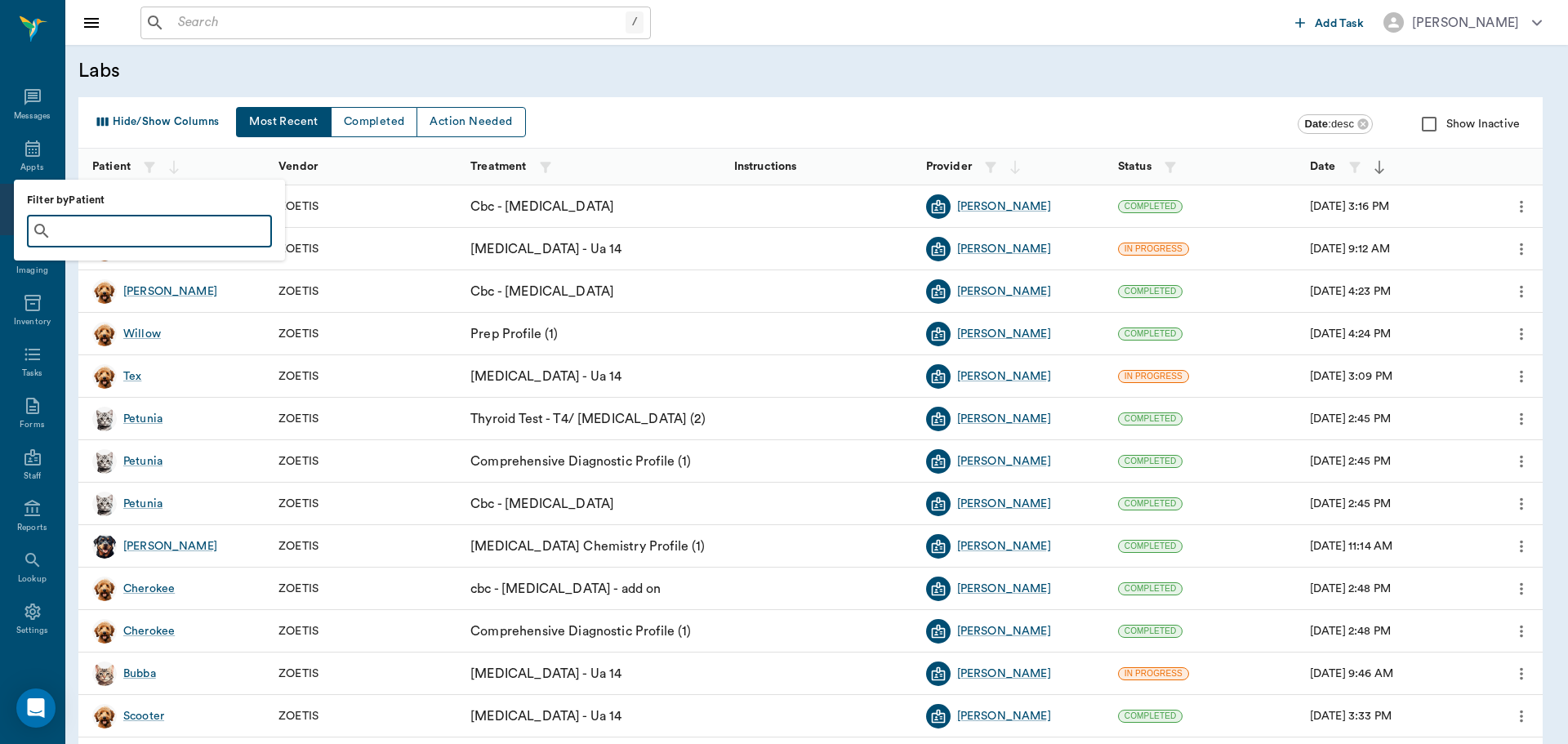
click at [849, 66] on div at bounding box center [784, 372] width 1568 height 744
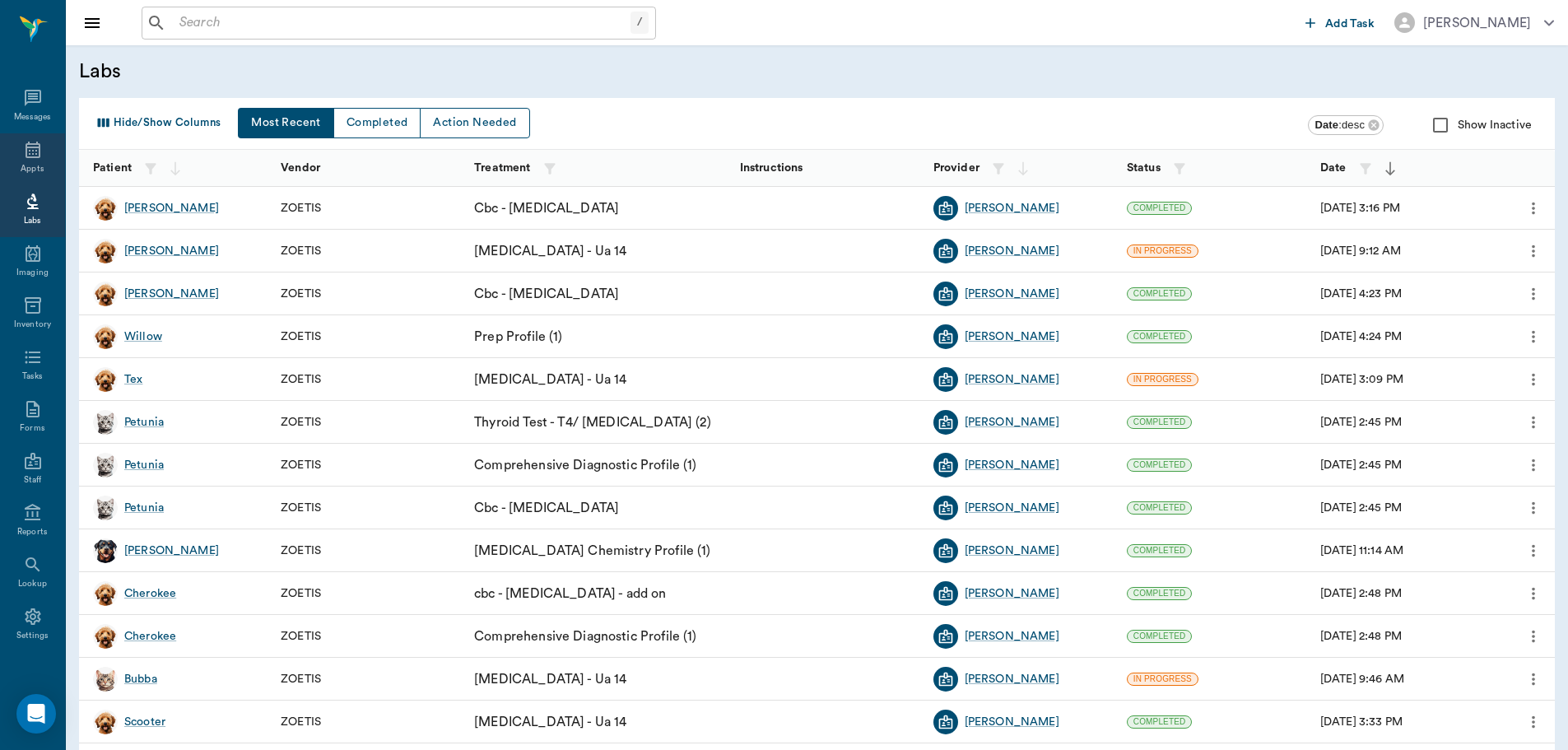
click at [23, 145] on icon at bounding box center [33, 150] width 20 height 20
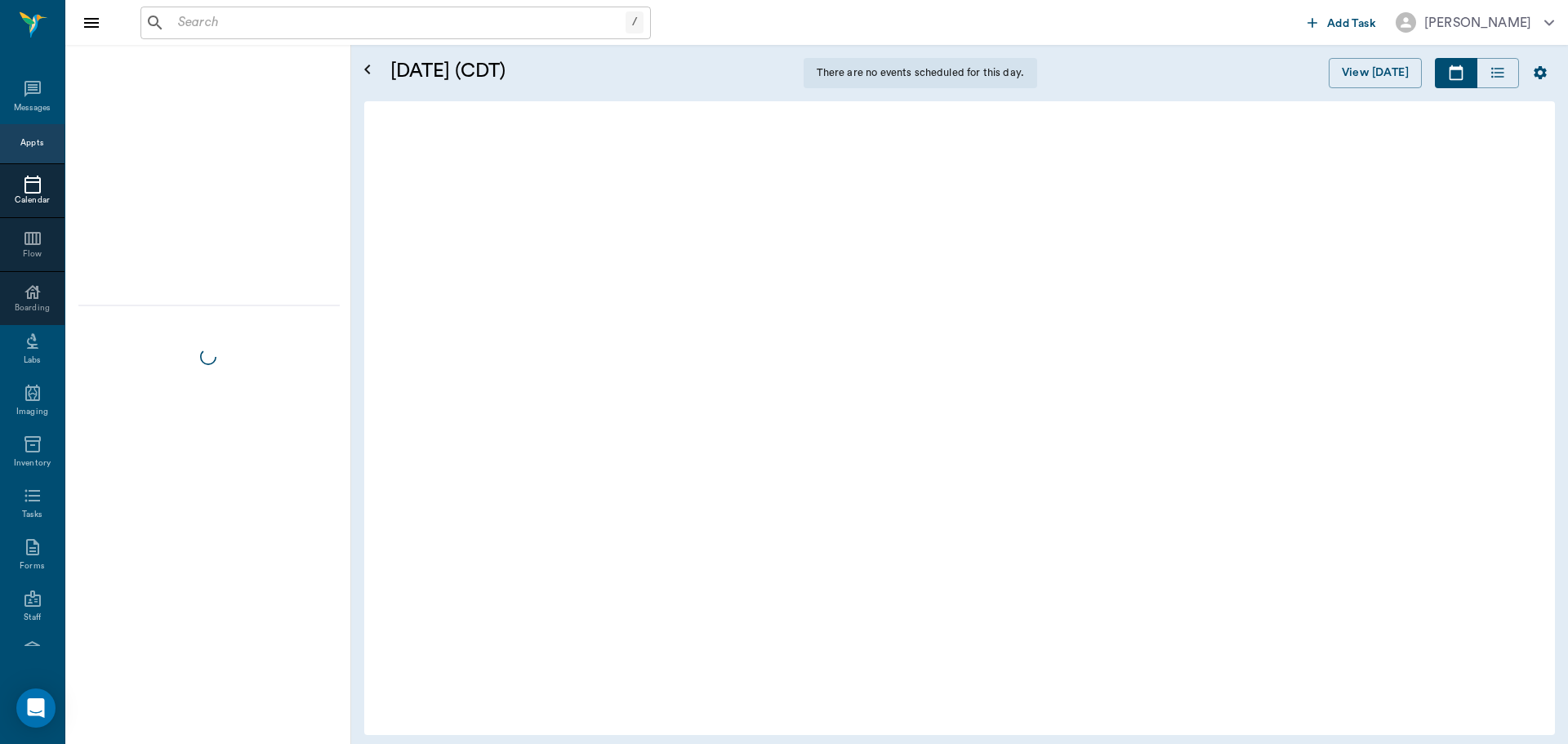
scroll to position [493, 0]
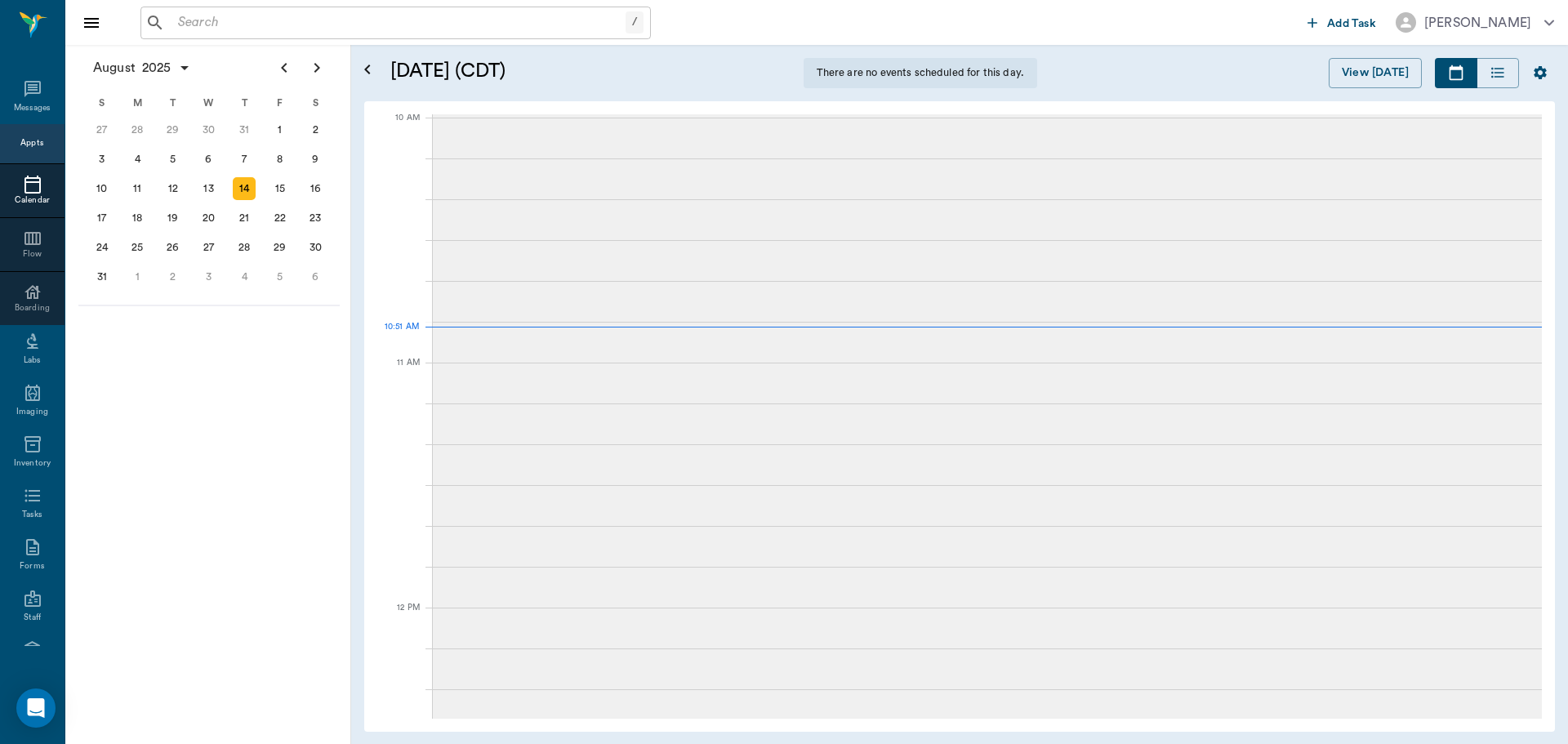
click at [286, 16] on input "text" at bounding box center [399, 22] width 454 height 23
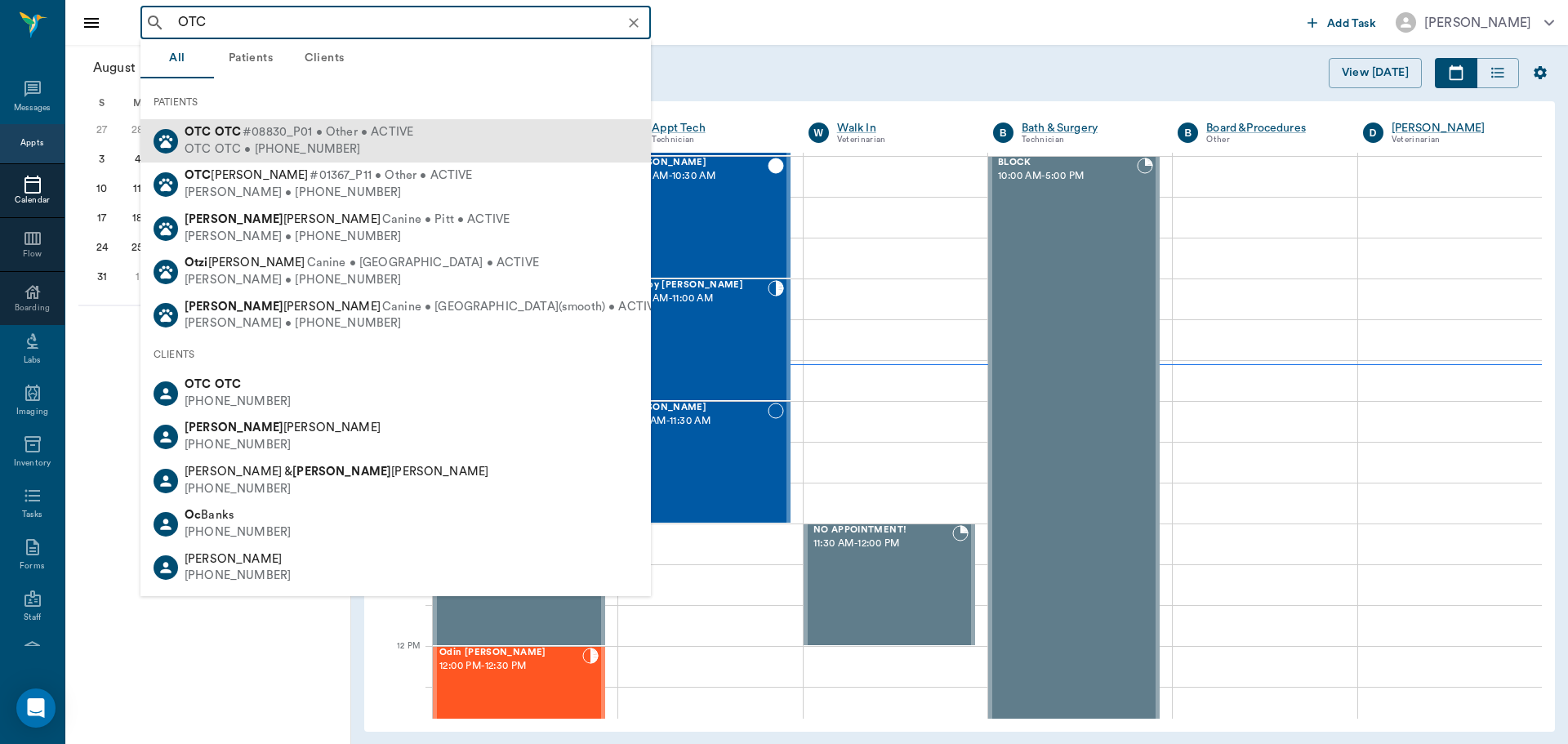
click at [312, 134] on span "#08830_P01 • Other • ACTIVE" at bounding box center [328, 132] width 171 height 17
type input "OTC"
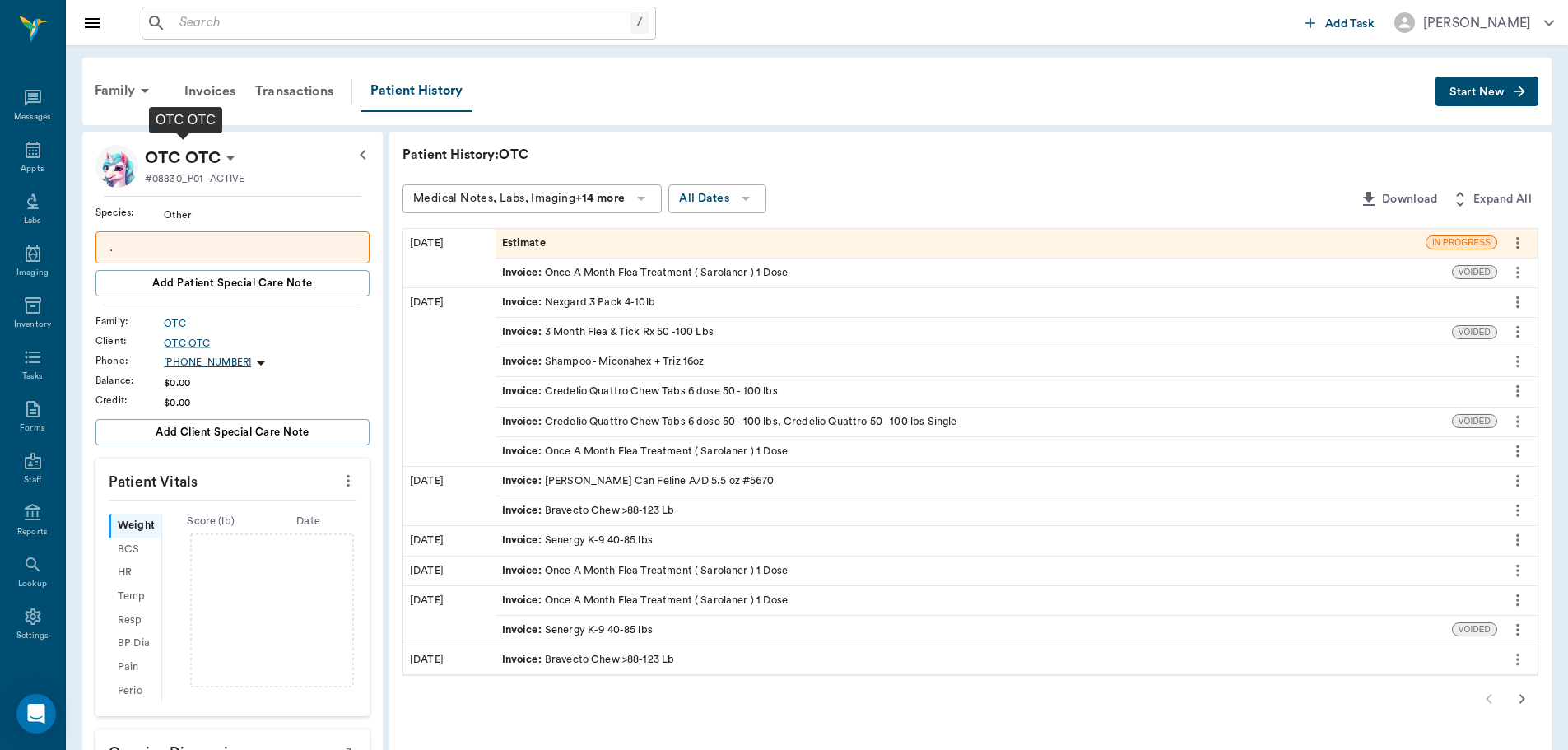
click at [218, 147] on p "OTC OTC" at bounding box center [182, 157] width 76 height 27
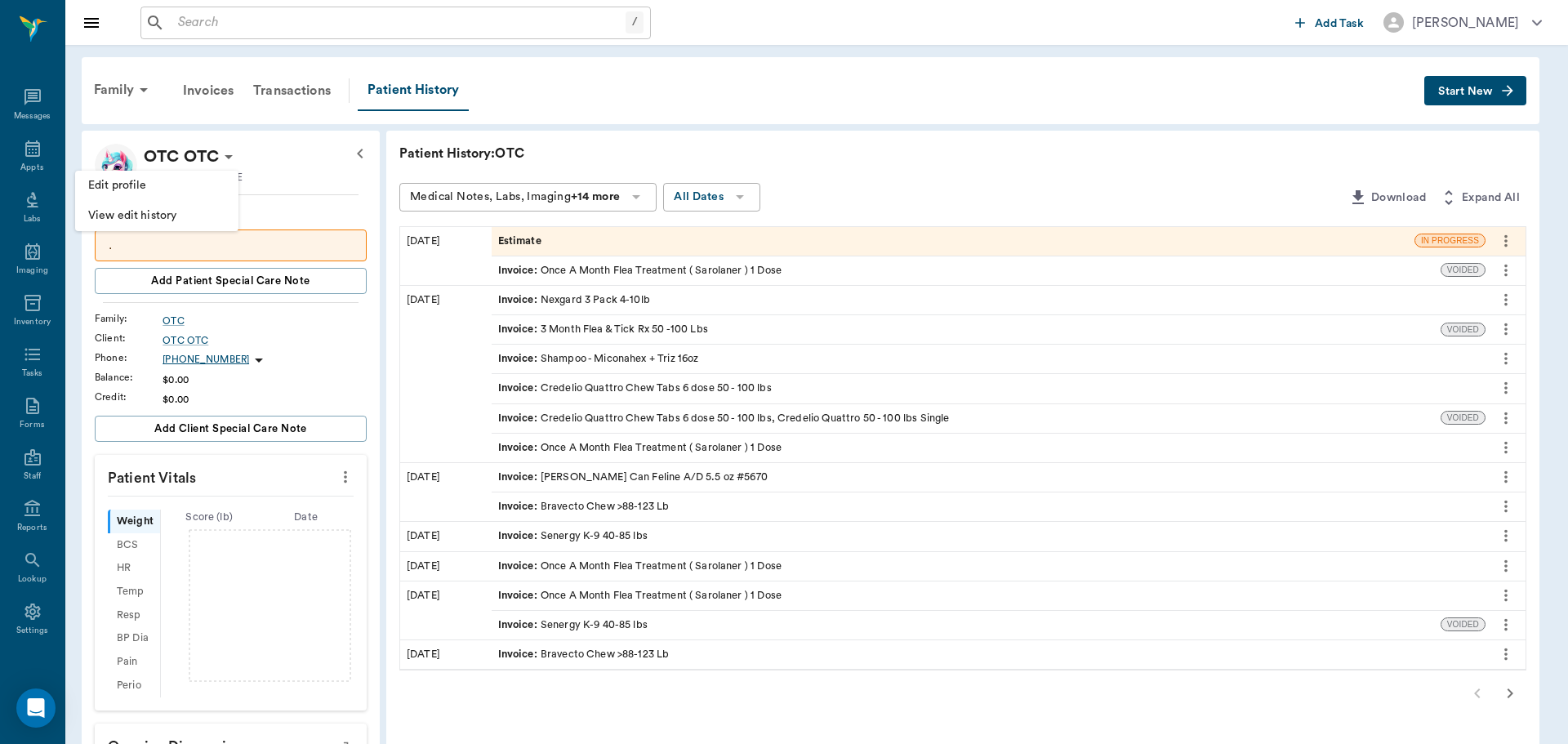
click at [128, 84] on div at bounding box center [784, 372] width 1568 height 744
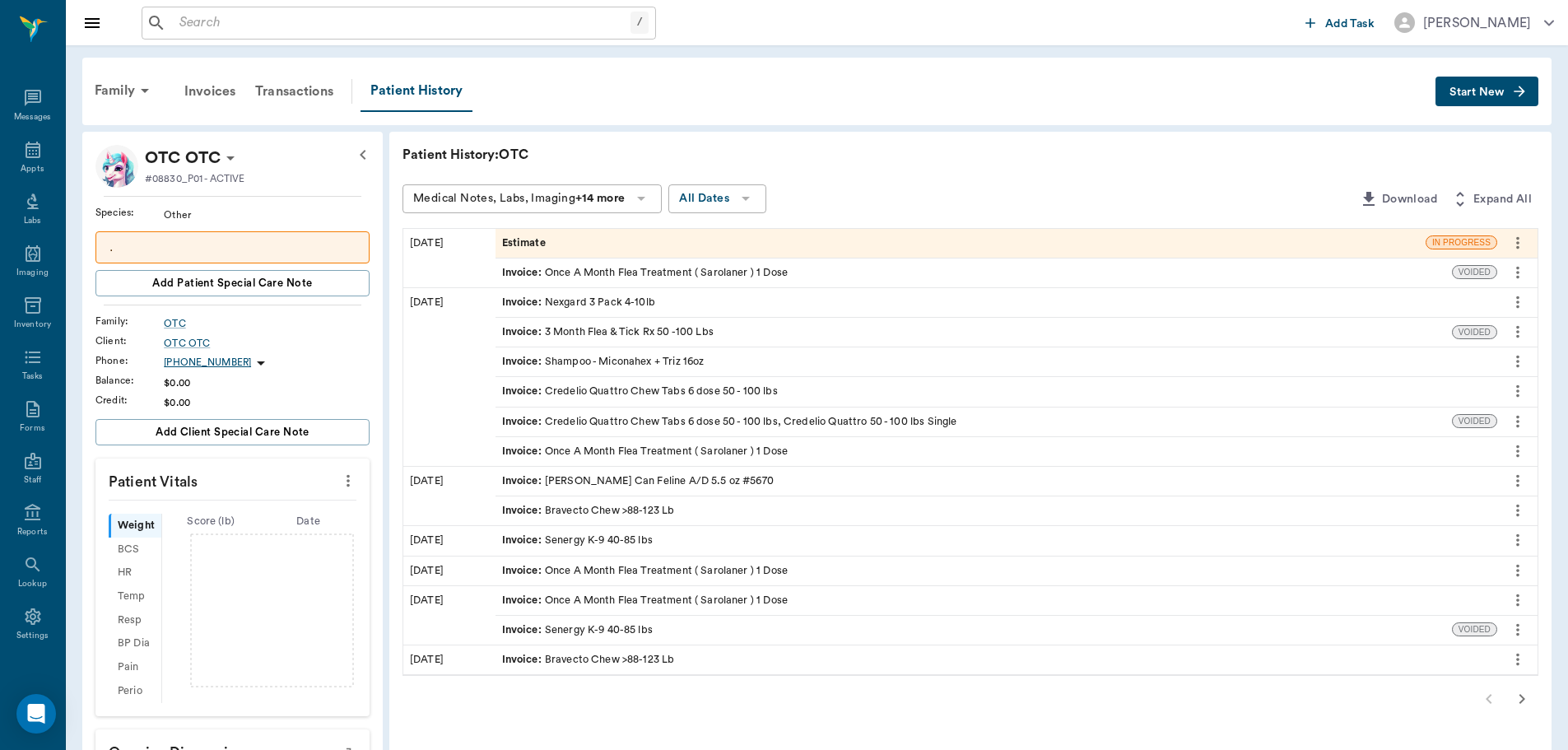
click at [132, 105] on div "Family" at bounding box center [125, 90] width 80 height 40
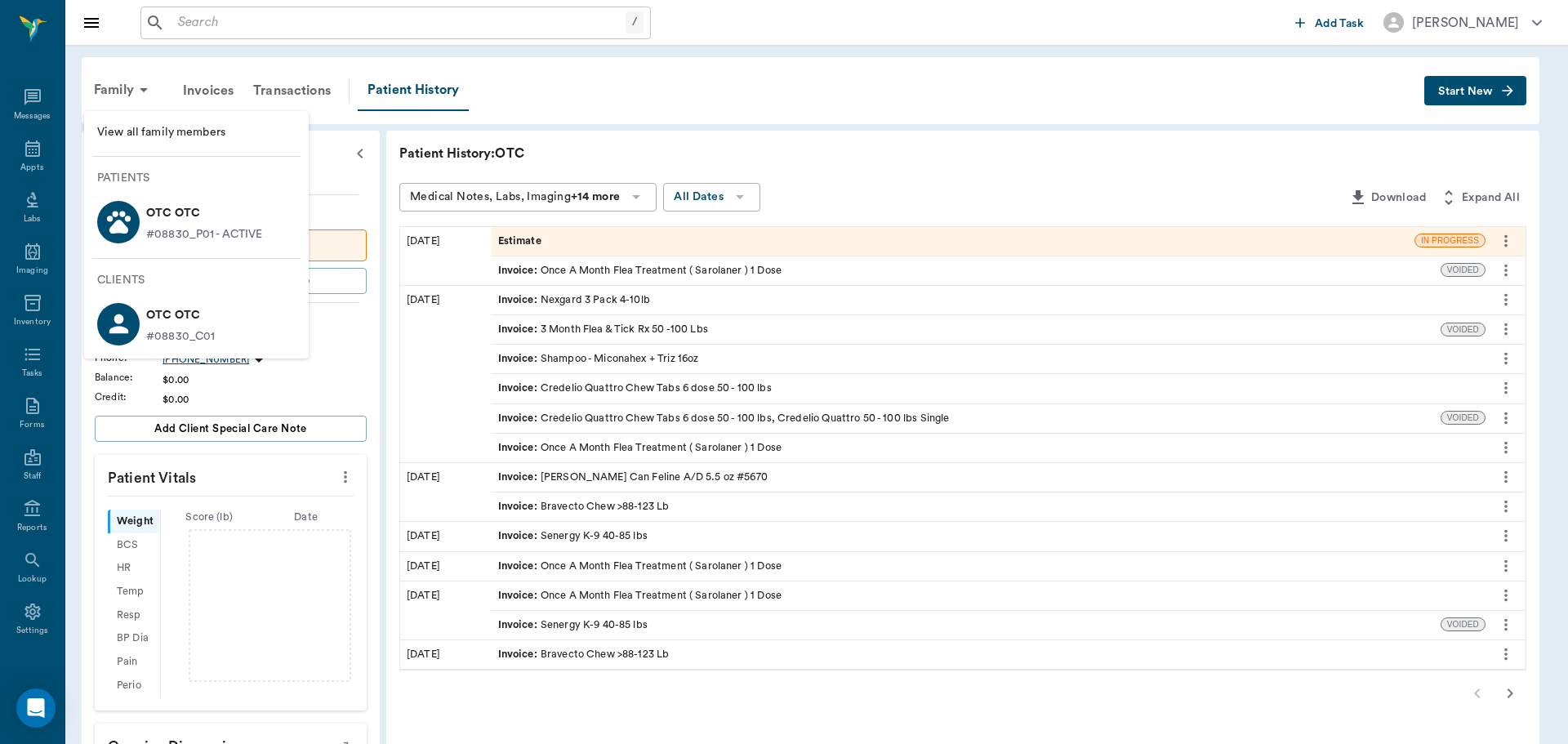
click at [220, 121] on li "View all family members" at bounding box center [196, 132] width 224 height 30
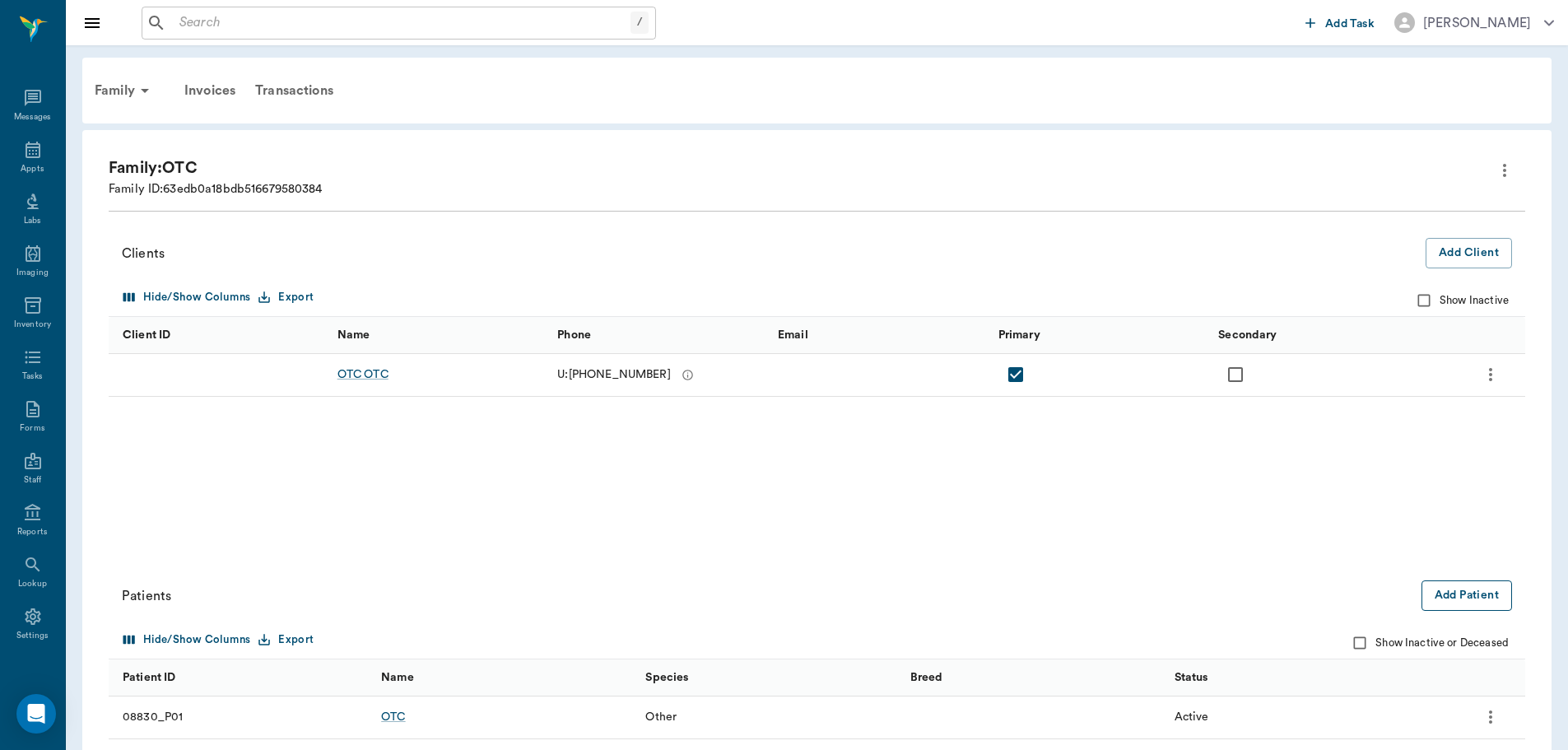
click at [1468, 593] on button "Add Patient" at bounding box center [1466, 595] width 90 height 30
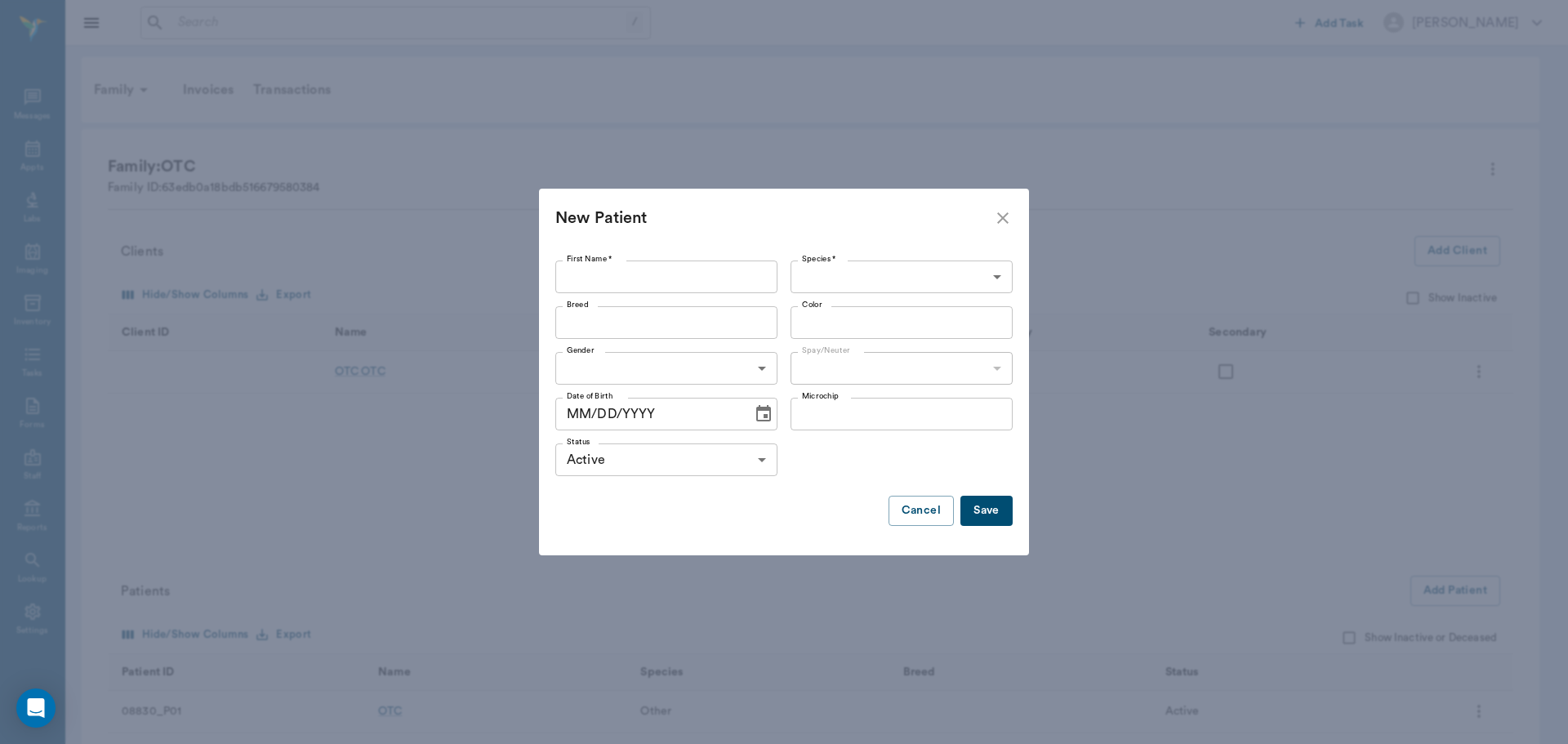
click at [665, 267] on input "First Name *" at bounding box center [667, 276] width 222 height 32
type input "s"
type input "Stray"
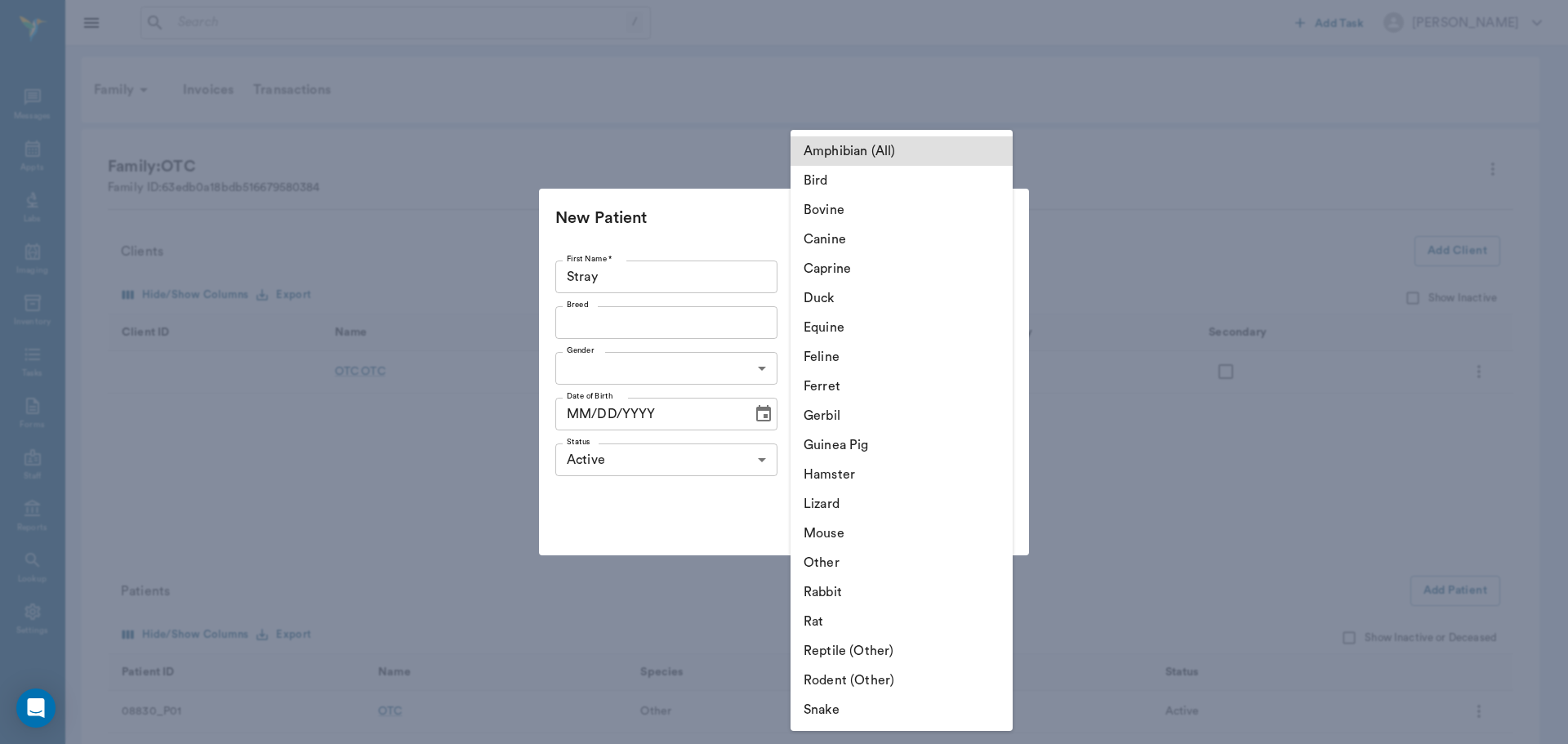
click at [930, 273] on body "/ ​ Add Task [PERSON_NAME] Nectar Messages Appts Labs Imaging Inventory Tasks F…" at bounding box center [784, 460] width 1568 height 921
click at [882, 232] on li "Canine" at bounding box center [901, 239] width 222 height 29
type input "Canine"
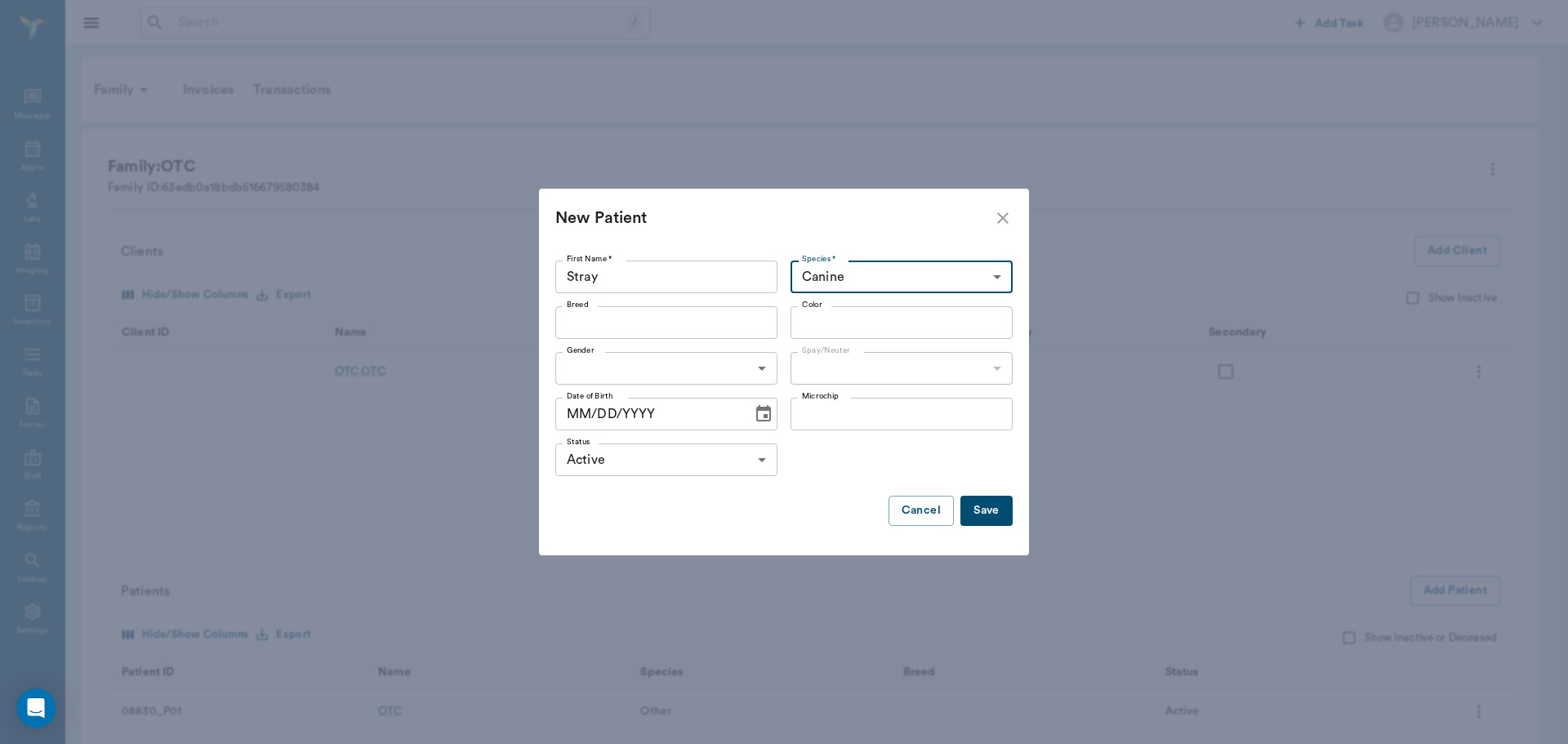
click at [1000, 518] on button "Save" at bounding box center [986, 510] width 52 height 30
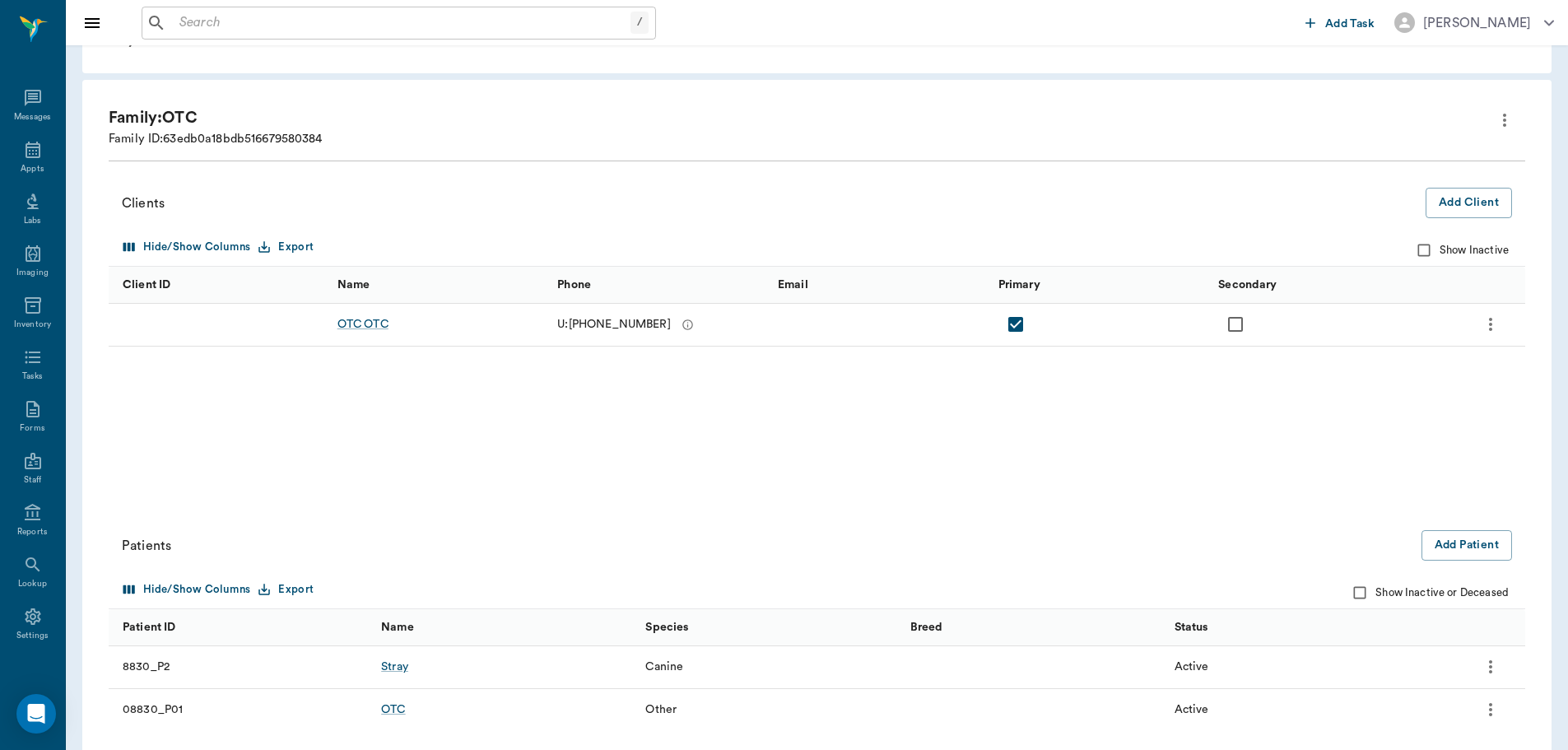
scroll to position [179, 0]
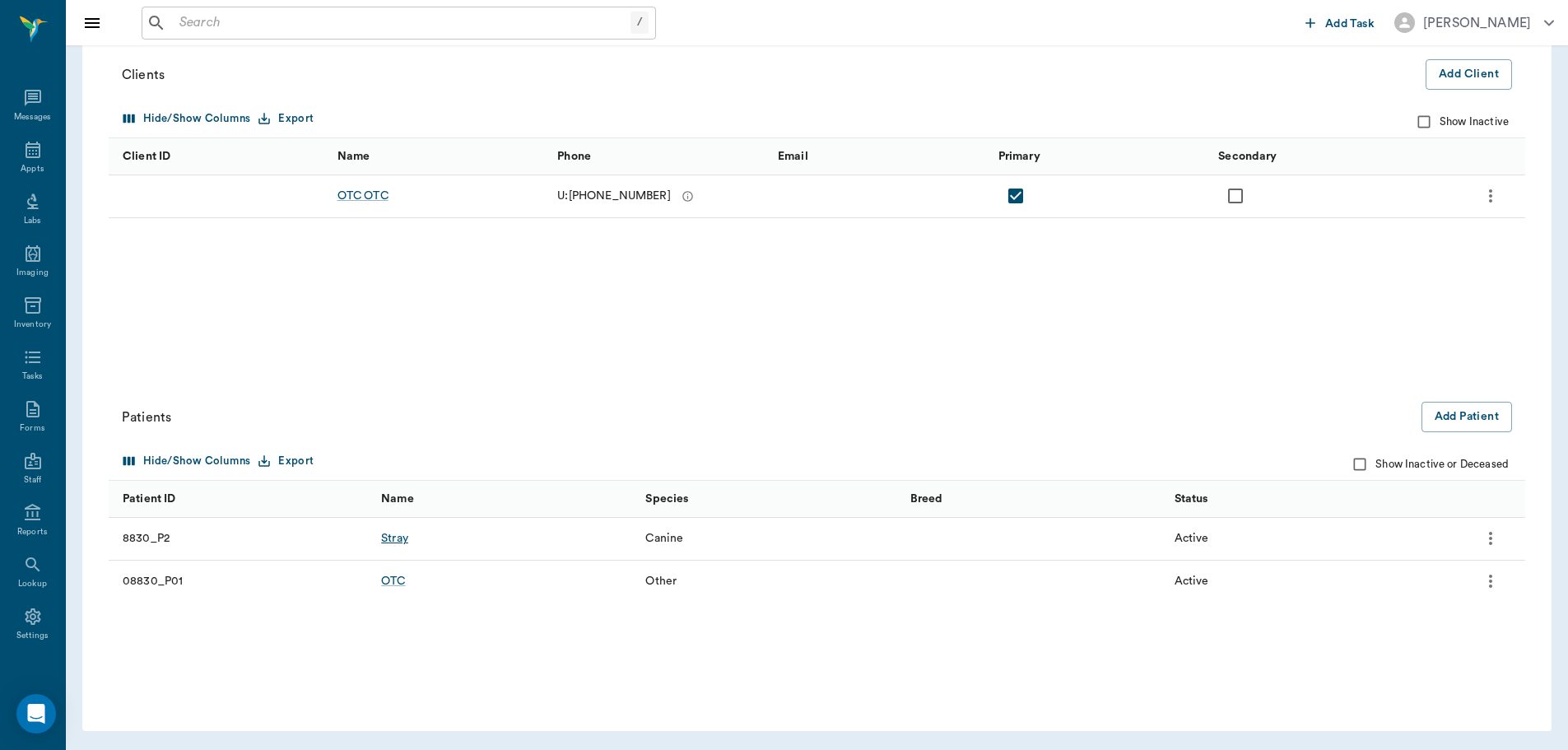
click at [386, 538] on div "Stray" at bounding box center [395, 538] width 28 height 16
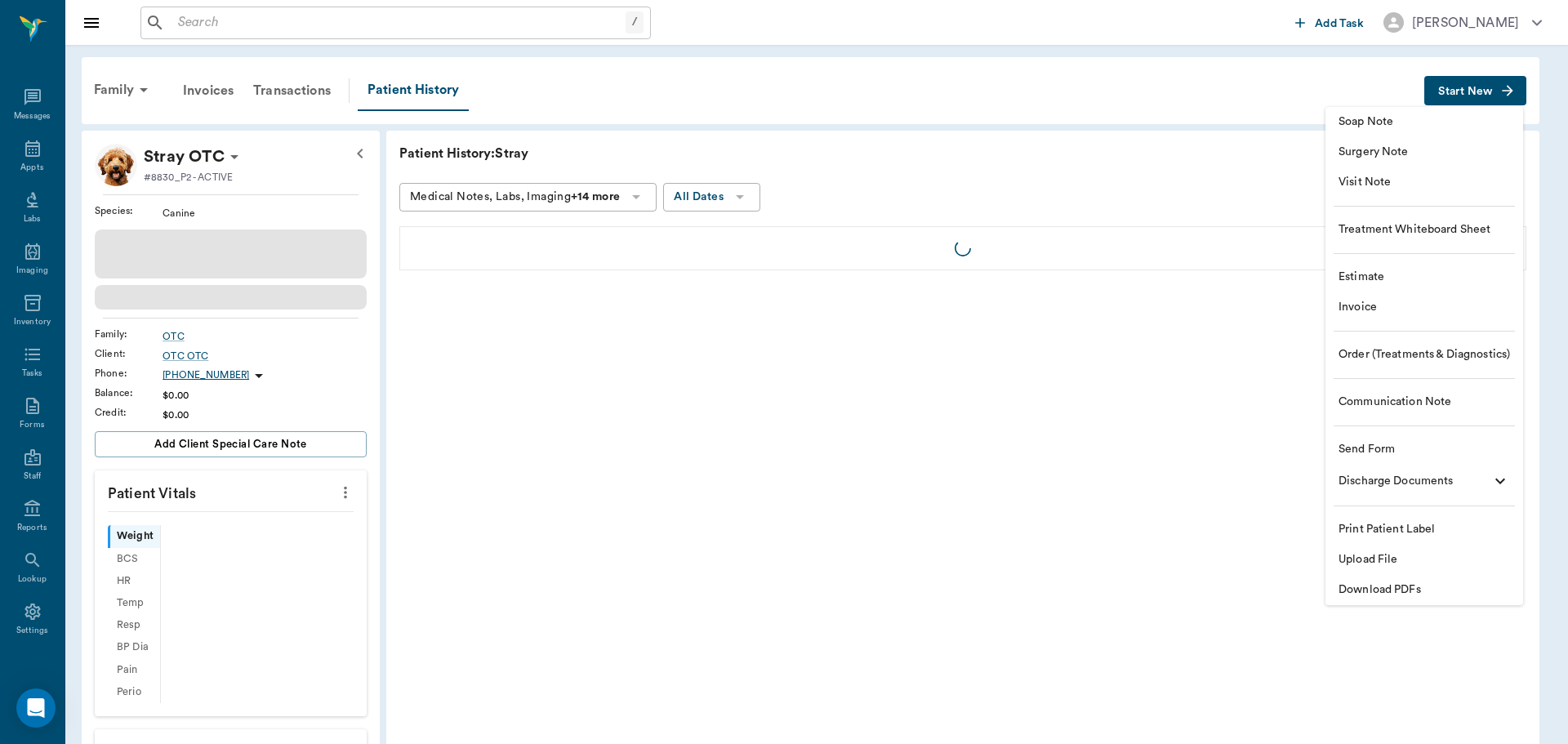
click at [1407, 119] on span "Soap Note" at bounding box center [1424, 122] width 172 height 17
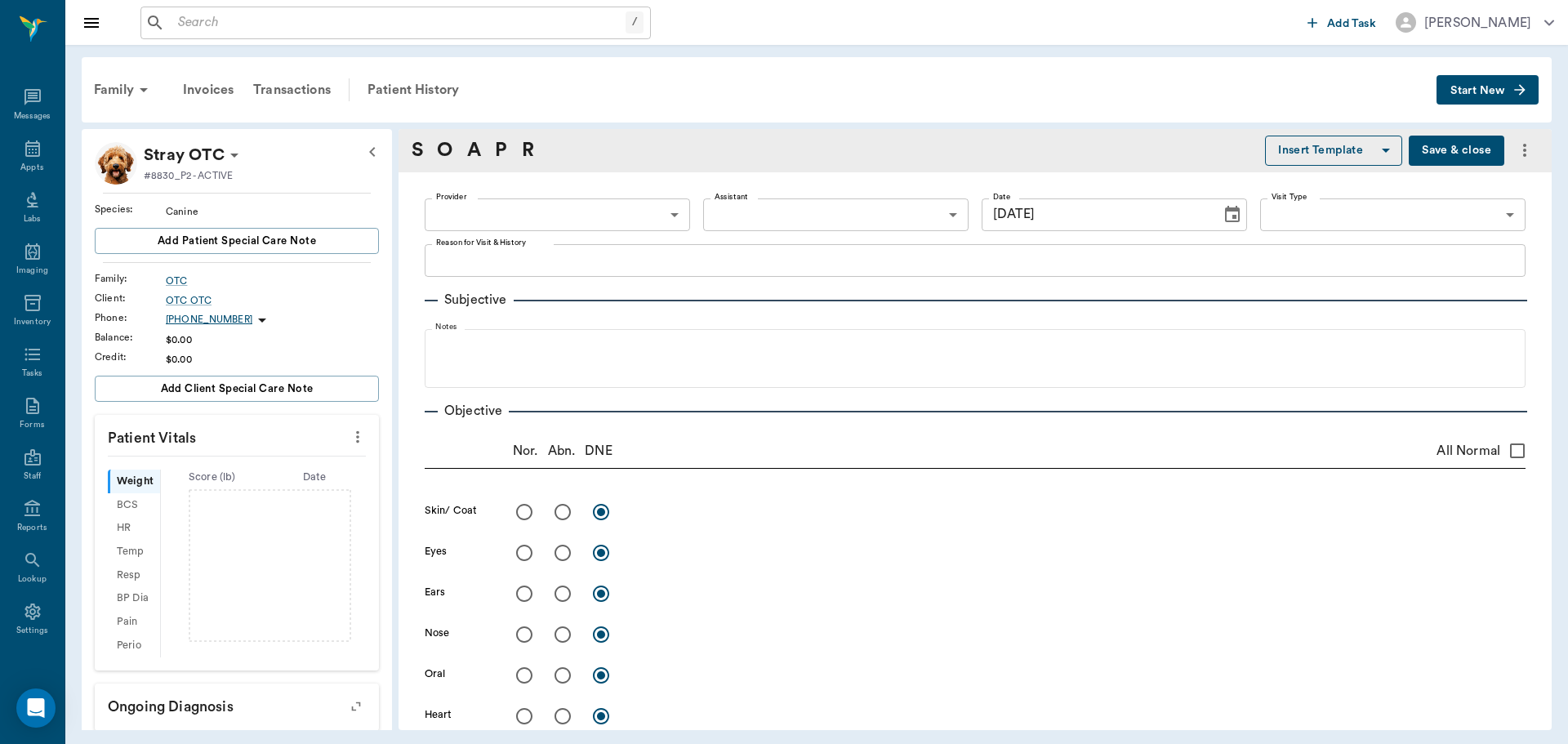
type input "[DATE]"
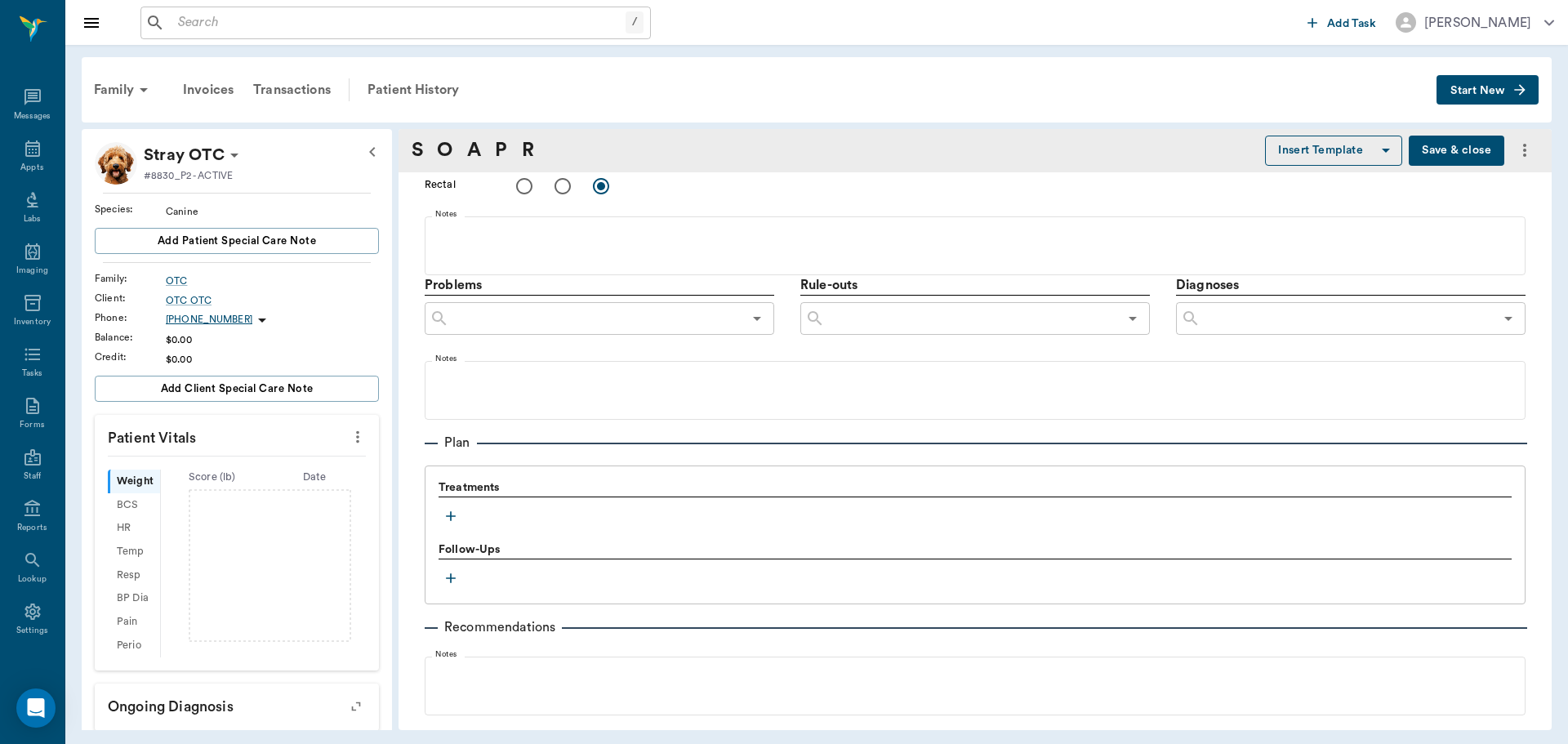
scroll to position [951, 0]
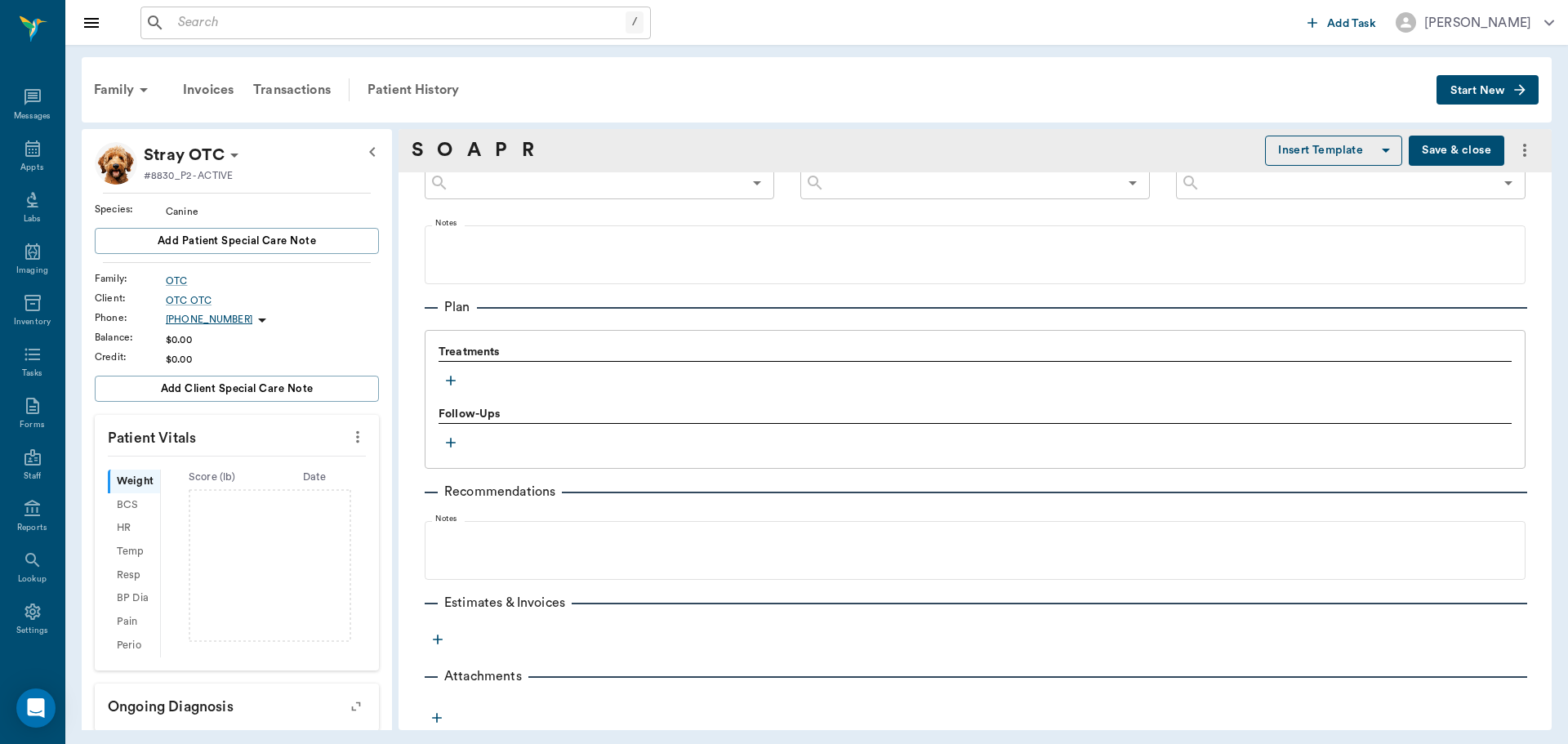
click at [452, 372] on icon "button" at bounding box center [451, 380] width 16 height 16
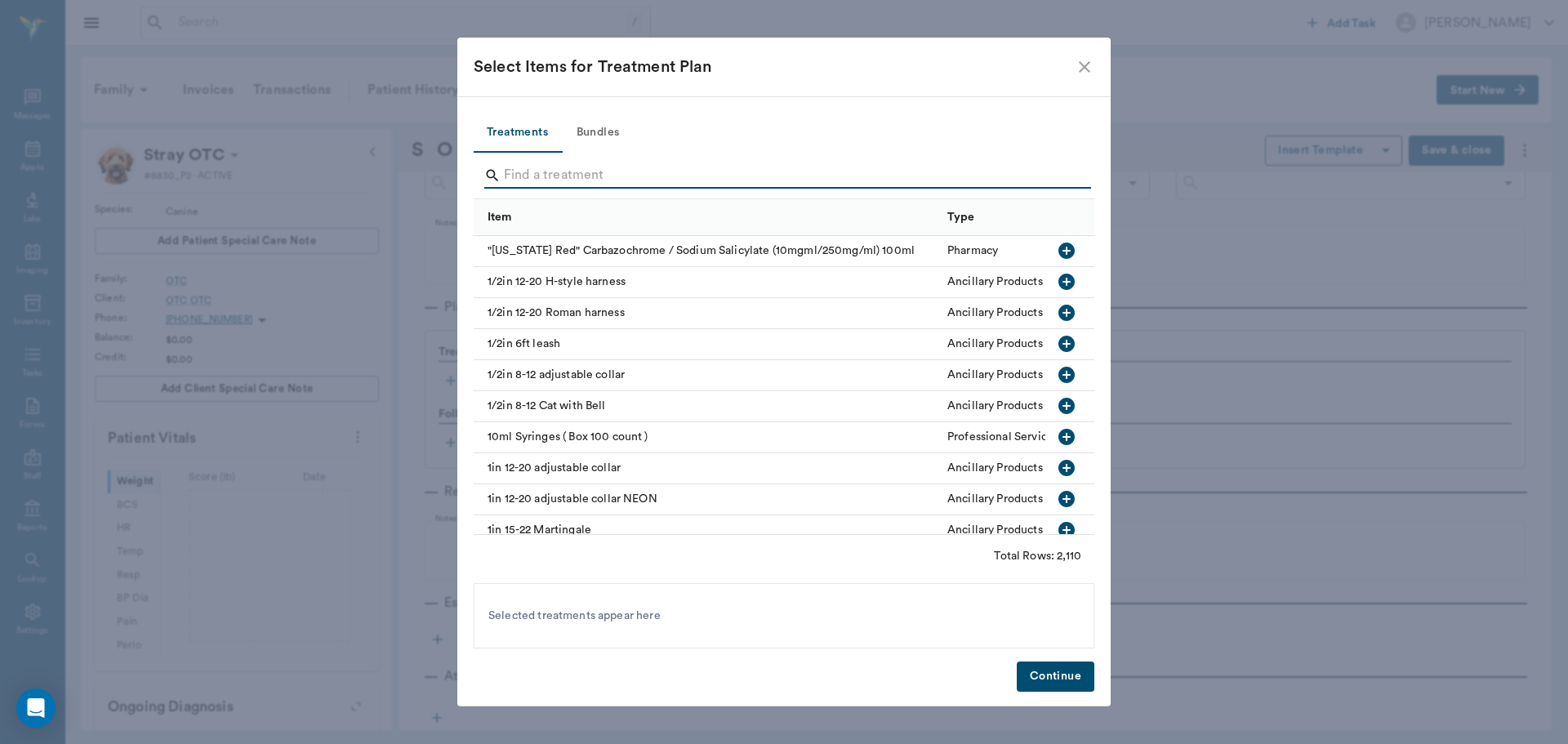
click at [689, 177] on input "Search" at bounding box center [784, 175] width 562 height 26
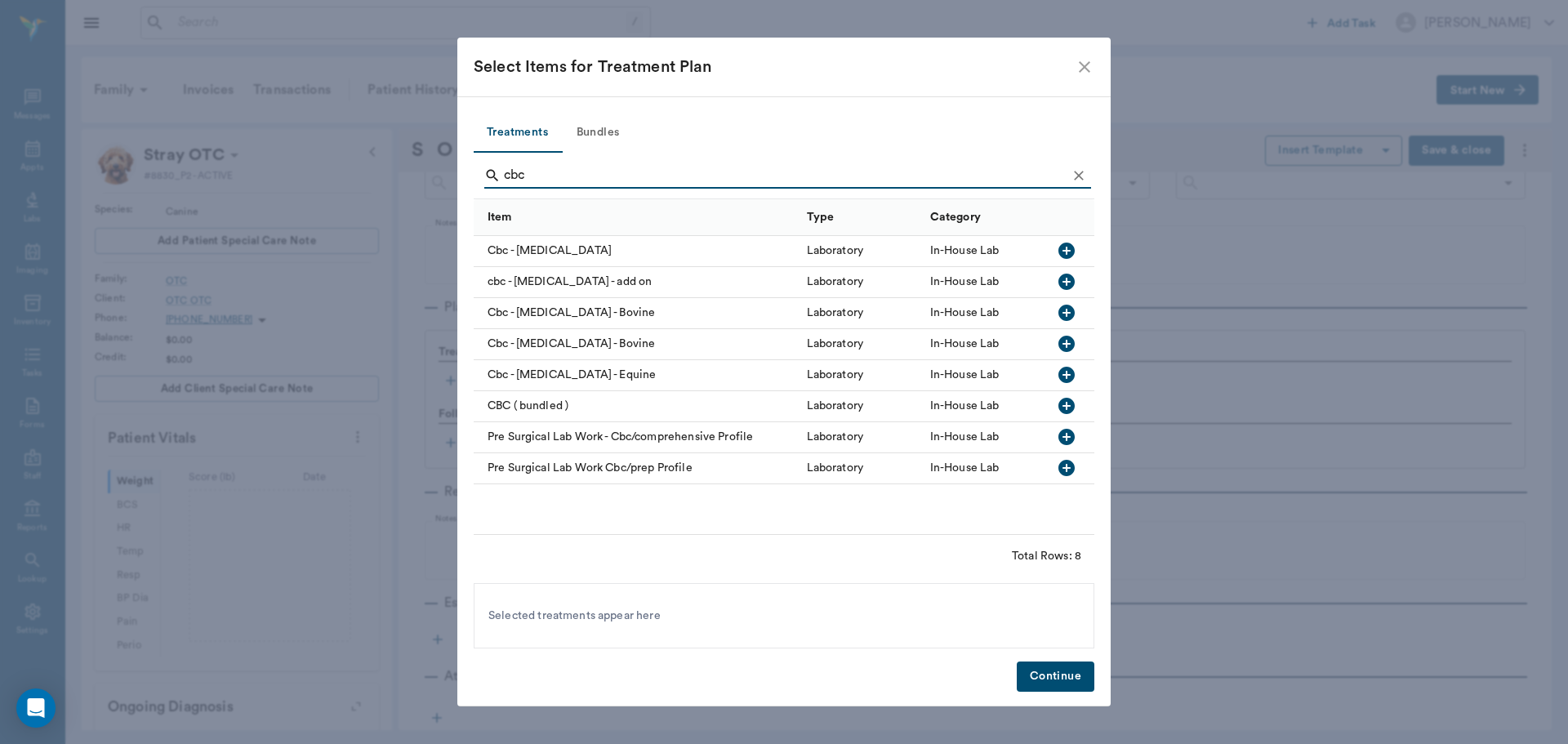
type input "cbc"
click at [1061, 251] on icon "button" at bounding box center [1066, 250] width 16 height 16
click at [1044, 693] on div "Treatments Bundles cbc Item Type Category Cbc - [MEDICAL_DATA] Laboratory In-Ho…" at bounding box center [784, 402] width 653 height 611
click at [1048, 687] on button "Continue" at bounding box center [1055, 676] width 78 height 30
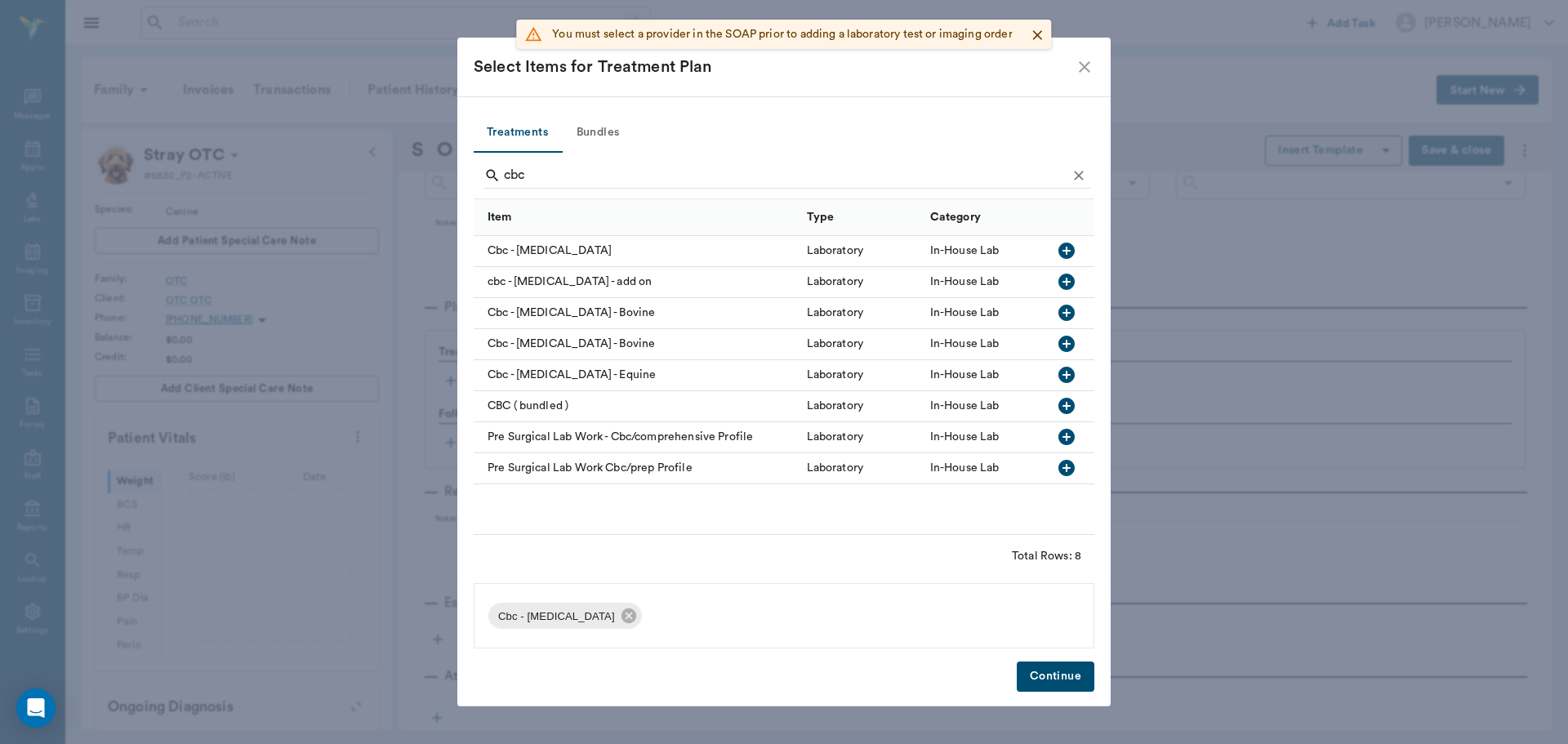
click at [1088, 67] on icon "close" at bounding box center [1084, 67] width 20 height 20
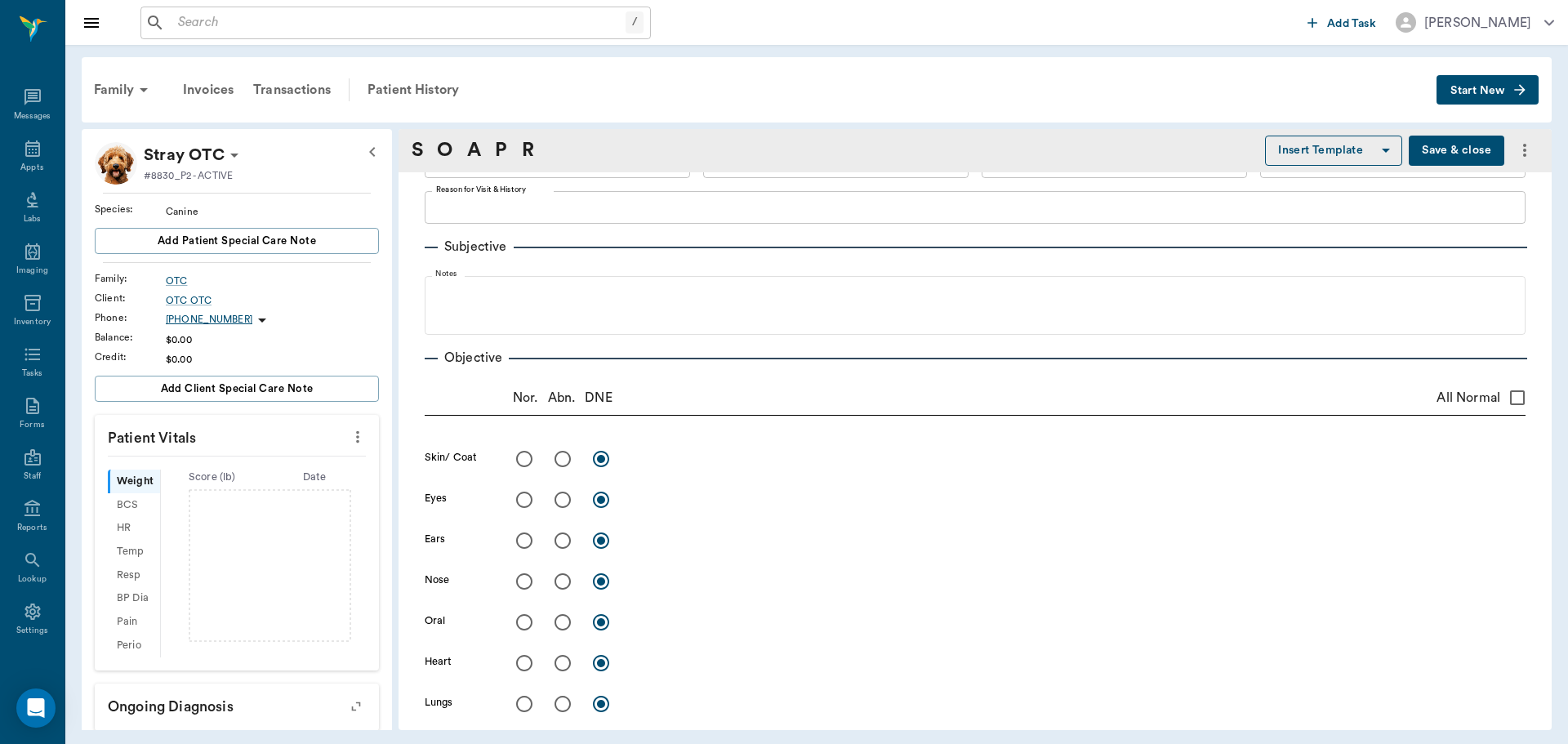
scroll to position [0, 0]
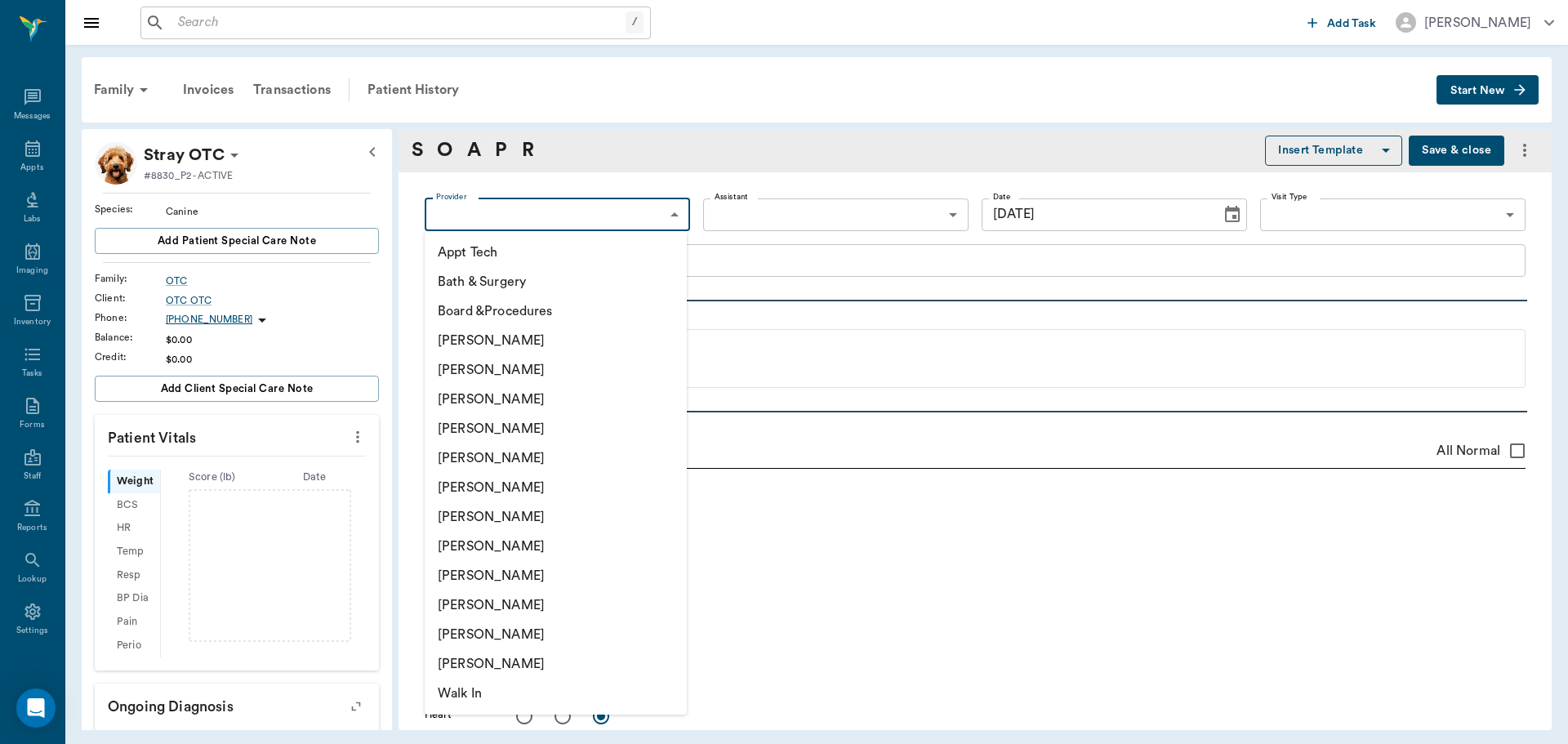
click at [591, 212] on body "/ ​ Add Task [PERSON_NAME] Nectar Messages Appts Labs Imaging Inventory Tasks F…" at bounding box center [784, 372] width 1568 height 744
click at [547, 368] on li "[PERSON_NAME]" at bounding box center [556, 369] width 262 height 29
type input "642ef10e332a41444de2bad1"
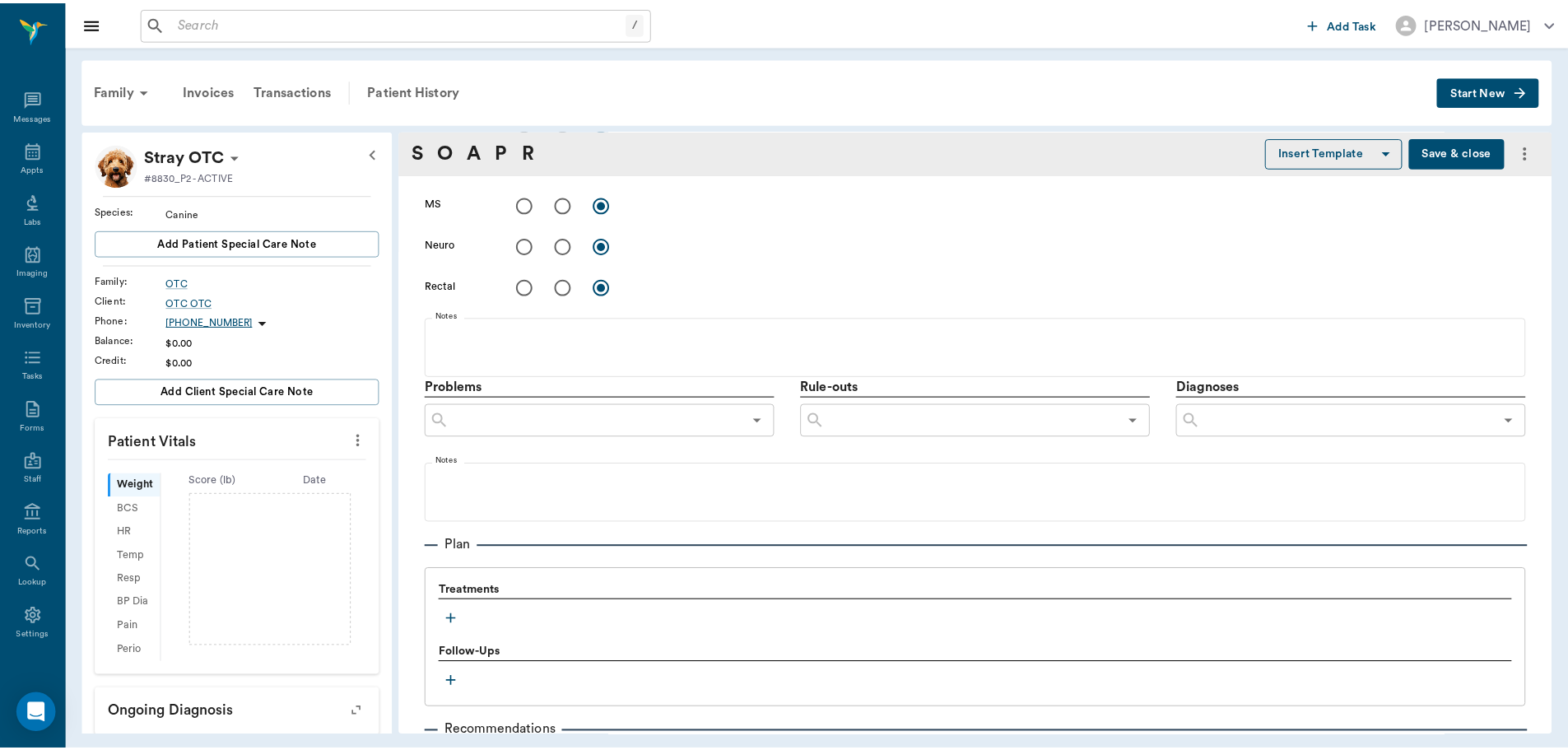
scroll to position [959, 0]
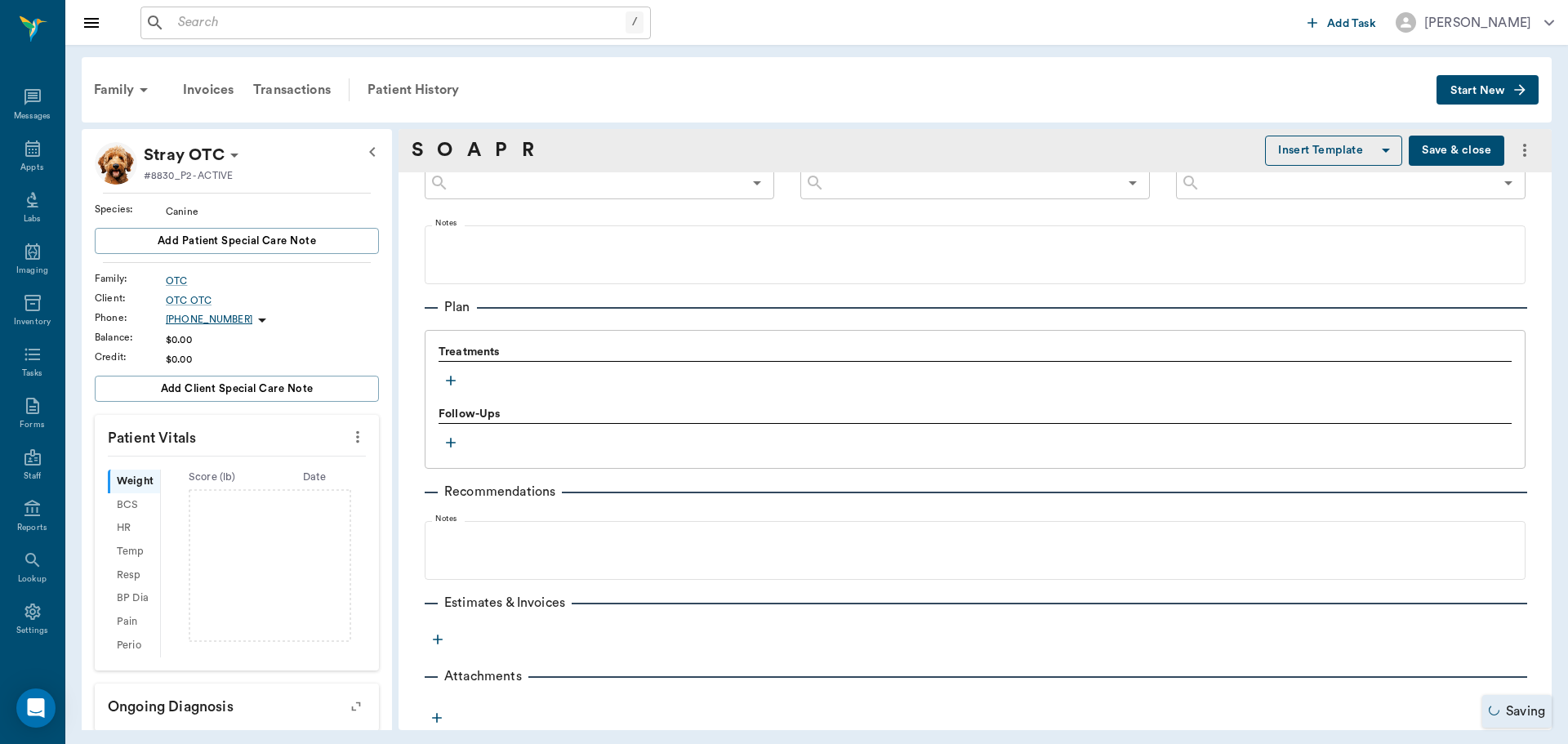
click at [457, 381] on icon "button" at bounding box center [451, 380] width 16 height 16
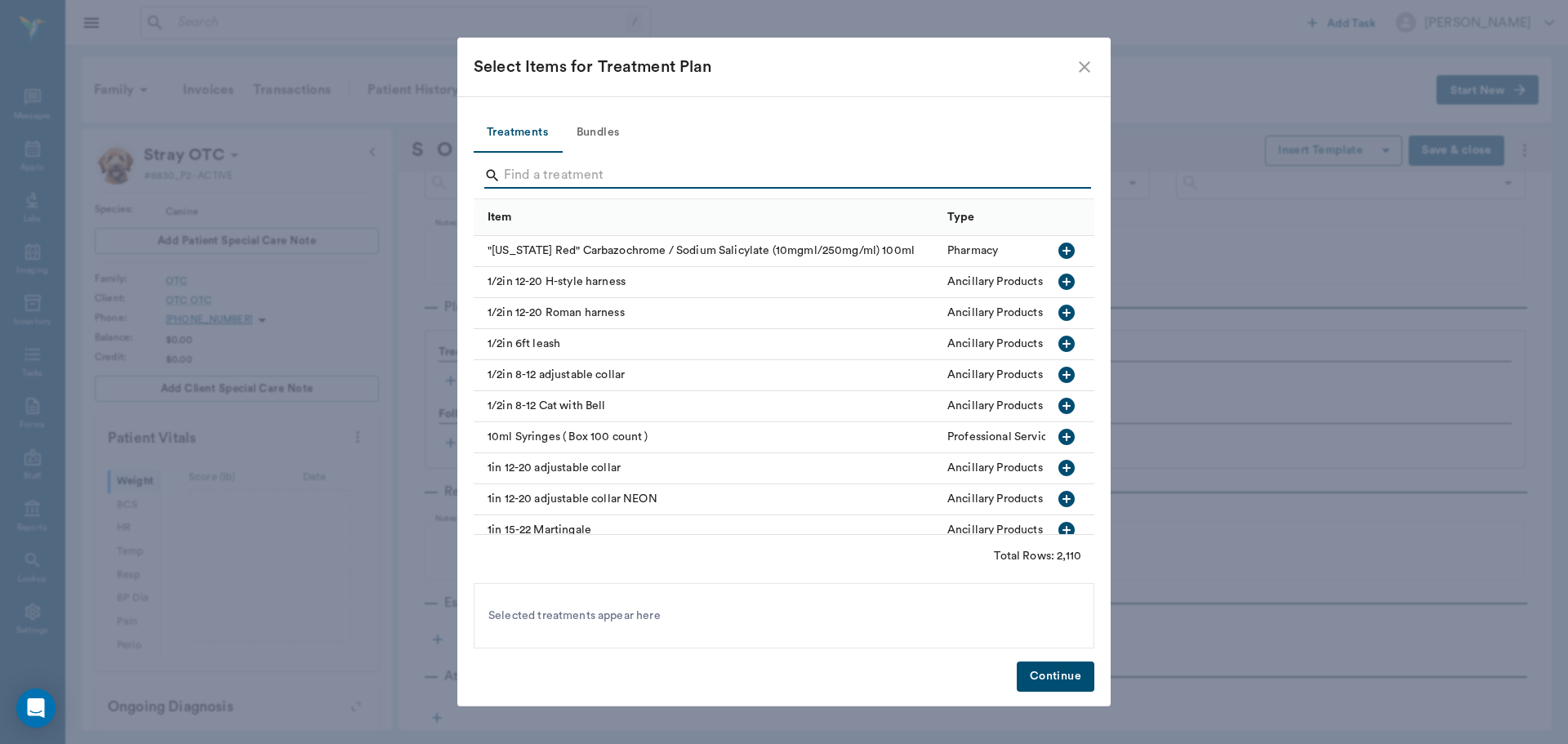
click at [594, 168] on input "Search" at bounding box center [784, 175] width 562 height 26
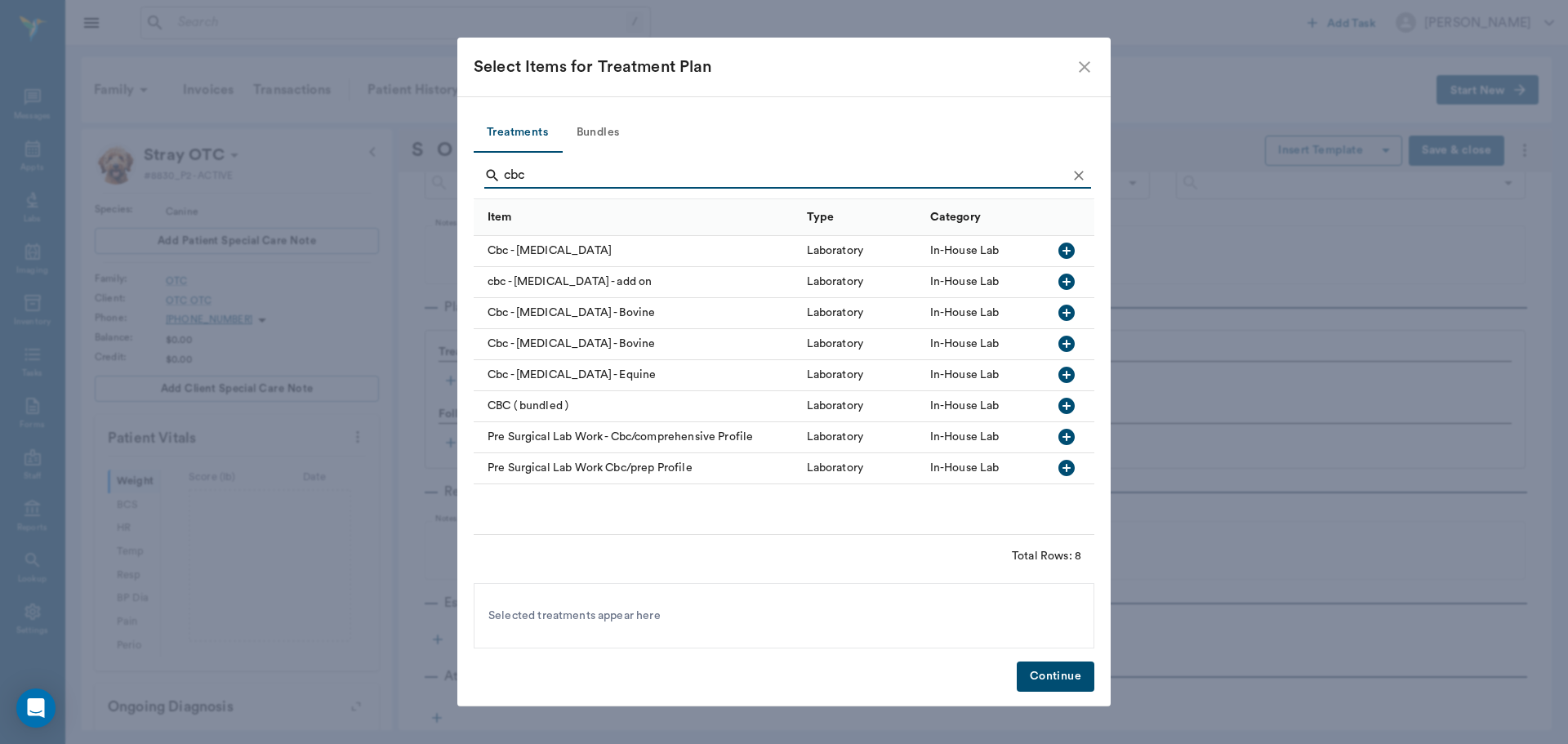
type input "cbc"
click at [1007, 255] on div "In-House Lab" at bounding box center [983, 252] width 123 height 31
click at [1080, 677] on button "Continue" at bounding box center [1055, 676] width 78 height 30
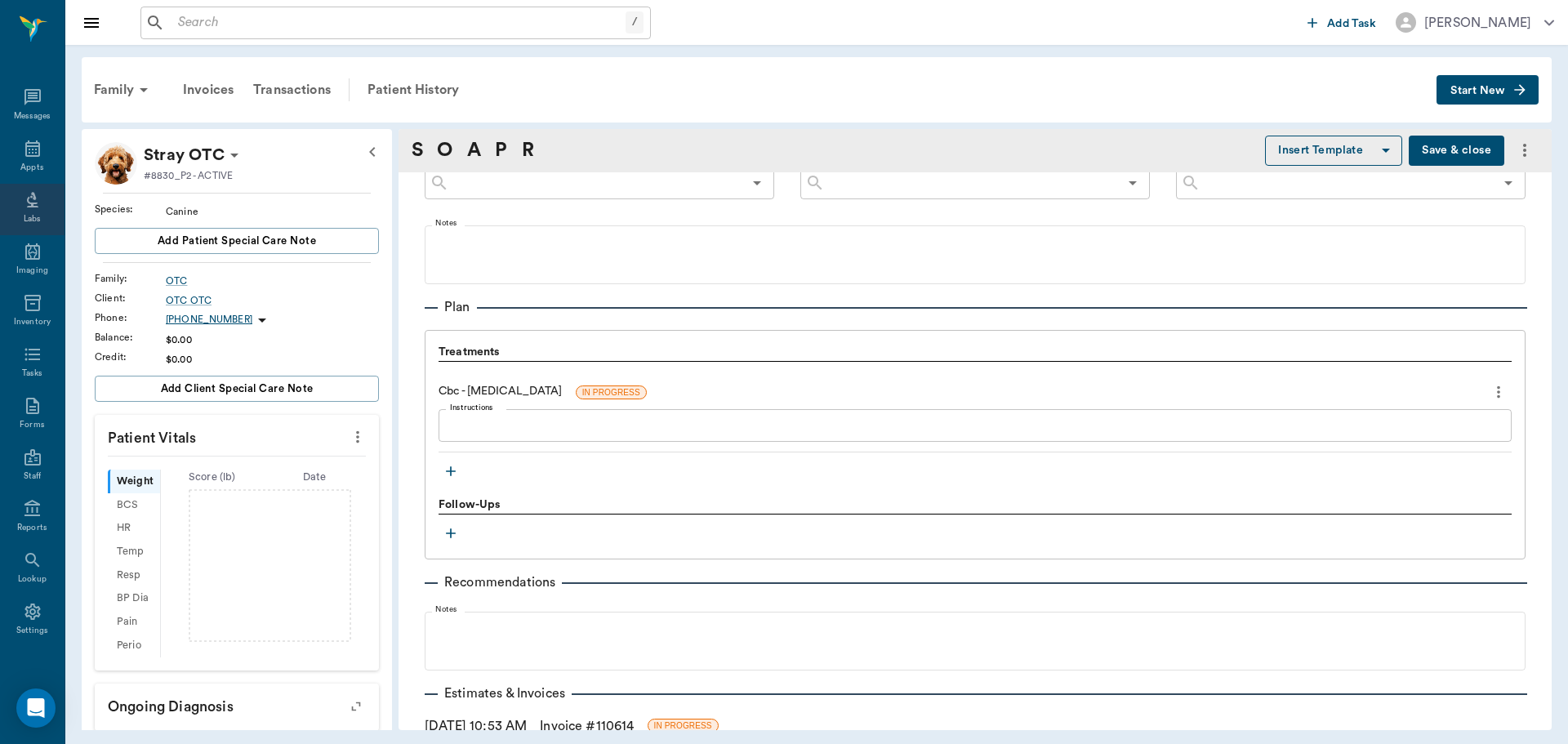
click at [23, 199] on icon at bounding box center [32, 200] width 20 height 20
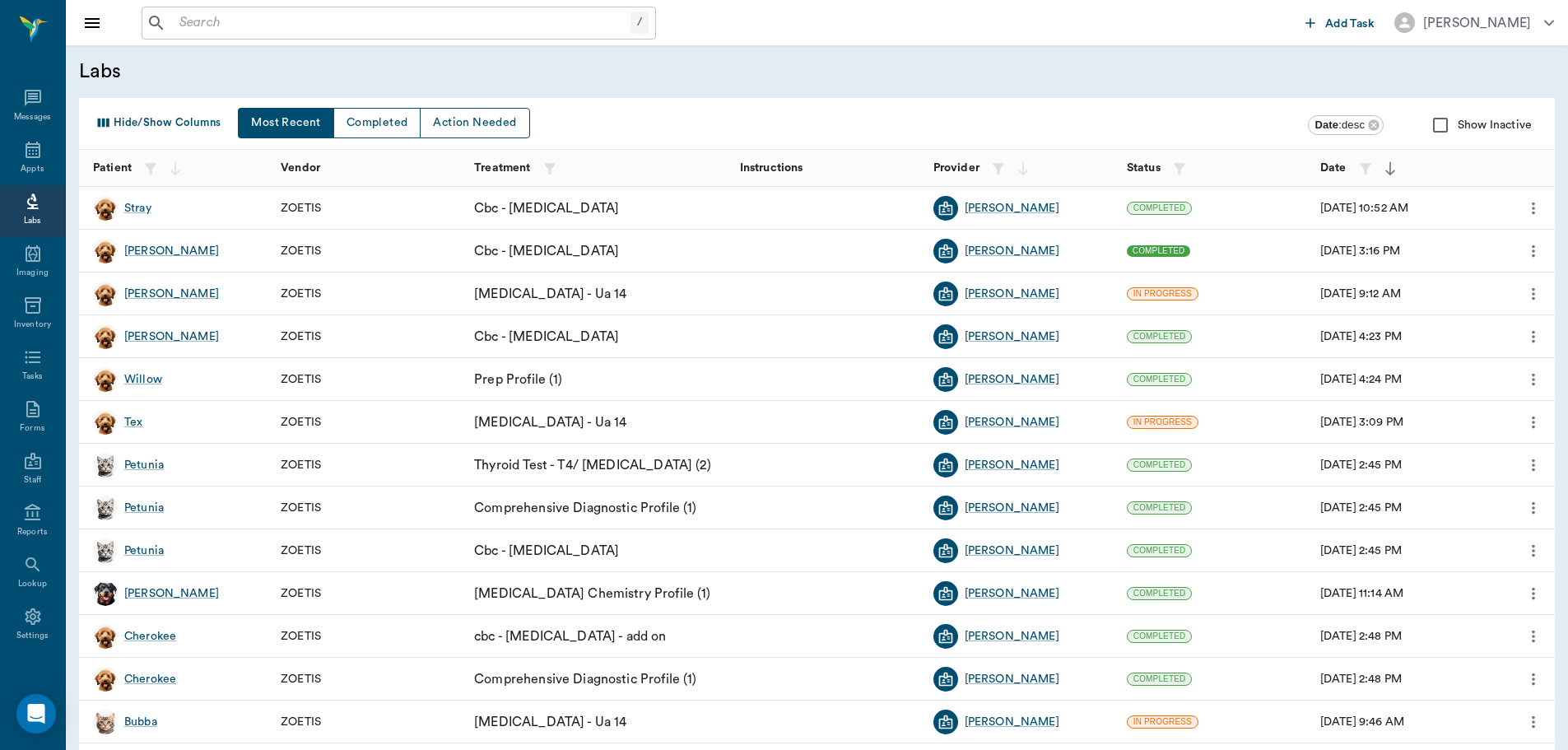
click at [1162, 247] on span "COMPLETED" at bounding box center [1159, 250] width 65 height 11
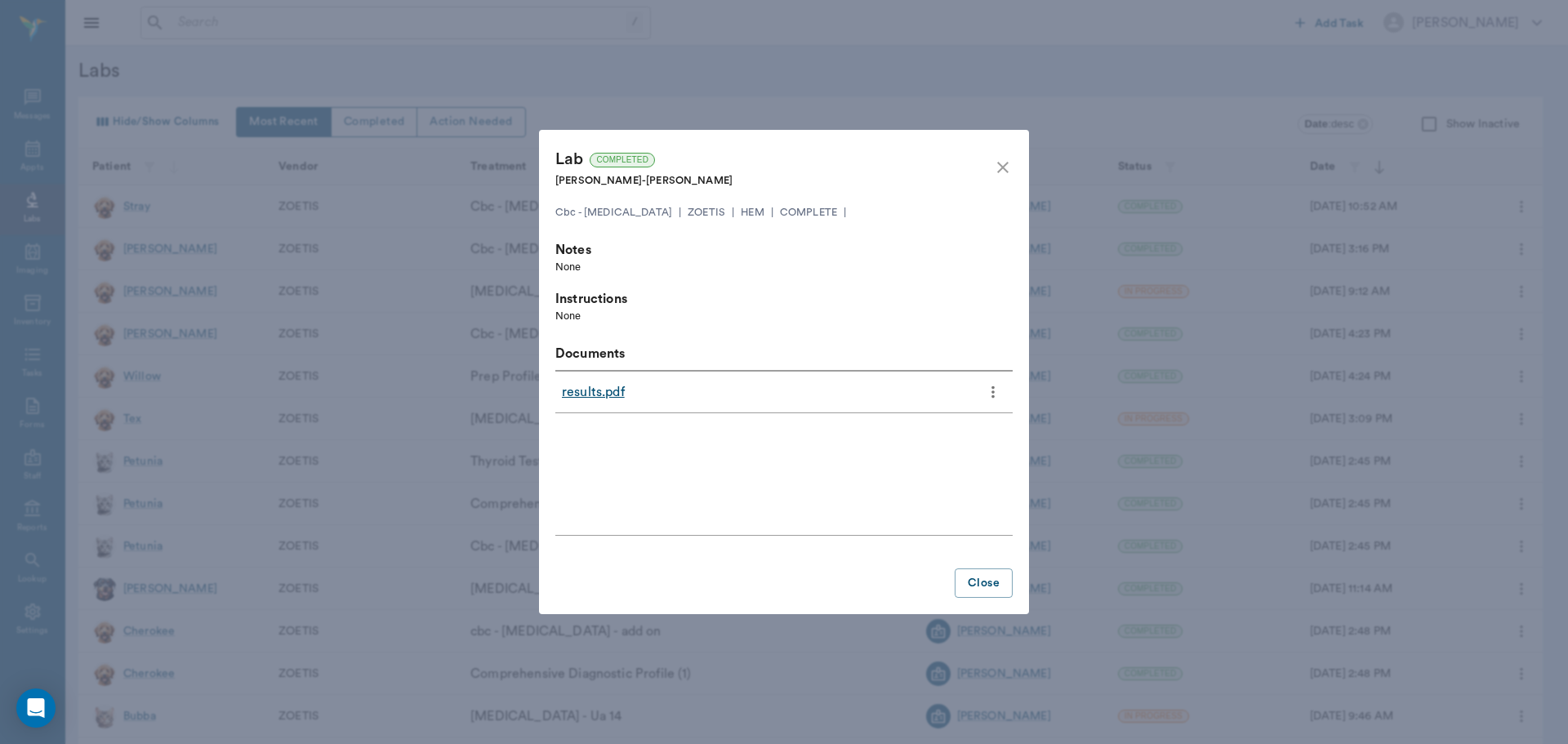
click at [604, 391] on link "results.pdf" at bounding box center [593, 392] width 63 height 20
click at [1008, 160] on icon "close" at bounding box center [1002, 167] width 20 height 20
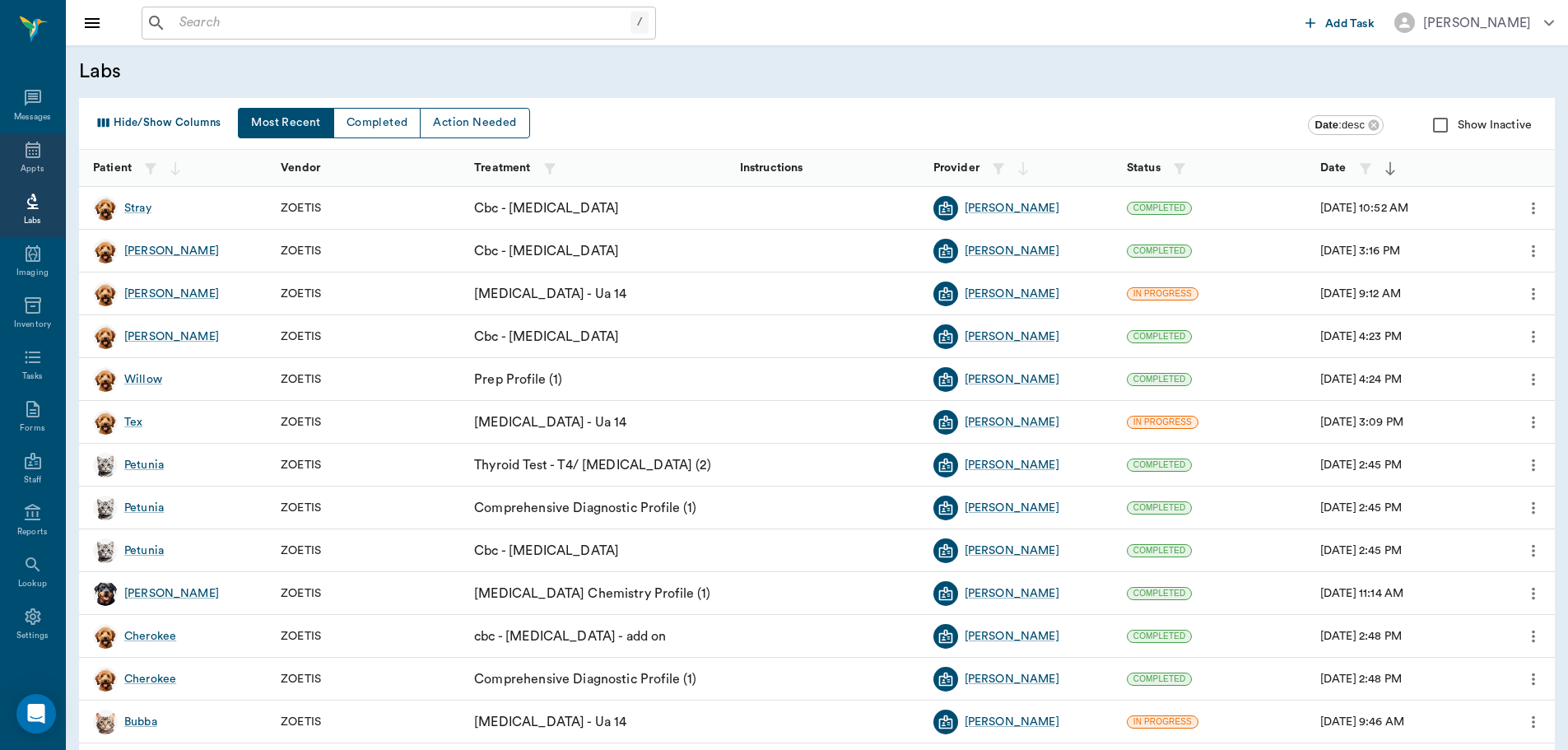
click at [43, 162] on div "Appts" at bounding box center [33, 159] width 65 height 52
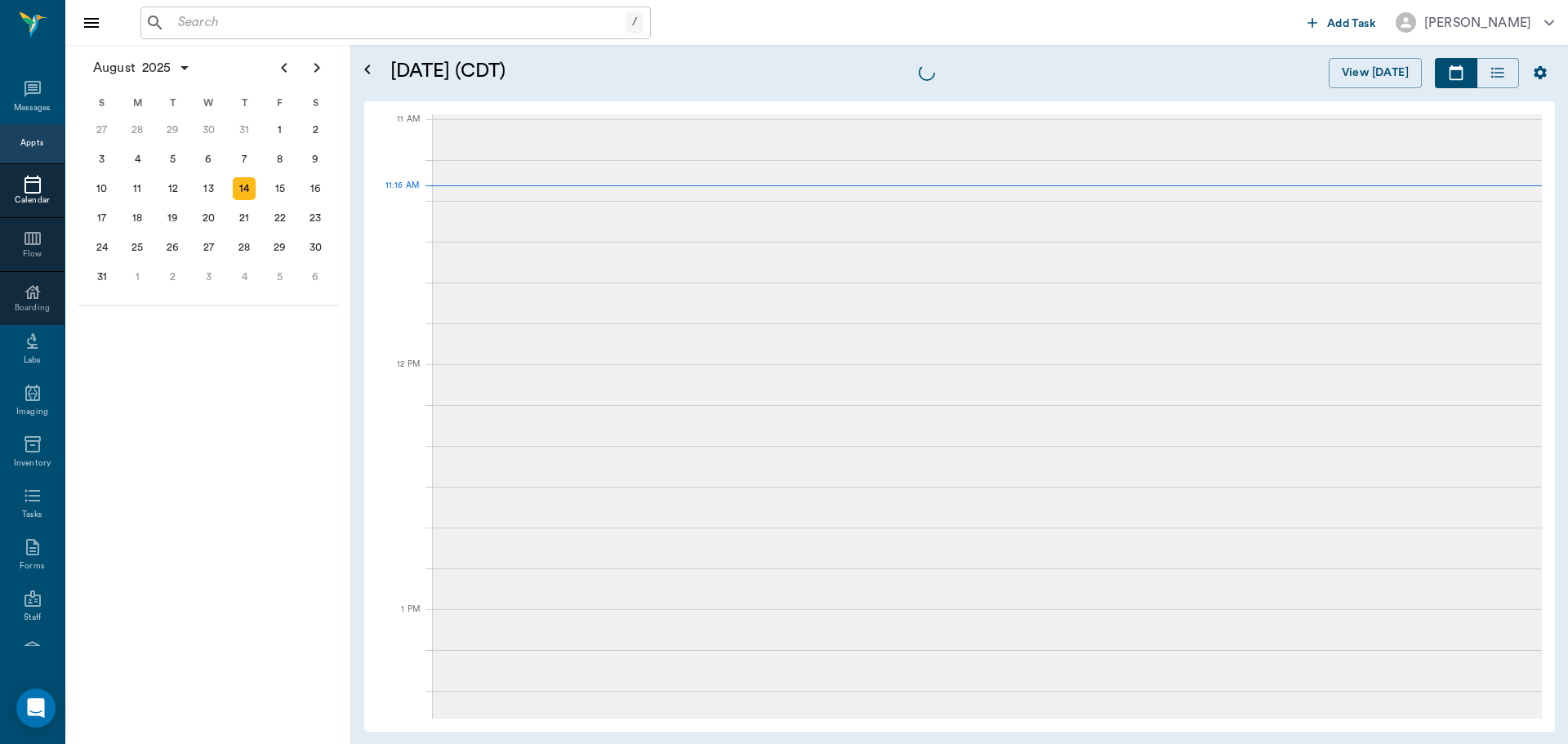
scroll to position [735, 0]
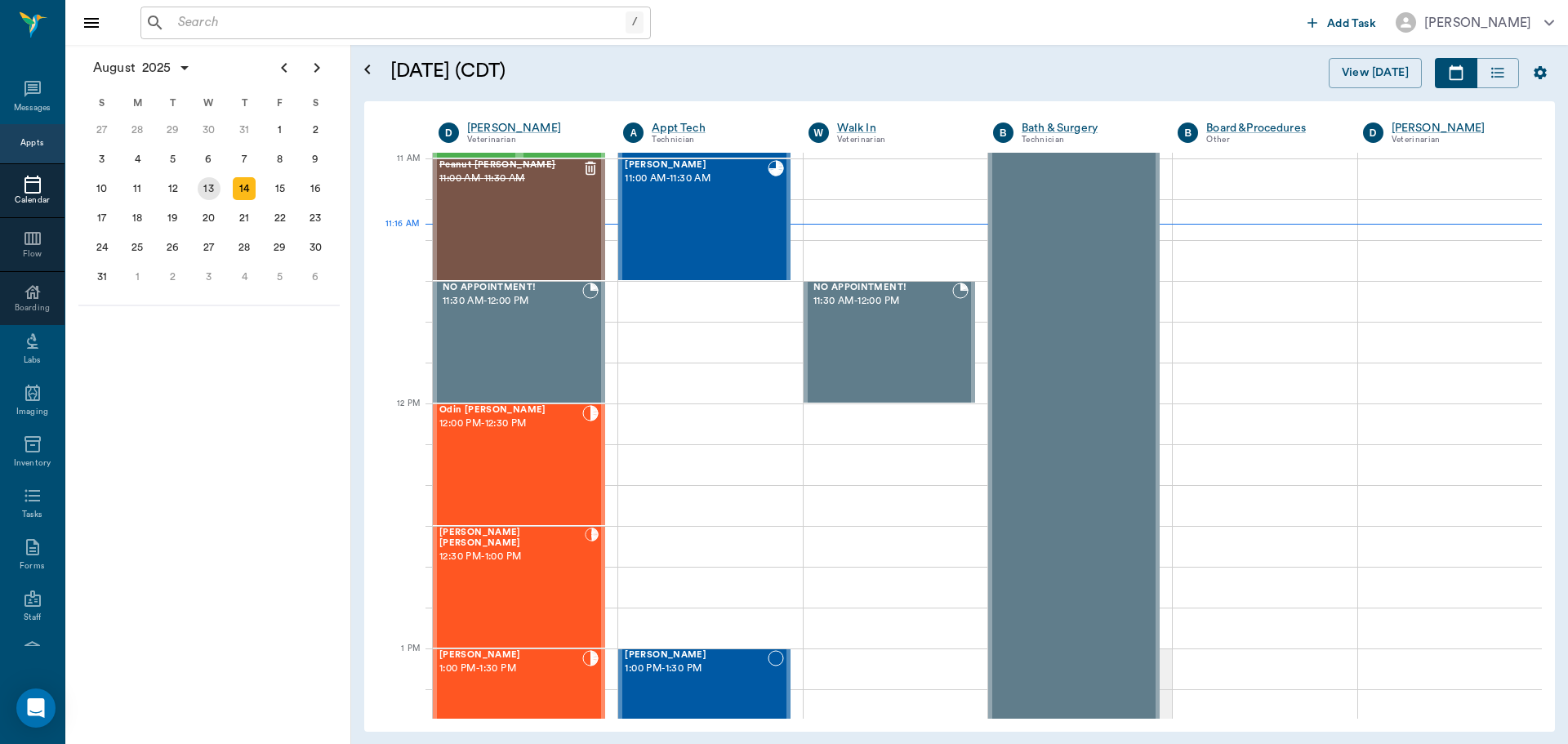
click at [199, 182] on div "13" at bounding box center [209, 189] width 23 height 23
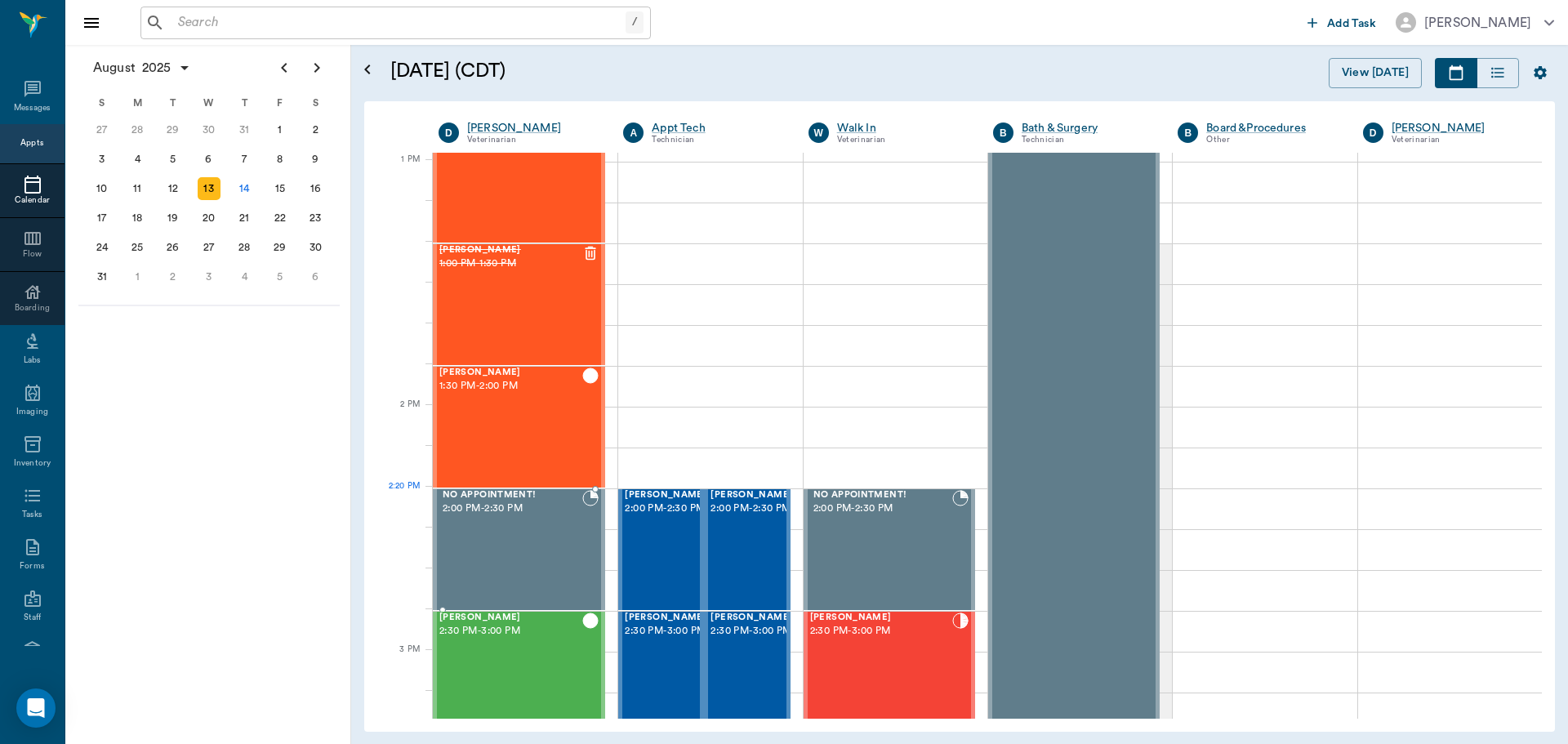
scroll to position [1224, 0]
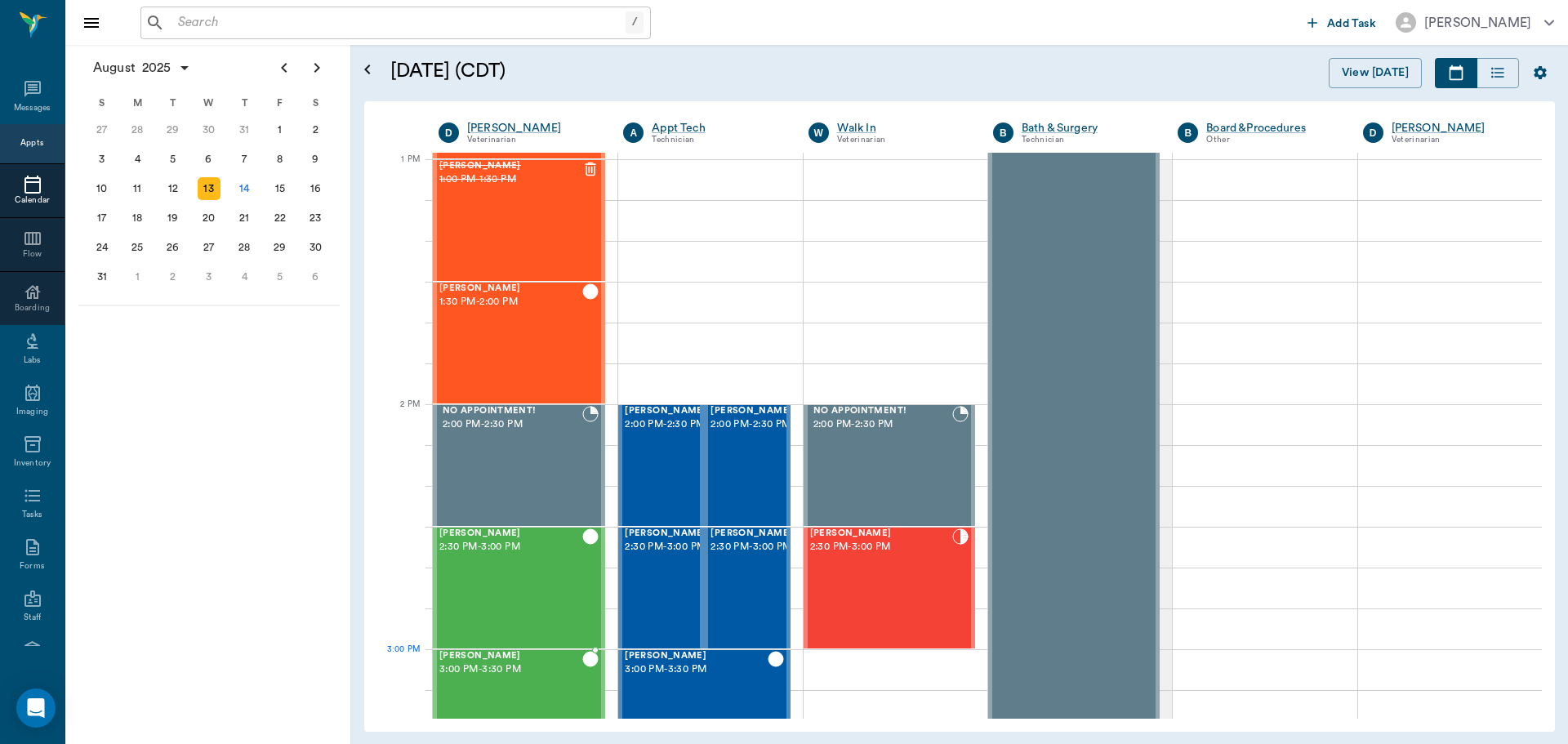
click at [508, 677] on span "3:00 PM - 3:30 PM" at bounding box center [510, 669] width 143 height 16
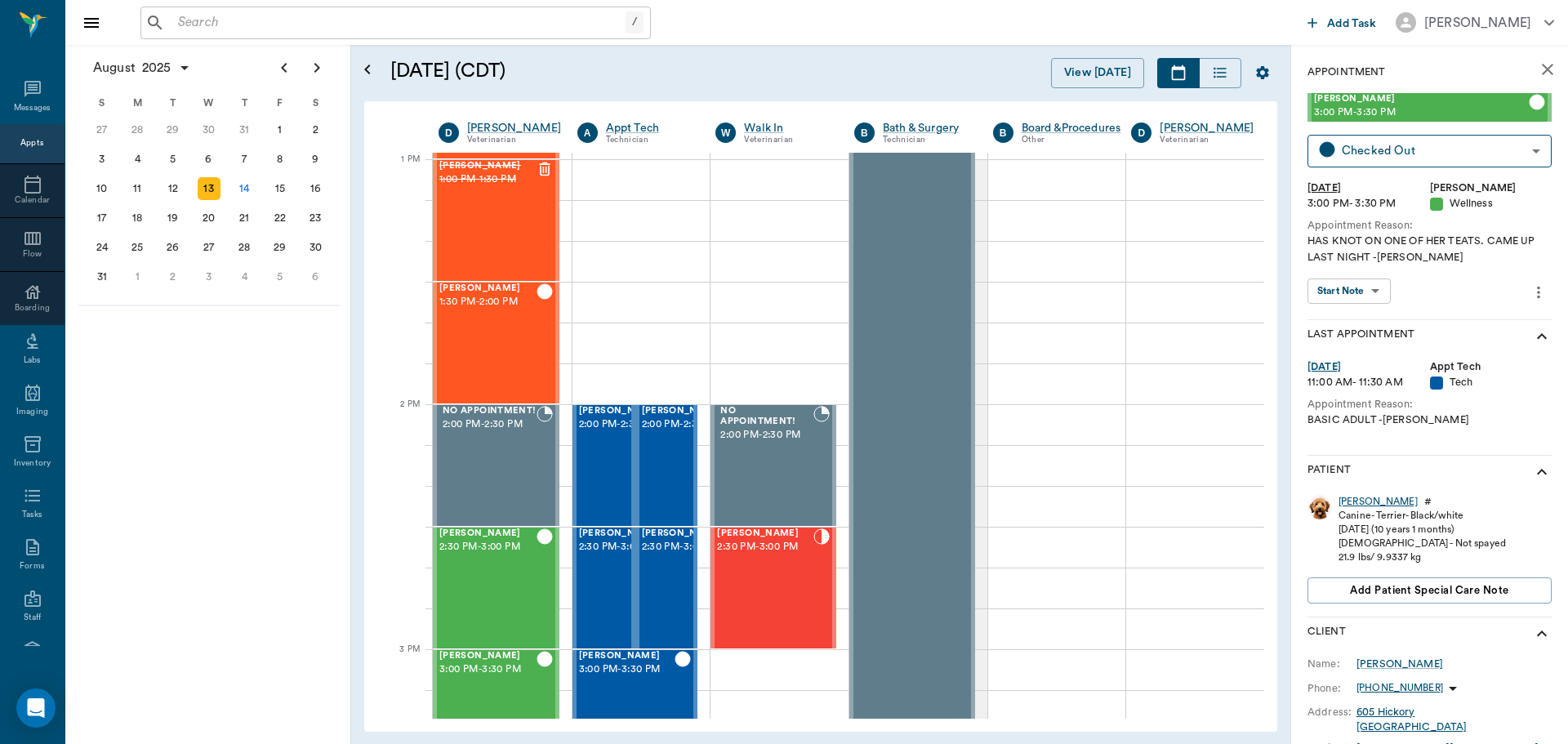
click at [1355, 503] on div "[PERSON_NAME]" at bounding box center [1378, 502] width 79 height 14
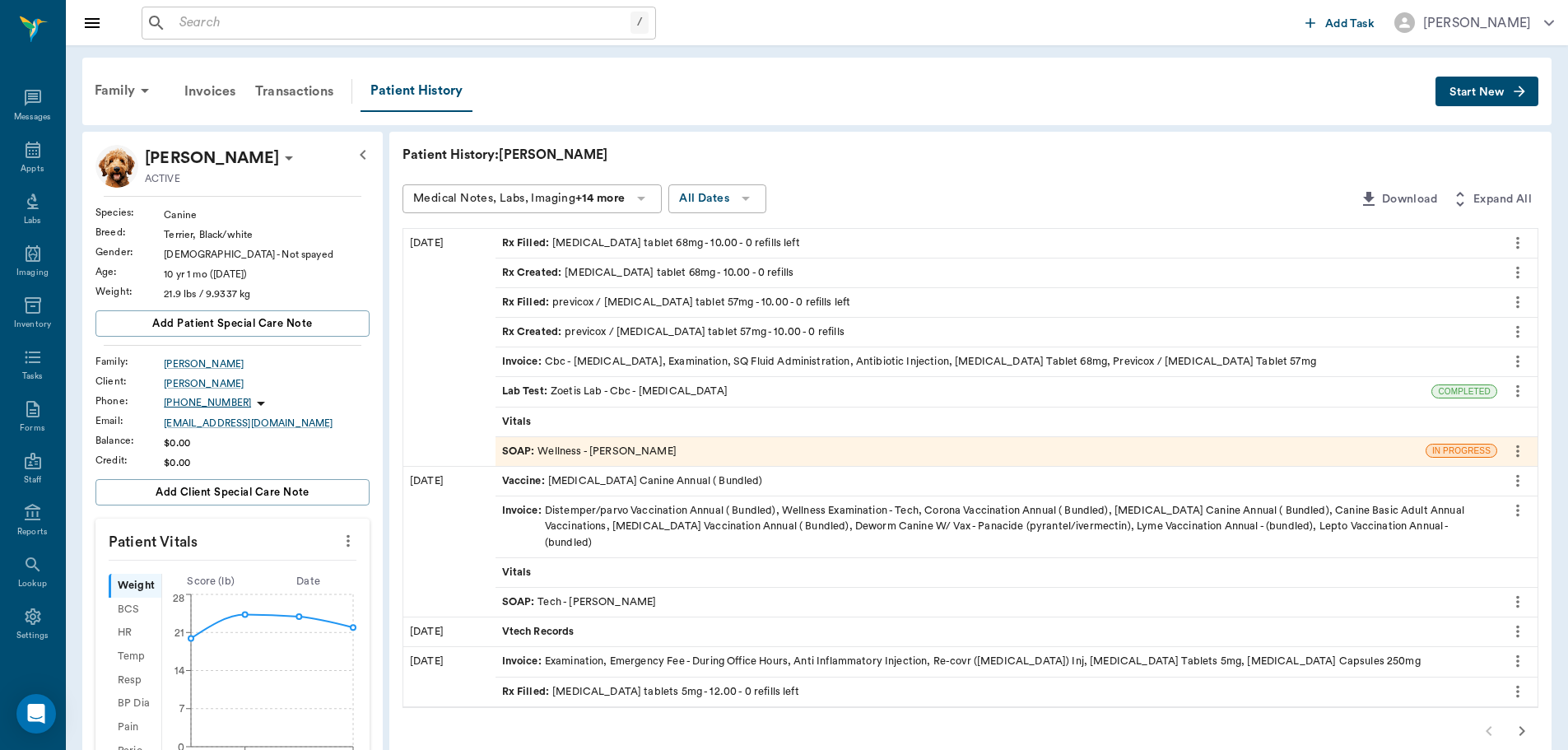
click at [1526, 721] on icon "button" at bounding box center [1522, 730] width 20 height 20
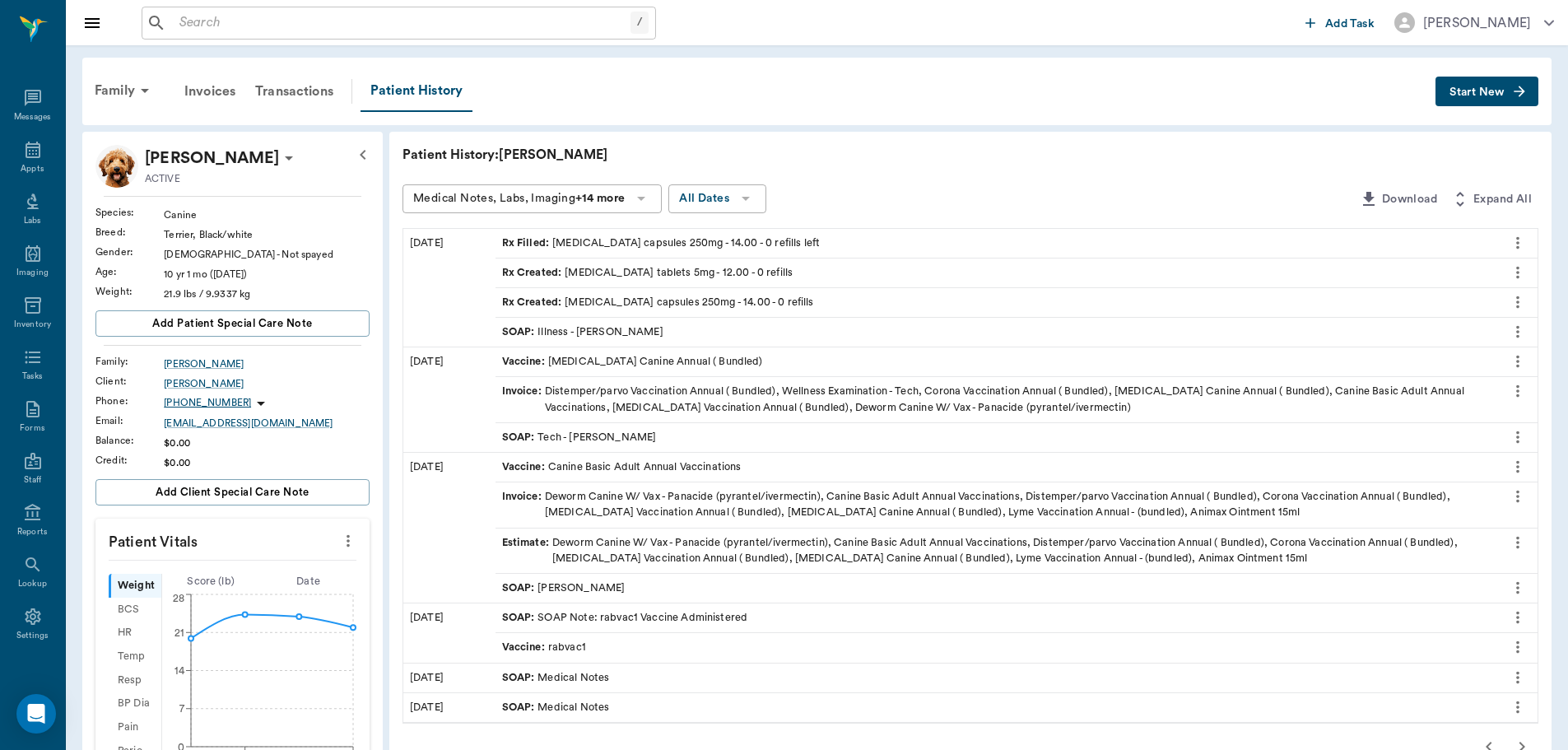
click at [1488, 741] on icon "button" at bounding box center [1488, 746] width 20 height 20
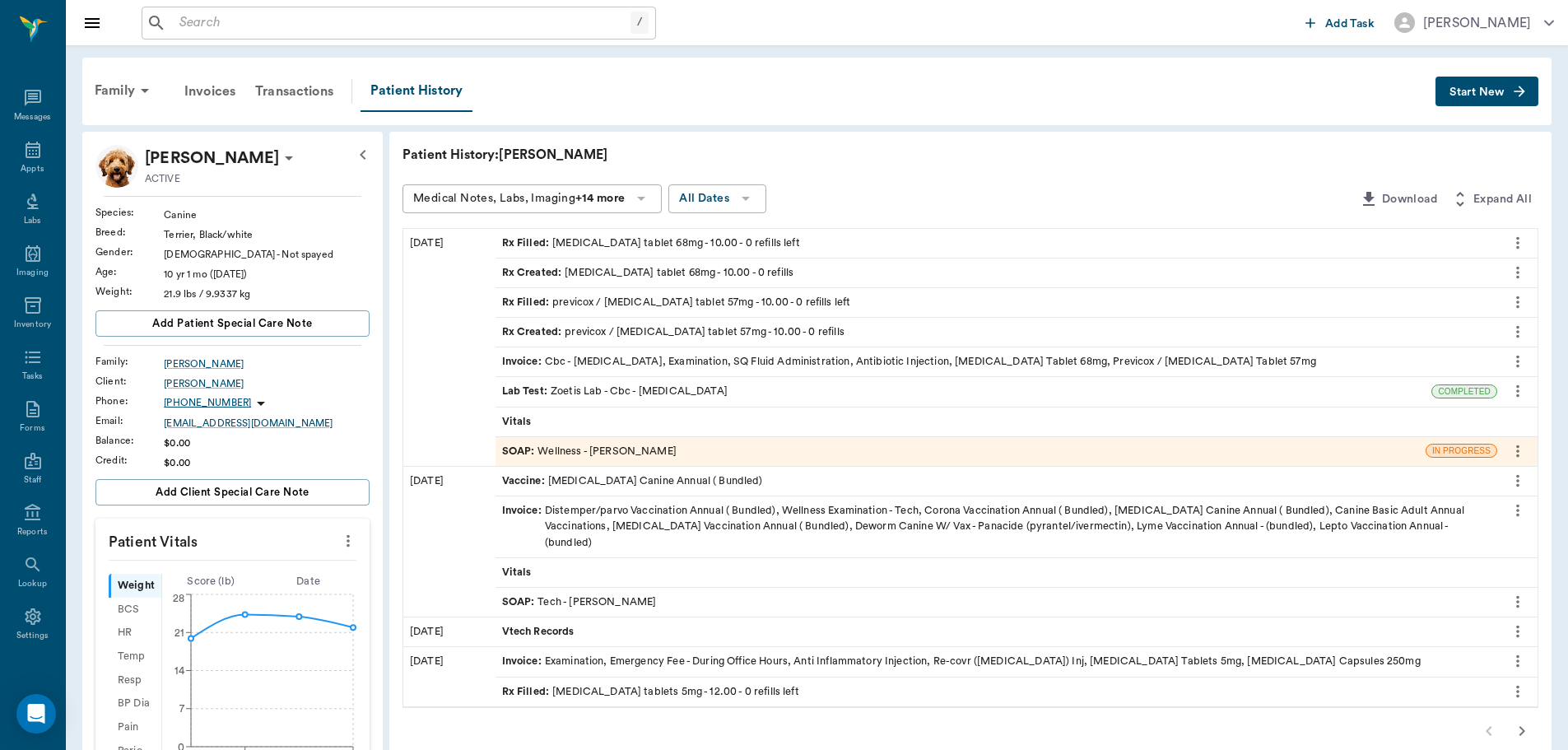
click at [705, 456] on div "SOAP : Wellness - Dr. Bert Ellsworth" at bounding box center [960, 451] width 930 height 28
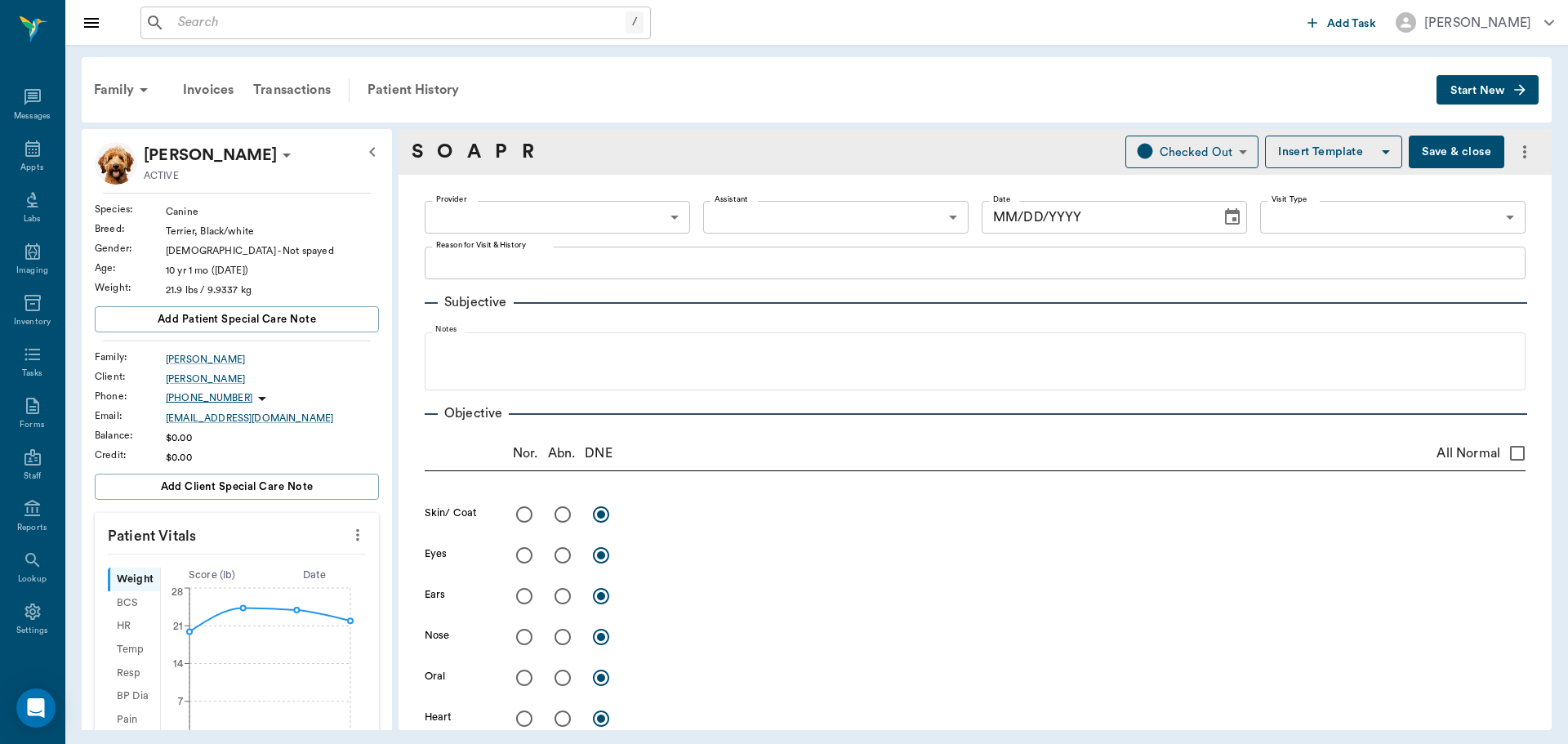
type input "63ec2f075fda476ae8351a4d"
type input "65d2be4f46e3a538d89b8c14"
type textarea "HAS KNOT ON ONE OF HER TEATS. CAME UP LAST NIGHT -LORY"
radio input "true"
type textarea "6% dehydrated skin tent"
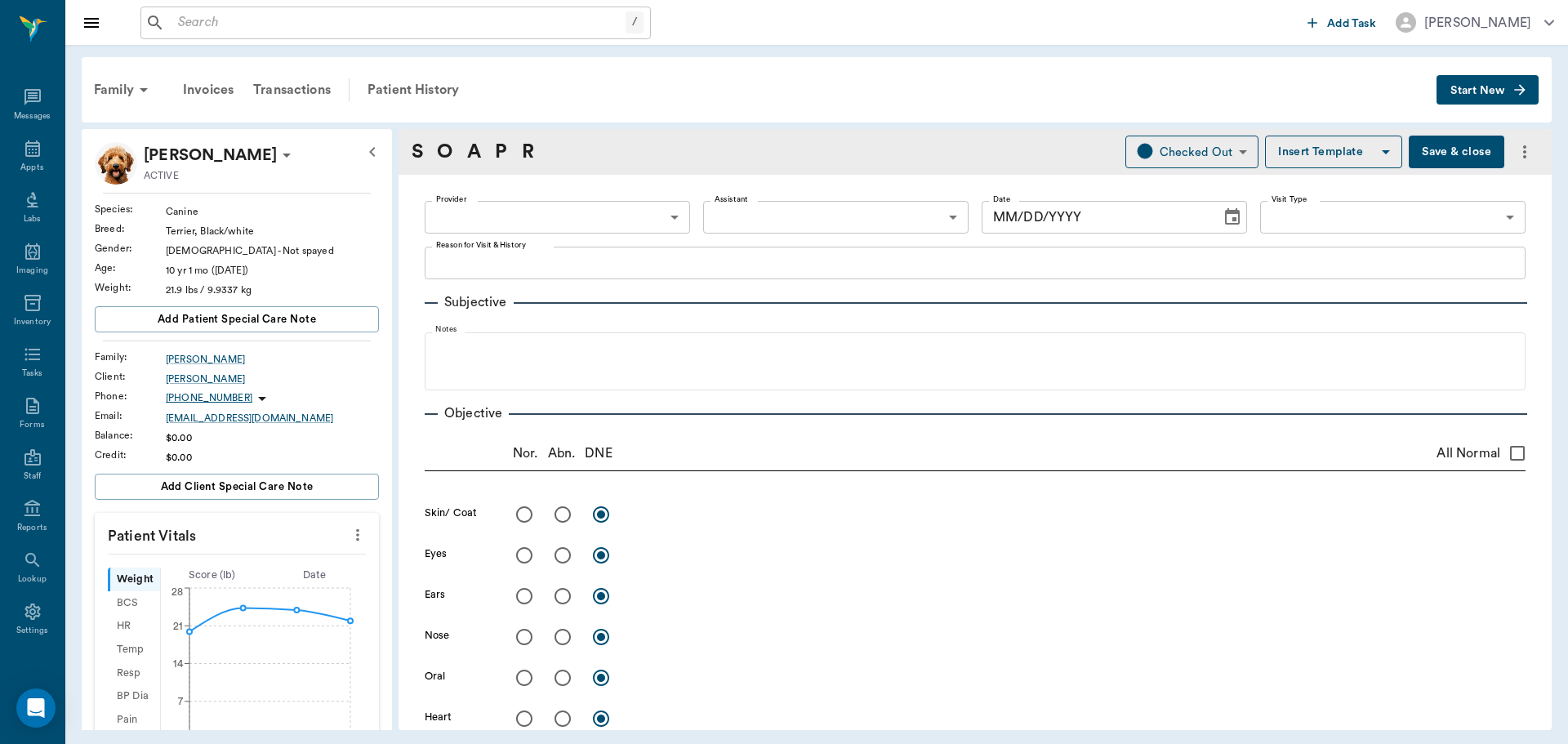
radio input "true"
type textarea "R cranial mammary glands enlarged, FNA: puss, inflammatory cells."
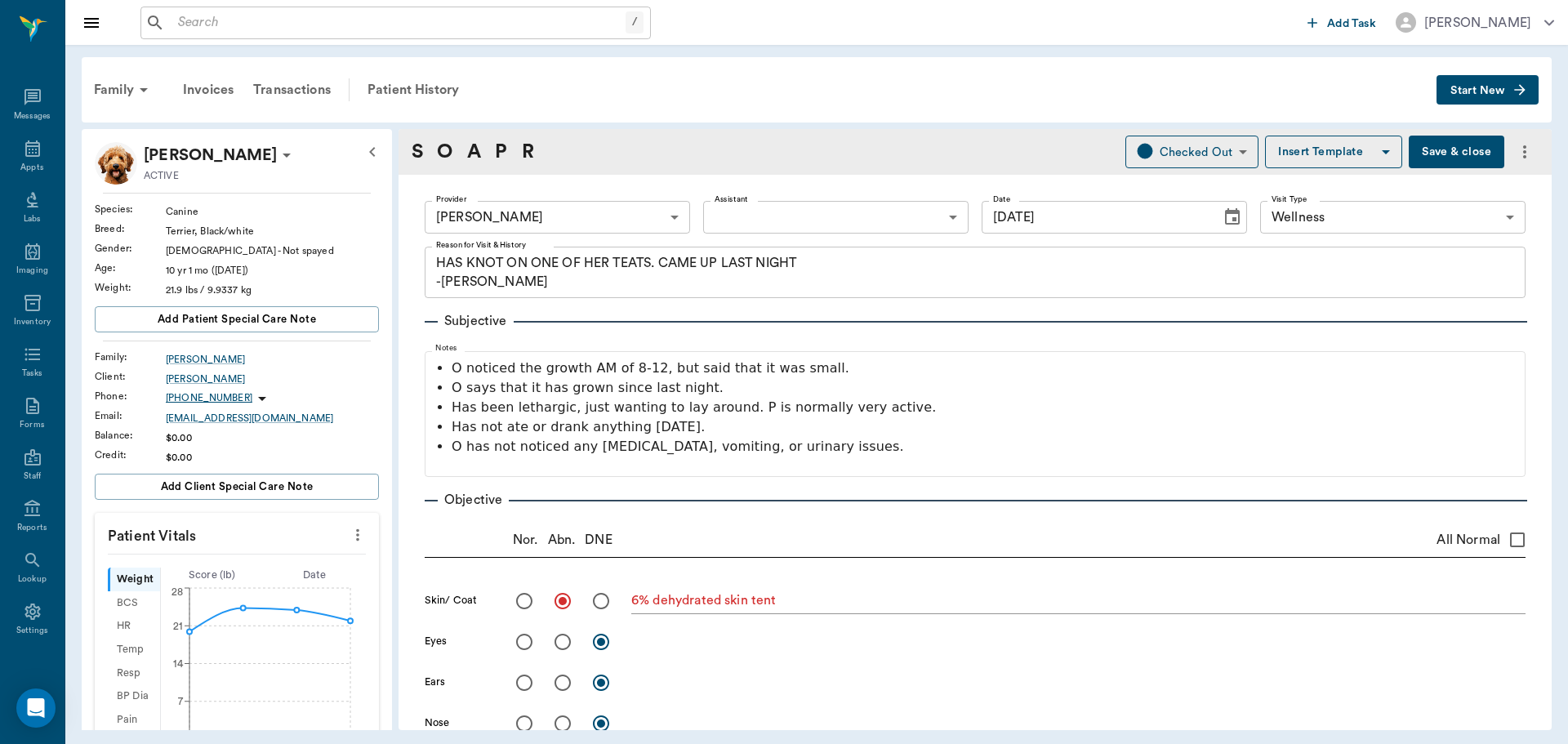
type input "08/13/2025"
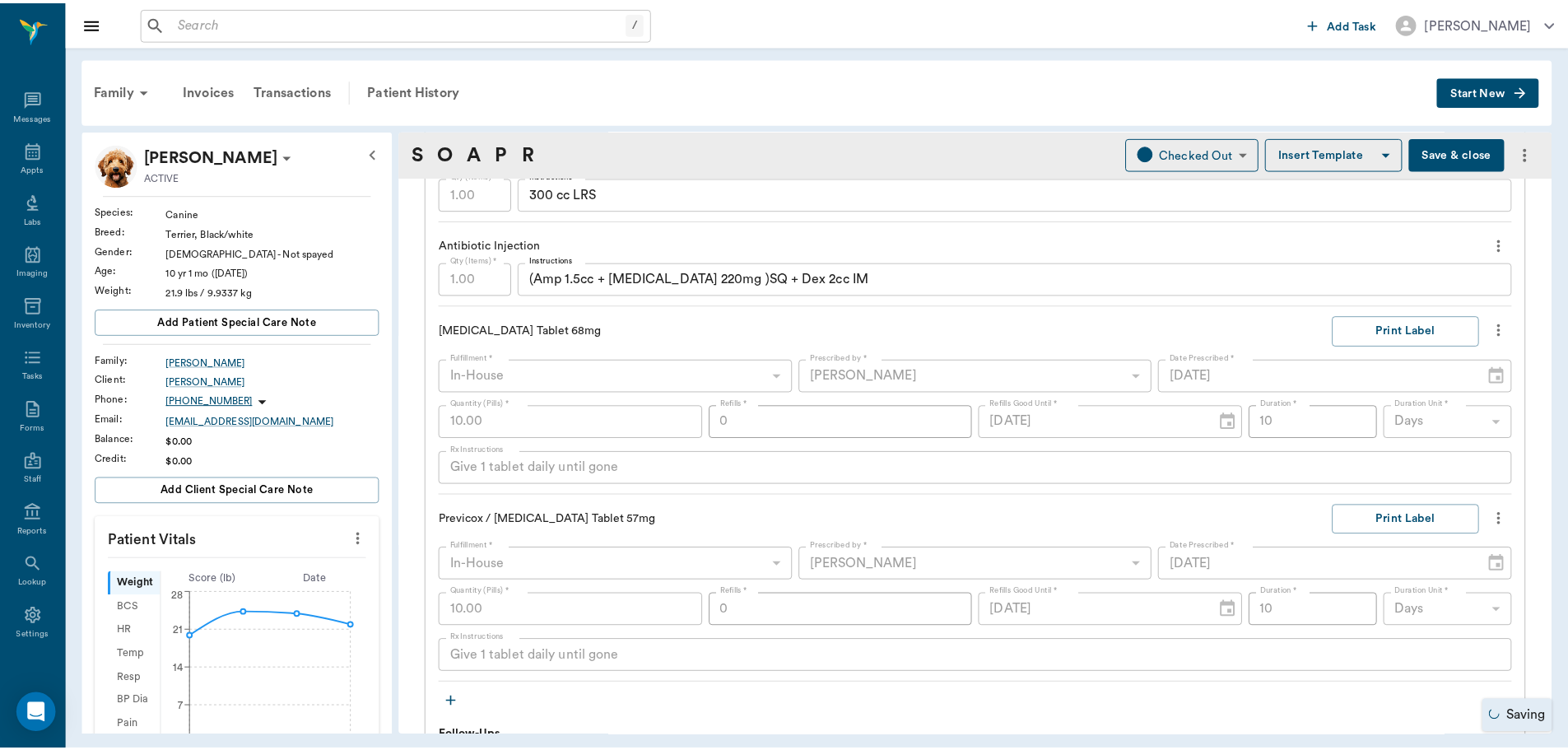
scroll to position [987, 0]
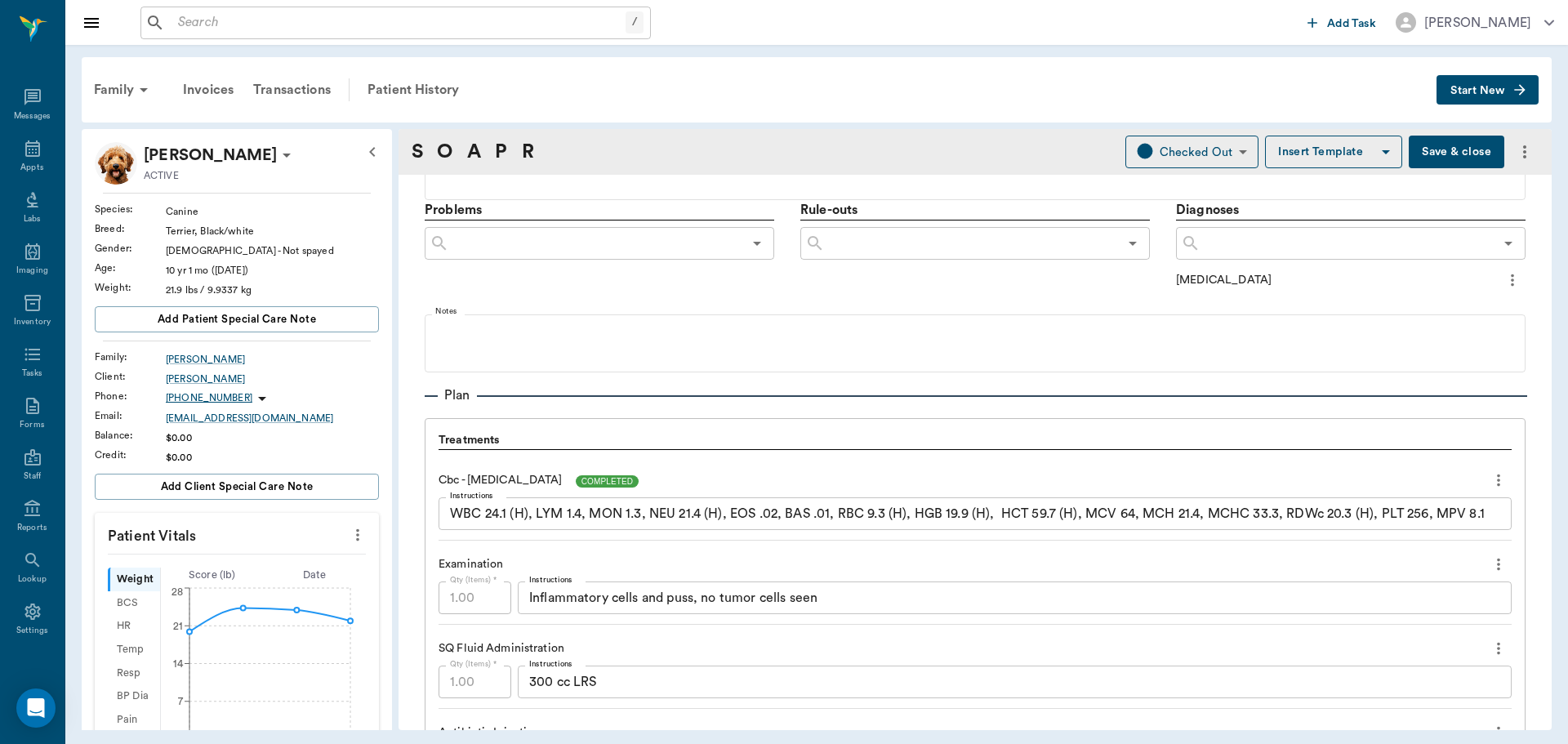
click at [632, 484] on span "COMPLETED" at bounding box center [608, 481] width 64 height 12
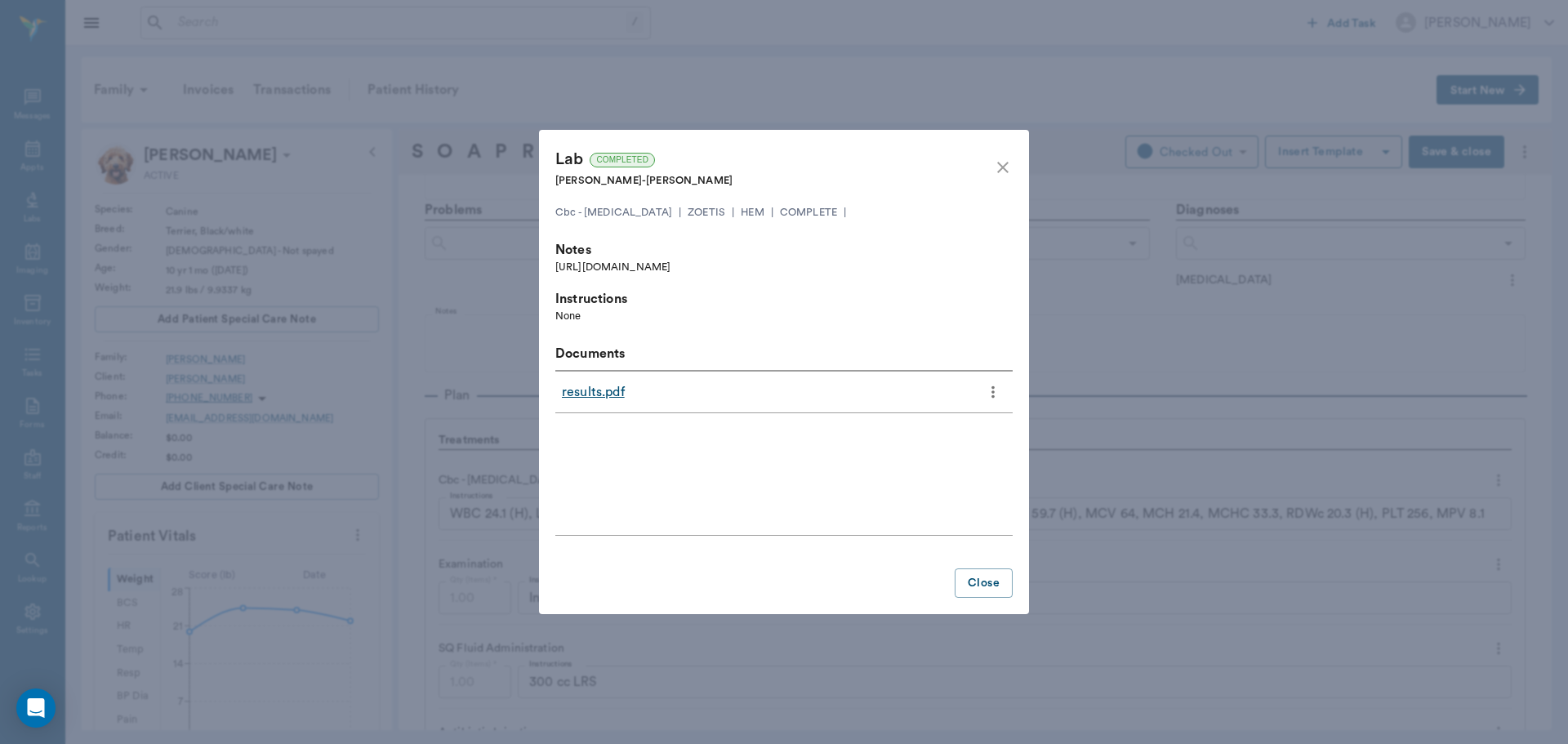
click at [1000, 174] on icon "close" at bounding box center [1002, 167] width 20 height 20
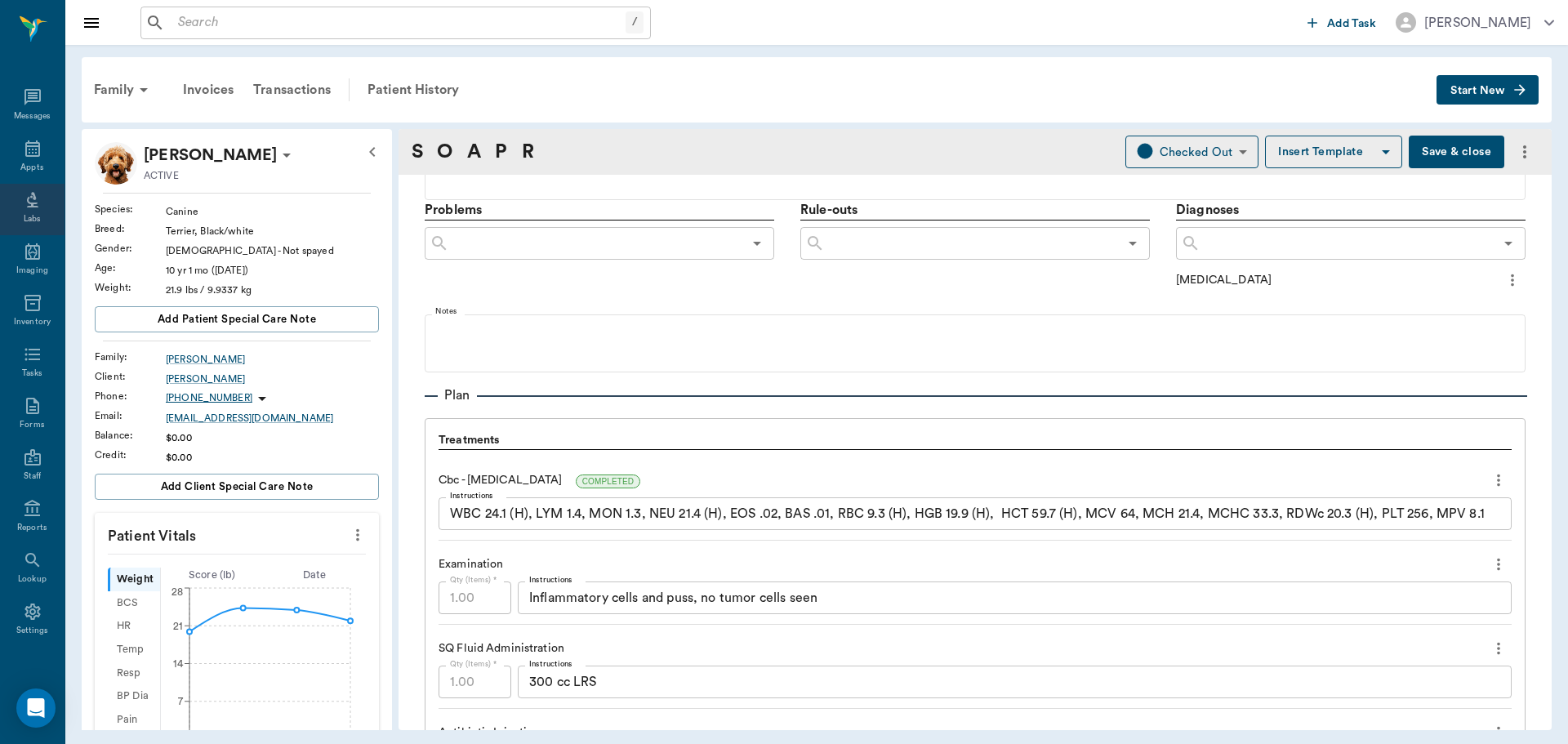
click at [27, 198] on icon at bounding box center [32, 201] width 11 height 11
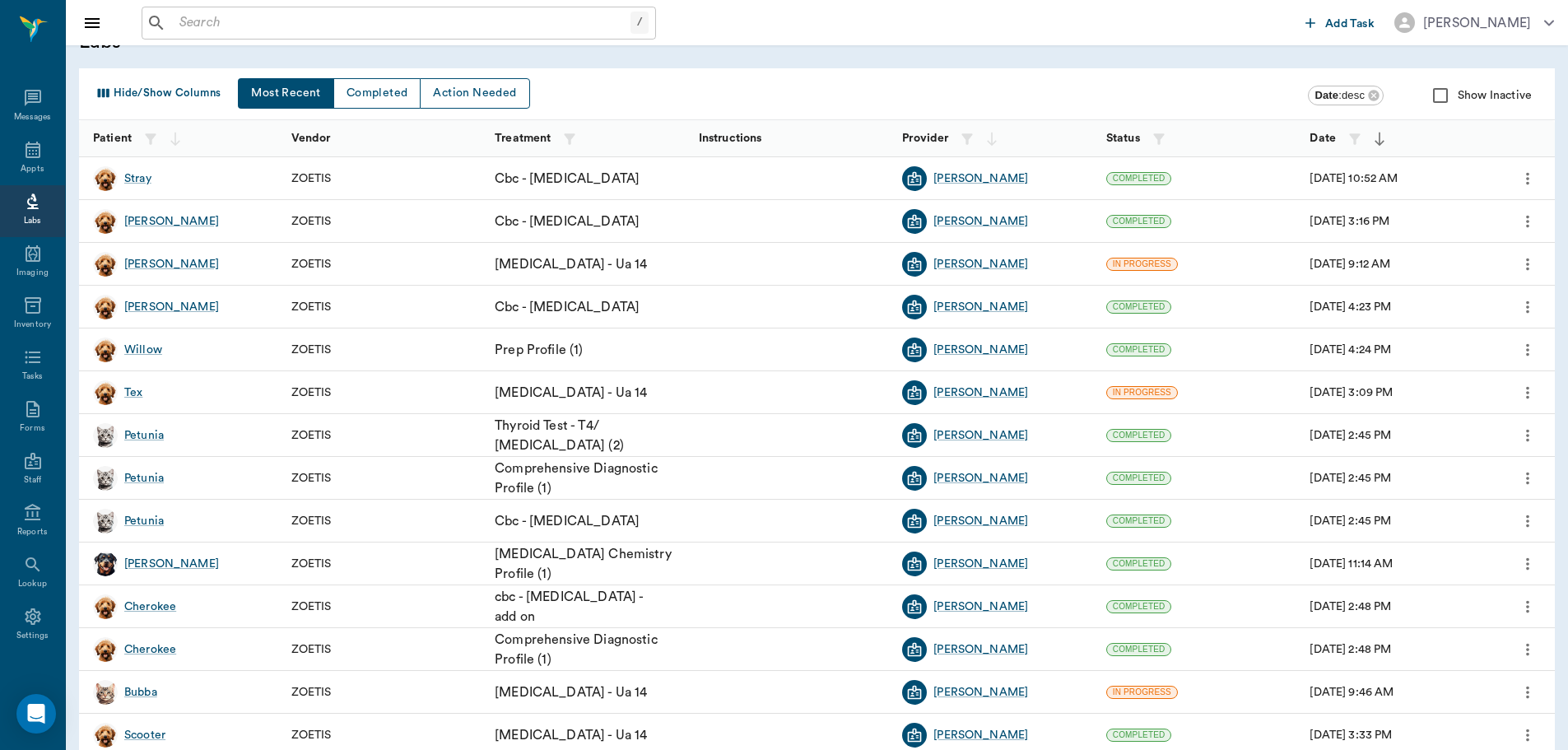
scroll to position [149, 0]
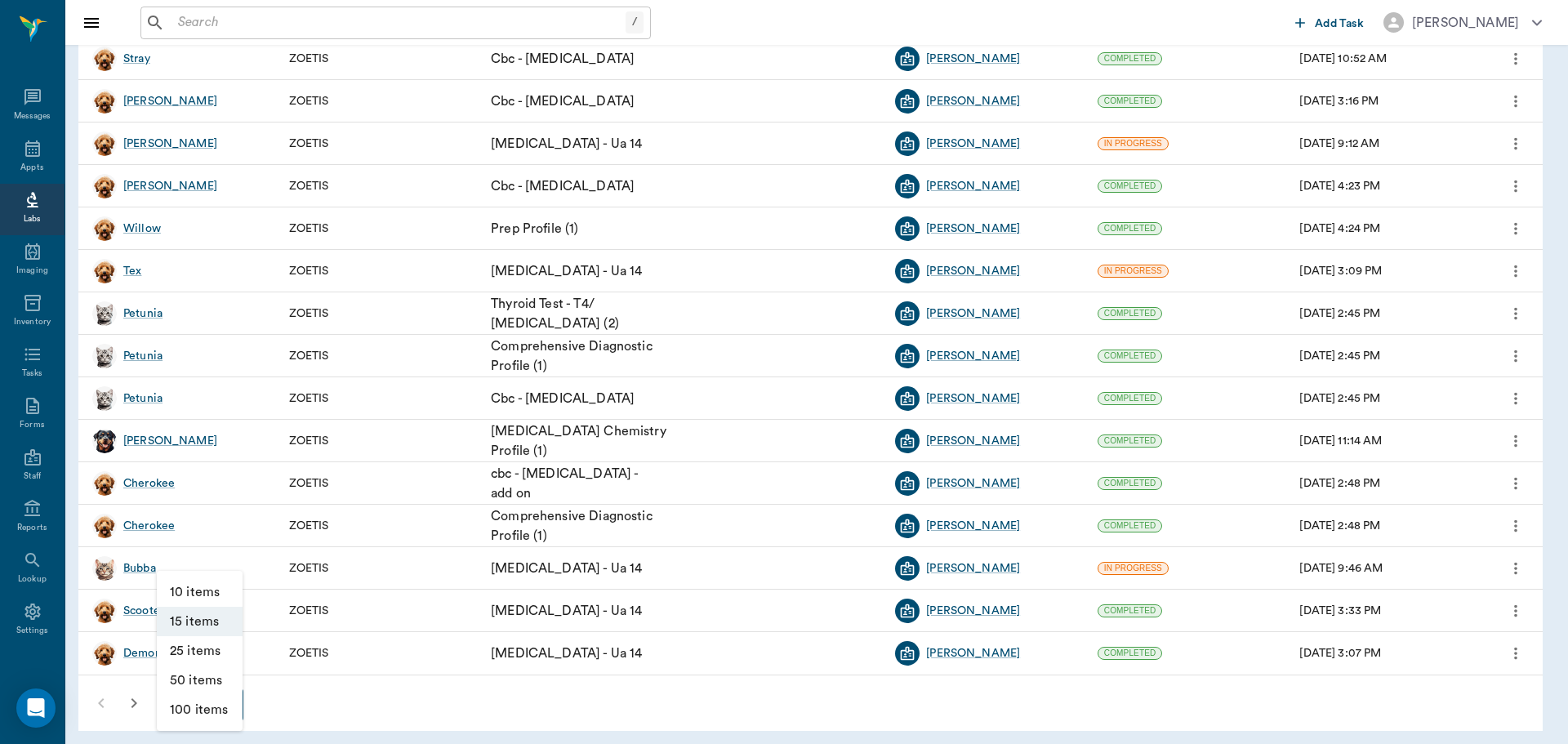
click at [200, 705] on body "/ ​ Add Task Dr. Bert Ellsworth Nectar Messages Appts Labs Imaging Inventory Ta…" at bounding box center [784, 298] width 1568 height 892
click at [199, 708] on li "100 items" at bounding box center [200, 709] width 85 height 29
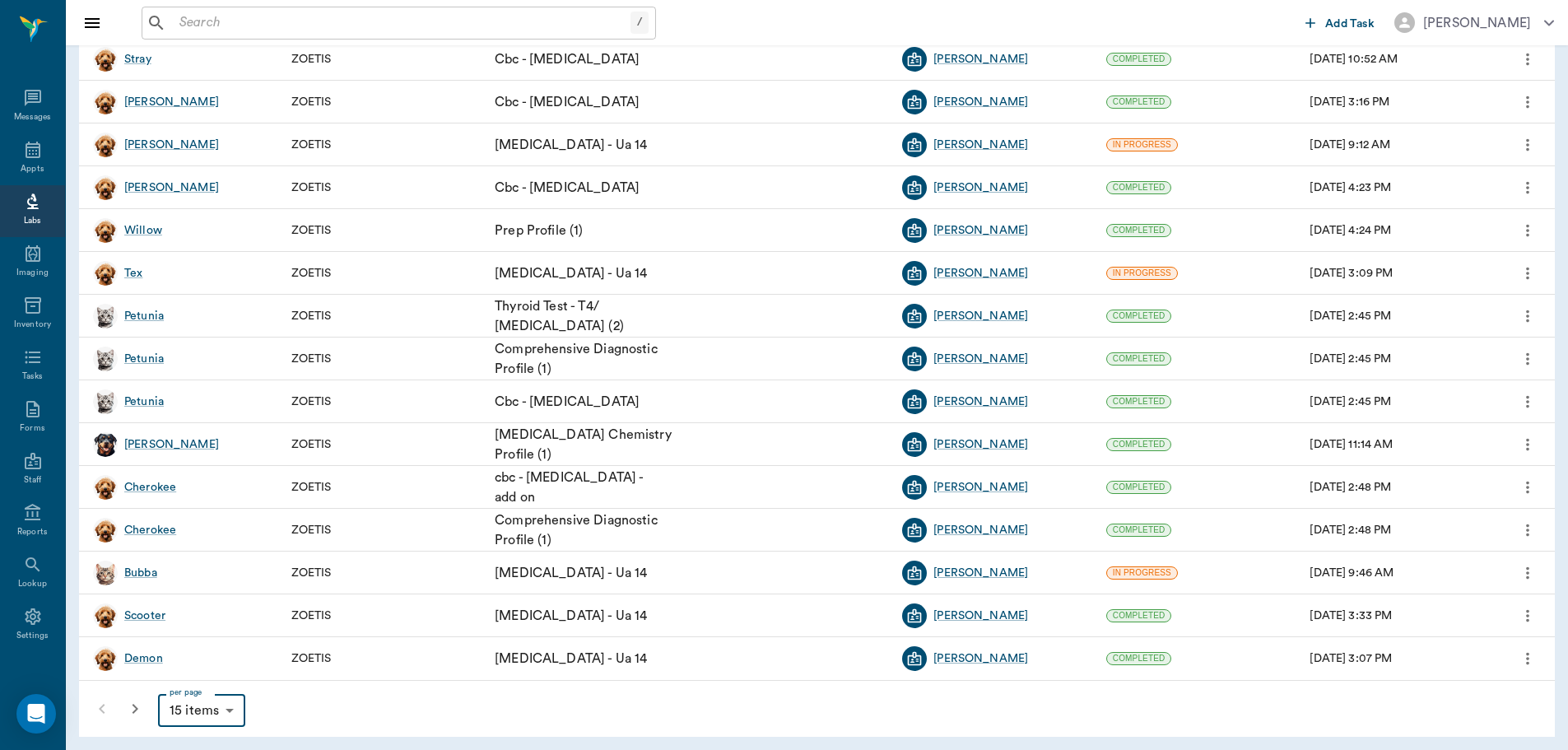
type input "100"
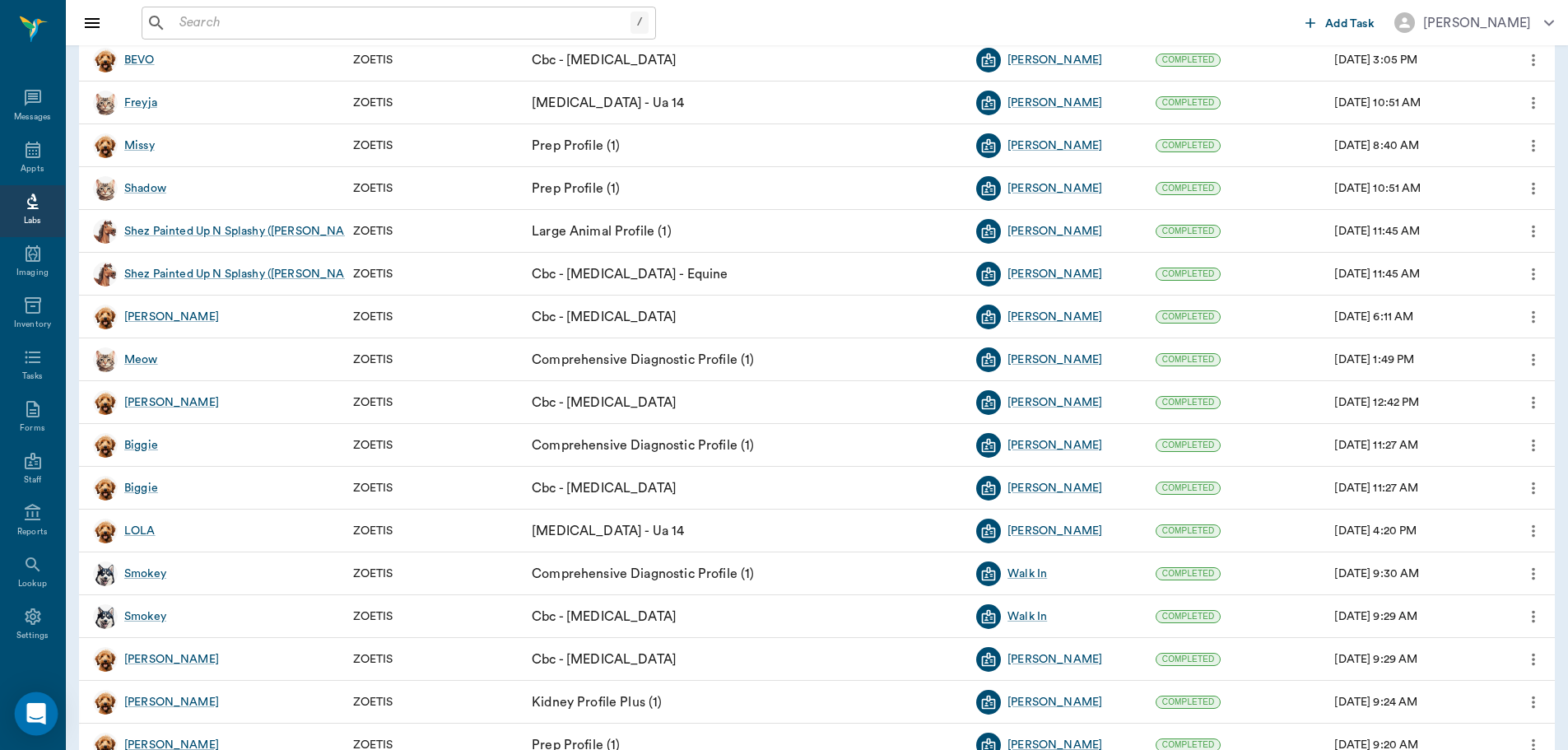
scroll to position [3786, 0]
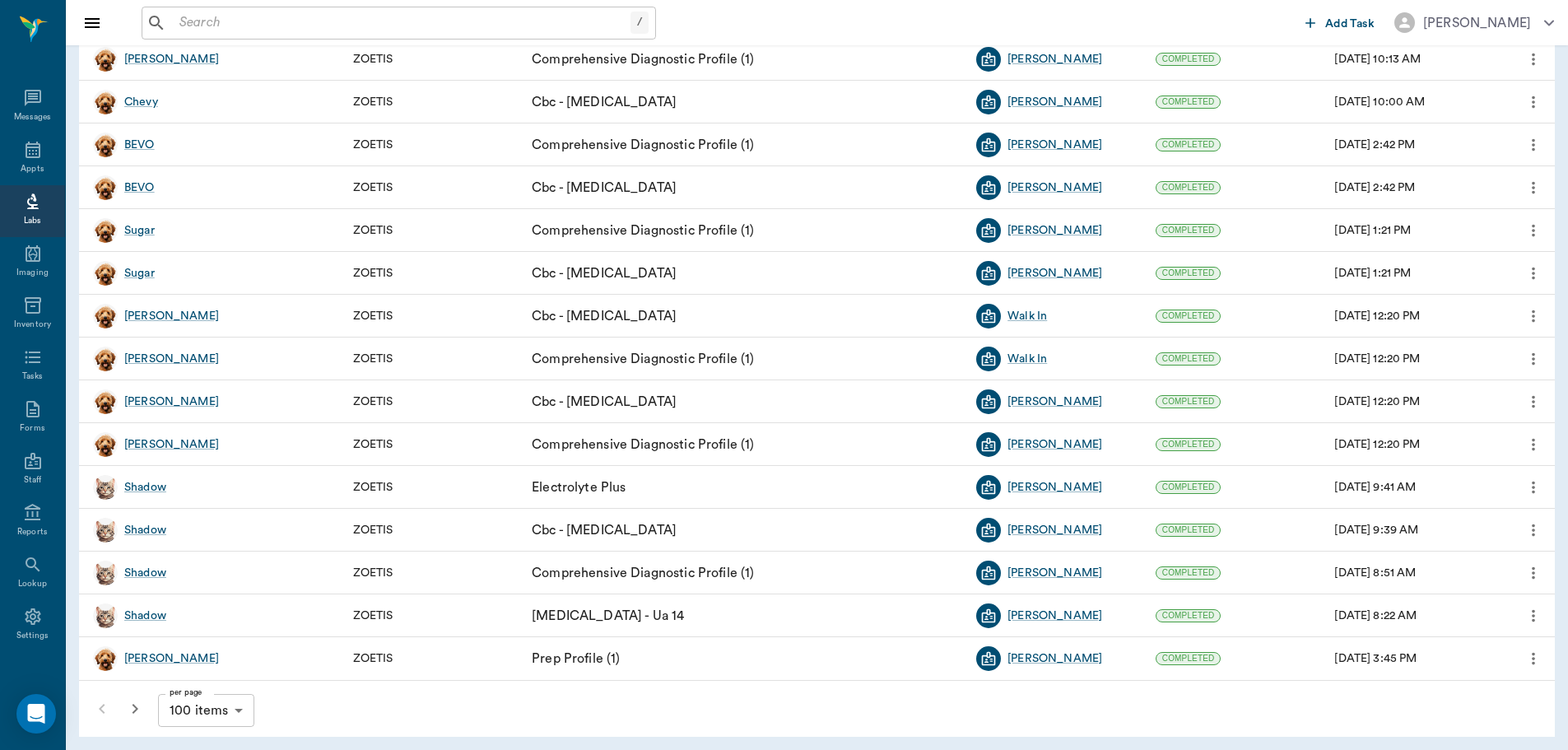
click at [126, 712] on icon "button" at bounding box center [134, 708] width 20 height 20
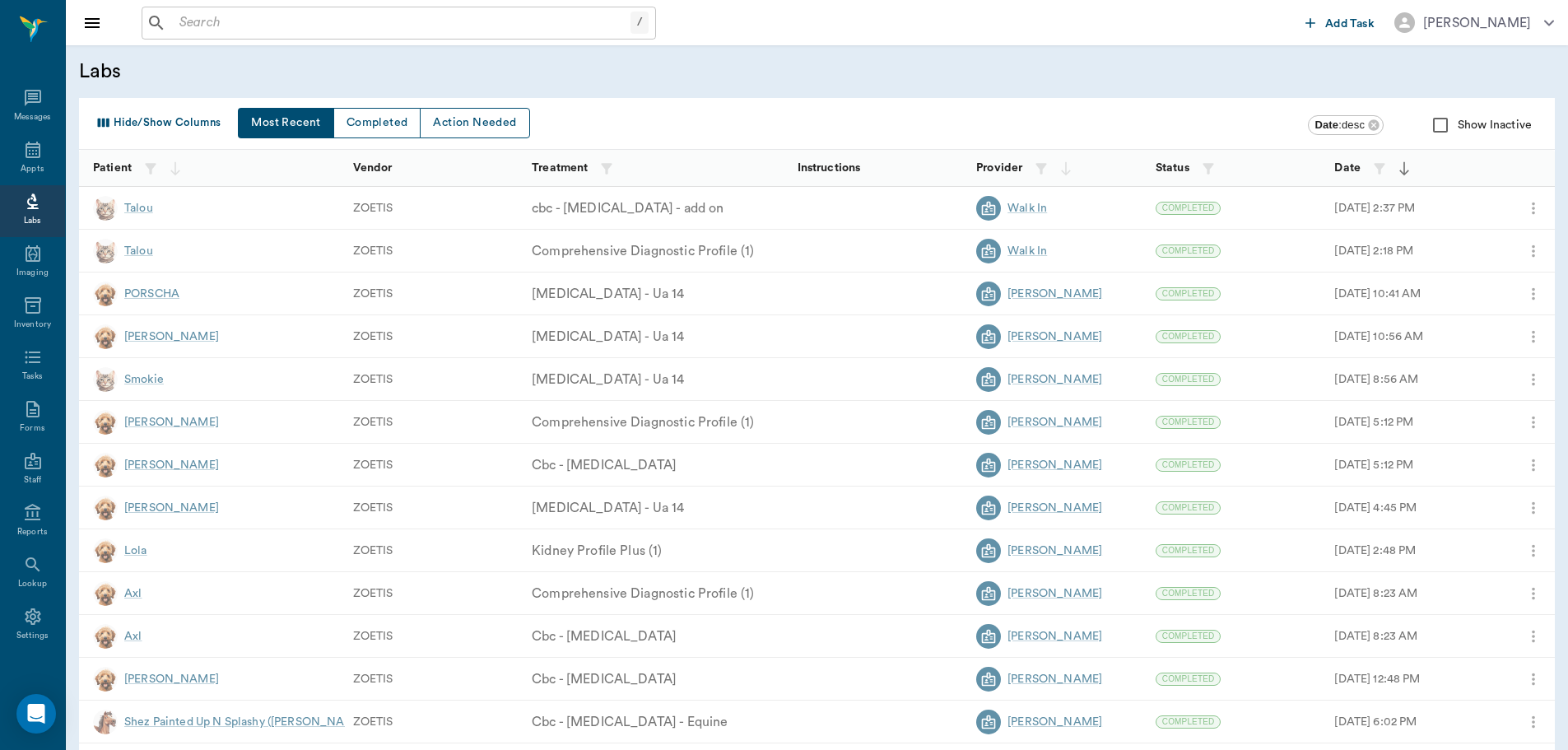
click at [1442, 130] on input "checkbox" at bounding box center [1440, 125] width 34 height 34
checkbox input "true"
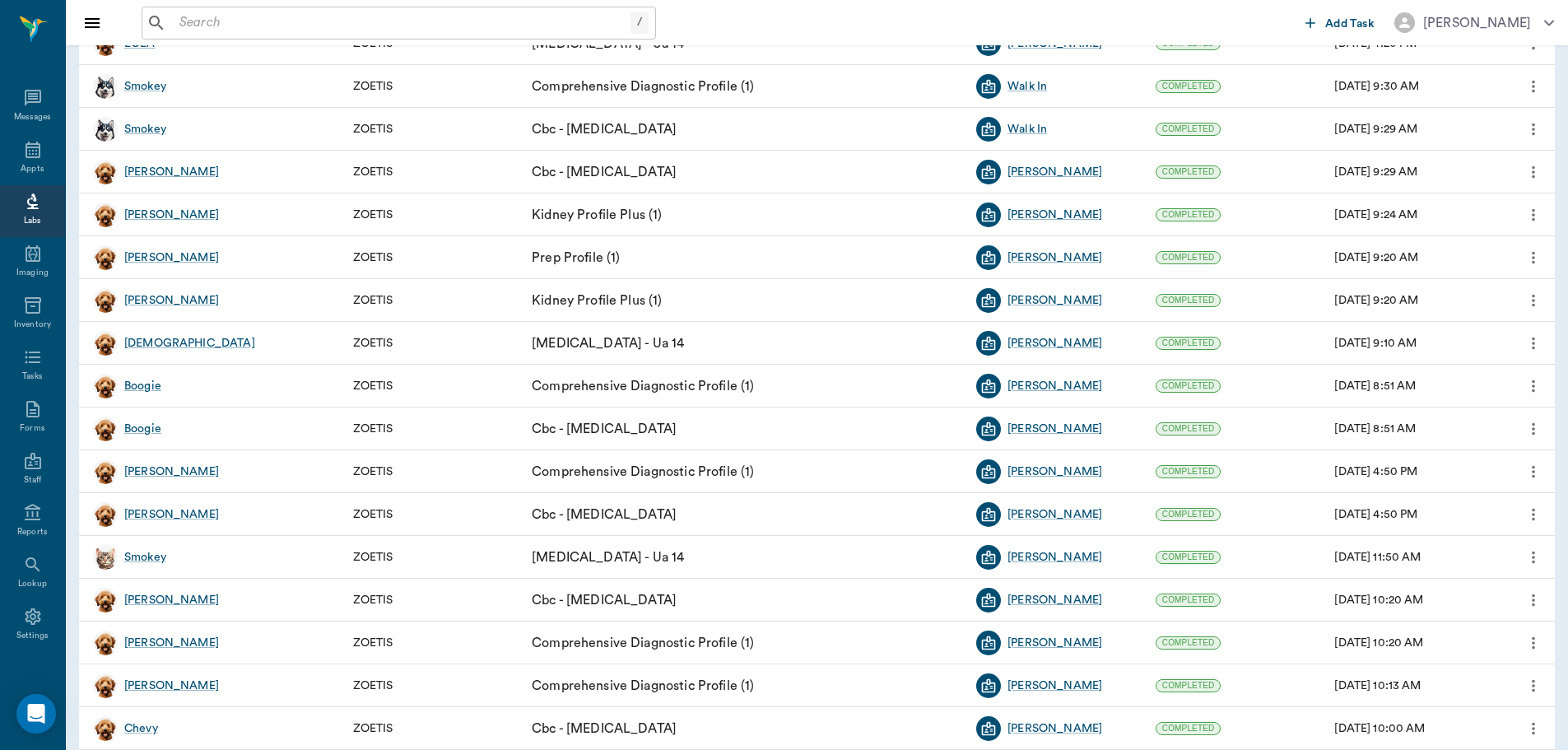
scroll to position [3786, 0]
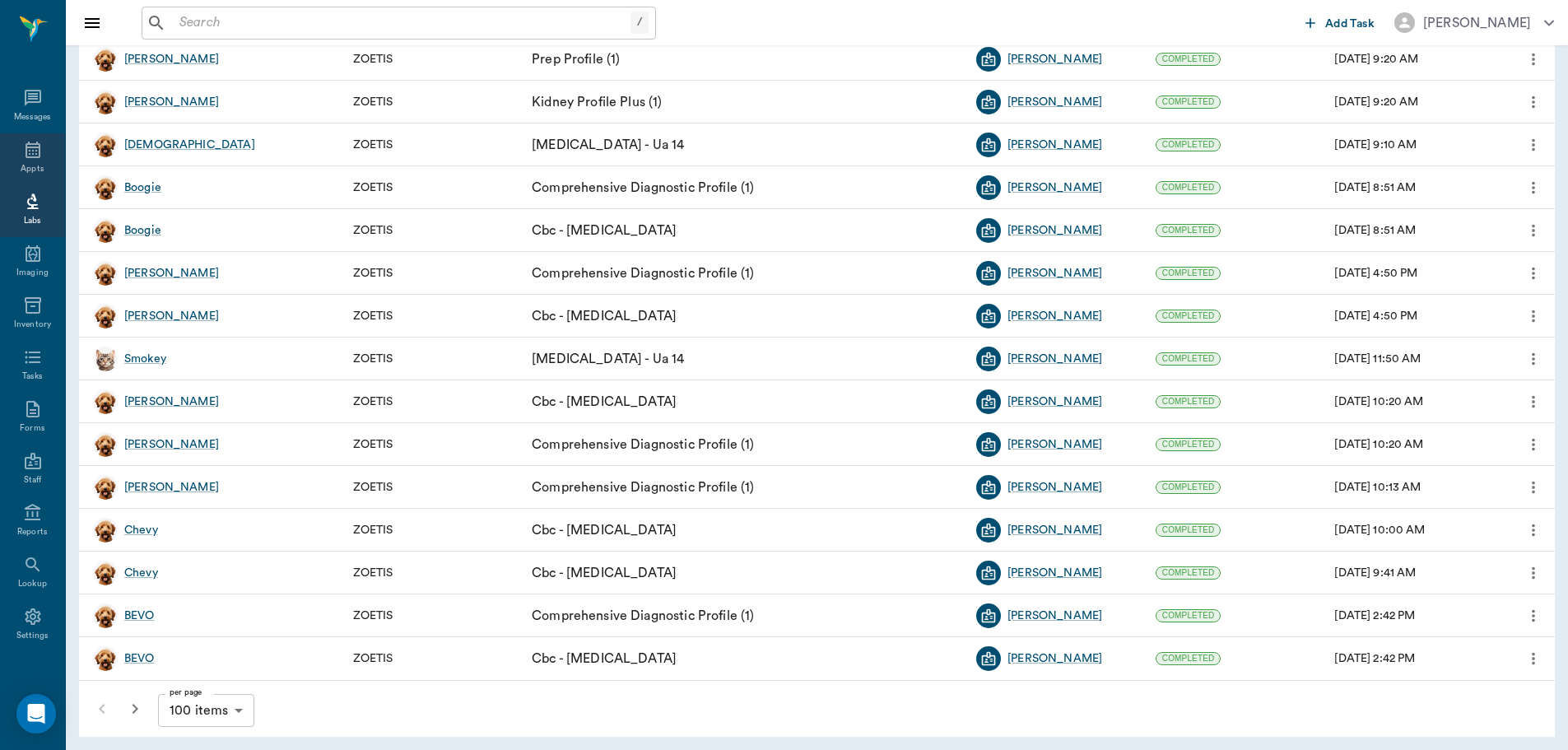
click at [28, 157] on icon at bounding box center [33, 150] width 15 height 16
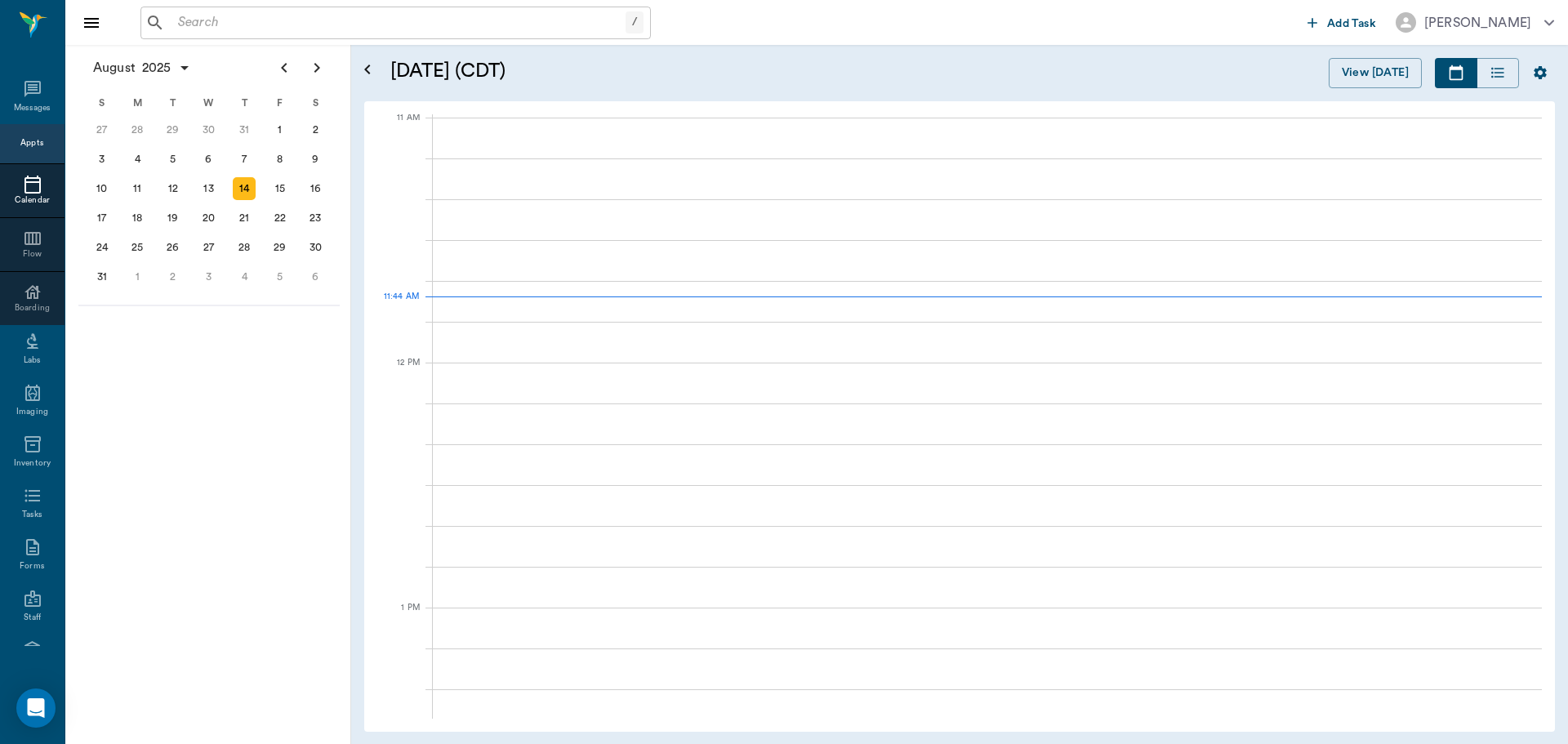
scroll to position [738, 0]
